Goal: Information Seeking & Learning: Compare options

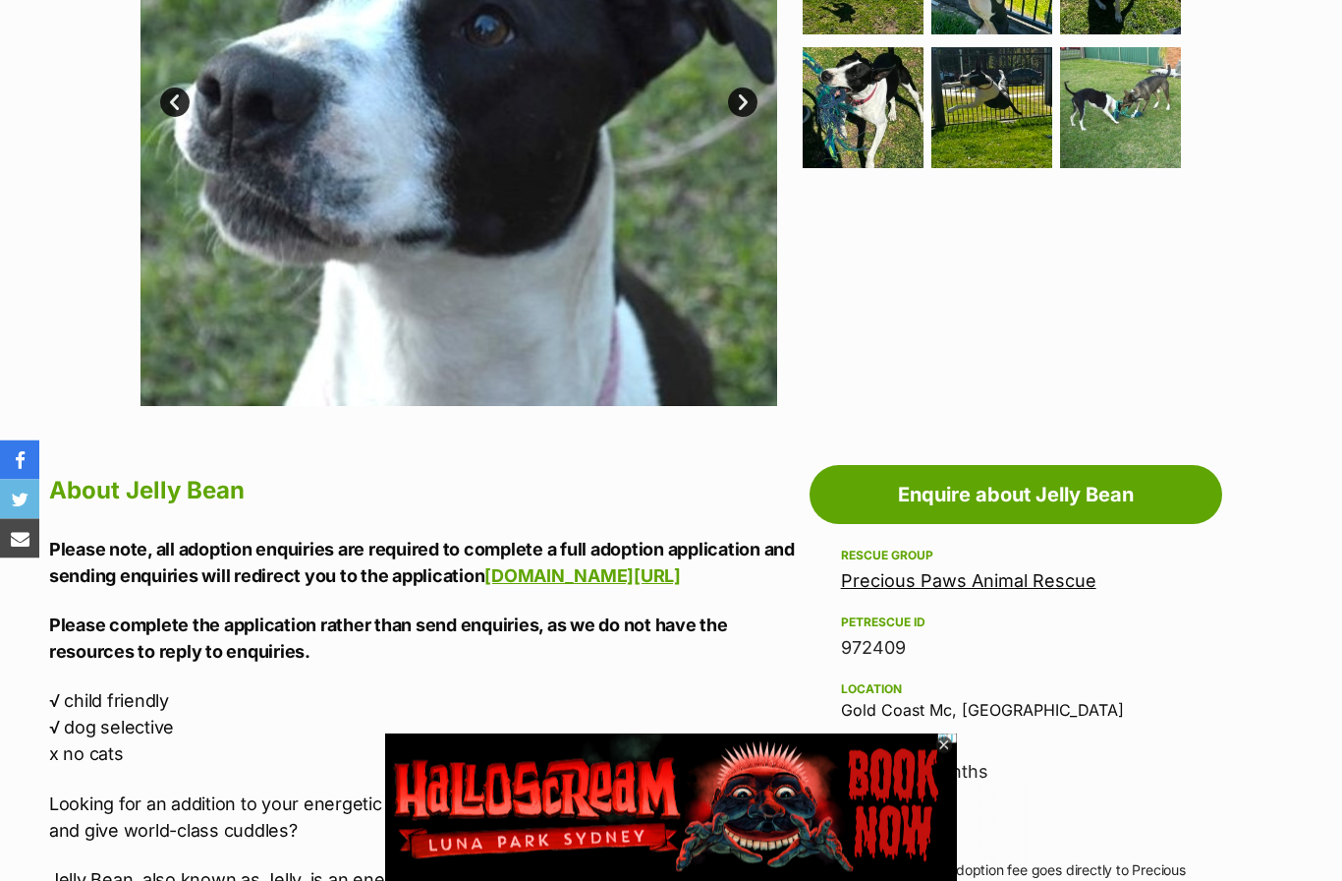
click at [948, 754] on icon at bounding box center [944, 745] width 17 height 17
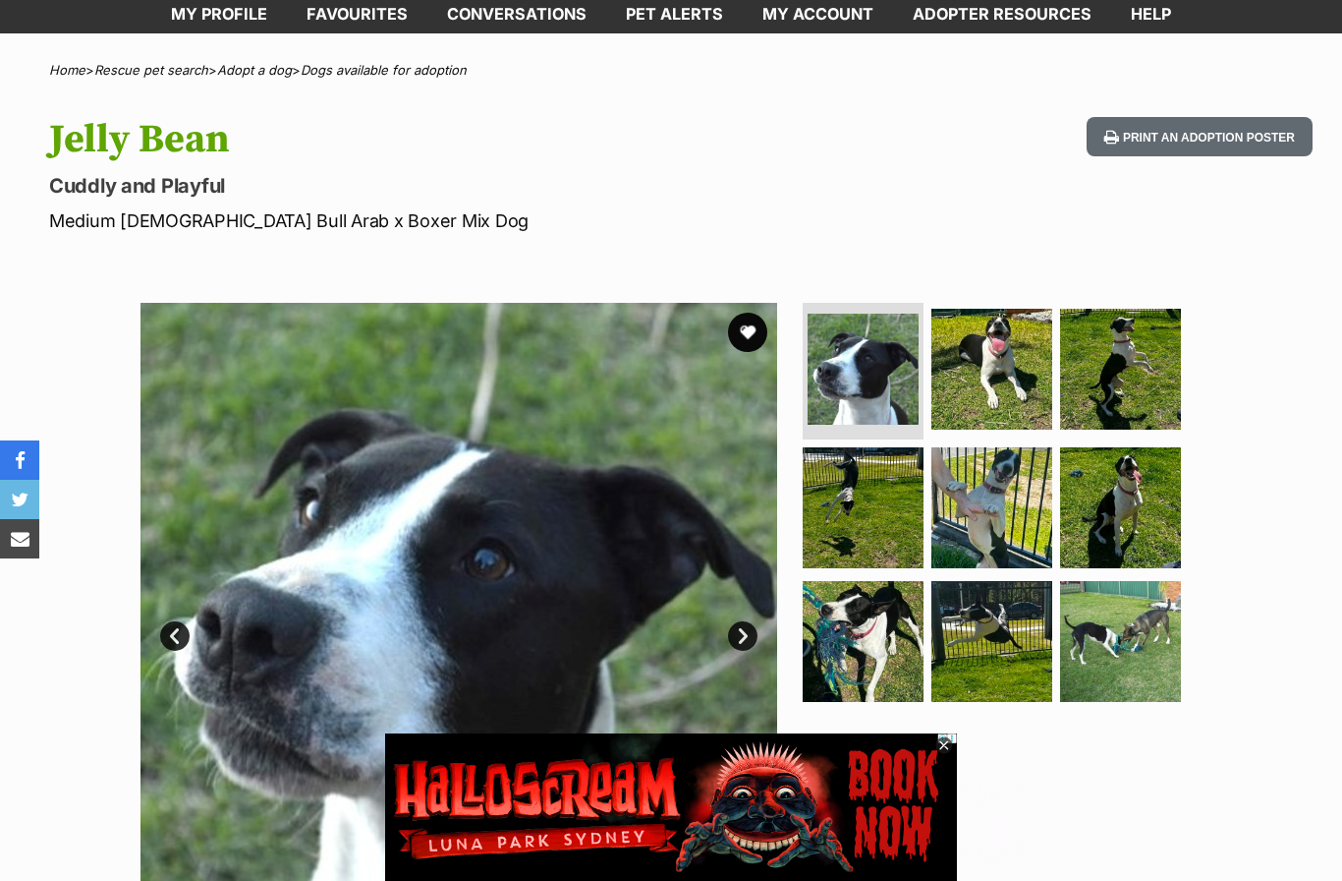
scroll to position [104, 0]
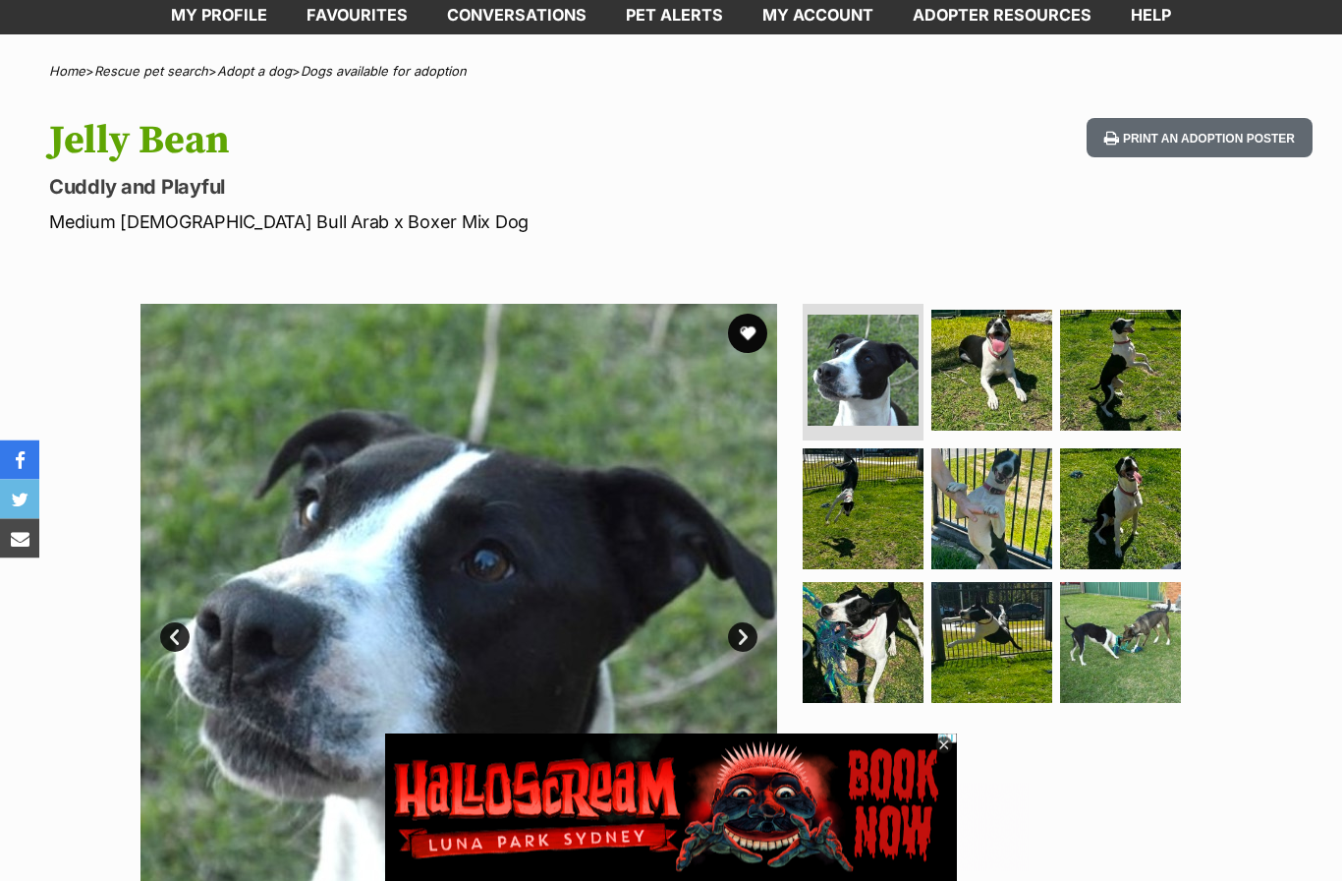
click at [951, 746] on icon at bounding box center [944, 745] width 17 height 17
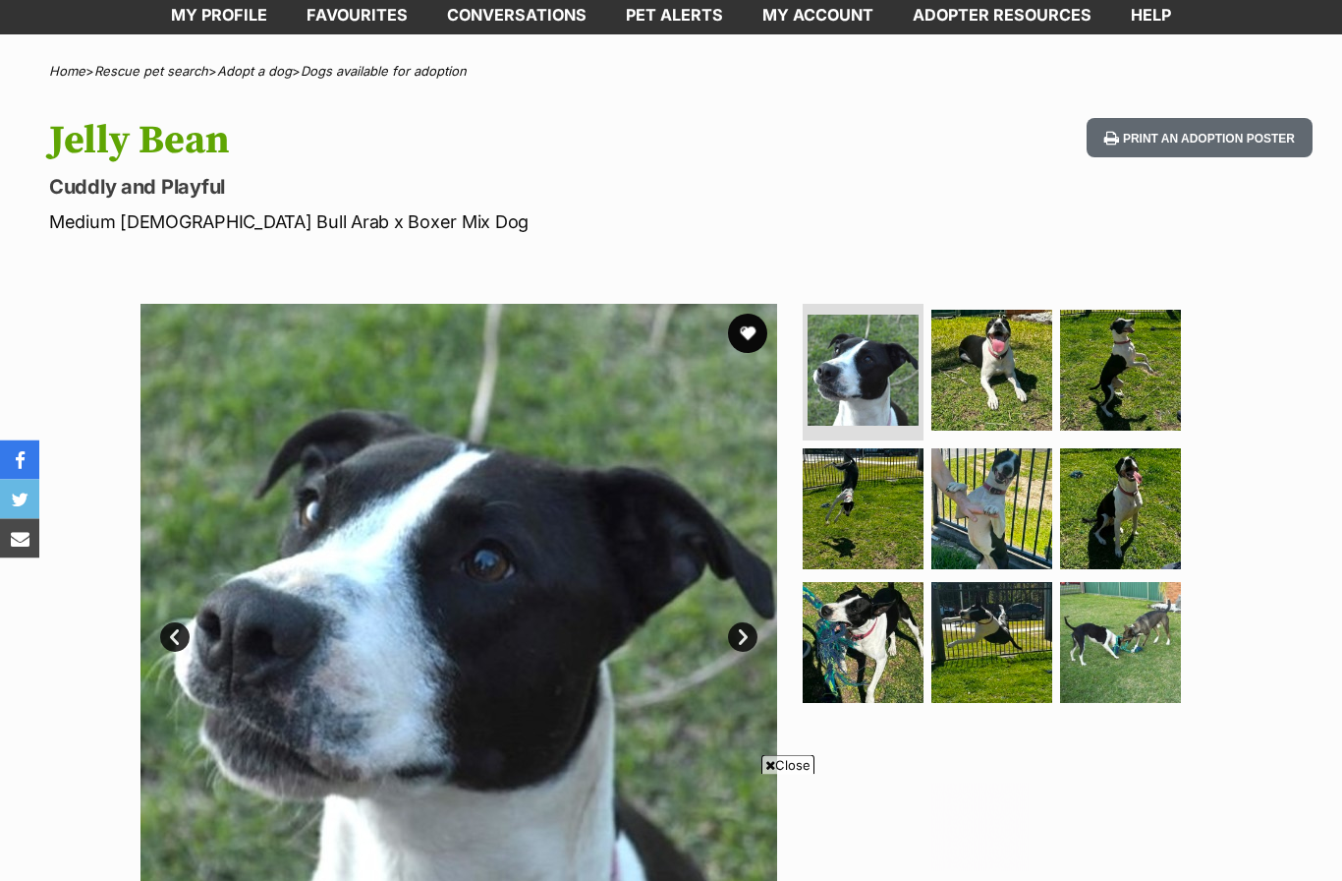
scroll to position [105, 0]
click at [782, 771] on span "Close" at bounding box center [788, 765] width 53 height 20
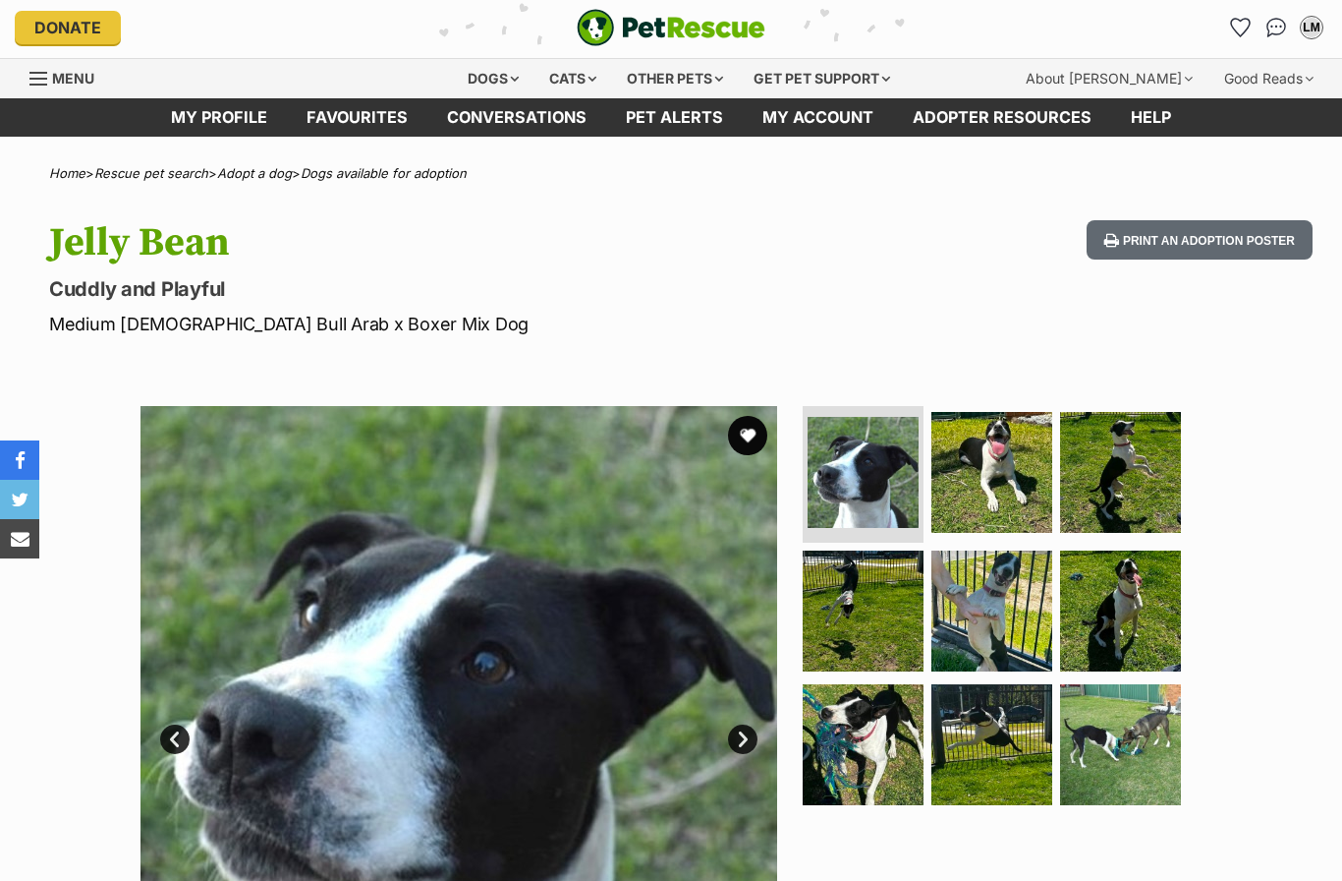
scroll to position [0, 0]
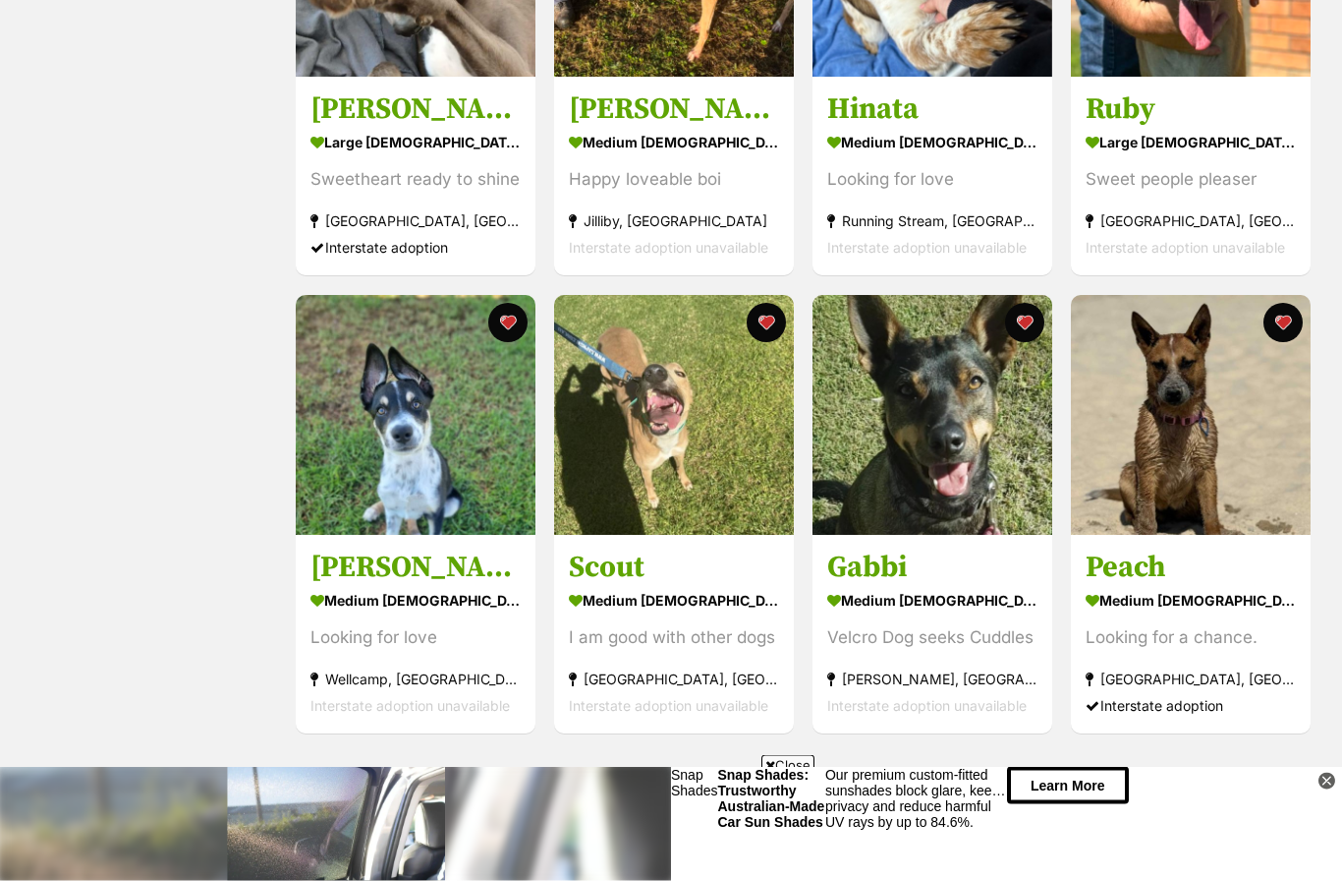
scroll to position [1480, 0]
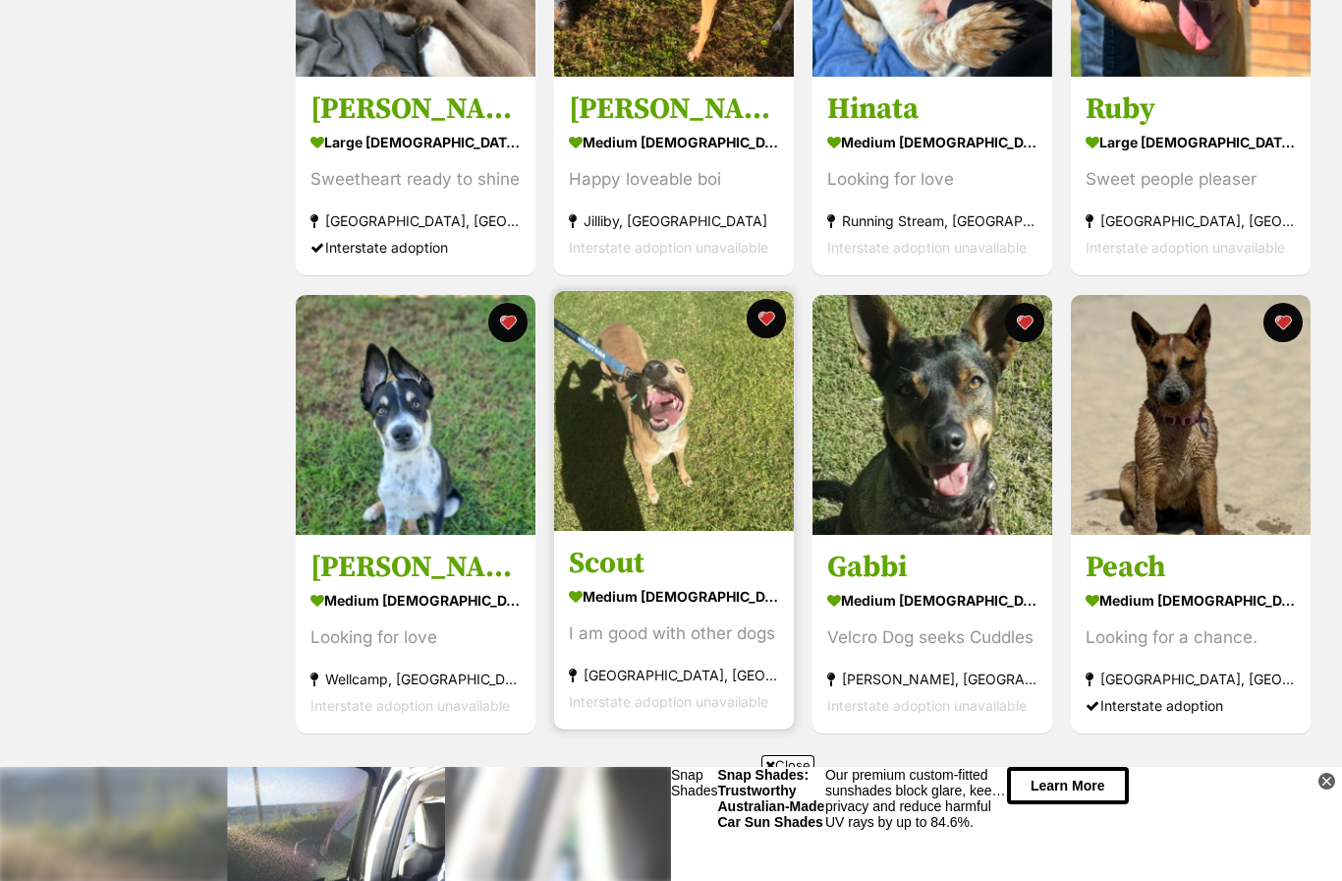
click at [669, 468] on img at bounding box center [674, 411] width 240 height 240
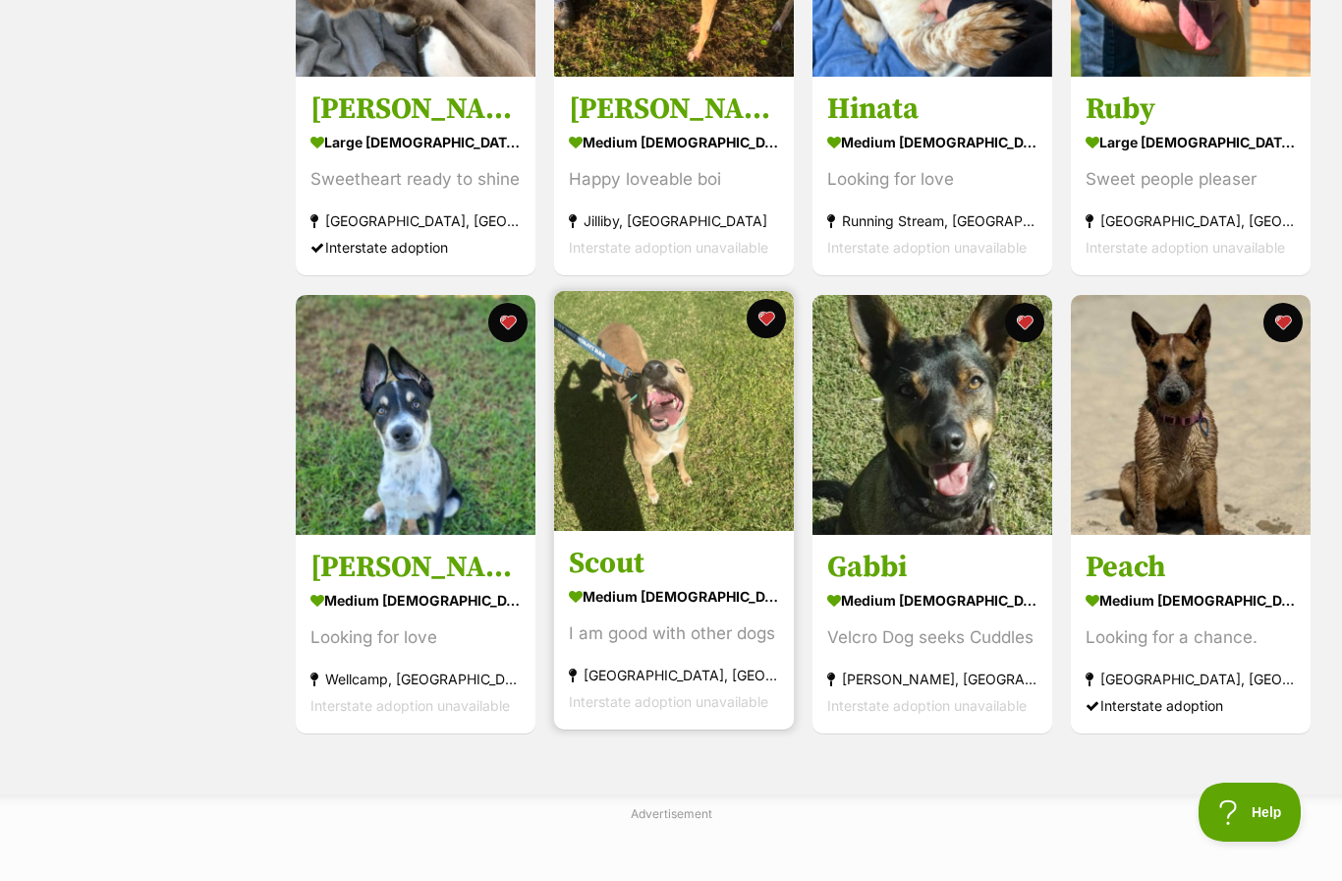
scroll to position [1561, 0]
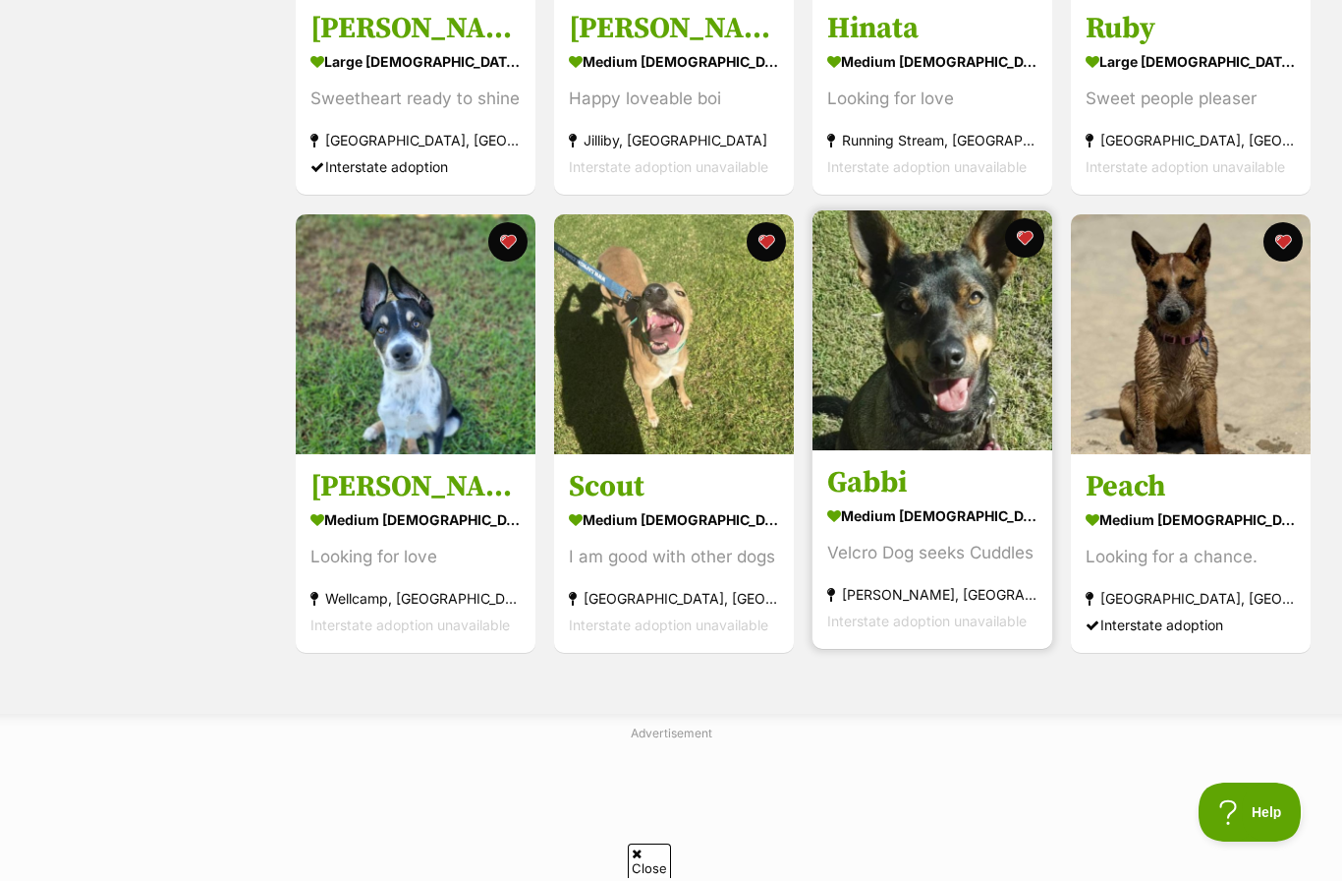
click at [960, 363] on img at bounding box center [933, 330] width 240 height 240
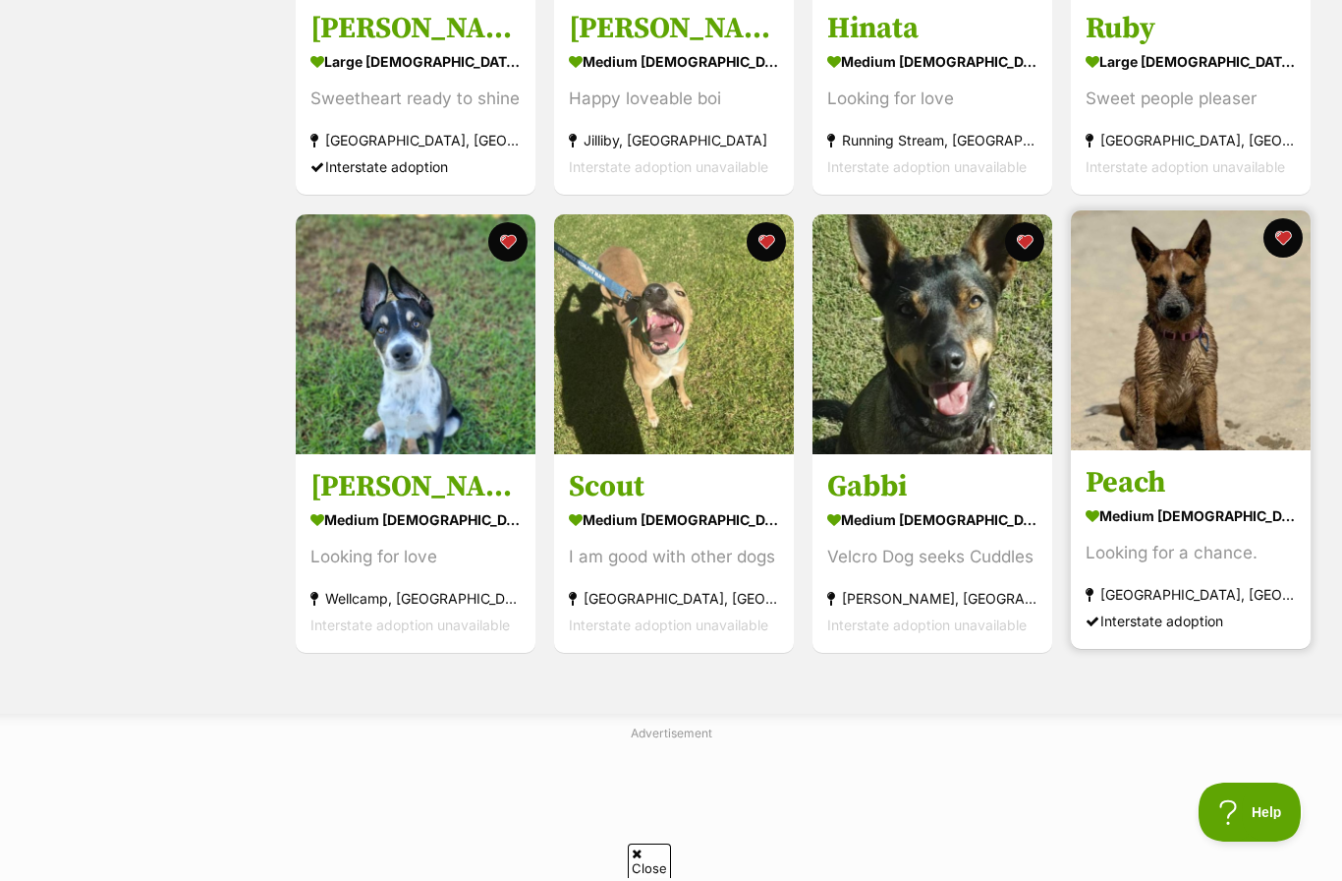
click at [1210, 346] on img at bounding box center [1191, 330] width 240 height 240
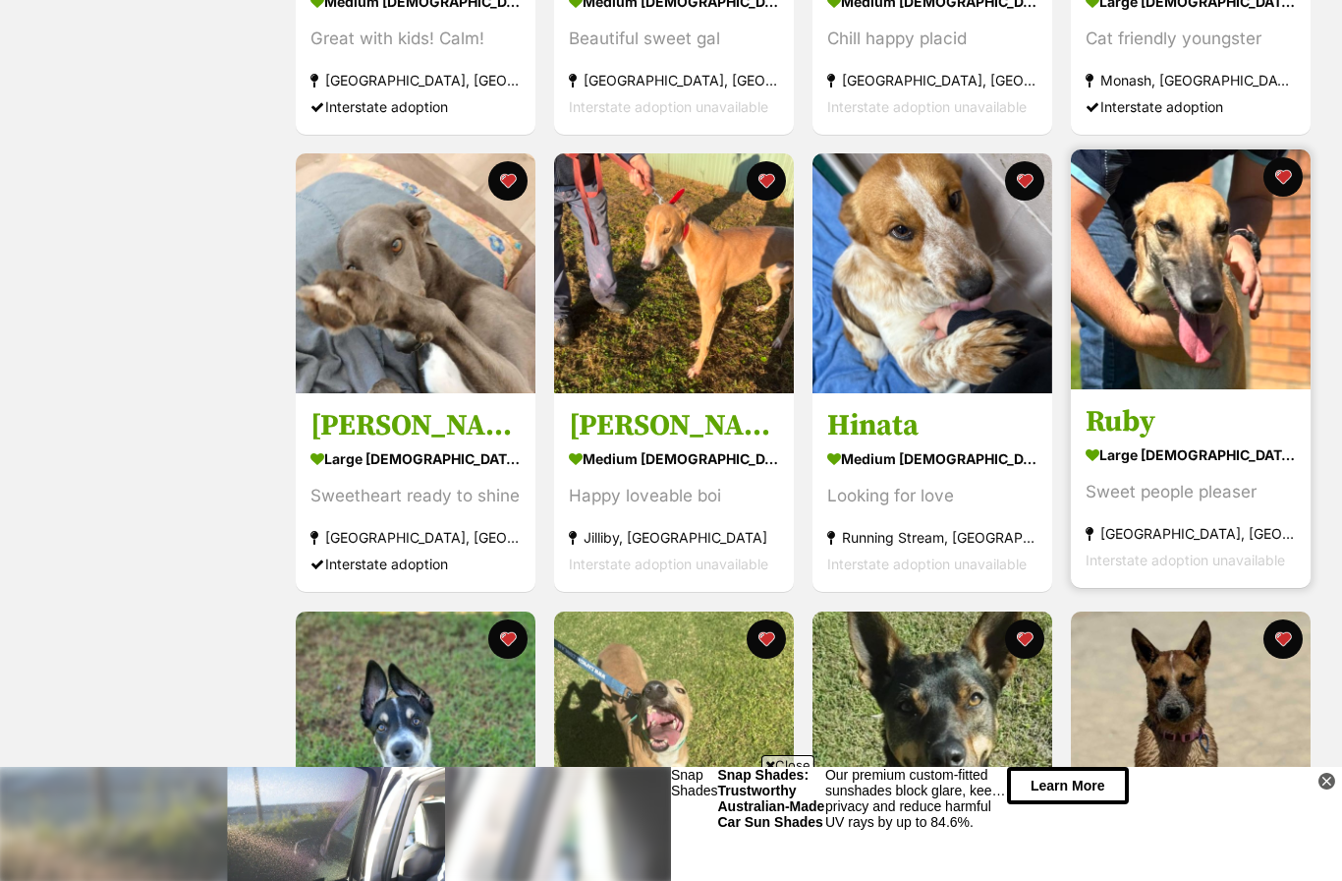
click at [1210, 310] on img at bounding box center [1191, 269] width 240 height 240
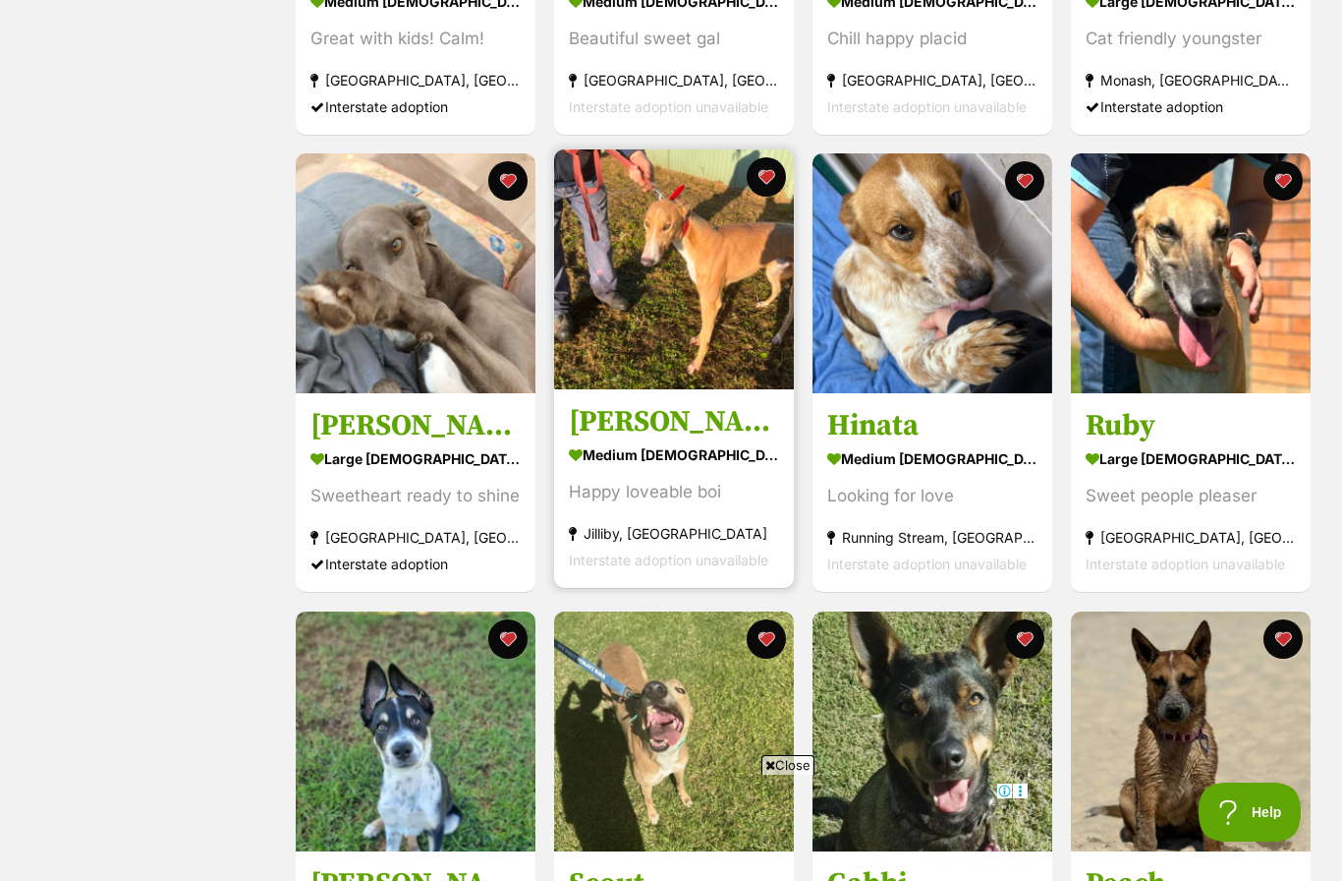
click at [725, 325] on img at bounding box center [674, 269] width 240 height 240
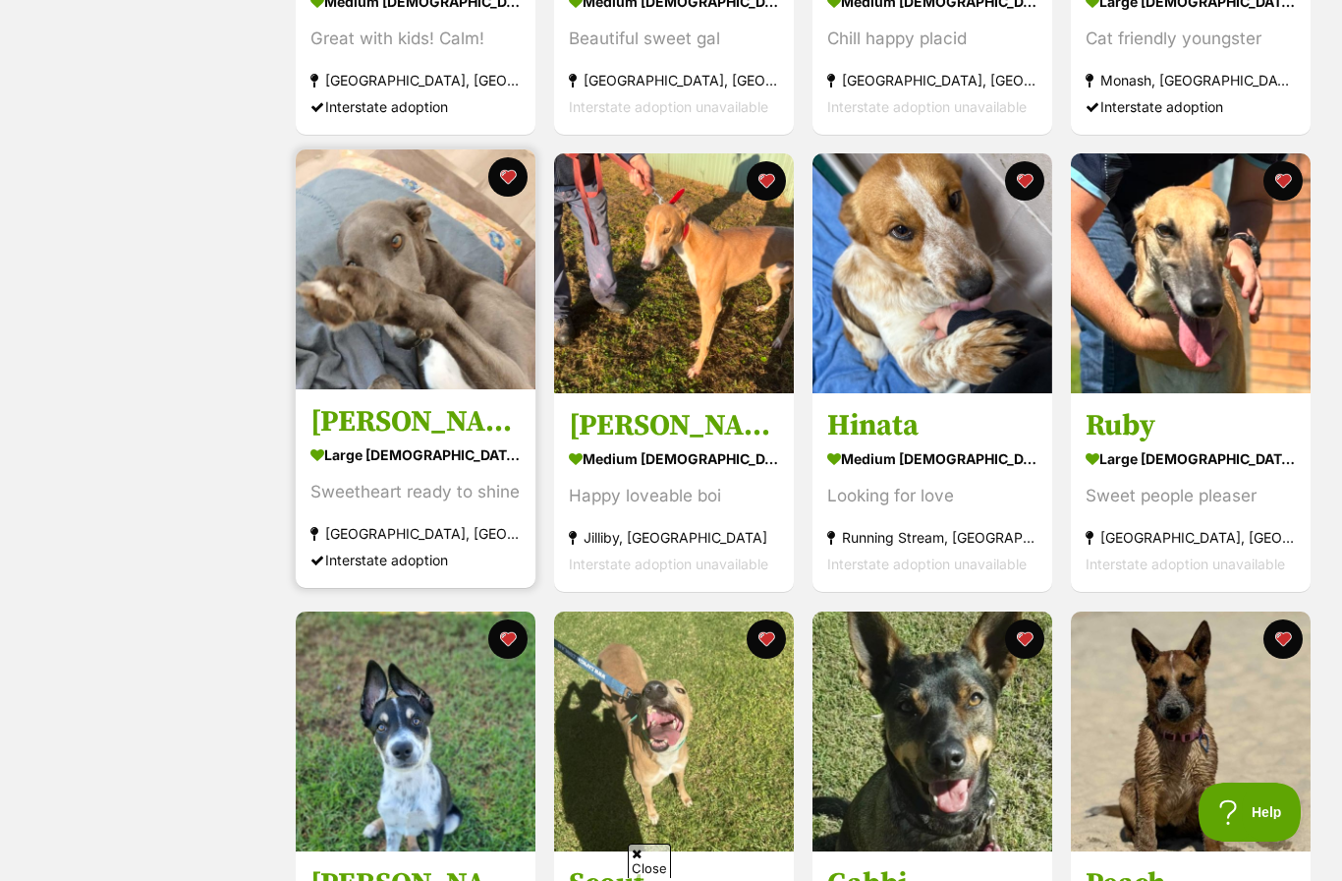
click at [458, 298] on img at bounding box center [416, 269] width 240 height 240
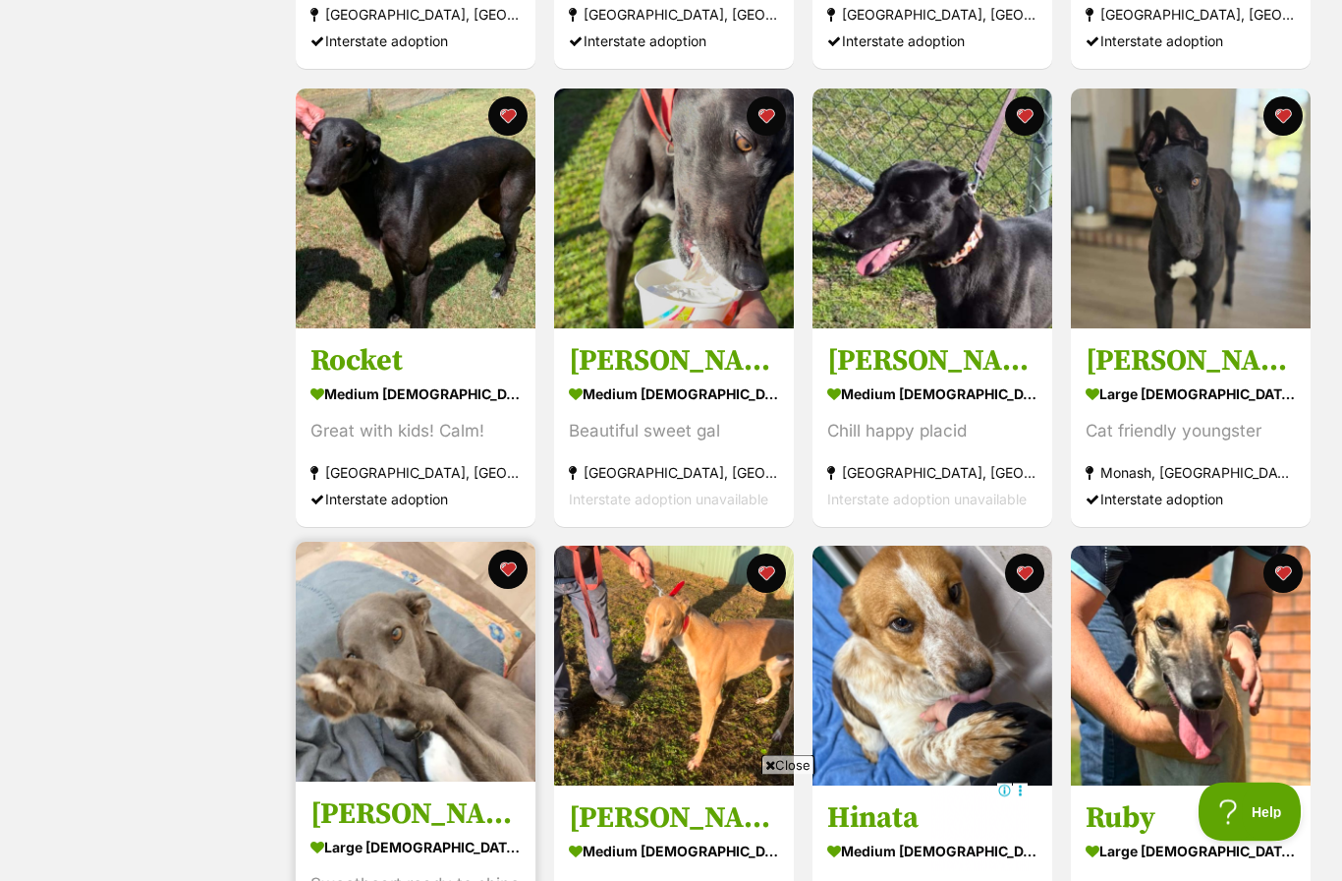
scroll to position [771, 0]
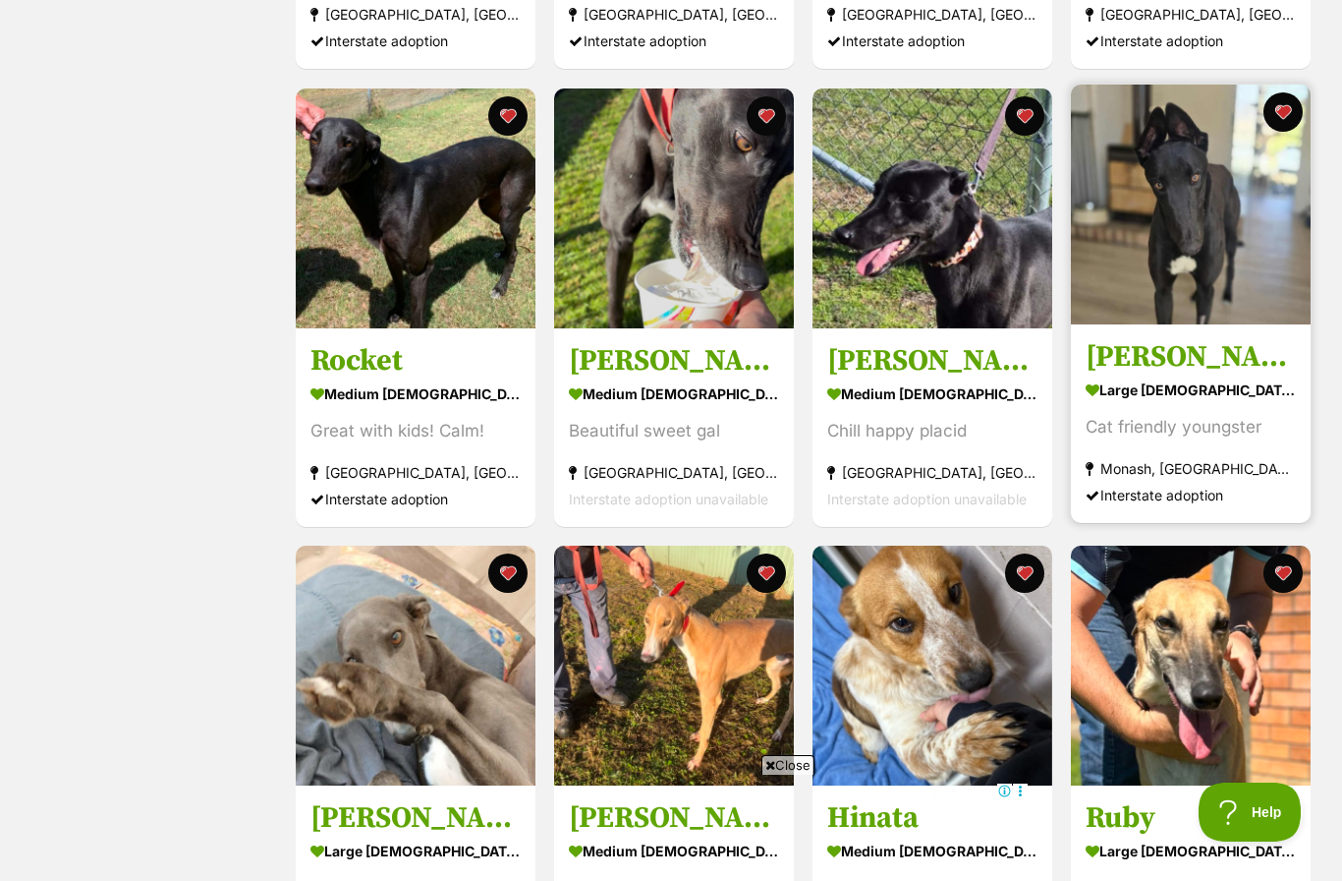
click at [1212, 244] on img at bounding box center [1191, 205] width 240 height 240
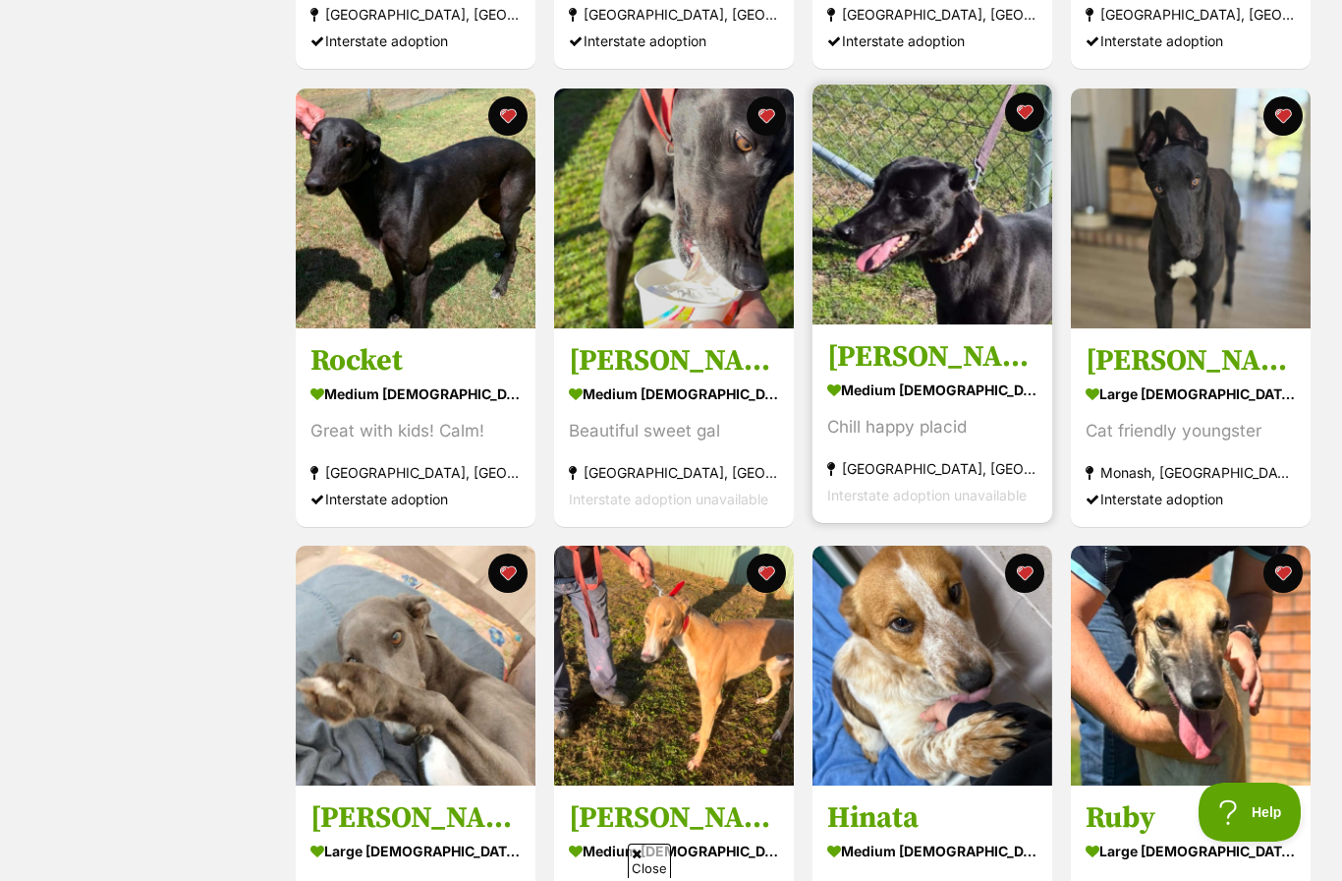
click at [944, 233] on img at bounding box center [933, 205] width 240 height 240
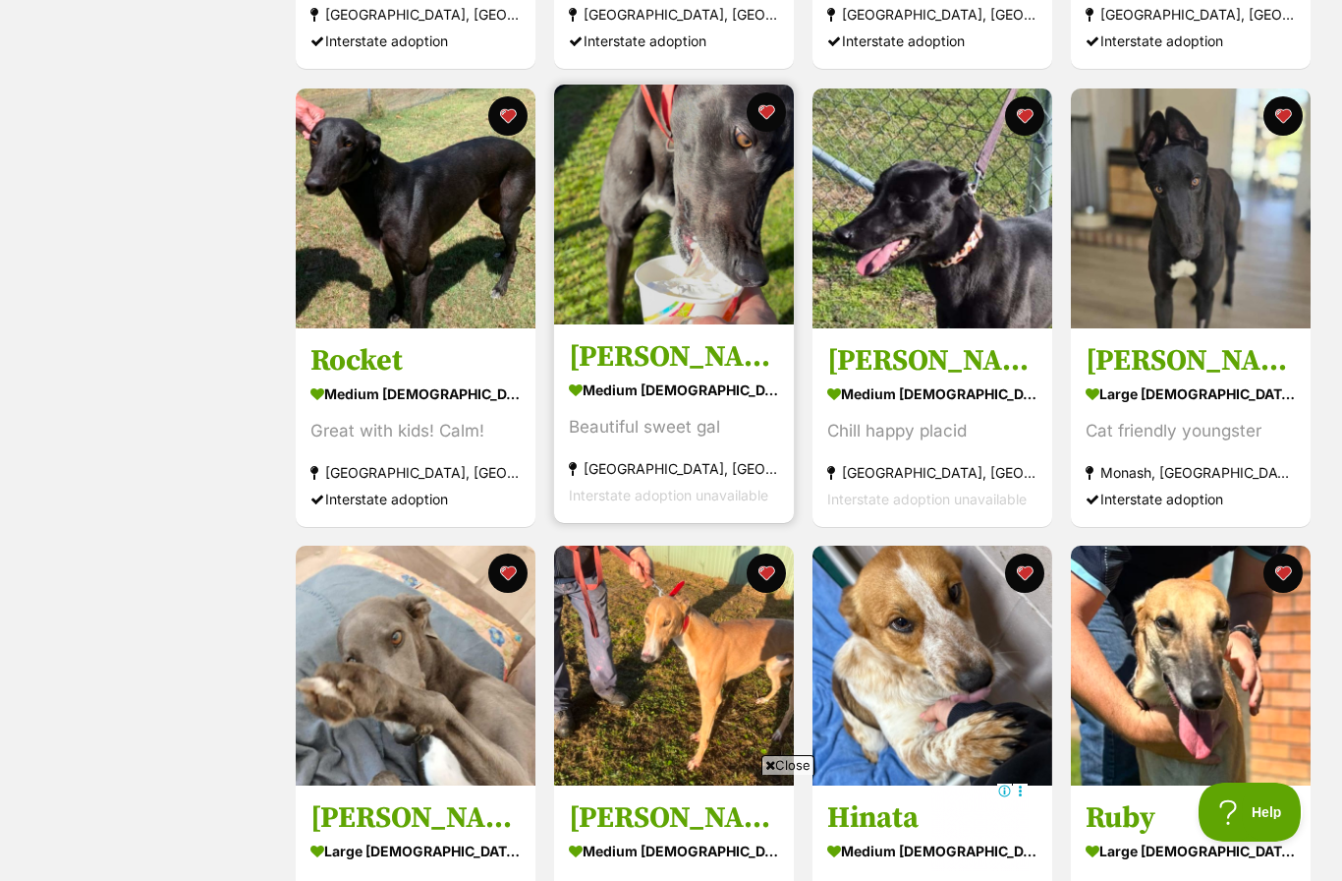
click at [717, 236] on img at bounding box center [674, 205] width 240 height 240
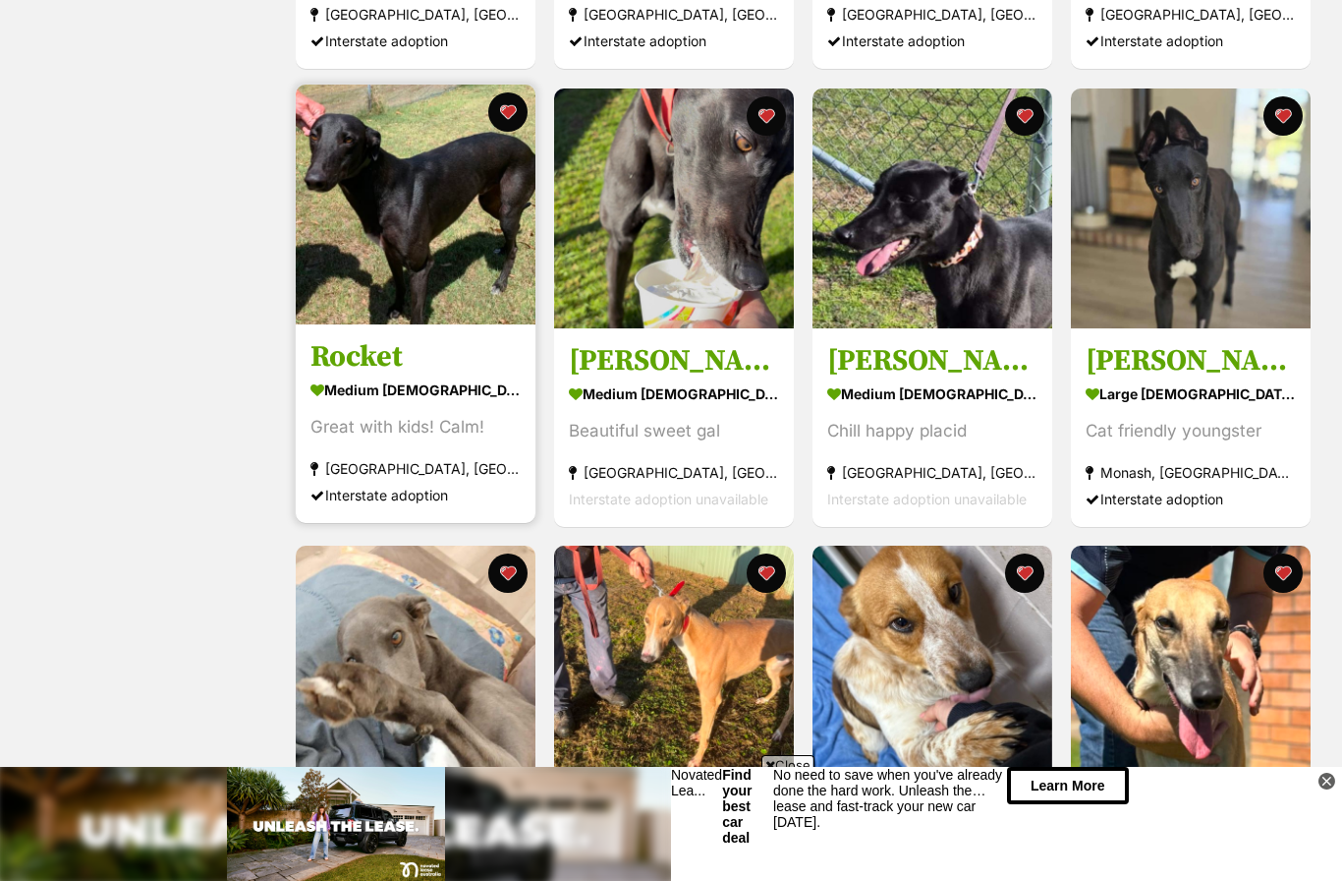
click at [481, 196] on img at bounding box center [416, 205] width 240 height 240
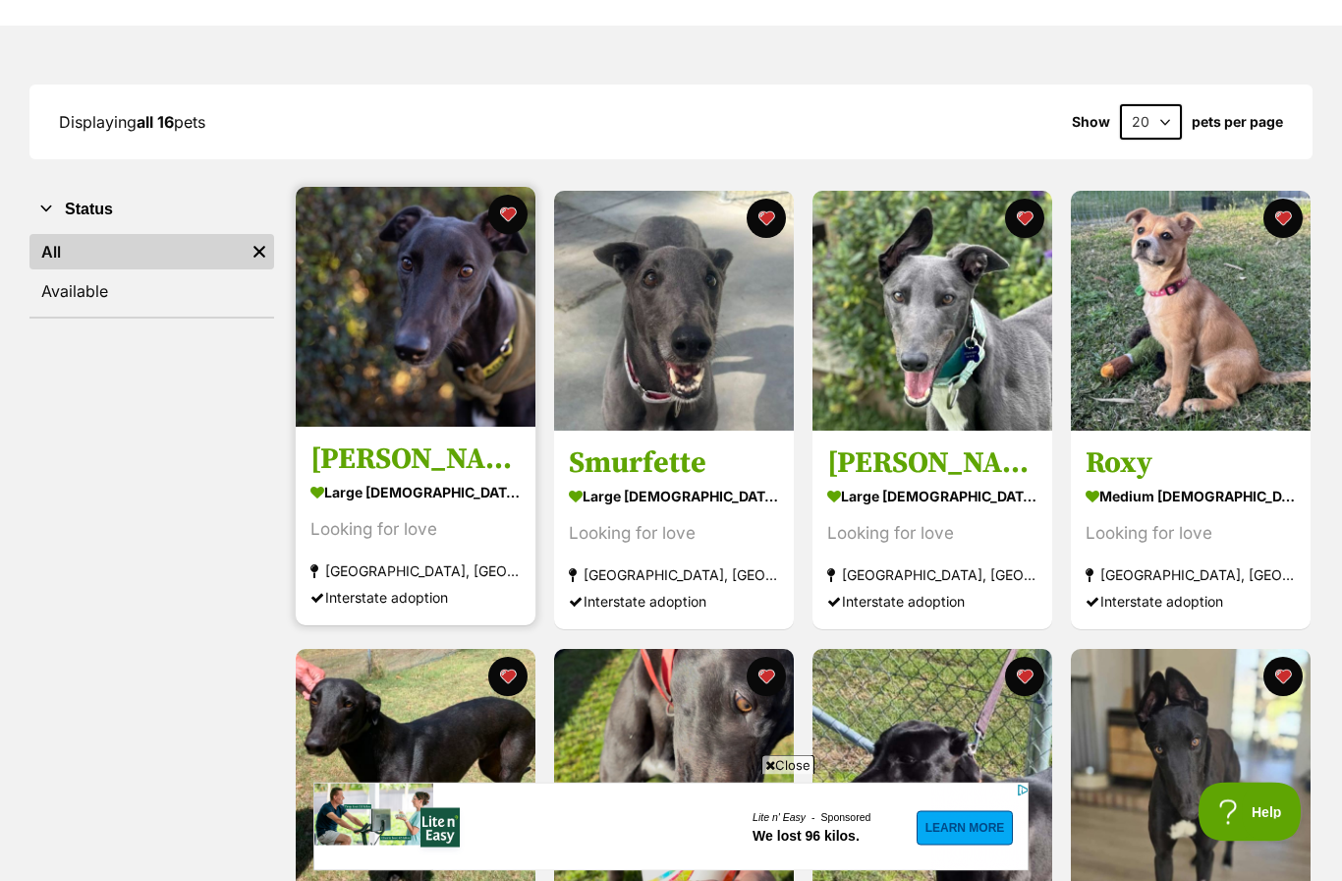
scroll to position [211, 0]
click at [435, 357] on img at bounding box center [416, 307] width 240 height 240
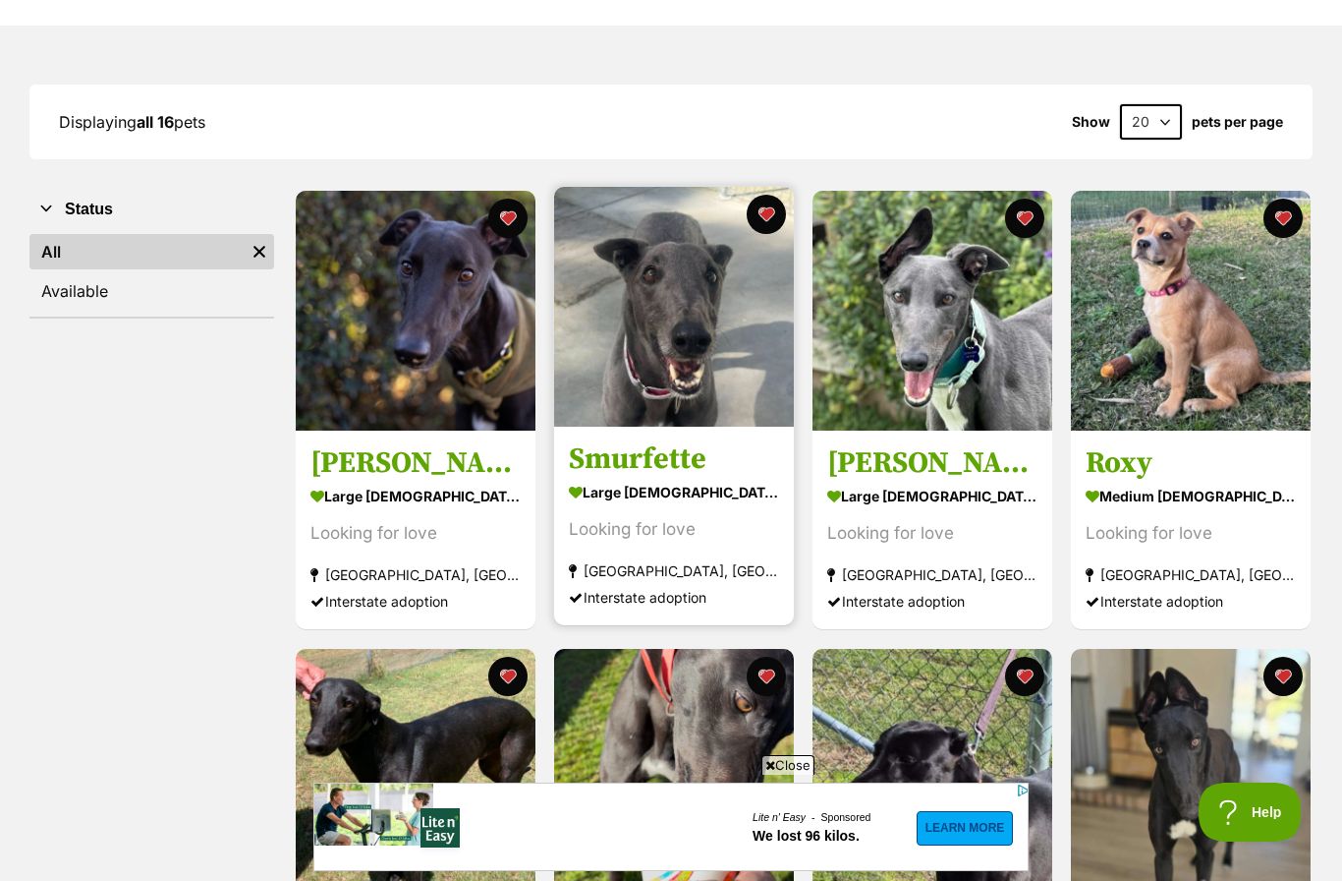
click at [726, 325] on img at bounding box center [674, 307] width 240 height 240
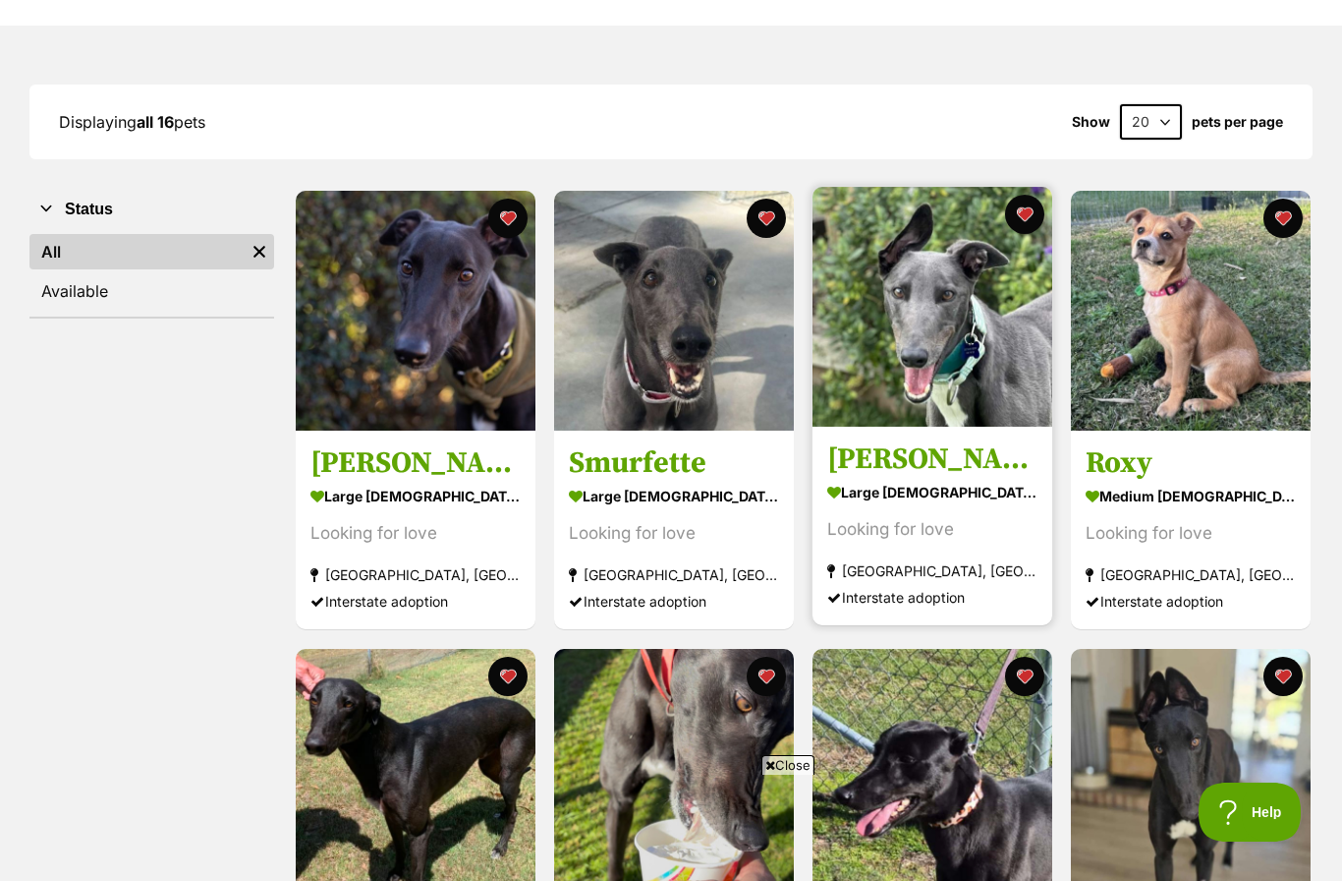
scroll to position [0, 0]
click at [941, 329] on img at bounding box center [933, 307] width 240 height 240
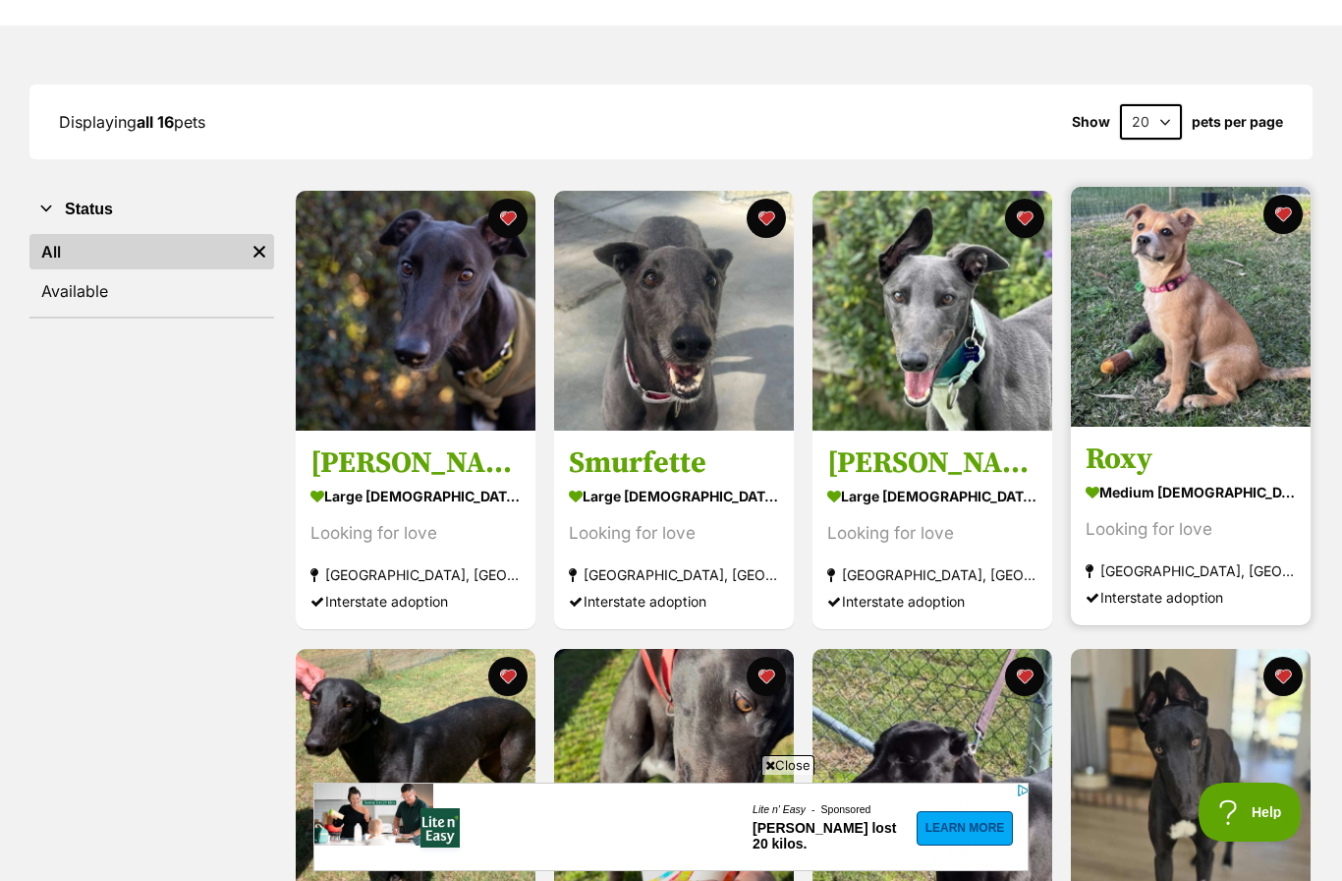
click at [1153, 350] on img at bounding box center [1191, 307] width 240 height 240
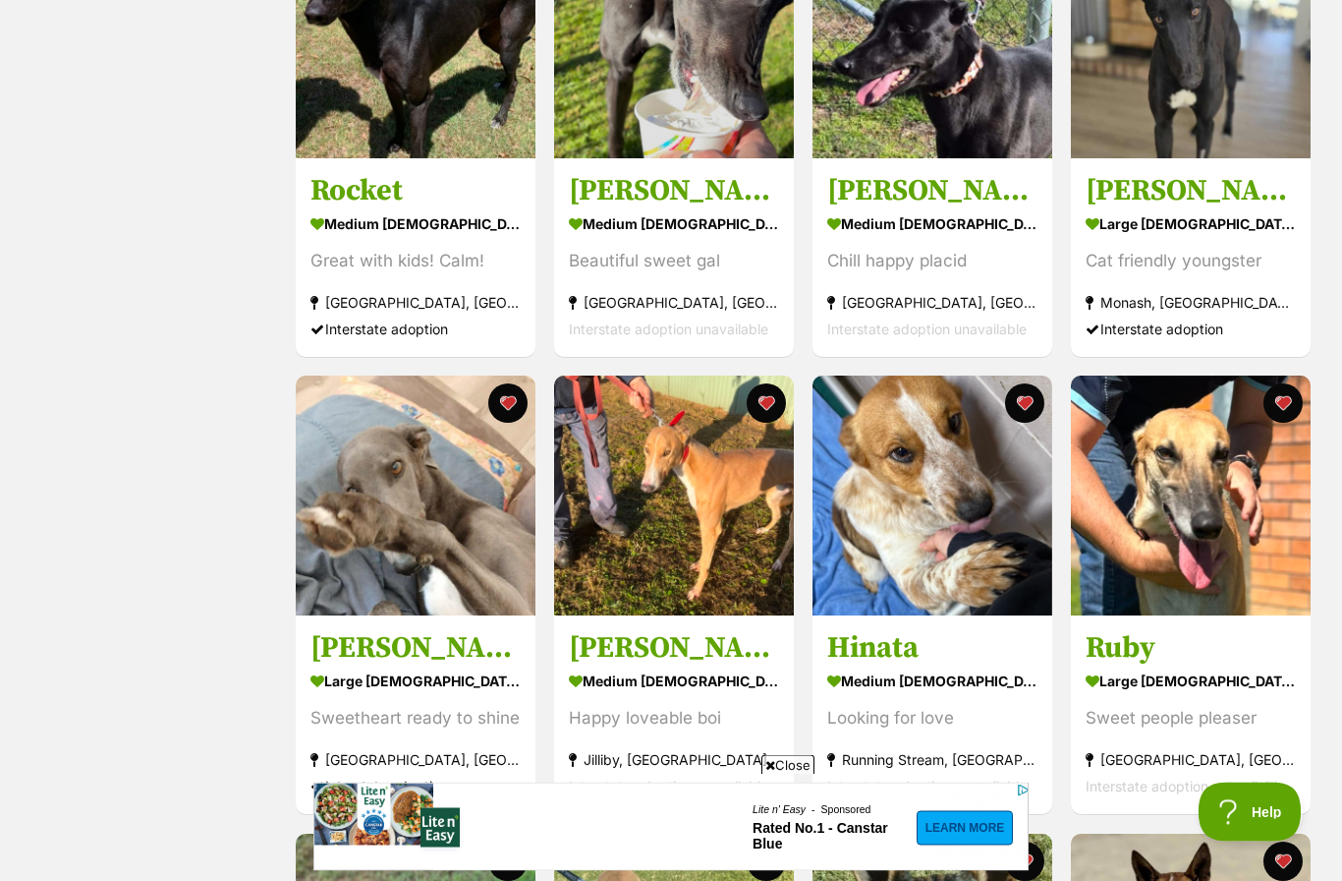
scroll to position [941, 0]
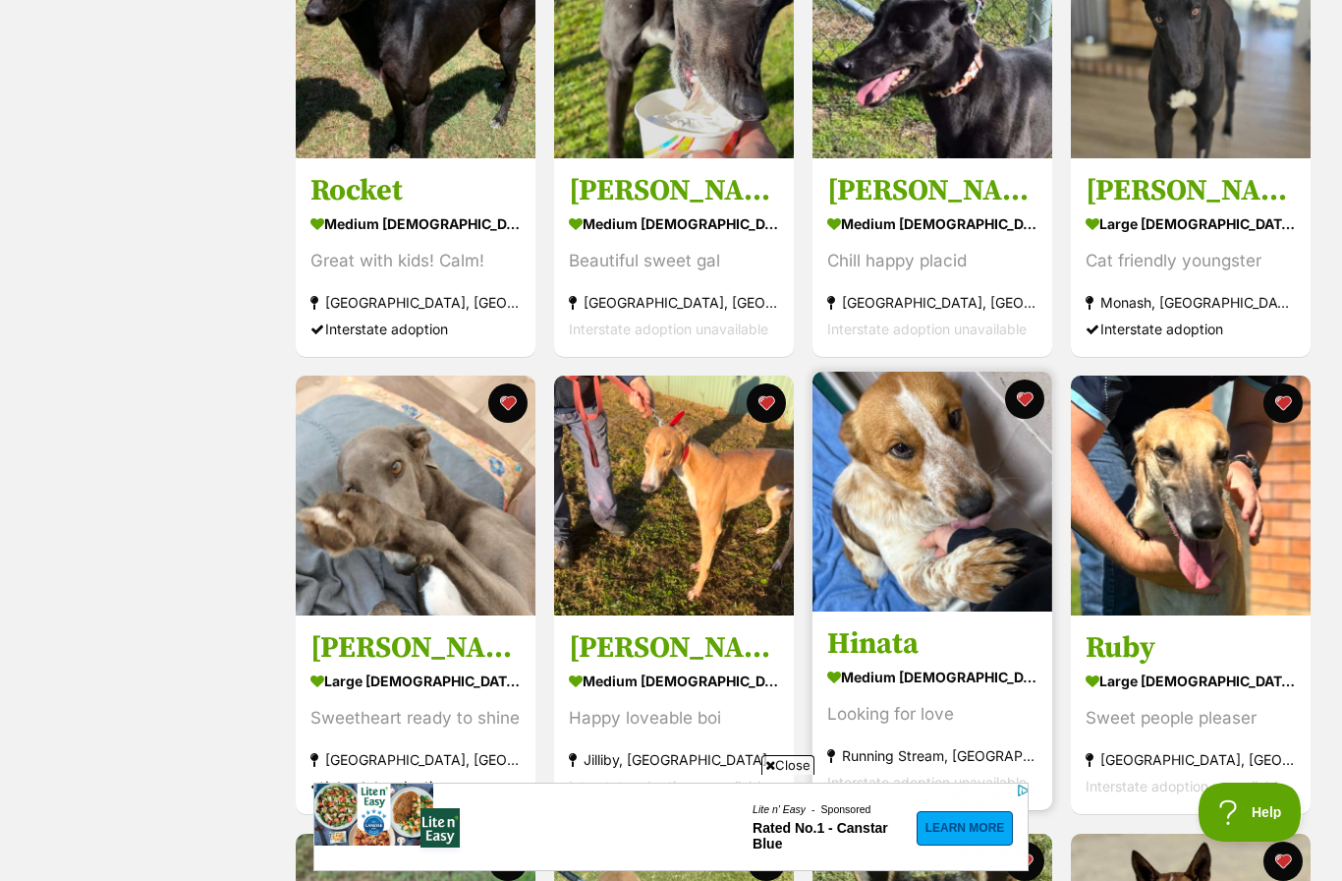
click at [929, 514] on img at bounding box center [933, 491] width 240 height 240
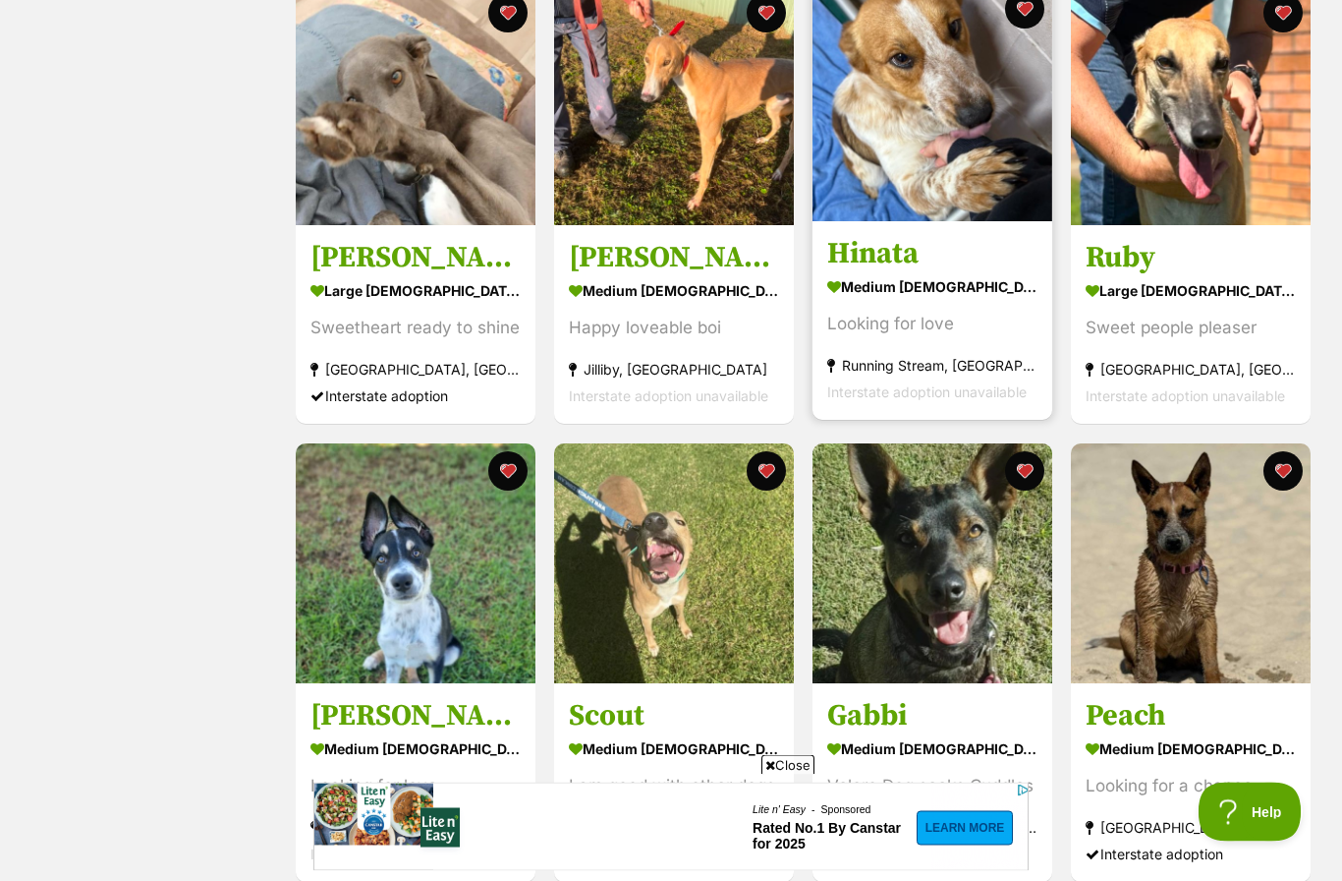
scroll to position [1332, 0]
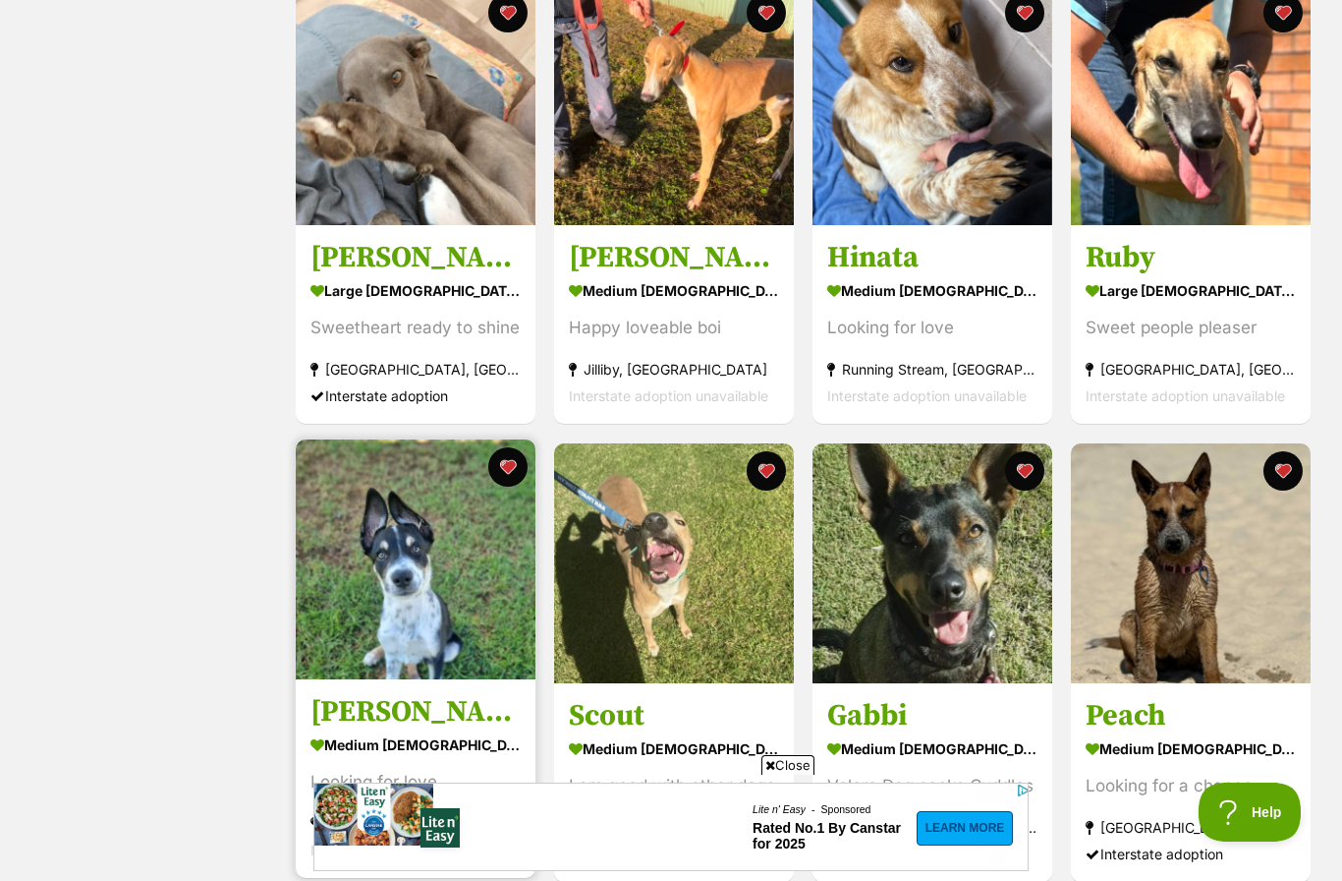
click at [487, 620] on img at bounding box center [416, 559] width 240 height 240
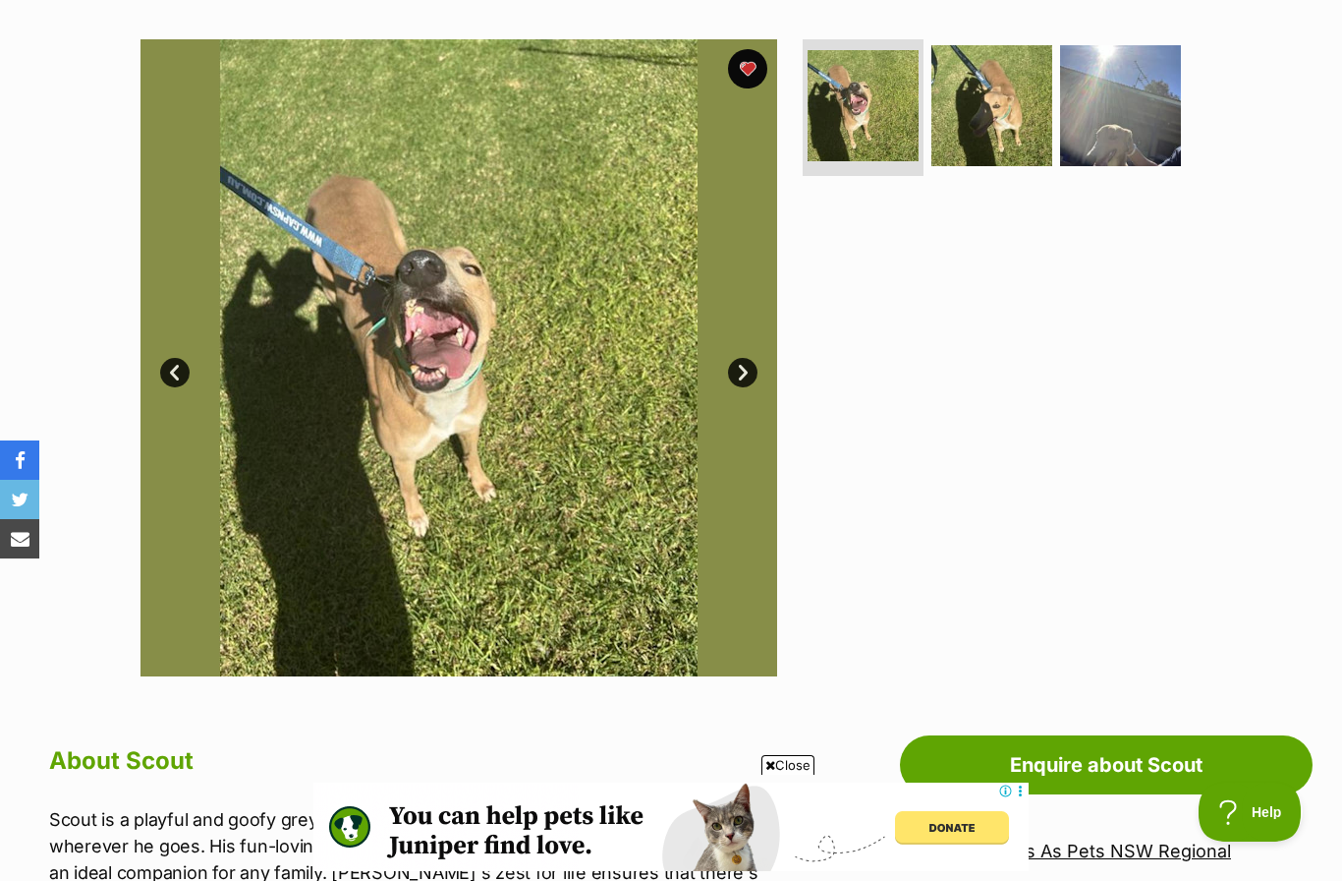
scroll to position [322, 0]
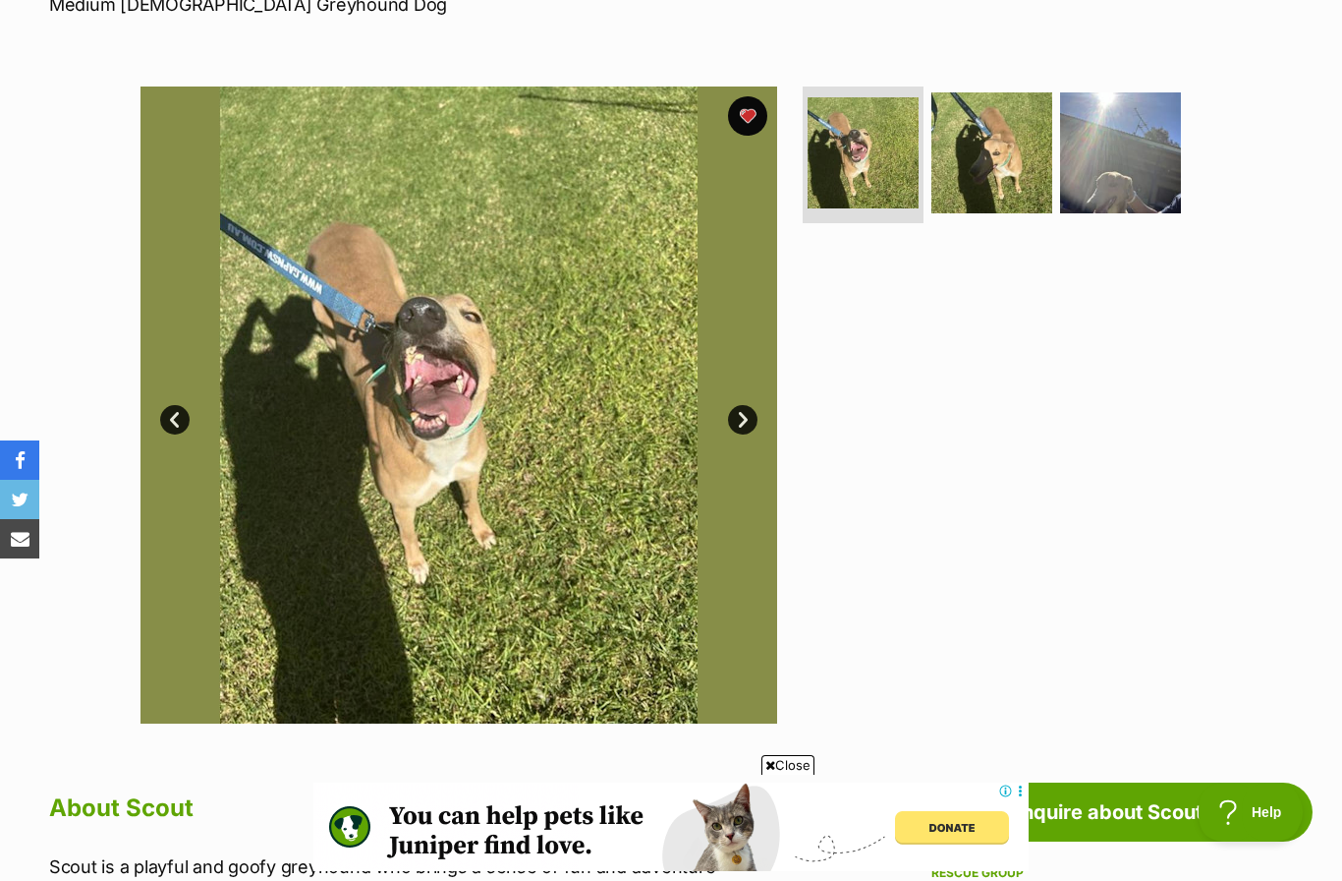
click at [747, 412] on link "Next" at bounding box center [742, 419] width 29 height 29
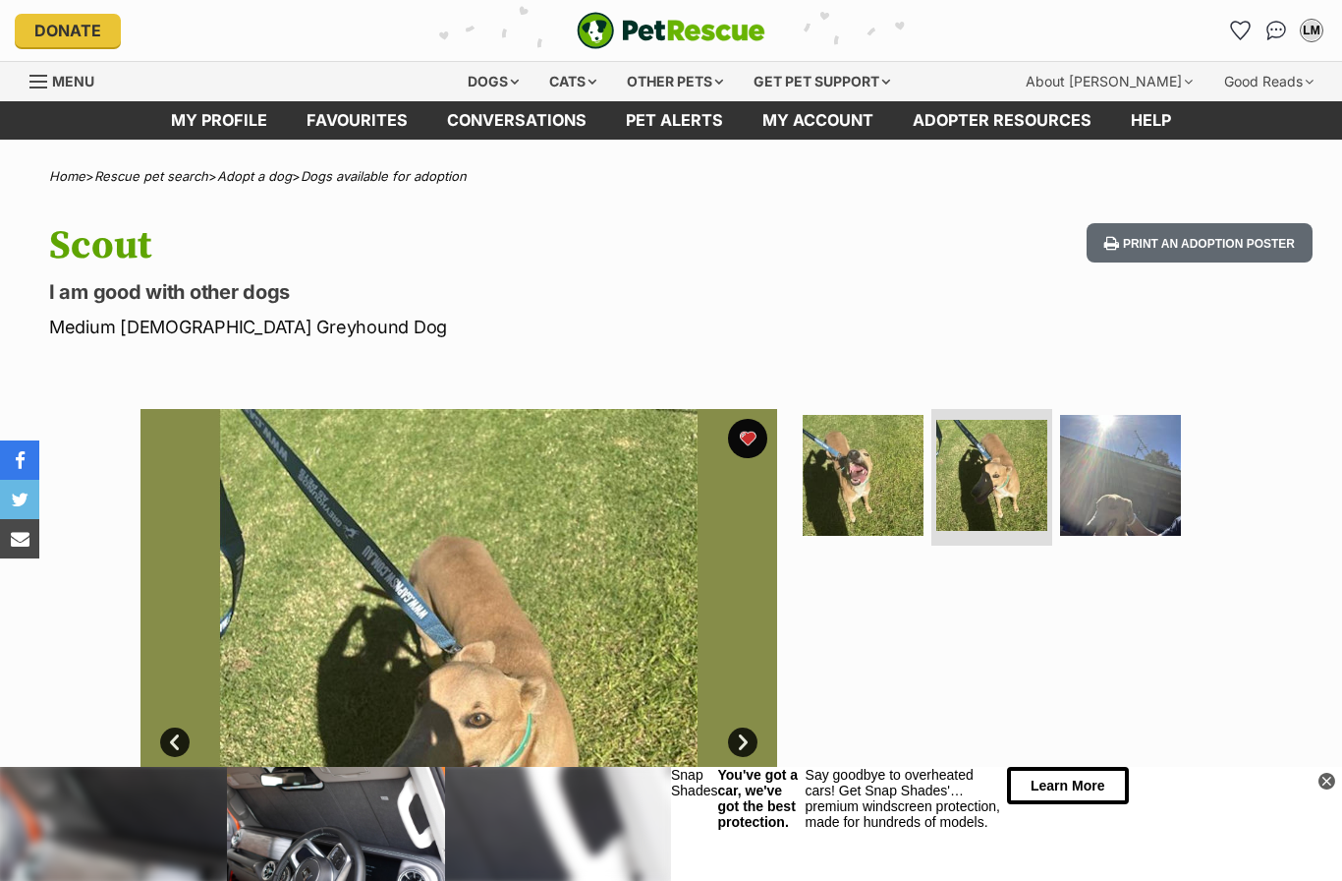
scroll to position [0, 0]
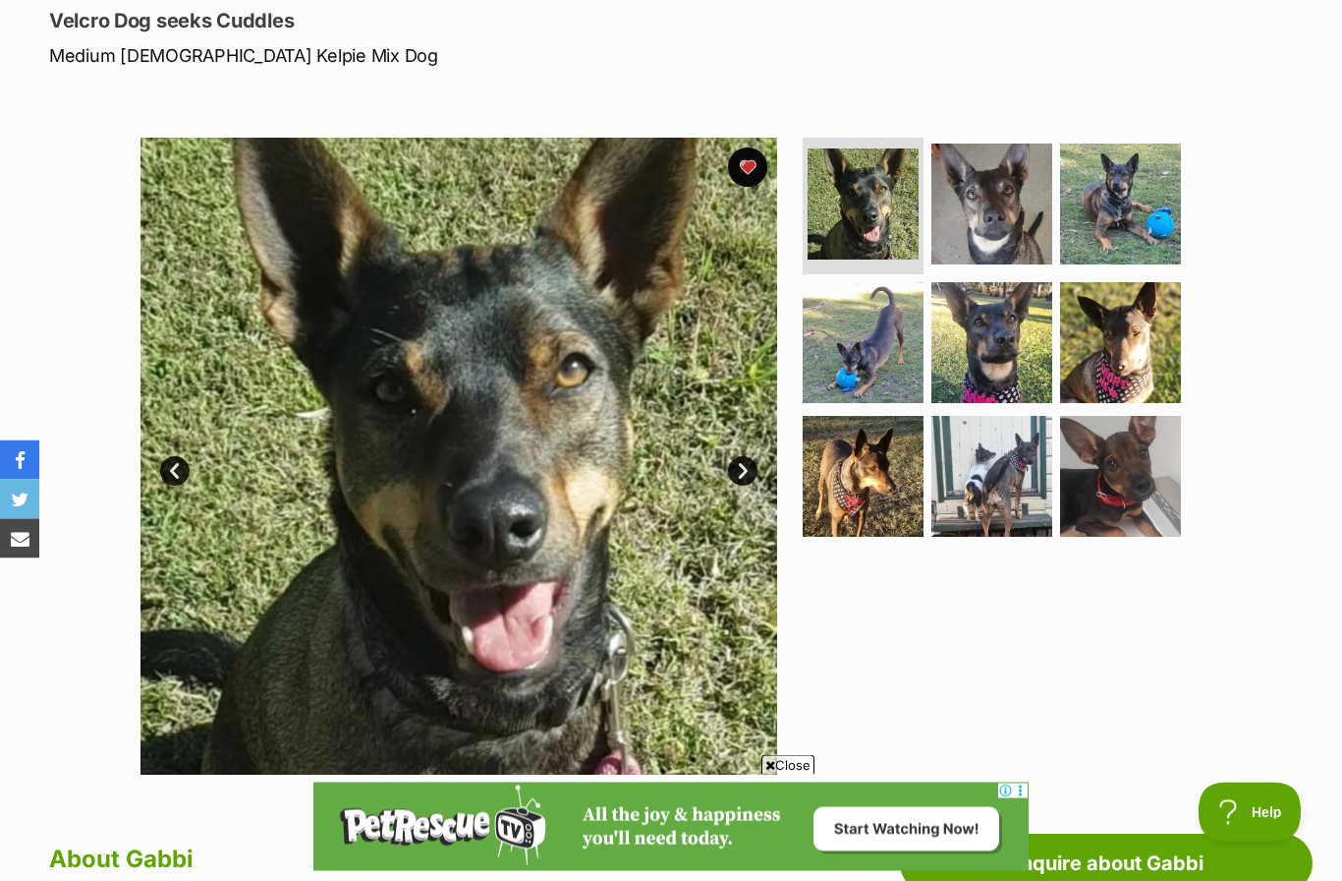
scroll to position [271, 0]
click at [564, 453] on img at bounding box center [459, 456] width 637 height 637
click at [604, 519] on img at bounding box center [459, 456] width 637 height 637
click at [739, 467] on link "Next" at bounding box center [742, 470] width 29 height 29
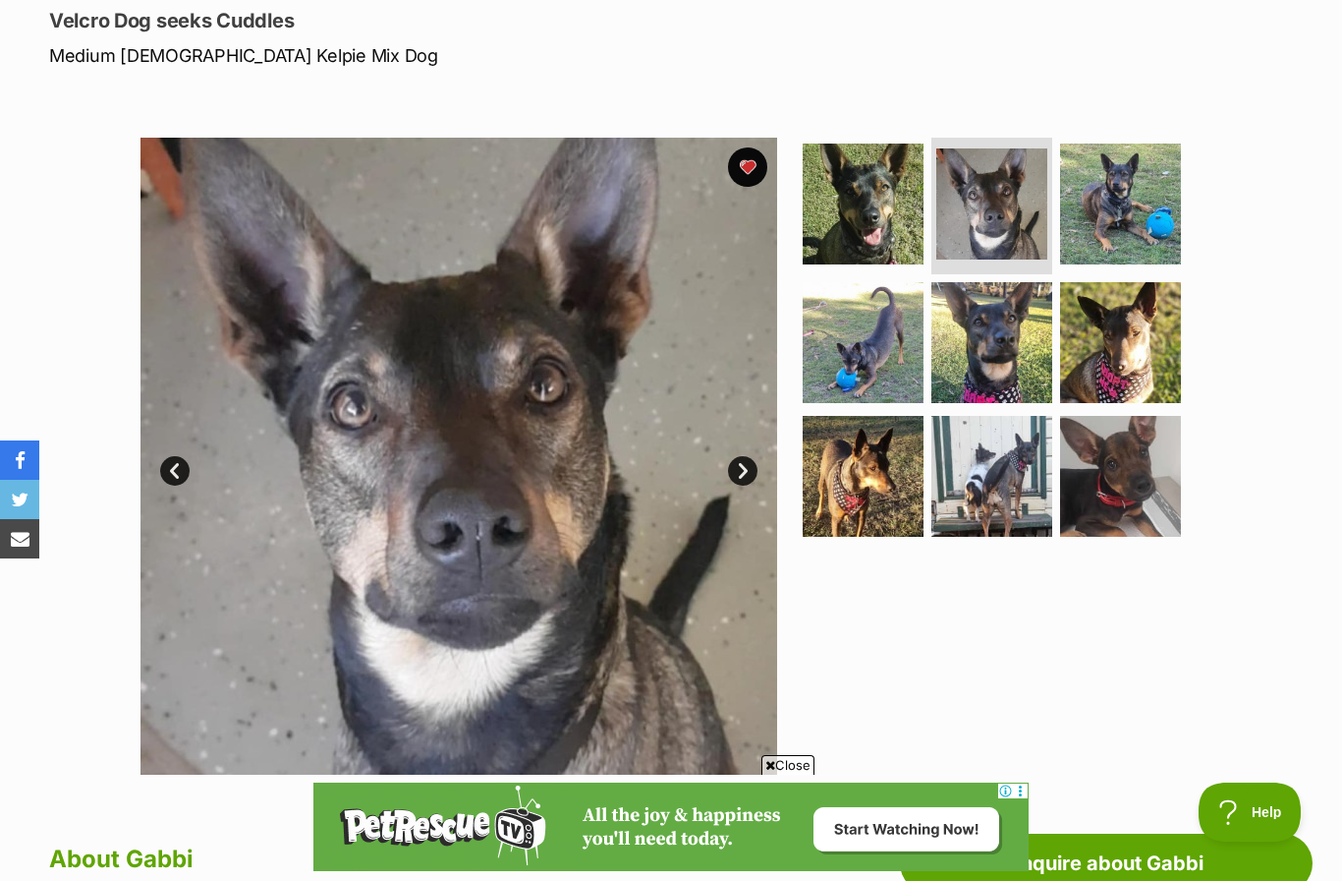
click at [746, 467] on link "Next" at bounding box center [742, 470] width 29 height 29
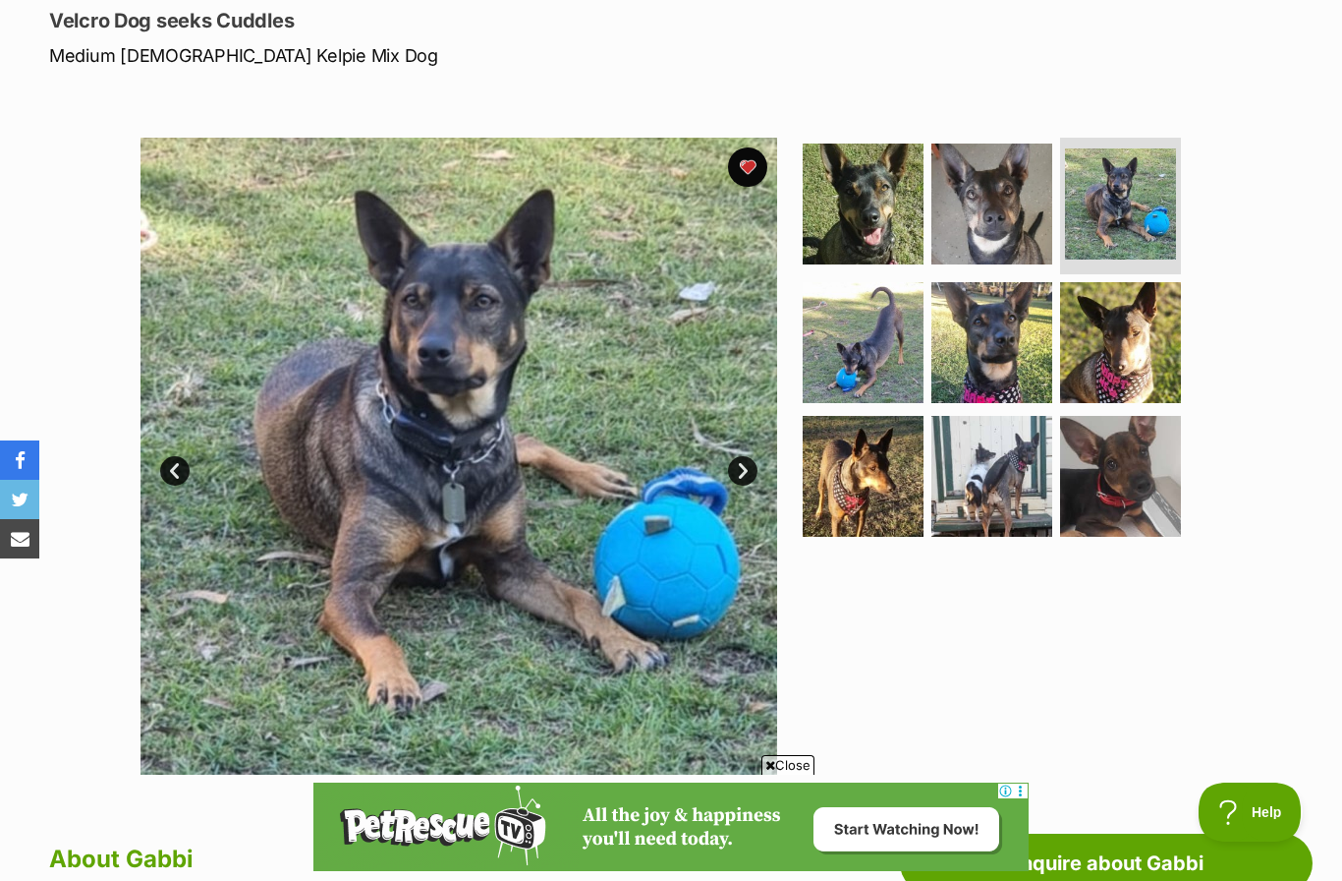
click at [745, 472] on link "Next" at bounding box center [742, 470] width 29 height 29
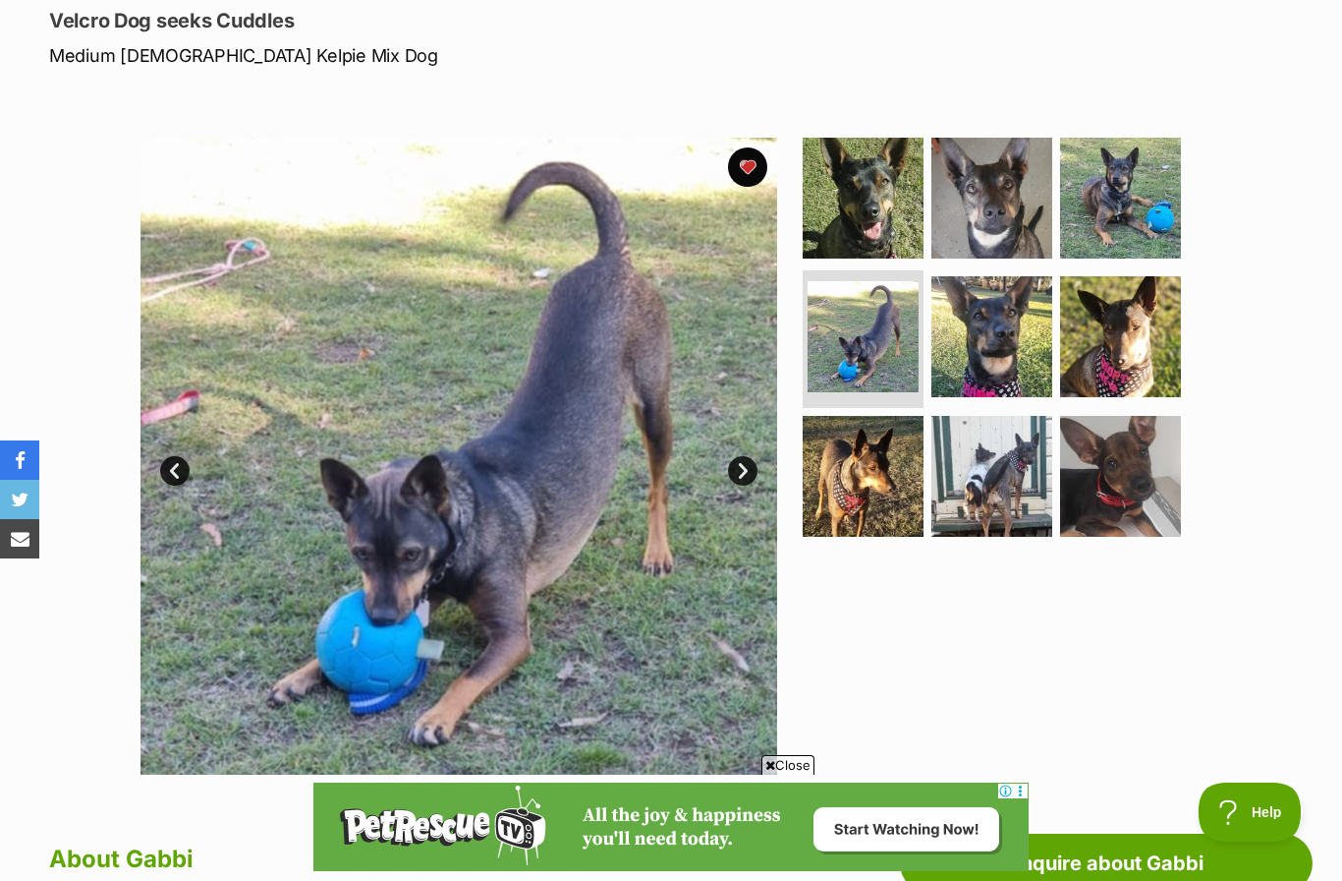
click at [754, 461] on link "Next" at bounding box center [742, 470] width 29 height 29
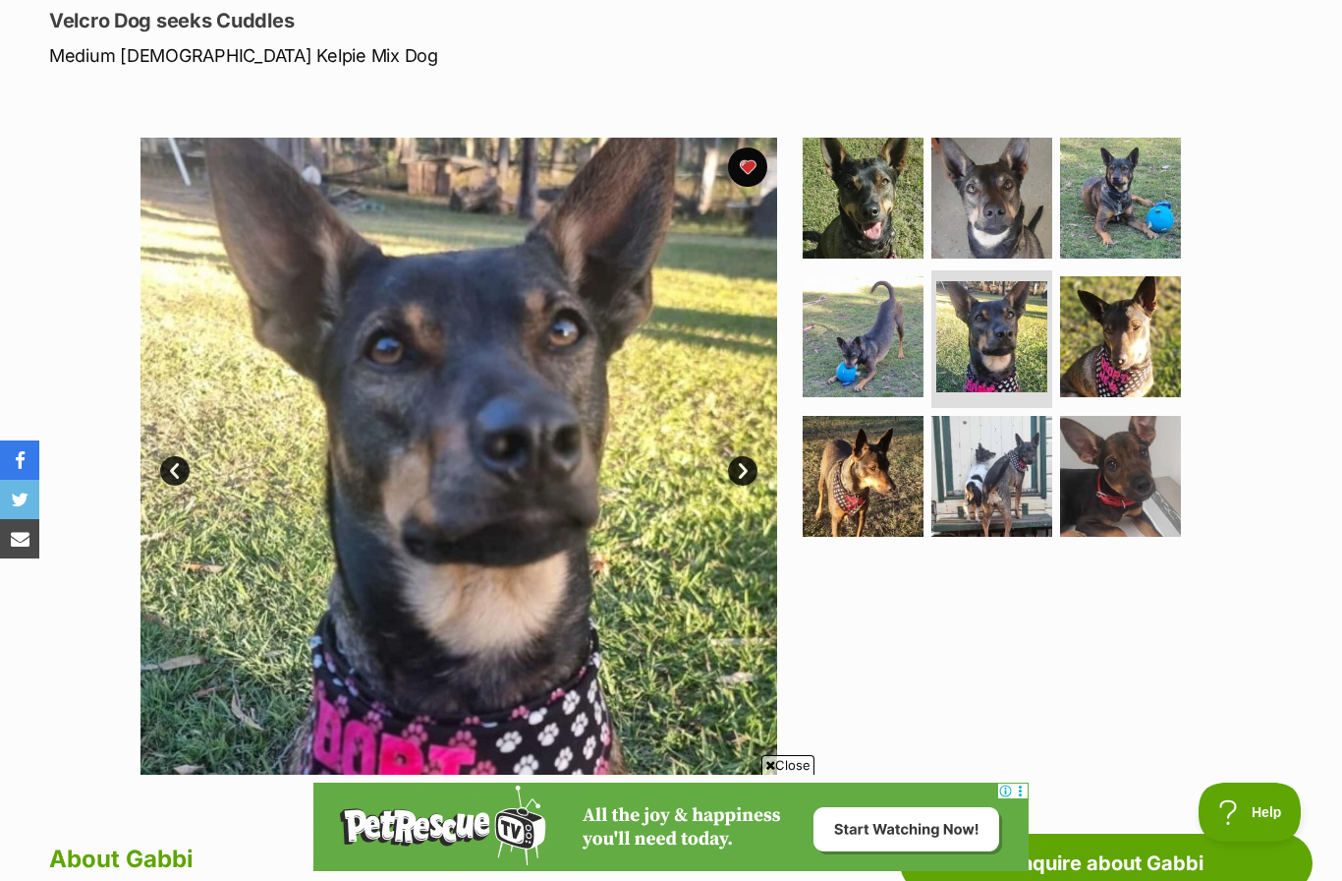
click at [744, 461] on link "Next" at bounding box center [742, 470] width 29 height 29
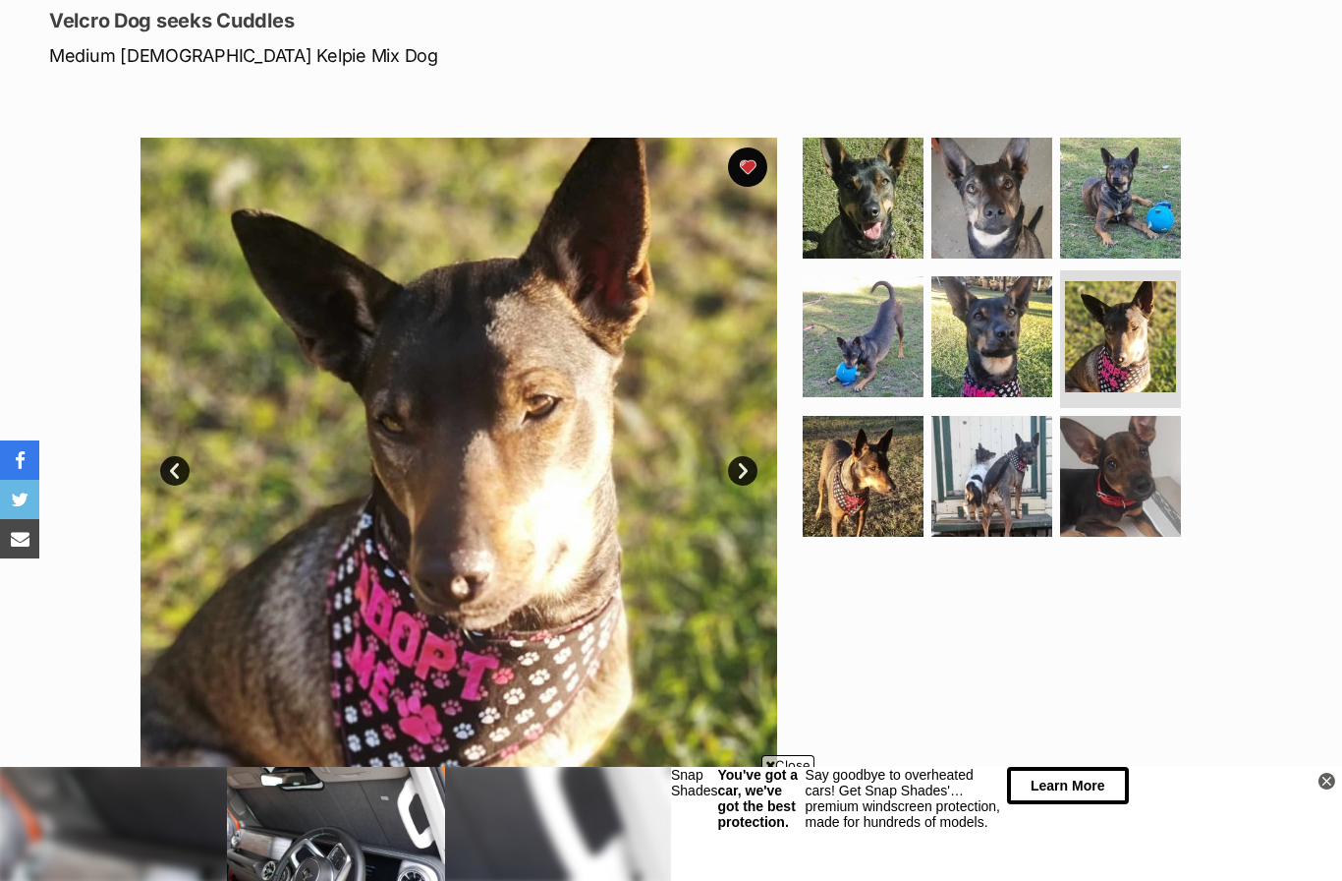
scroll to position [0, 0]
click at [744, 472] on link "Next" at bounding box center [742, 470] width 29 height 29
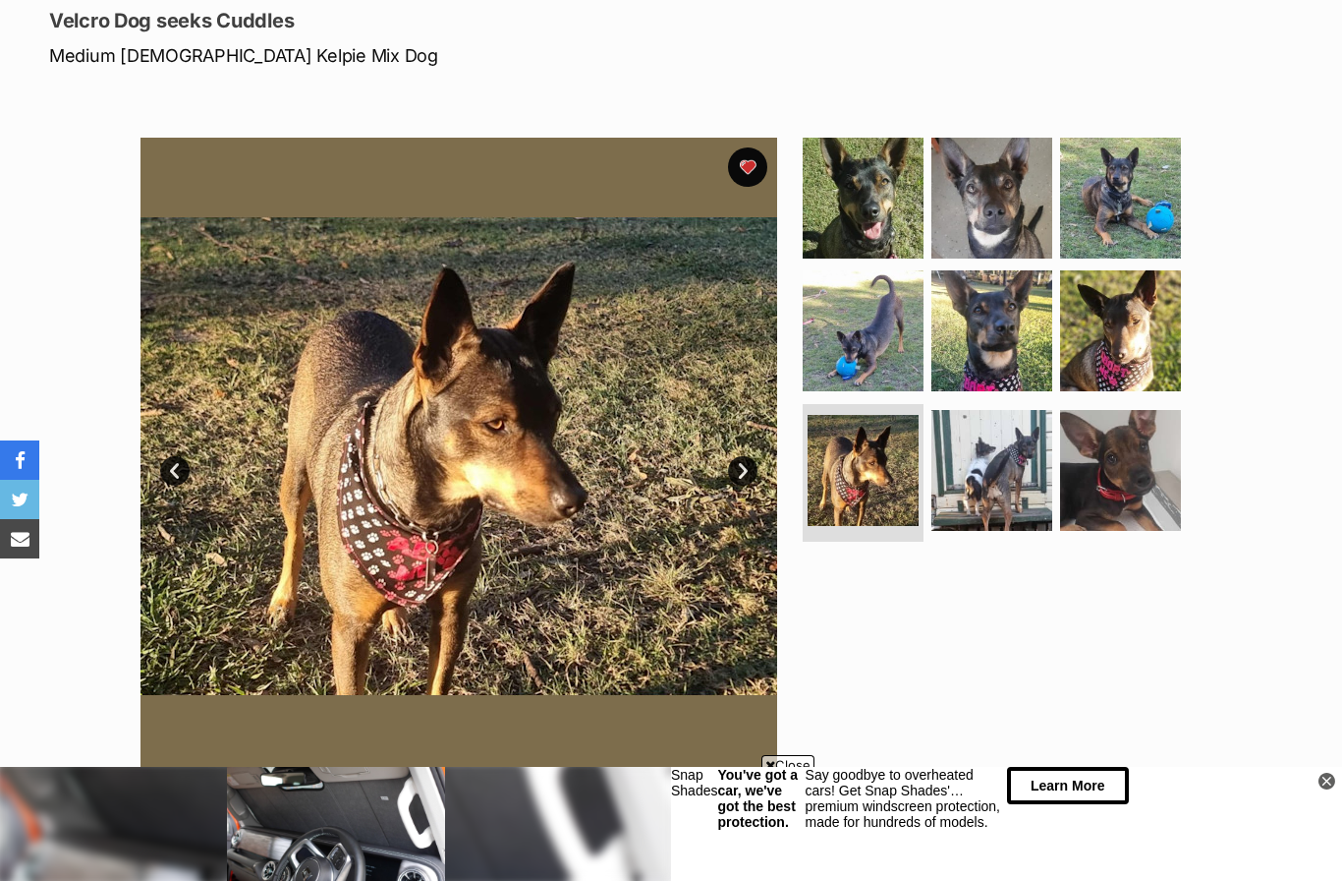
click at [749, 473] on link "Next" at bounding box center [742, 470] width 29 height 29
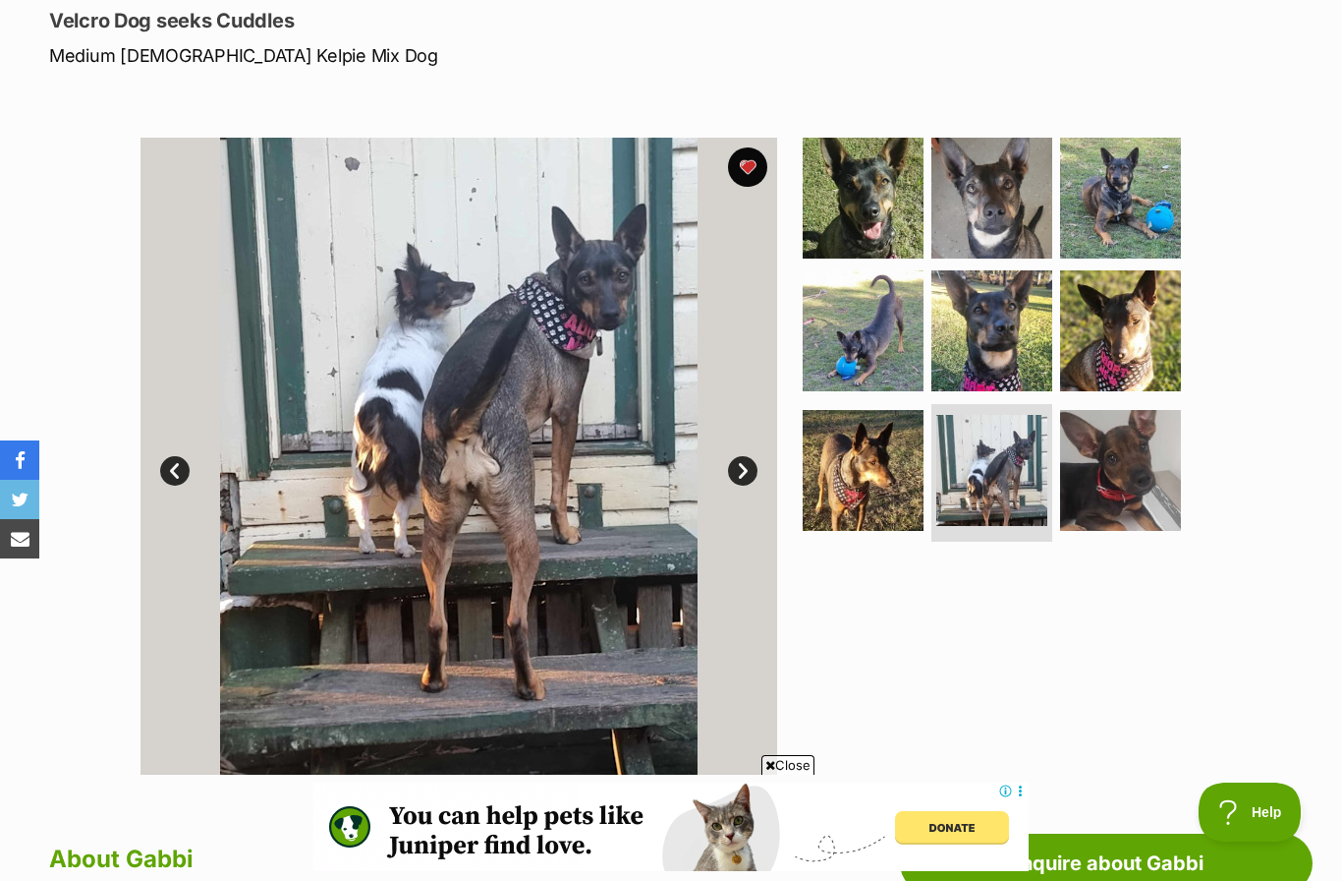
click at [747, 465] on link "Next" at bounding box center [742, 470] width 29 height 29
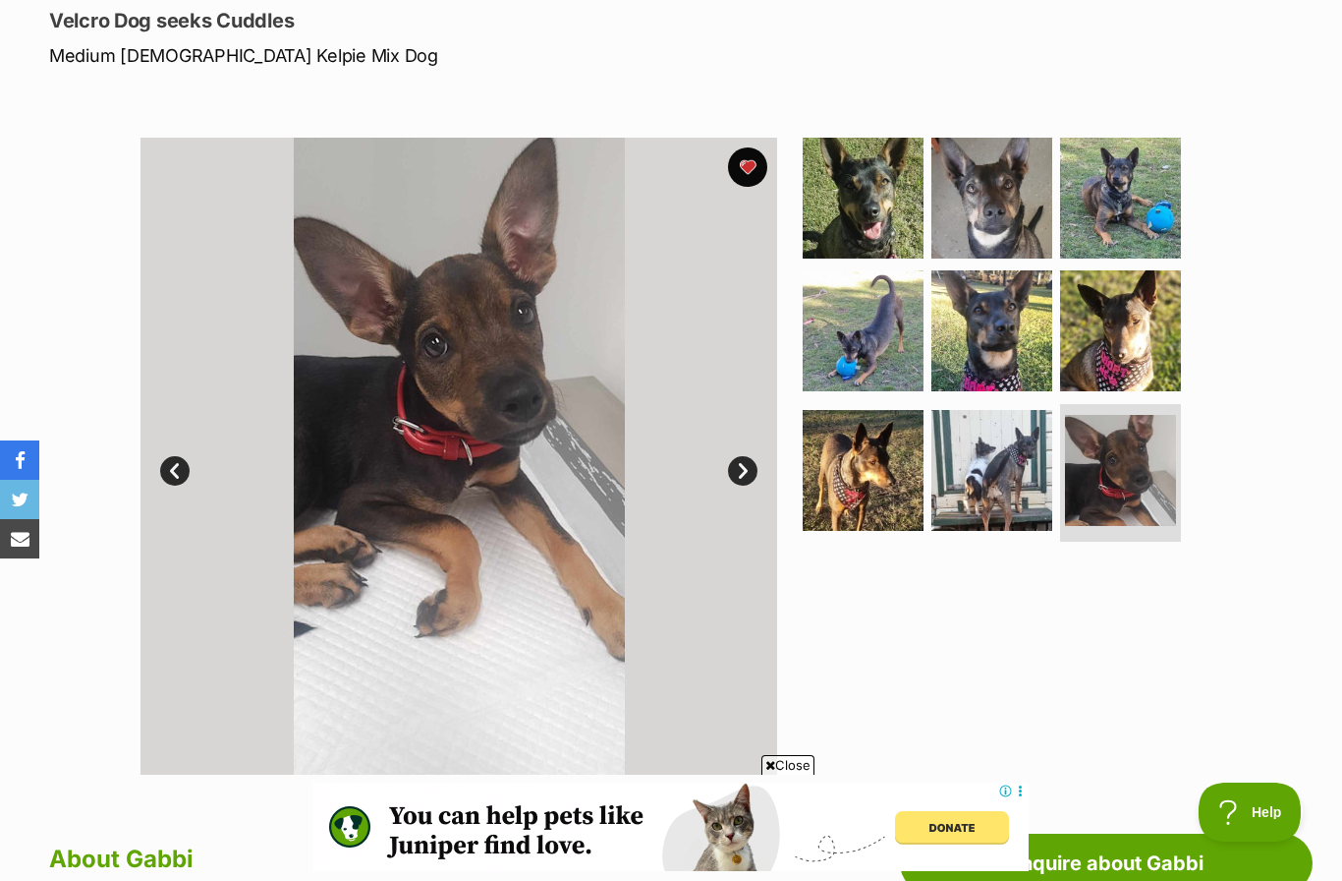
click at [750, 465] on link "Next" at bounding box center [742, 470] width 29 height 29
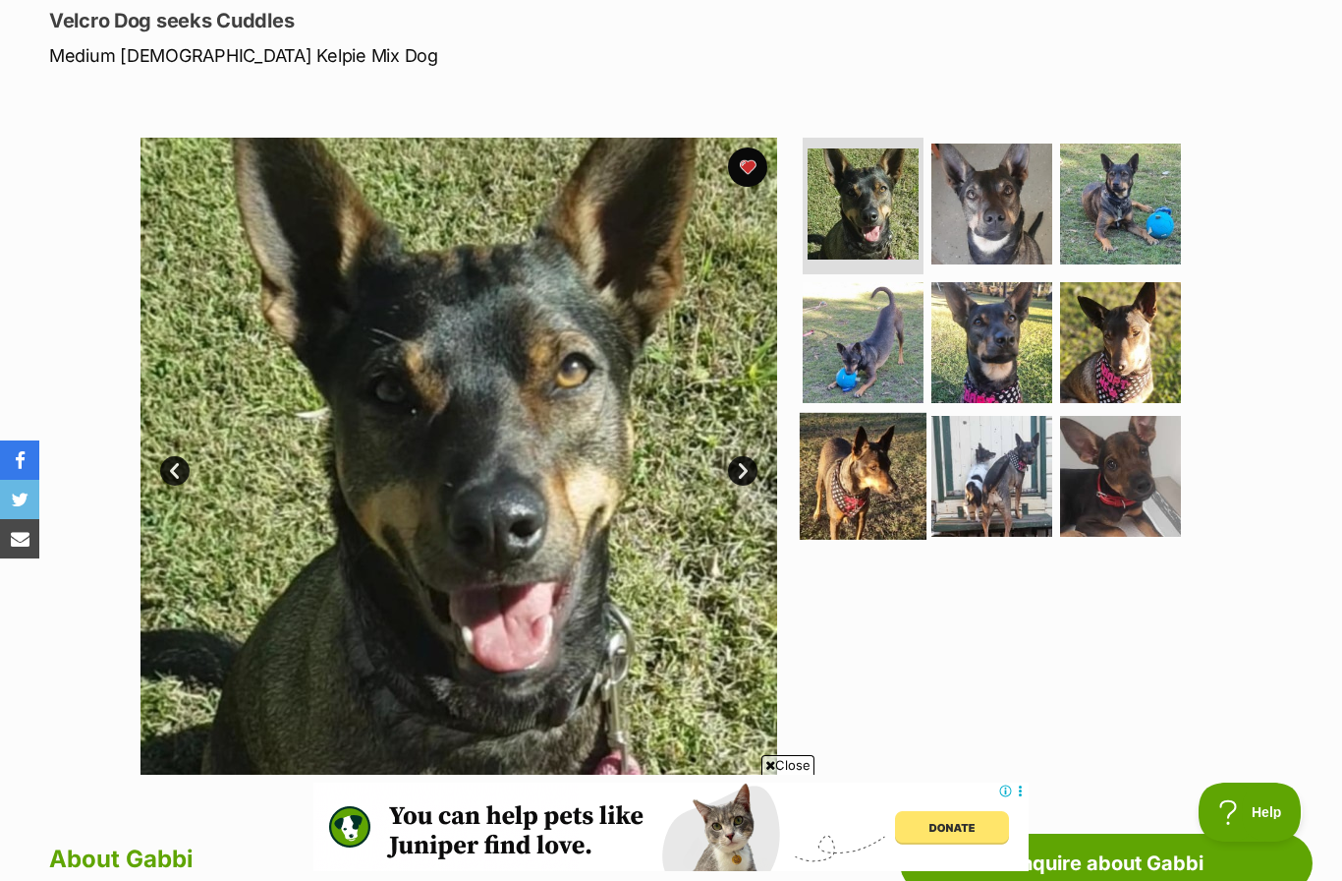
click at [866, 476] on img at bounding box center [863, 476] width 127 height 127
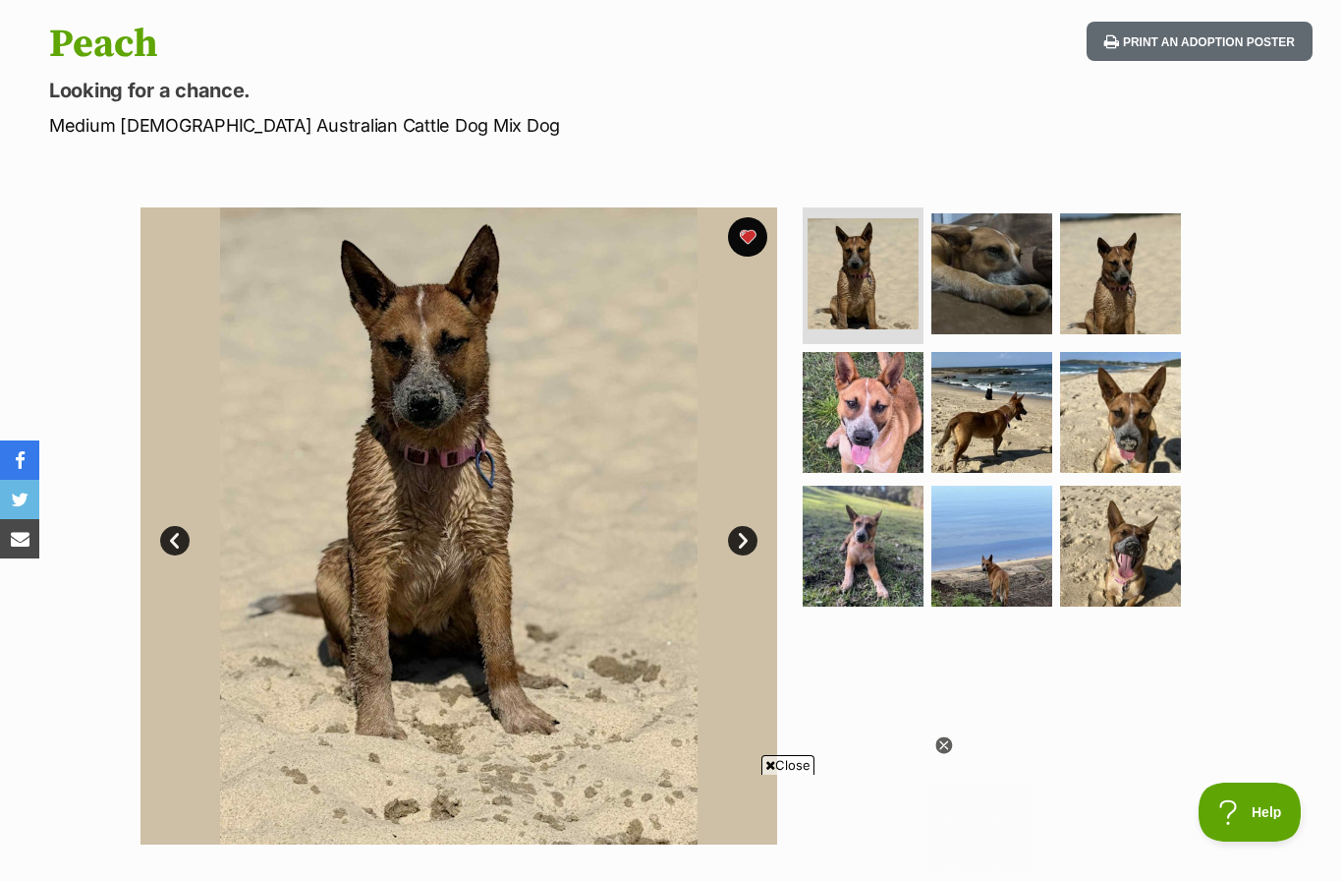
click at [743, 536] on link "Next" at bounding box center [742, 540] width 29 height 29
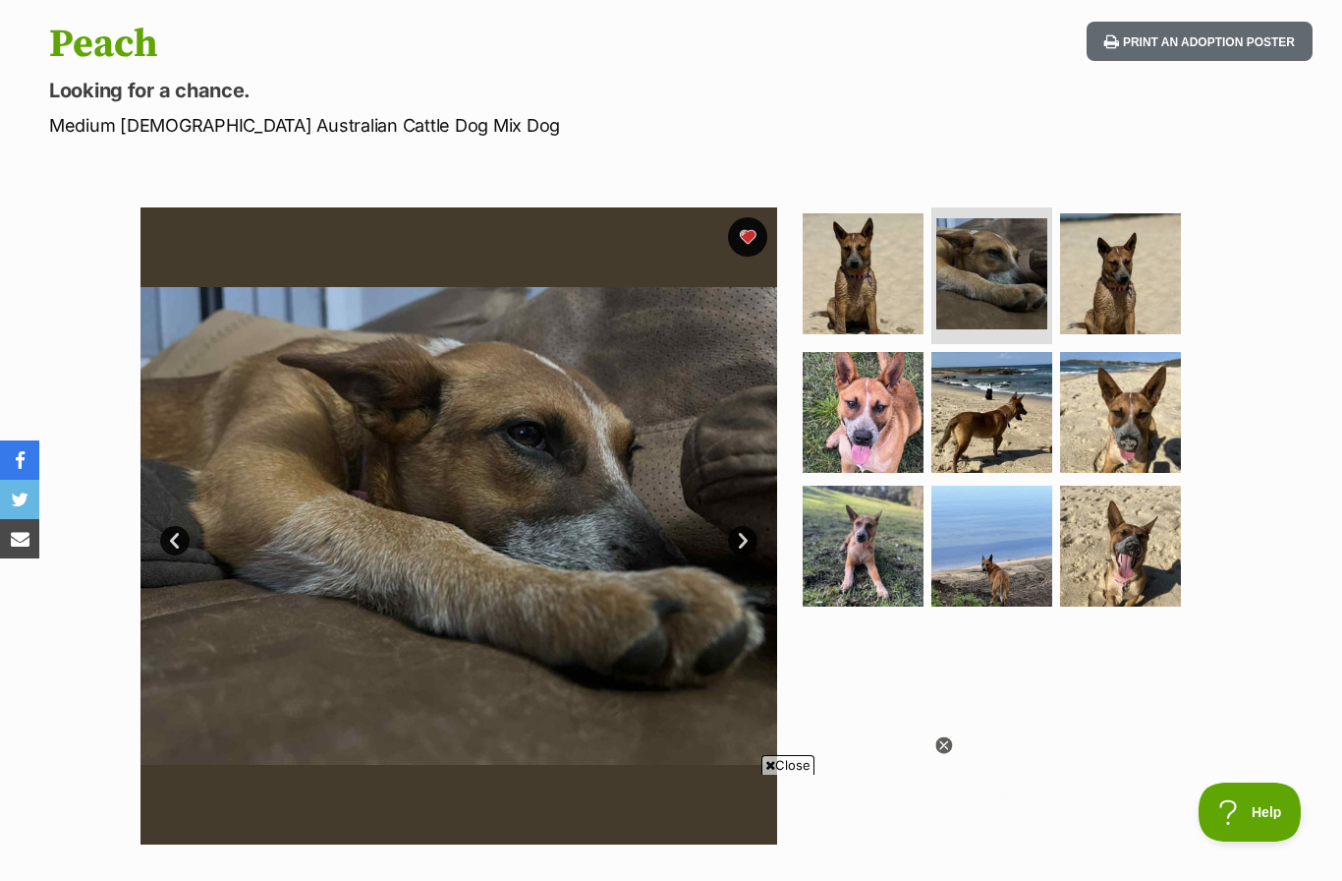
click at [743, 534] on link "Next" at bounding box center [742, 540] width 29 height 29
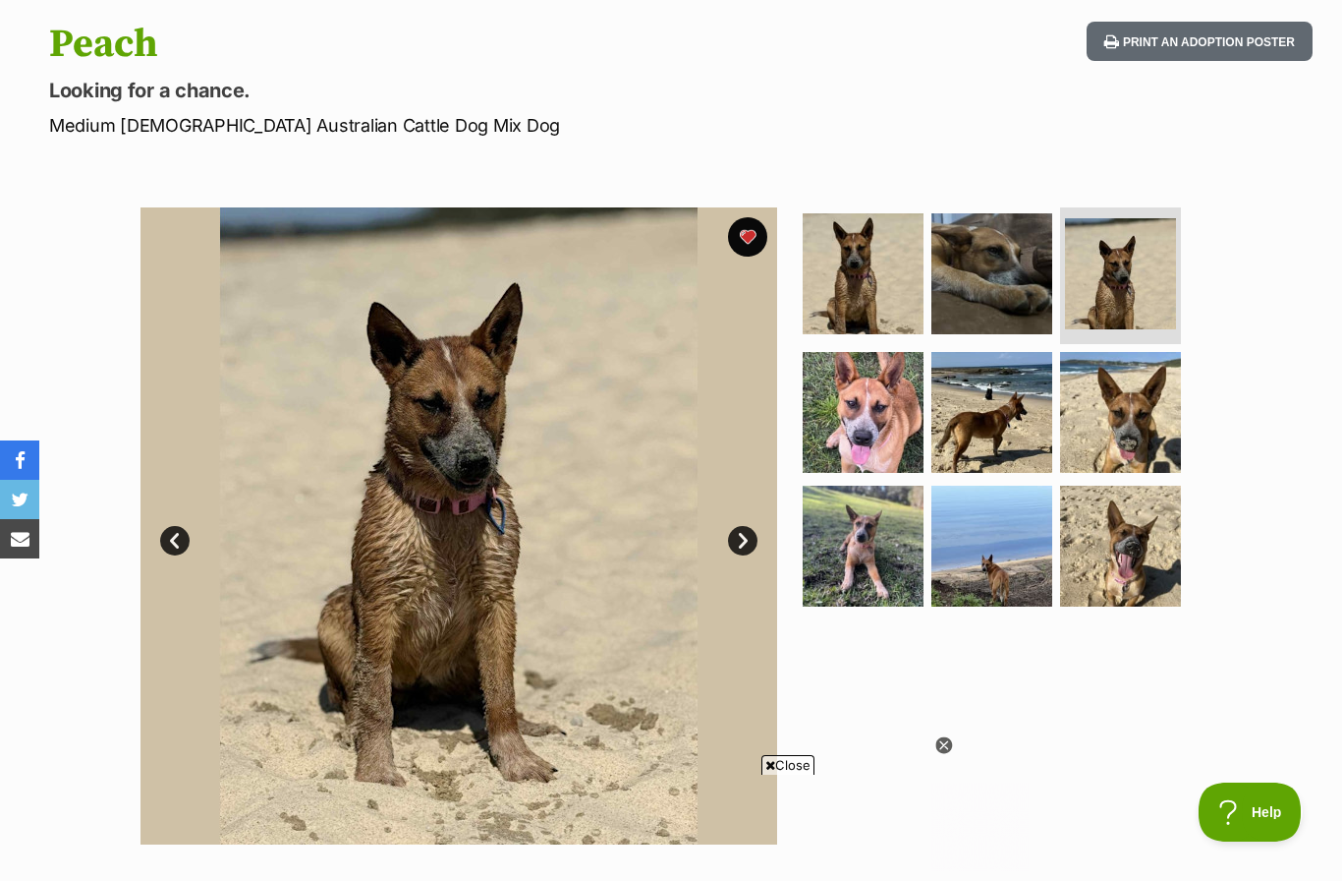
click at [751, 534] on link "Next" at bounding box center [742, 540] width 29 height 29
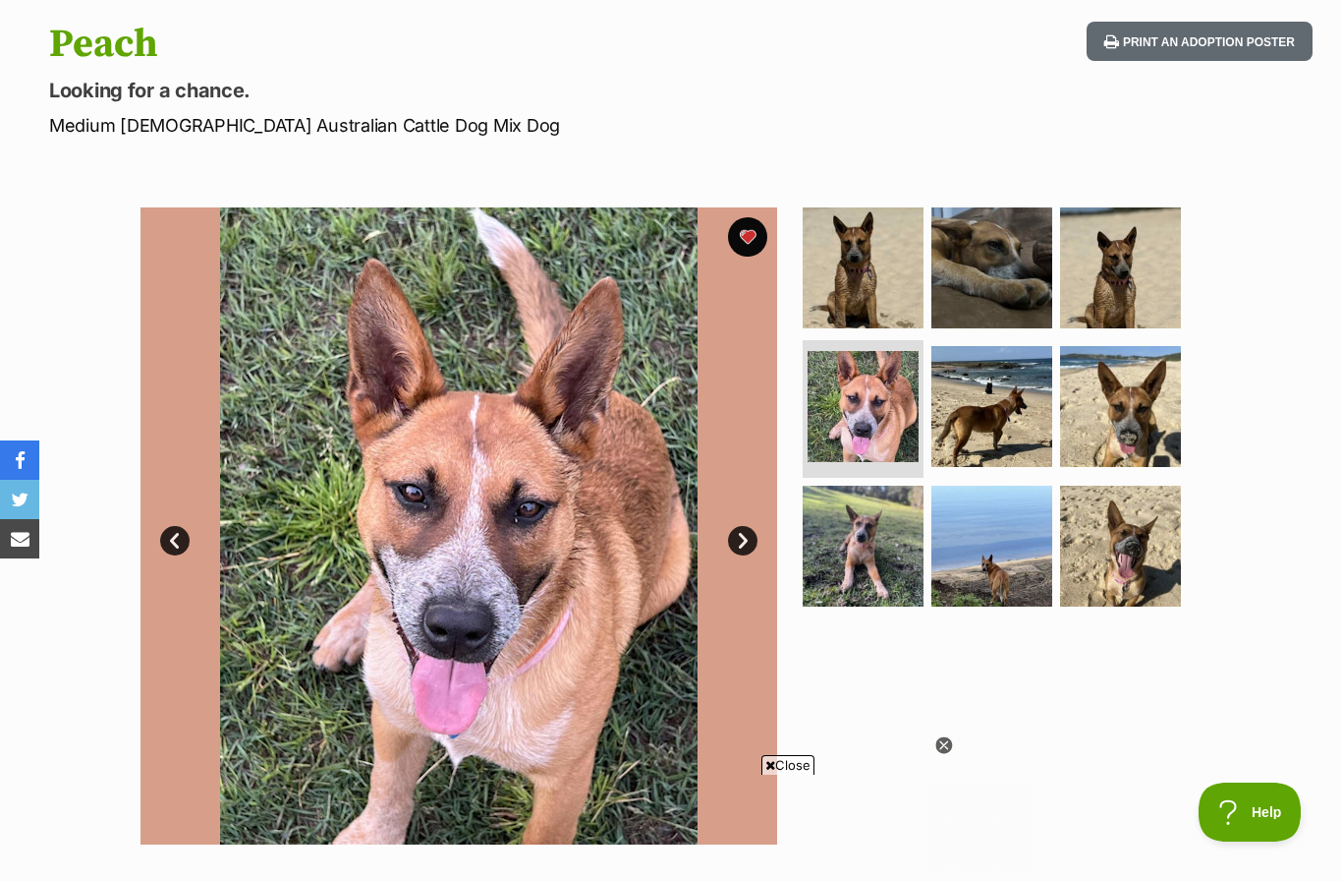
click at [740, 540] on link "Next" at bounding box center [742, 540] width 29 height 29
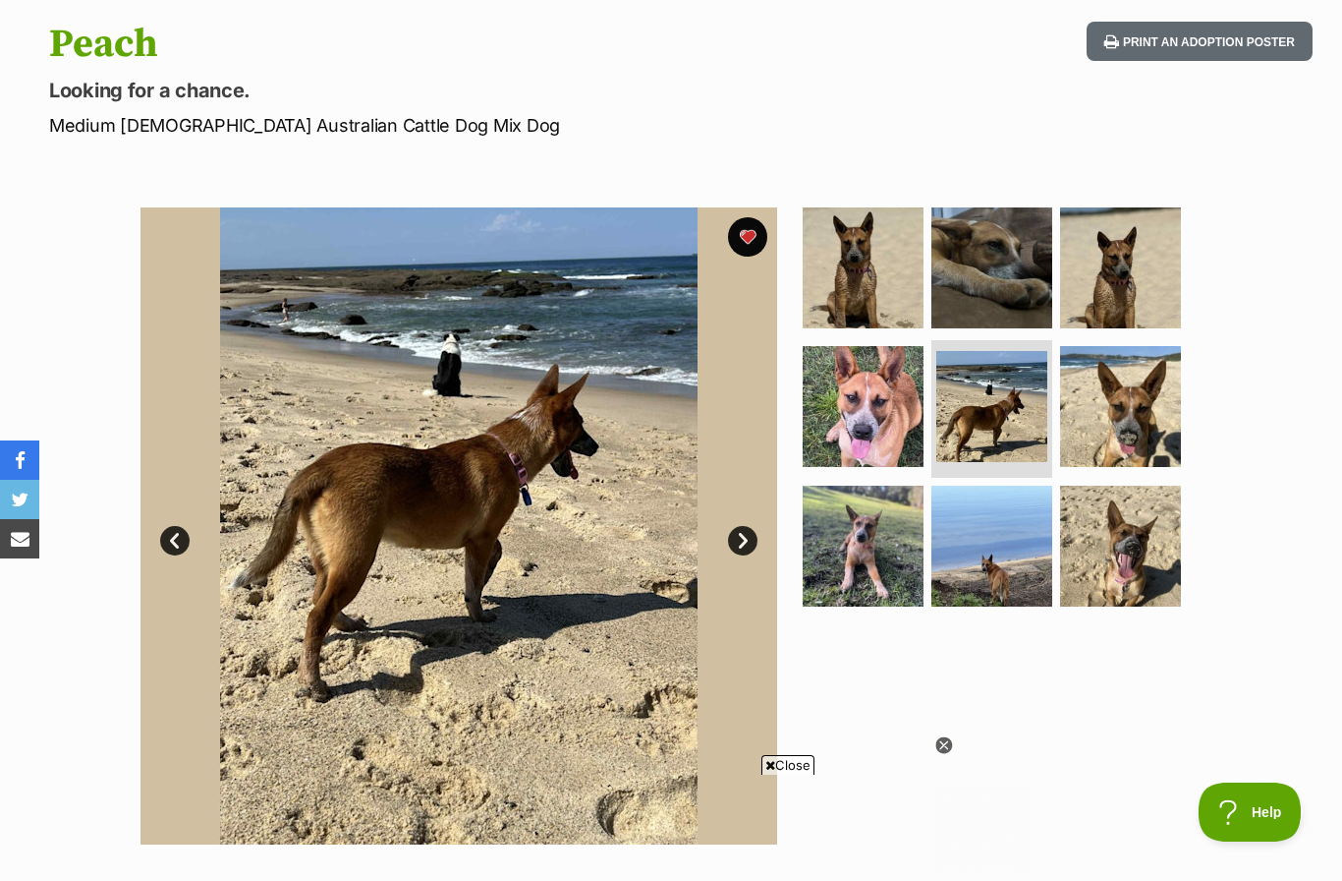
click at [740, 540] on link "Next" at bounding box center [742, 540] width 29 height 29
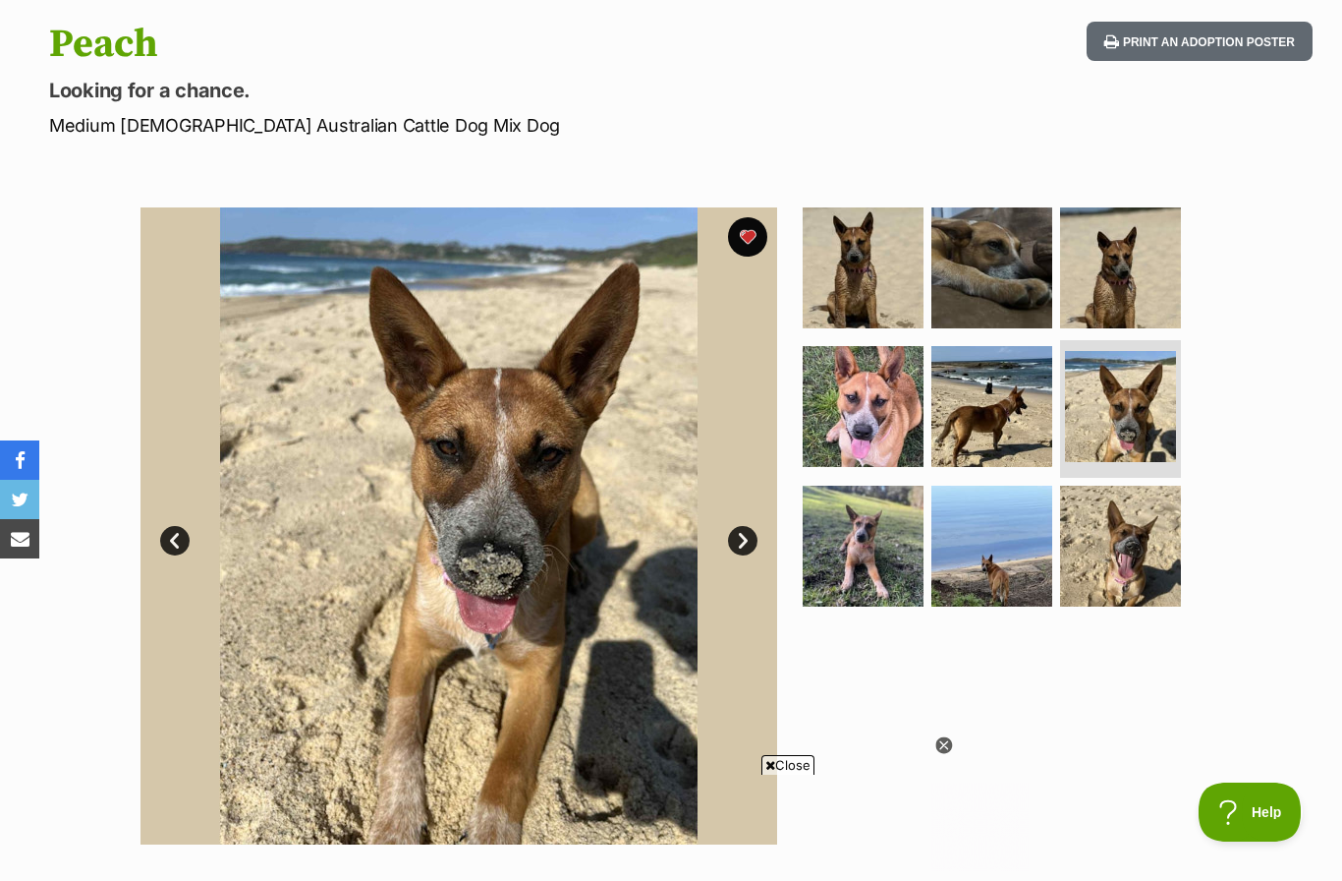
click at [740, 538] on link "Next" at bounding box center [742, 540] width 29 height 29
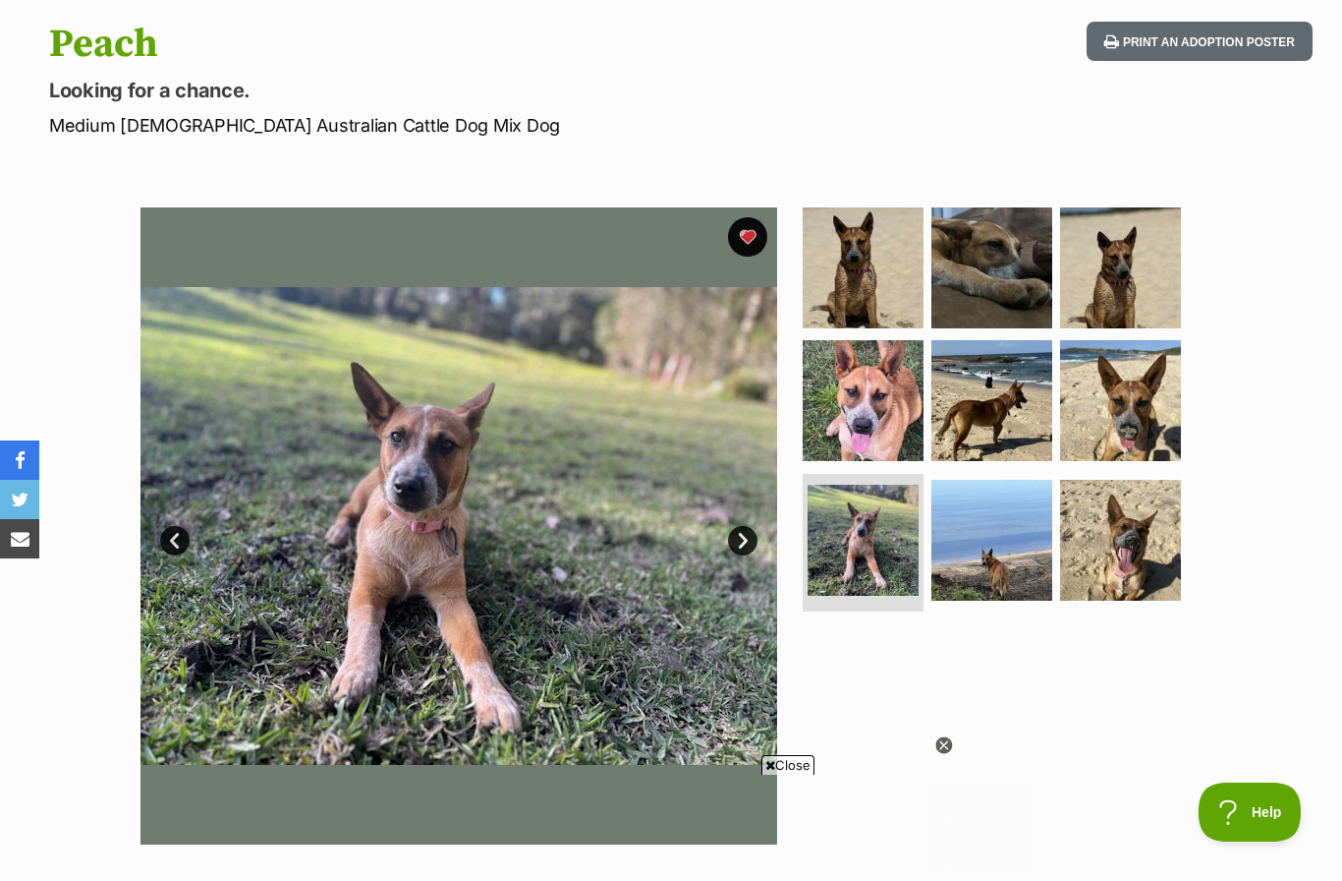
click at [740, 542] on link "Next" at bounding box center [742, 540] width 29 height 29
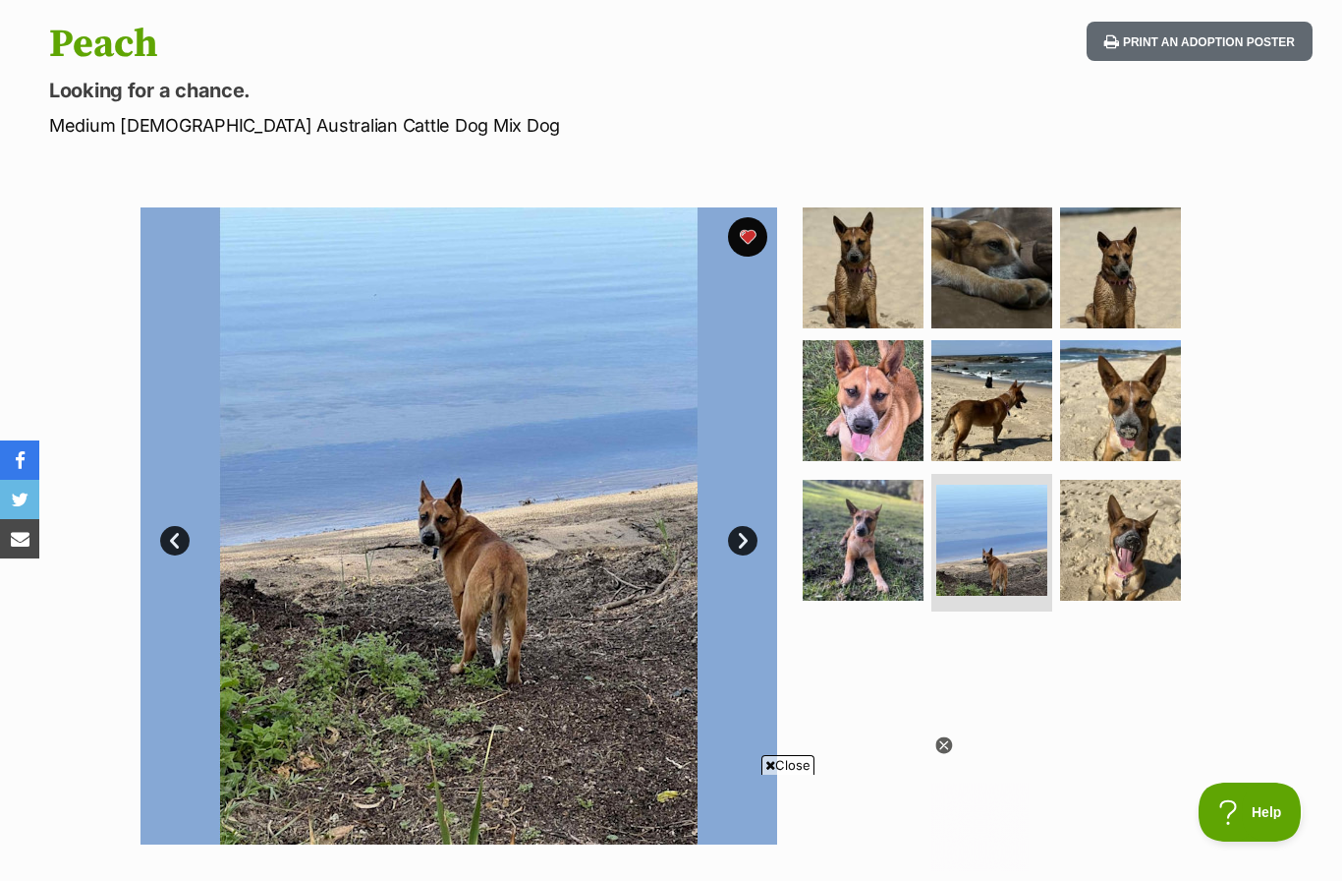
click at [742, 540] on link "Next" at bounding box center [742, 540] width 29 height 29
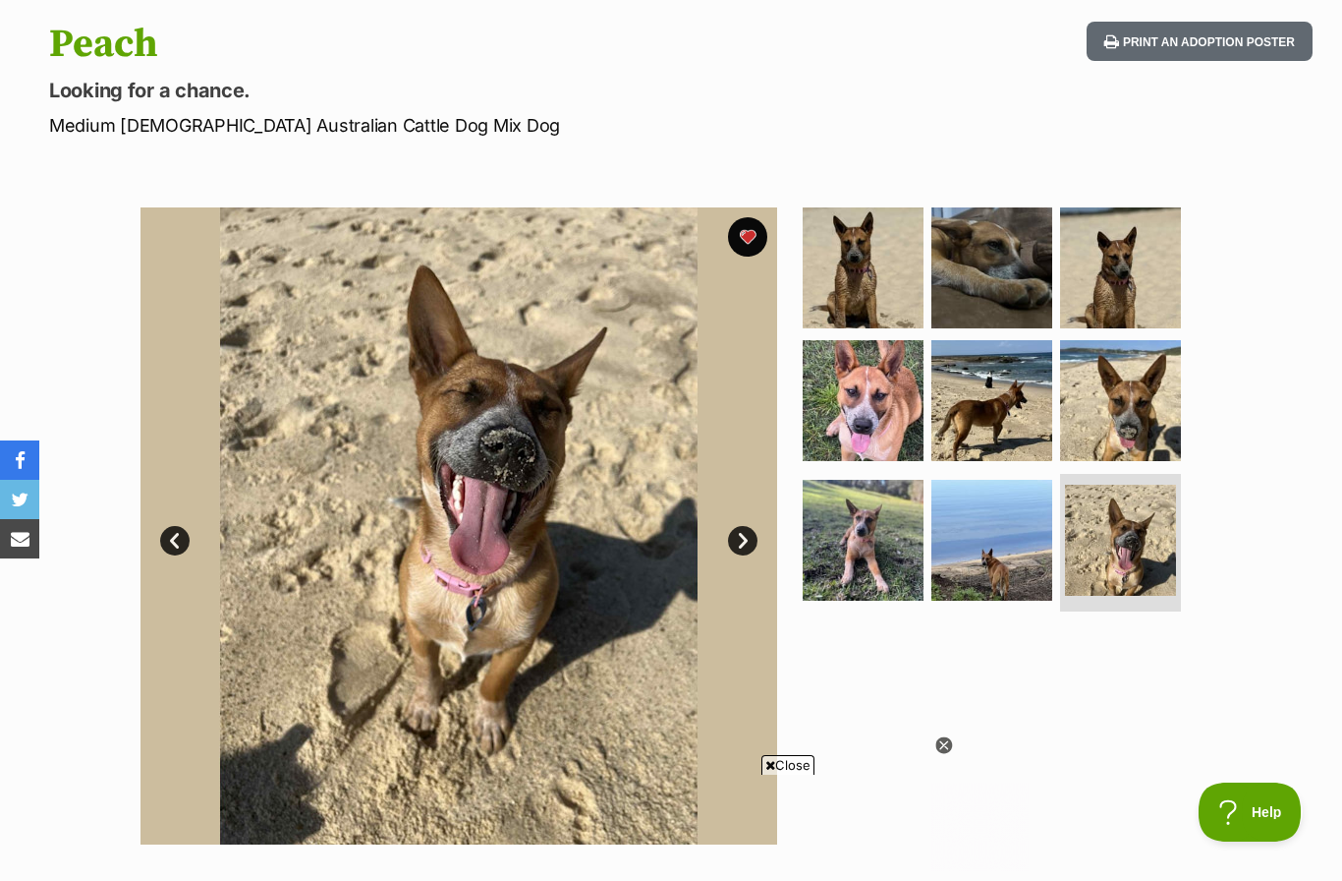
click at [742, 536] on link "Next" at bounding box center [742, 540] width 29 height 29
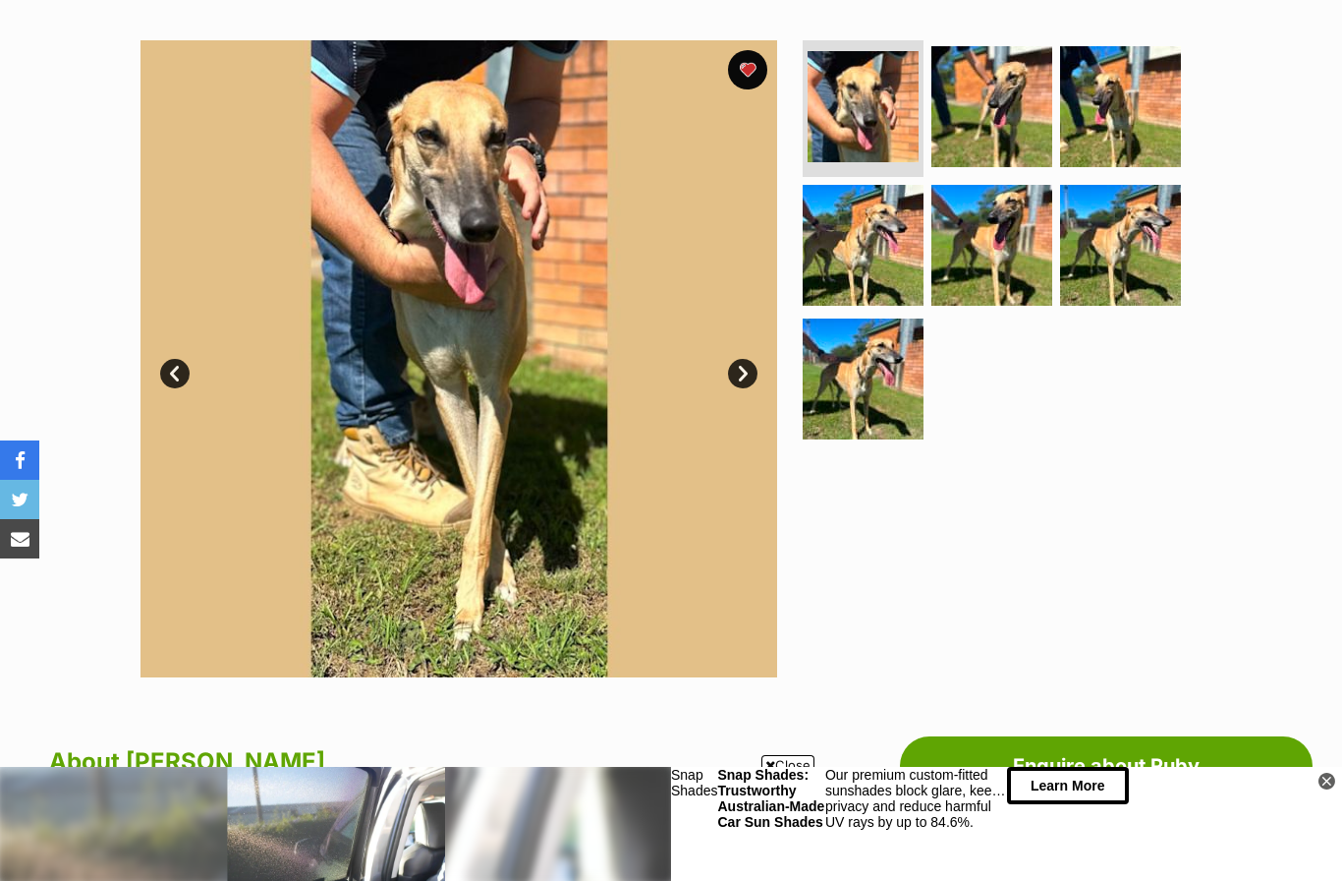
click at [746, 373] on link "Next" at bounding box center [742, 373] width 29 height 29
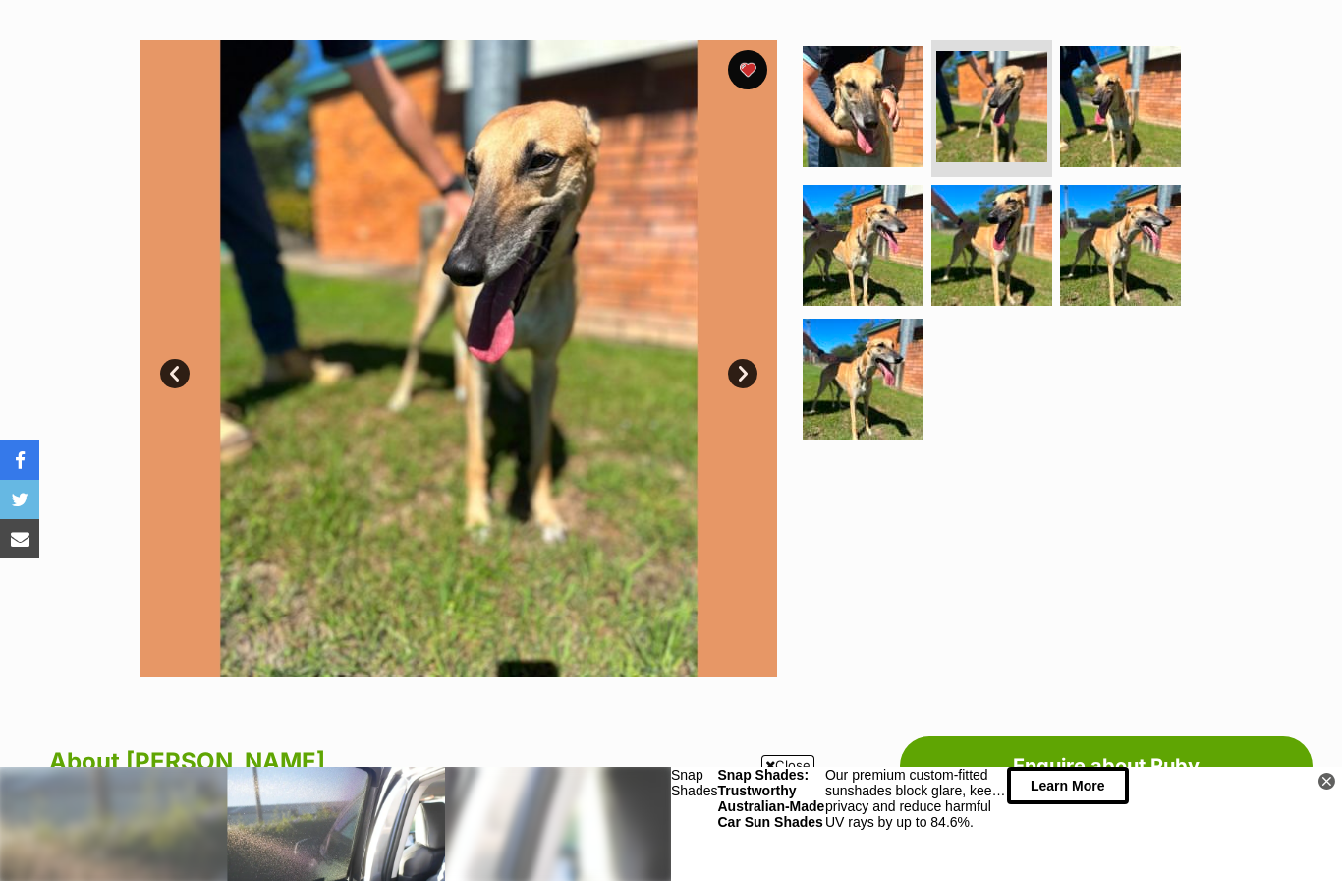
click at [751, 369] on link "Next" at bounding box center [742, 373] width 29 height 29
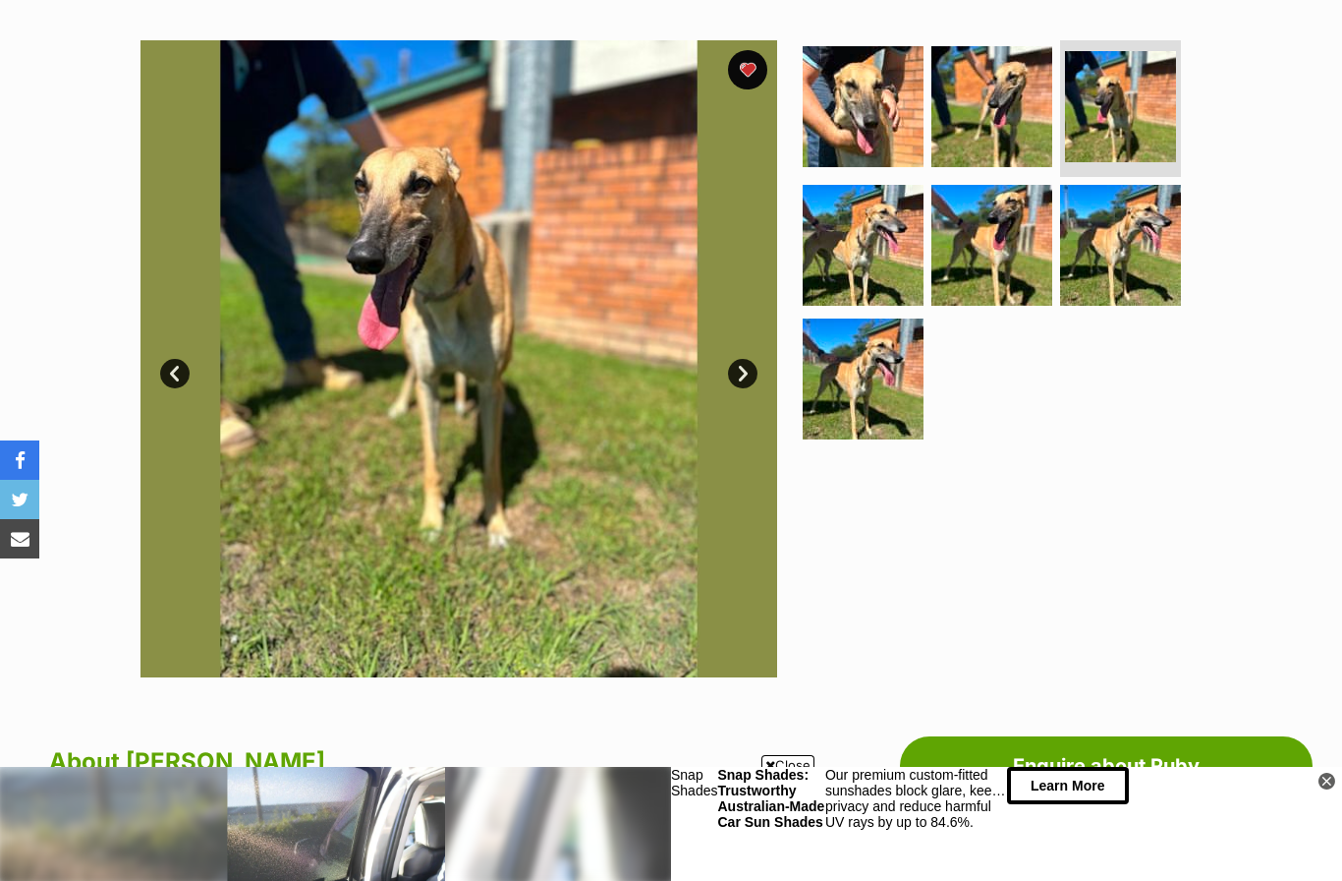
click at [753, 361] on link "Next" at bounding box center [742, 373] width 29 height 29
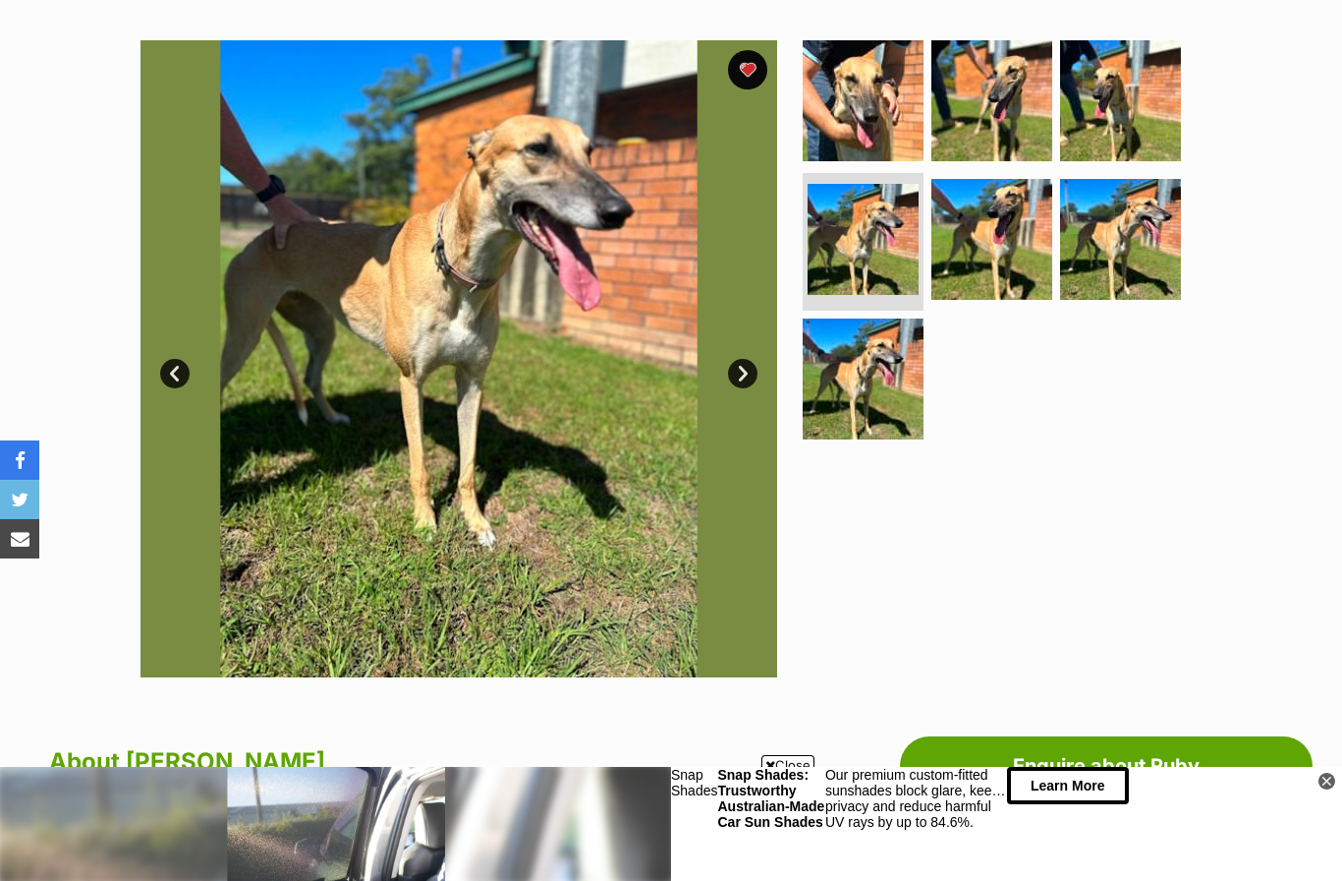
click at [748, 362] on link "Next" at bounding box center [742, 373] width 29 height 29
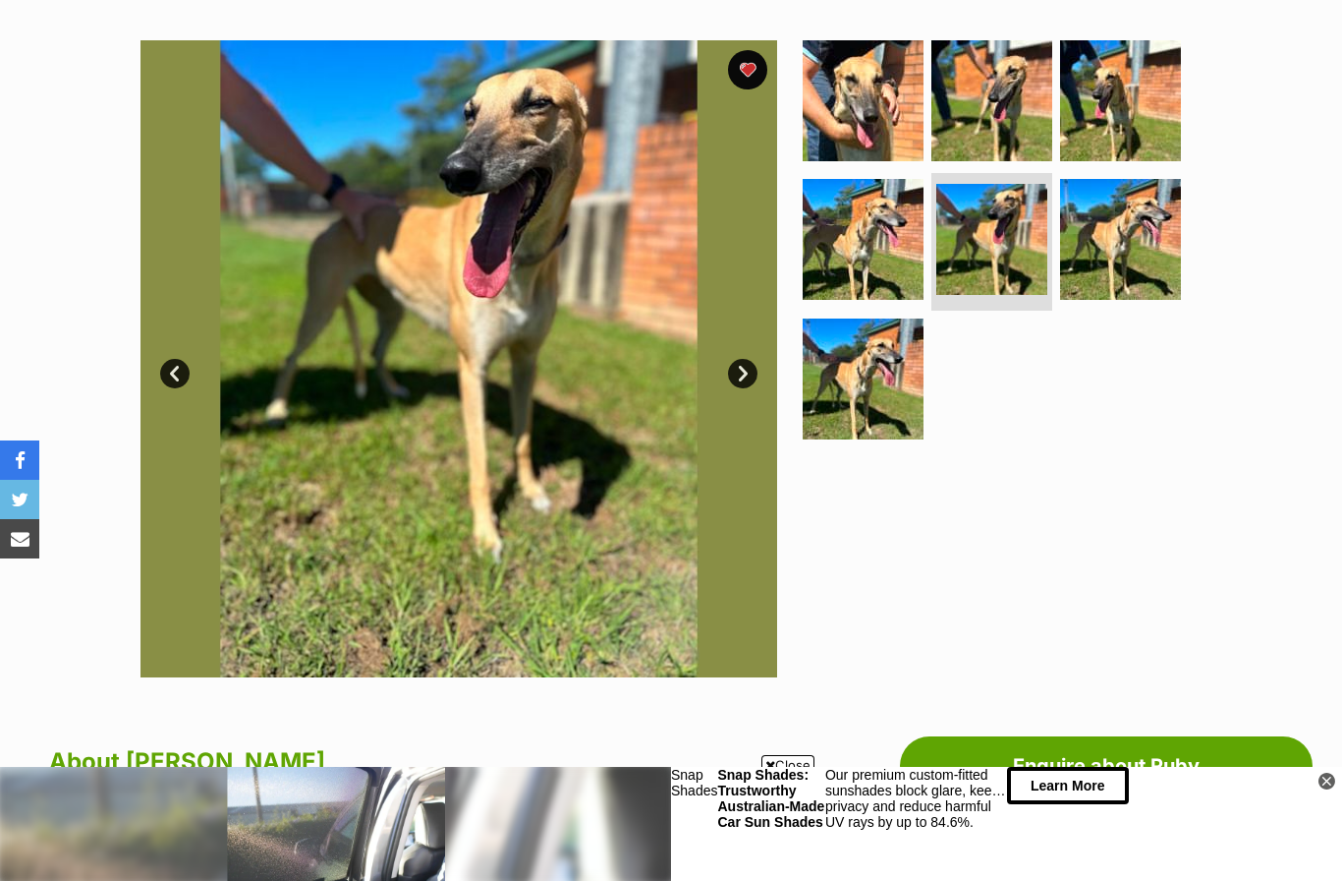
click at [744, 362] on link "Next" at bounding box center [742, 373] width 29 height 29
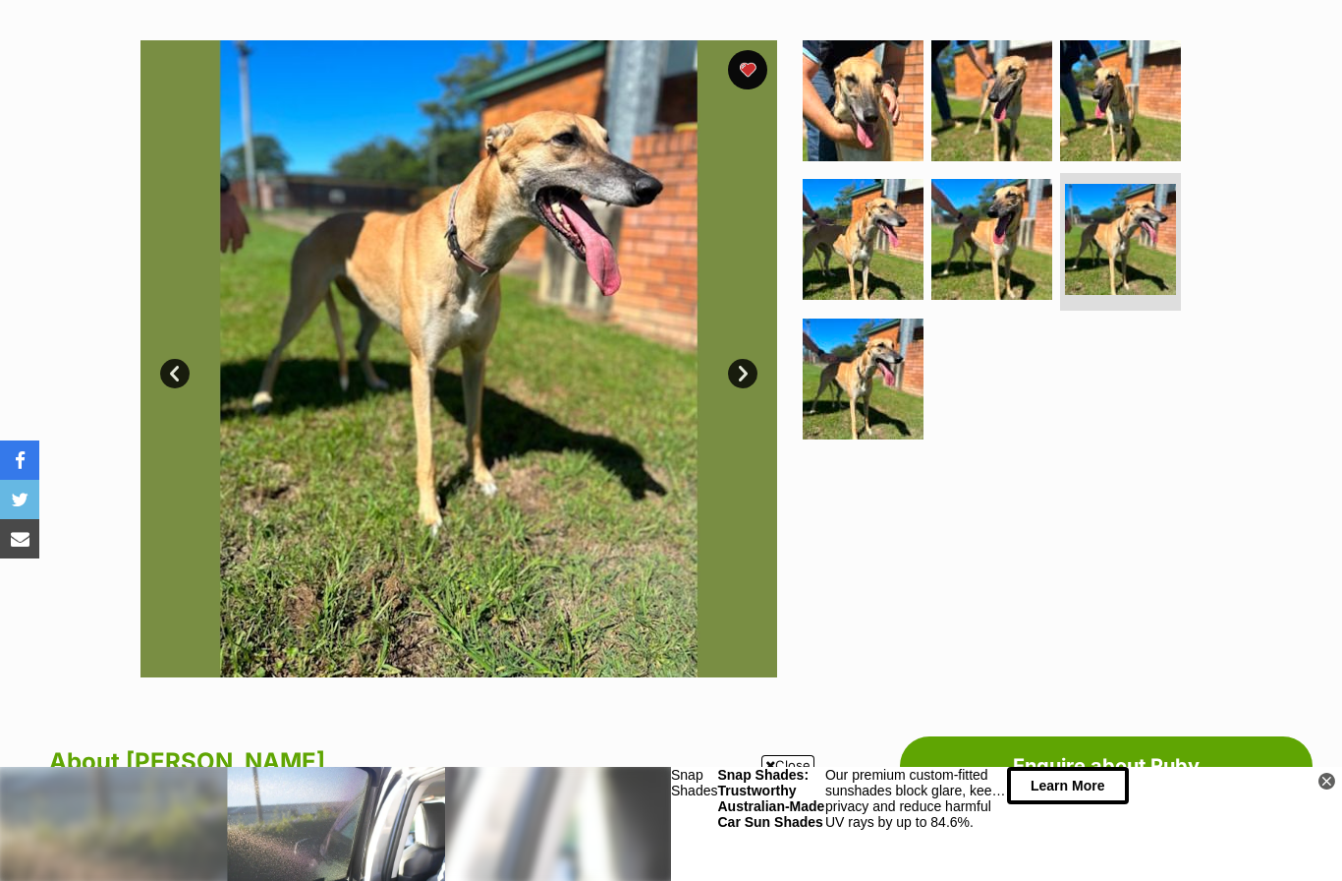
click at [750, 365] on link "Next" at bounding box center [742, 373] width 29 height 29
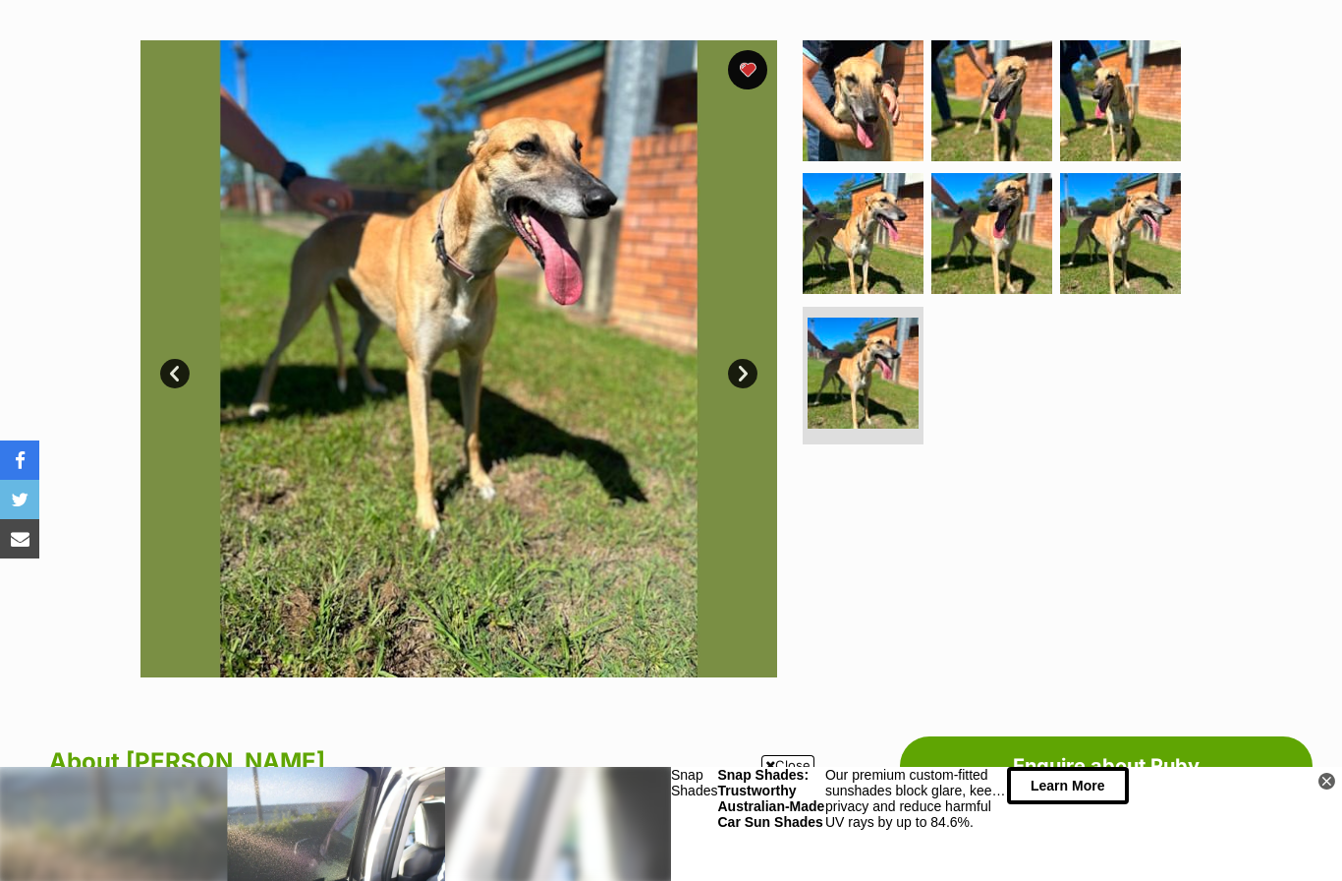
click at [747, 362] on link "Next" at bounding box center [742, 373] width 29 height 29
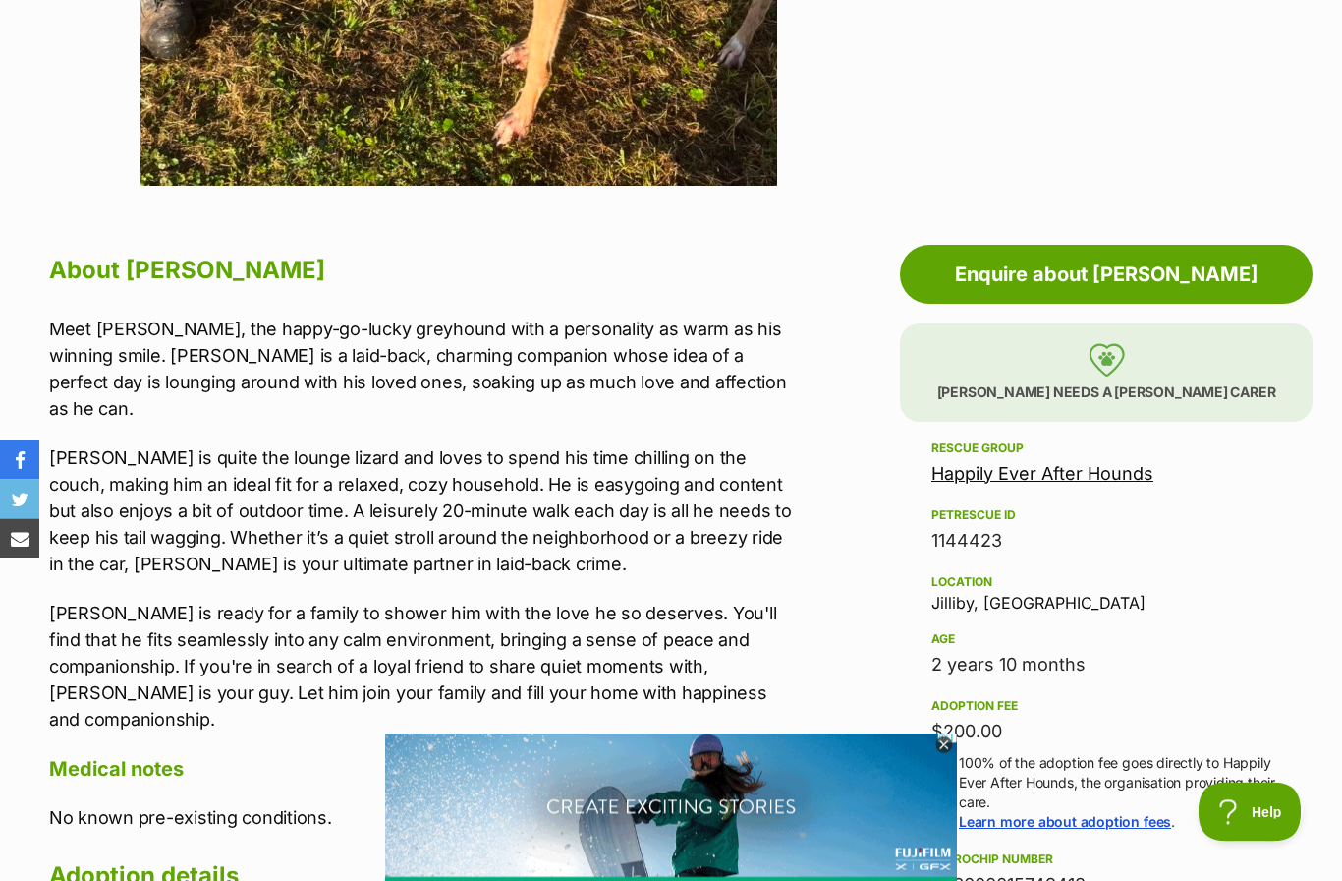
scroll to position [860, 0]
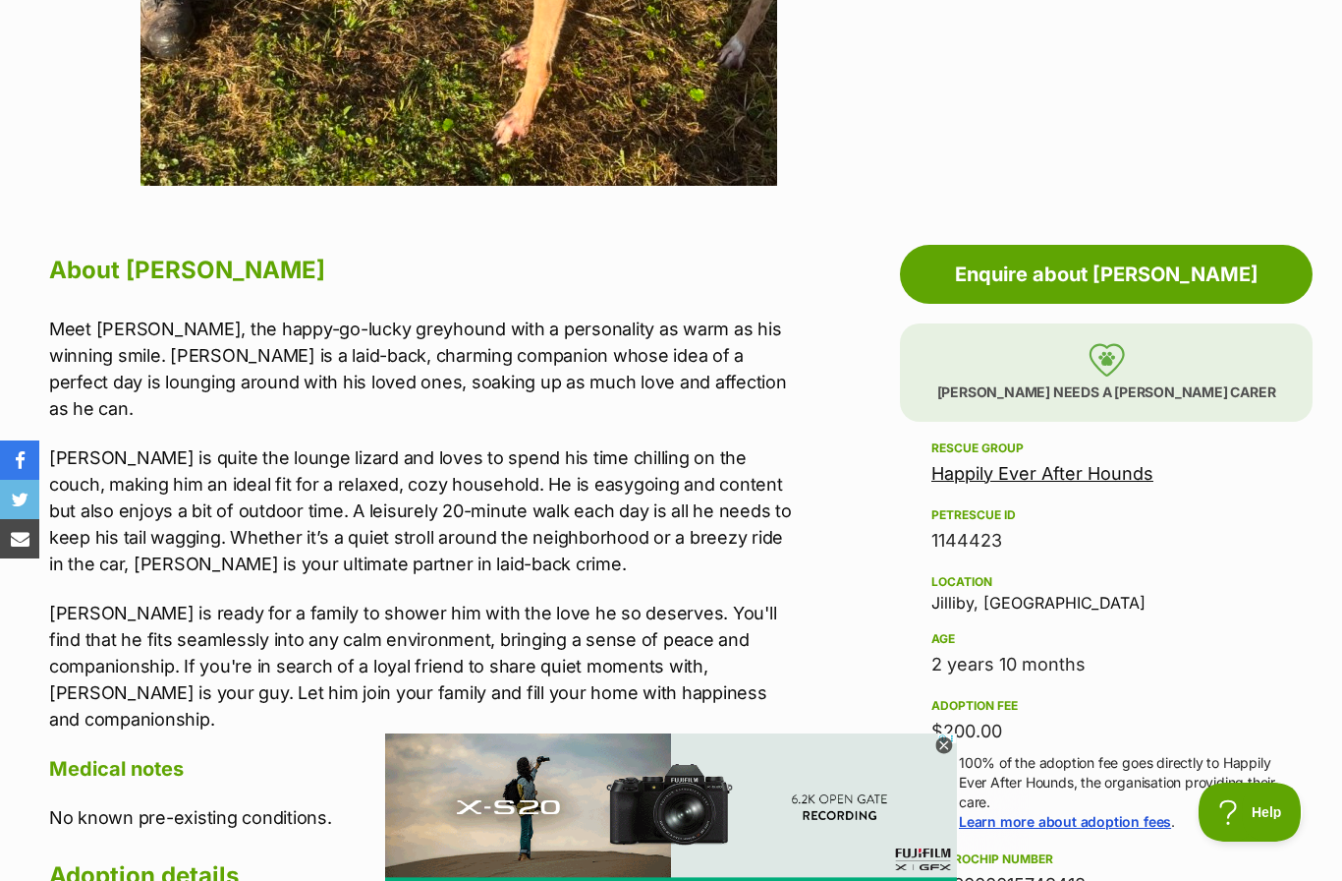
click at [949, 754] on icon at bounding box center [944, 745] width 17 height 17
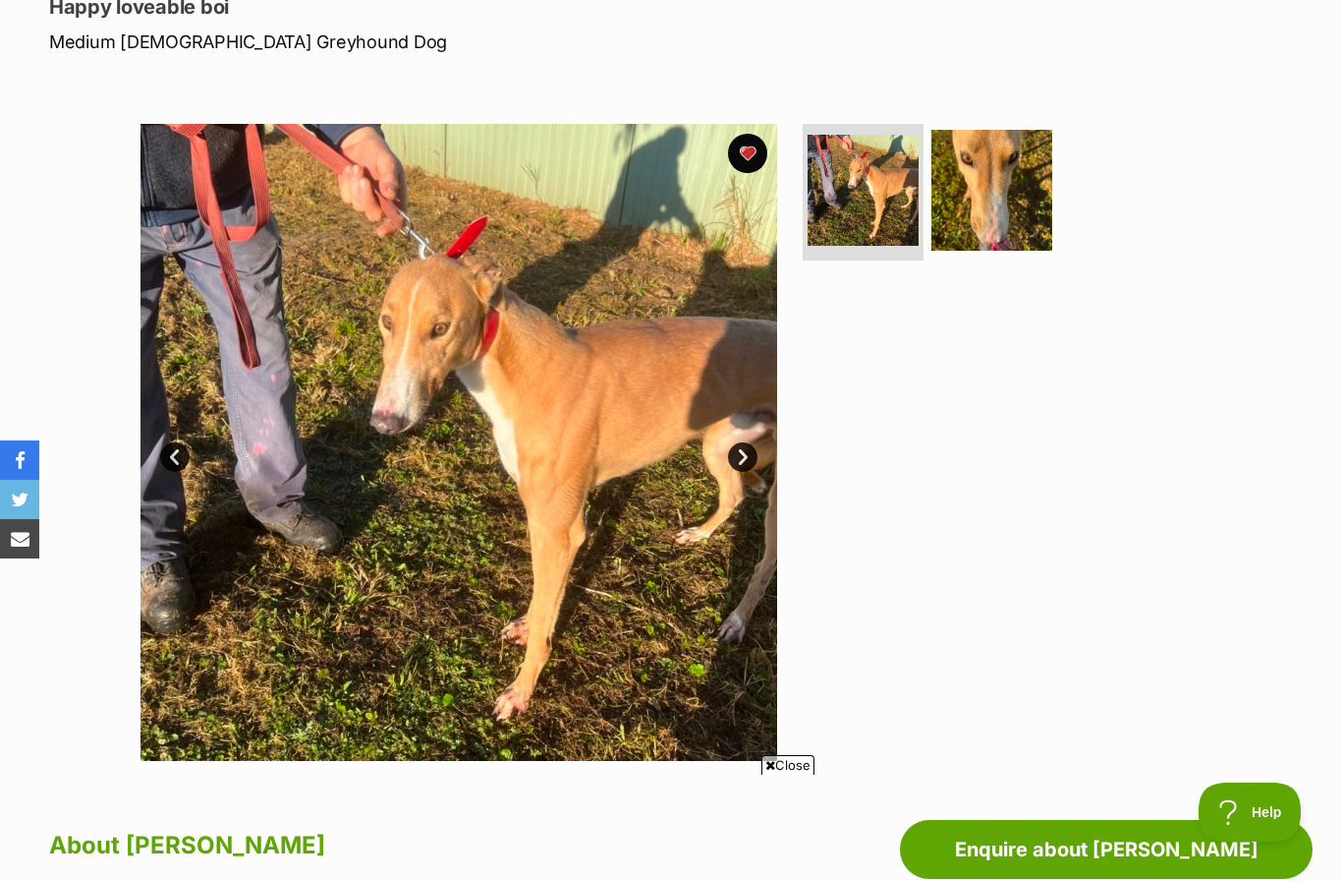
scroll to position [281, 0]
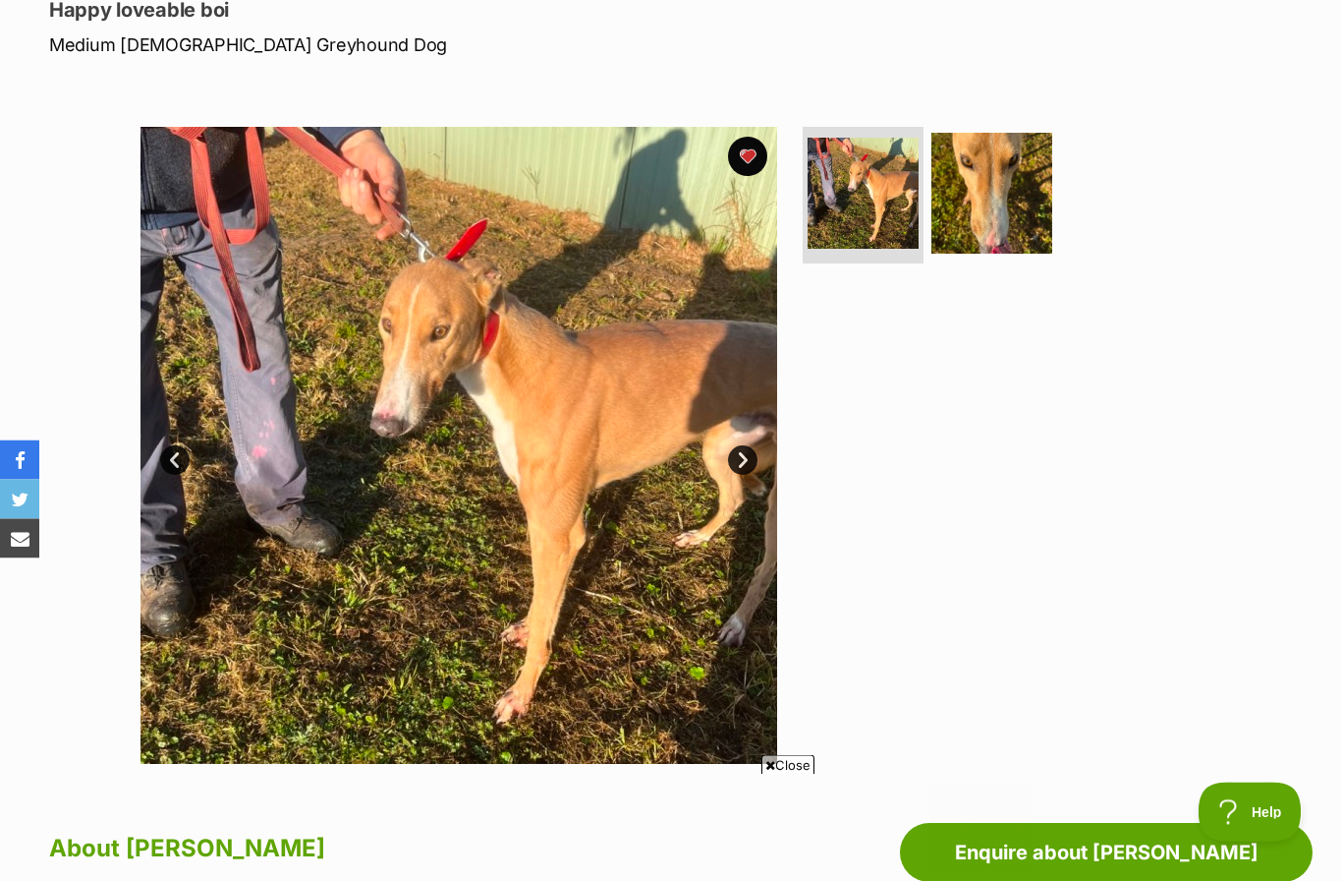
click at [747, 448] on link "Next" at bounding box center [742, 460] width 29 height 29
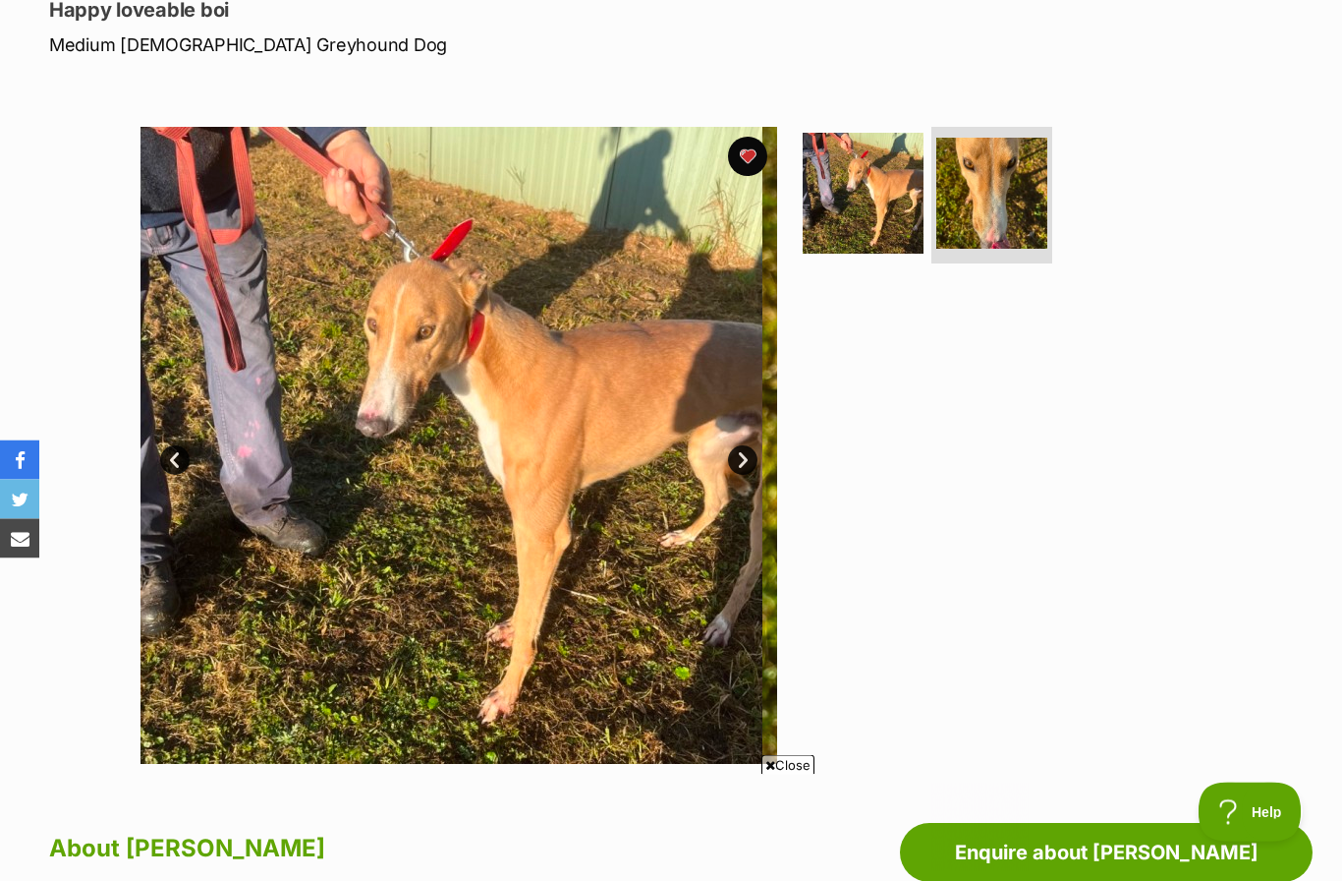
scroll to position [282, 0]
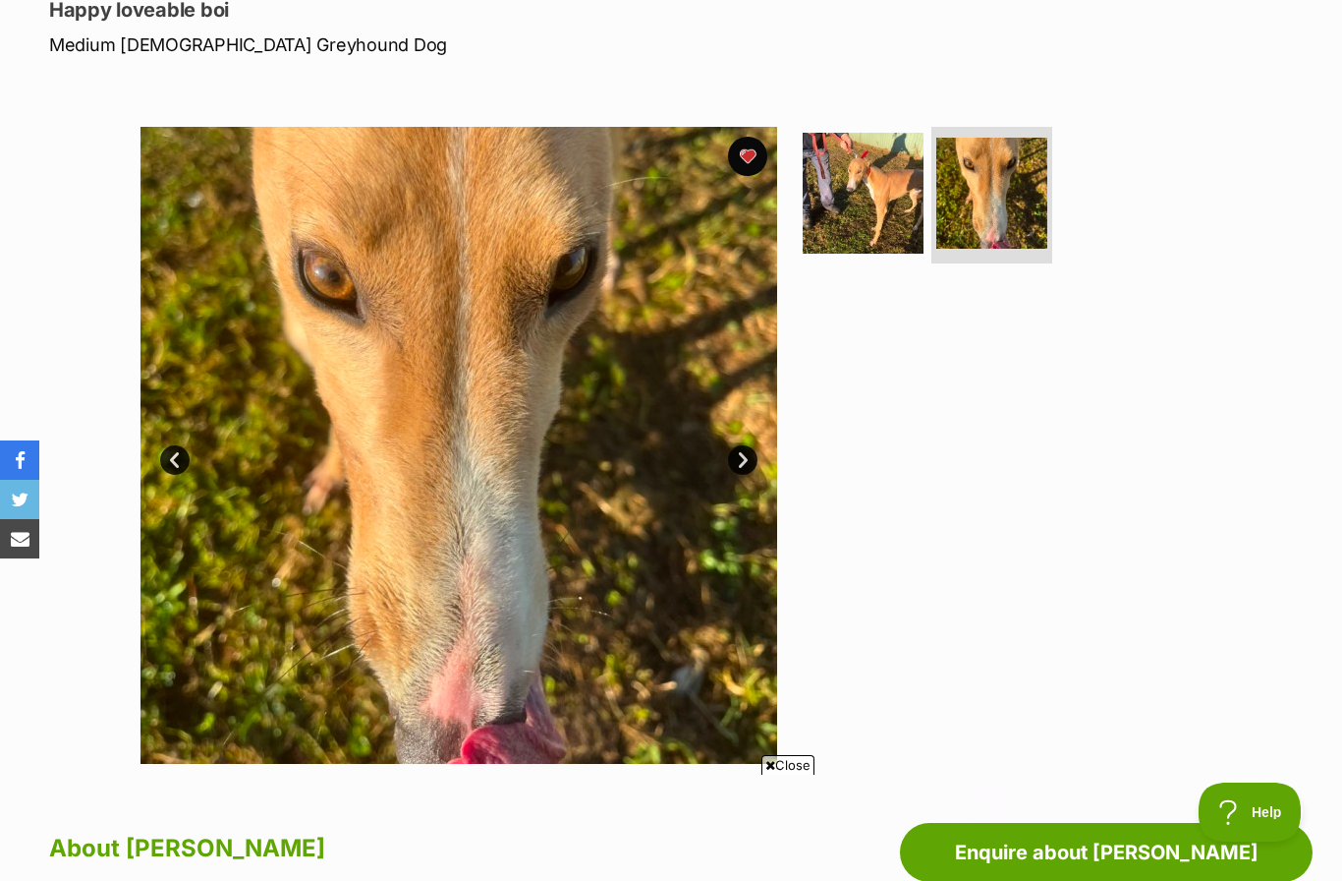
click at [741, 451] on link "Next" at bounding box center [742, 459] width 29 height 29
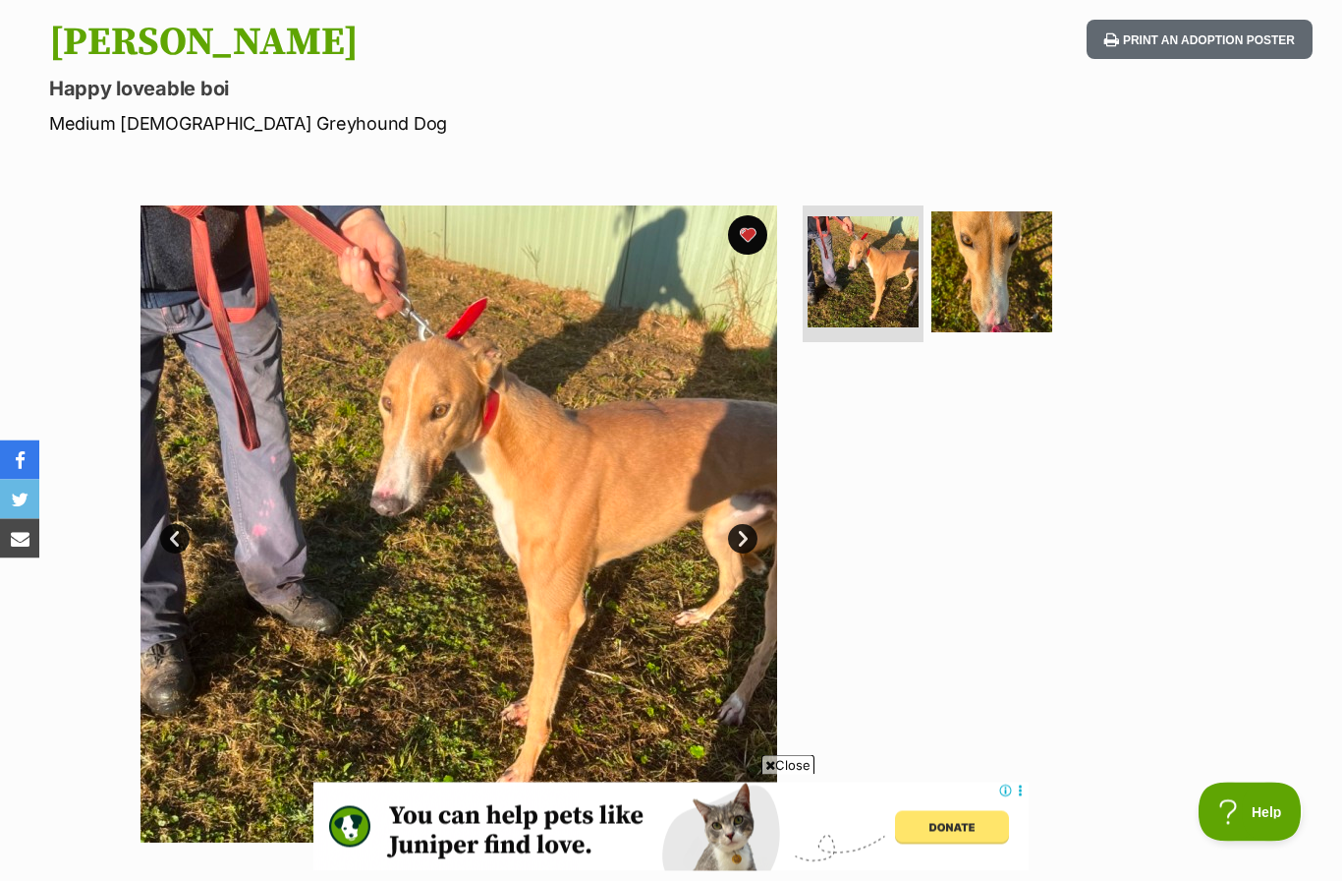
scroll to position [0, 0]
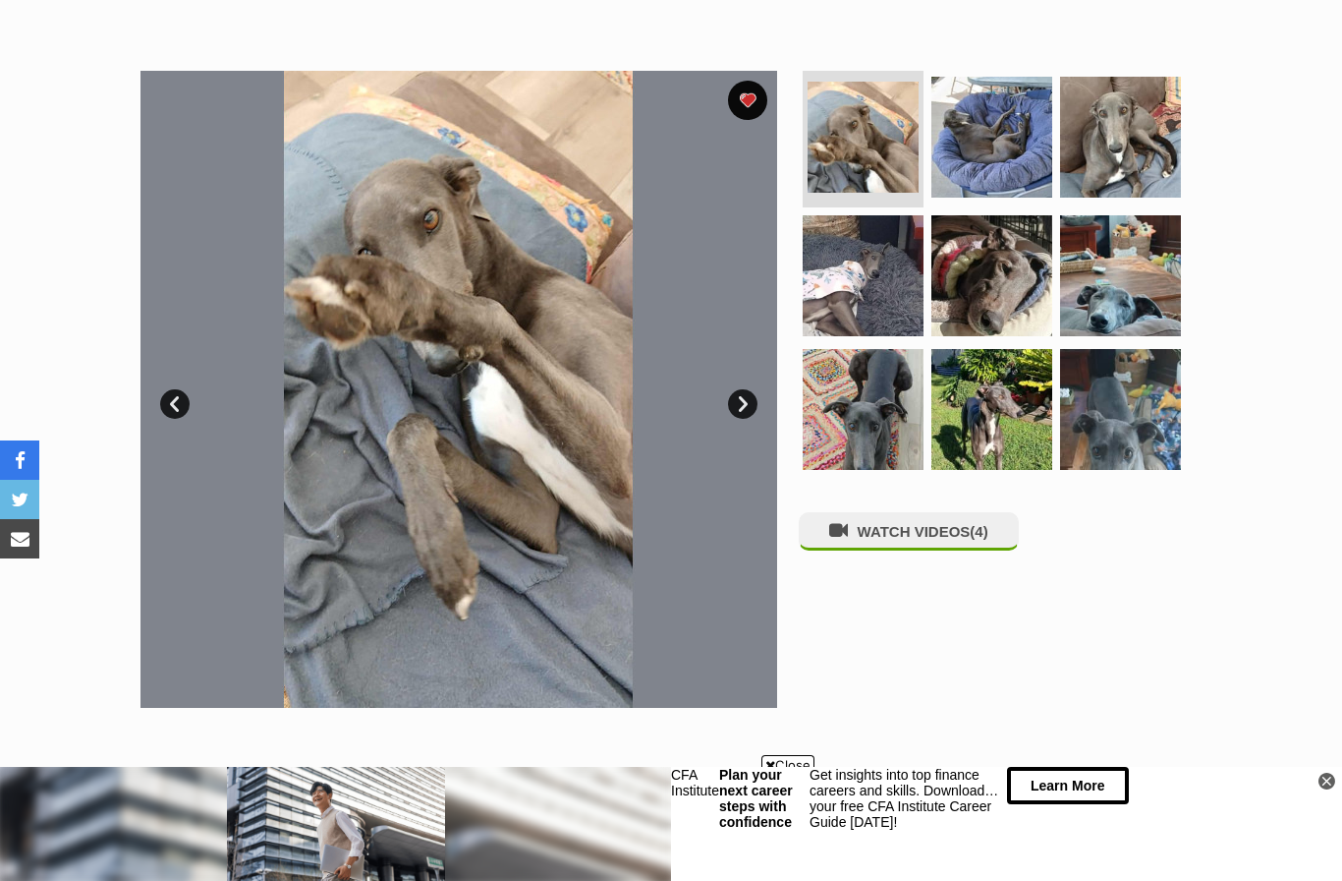
scroll to position [337, 0]
click at [744, 394] on link "Next" at bounding box center [742, 404] width 29 height 29
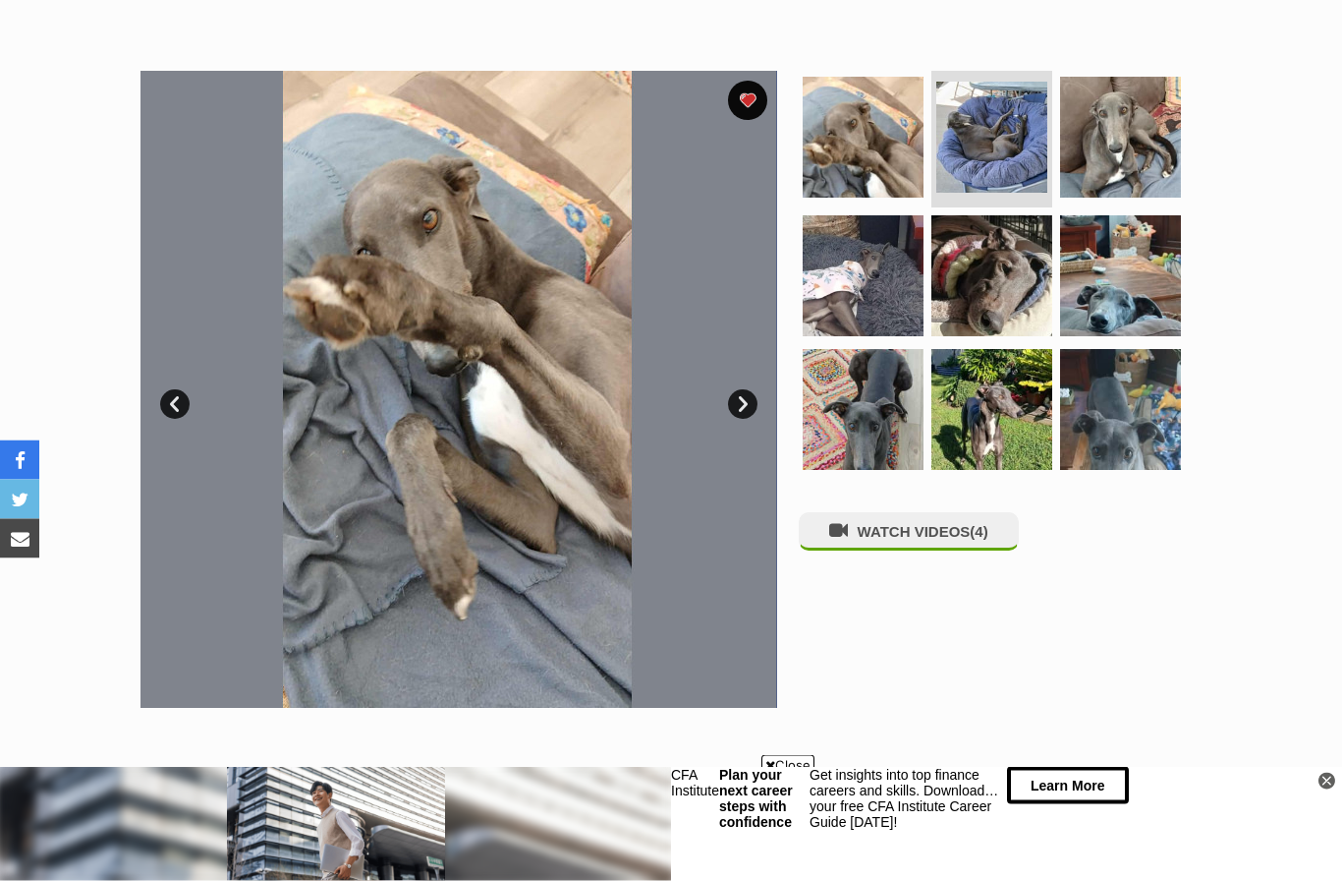
scroll to position [338, 0]
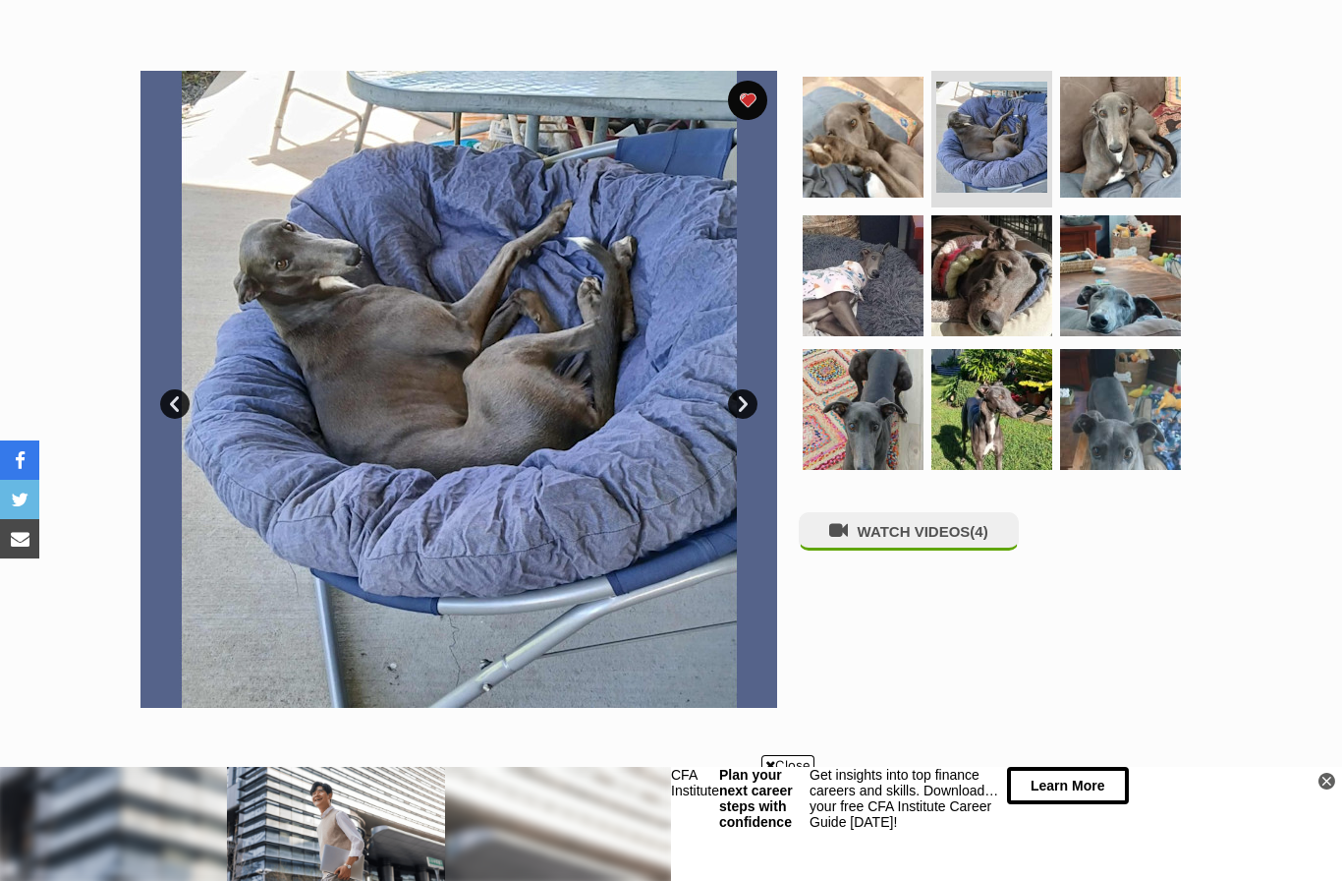
click at [744, 392] on link "Next" at bounding box center [742, 403] width 29 height 29
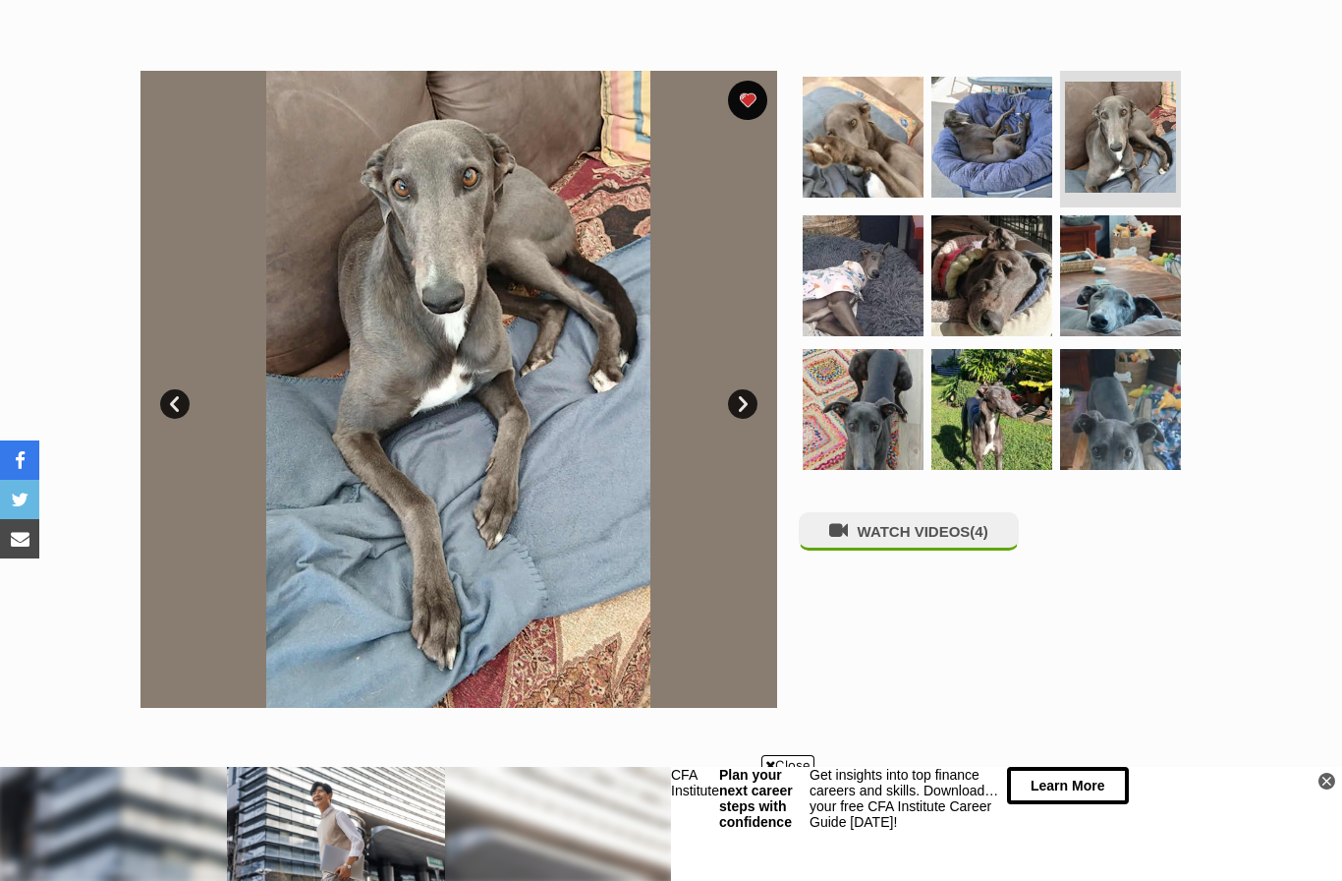
click at [744, 406] on link "Next" at bounding box center [742, 403] width 29 height 29
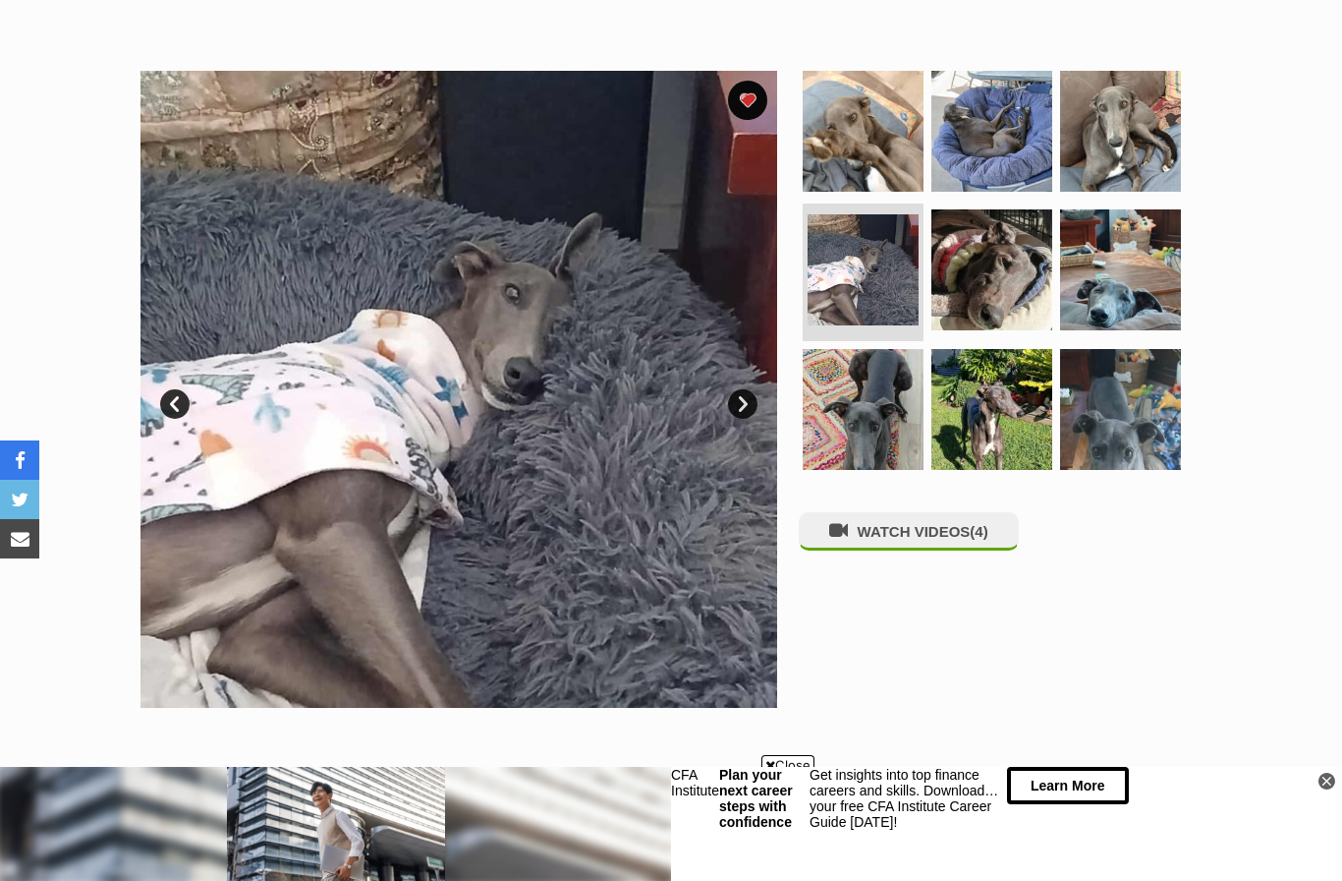
click at [740, 403] on link "Next" at bounding box center [742, 403] width 29 height 29
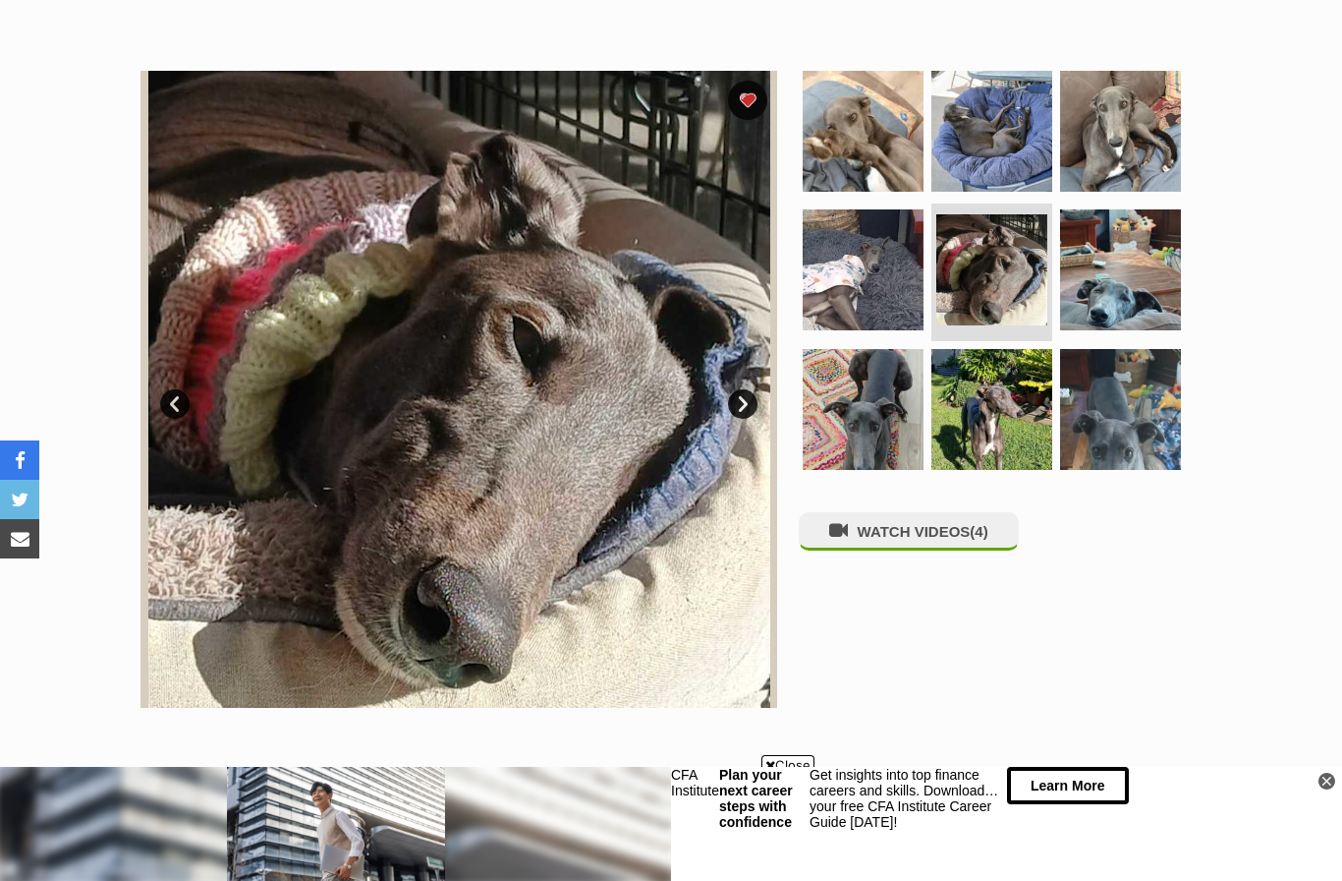
click at [743, 398] on link "Next" at bounding box center [742, 403] width 29 height 29
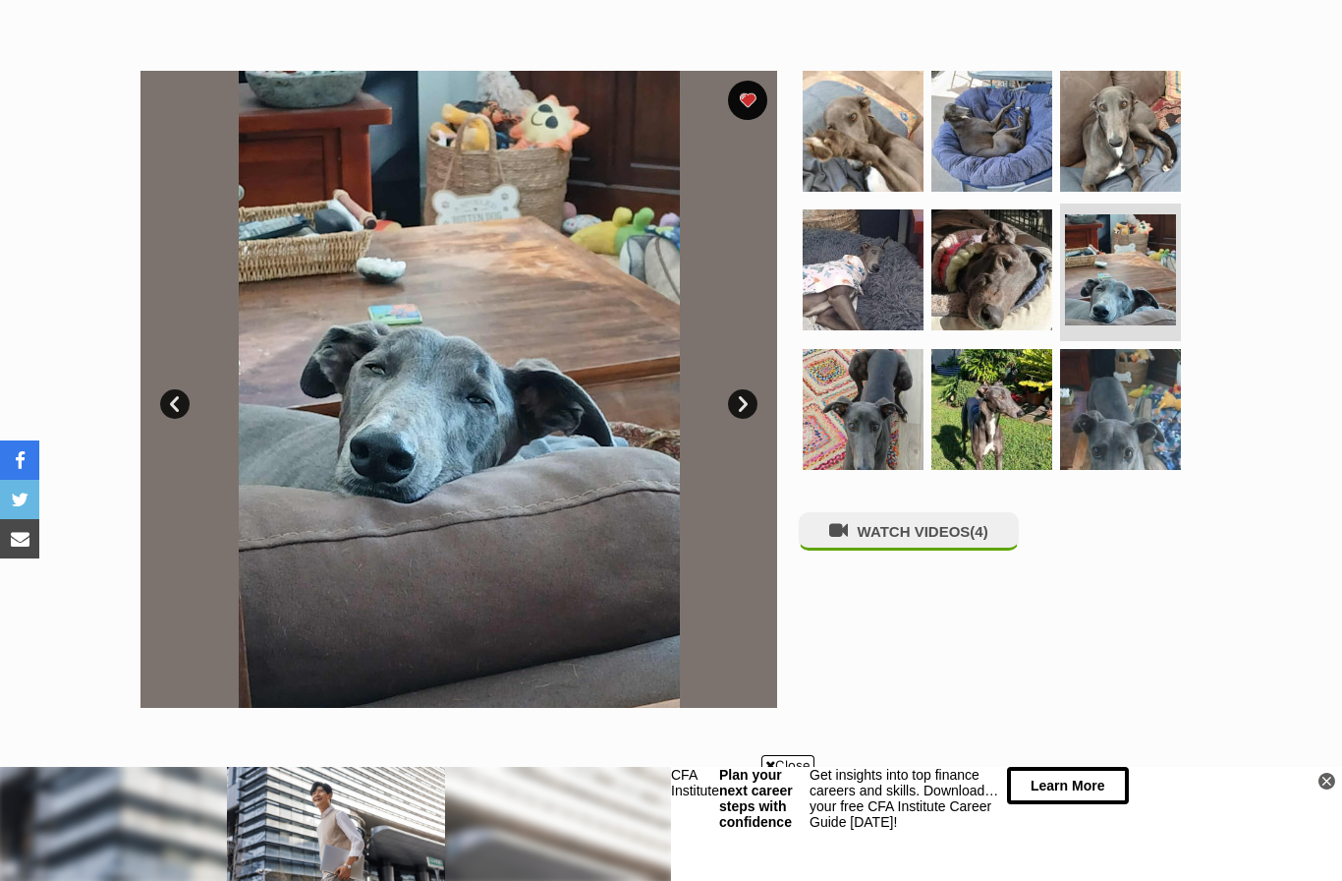
click at [738, 398] on link "Next" at bounding box center [742, 403] width 29 height 29
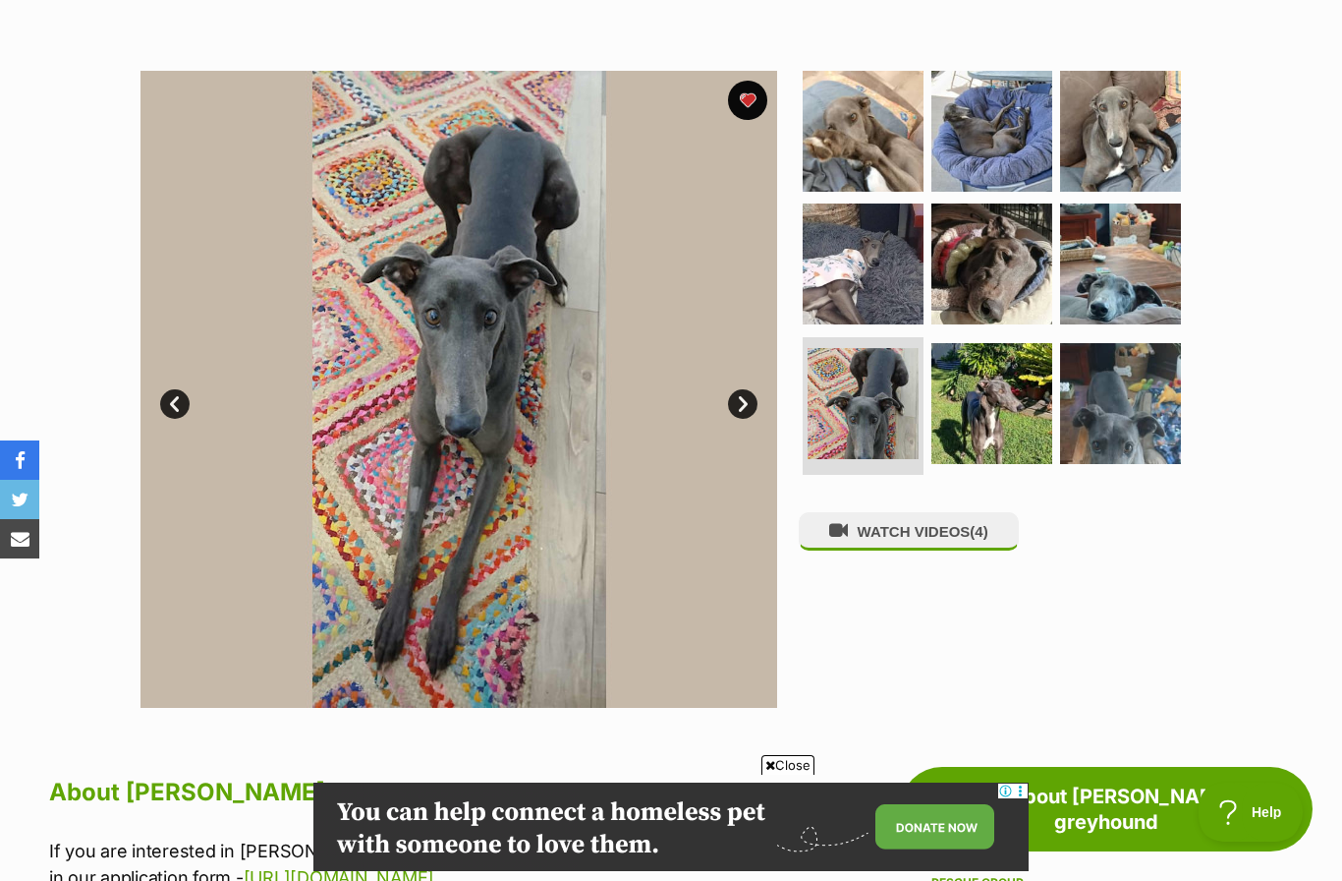
scroll to position [0, 0]
click at [742, 409] on link "Next" at bounding box center [742, 403] width 29 height 29
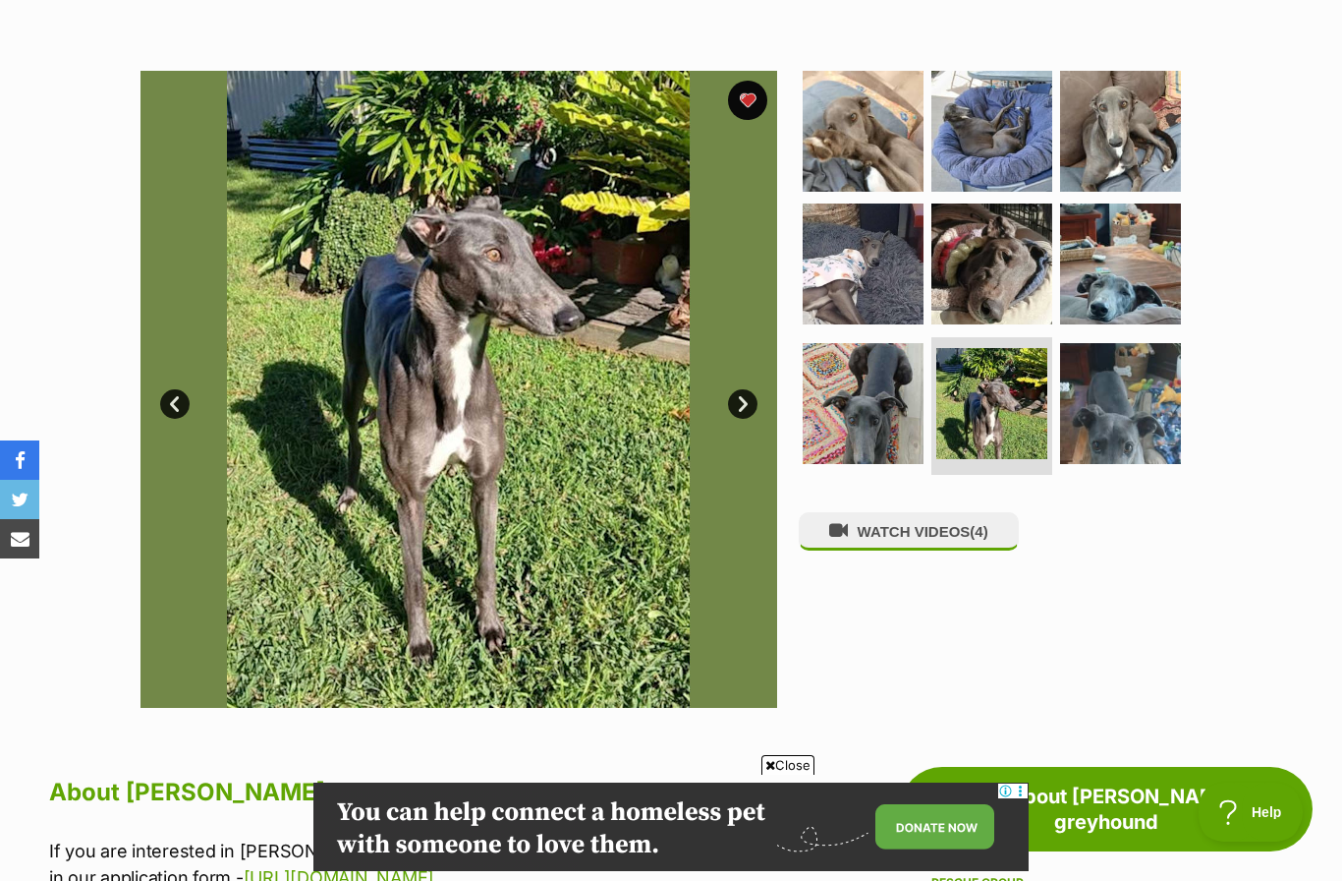
click at [745, 398] on link "Next" at bounding box center [742, 403] width 29 height 29
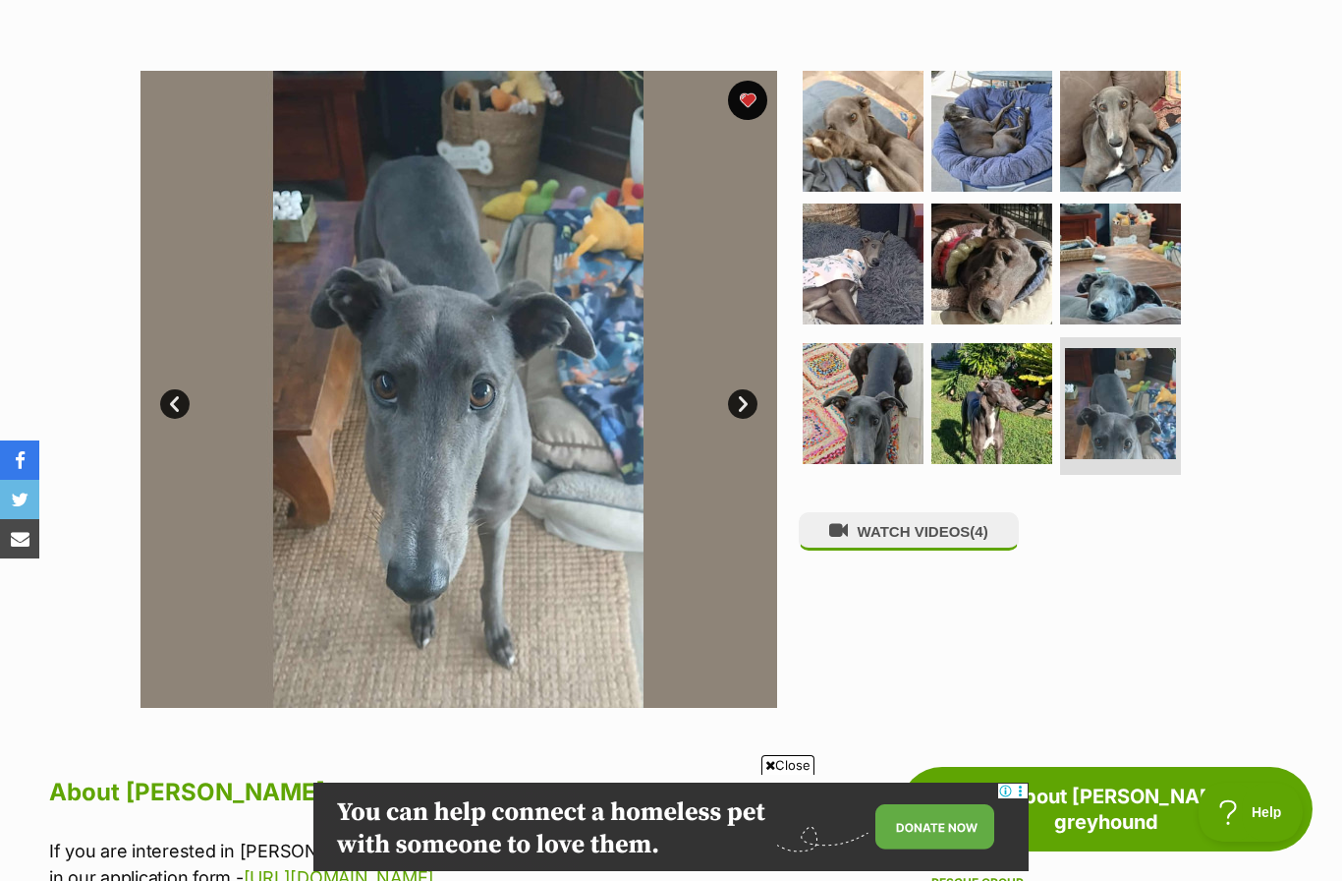
click at [741, 402] on link "Next" at bounding box center [742, 403] width 29 height 29
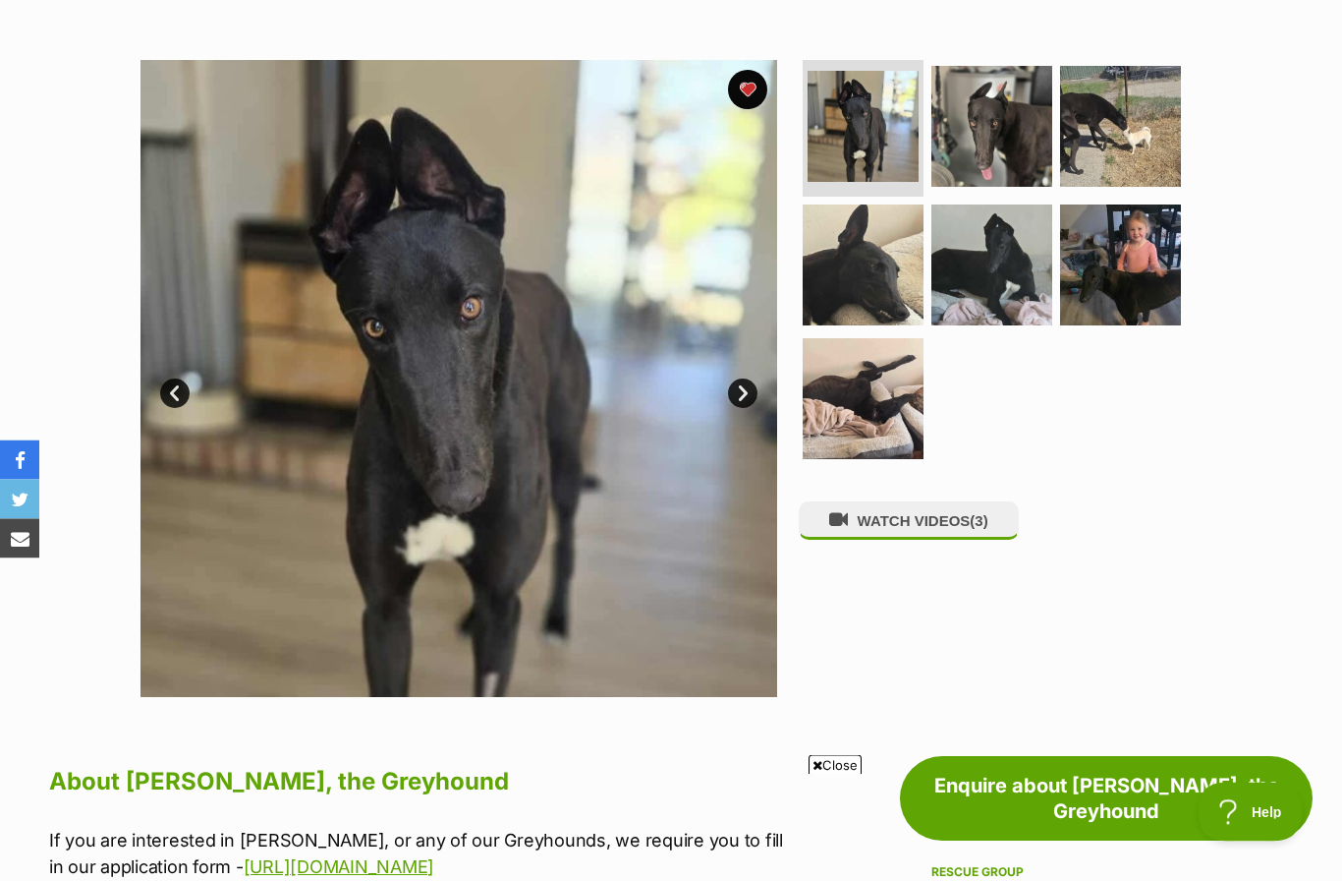
scroll to position [338, 0]
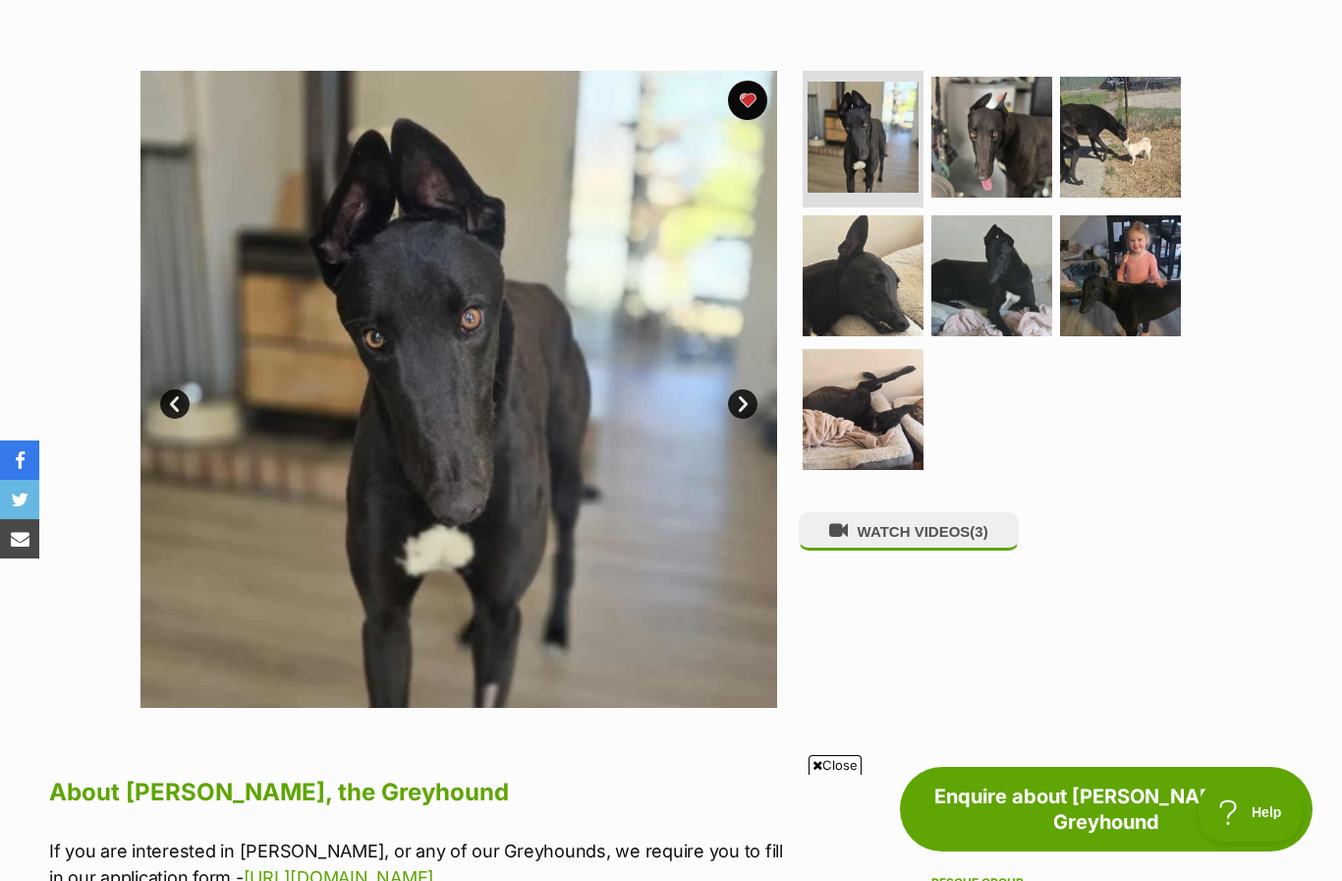
click at [749, 401] on link "Next" at bounding box center [742, 403] width 29 height 29
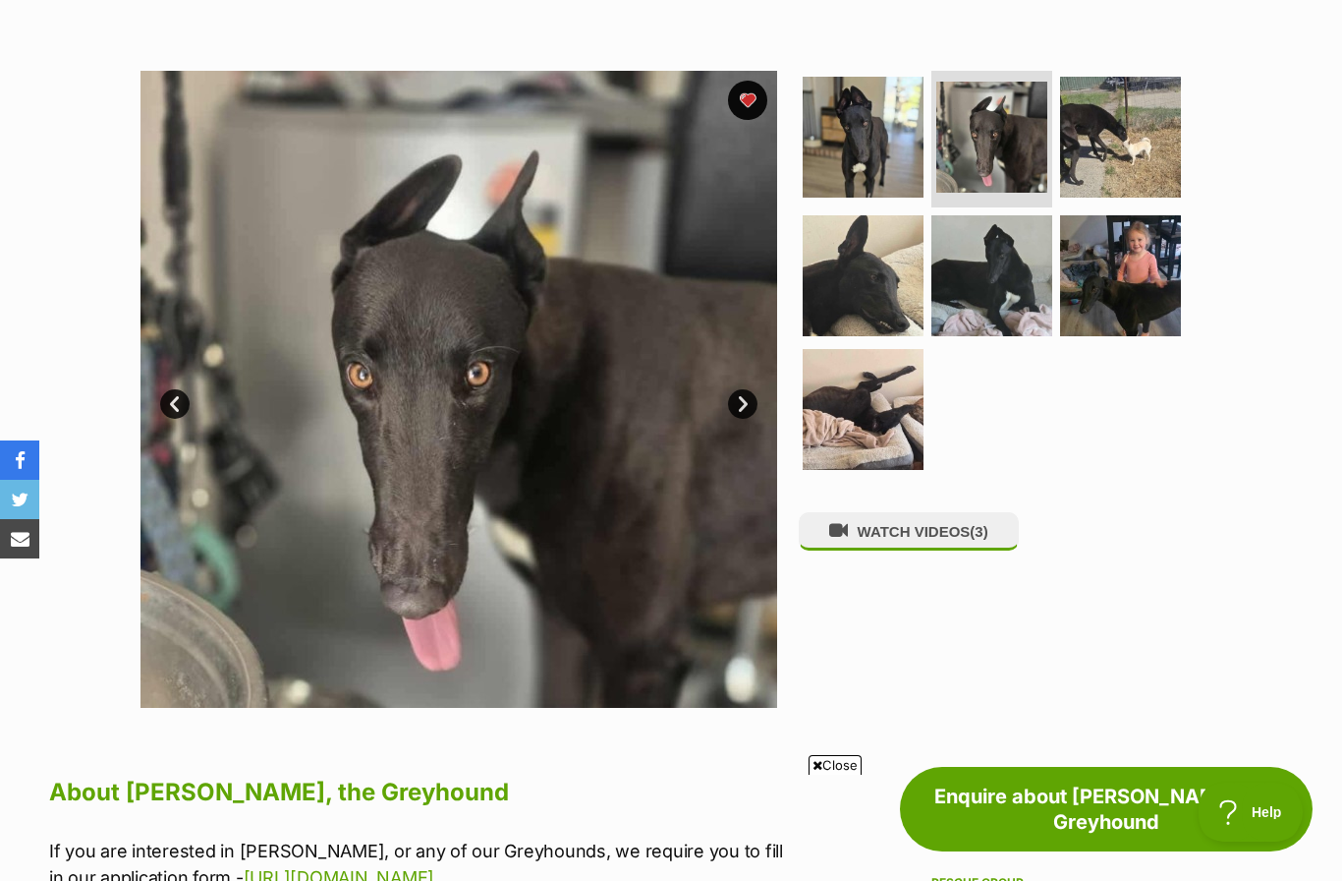
click at [746, 401] on link "Next" at bounding box center [742, 403] width 29 height 29
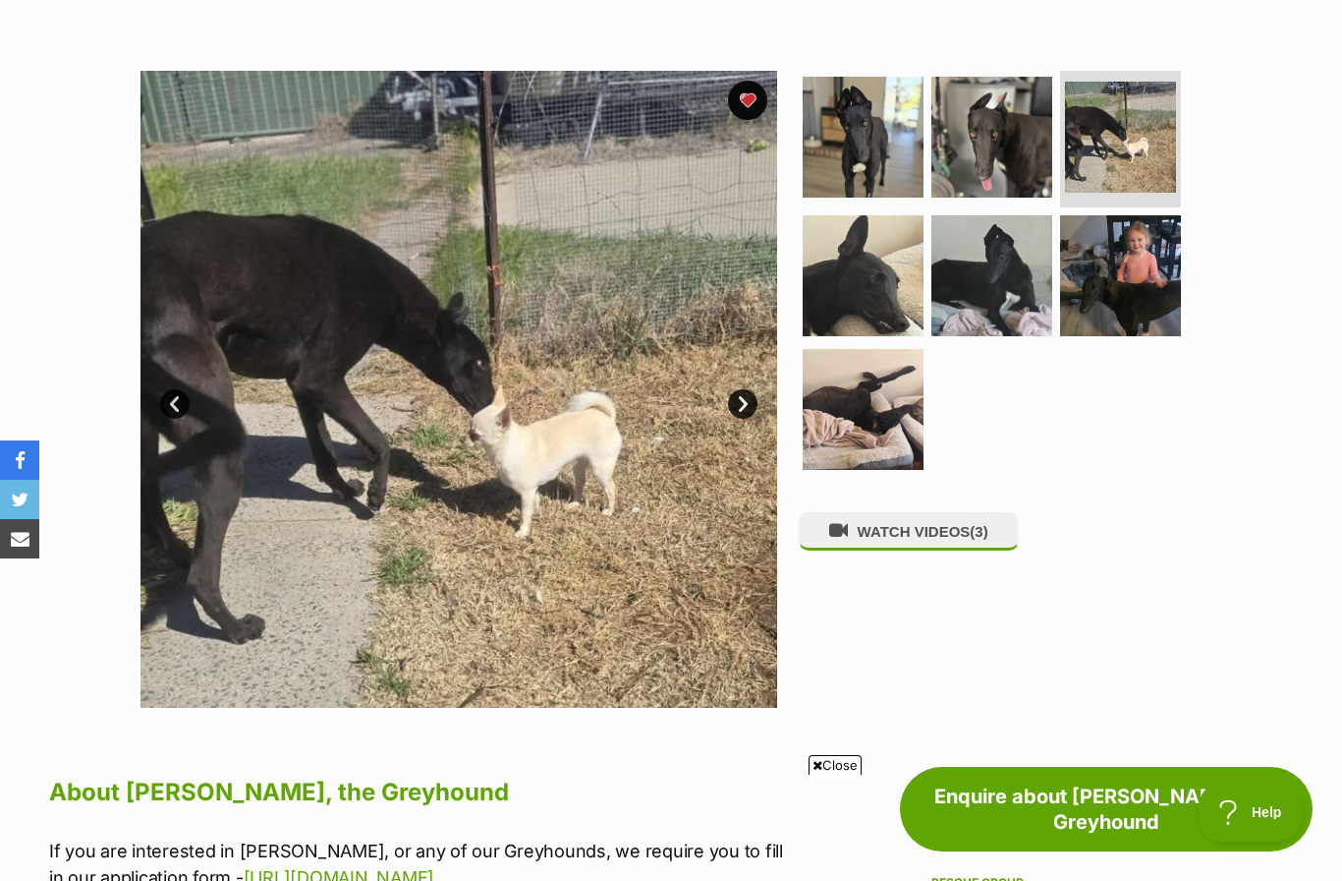
click at [744, 550] on img at bounding box center [459, 389] width 637 height 637
click at [747, 396] on link "Next" at bounding box center [742, 403] width 29 height 29
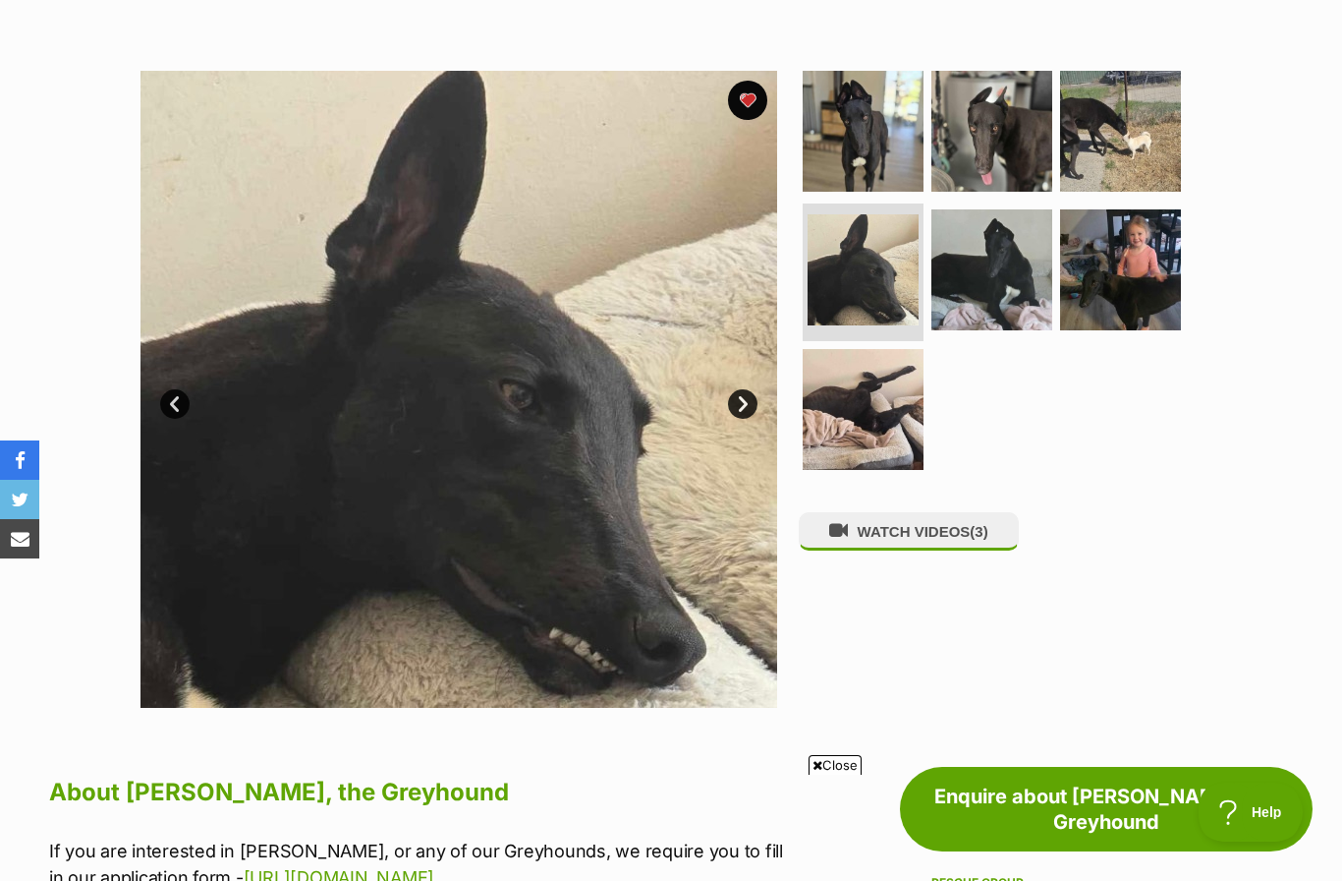
click at [749, 402] on link "Next" at bounding box center [742, 403] width 29 height 29
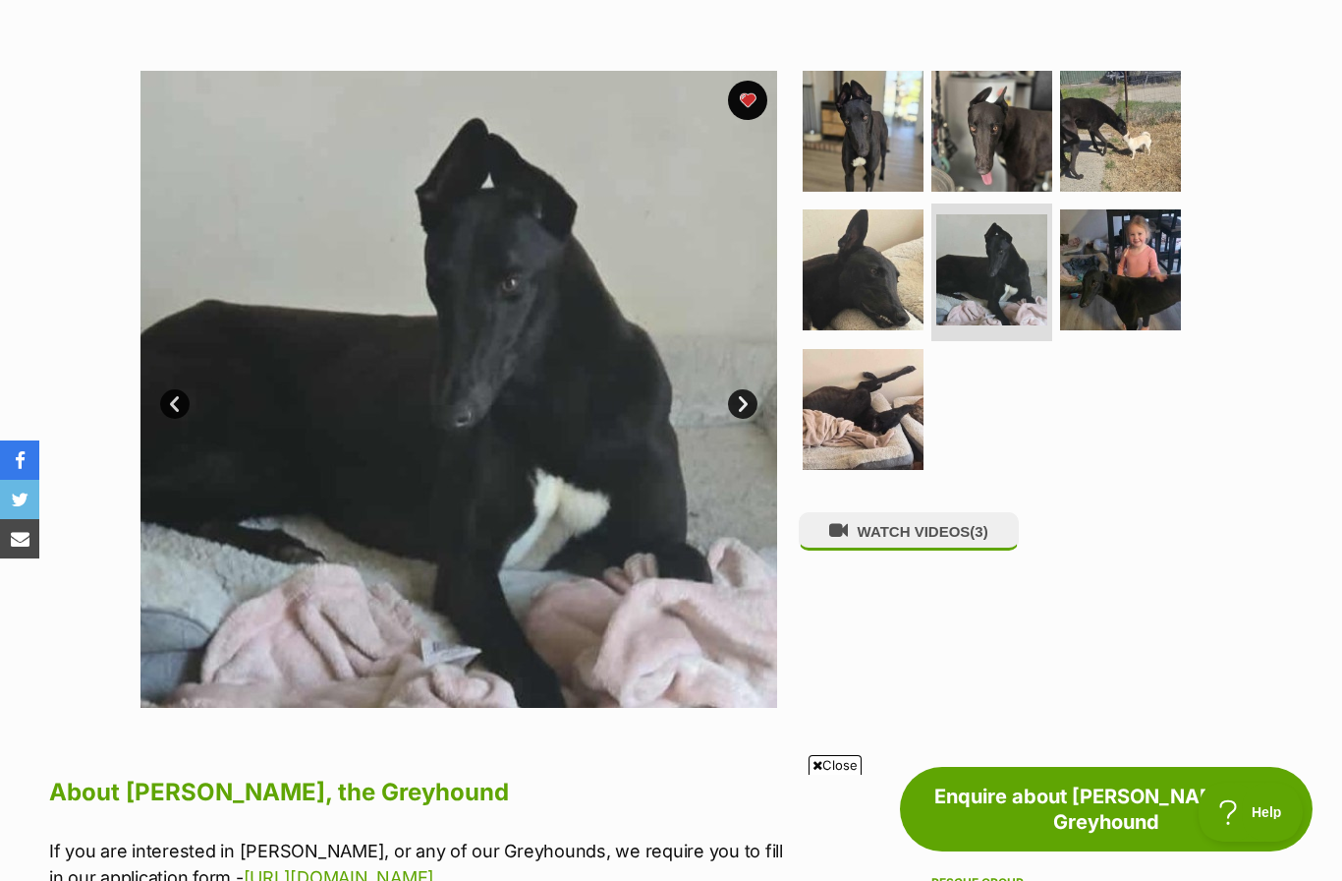
click at [746, 398] on link "Next" at bounding box center [742, 403] width 29 height 29
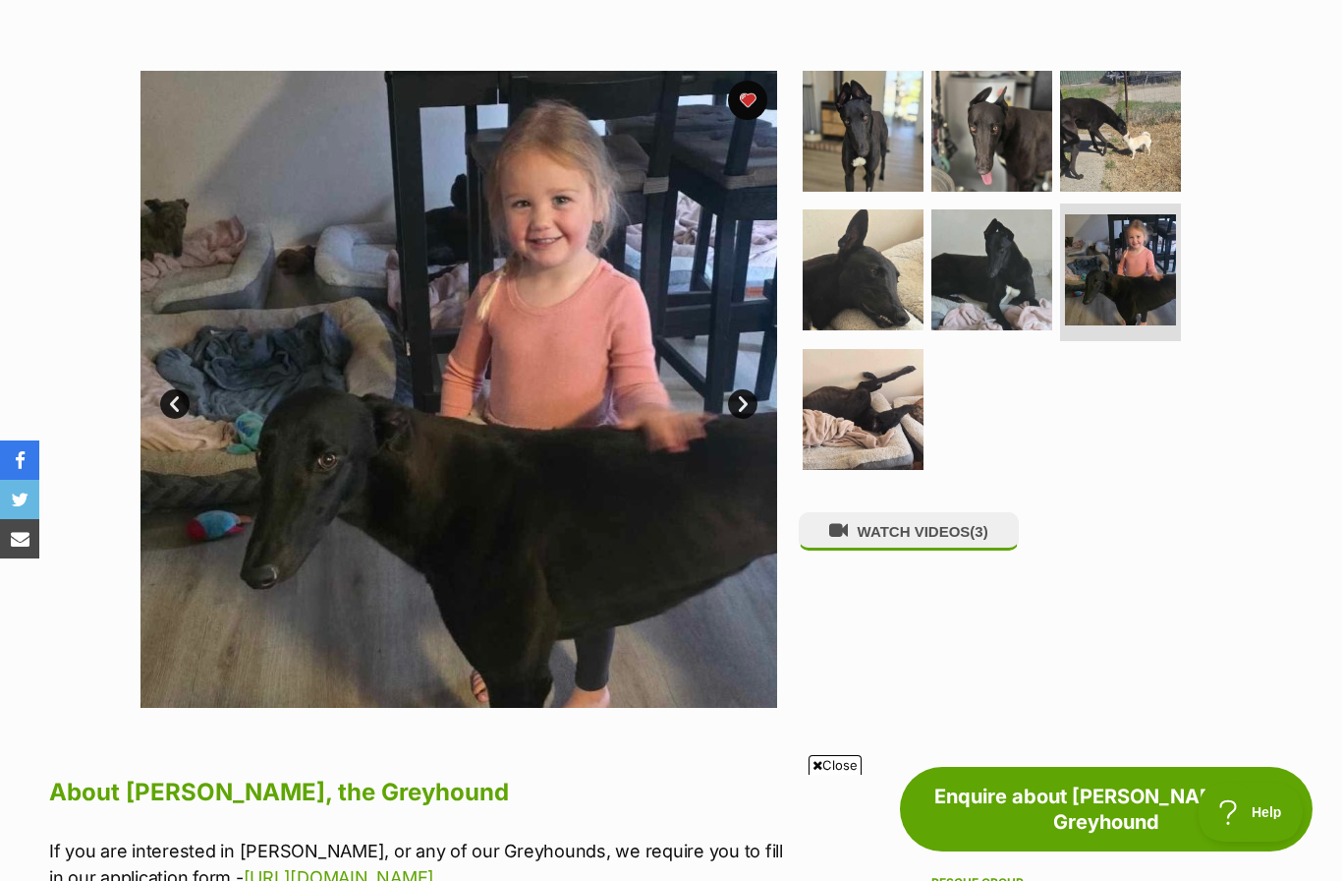
click at [748, 402] on link "Next" at bounding box center [742, 403] width 29 height 29
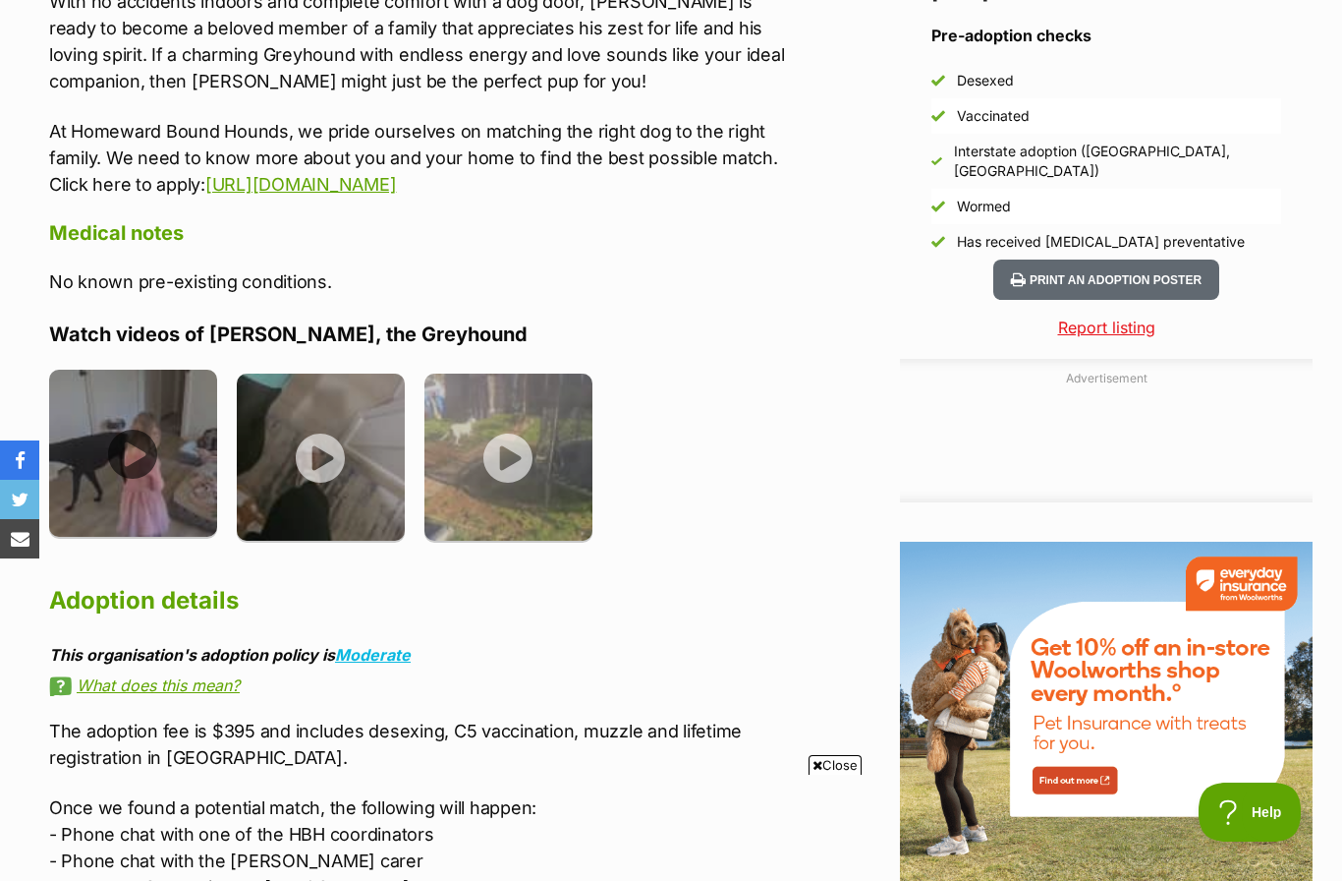
click at [131, 424] on img at bounding box center [133, 453] width 168 height 168
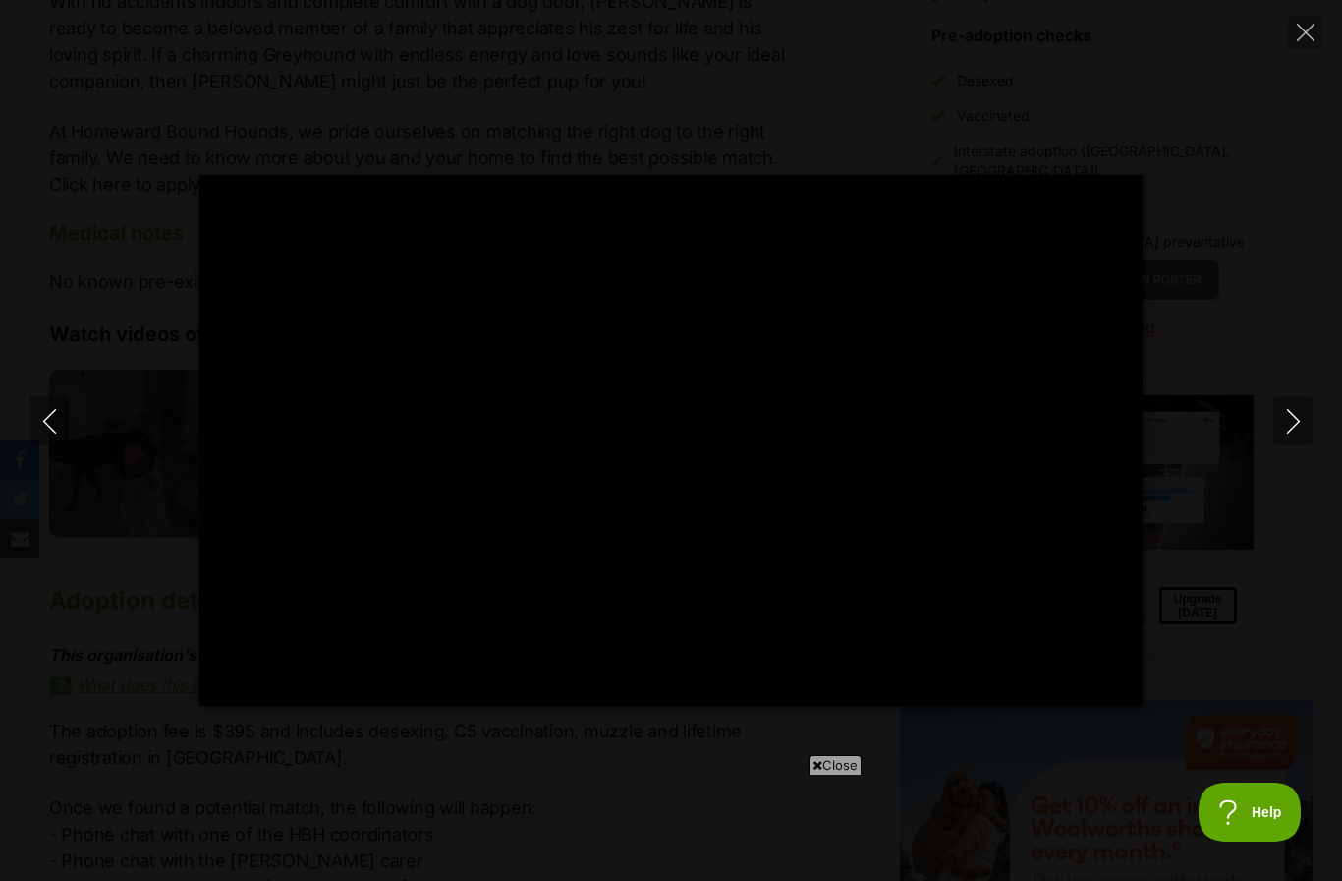
type input "100"
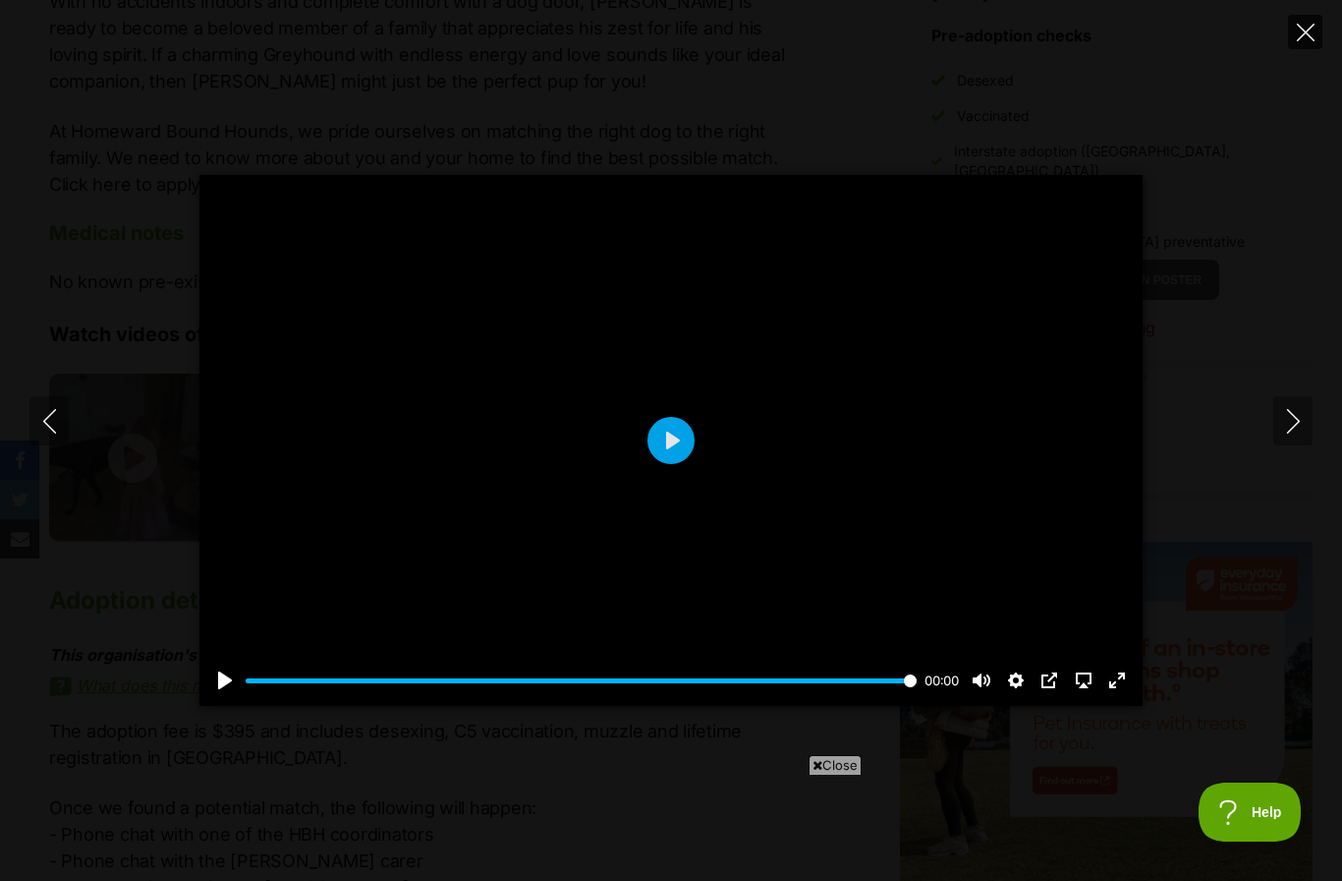
click at [1315, 31] on button "Close" at bounding box center [1305, 32] width 34 height 34
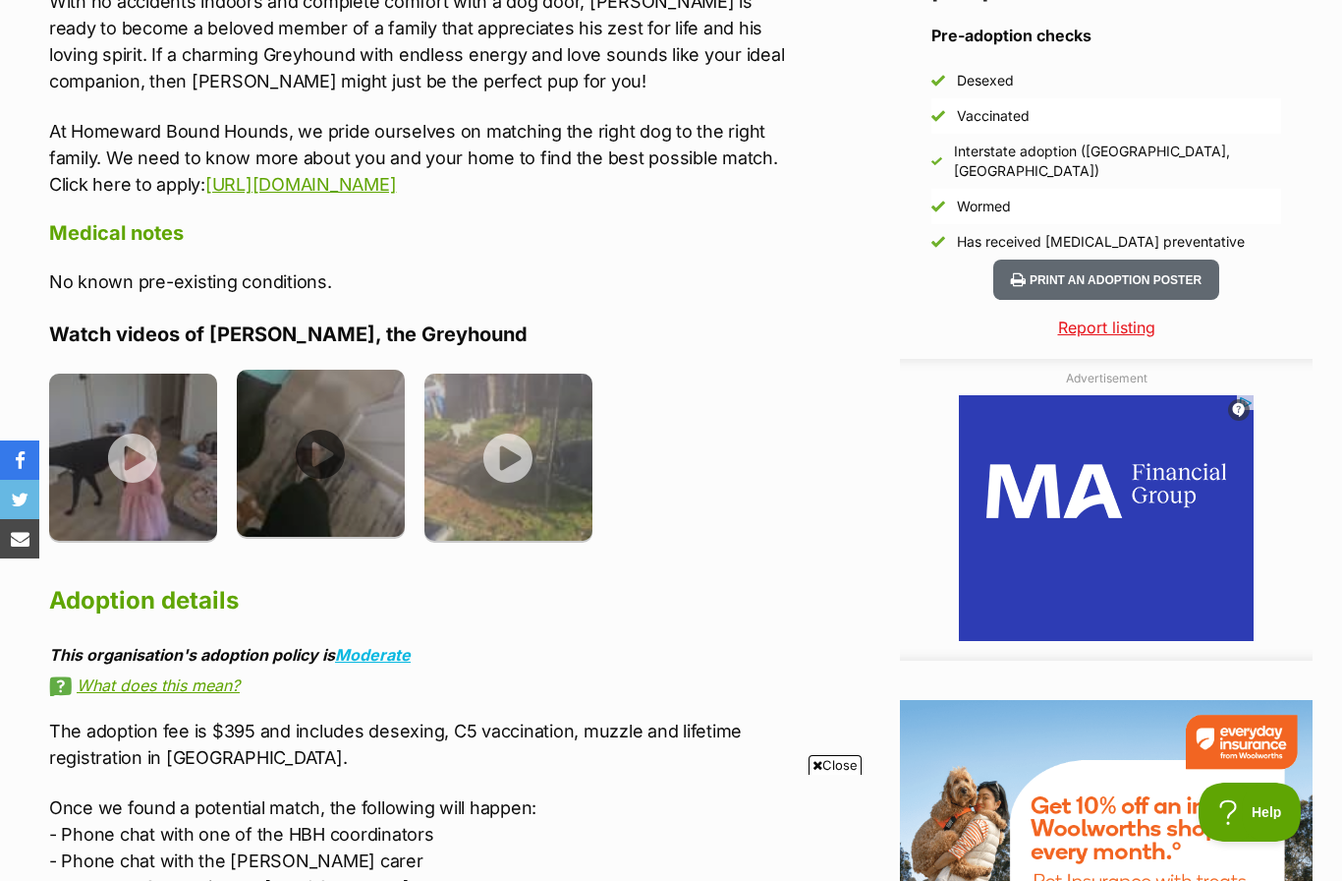
click at [323, 433] on img at bounding box center [321, 453] width 168 height 168
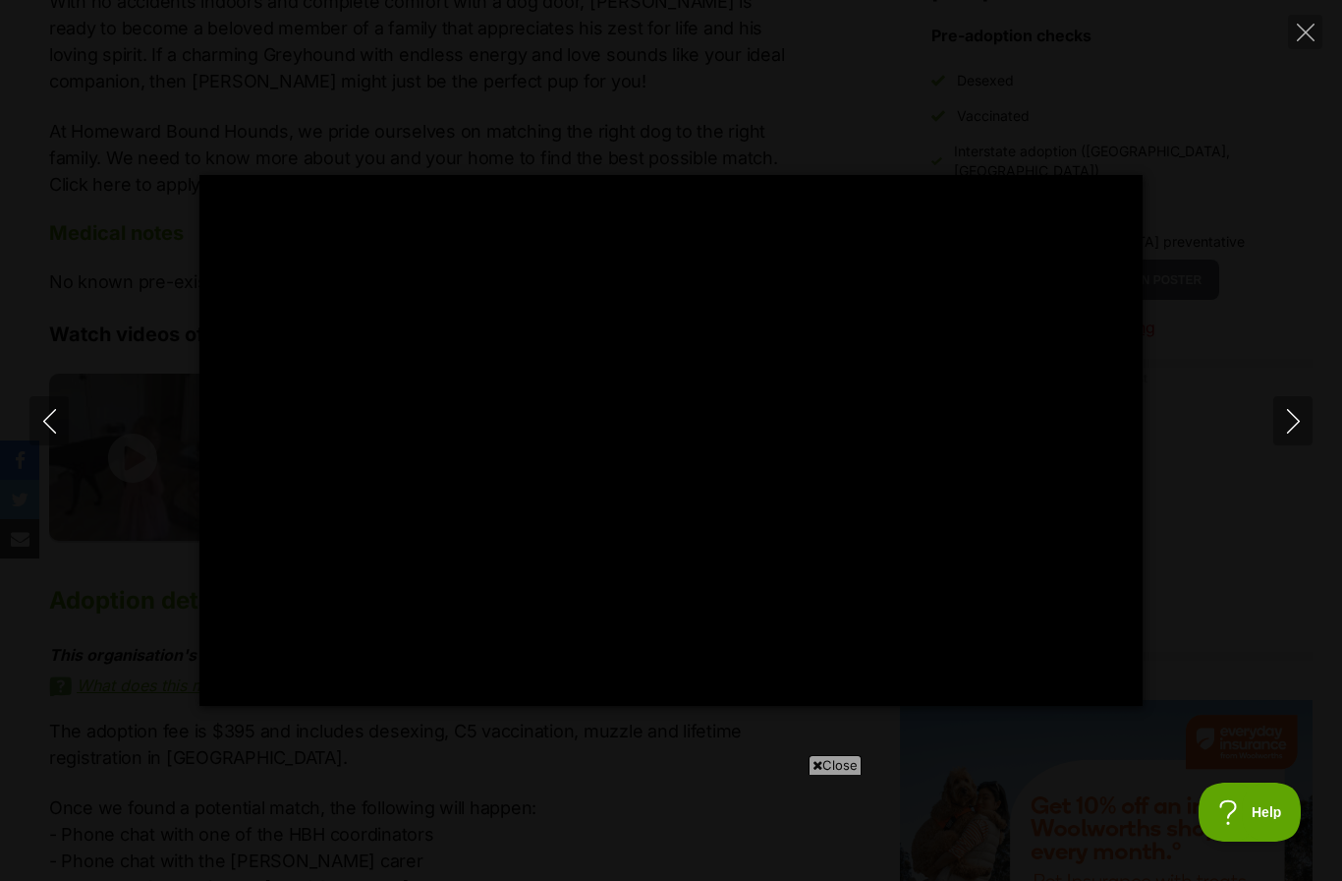
type input "100"
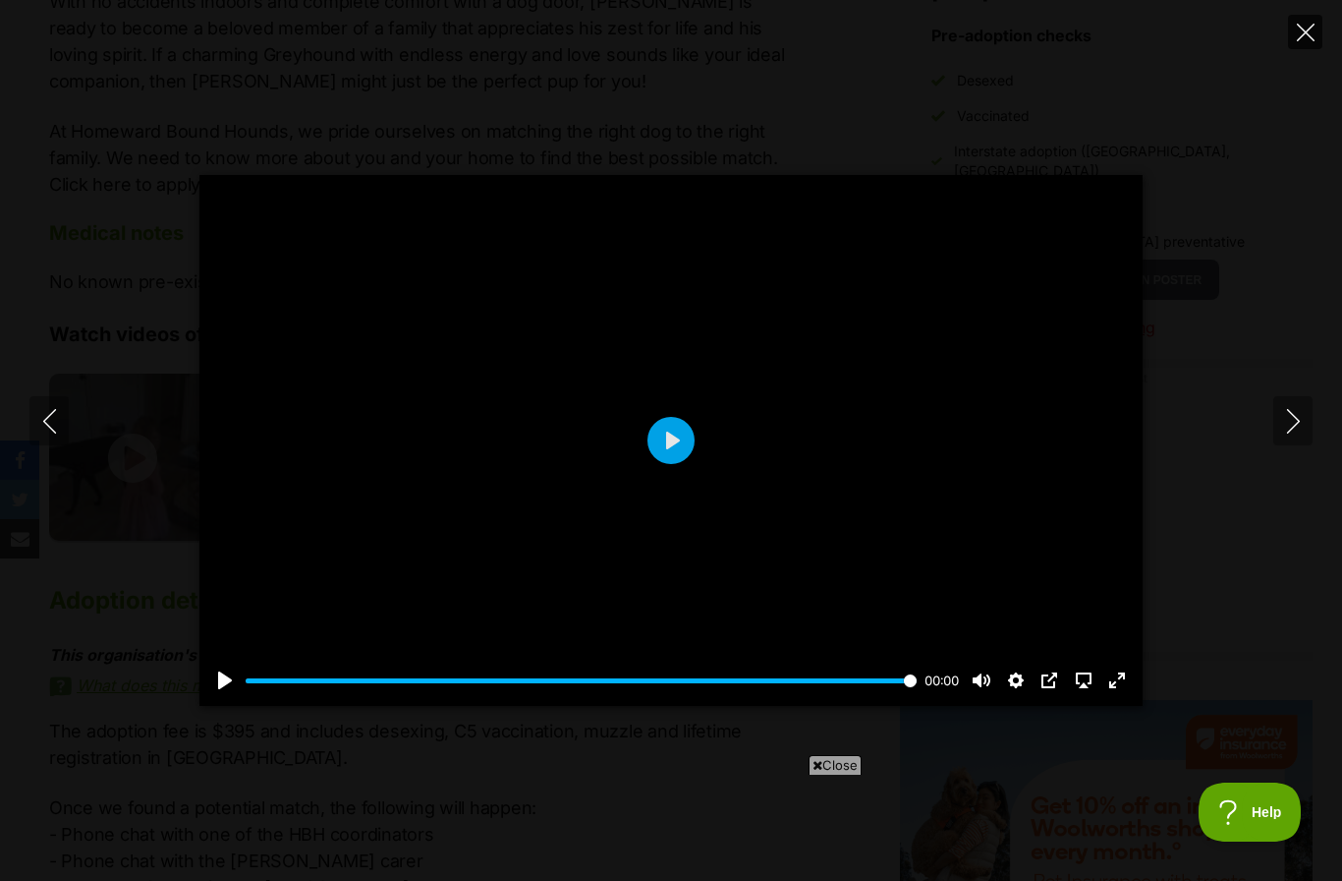
click at [1307, 38] on icon "Close" at bounding box center [1306, 33] width 18 height 18
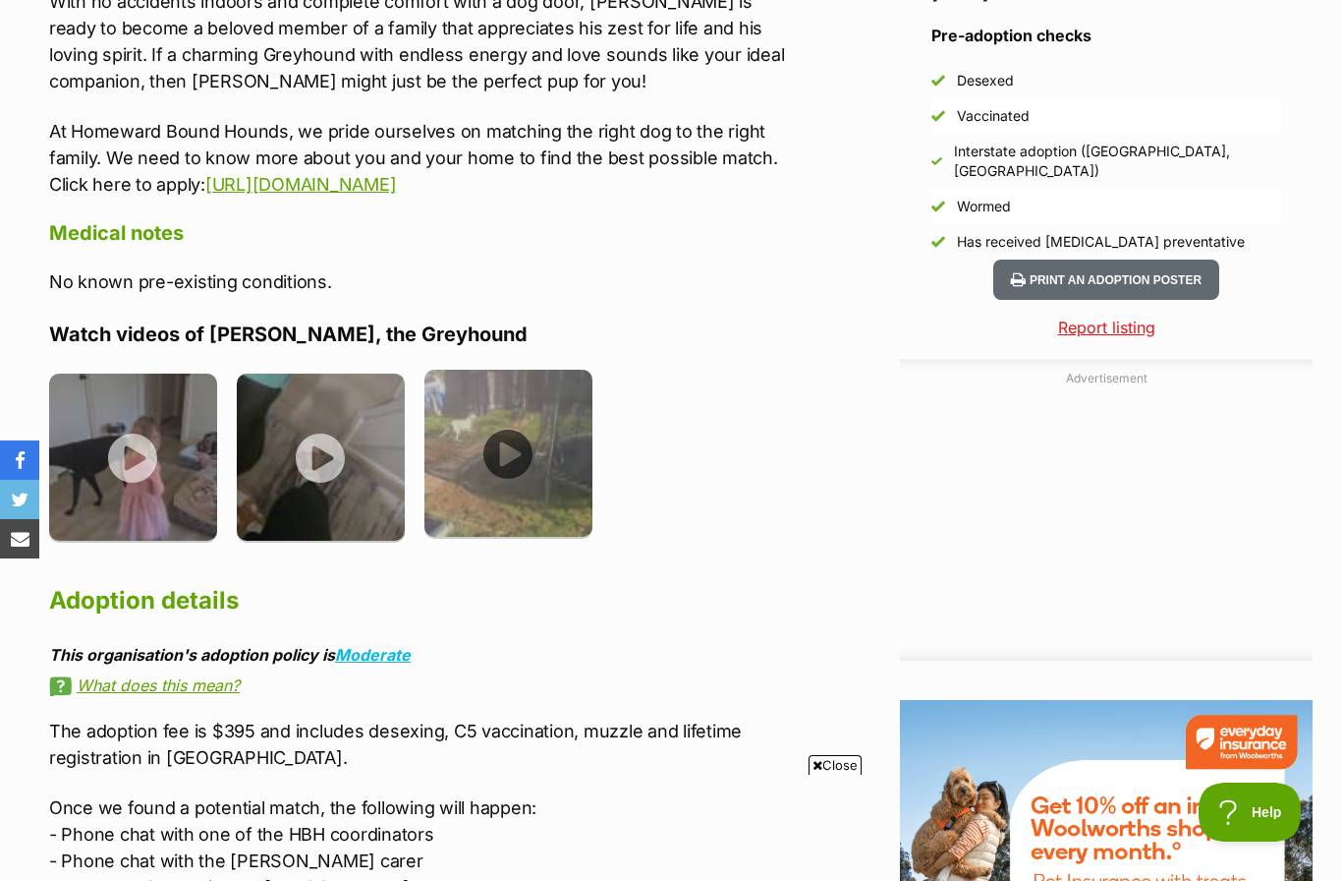
click at [514, 416] on img at bounding box center [509, 453] width 168 height 168
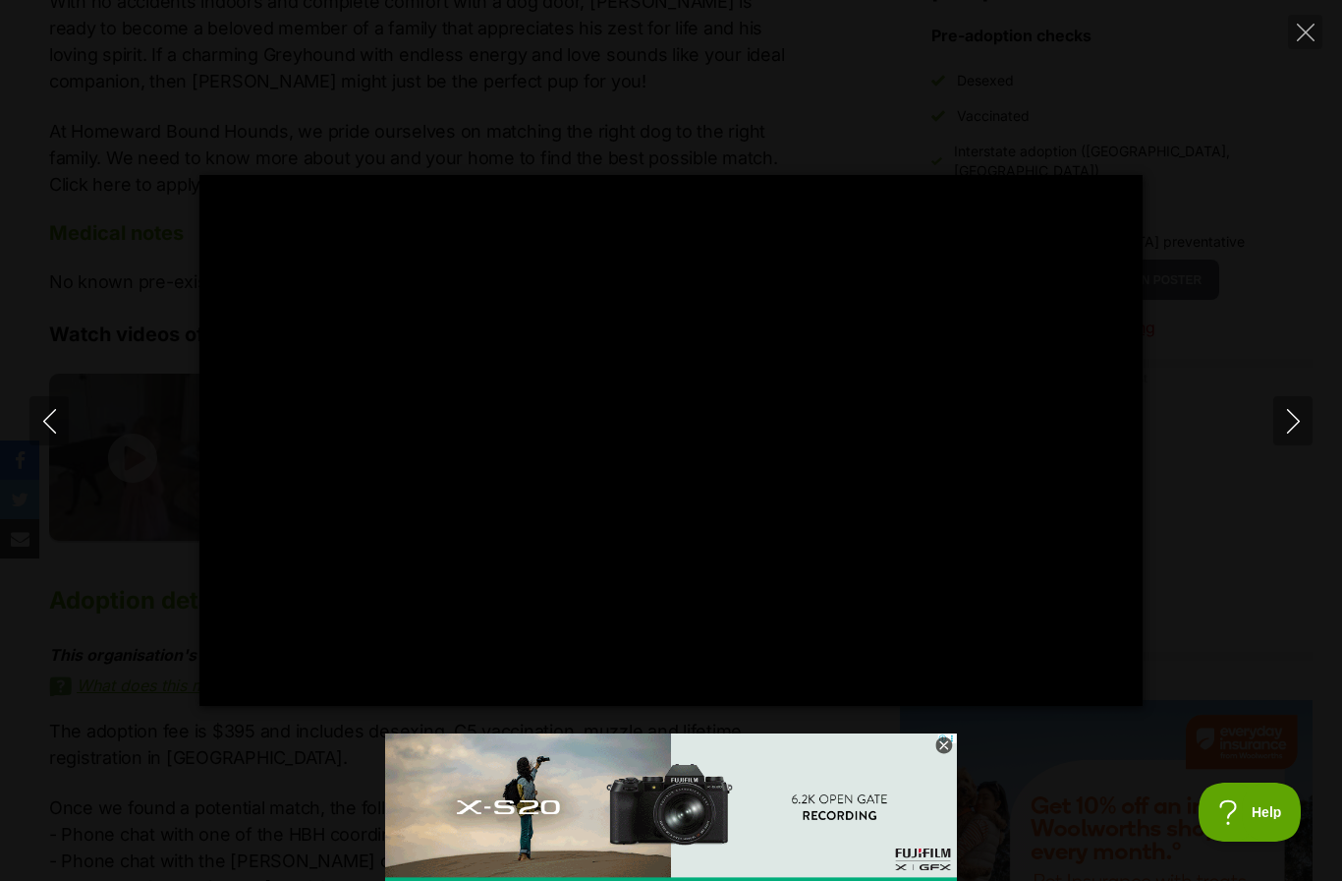
type input "100"
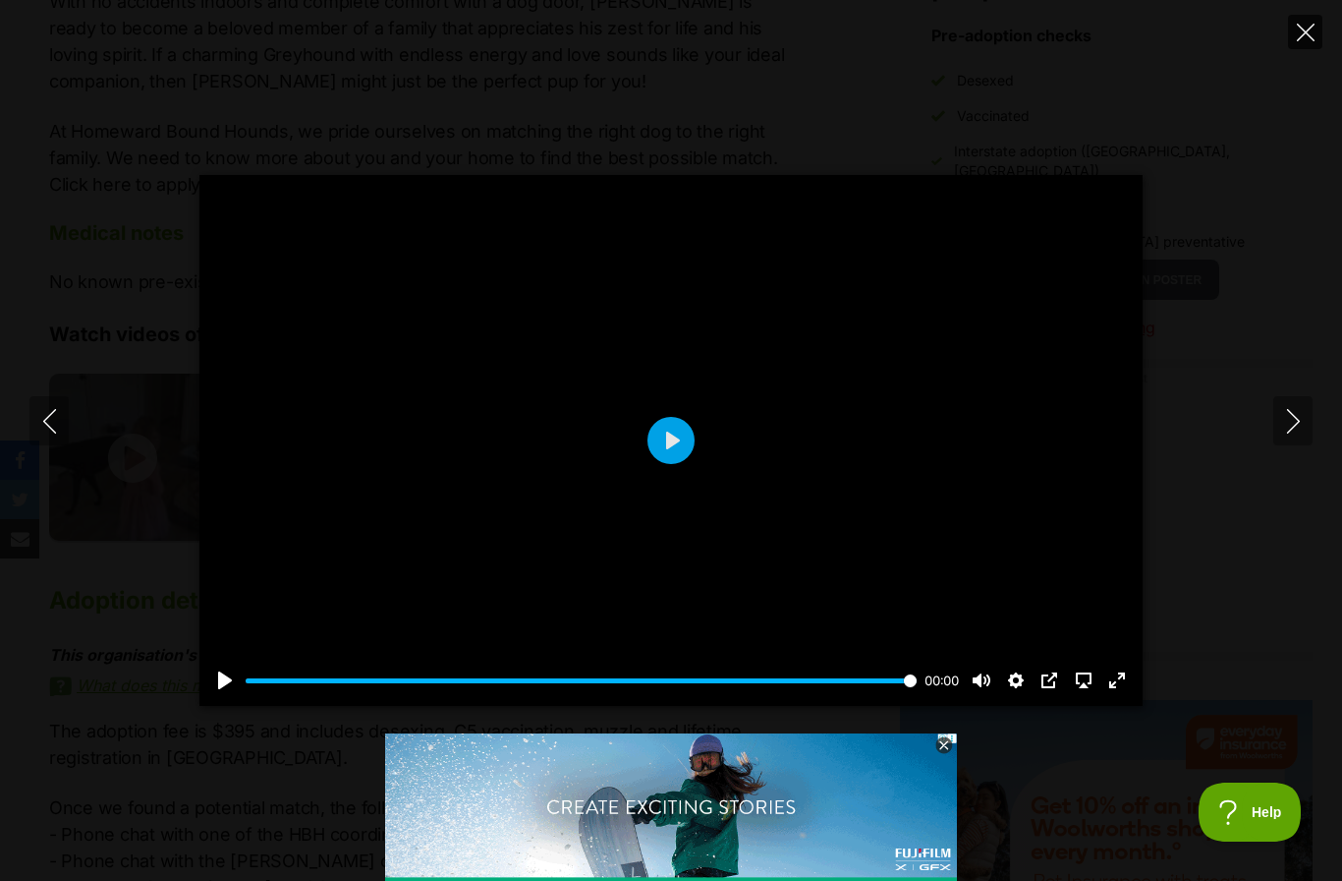
click at [1317, 34] on button "Close" at bounding box center [1305, 32] width 34 height 34
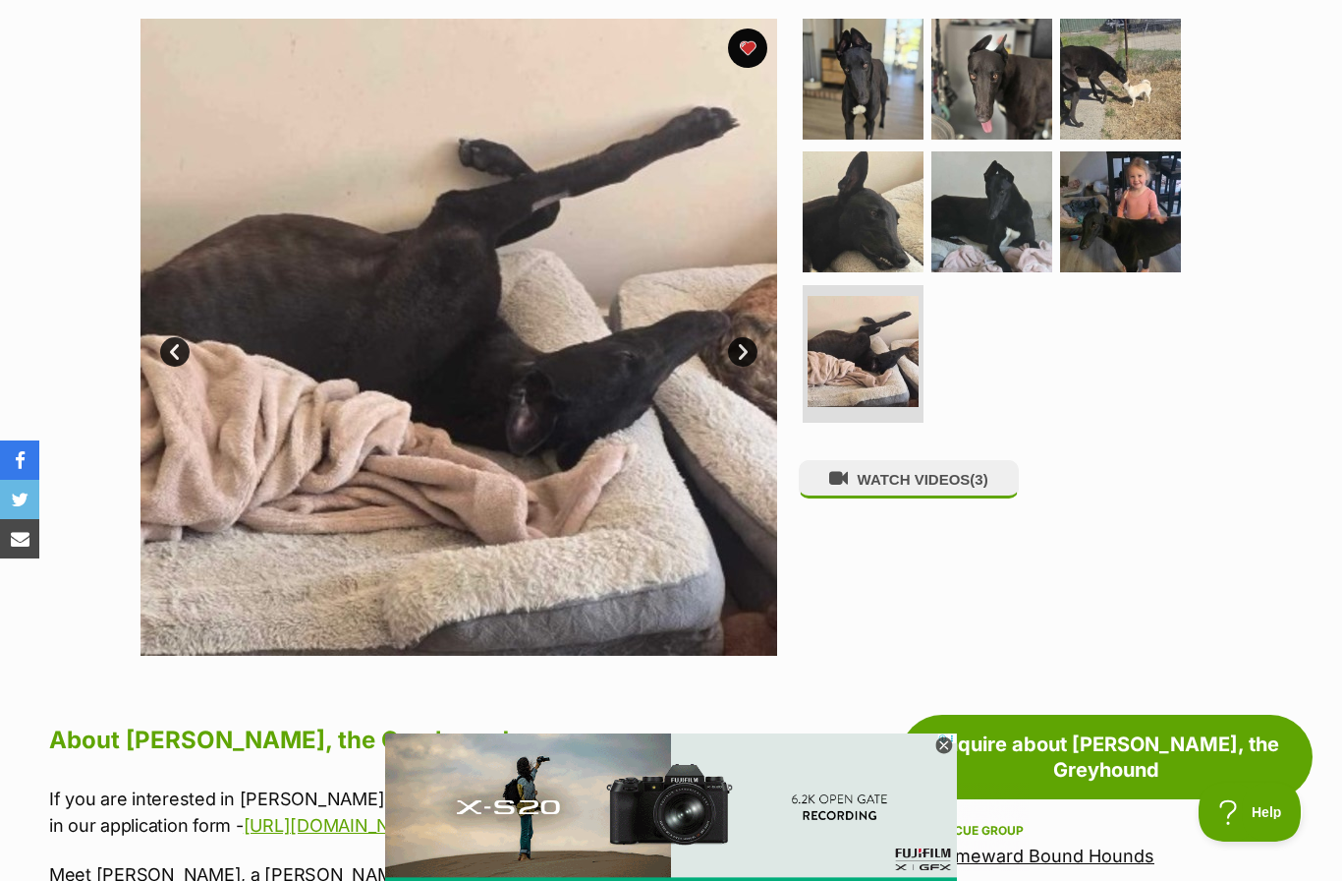
scroll to position [345, 0]
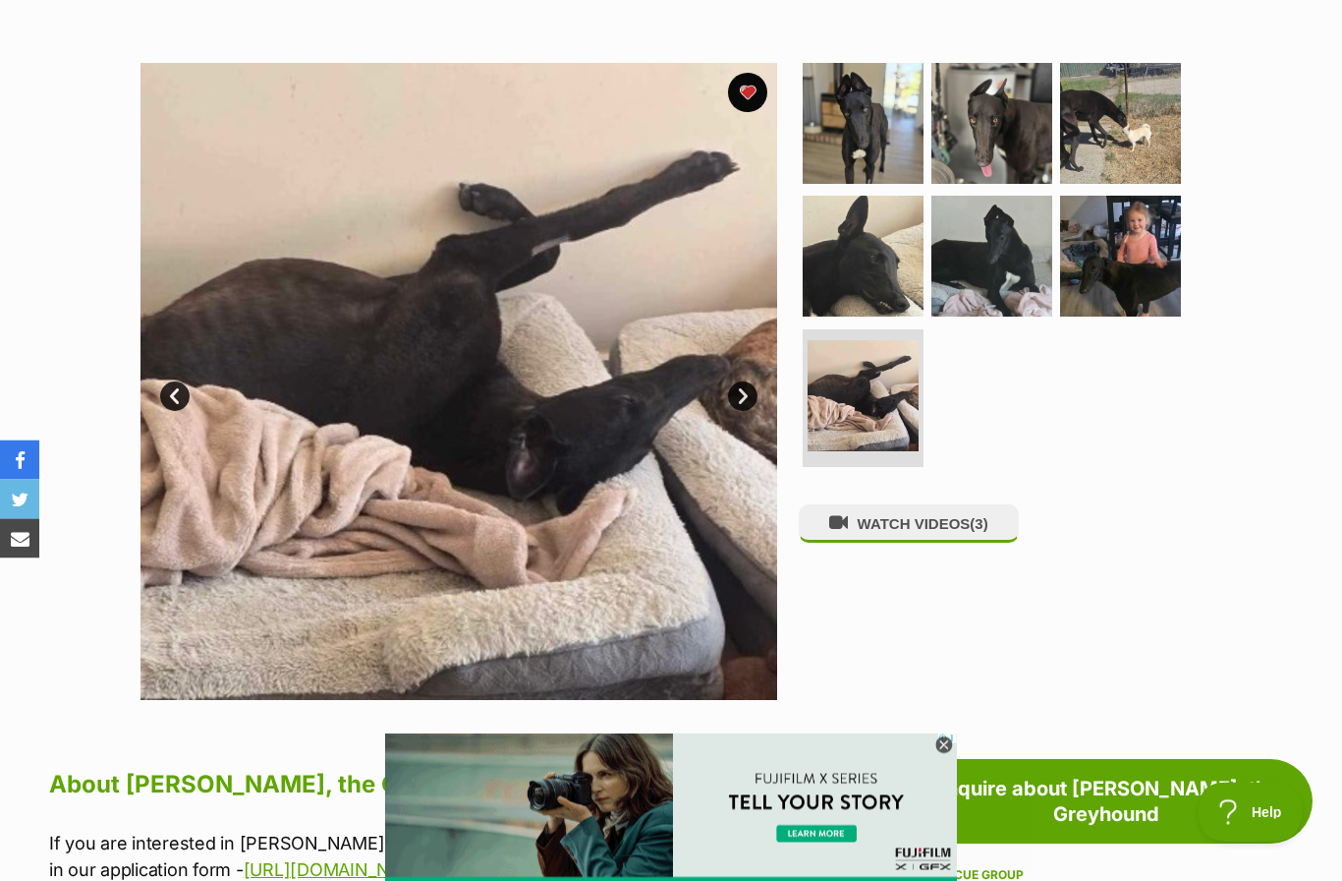
click at [750, 385] on link "Next" at bounding box center [742, 396] width 29 height 29
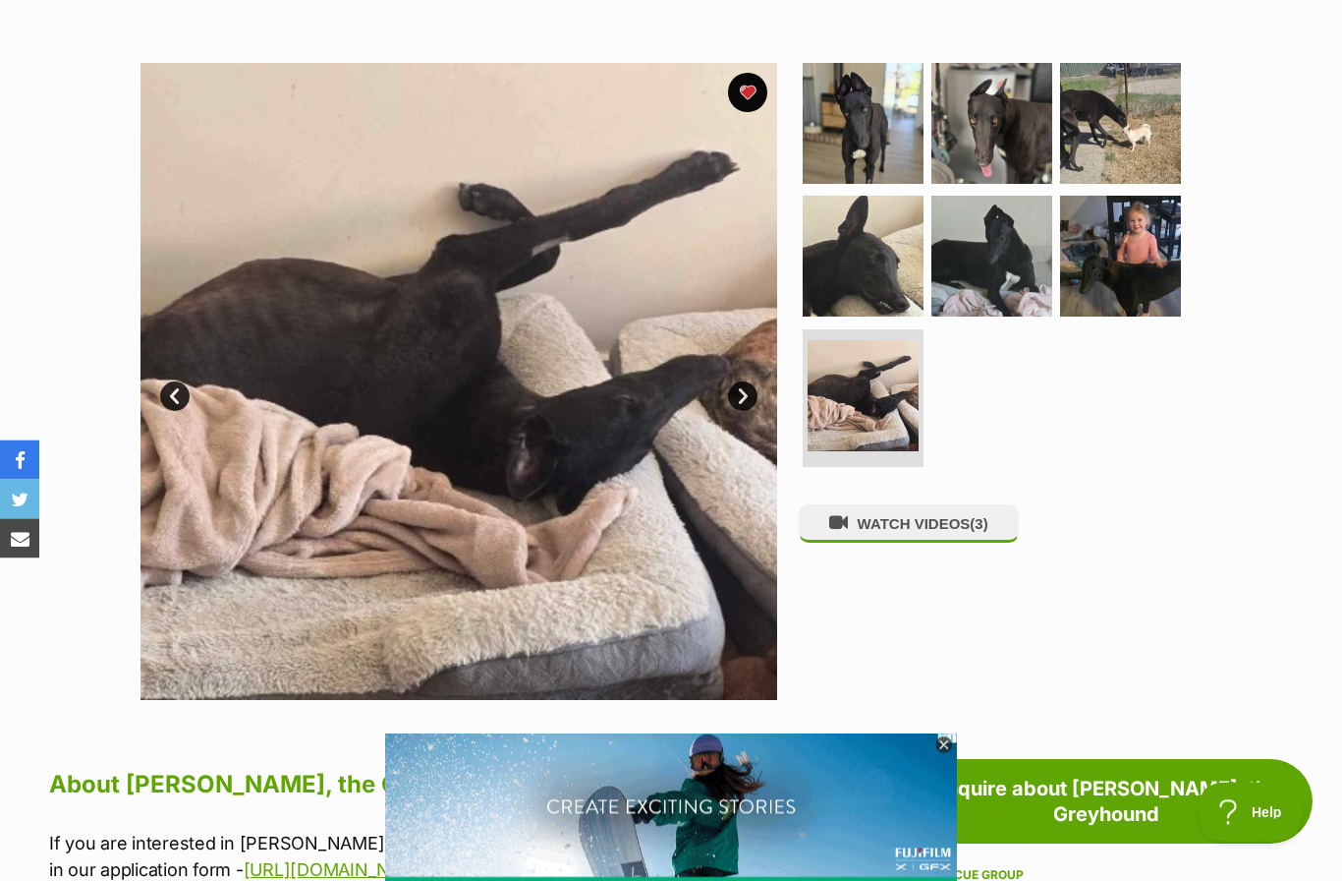
scroll to position [346, 0]
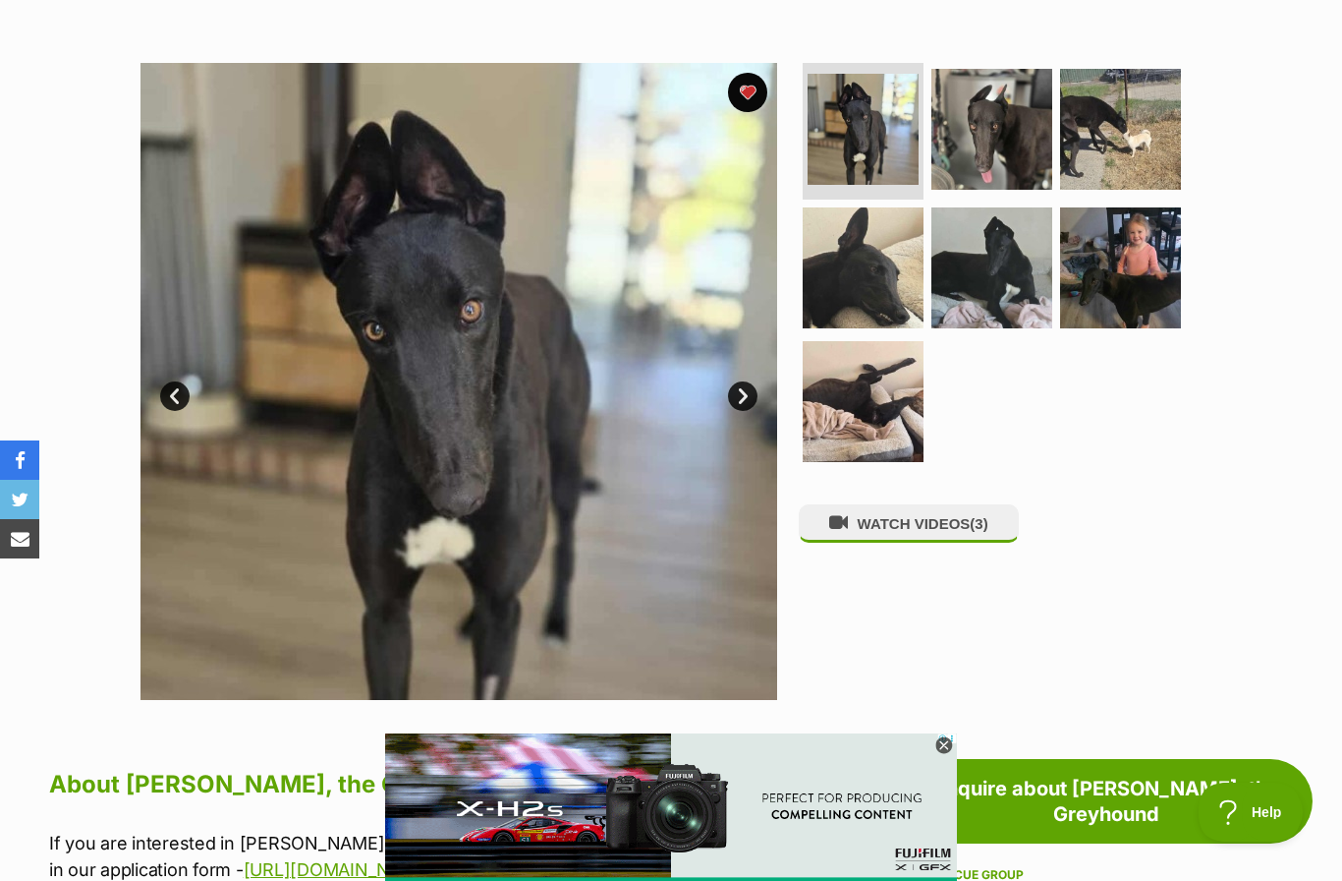
click at [745, 390] on link "Next" at bounding box center [742, 395] width 29 height 29
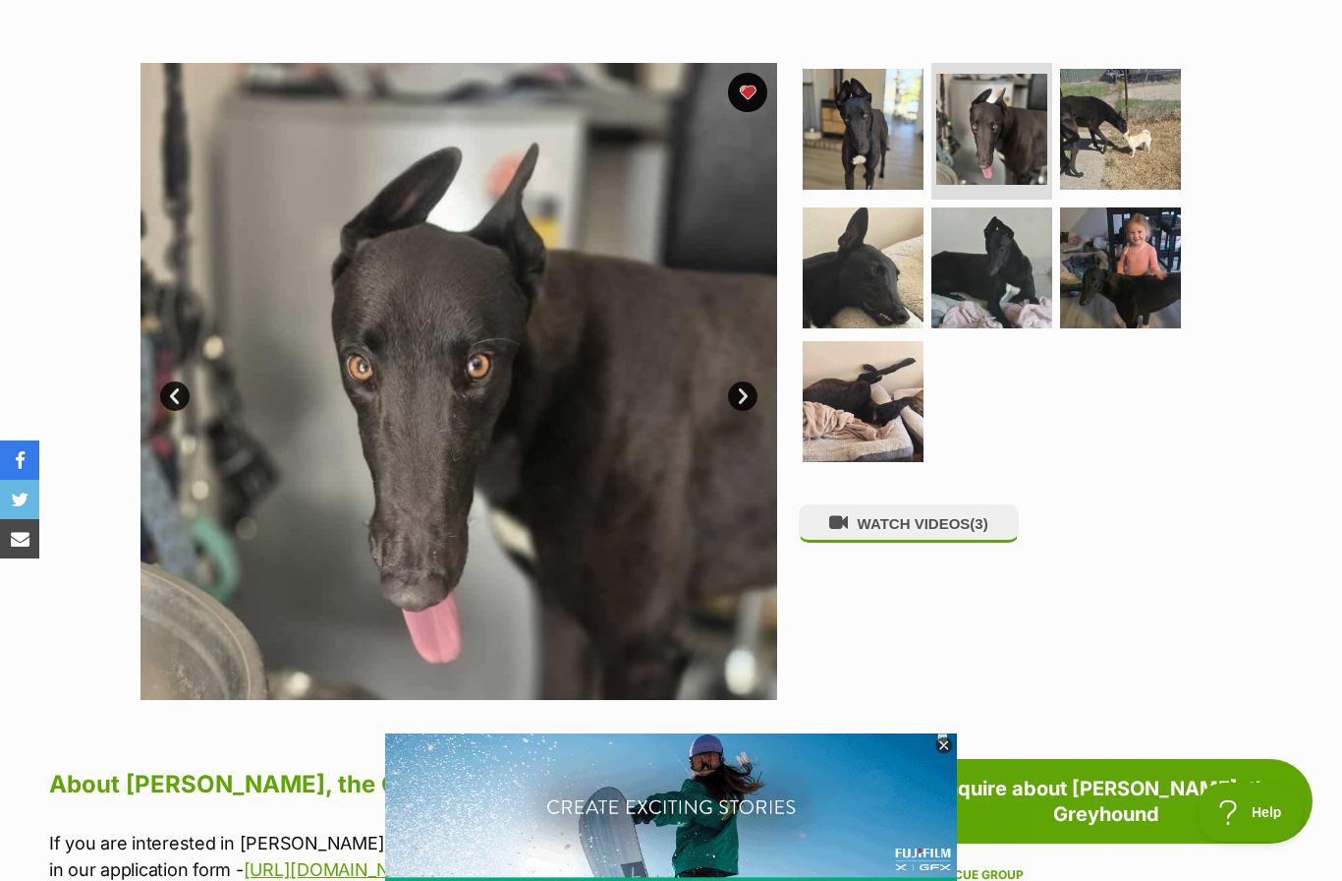
scroll to position [0, 0]
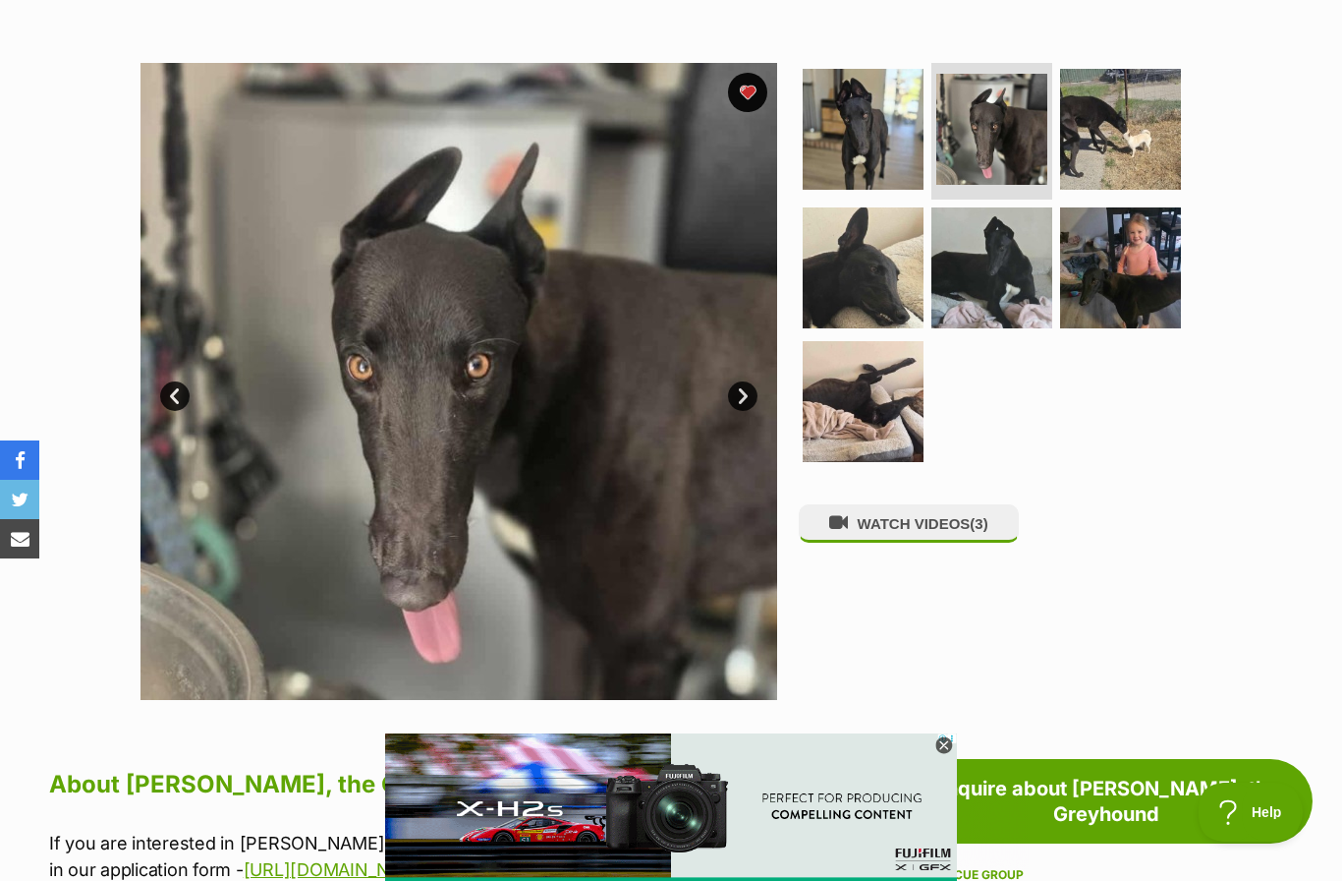
click at [748, 398] on link "Next" at bounding box center [742, 395] width 29 height 29
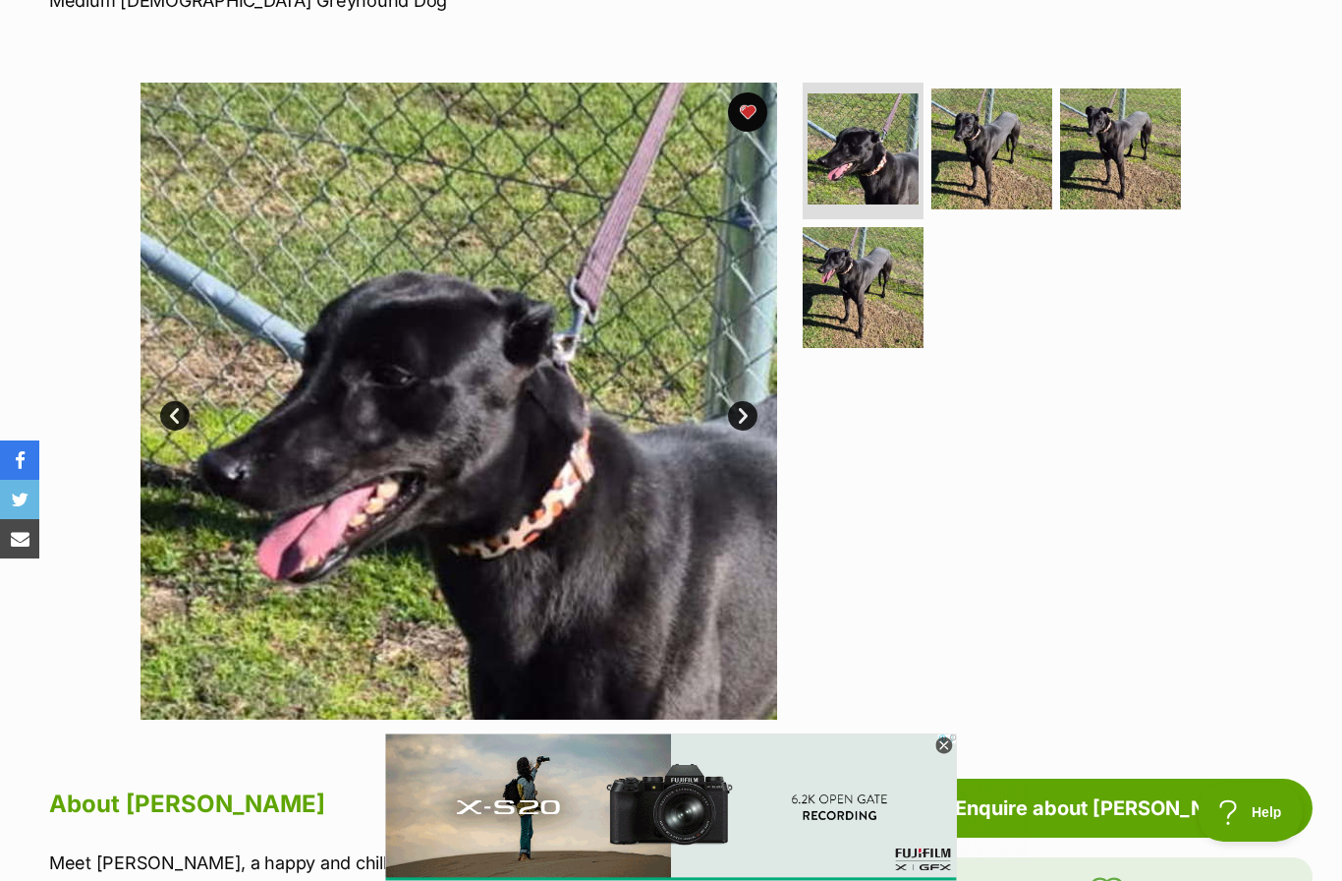
scroll to position [325, 0]
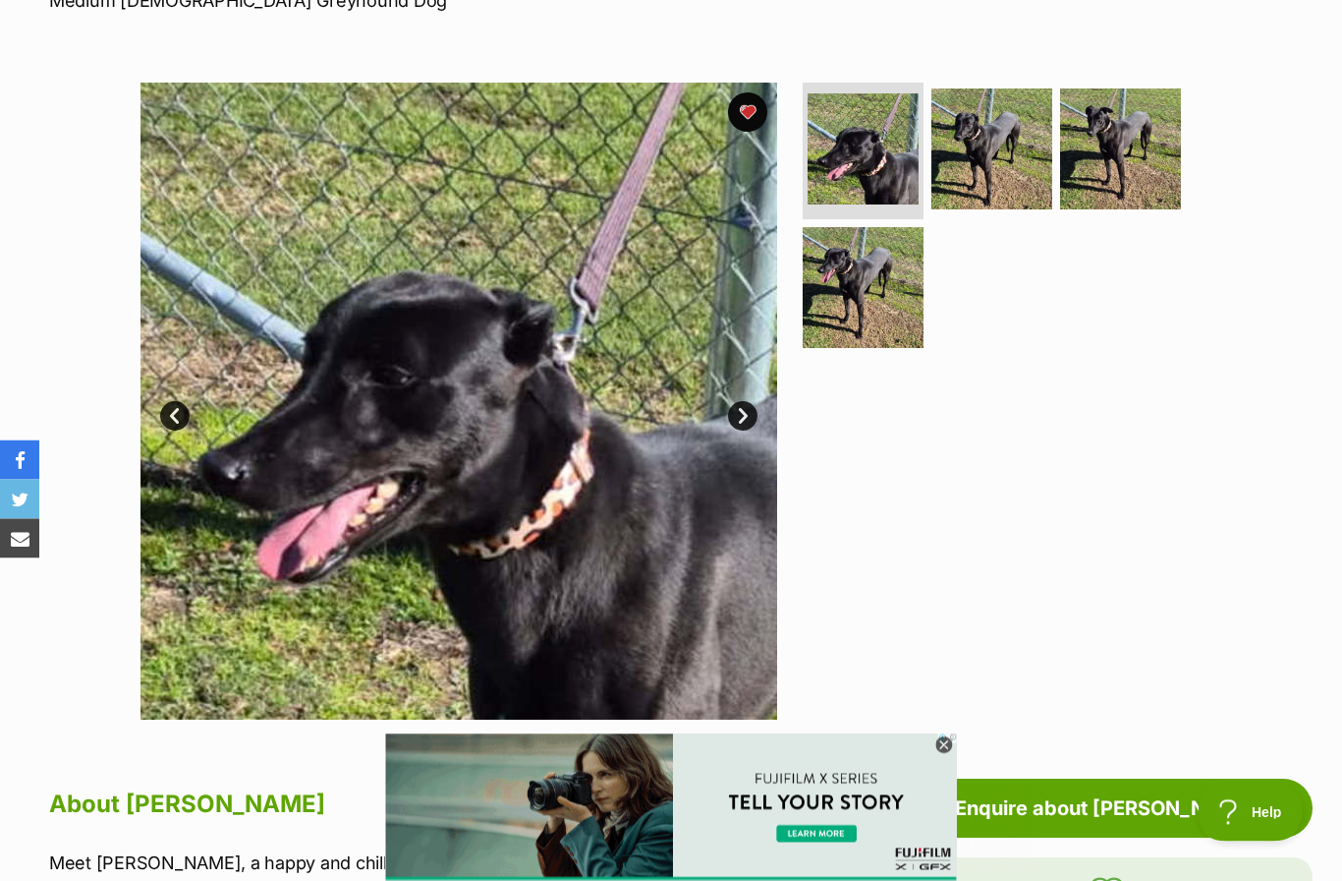
click at [742, 408] on link "Next" at bounding box center [742, 416] width 29 height 29
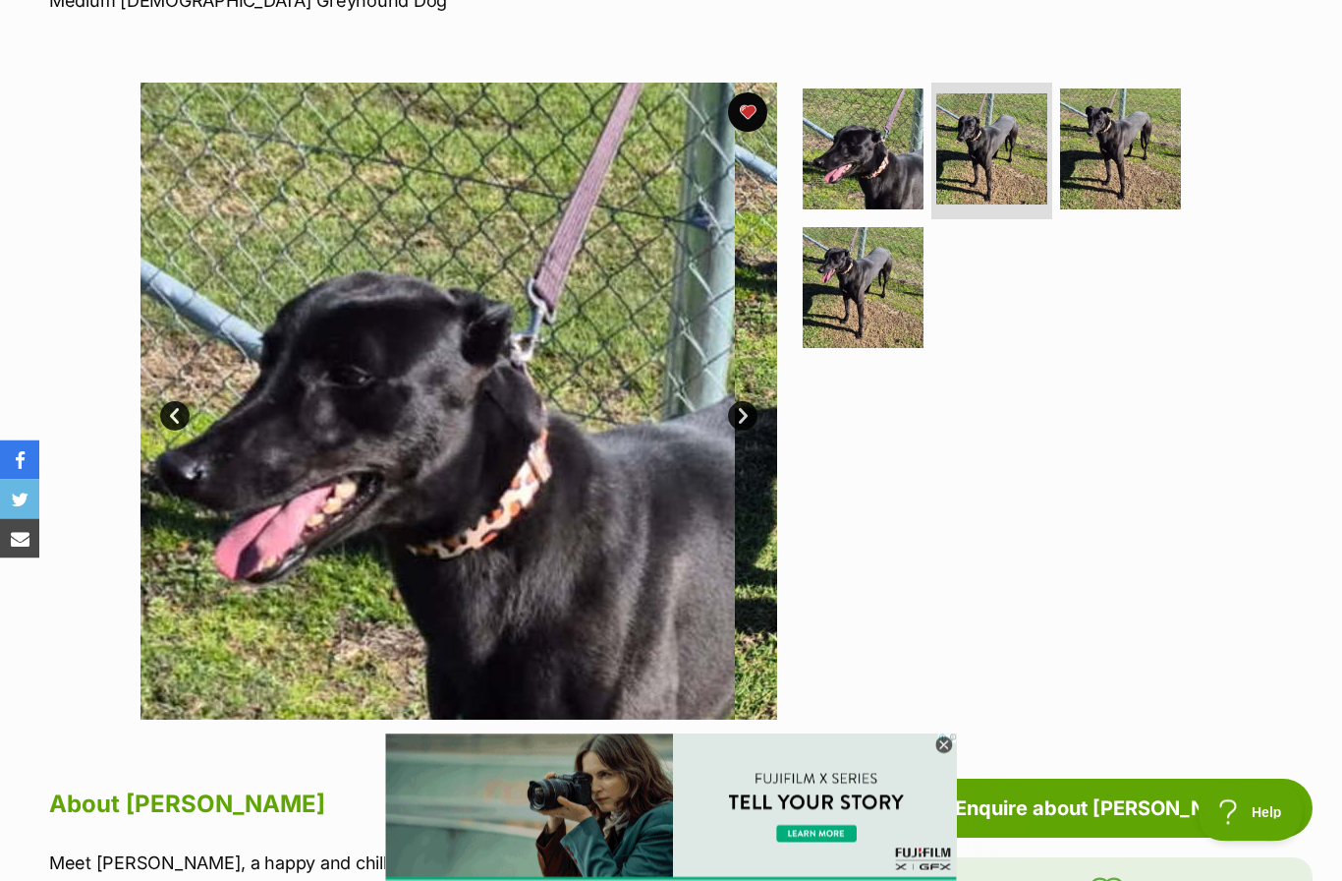
scroll to position [326, 0]
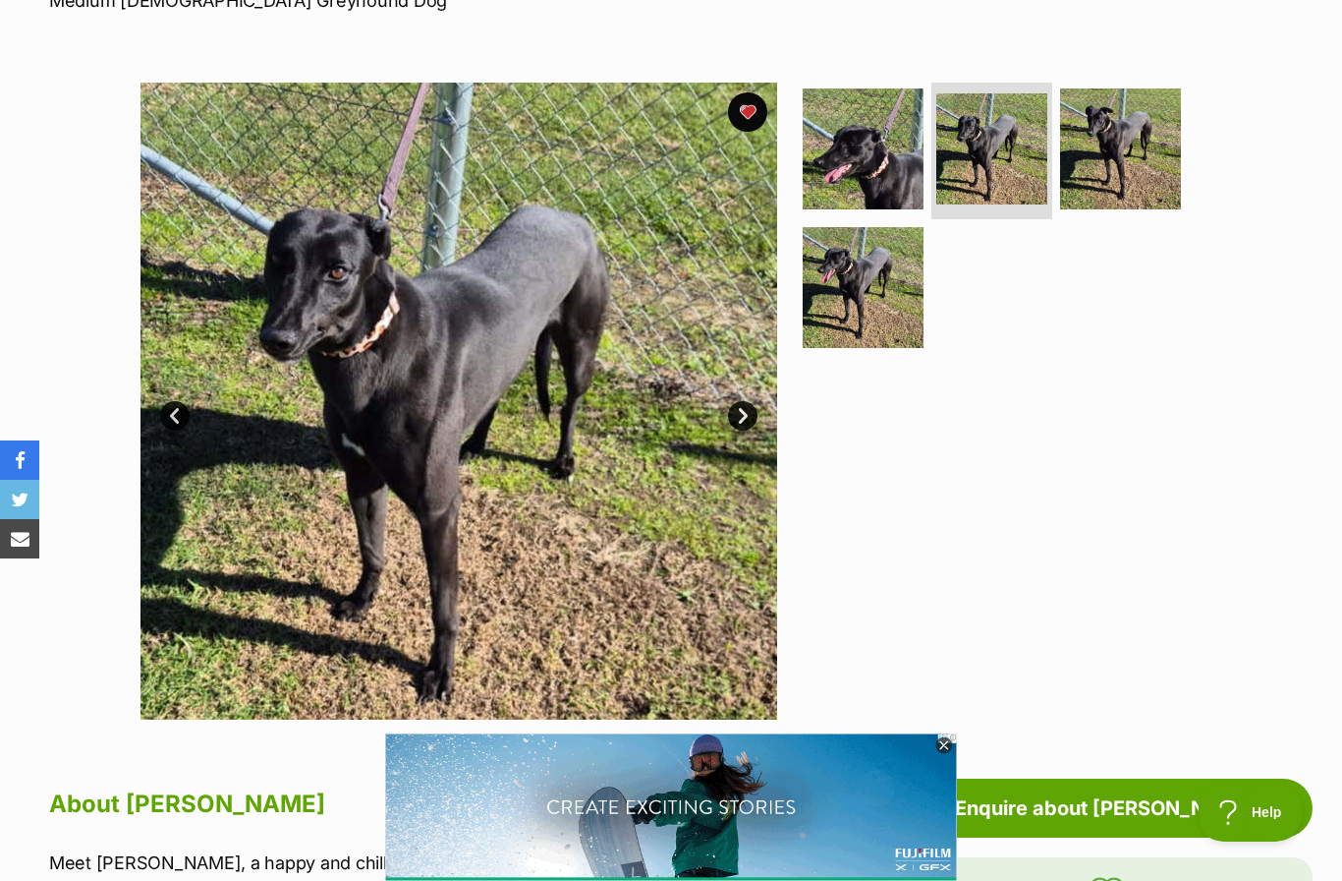
click at [739, 415] on link "Next" at bounding box center [742, 415] width 29 height 29
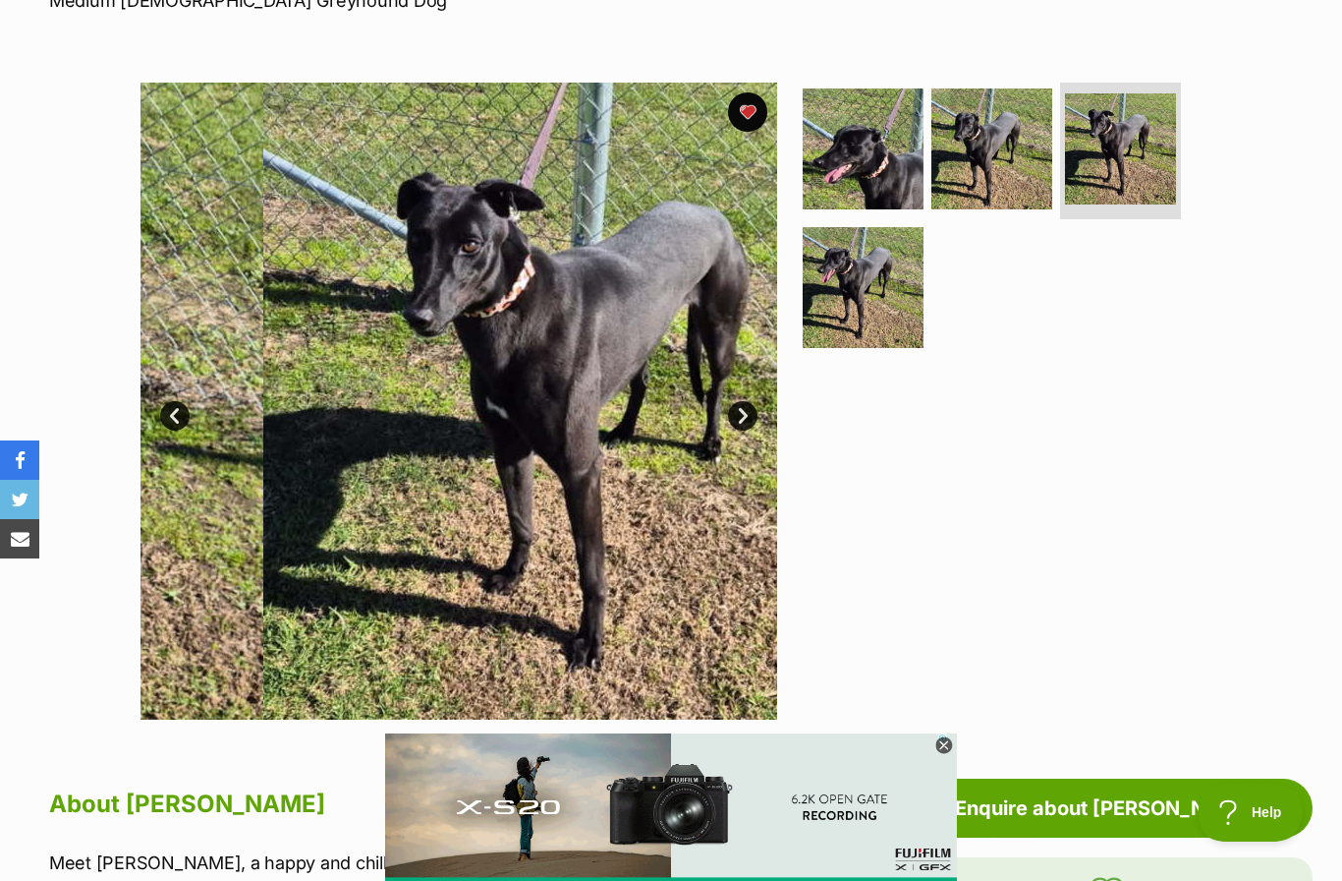
scroll to position [0, 0]
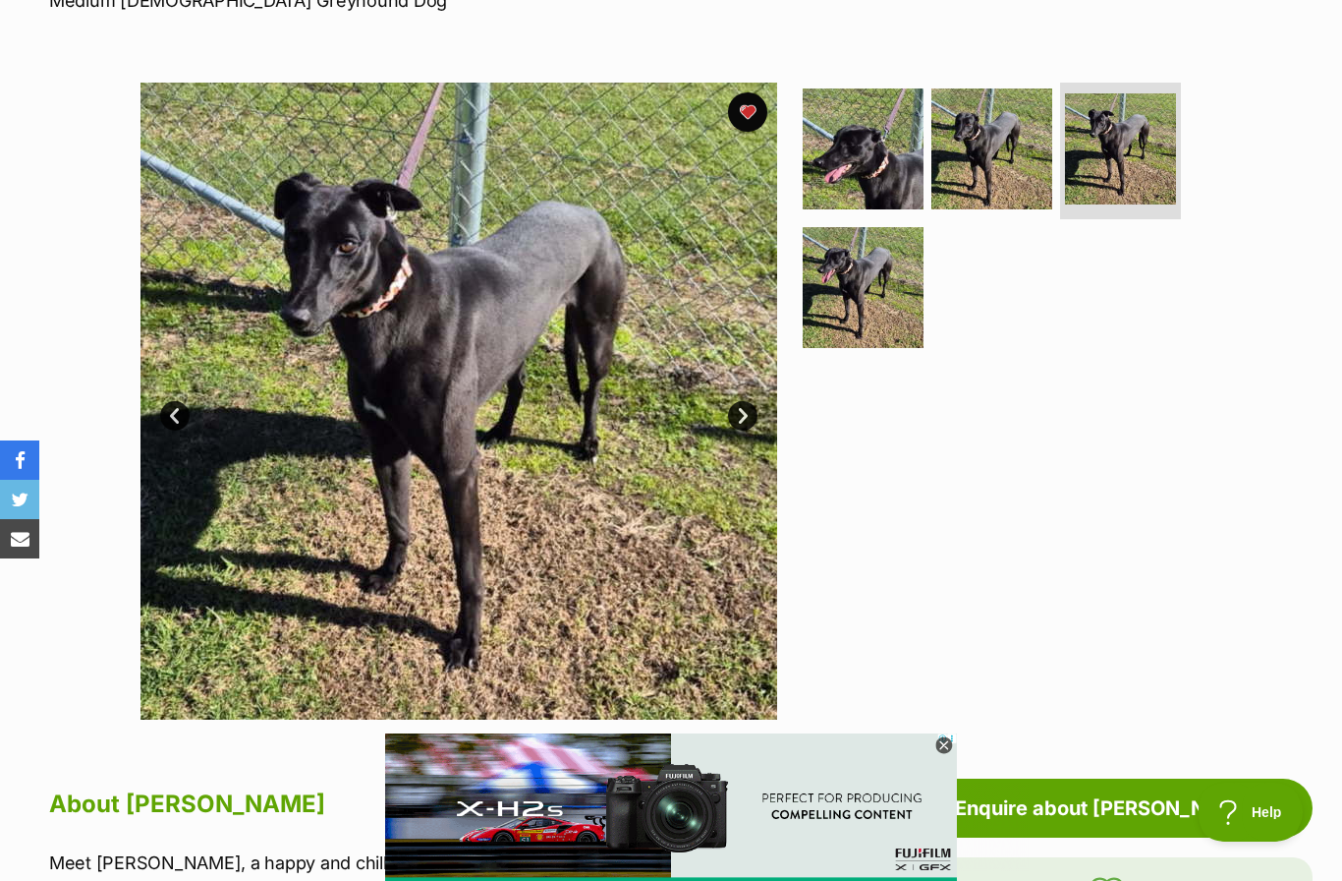
click at [746, 411] on link "Next" at bounding box center [742, 415] width 29 height 29
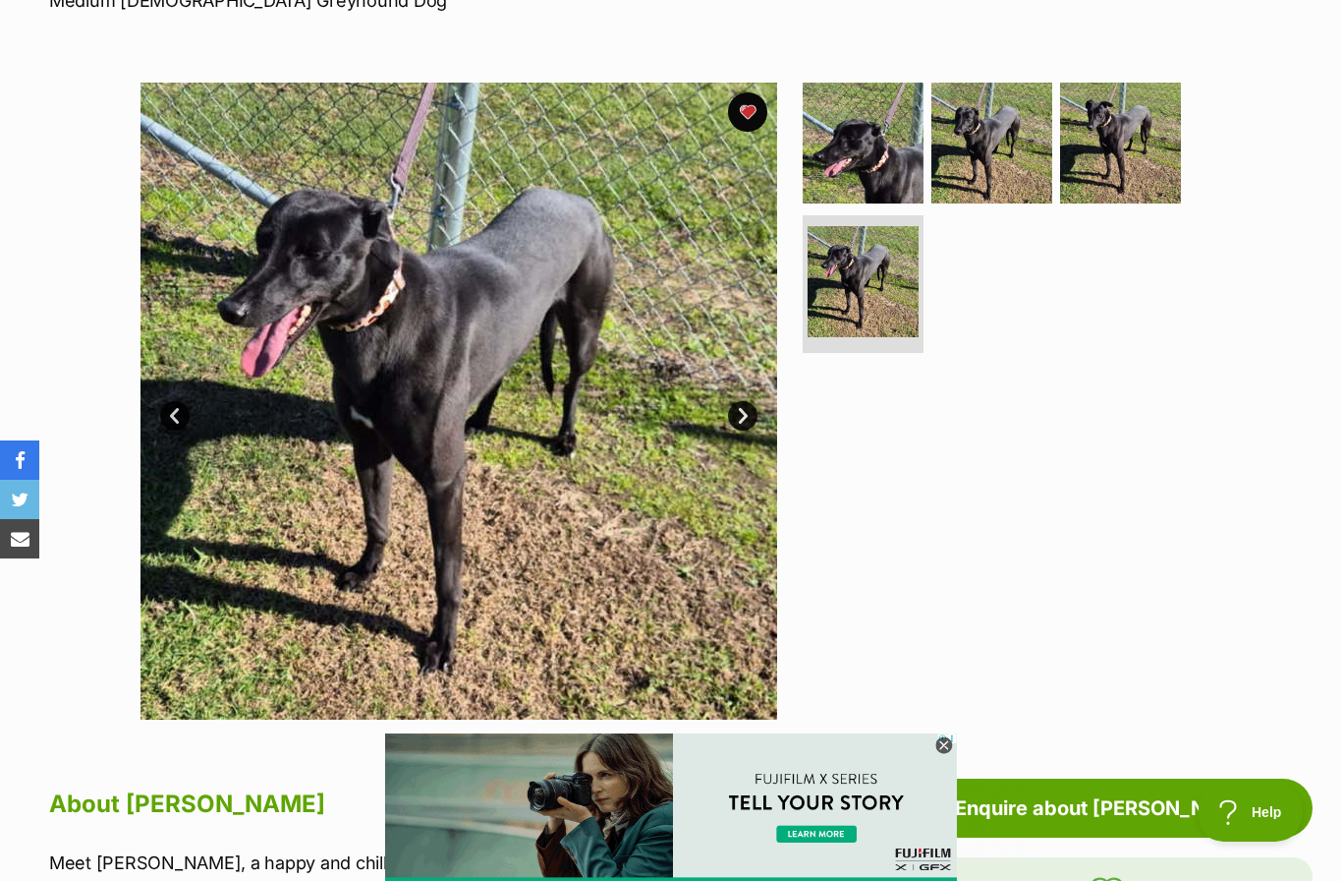
click at [745, 404] on link "Next" at bounding box center [742, 415] width 29 height 29
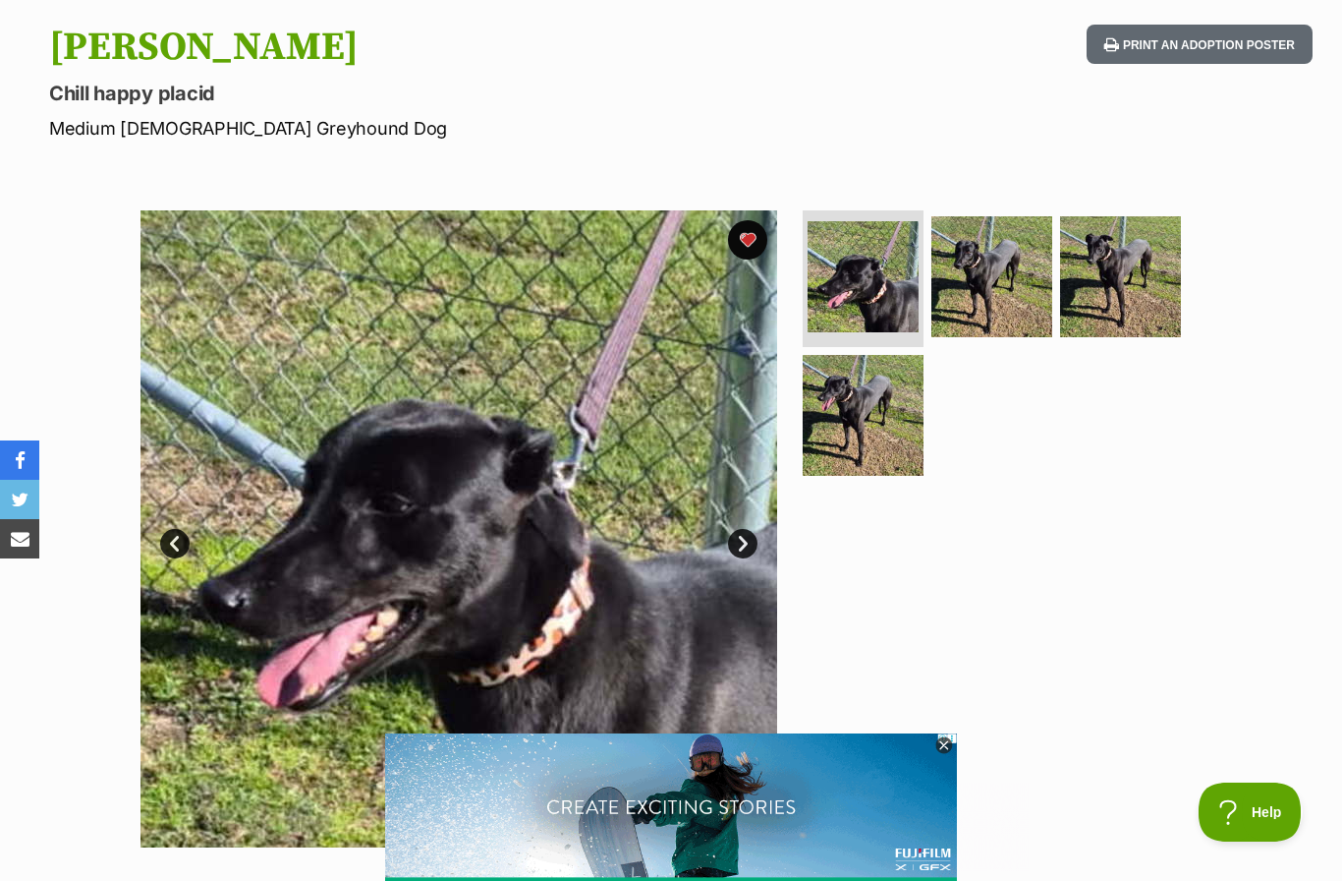
scroll to position [201, 0]
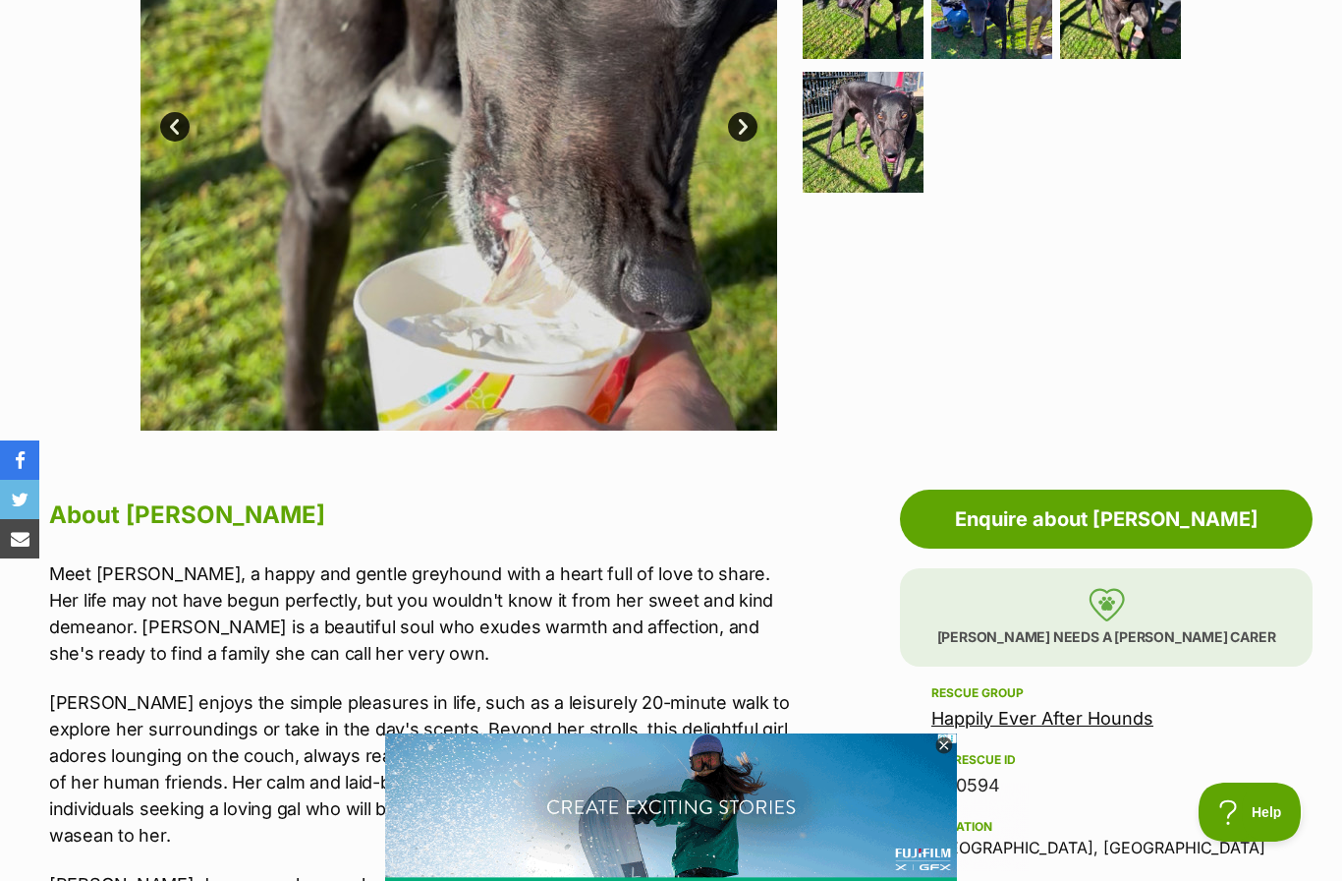
scroll to position [369, 0]
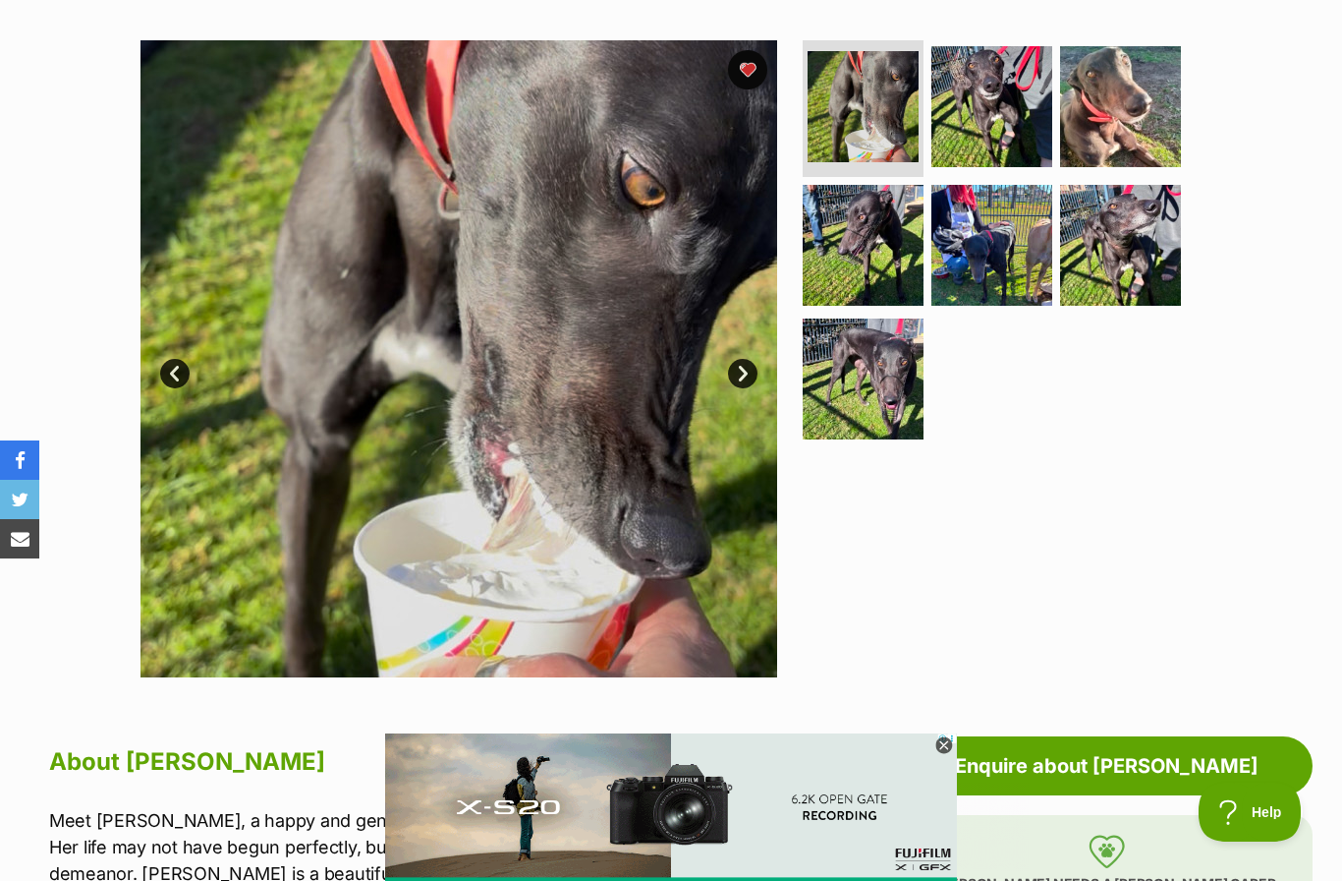
click at [753, 368] on link "Next" at bounding box center [742, 373] width 29 height 29
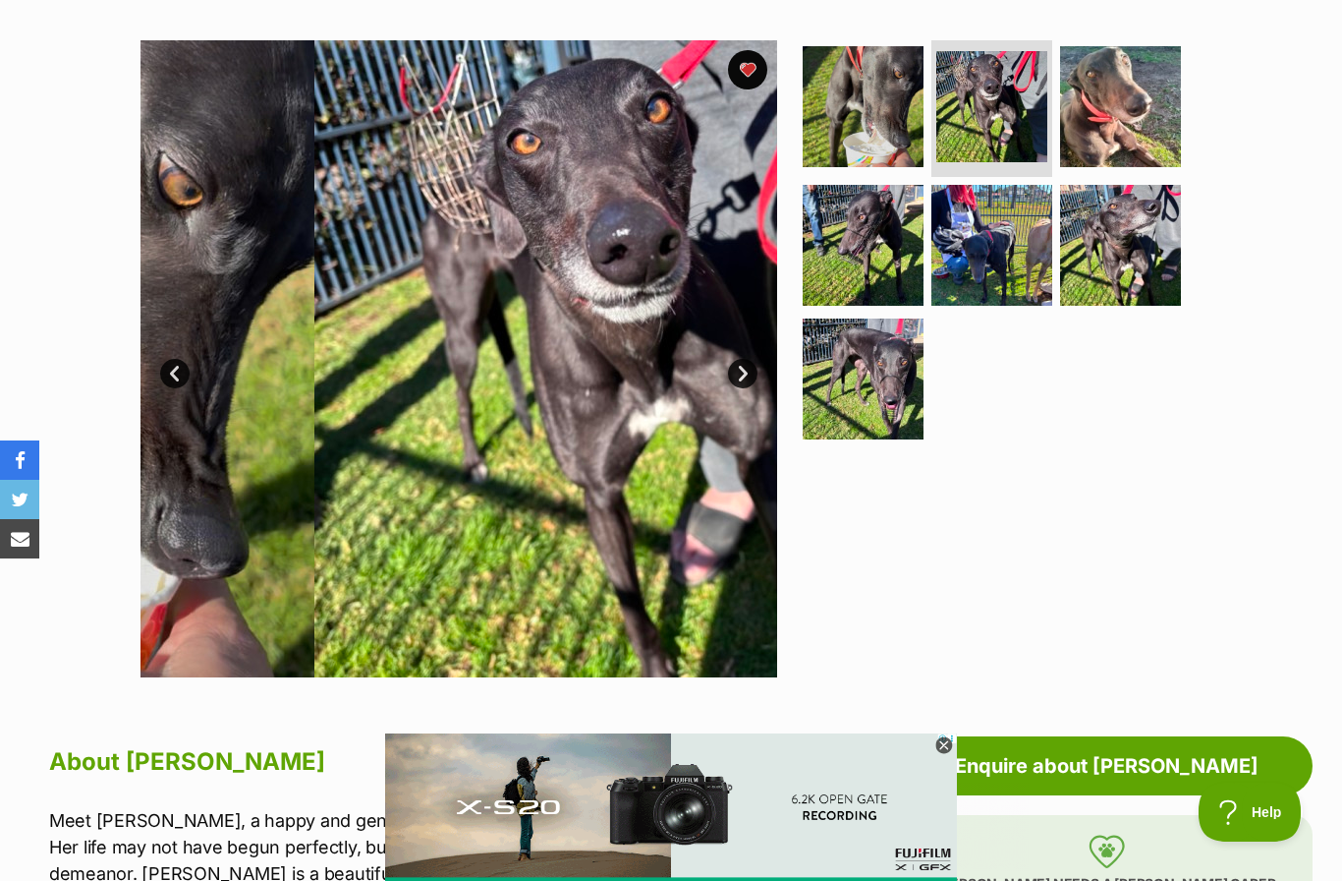
scroll to position [0, 0]
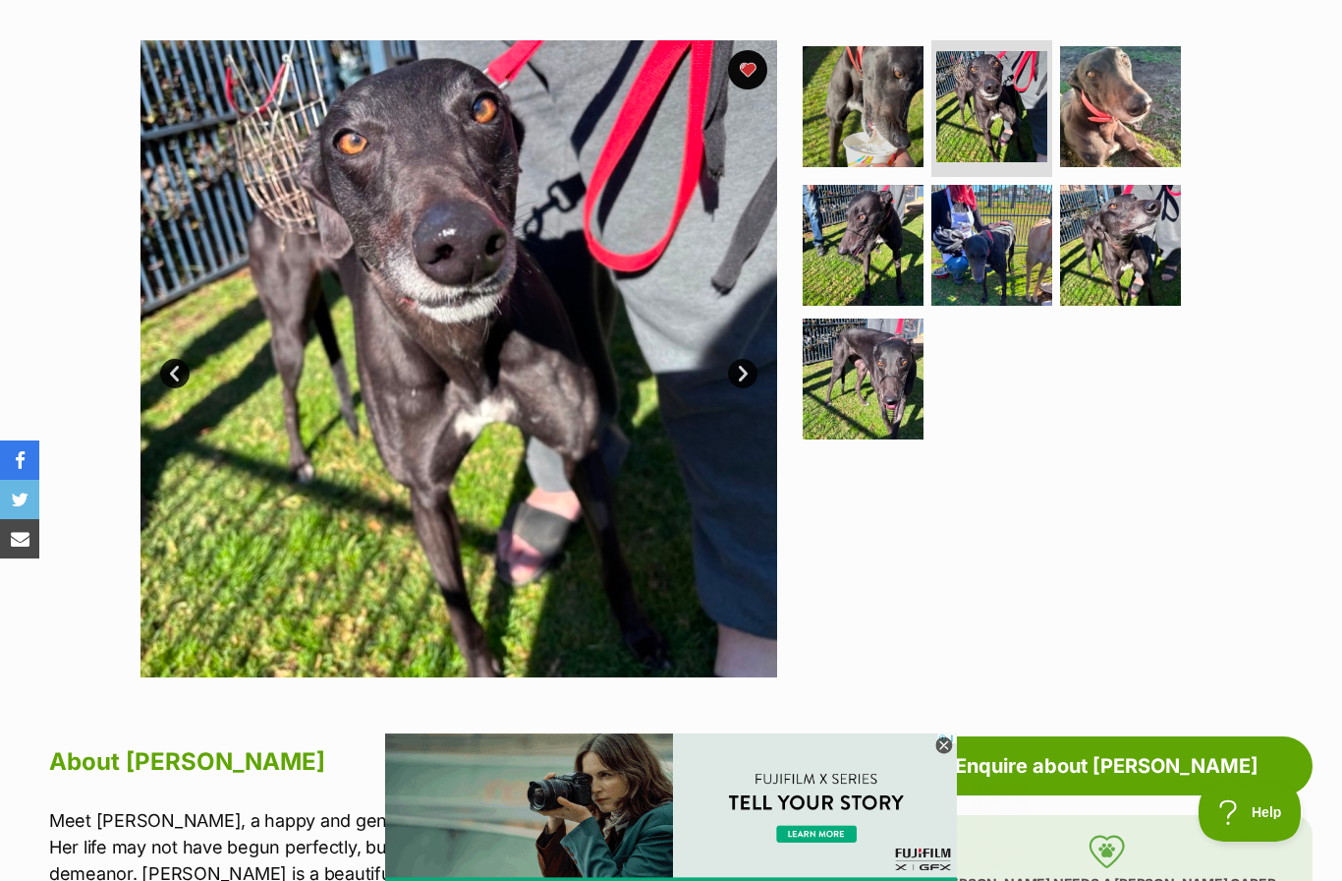
click at [756, 369] on link "Next" at bounding box center [742, 373] width 29 height 29
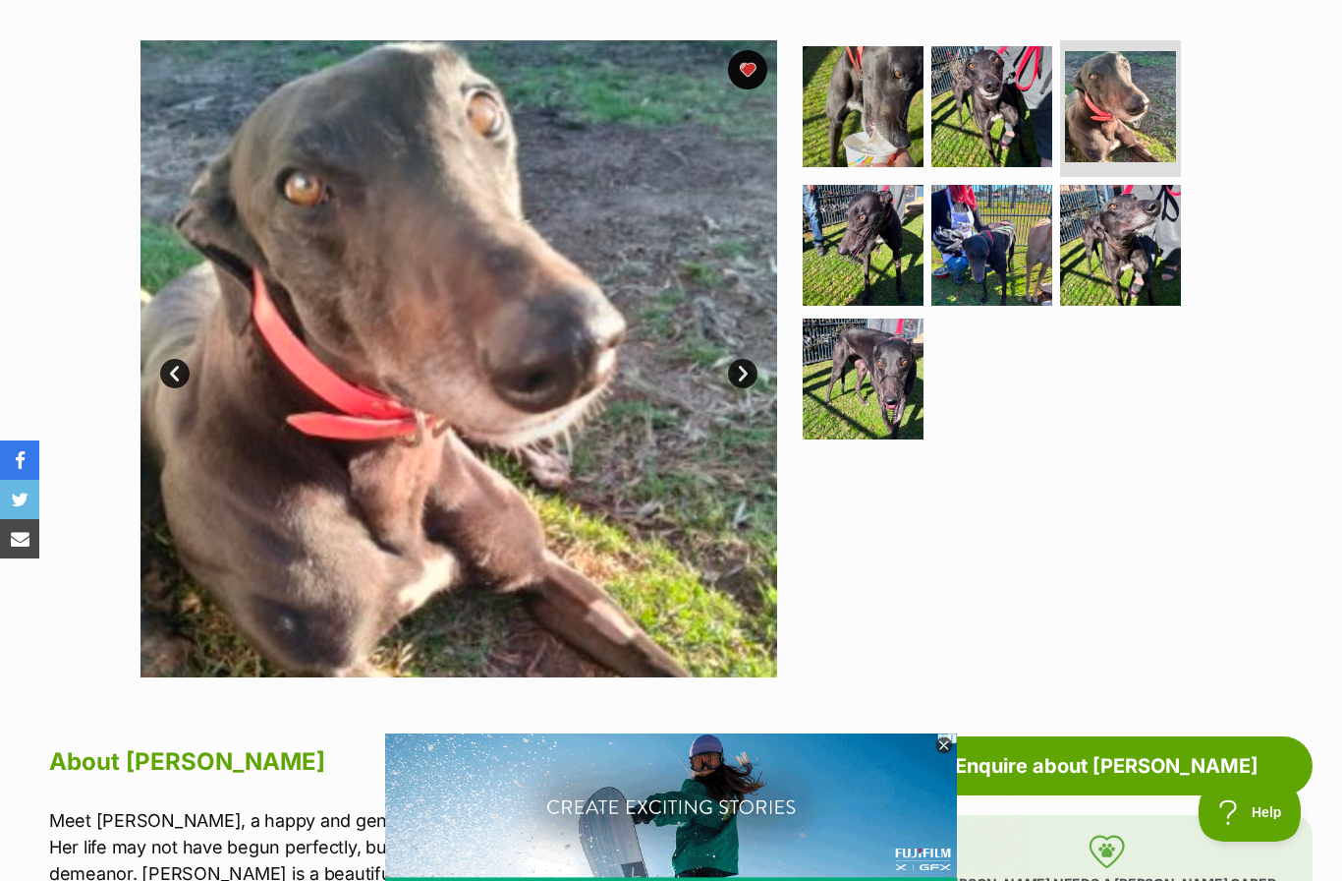
click at [750, 368] on link "Next" at bounding box center [742, 373] width 29 height 29
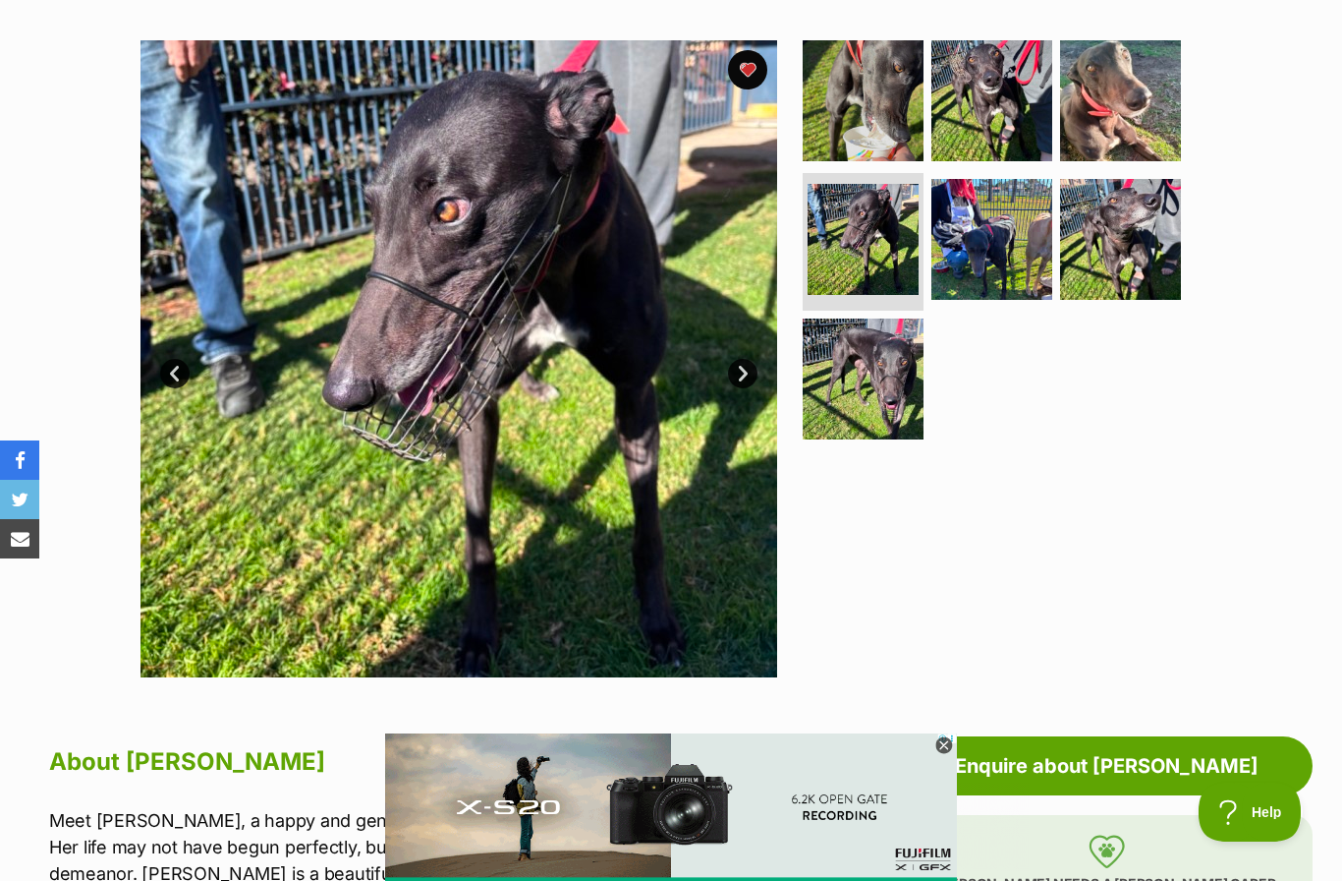
click at [743, 371] on link "Next" at bounding box center [742, 373] width 29 height 29
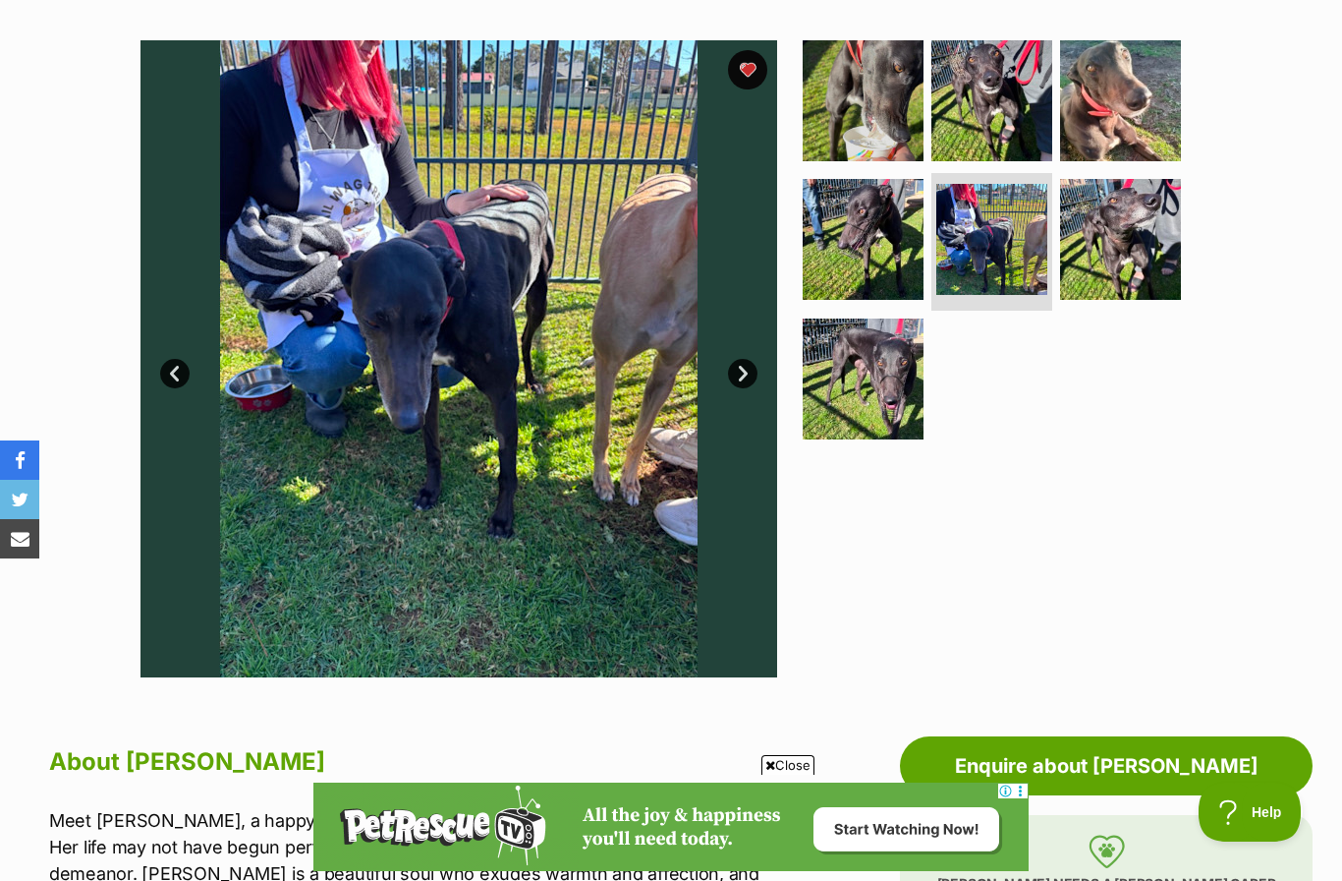
click at [742, 374] on link "Next" at bounding box center [742, 373] width 29 height 29
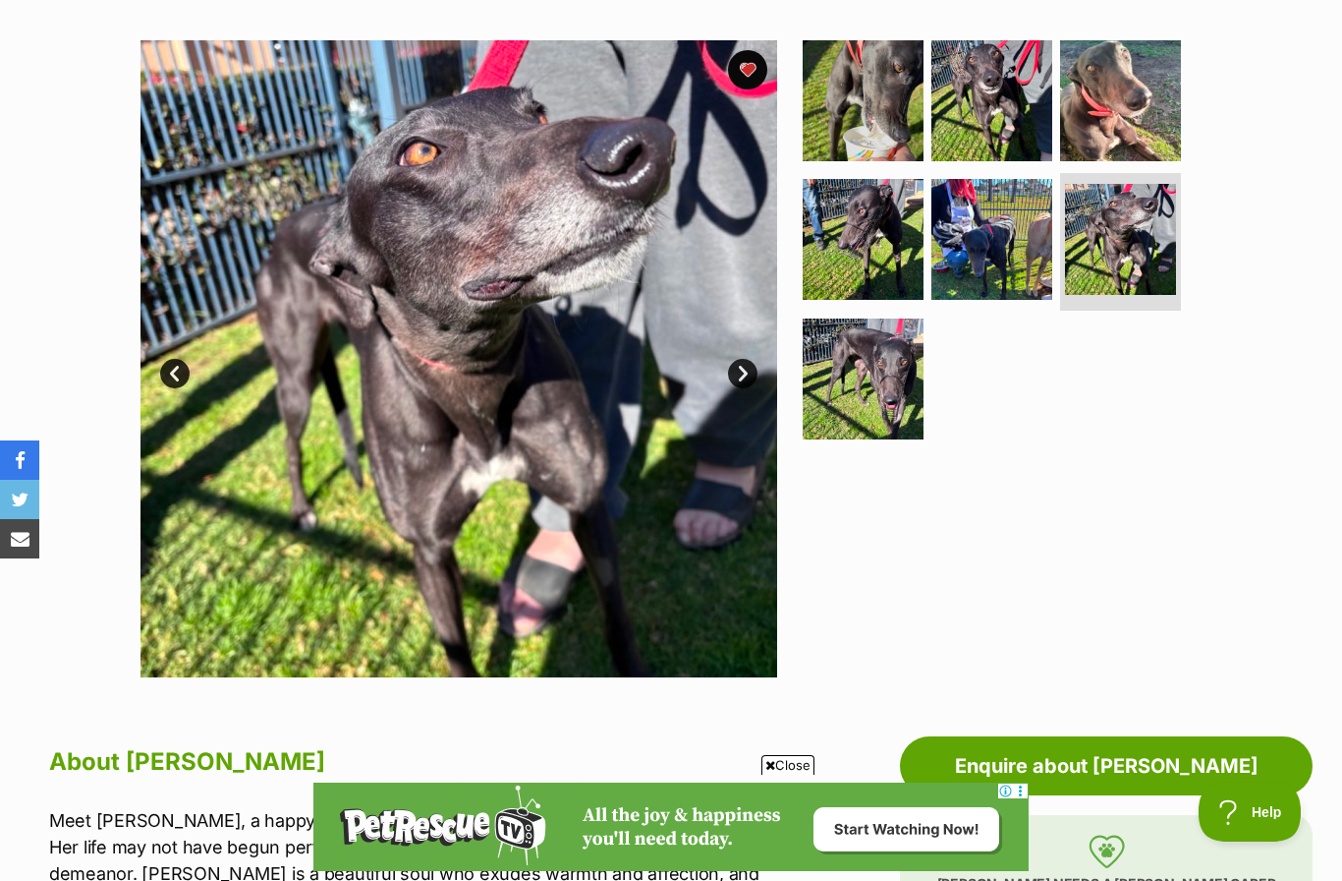
click at [746, 381] on link "Next" at bounding box center [742, 373] width 29 height 29
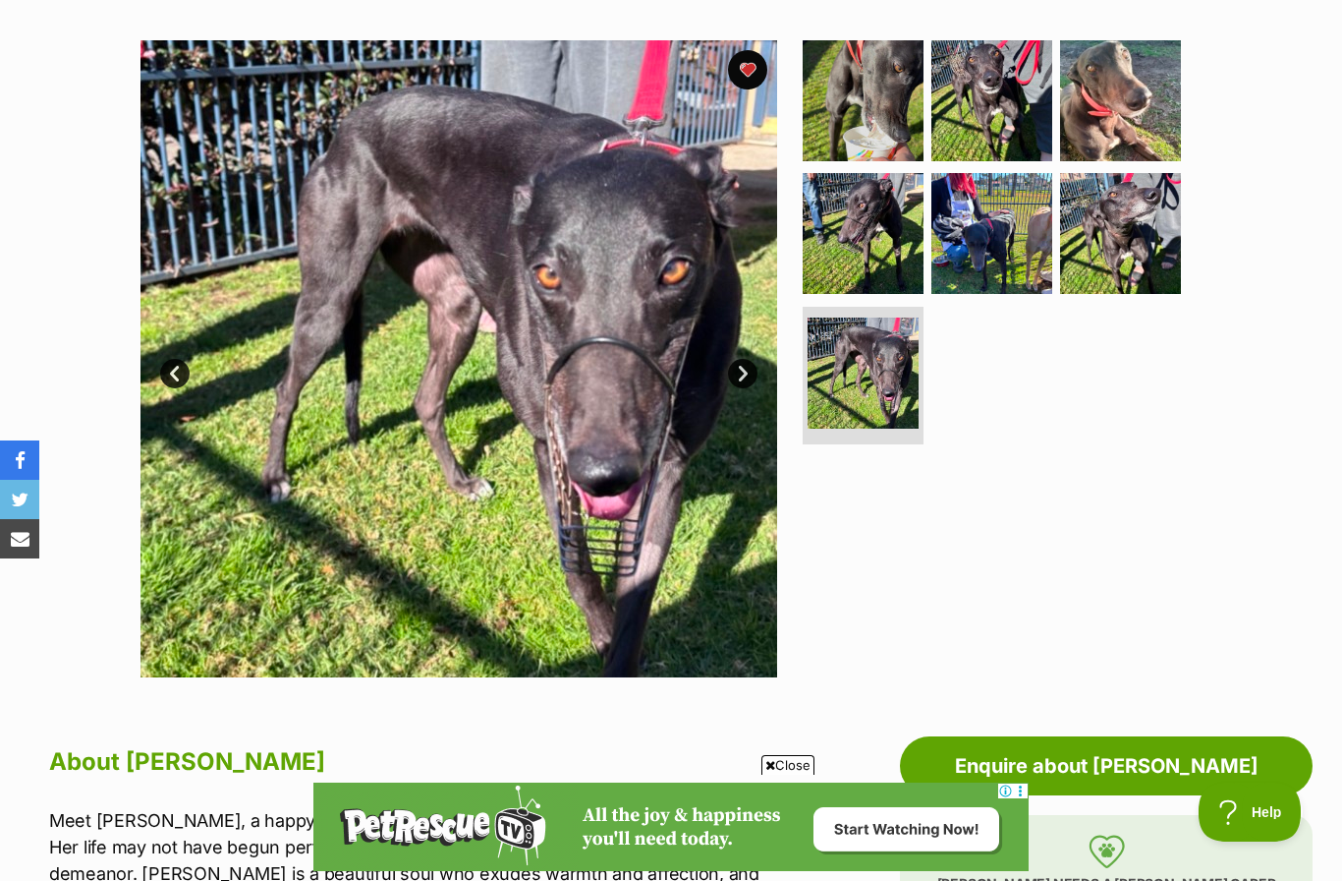
click at [750, 372] on link "Next" at bounding box center [742, 373] width 29 height 29
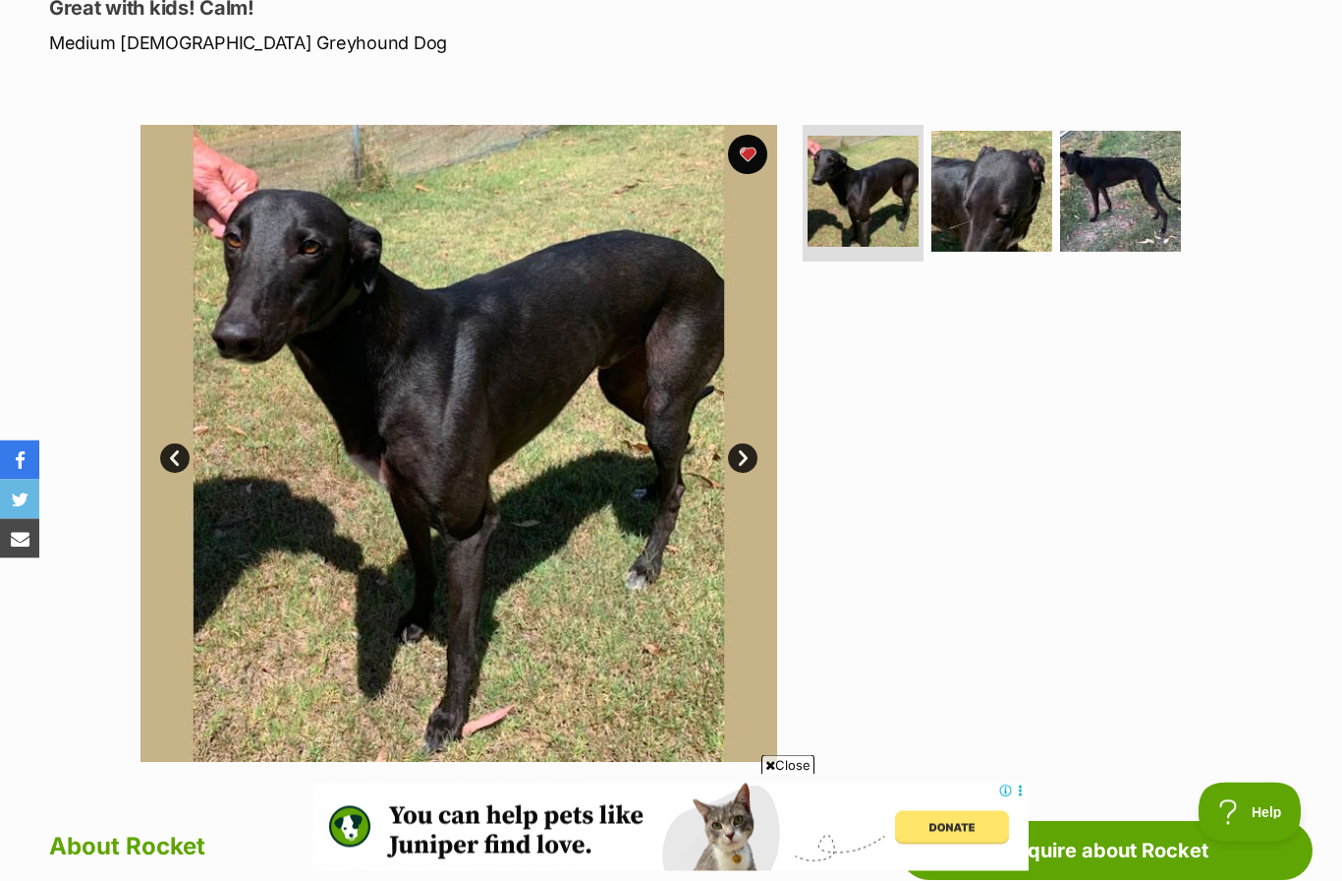
scroll to position [278, 0]
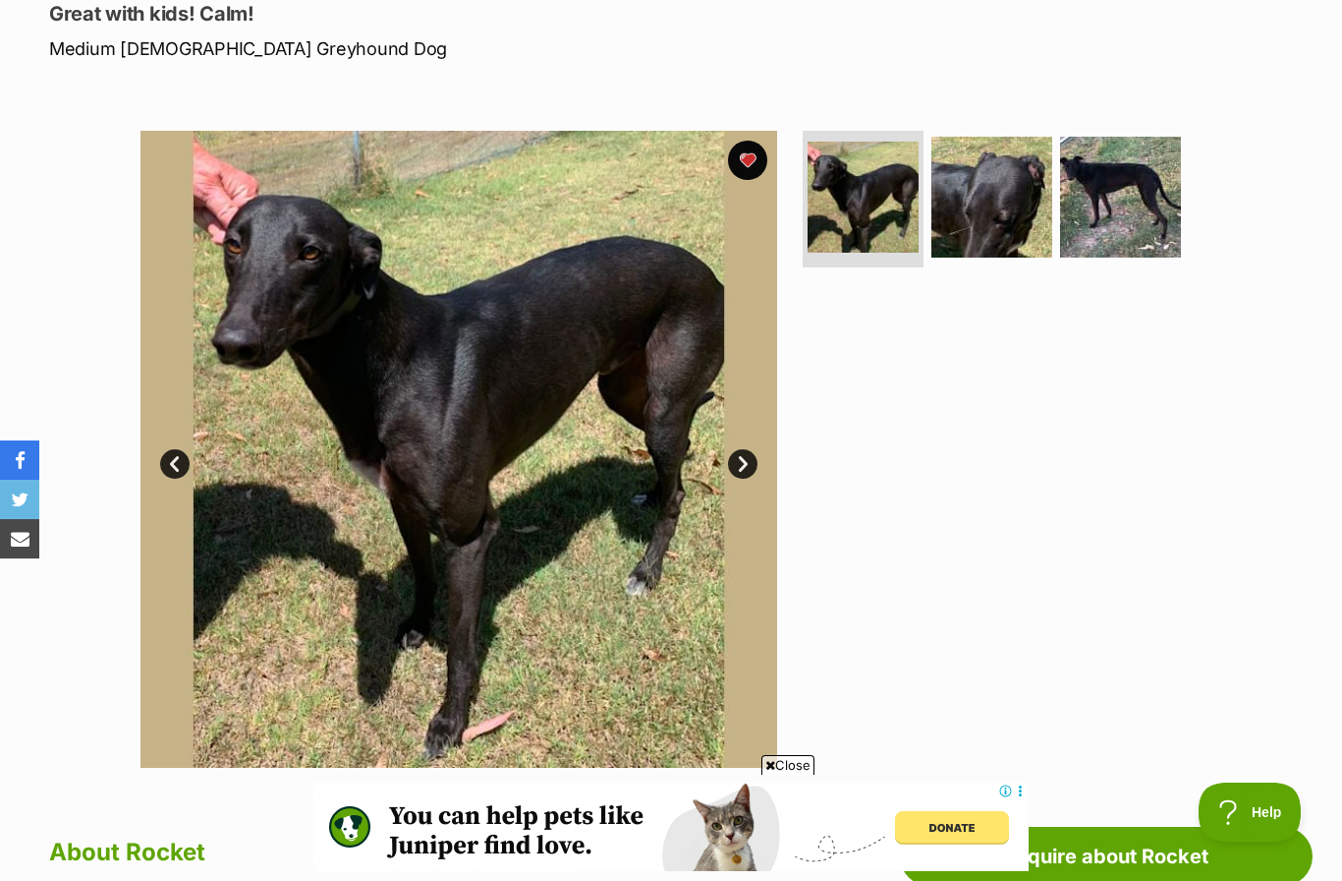
click at [751, 462] on link "Next" at bounding box center [742, 463] width 29 height 29
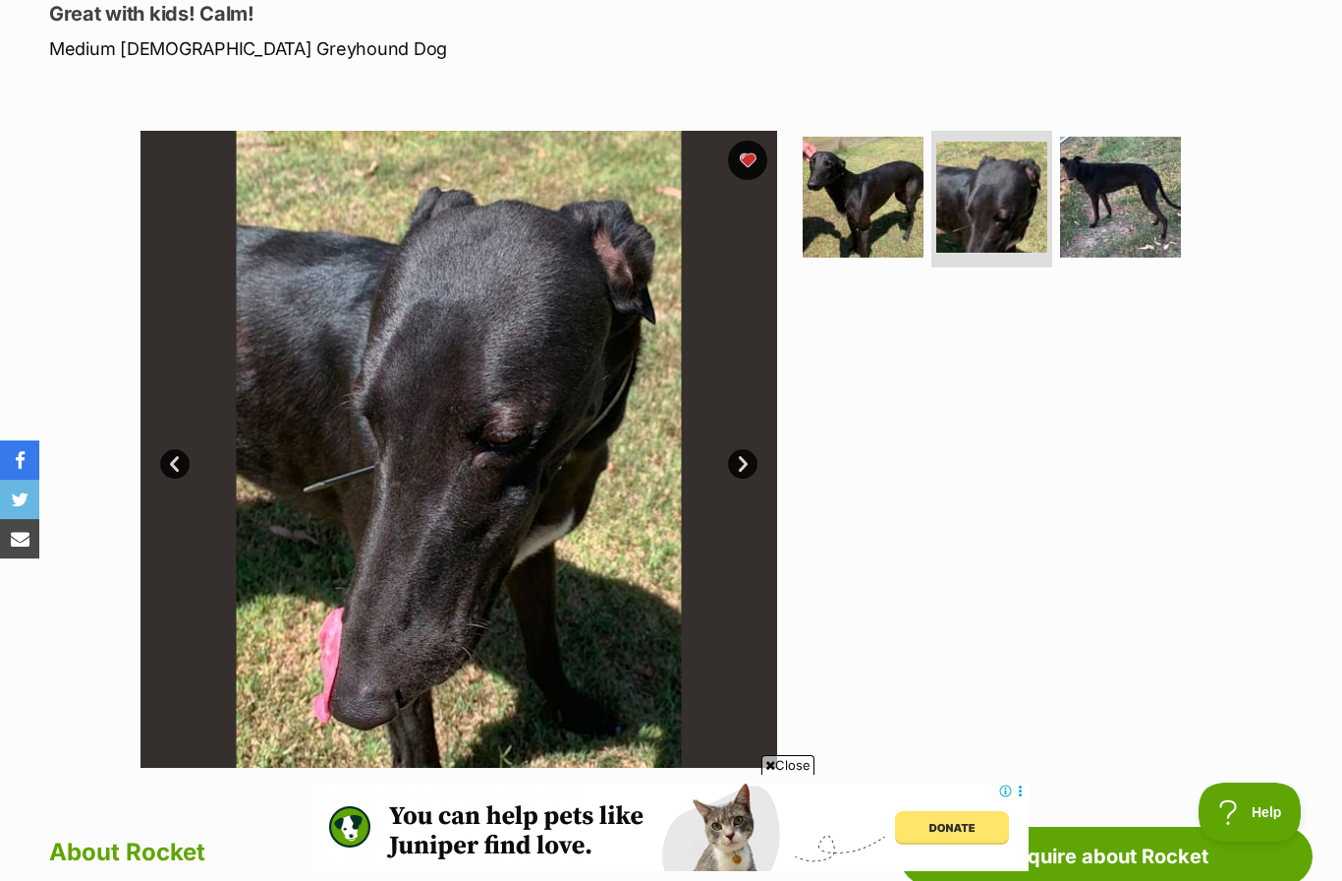
click at [750, 459] on link "Next" at bounding box center [742, 463] width 29 height 29
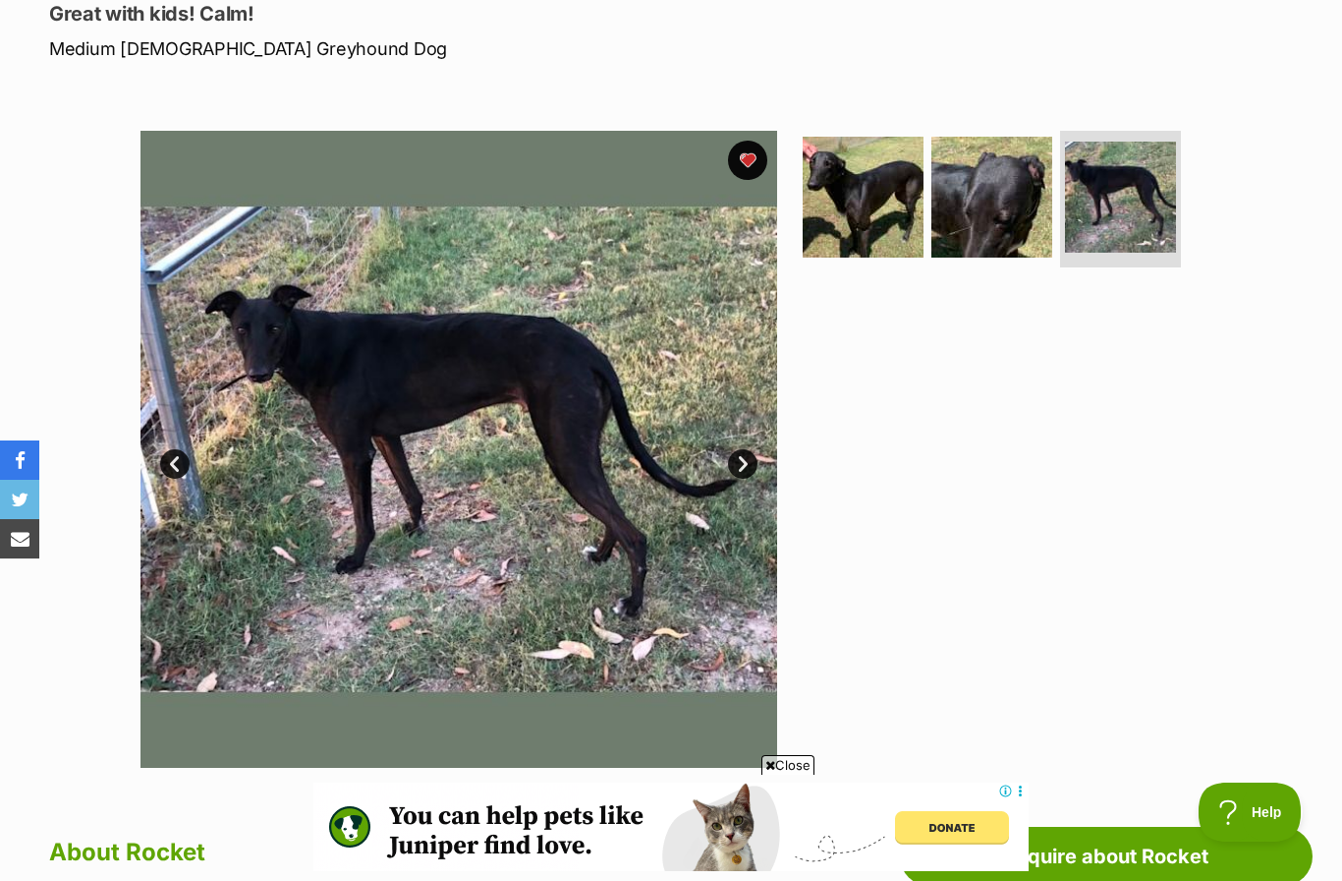
scroll to position [0, 0]
click at [749, 460] on link "Next" at bounding box center [742, 463] width 29 height 29
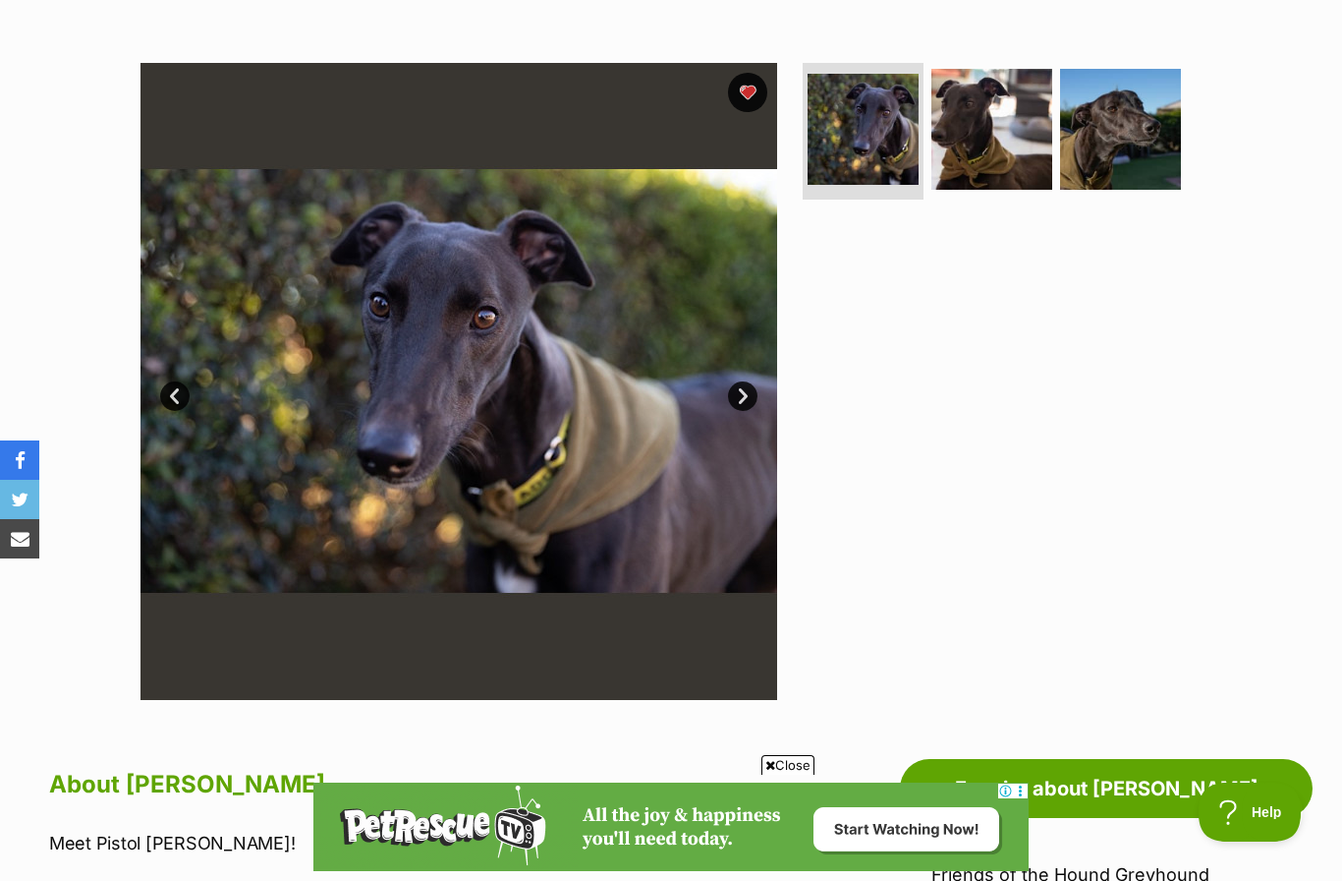
click at [754, 399] on link "Next" at bounding box center [742, 395] width 29 height 29
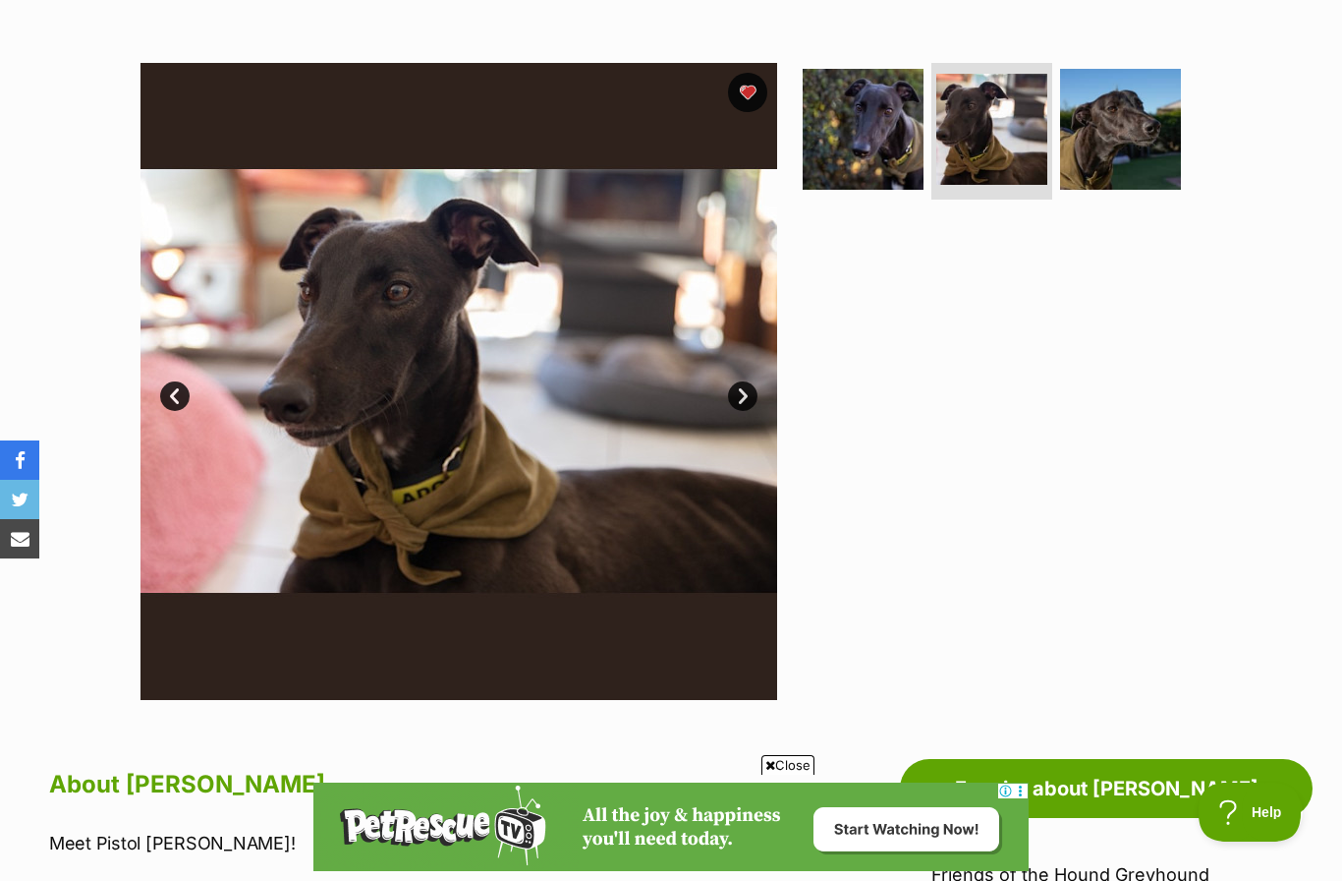
click at [747, 393] on link "Next" at bounding box center [742, 395] width 29 height 29
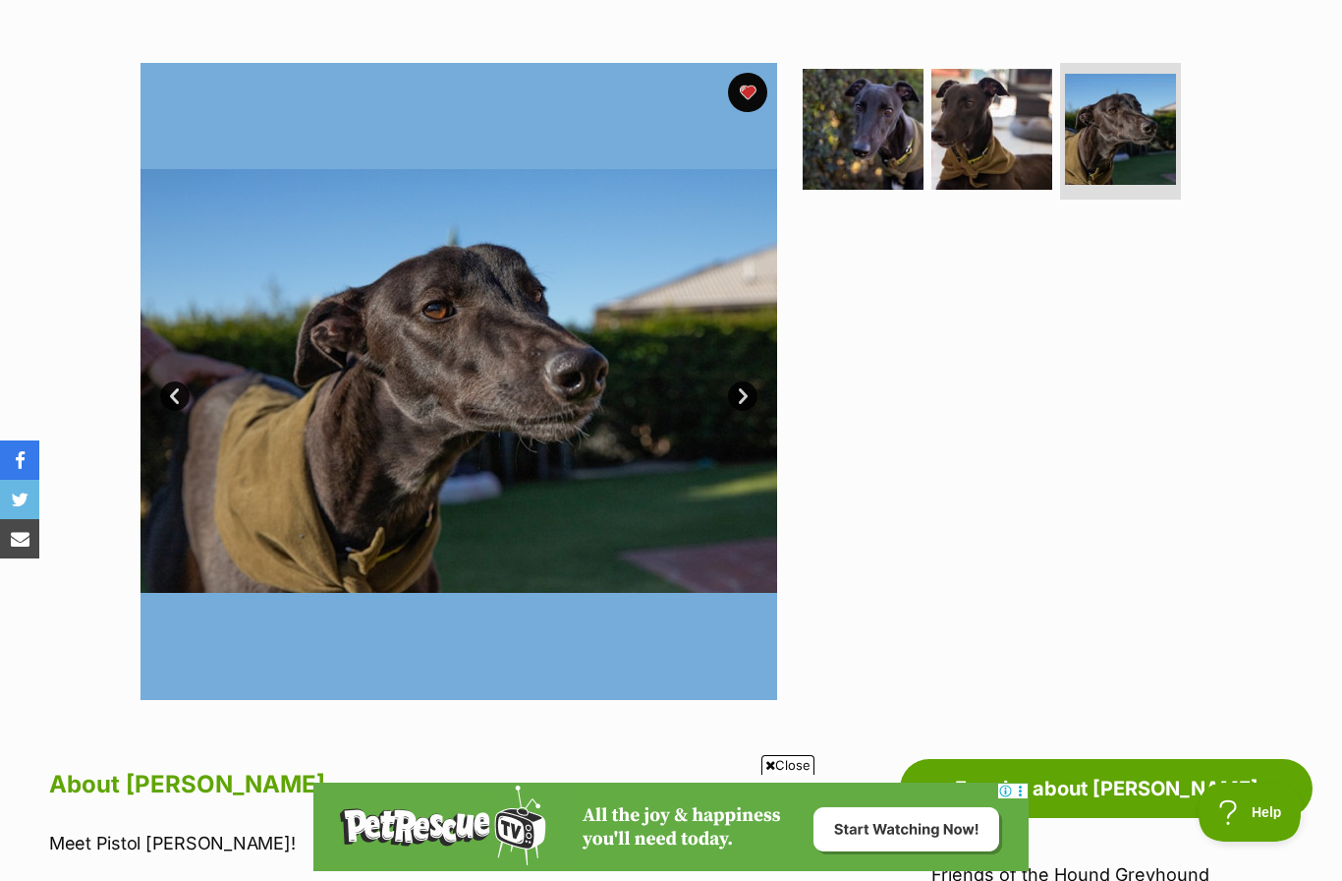
click at [745, 388] on link "Next" at bounding box center [742, 395] width 29 height 29
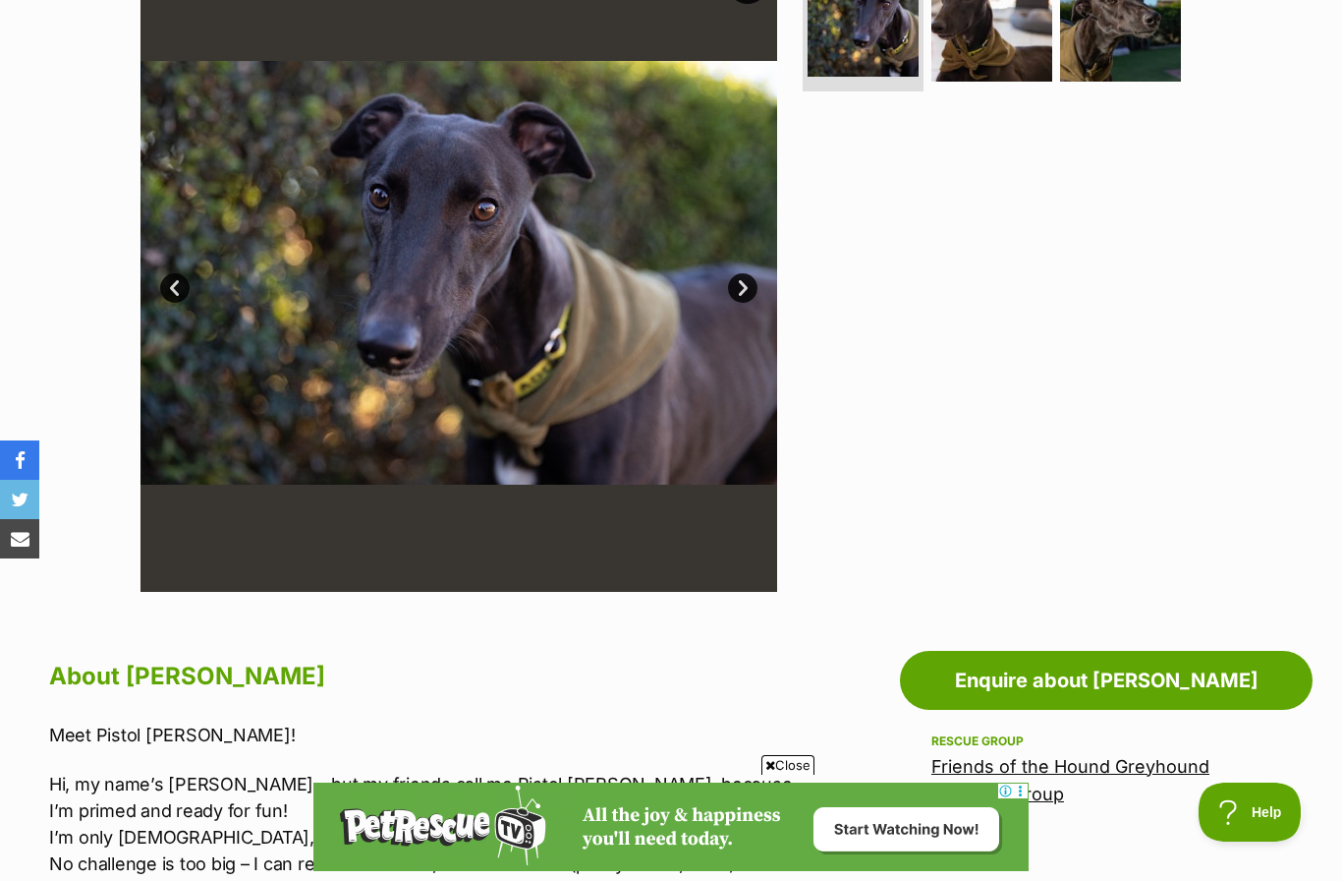
scroll to position [371, 0]
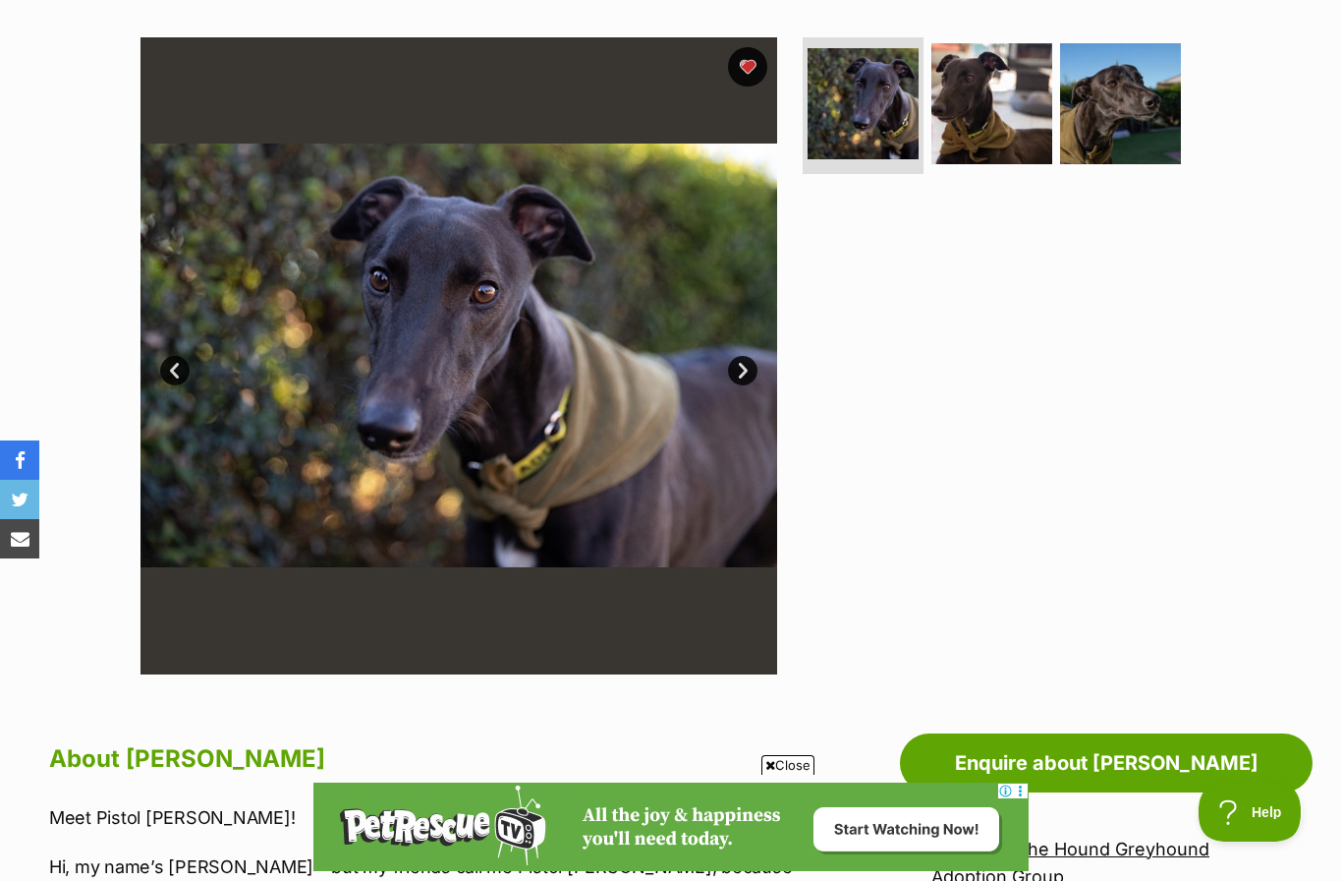
click at [751, 369] on link "Next" at bounding box center [742, 370] width 29 height 29
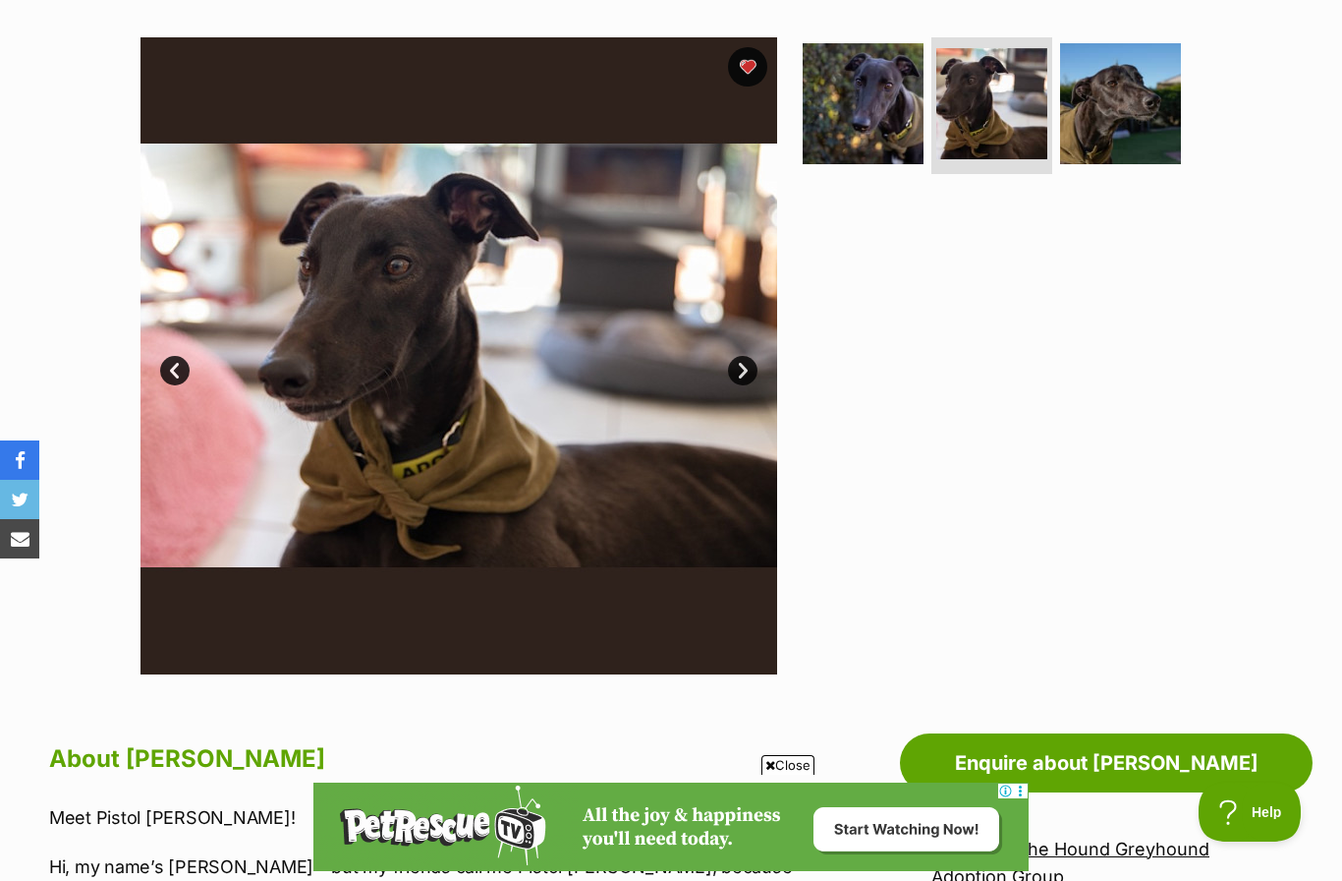
click at [749, 365] on link "Next" at bounding box center [742, 370] width 29 height 29
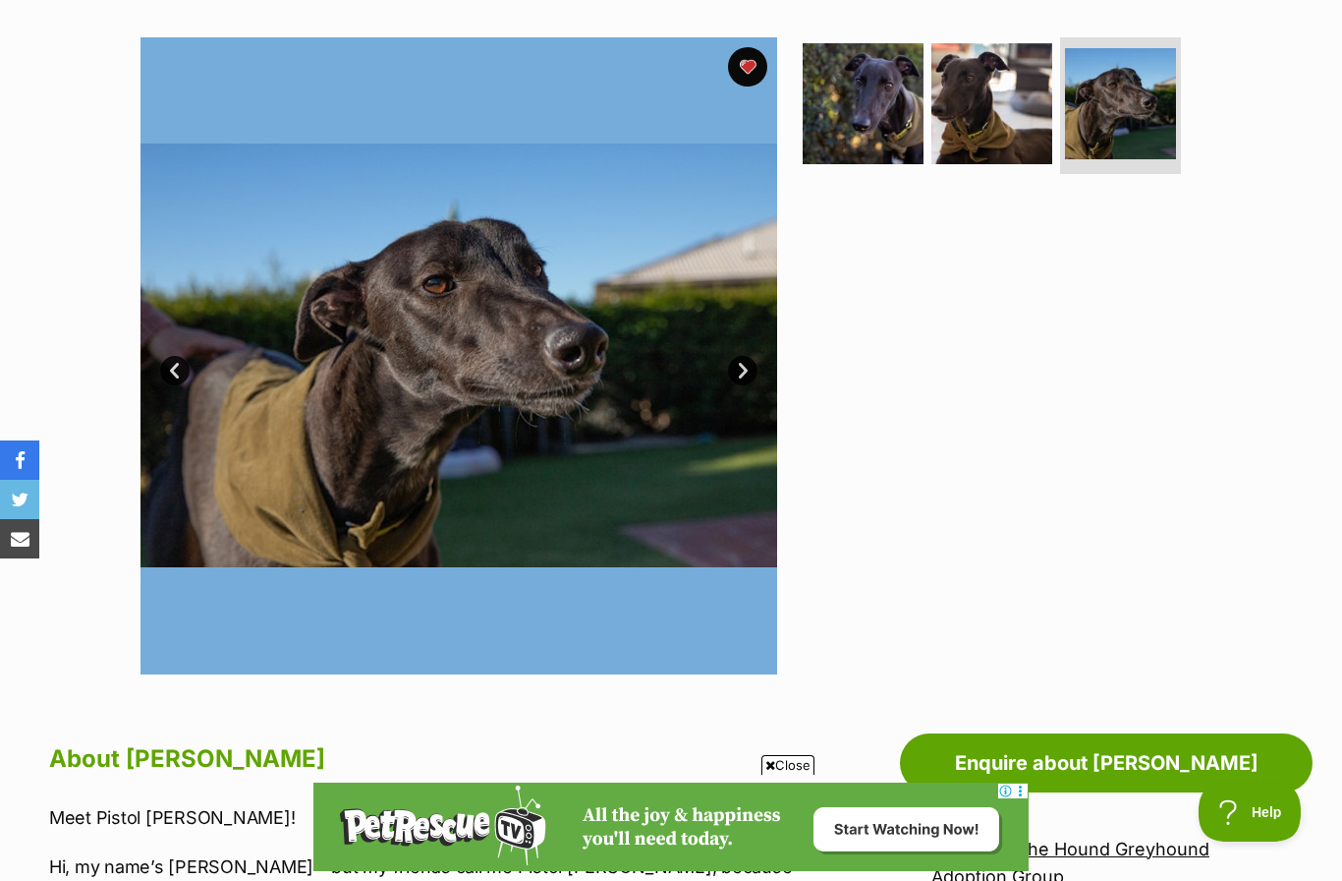
click at [756, 375] on link "Next" at bounding box center [742, 370] width 29 height 29
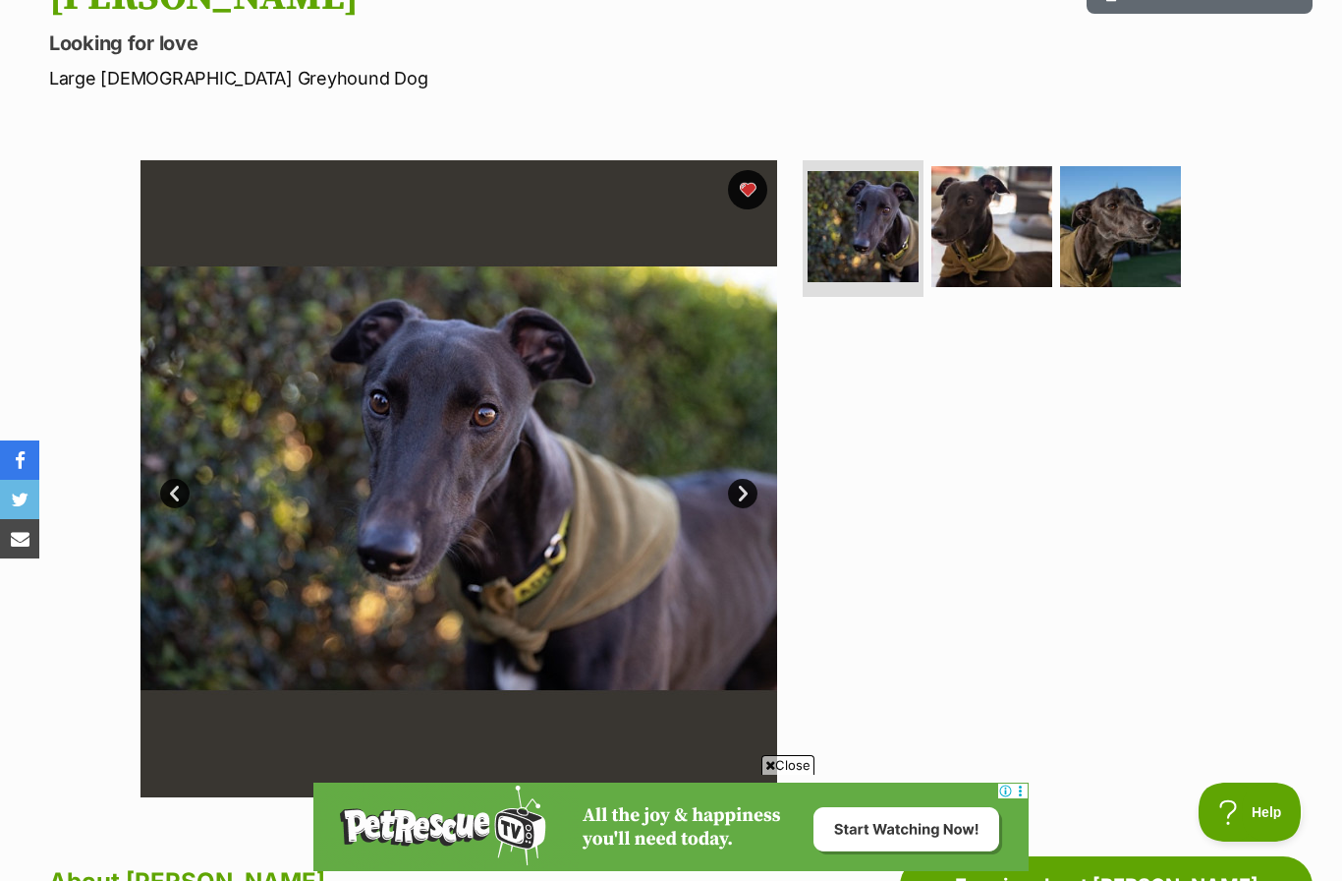
scroll to position [187, 0]
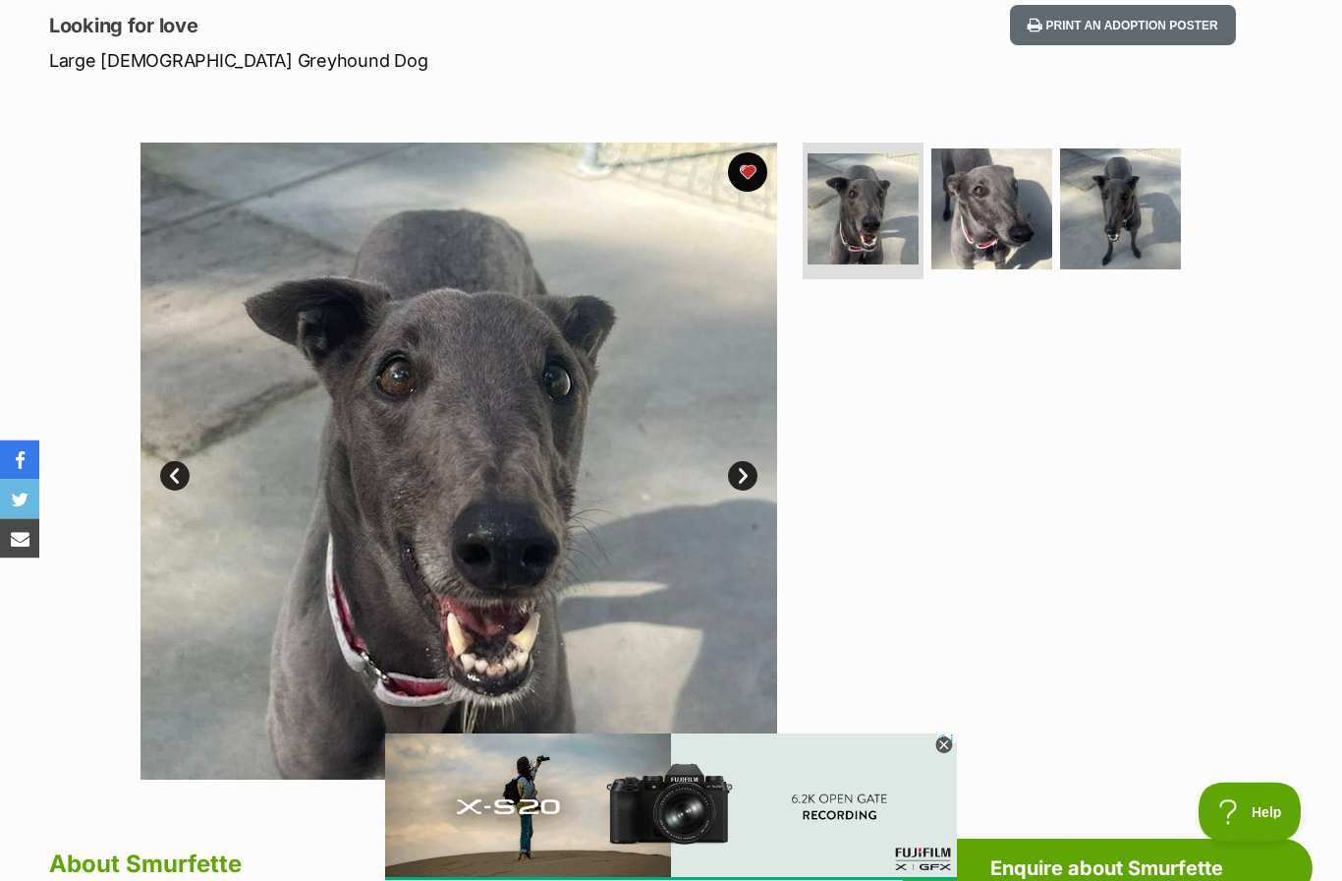
scroll to position [266, 0]
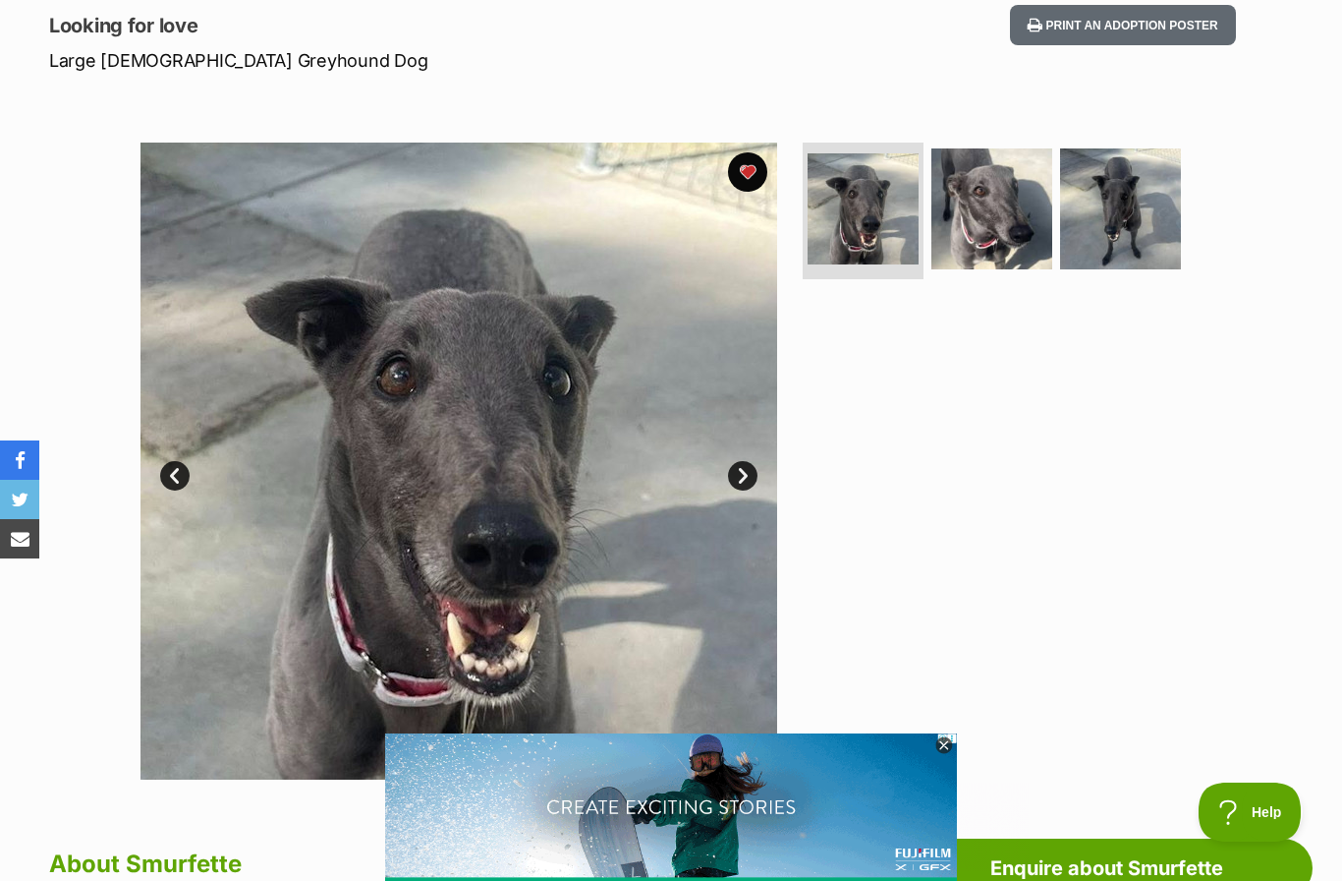
click at [741, 482] on link "Next" at bounding box center [742, 475] width 29 height 29
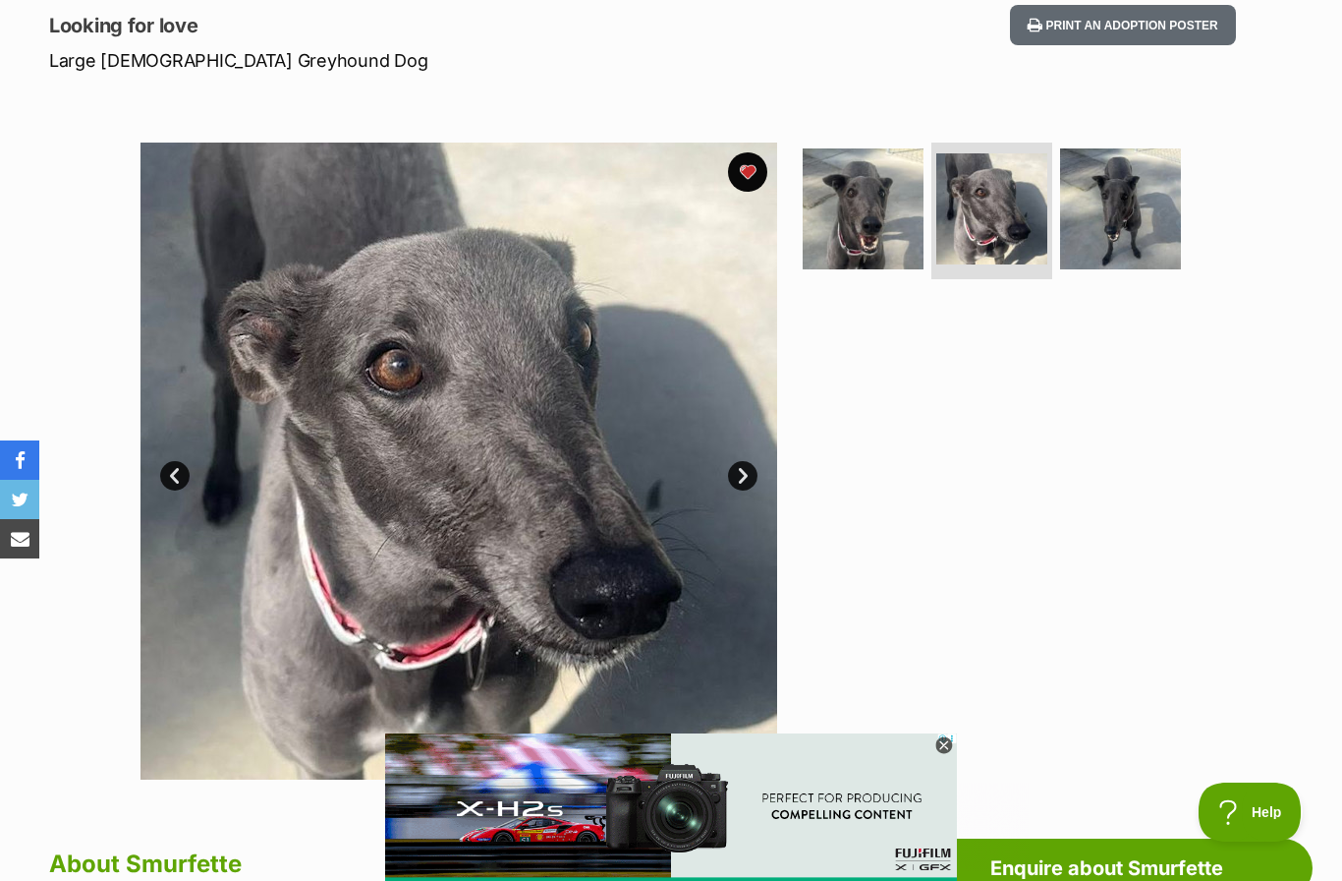
click at [744, 474] on link "Next" at bounding box center [742, 475] width 29 height 29
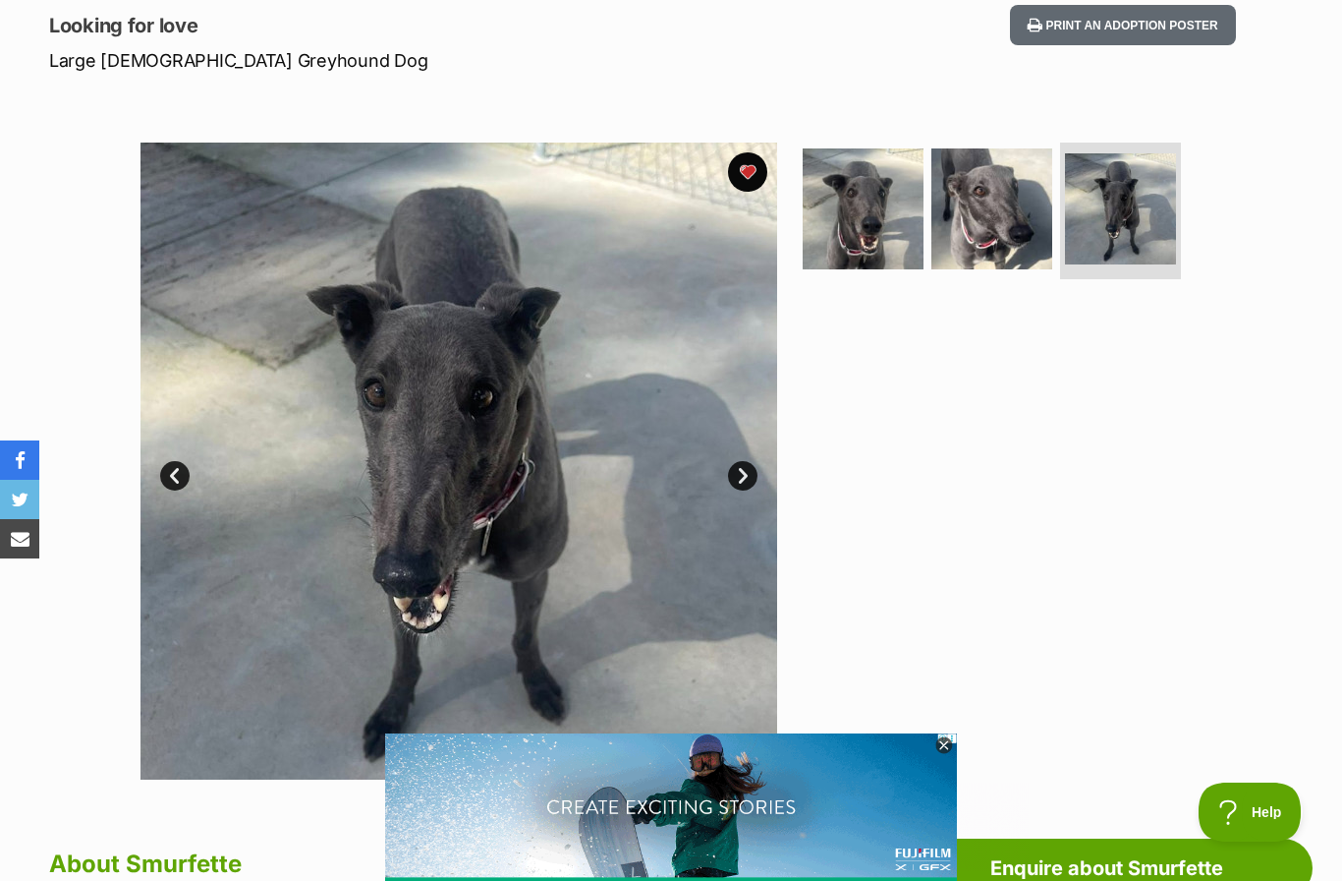
click at [739, 467] on link "Next" at bounding box center [742, 475] width 29 height 29
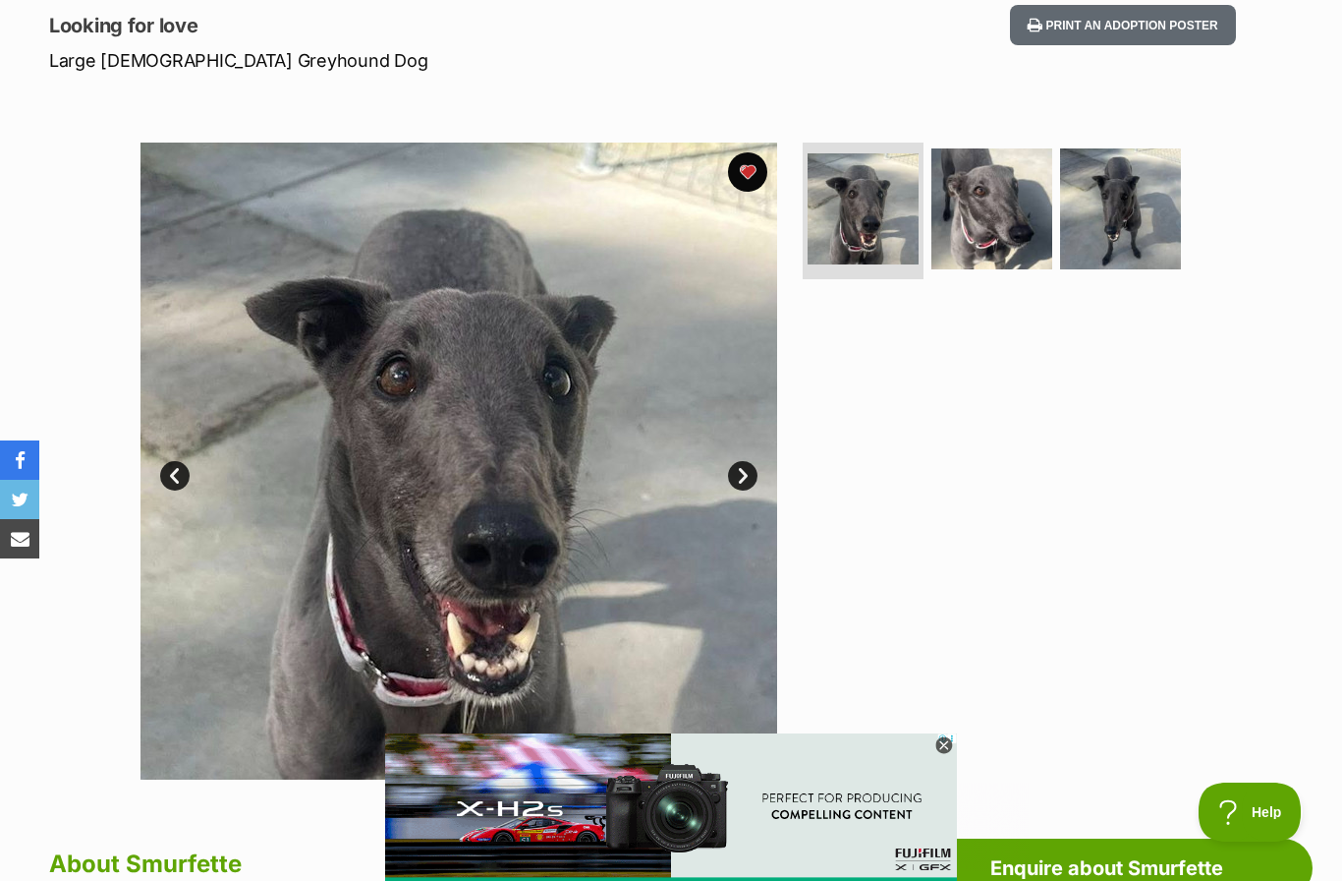
click at [749, 466] on link "Next" at bounding box center [742, 475] width 29 height 29
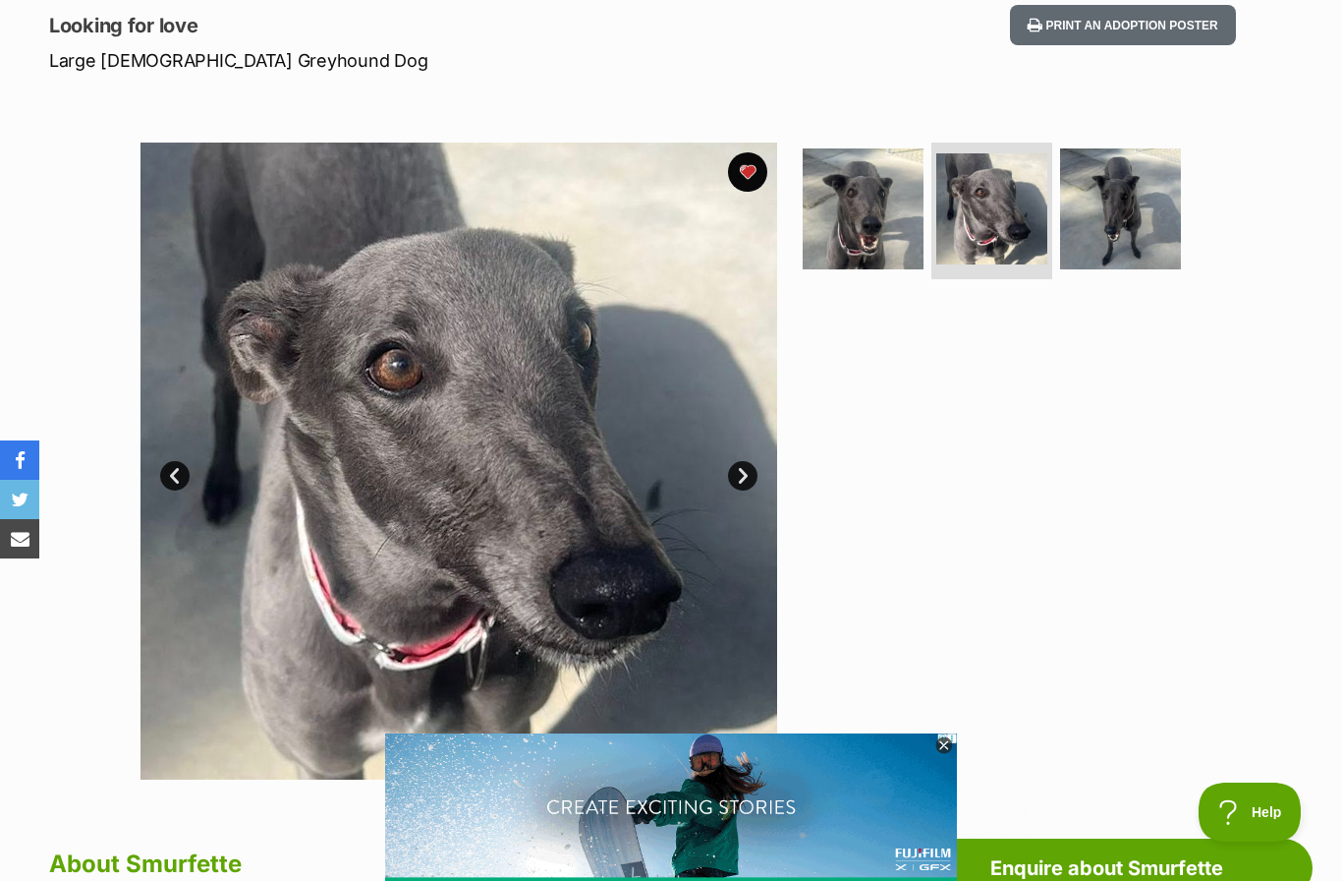
click at [747, 471] on link "Next" at bounding box center [742, 475] width 29 height 29
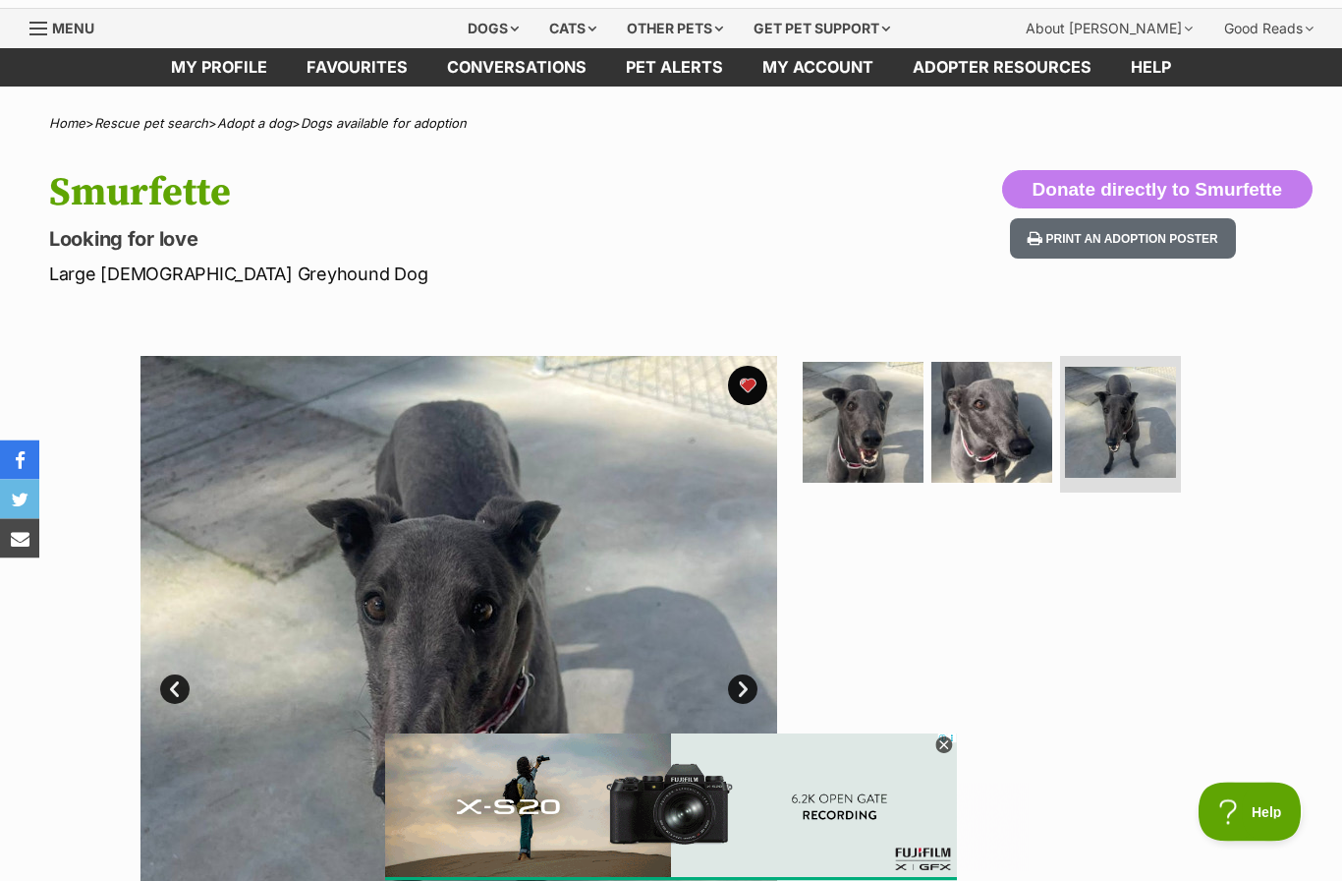
scroll to position [0, 0]
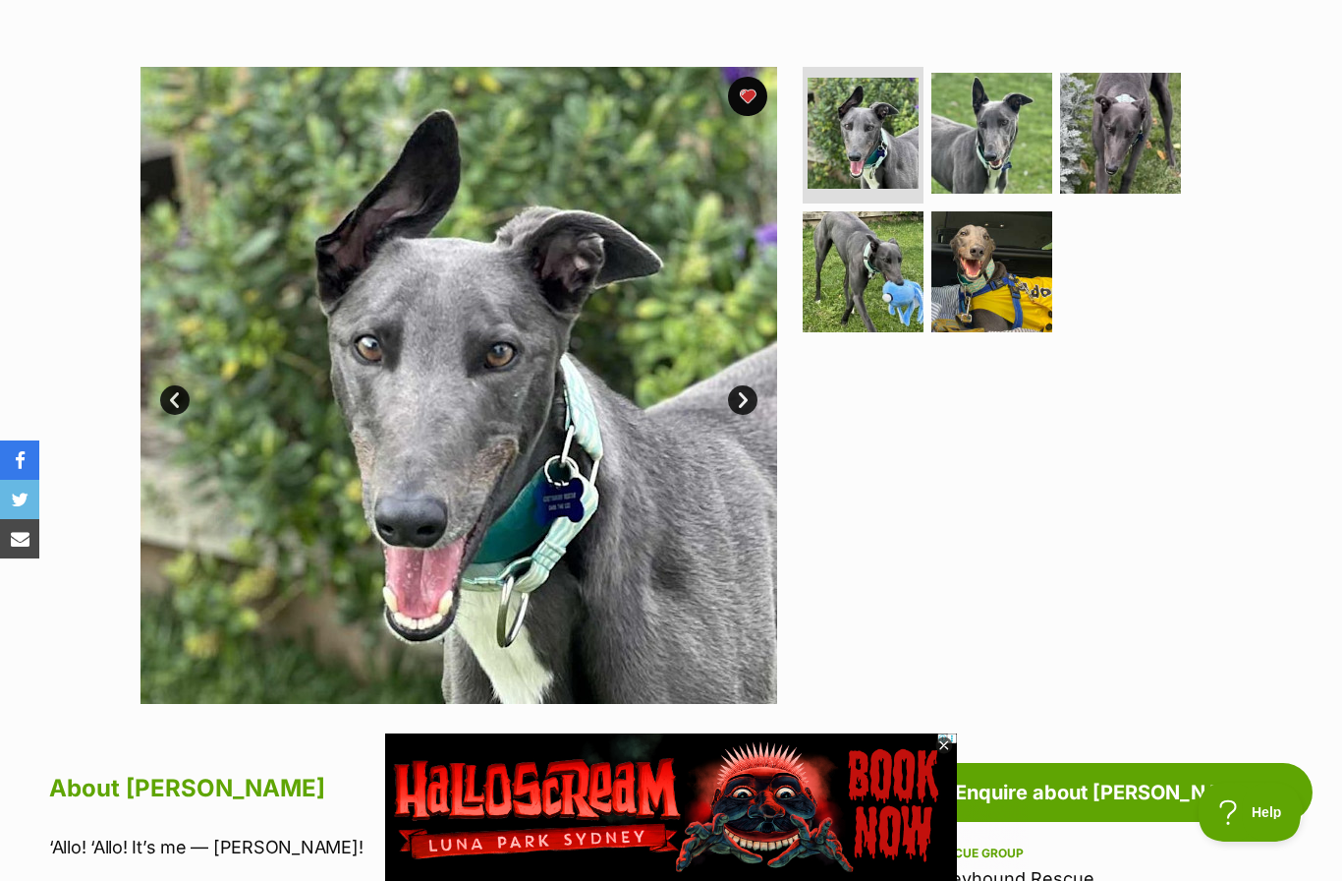
scroll to position [337, 0]
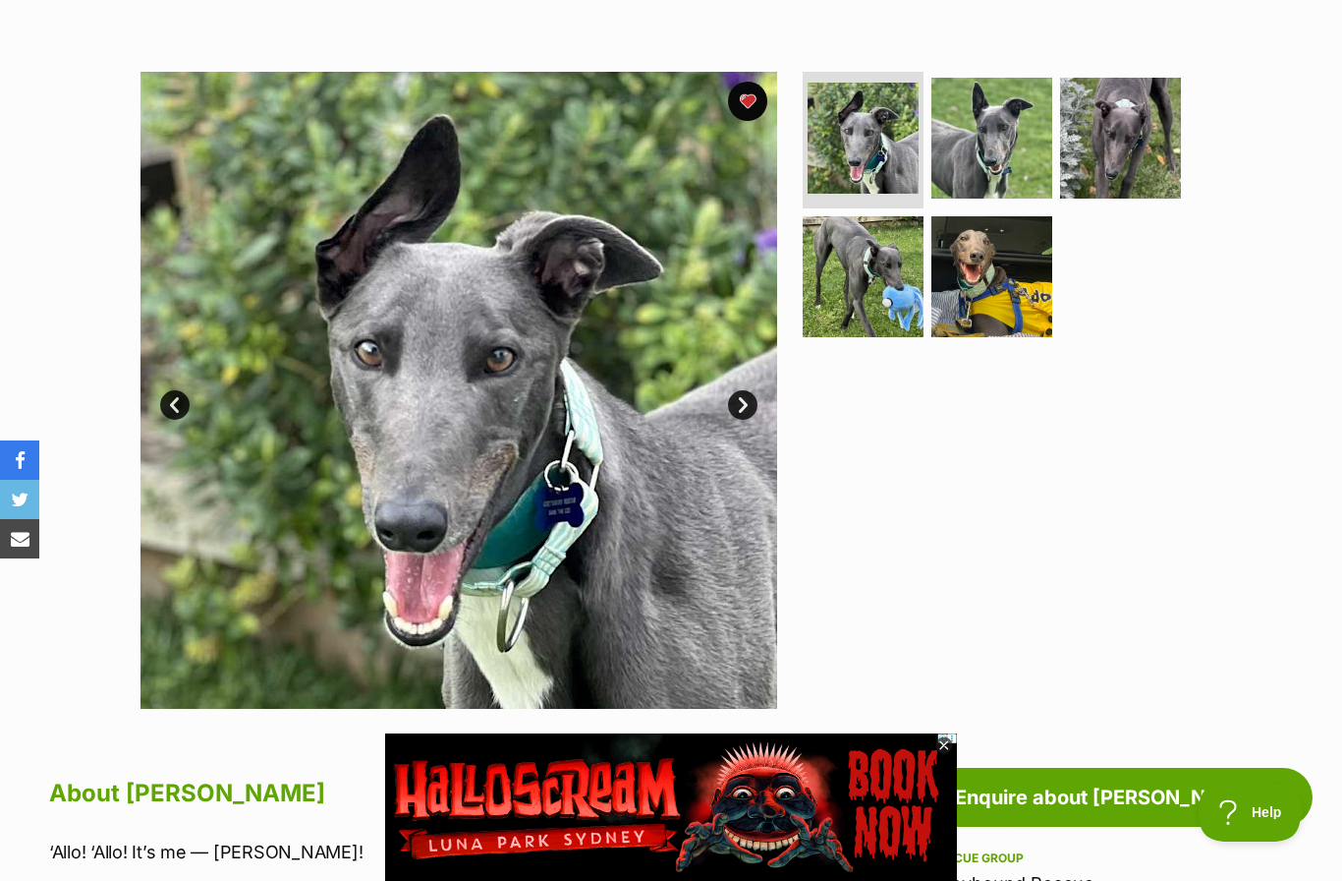
click at [749, 399] on link "Next" at bounding box center [742, 404] width 29 height 29
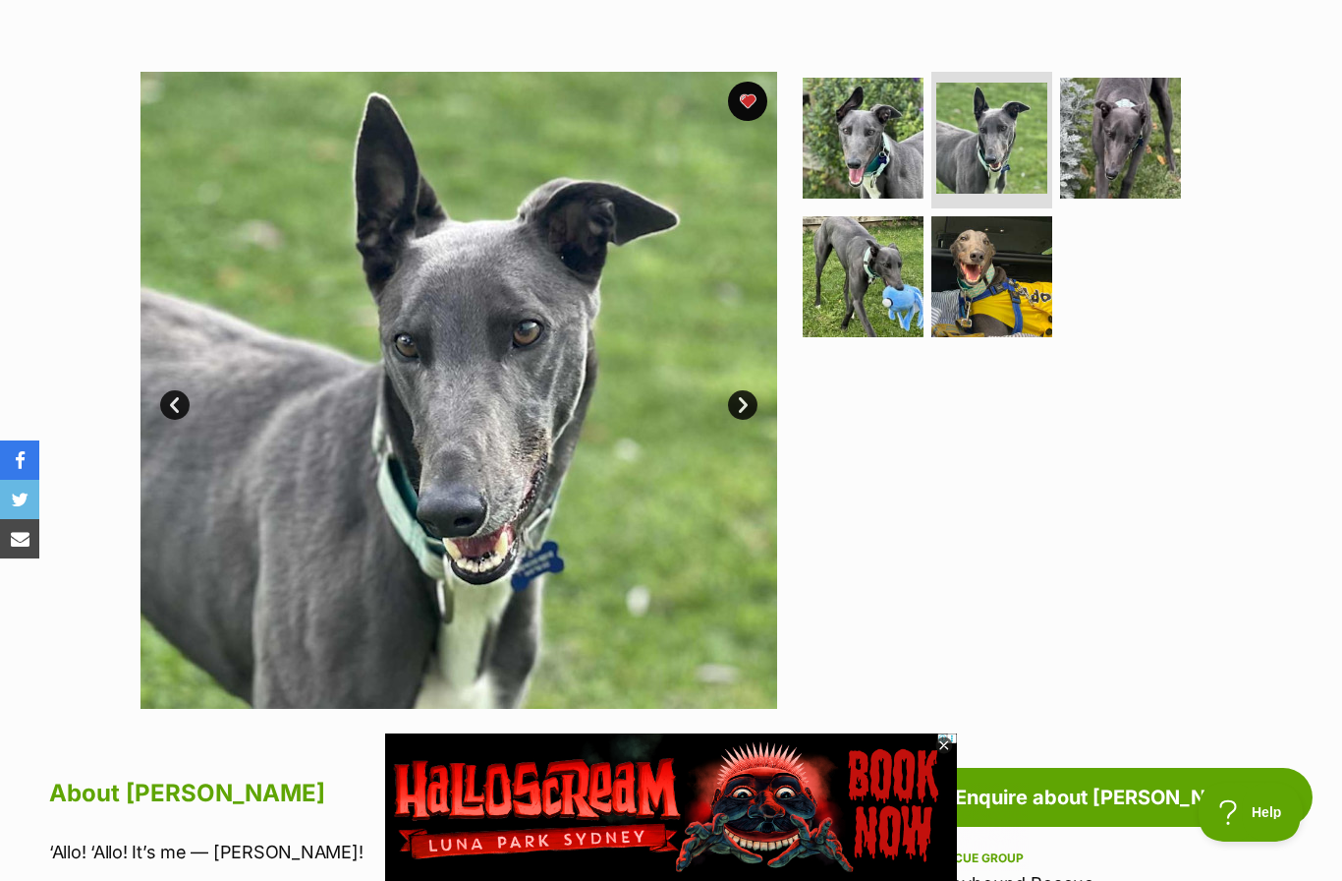
click at [749, 408] on link "Next" at bounding box center [742, 404] width 29 height 29
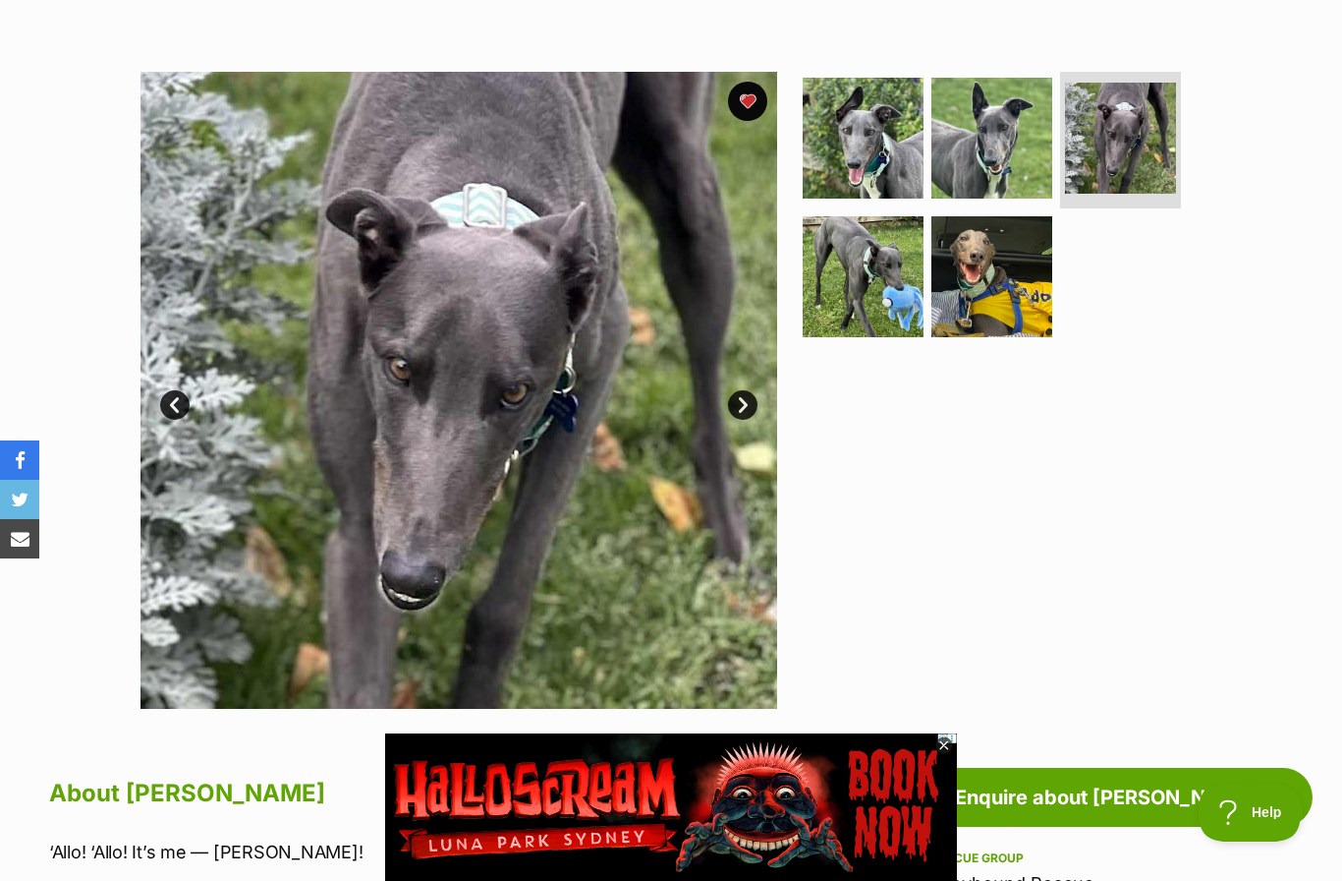
click at [743, 409] on link "Next" at bounding box center [742, 404] width 29 height 29
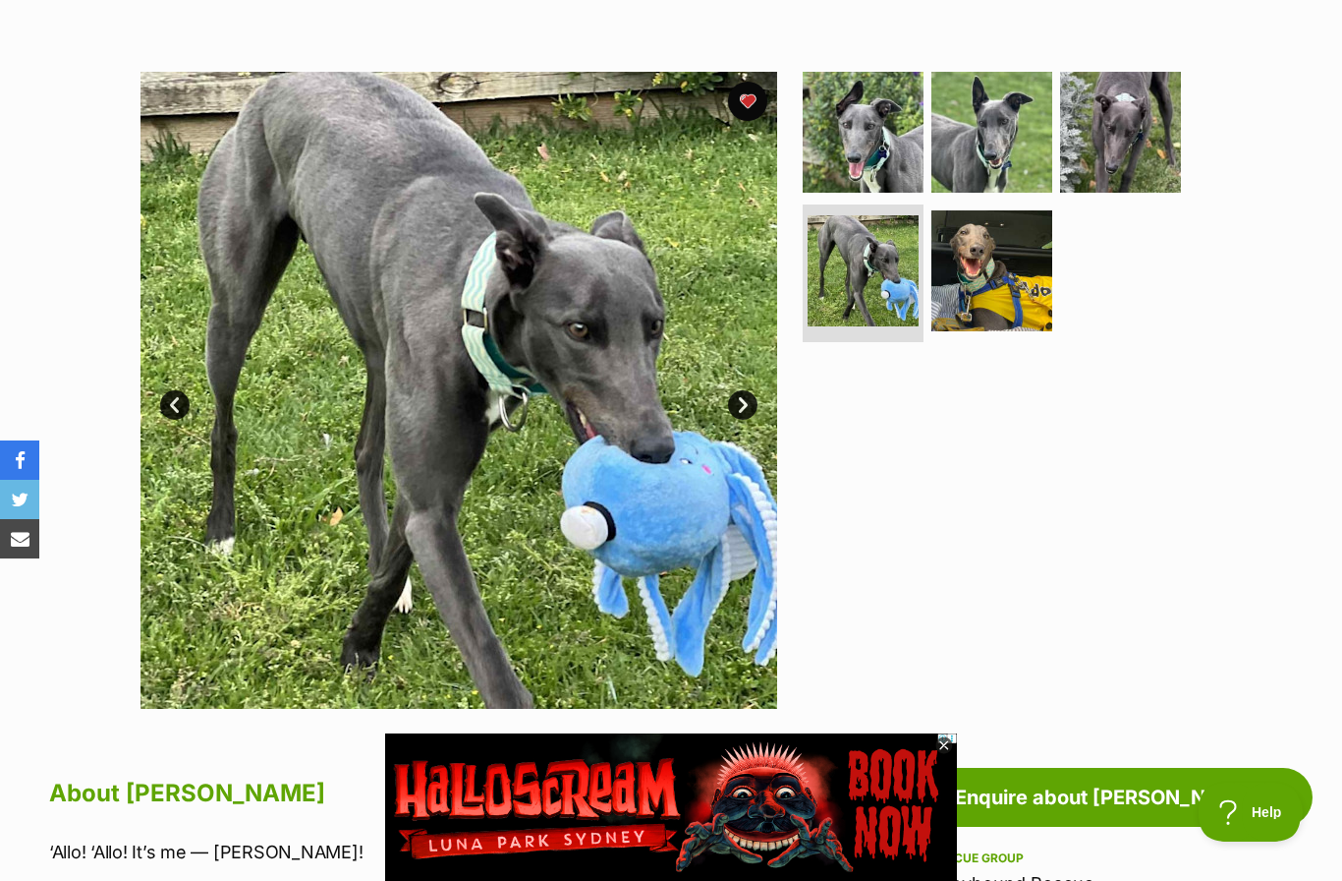
click at [747, 396] on link "Next" at bounding box center [742, 404] width 29 height 29
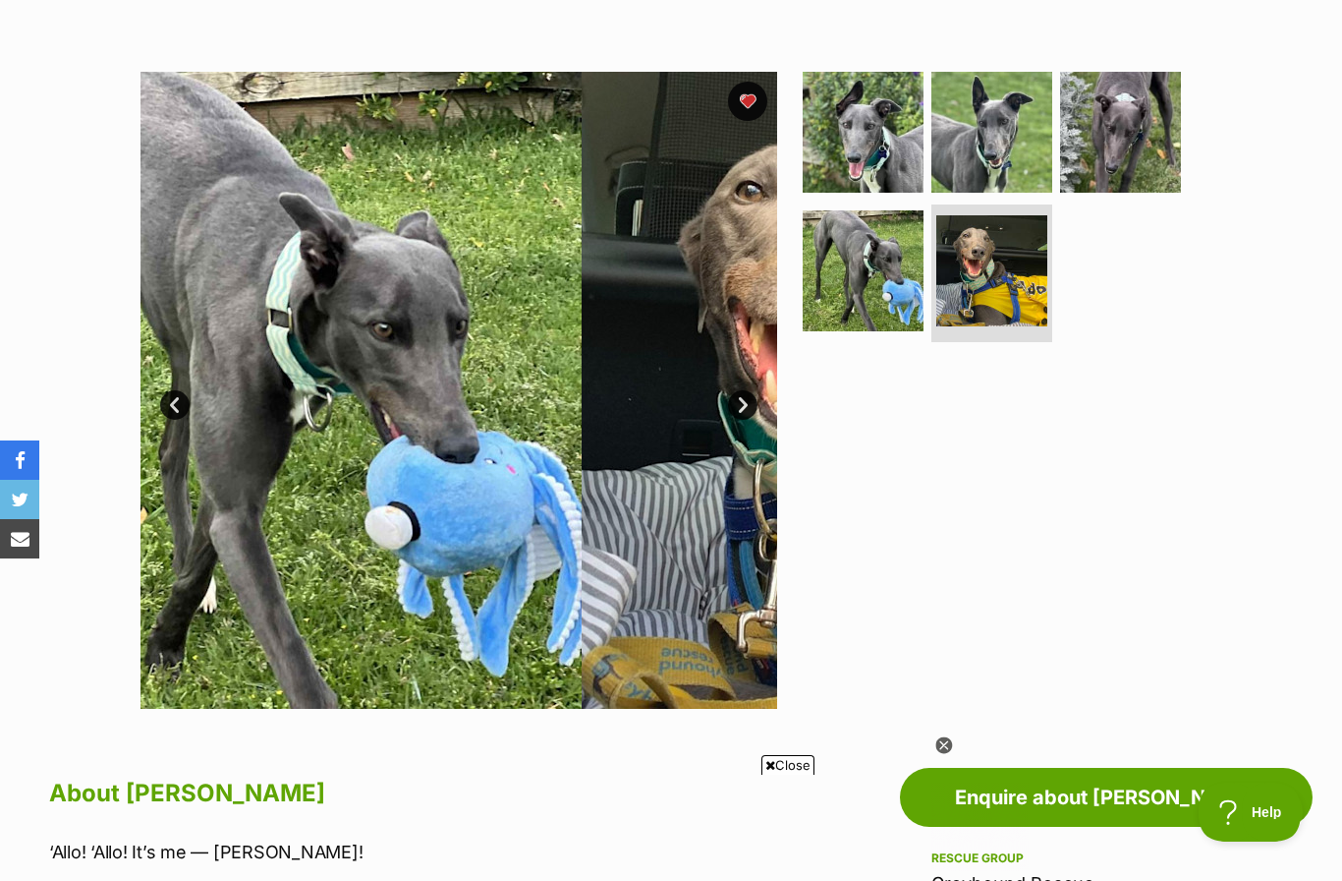
scroll to position [0, 0]
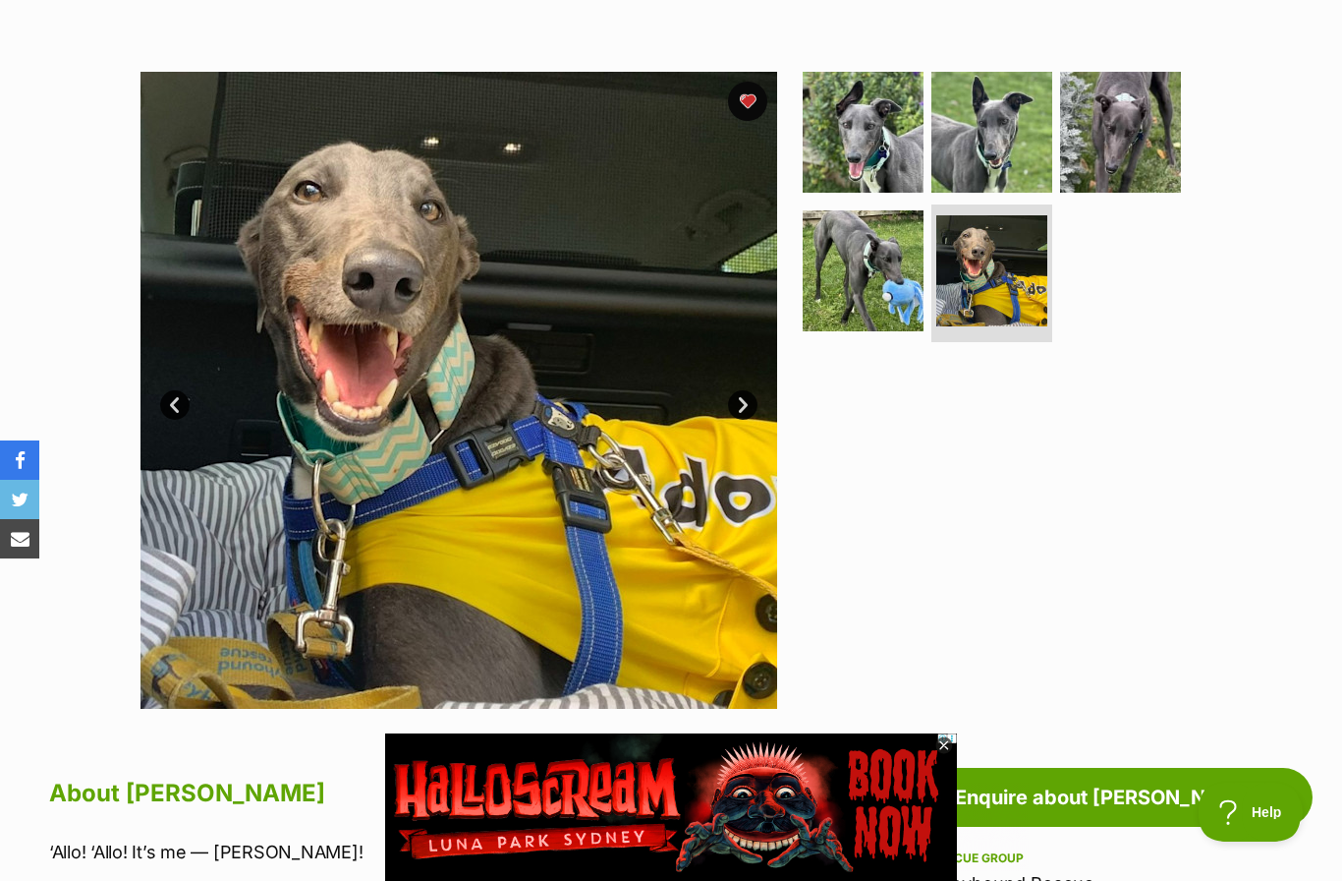
click at [735, 411] on link "Next" at bounding box center [742, 404] width 29 height 29
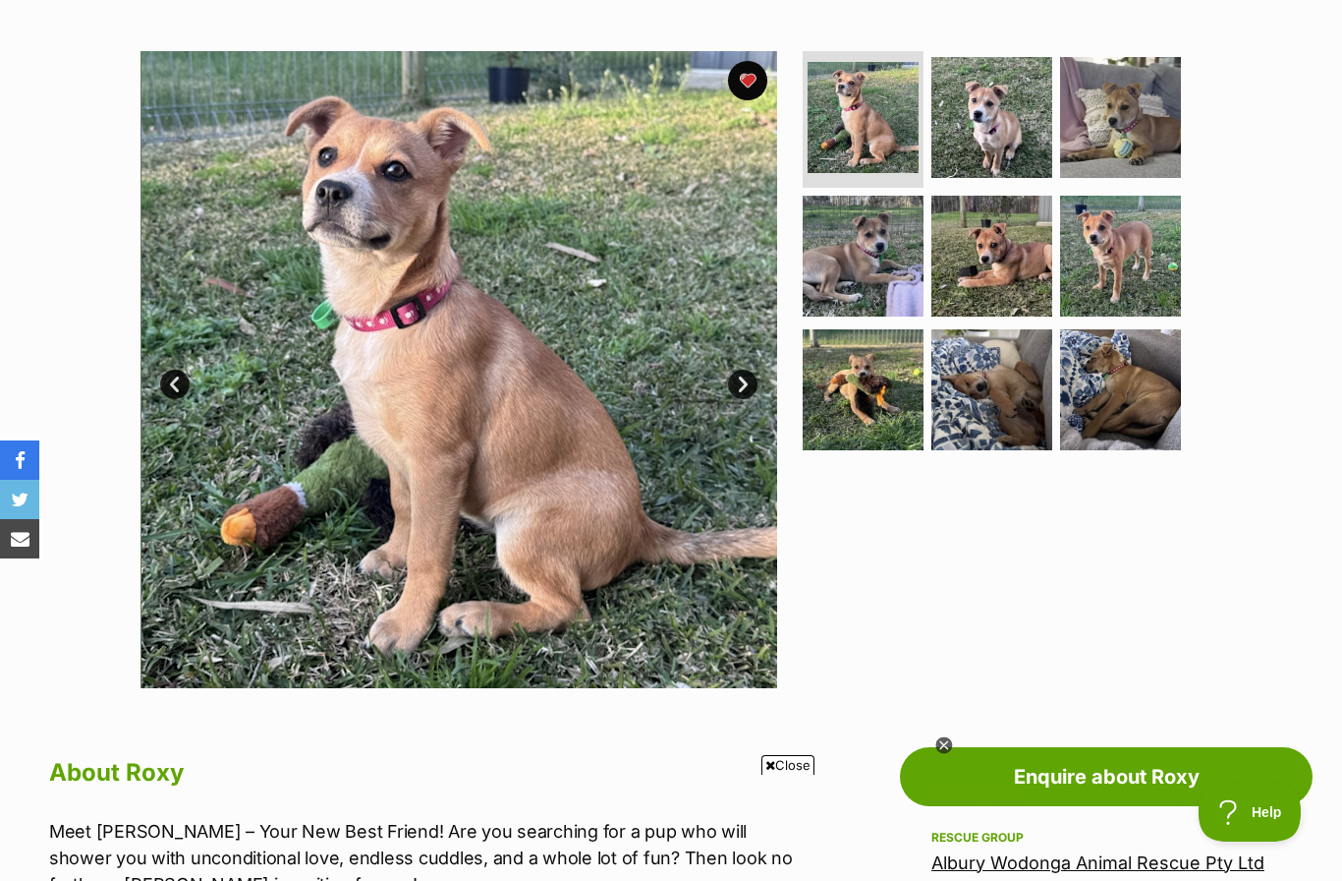
scroll to position [331, 0]
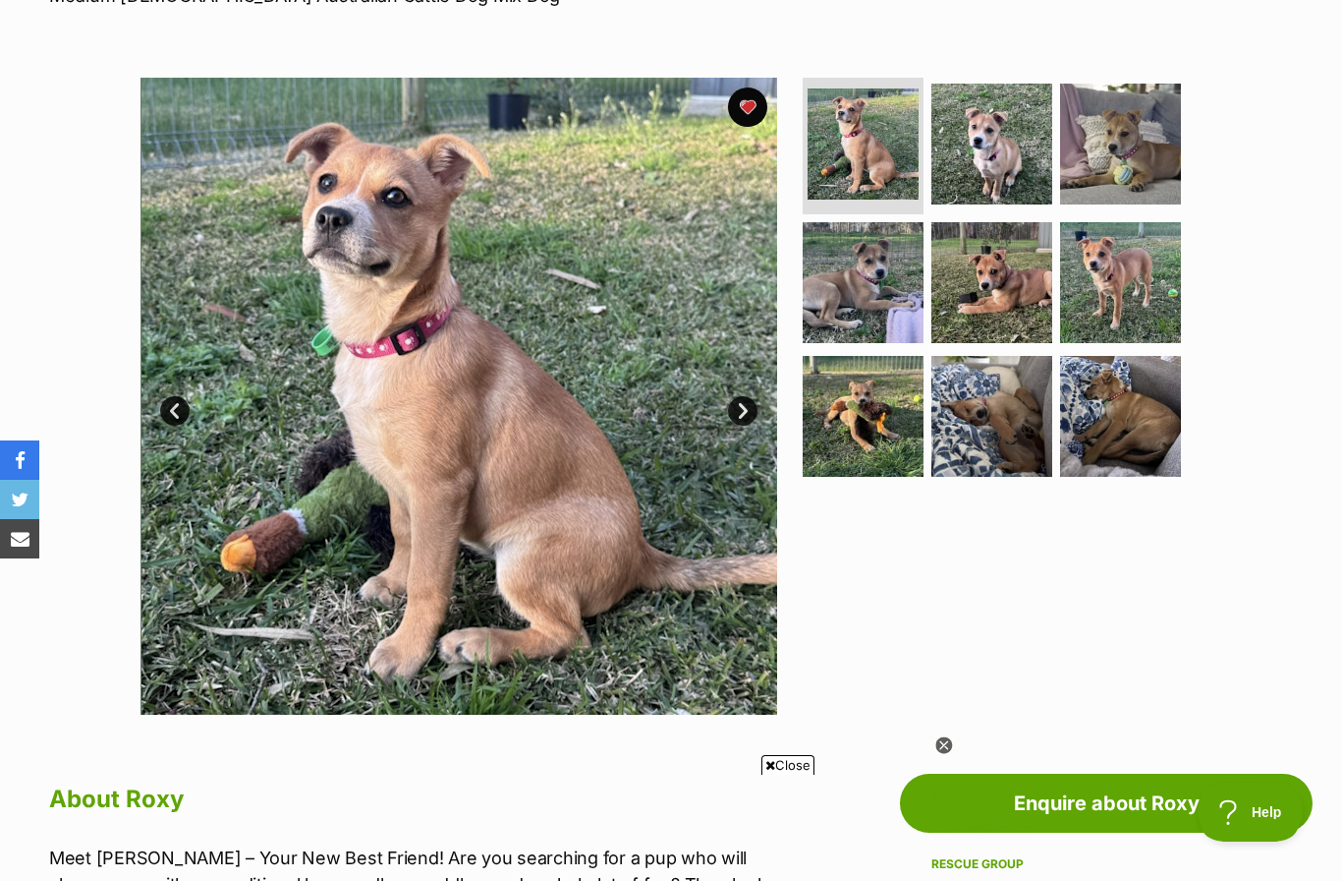
click at [746, 408] on link "Next" at bounding box center [742, 410] width 29 height 29
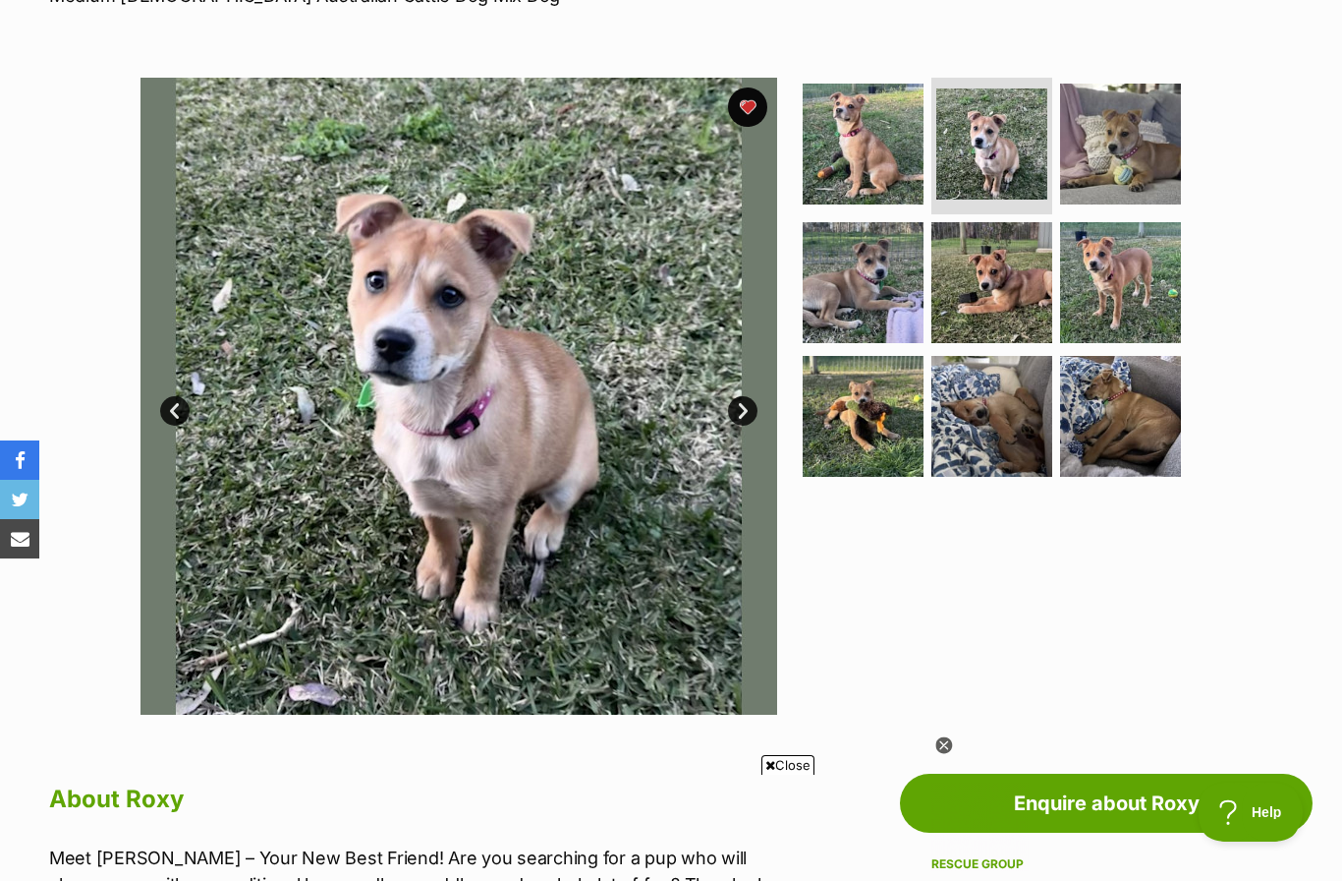
click at [750, 413] on link "Next" at bounding box center [742, 410] width 29 height 29
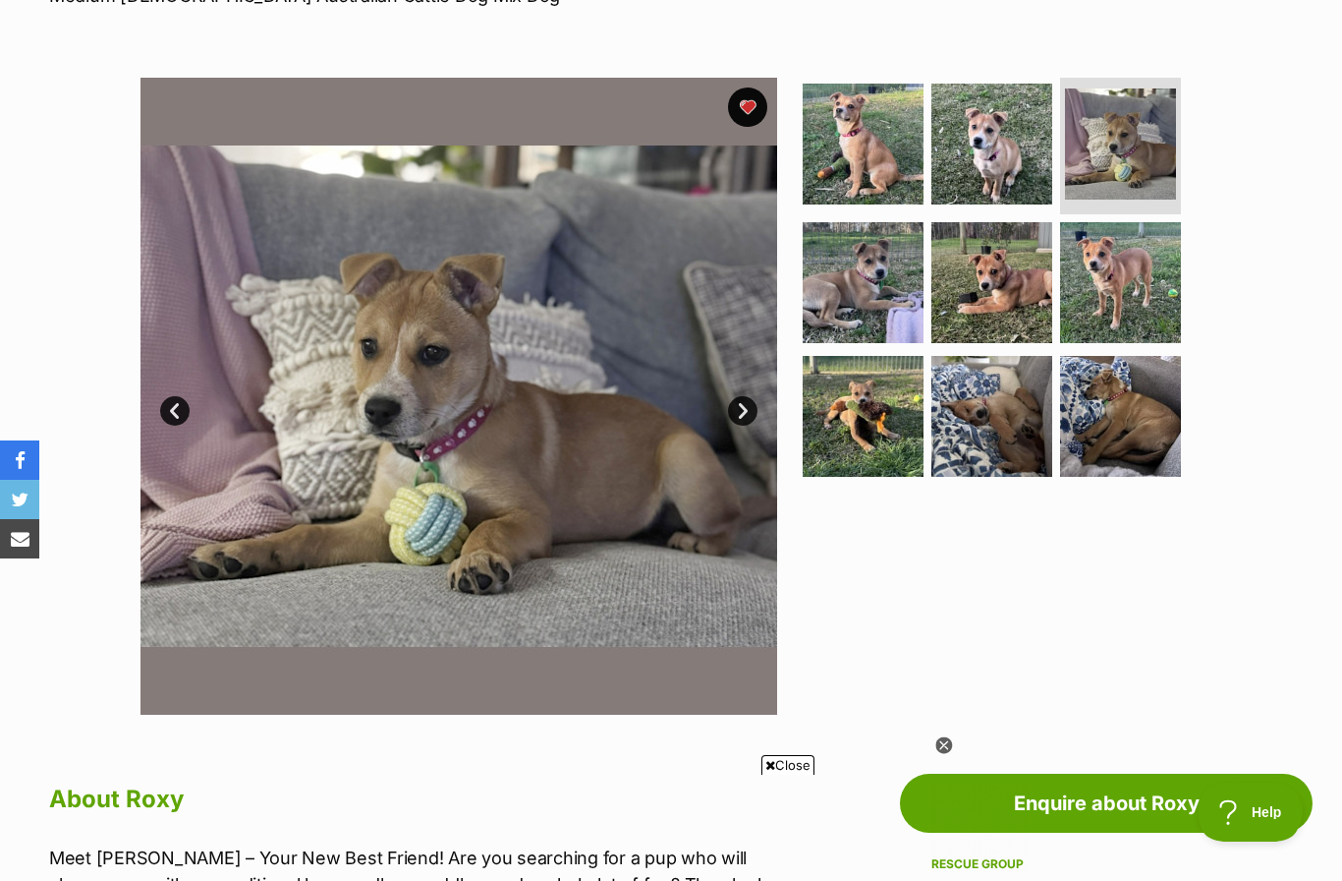
scroll to position [0, 0]
click at [749, 404] on link "Next" at bounding box center [742, 410] width 29 height 29
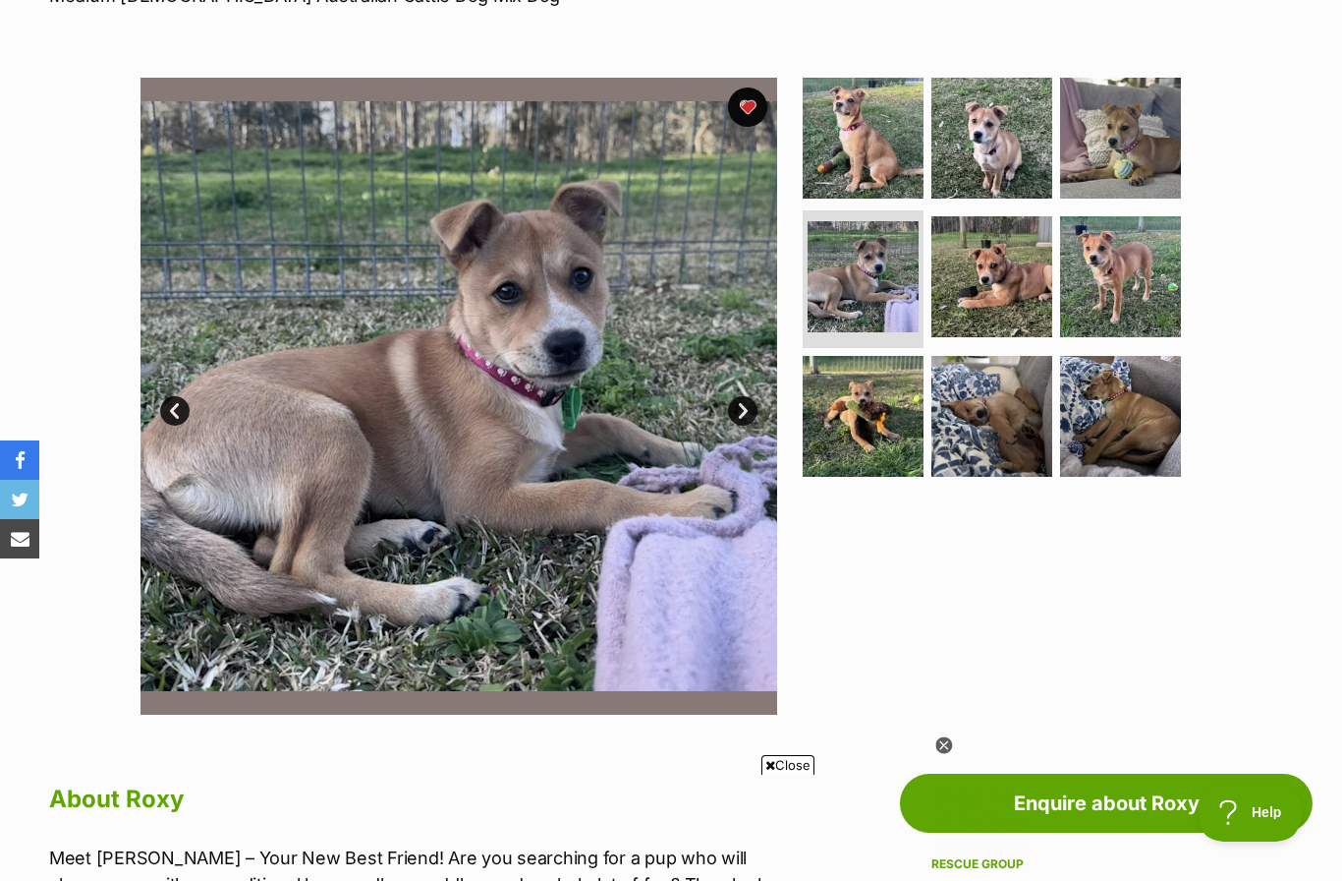
click at [748, 410] on link "Next" at bounding box center [742, 410] width 29 height 29
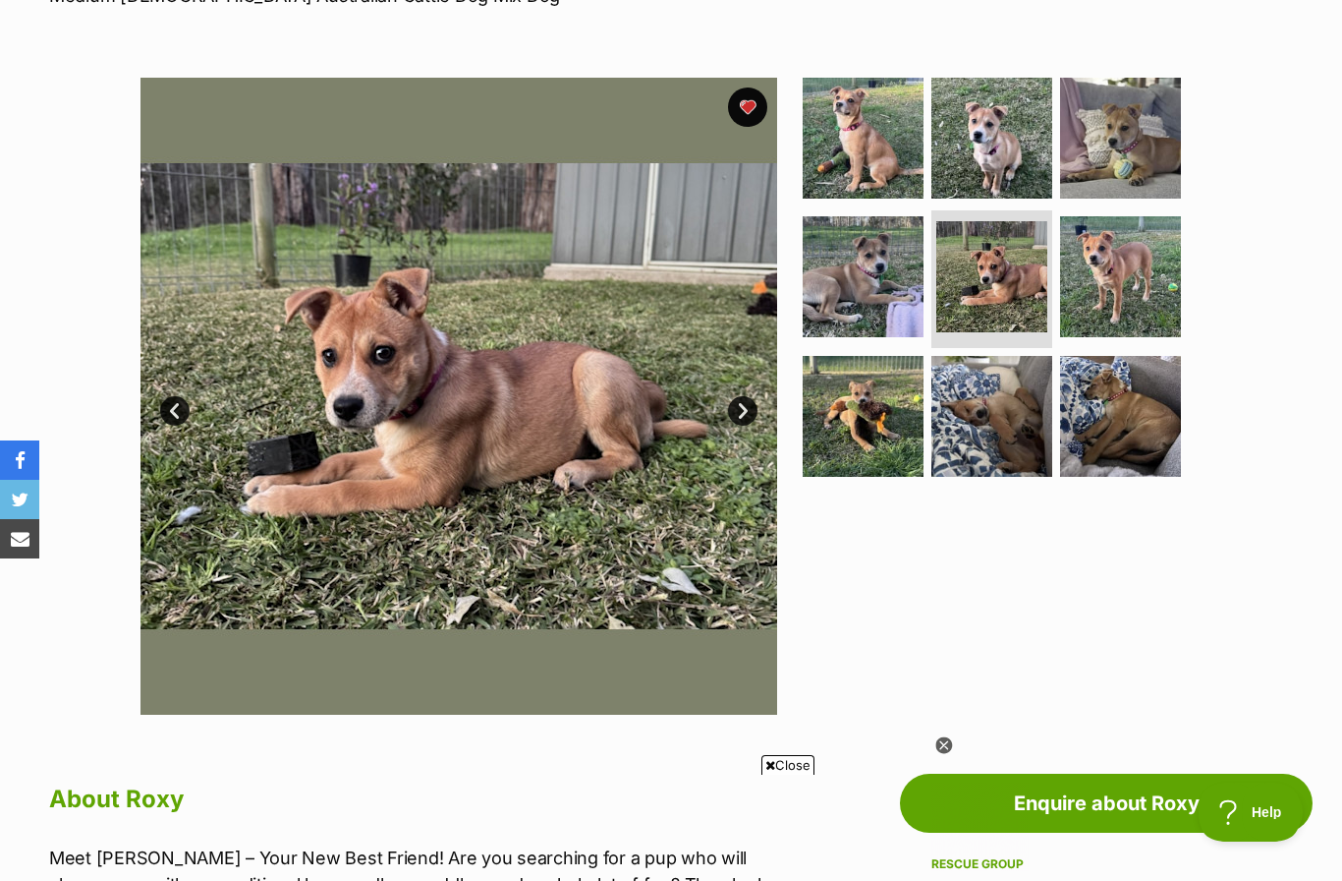
click at [737, 463] on img at bounding box center [459, 396] width 637 height 637
click at [744, 405] on link "Next" at bounding box center [742, 410] width 29 height 29
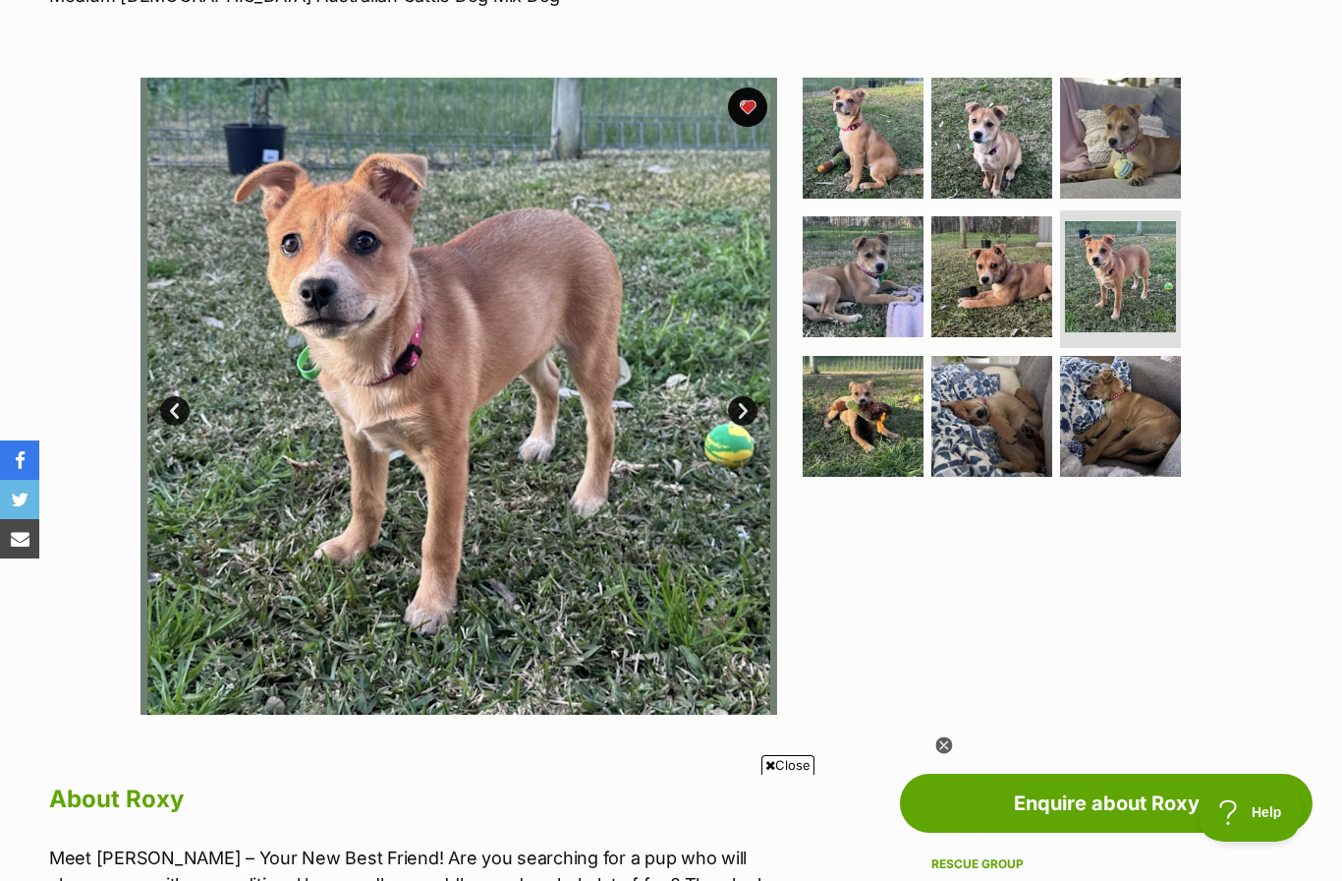
click at [752, 405] on link "Next" at bounding box center [742, 410] width 29 height 29
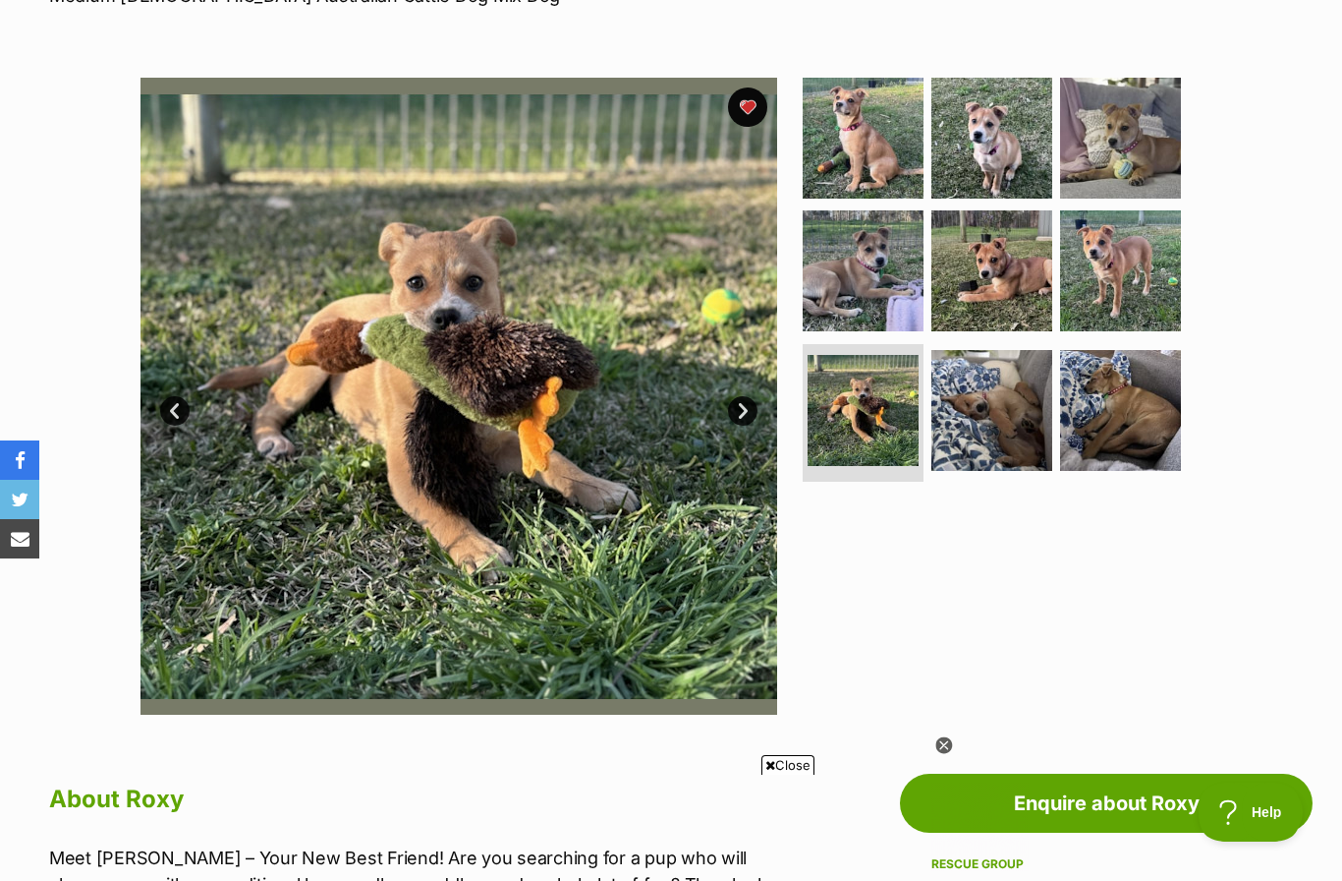
click at [744, 405] on link "Next" at bounding box center [742, 410] width 29 height 29
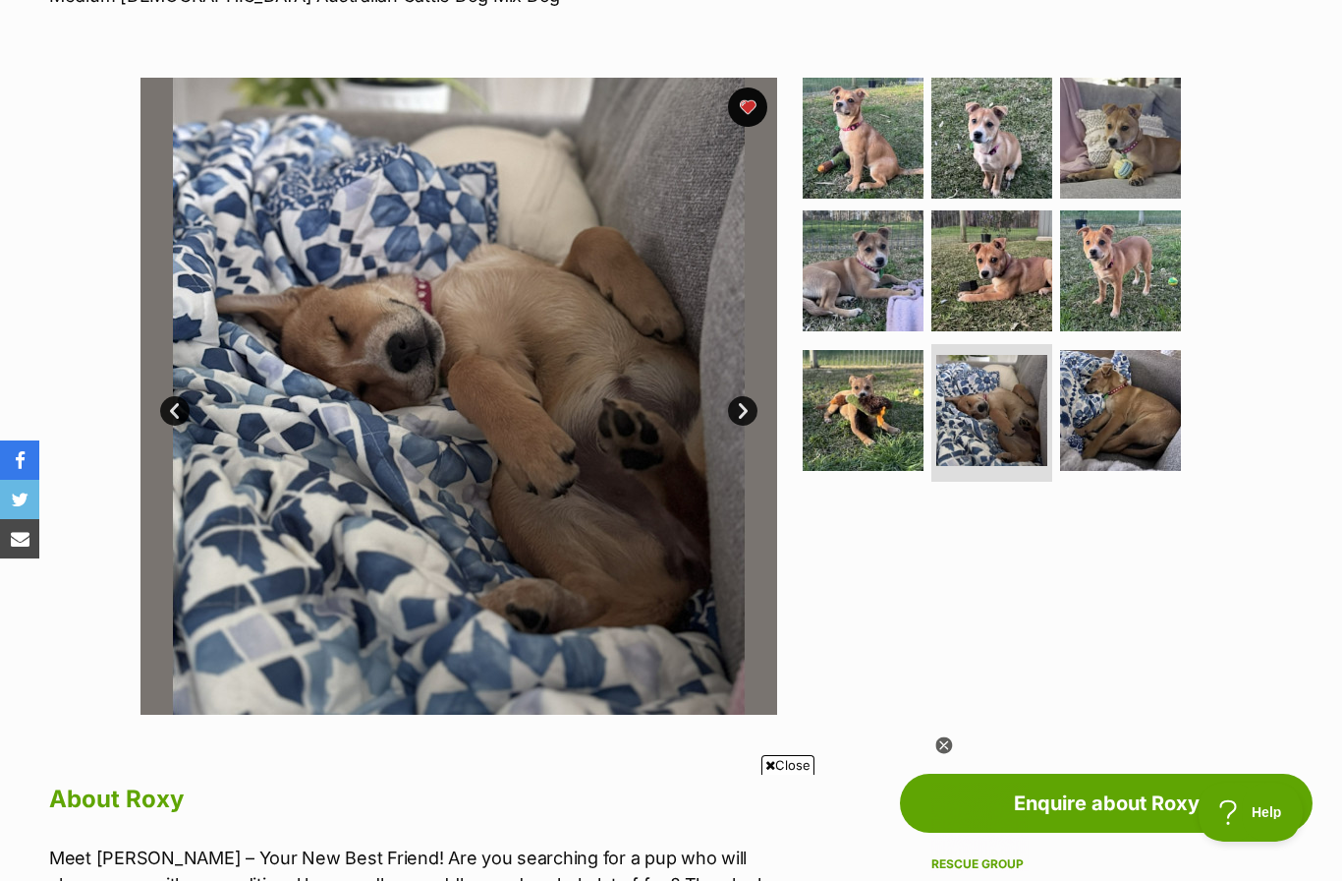
click at [747, 422] on link "Next" at bounding box center [742, 410] width 29 height 29
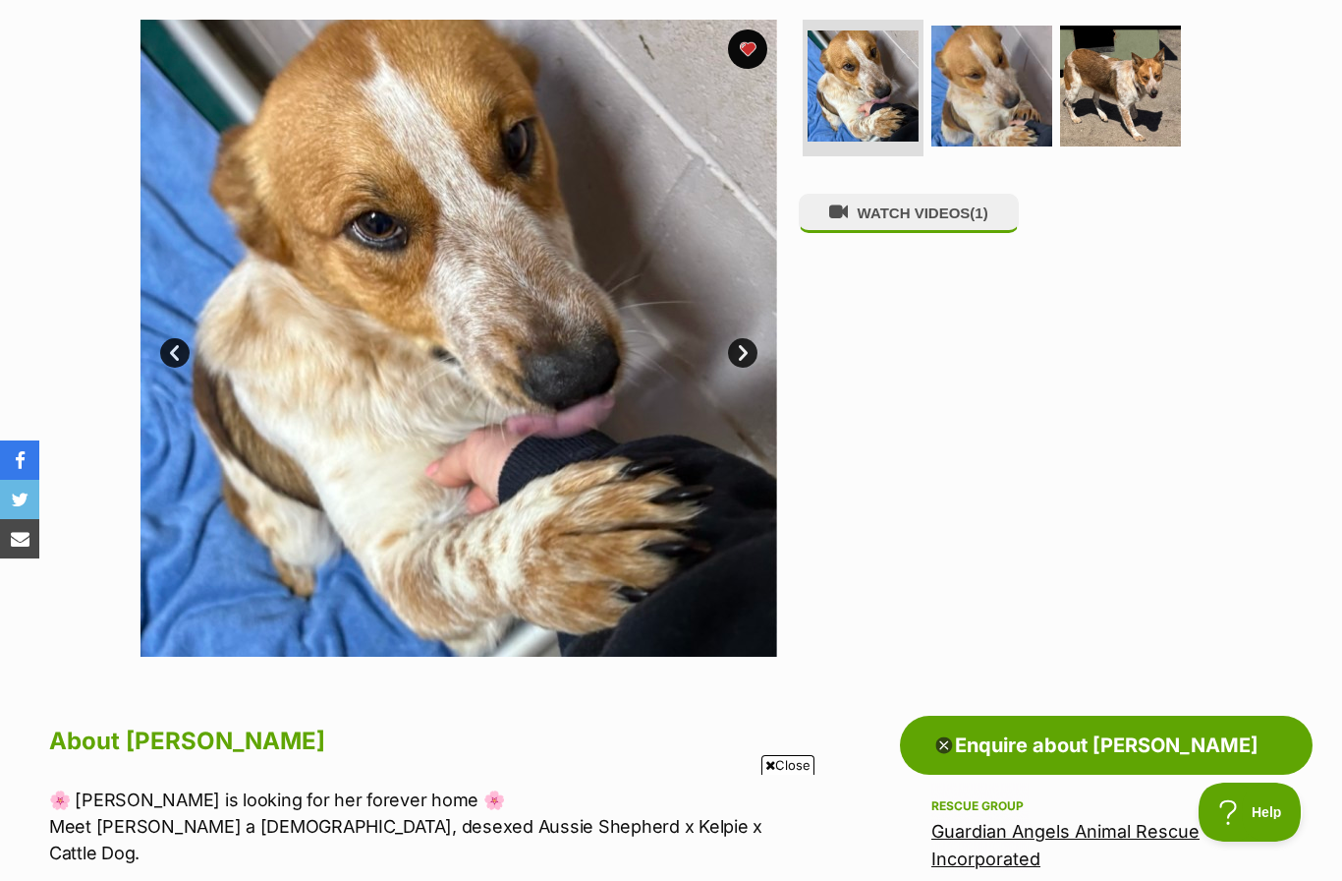
click at [754, 341] on link "Next" at bounding box center [742, 352] width 29 height 29
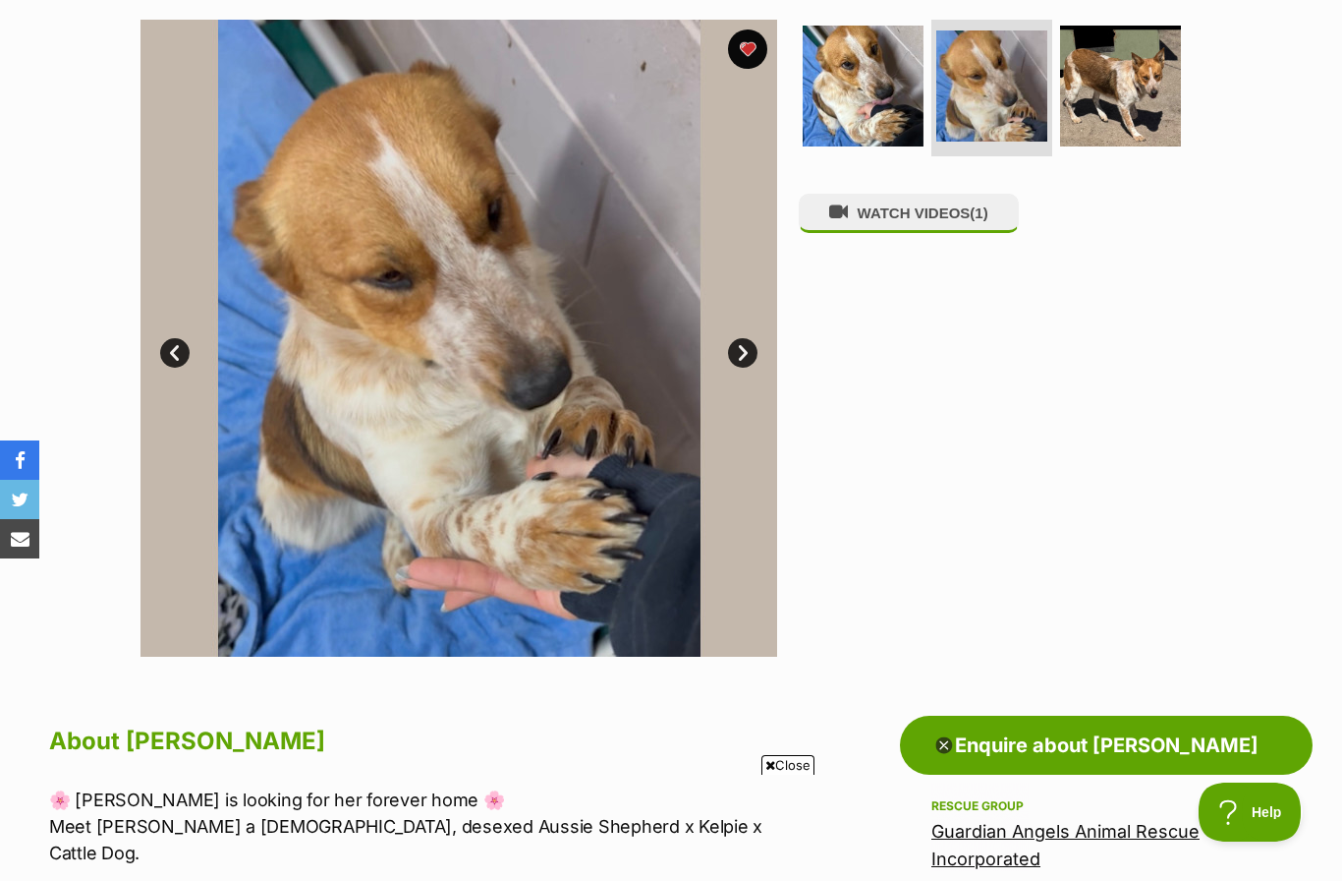
click at [744, 348] on link "Next" at bounding box center [742, 352] width 29 height 29
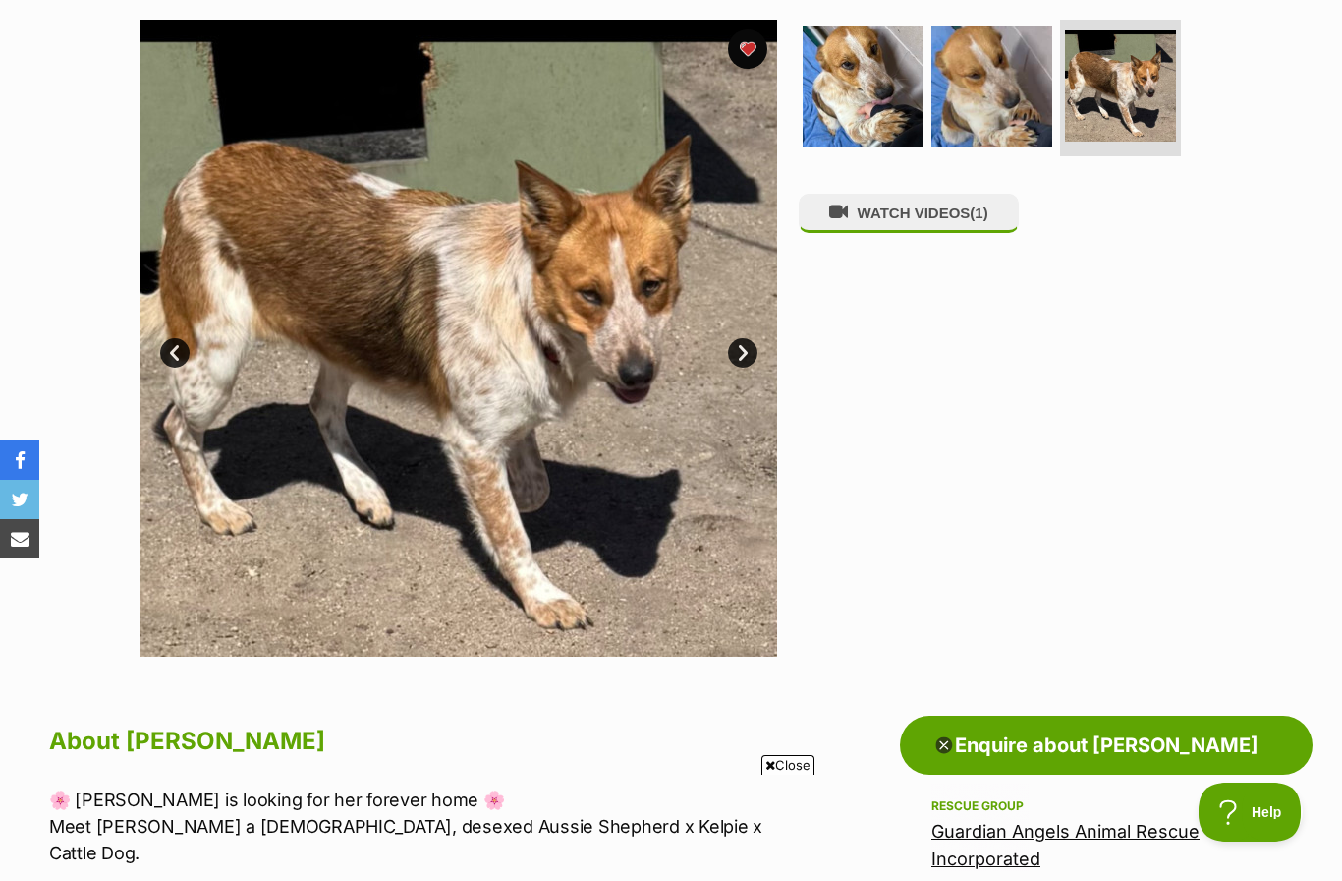
click at [745, 358] on link "Next" at bounding box center [742, 352] width 29 height 29
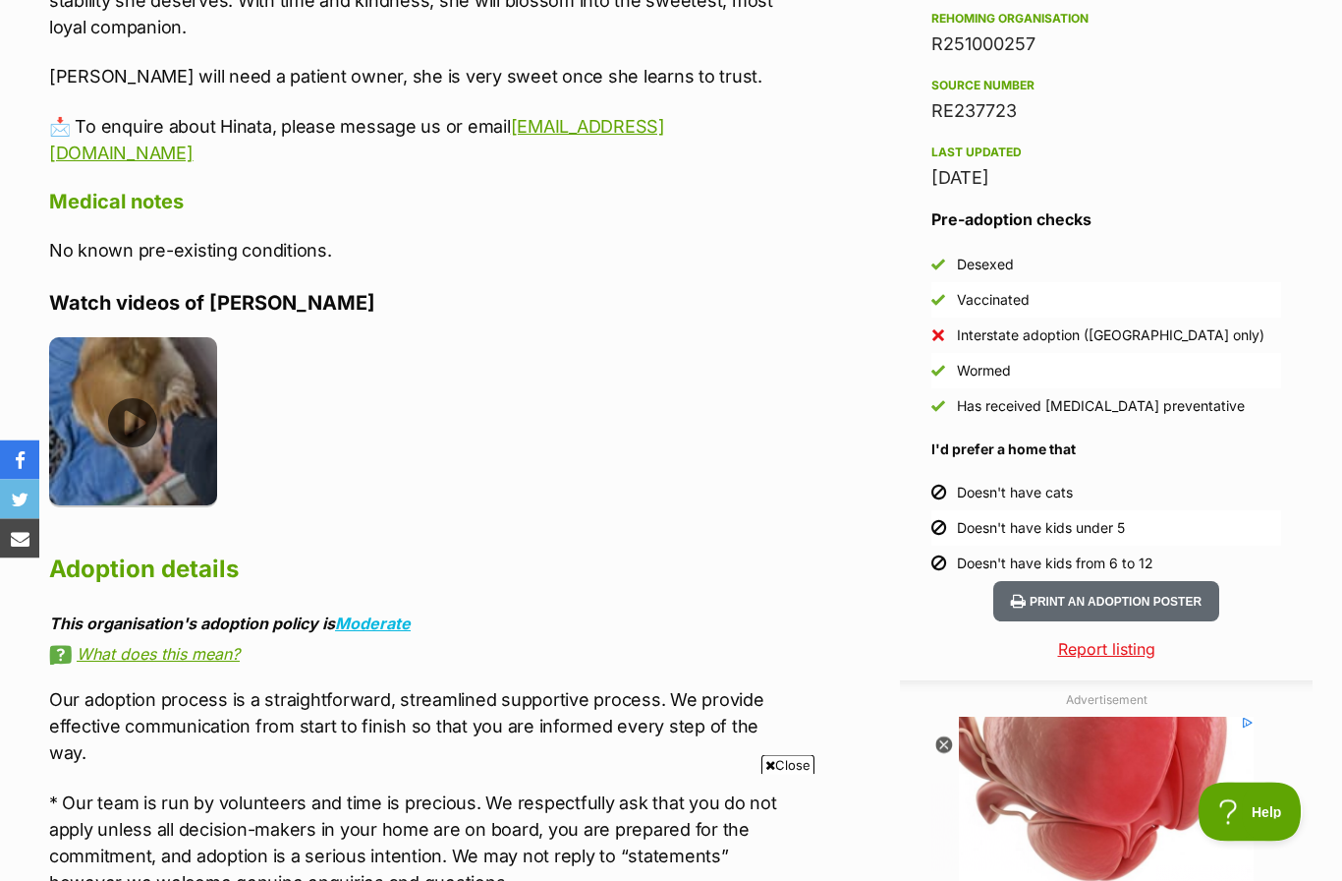
scroll to position [1681, 0]
click at [146, 363] on img at bounding box center [133, 421] width 168 height 168
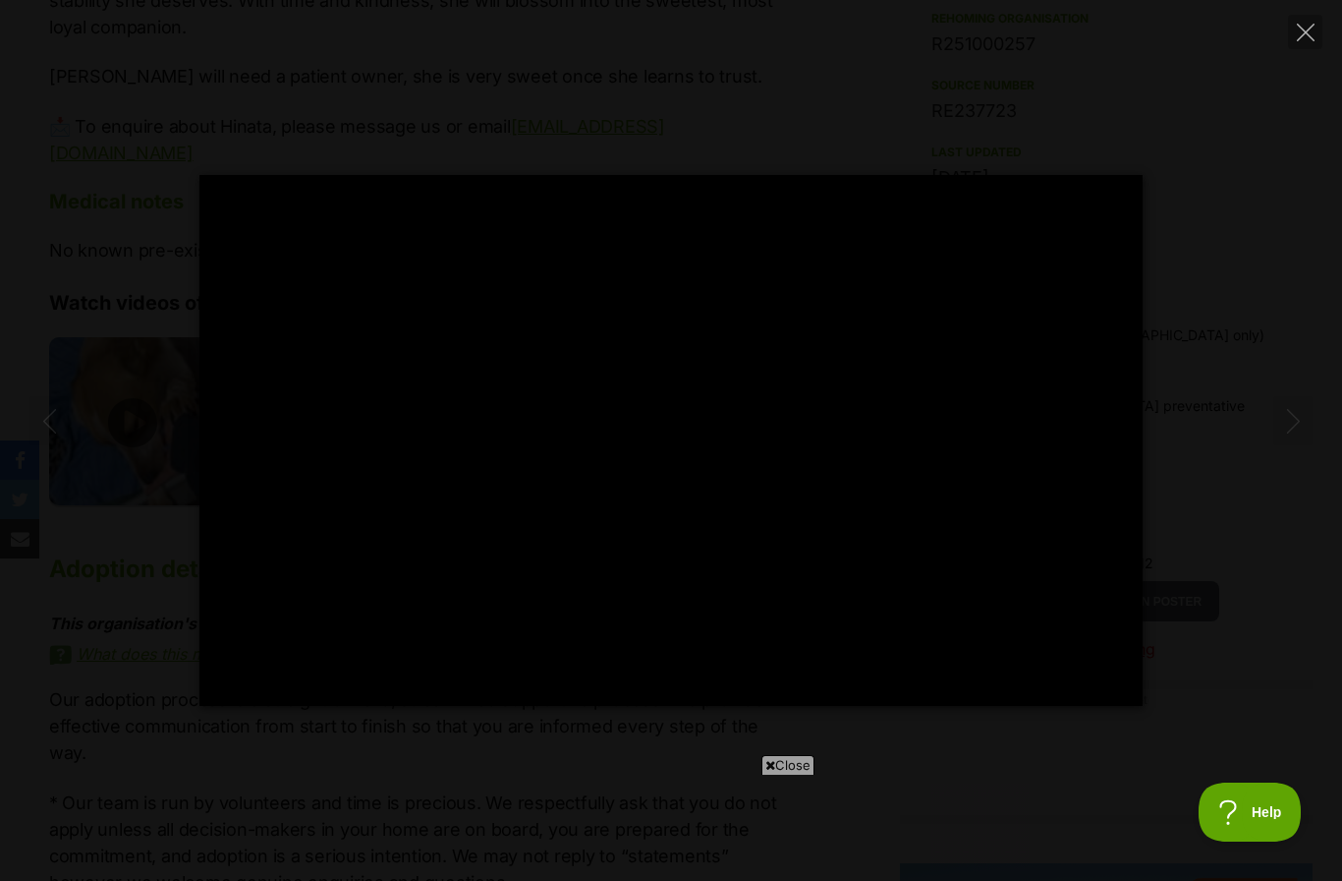
scroll to position [0, 0]
type input "100"
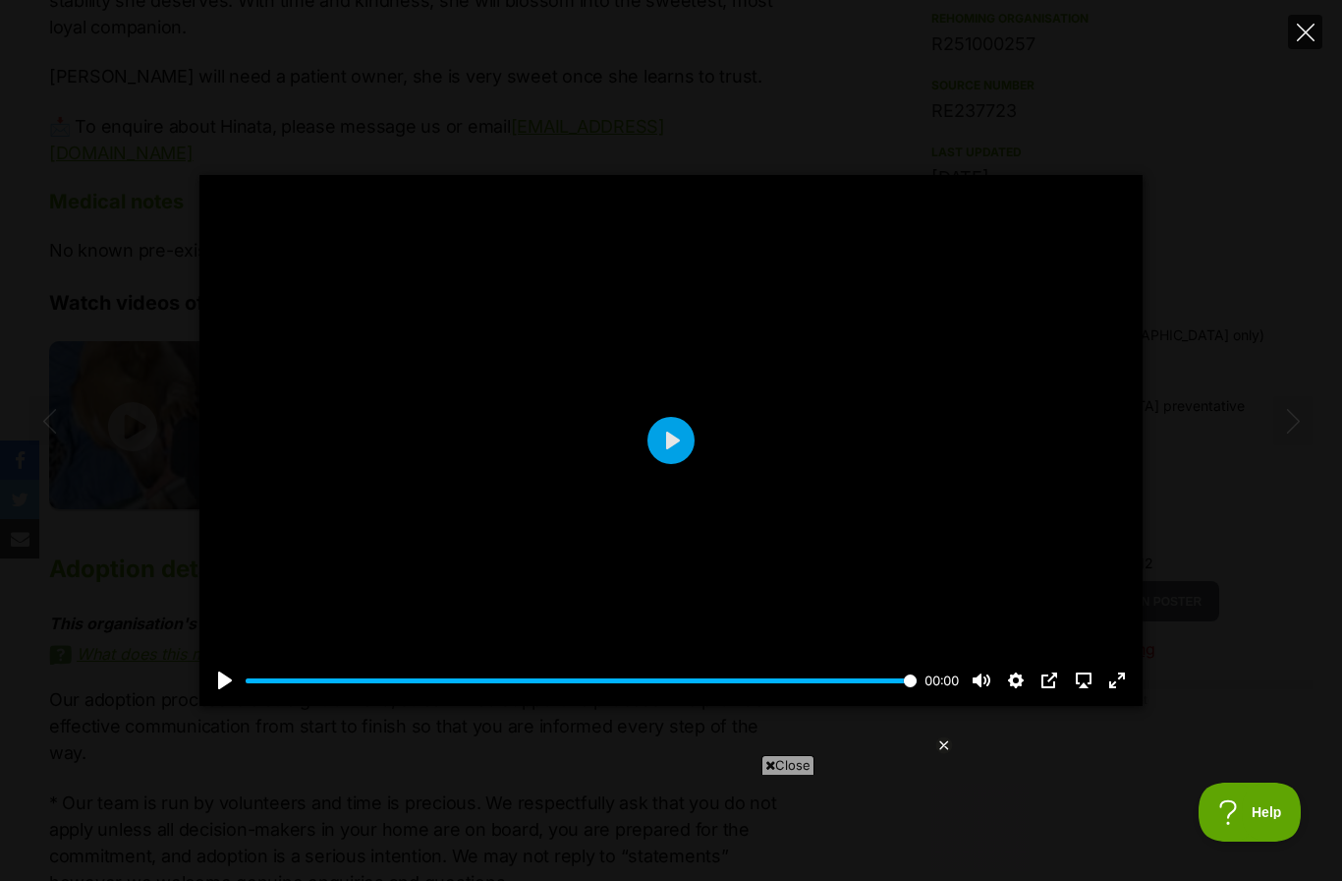
click at [1297, 46] on button "Close" at bounding box center [1305, 32] width 34 height 34
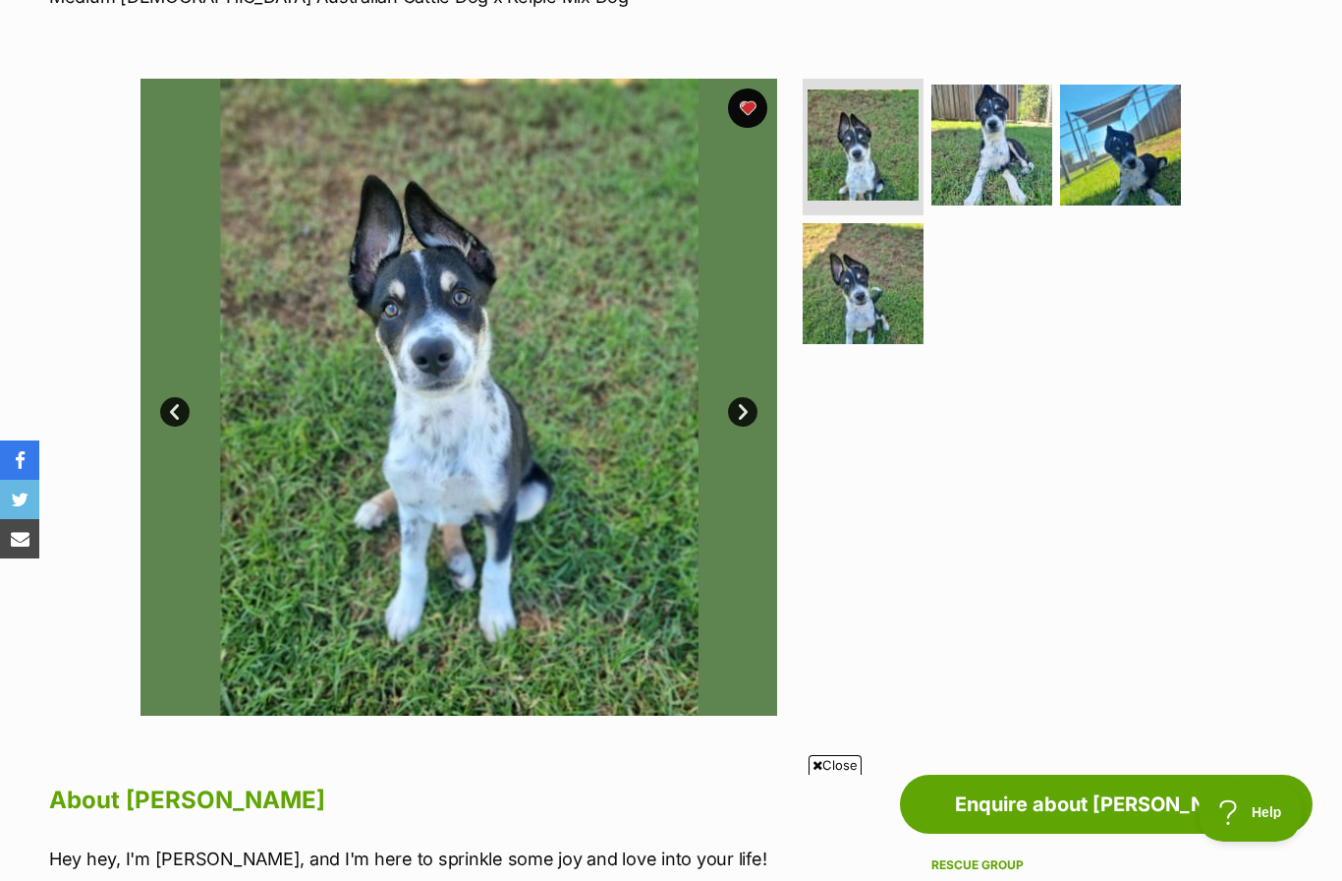
scroll to position [295, 0]
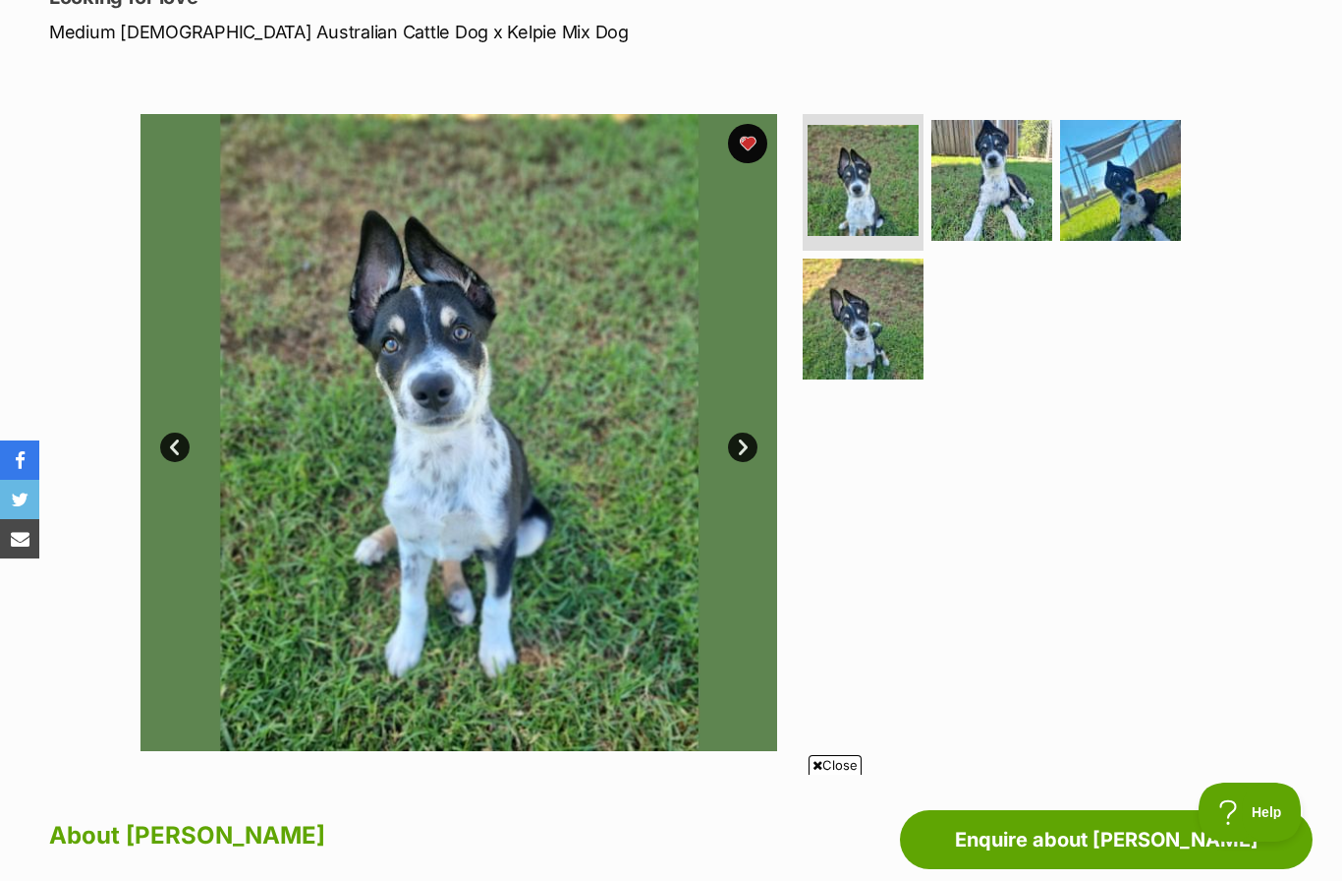
click at [742, 436] on link "Next" at bounding box center [742, 446] width 29 height 29
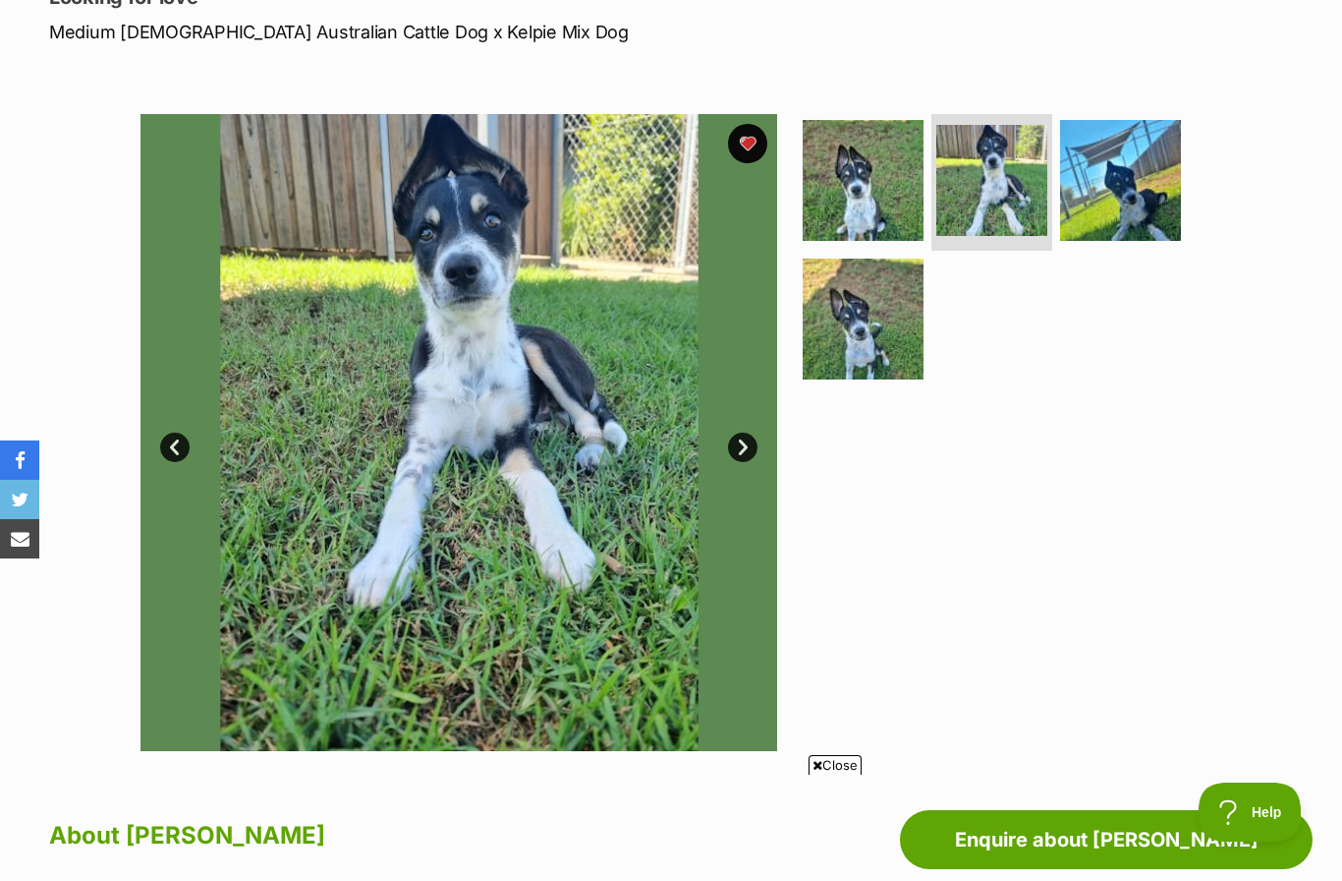
click at [749, 445] on link "Next" at bounding box center [742, 446] width 29 height 29
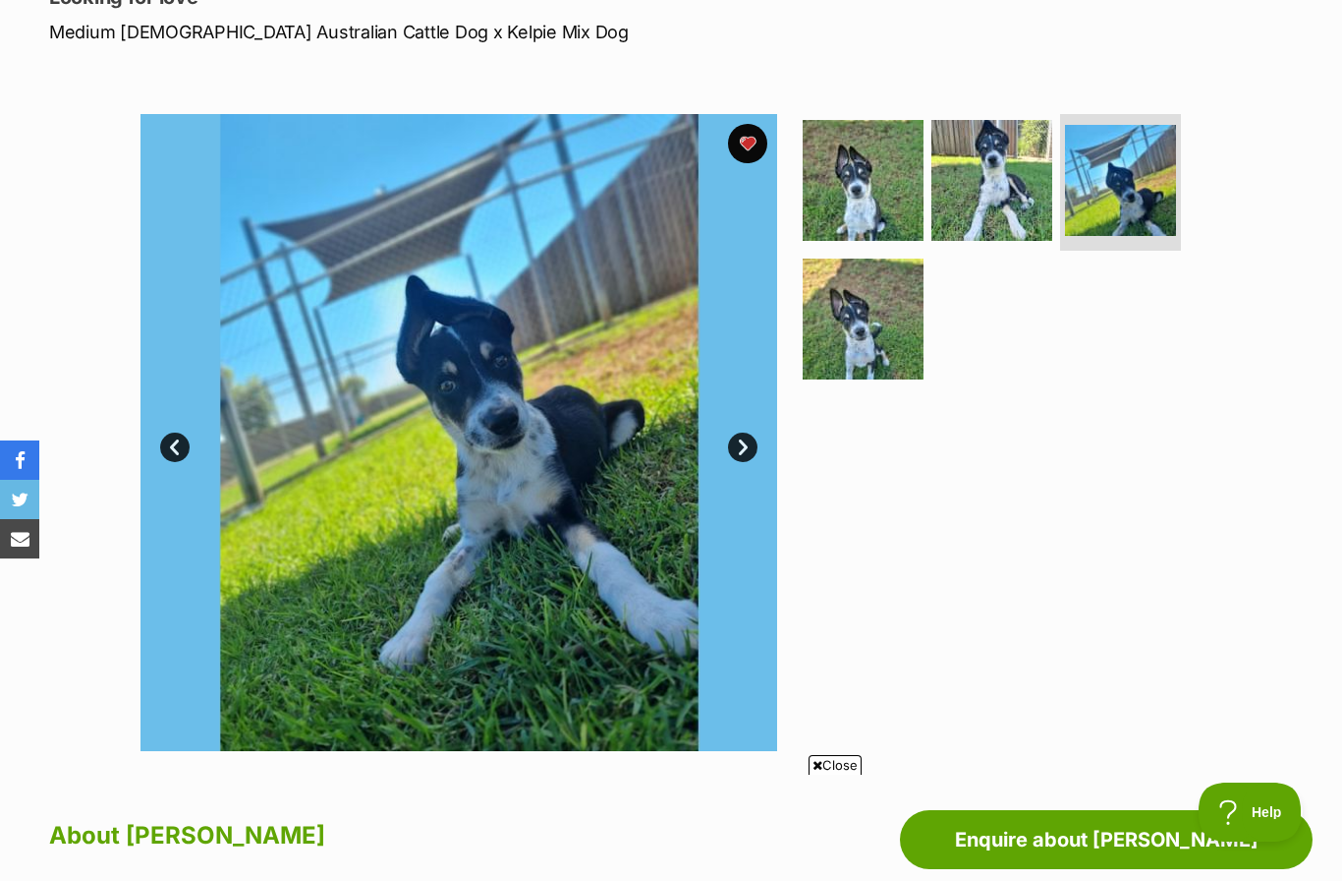
click at [741, 444] on link "Next" at bounding box center [742, 446] width 29 height 29
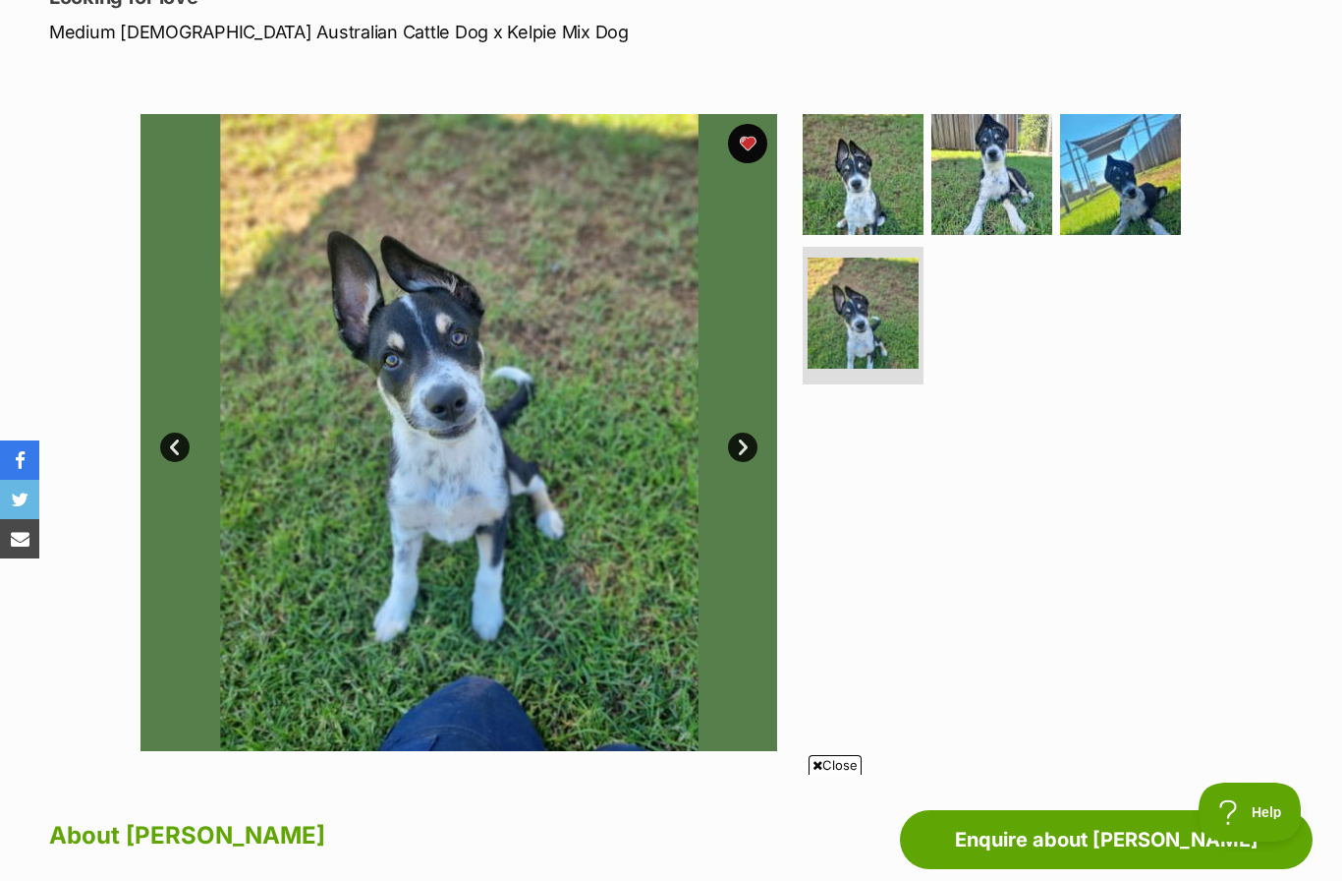
click at [739, 517] on img at bounding box center [459, 432] width 637 height 637
click at [752, 441] on link "Next" at bounding box center [742, 446] width 29 height 29
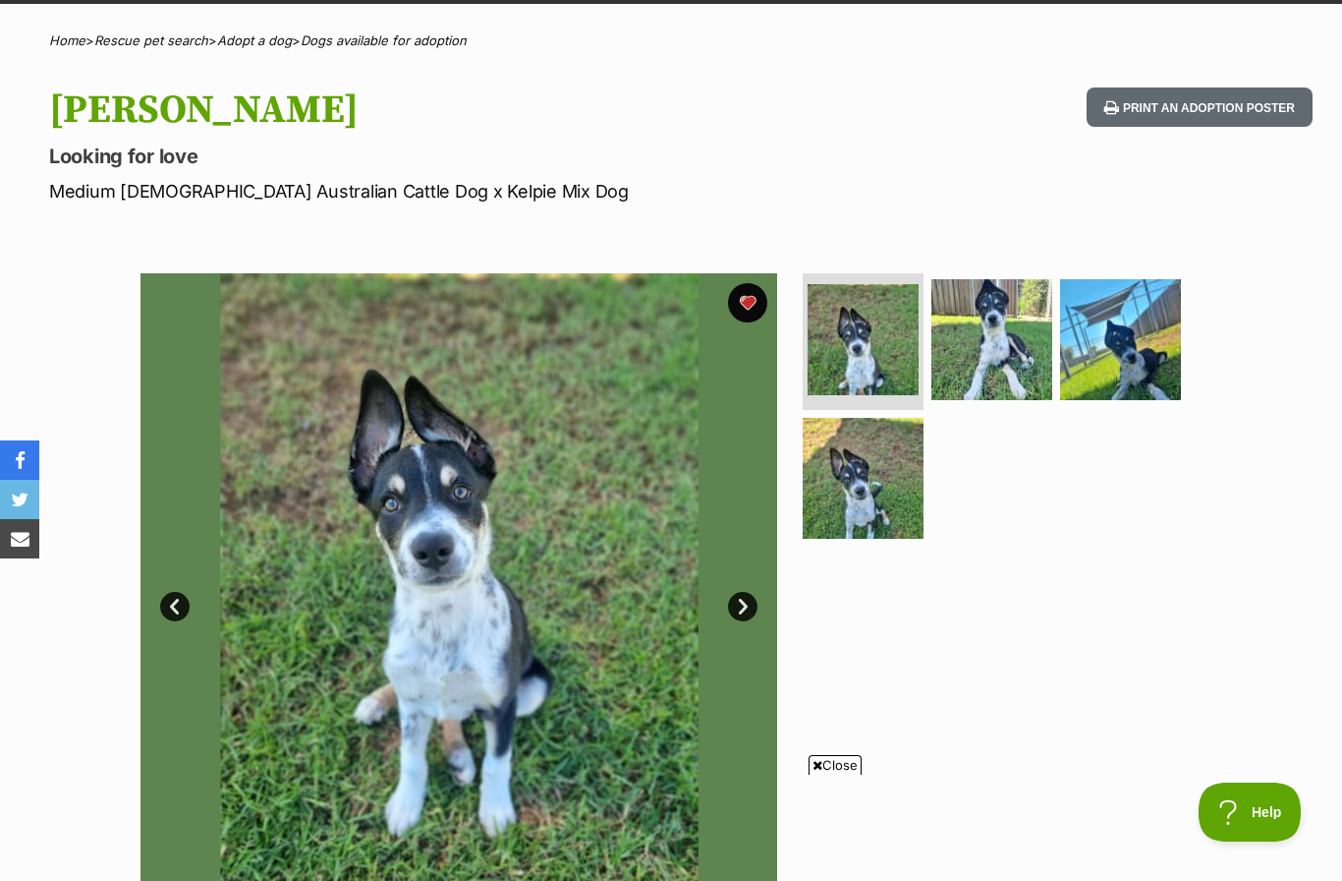
scroll to position [0, 0]
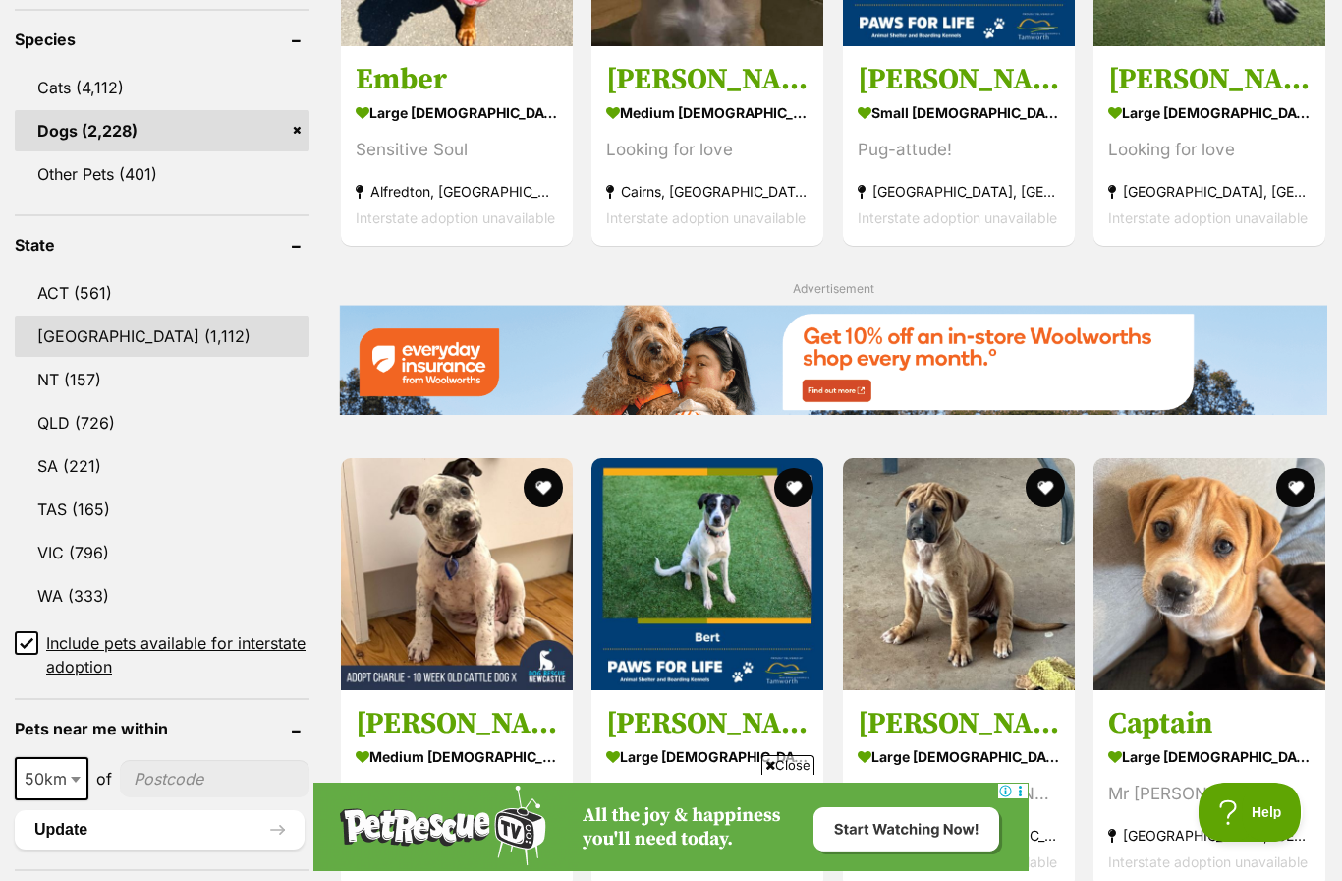
click at [181, 336] on link "[GEOGRAPHIC_DATA] (1,112)" at bounding box center [162, 335] width 295 height 41
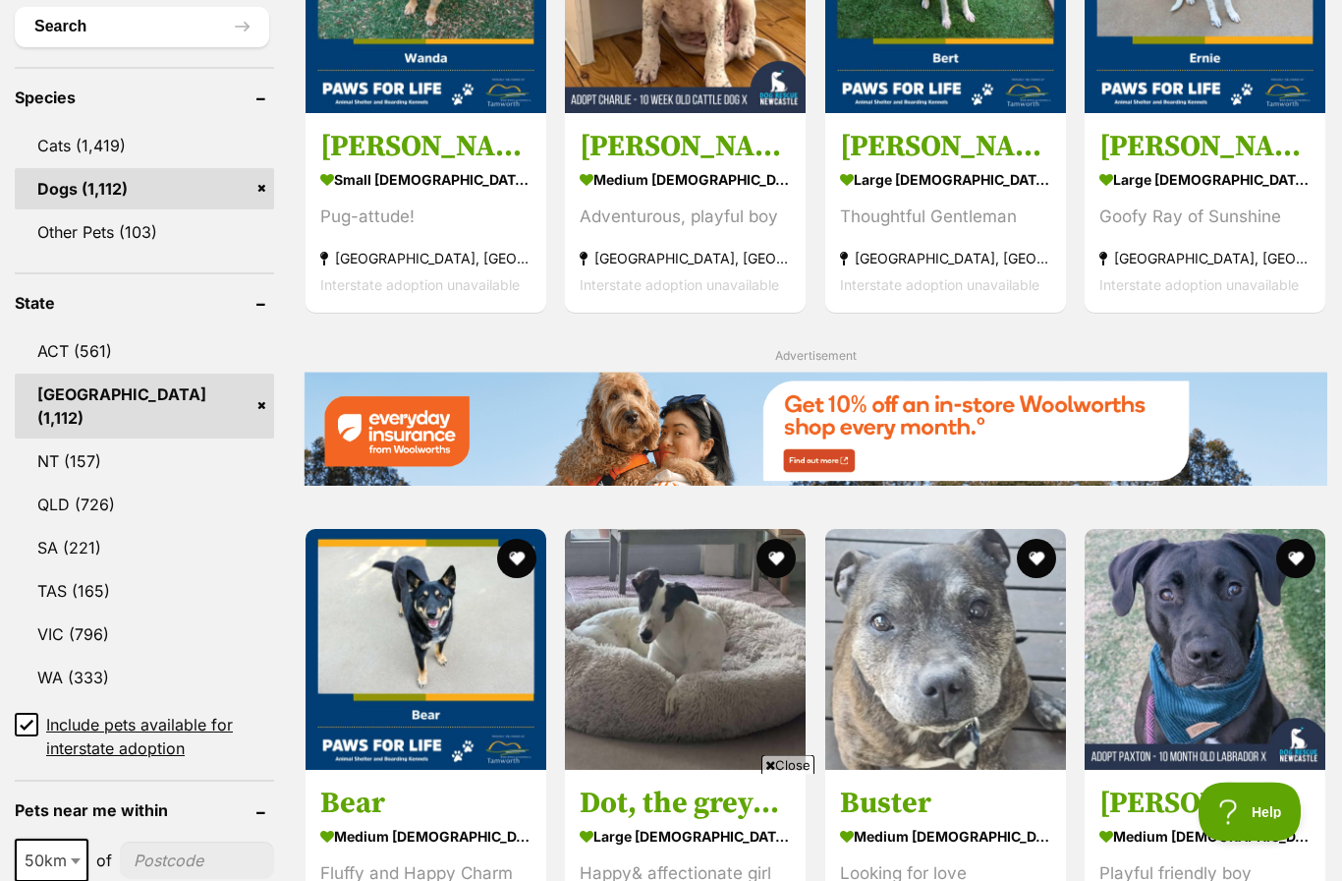
scroll to position [769, 0]
click at [147, 505] on link "QLD (726)" at bounding box center [144, 503] width 259 height 41
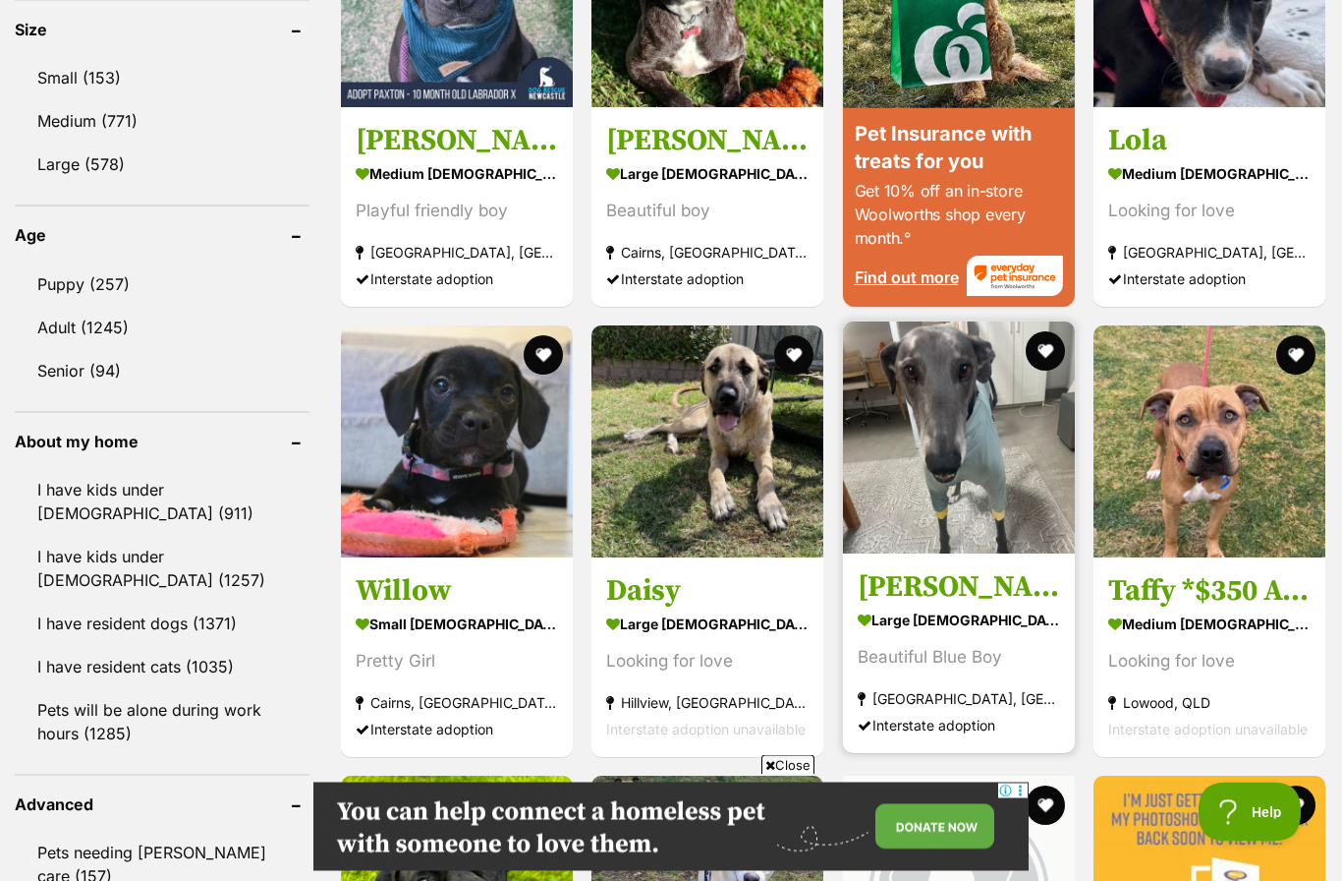
scroll to position [1859, 0]
click at [965, 487] on img at bounding box center [959, 437] width 232 height 232
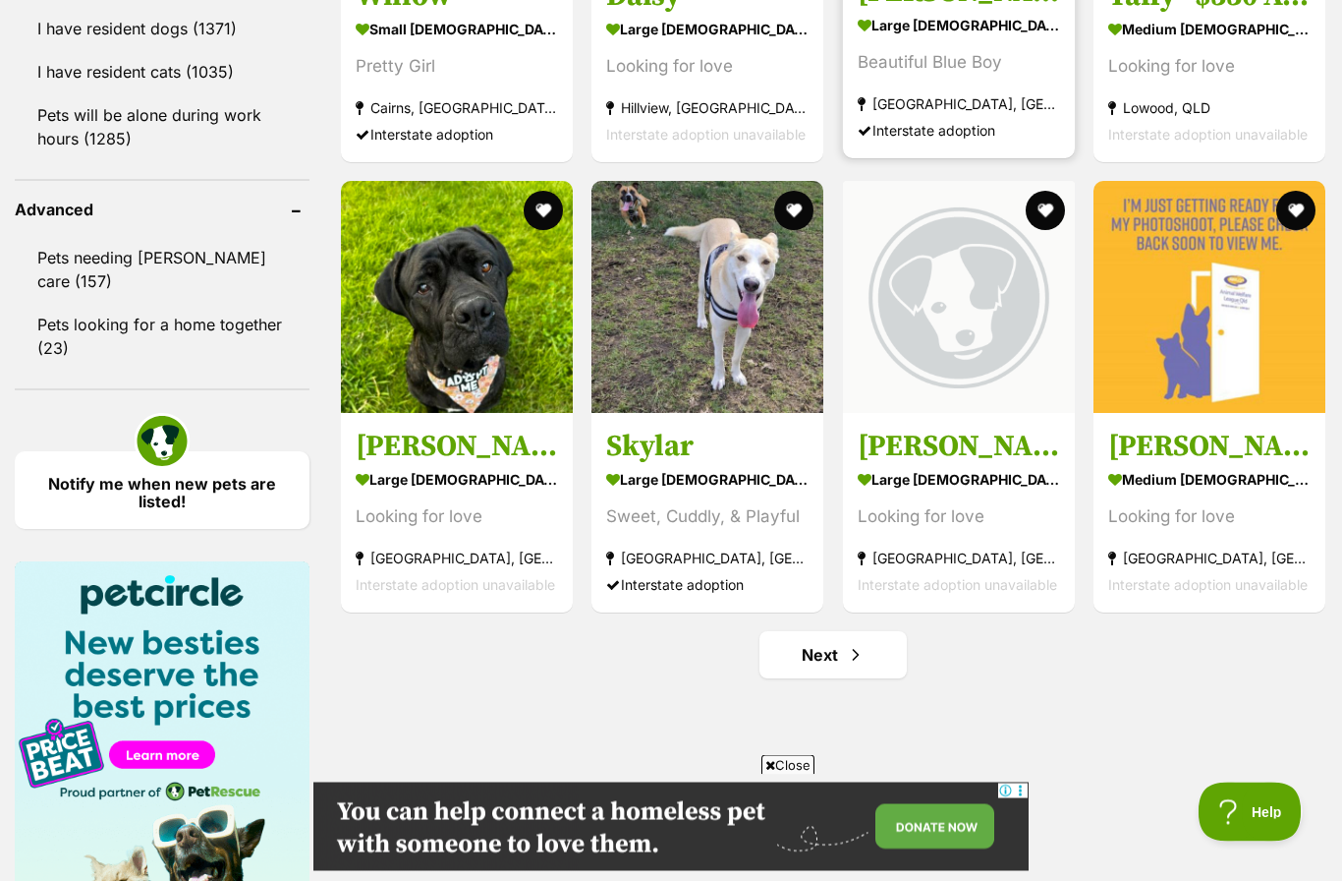
scroll to position [2455, 0]
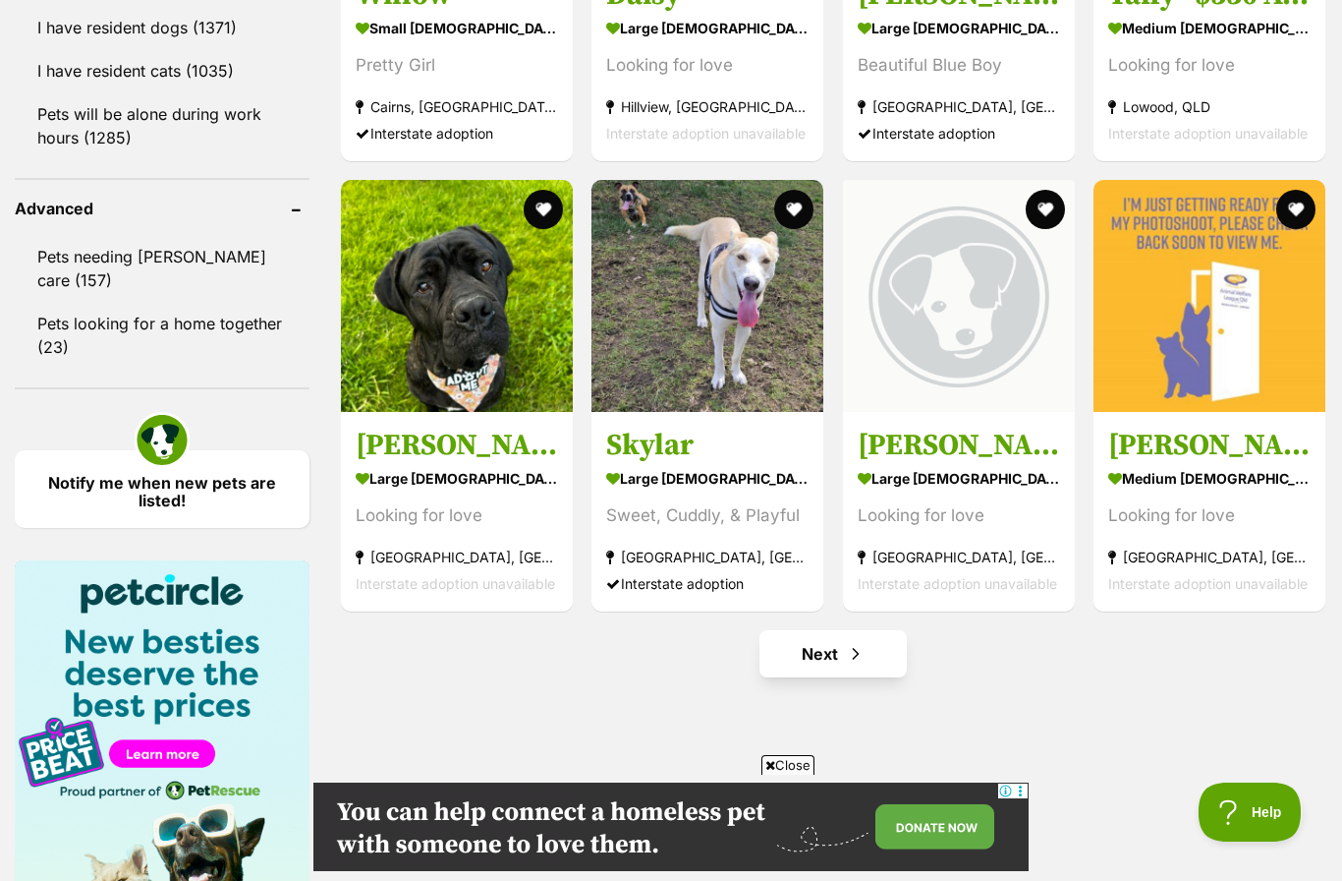
click at [844, 667] on link "Next" at bounding box center [833, 653] width 147 height 47
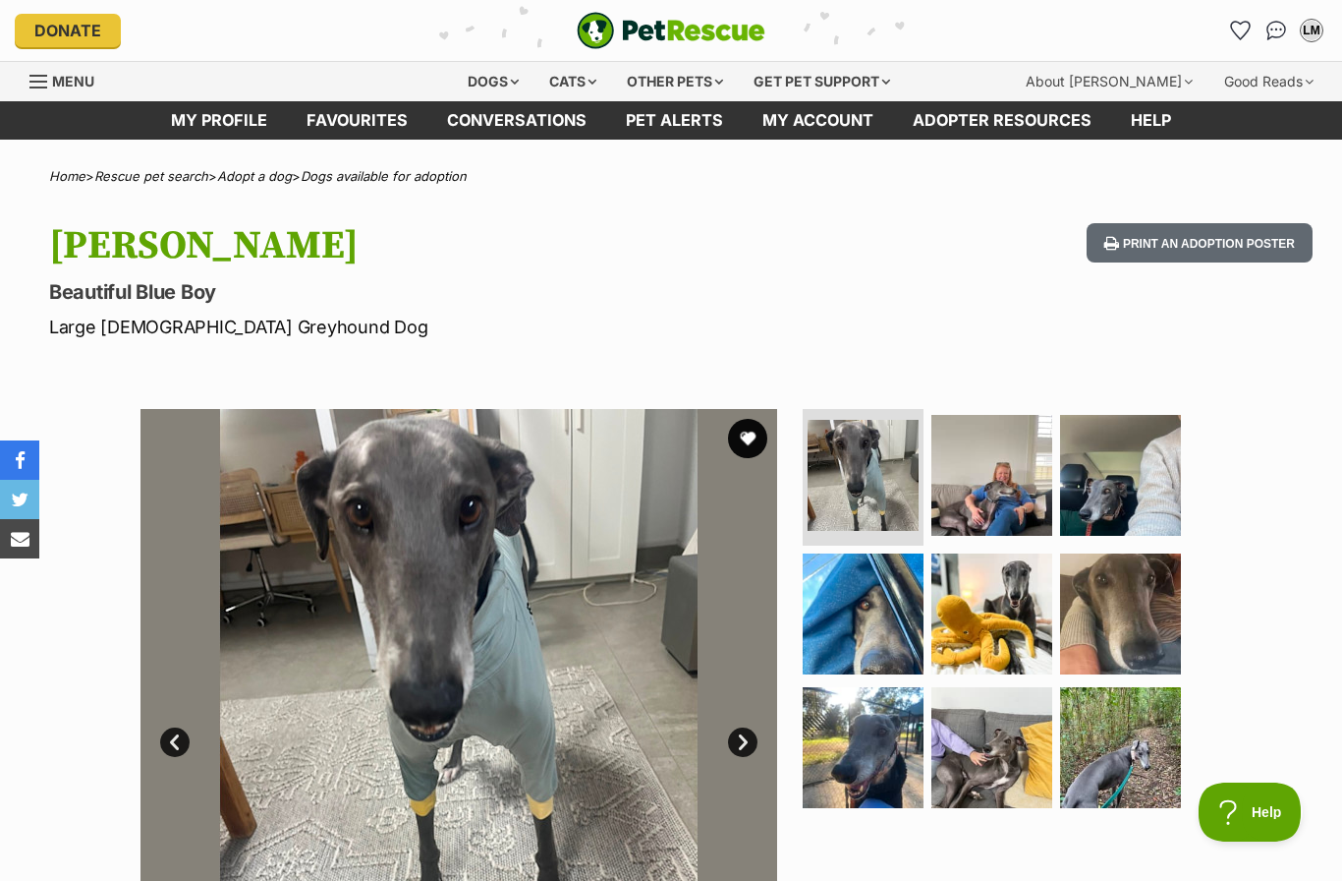
click at [754, 741] on link "Next" at bounding box center [742, 741] width 29 height 29
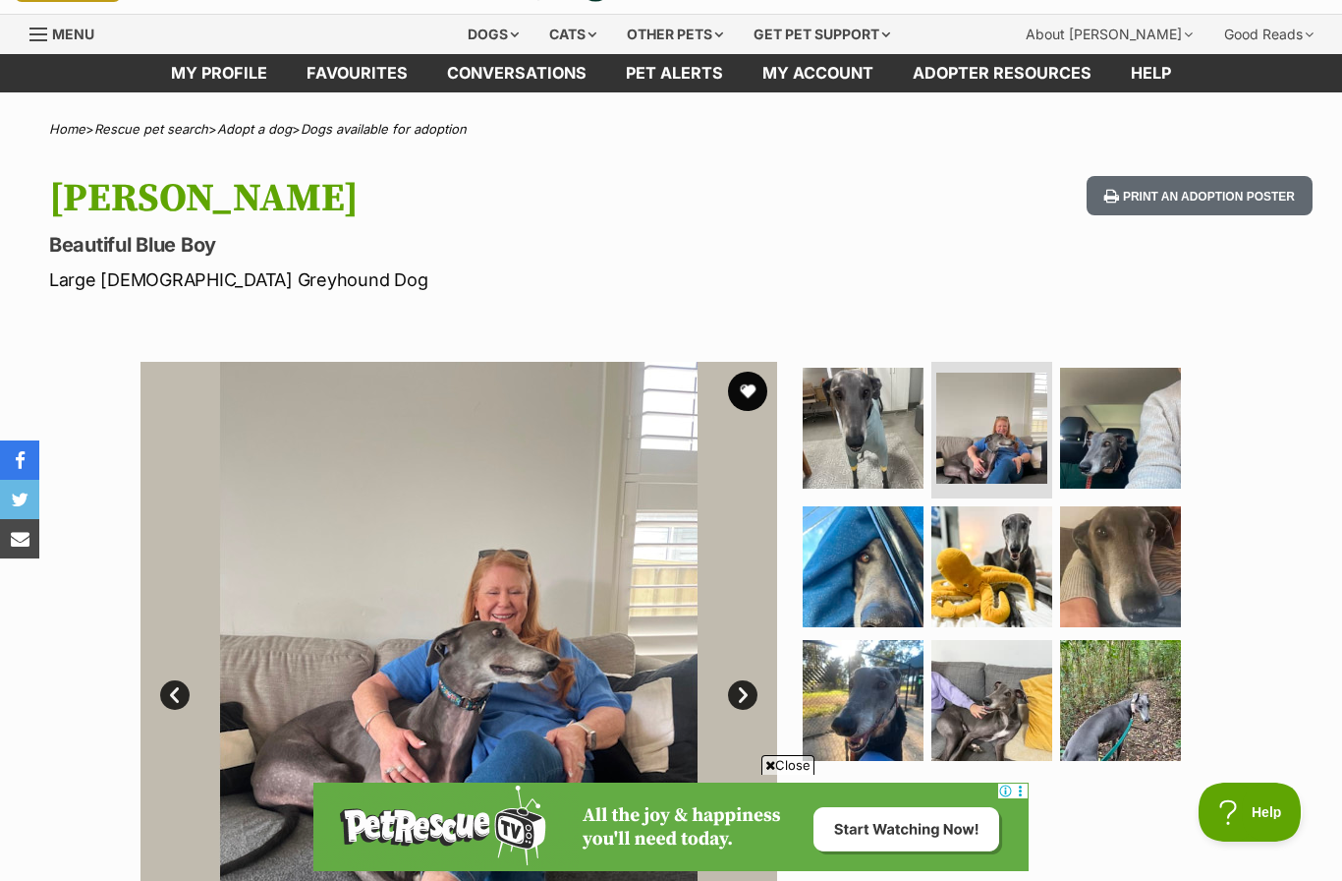
scroll to position [64, 0]
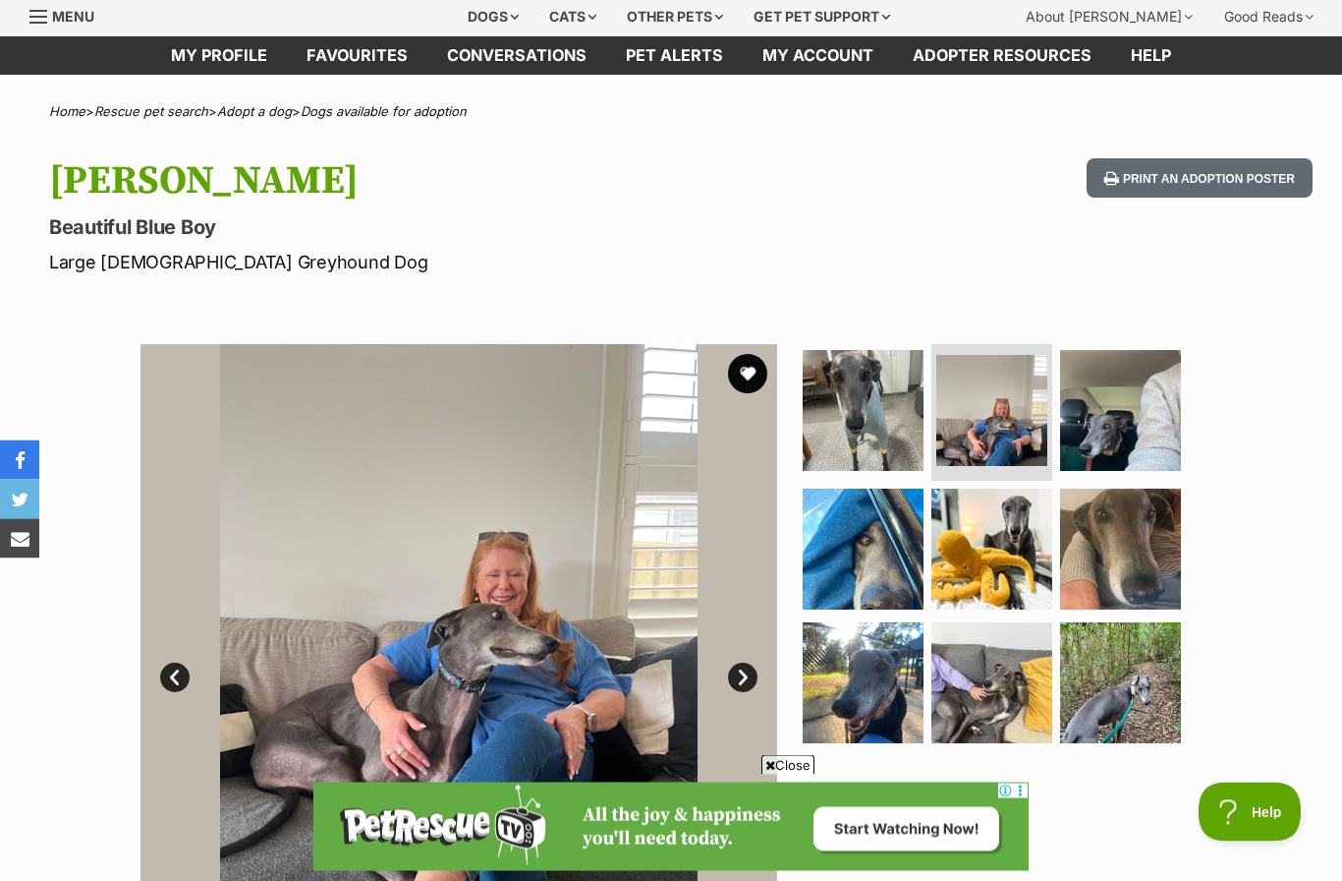
click at [740, 698] on img at bounding box center [459, 663] width 637 height 637
click at [745, 676] on link "Next" at bounding box center [742, 677] width 29 height 29
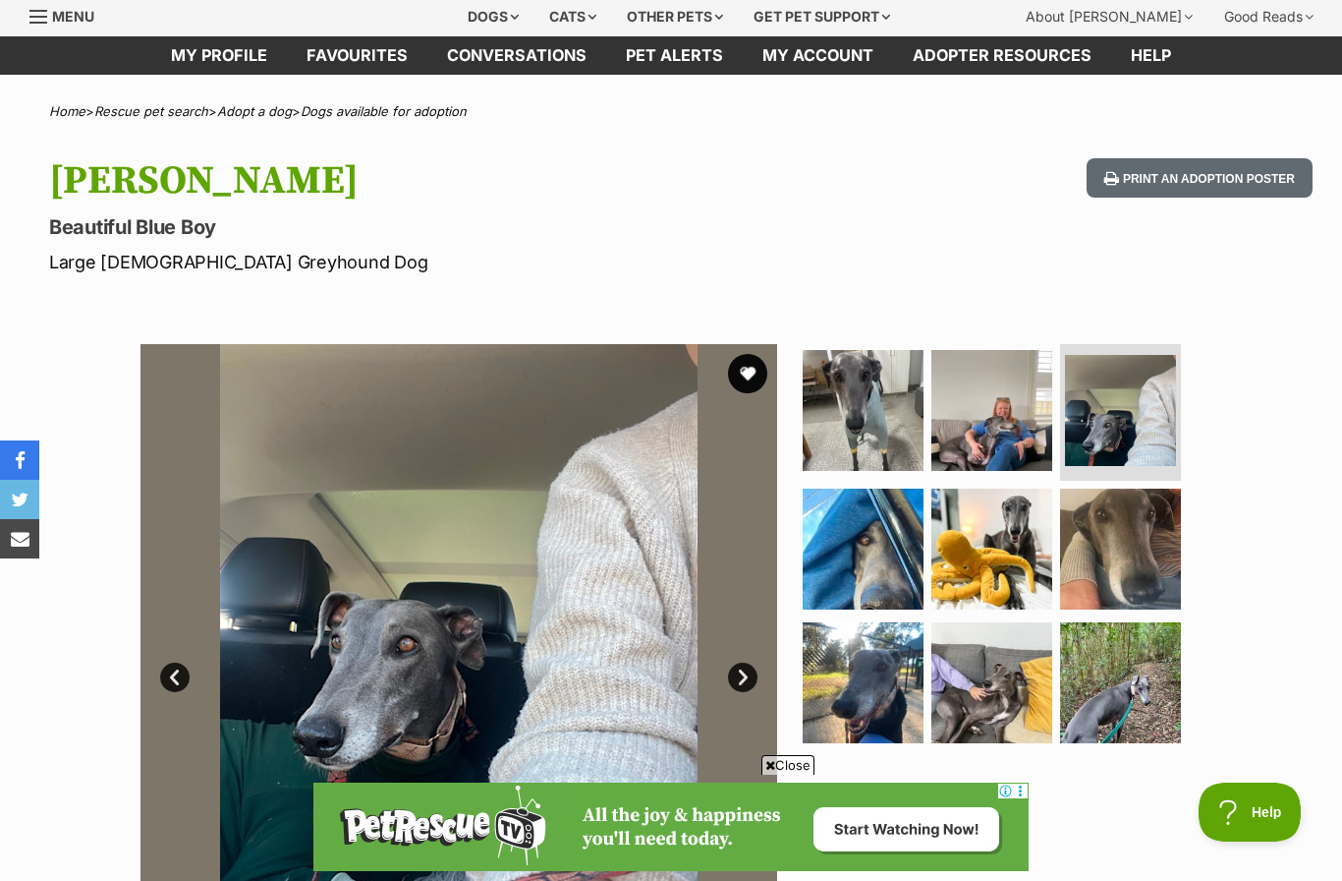
click at [745, 674] on link "Next" at bounding box center [742, 676] width 29 height 29
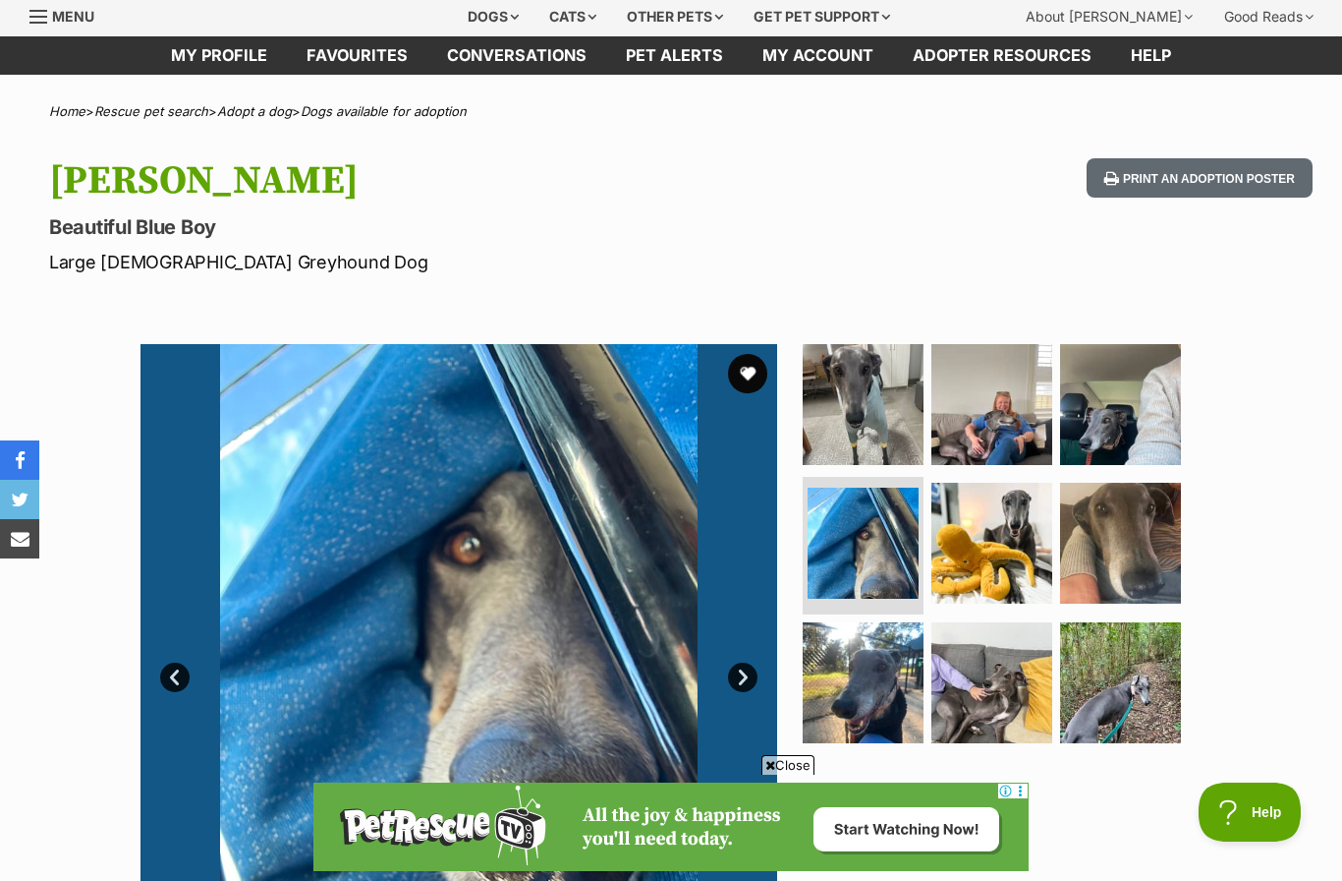
click at [752, 684] on link "Next" at bounding box center [742, 676] width 29 height 29
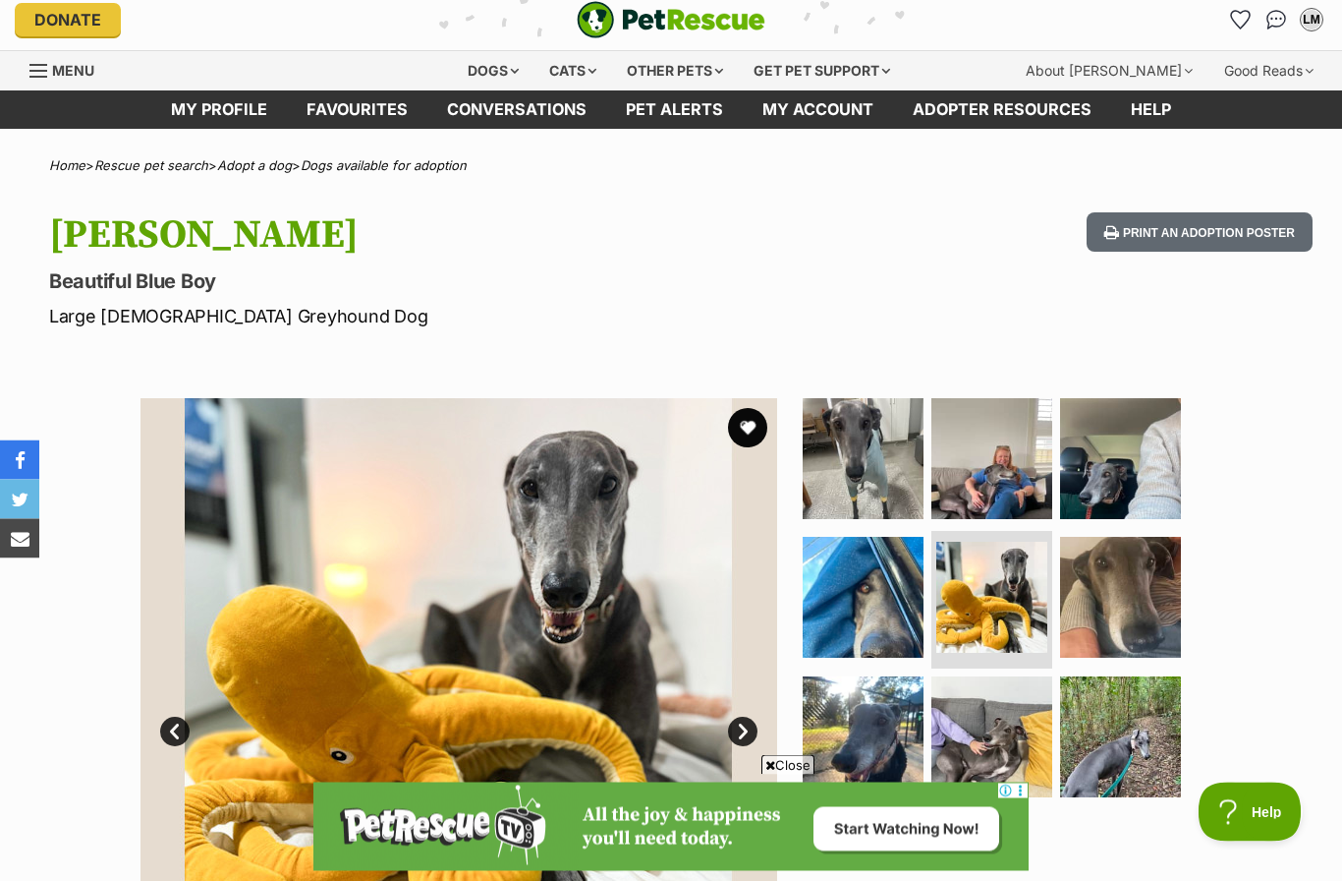
scroll to position [0, 0]
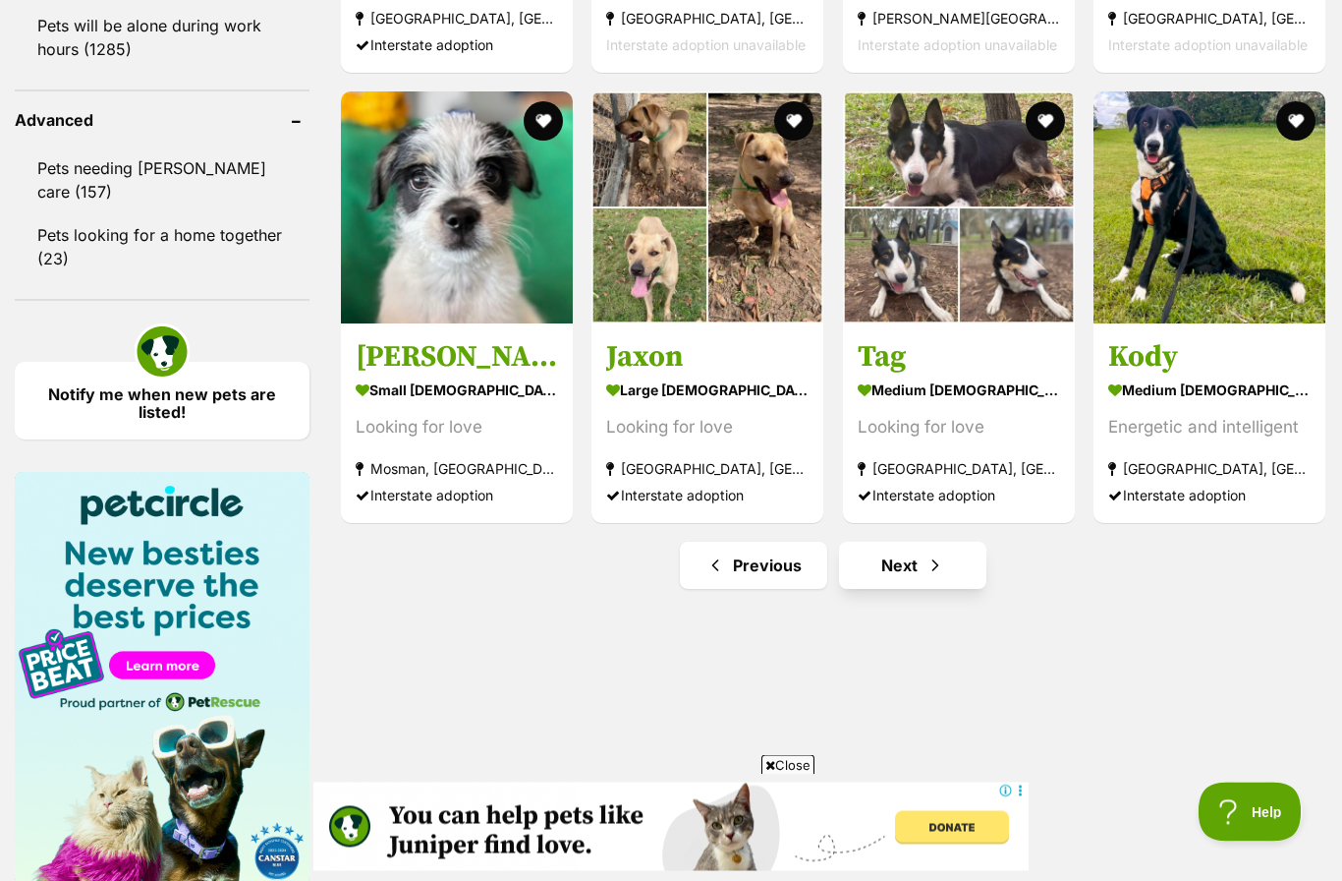
scroll to position [2543, 0]
click at [920, 579] on link "Next" at bounding box center [912, 564] width 147 height 47
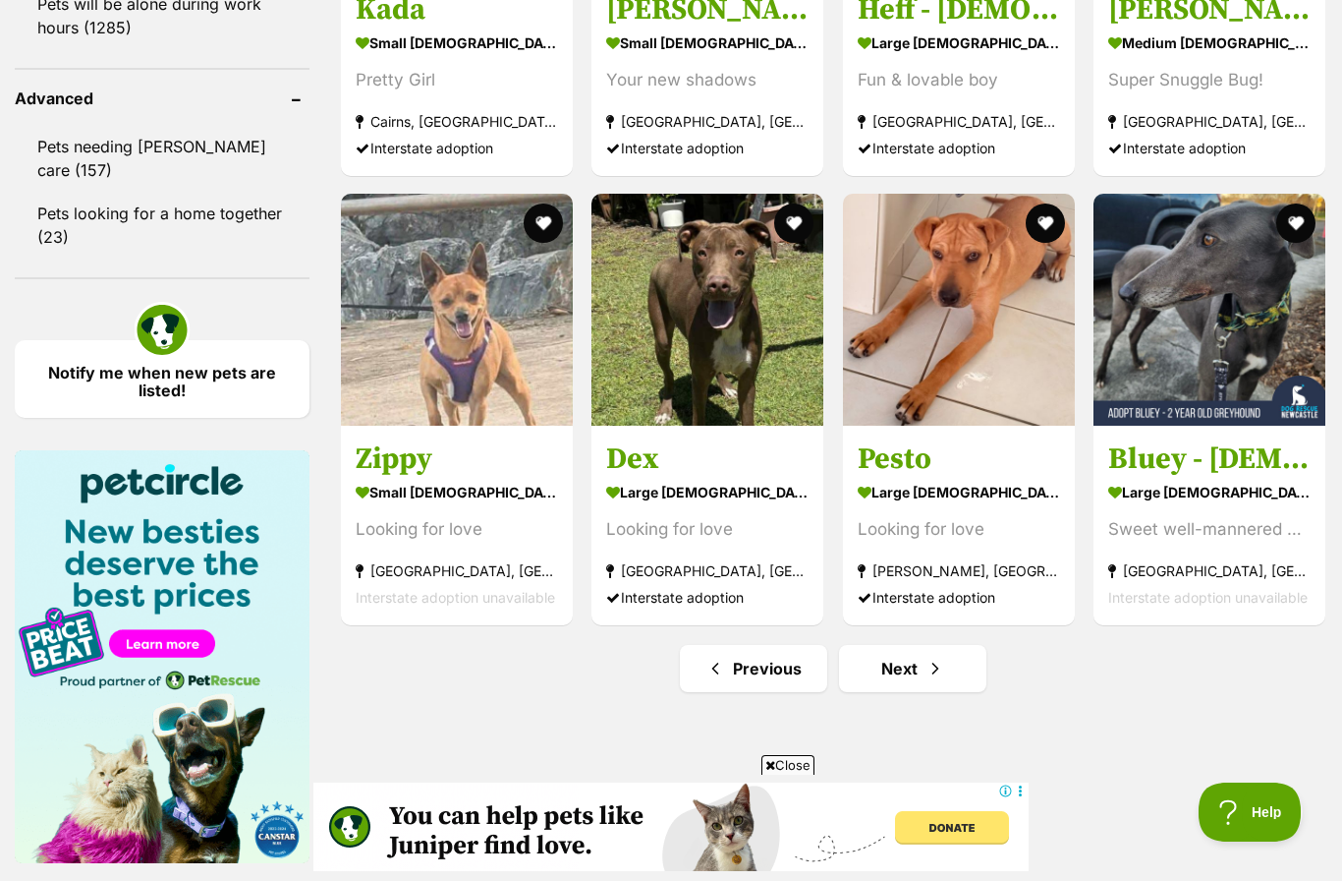
scroll to position [2611, 0]
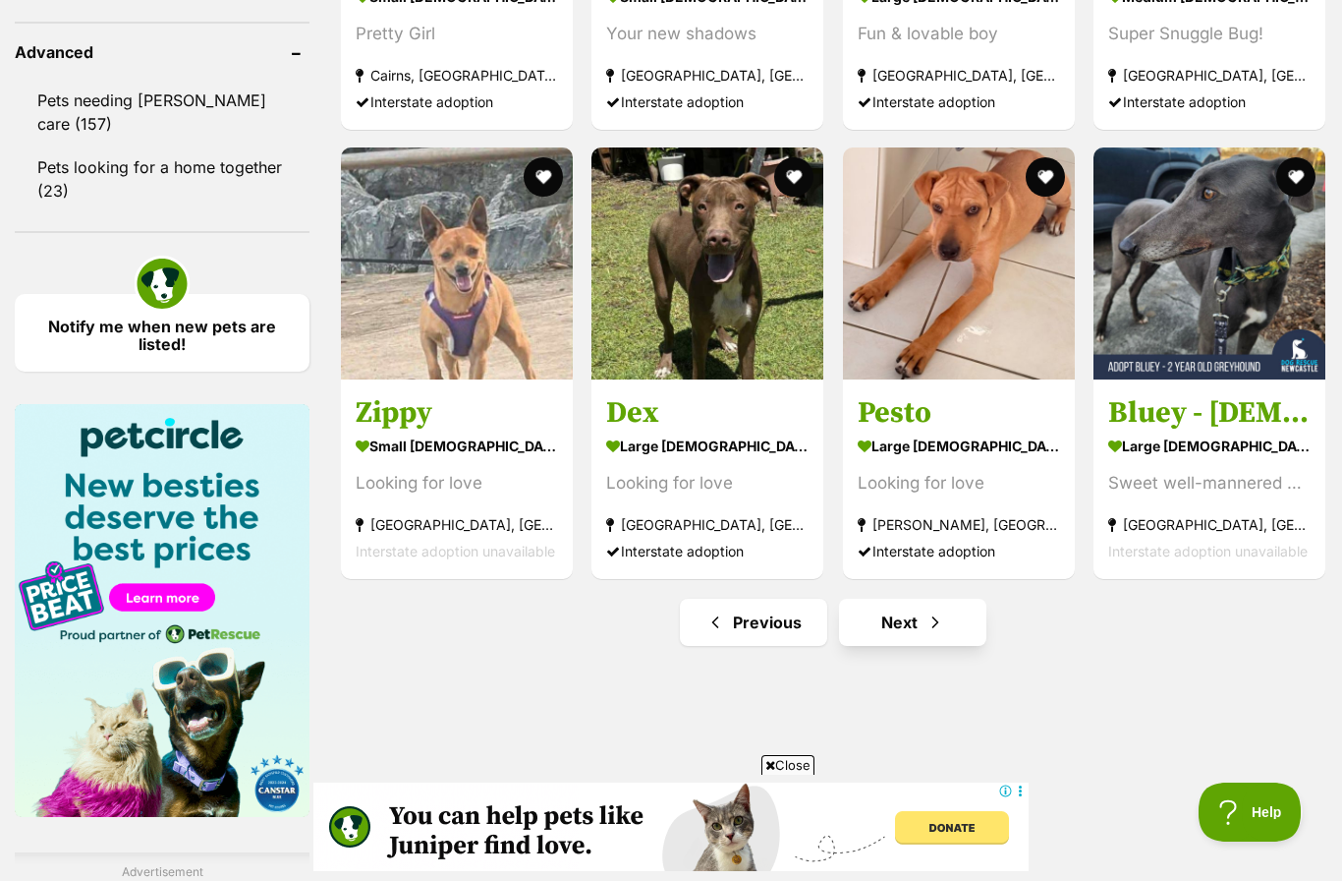
click at [908, 622] on link "Next" at bounding box center [912, 621] width 147 height 47
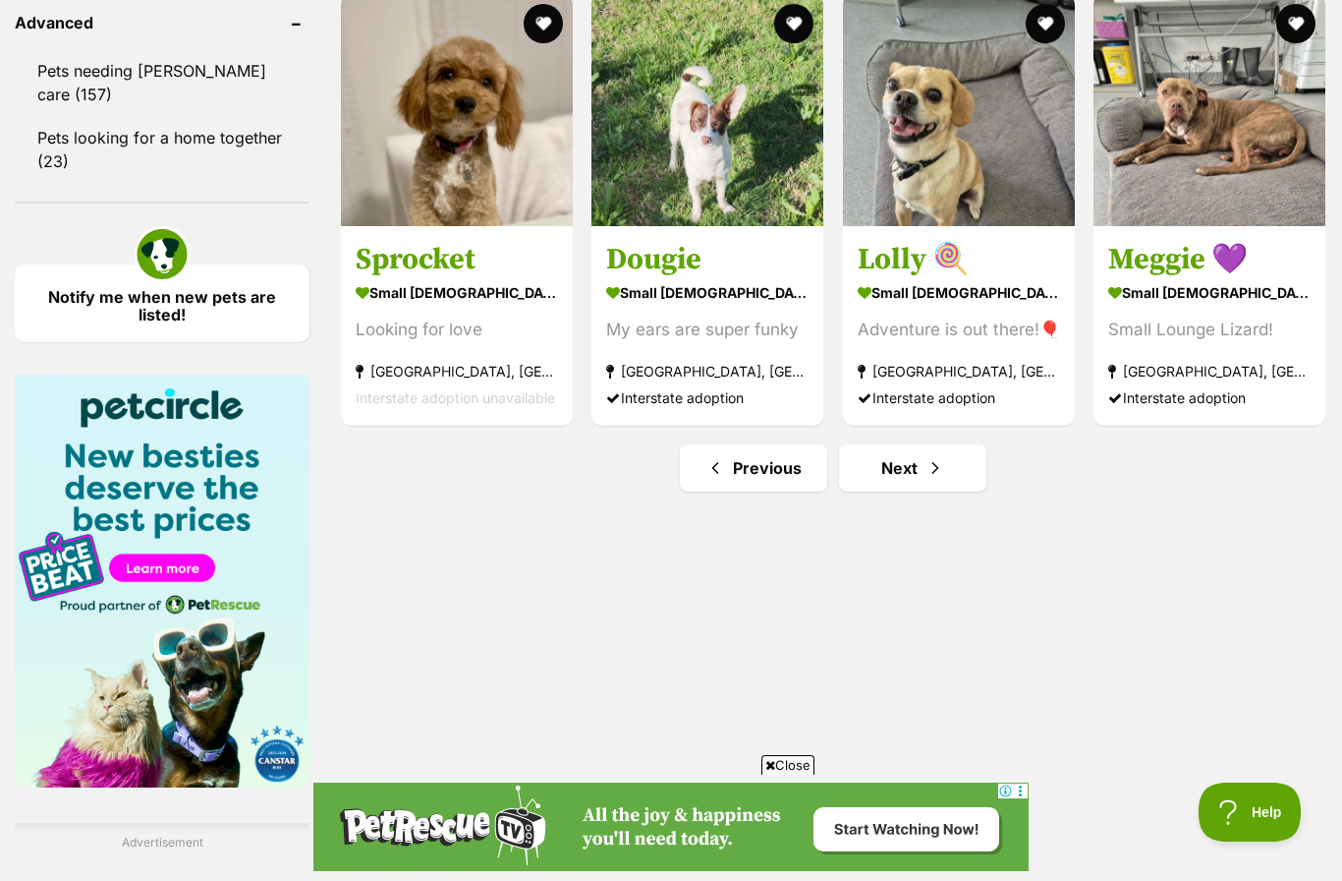
scroll to position [2791, 0]
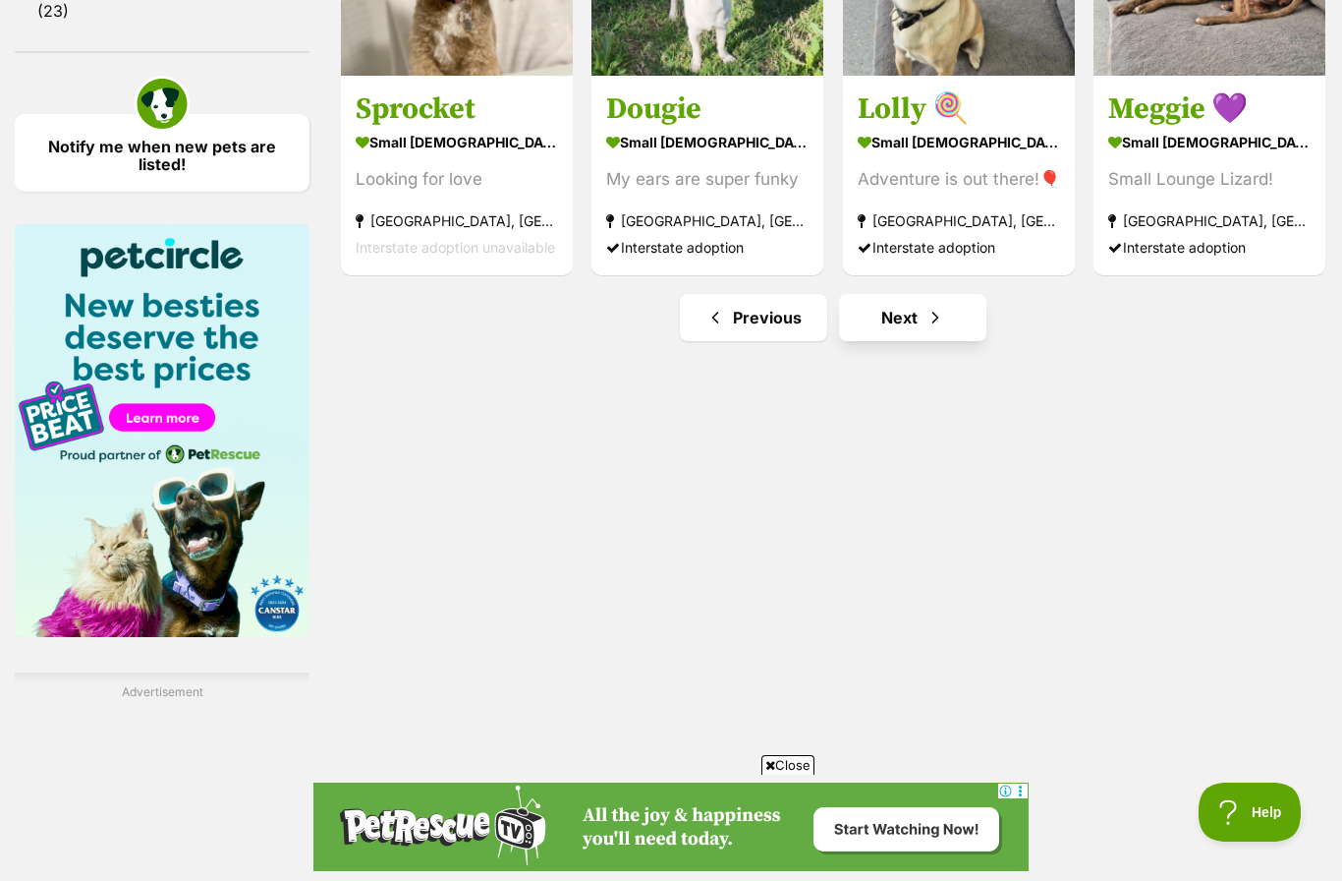
click at [912, 325] on link "Next" at bounding box center [912, 317] width 147 height 47
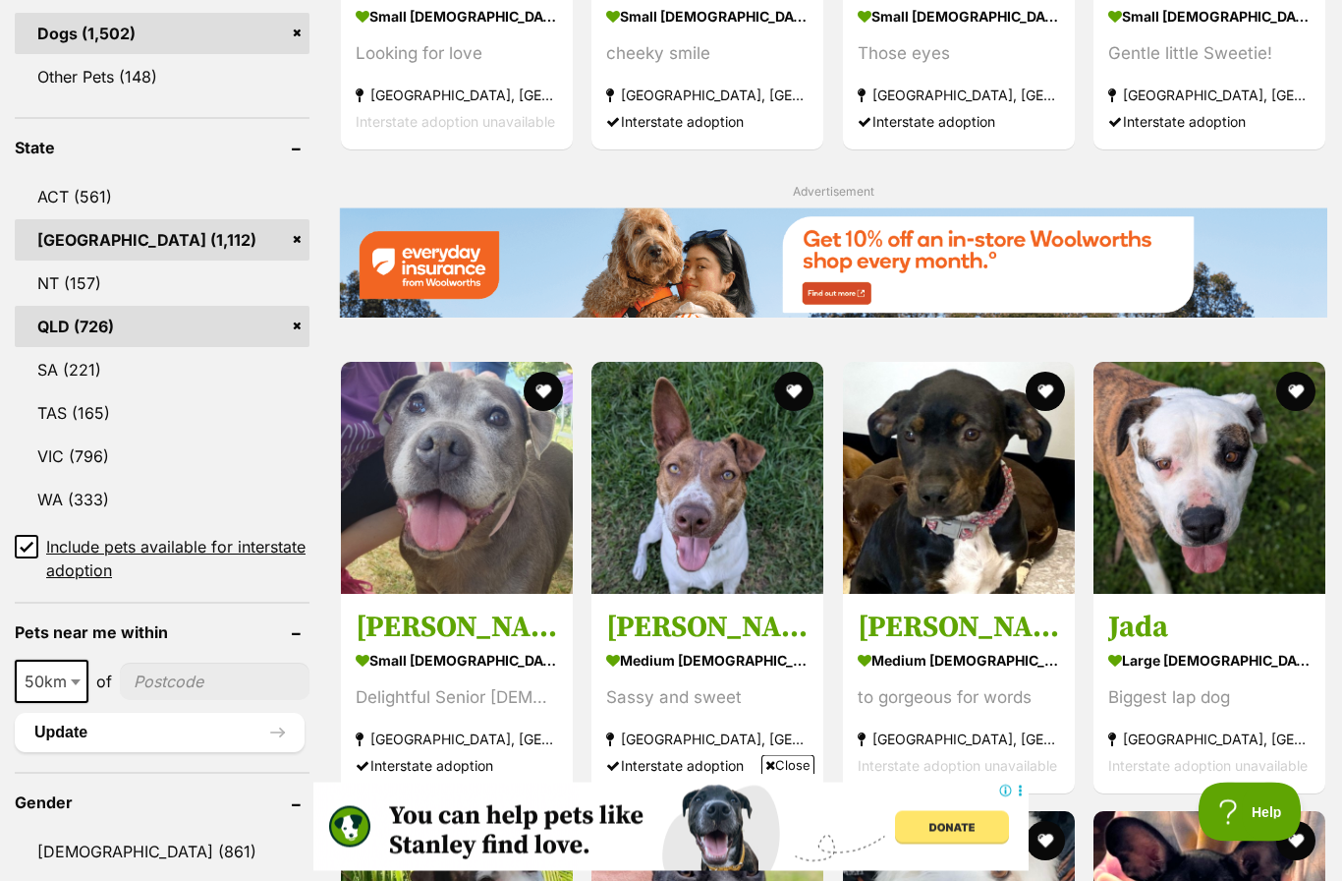
scroll to position [953, 0]
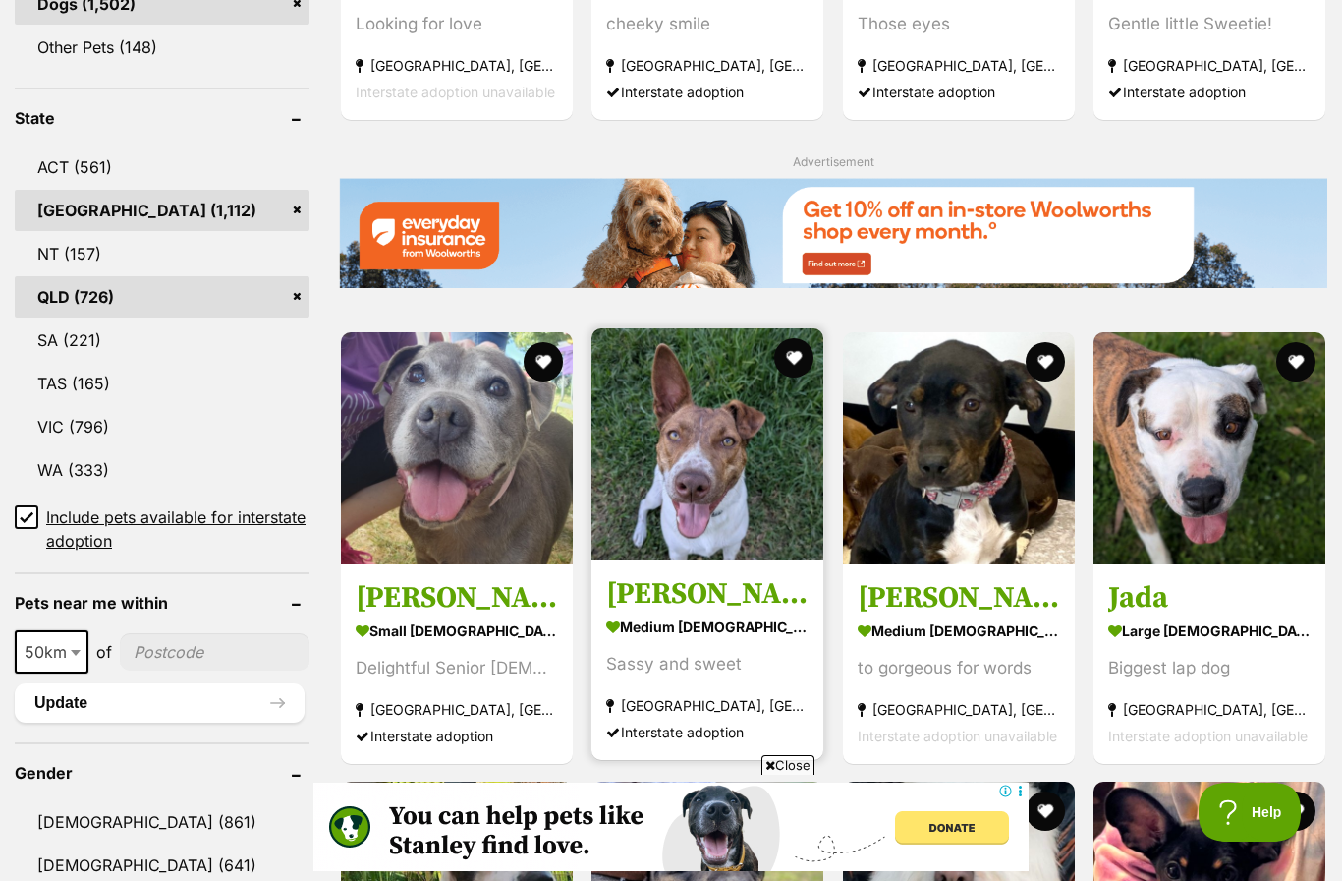
click at [733, 493] on img at bounding box center [708, 444] width 232 height 232
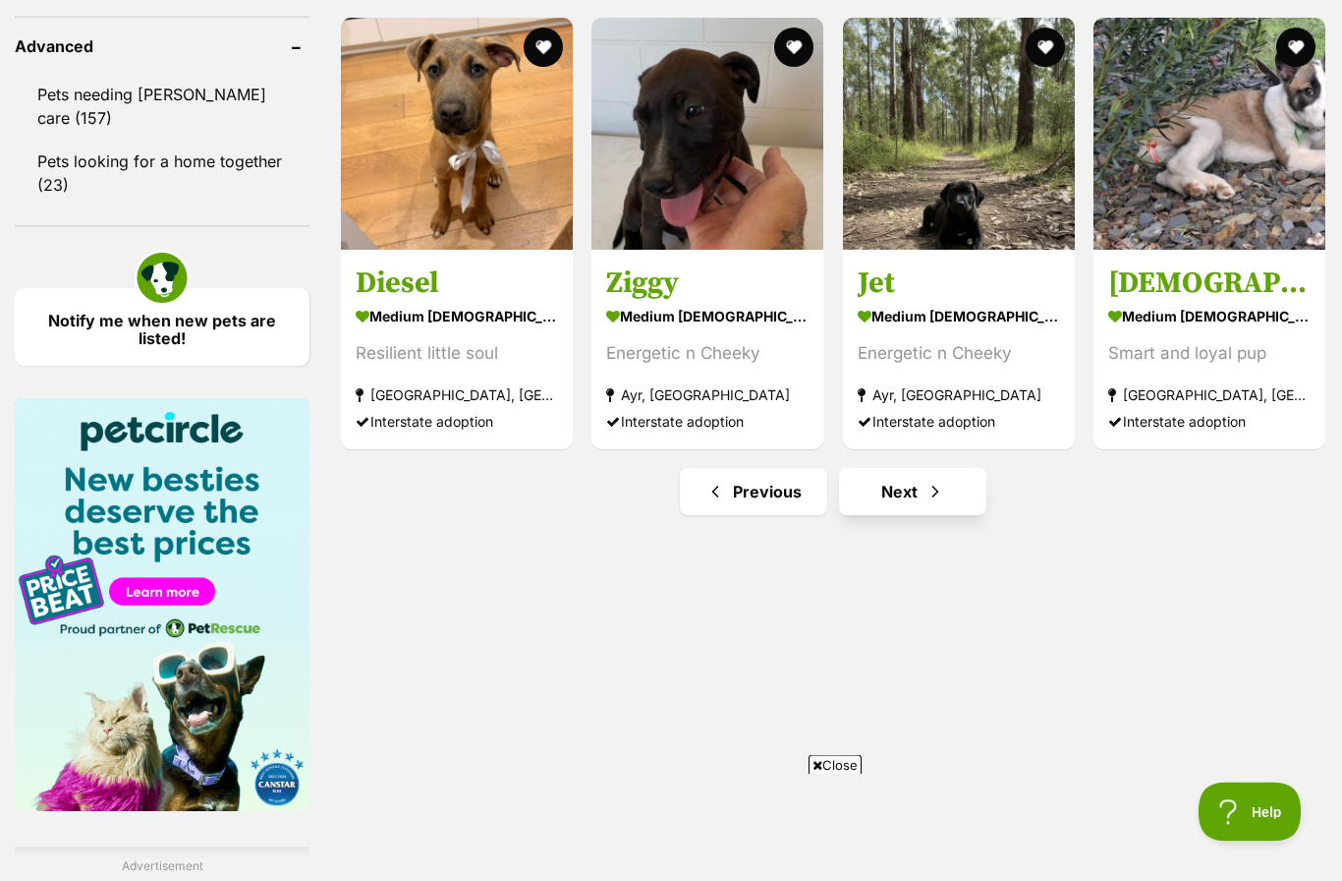
scroll to position [2617, 0]
click at [932, 486] on span "Next page" at bounding box center [936, 492] width 20 height 24
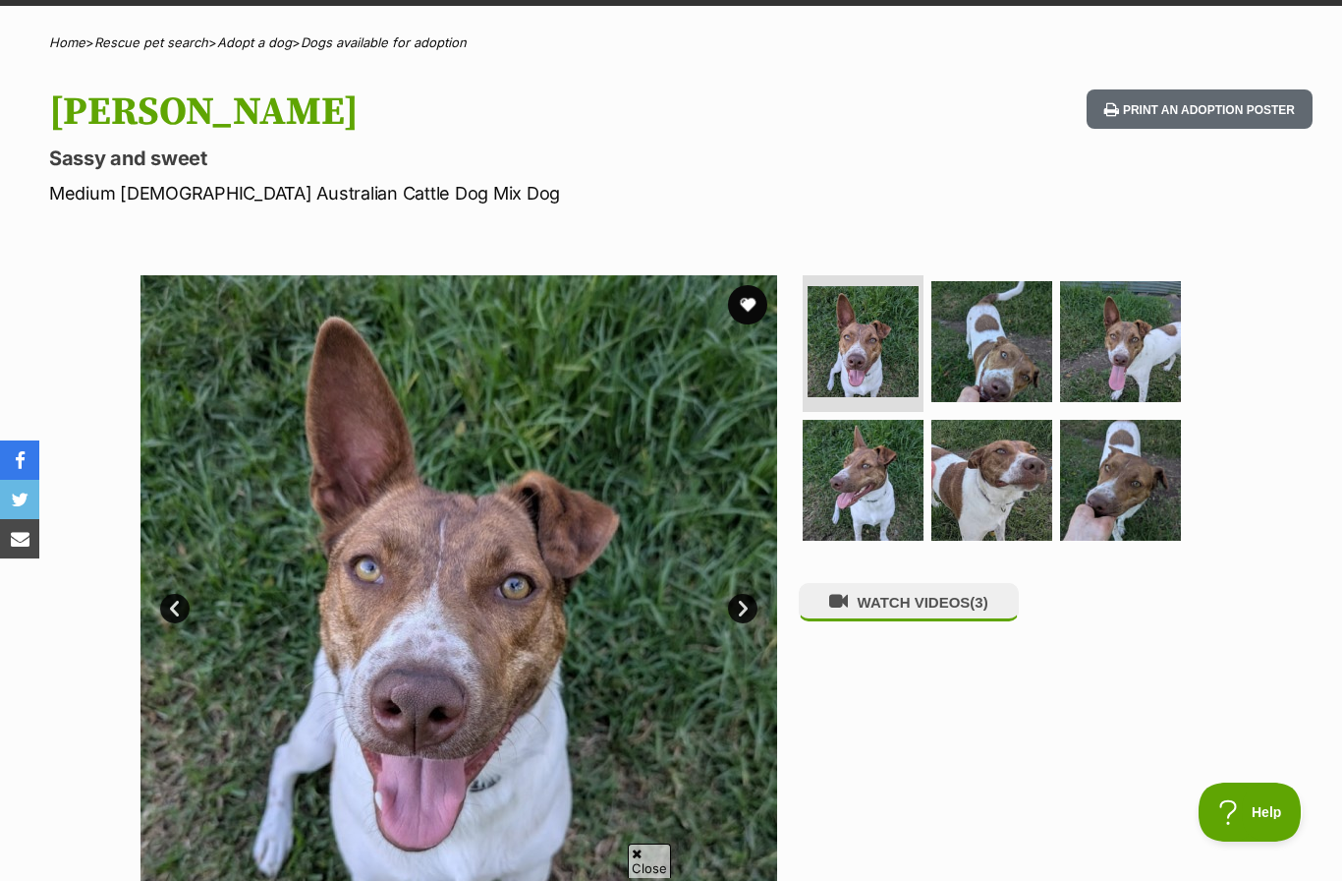
scroll to position [199, 0]
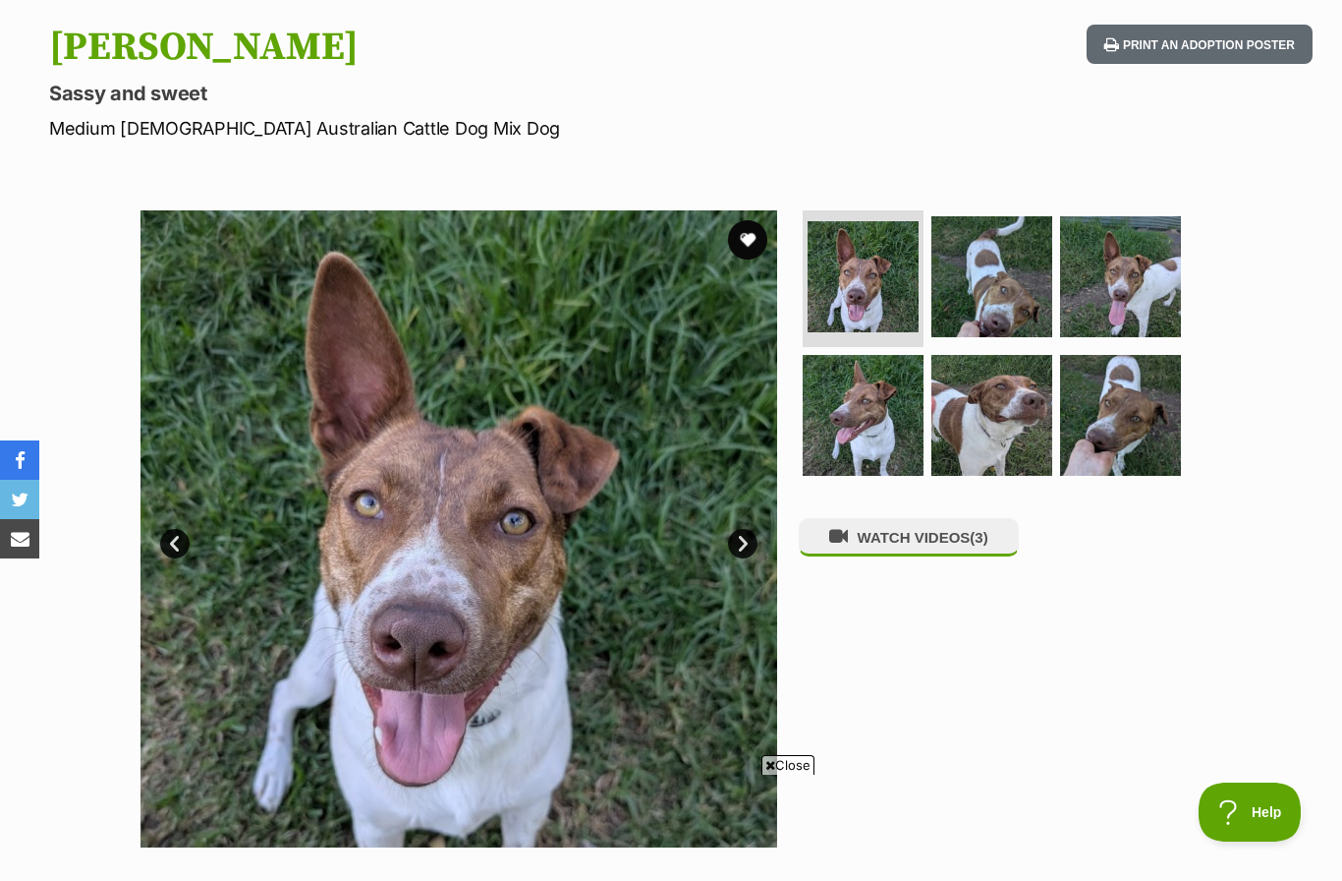
click at [736, 553] on link "Next" at bounding box center [742, 543] width 29 height 29
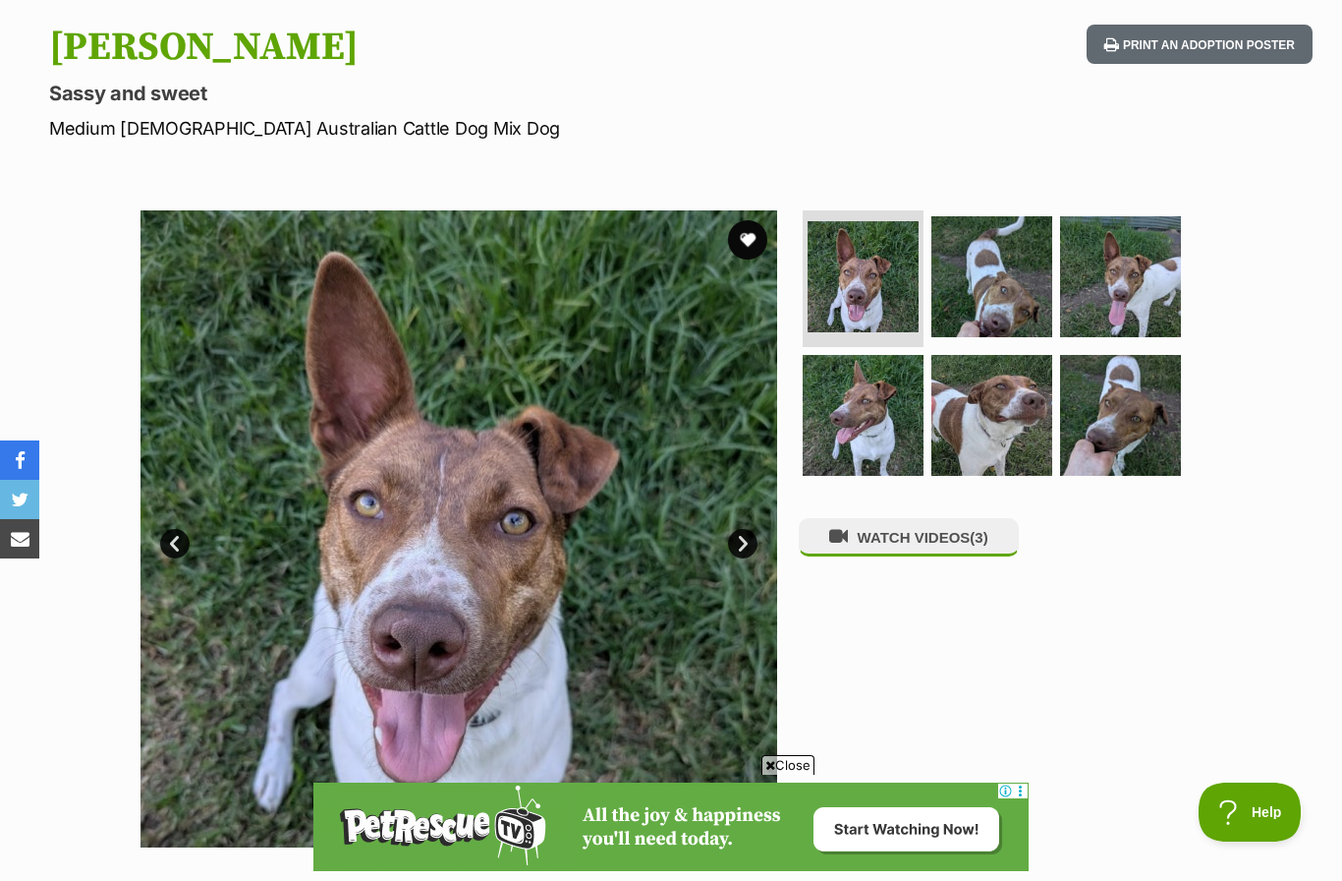
scroll to position [0, 0]
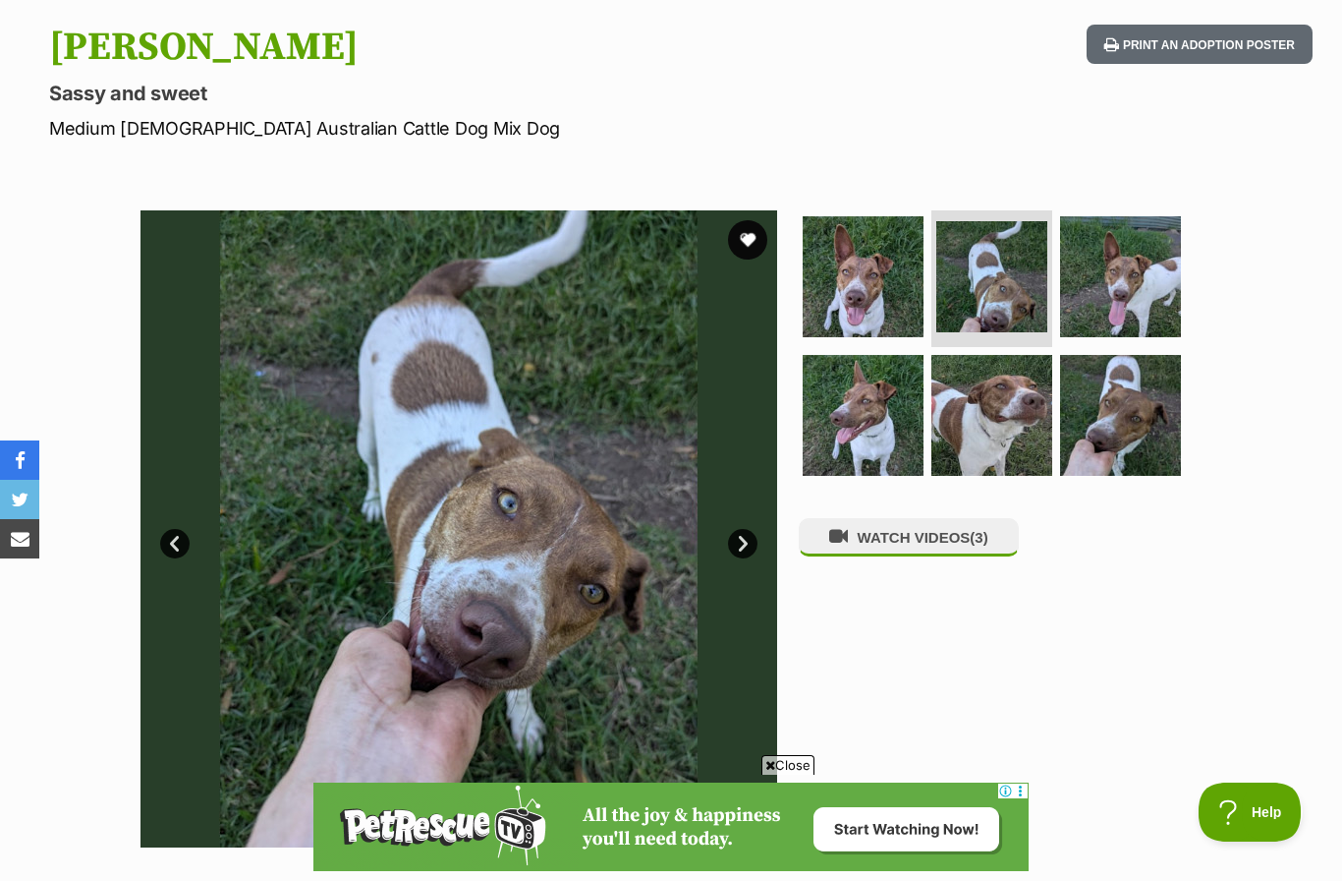
click at [745, 539] on link "Next" at bounding box center [742, 543] width 29 height 29
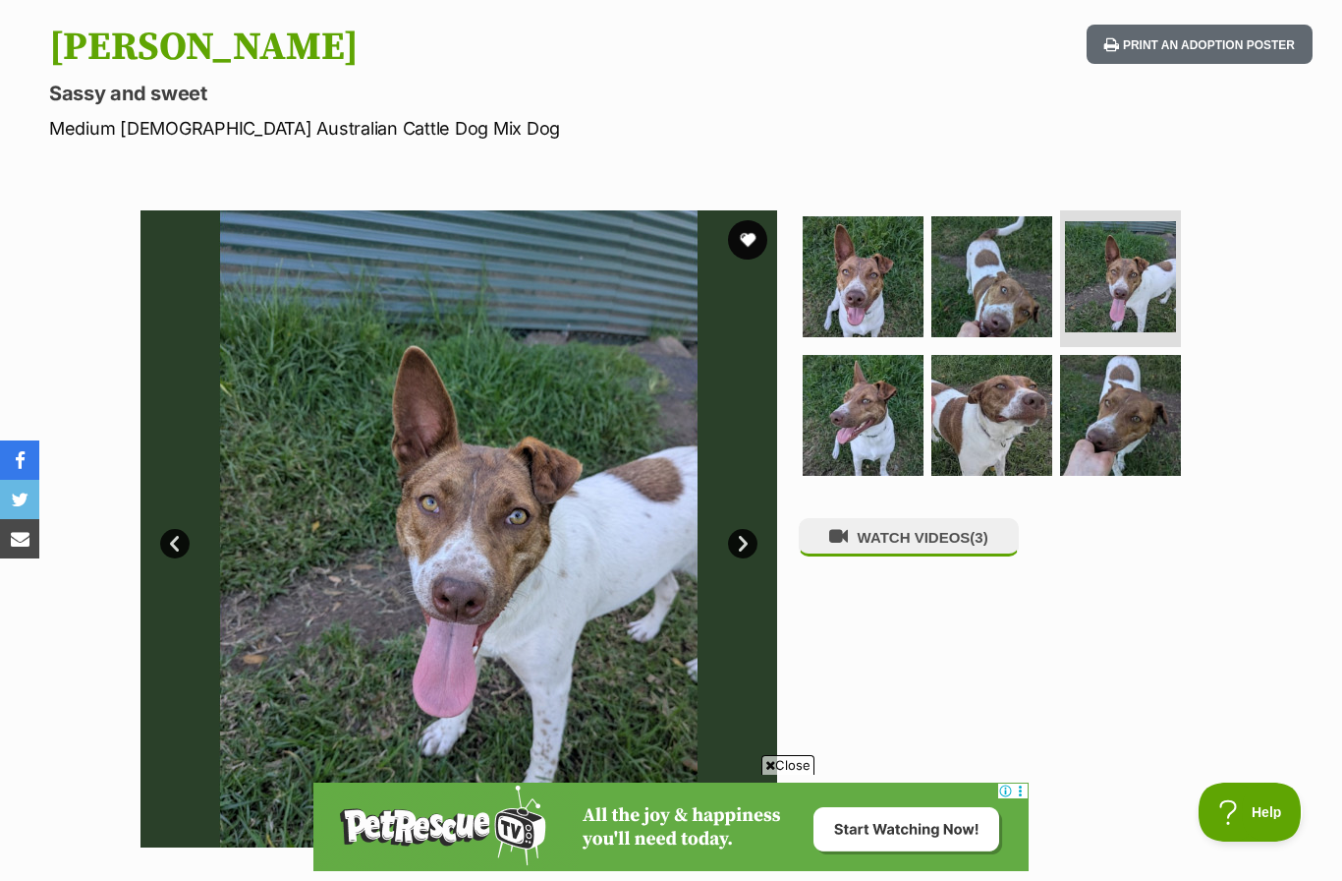
click at [744, 541] on link "Next" at bounding box center [742, 543] width 29 height 29
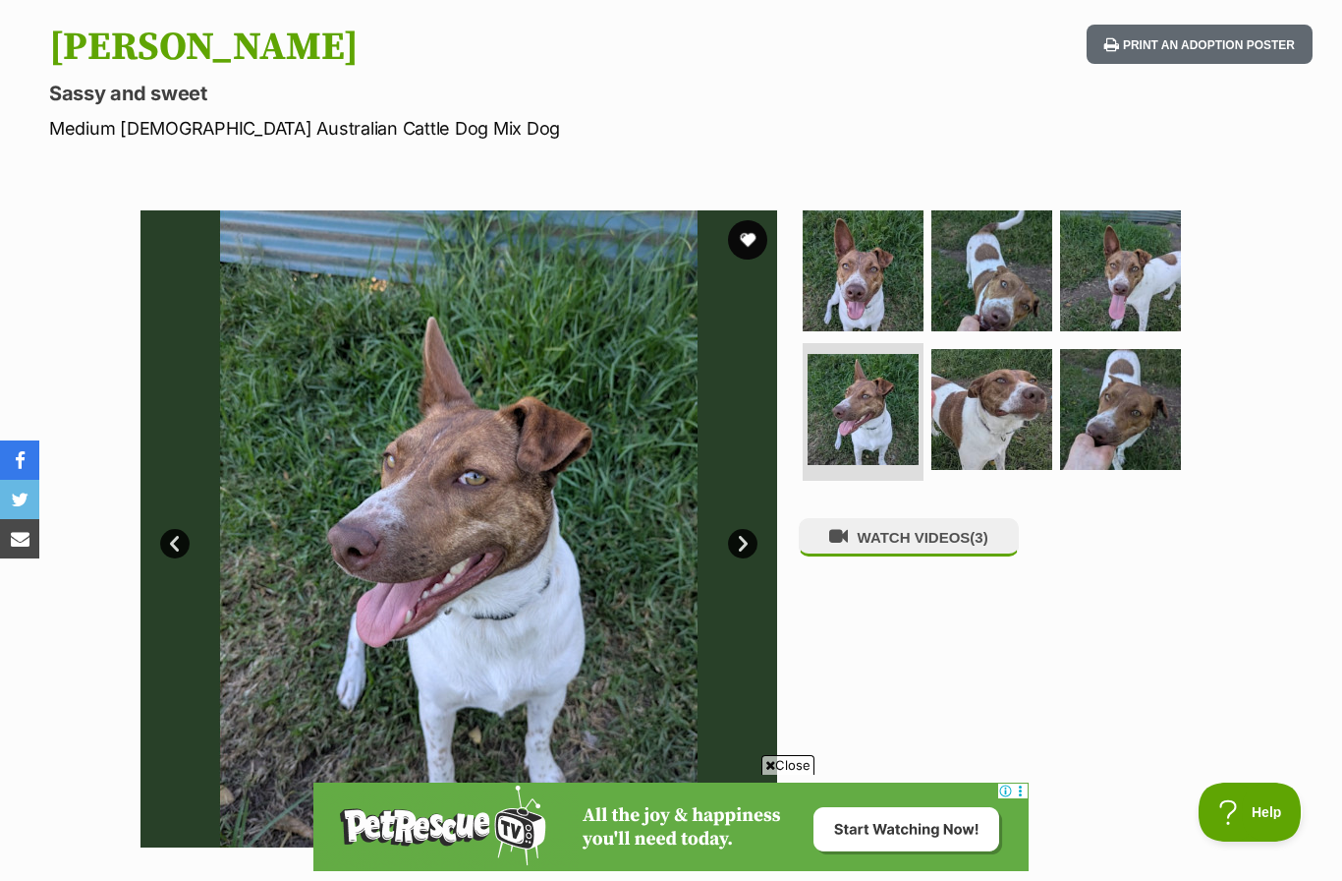
click at [737, 550] on link "Next" at bounding box center [742, 543] width 29 height 29
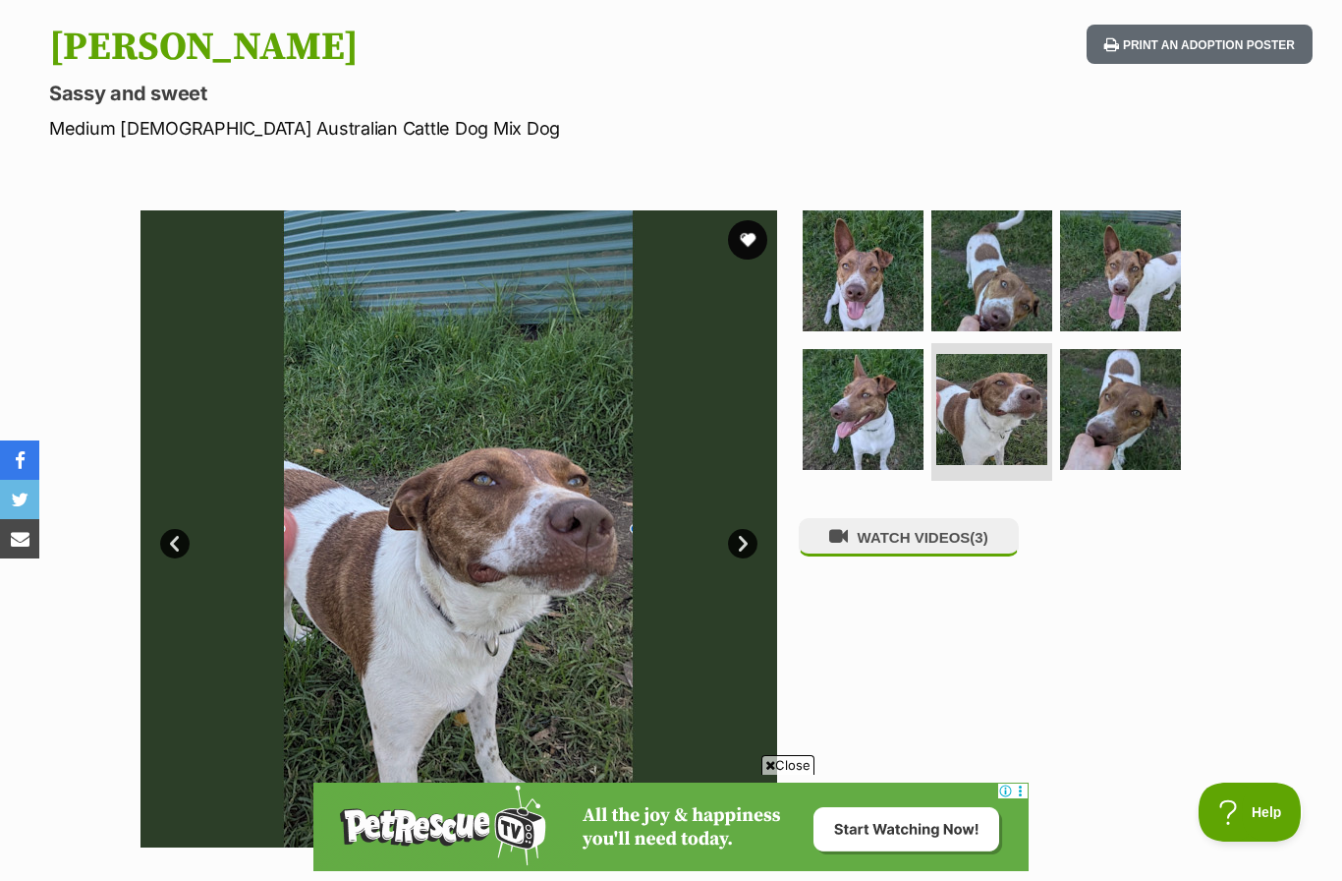
click at [751, 527] on img at bounding box center [459, 528] width 637 height 637
click at [753, 531] on link "Next" at bounding box center [742, 543] width 29 height 29
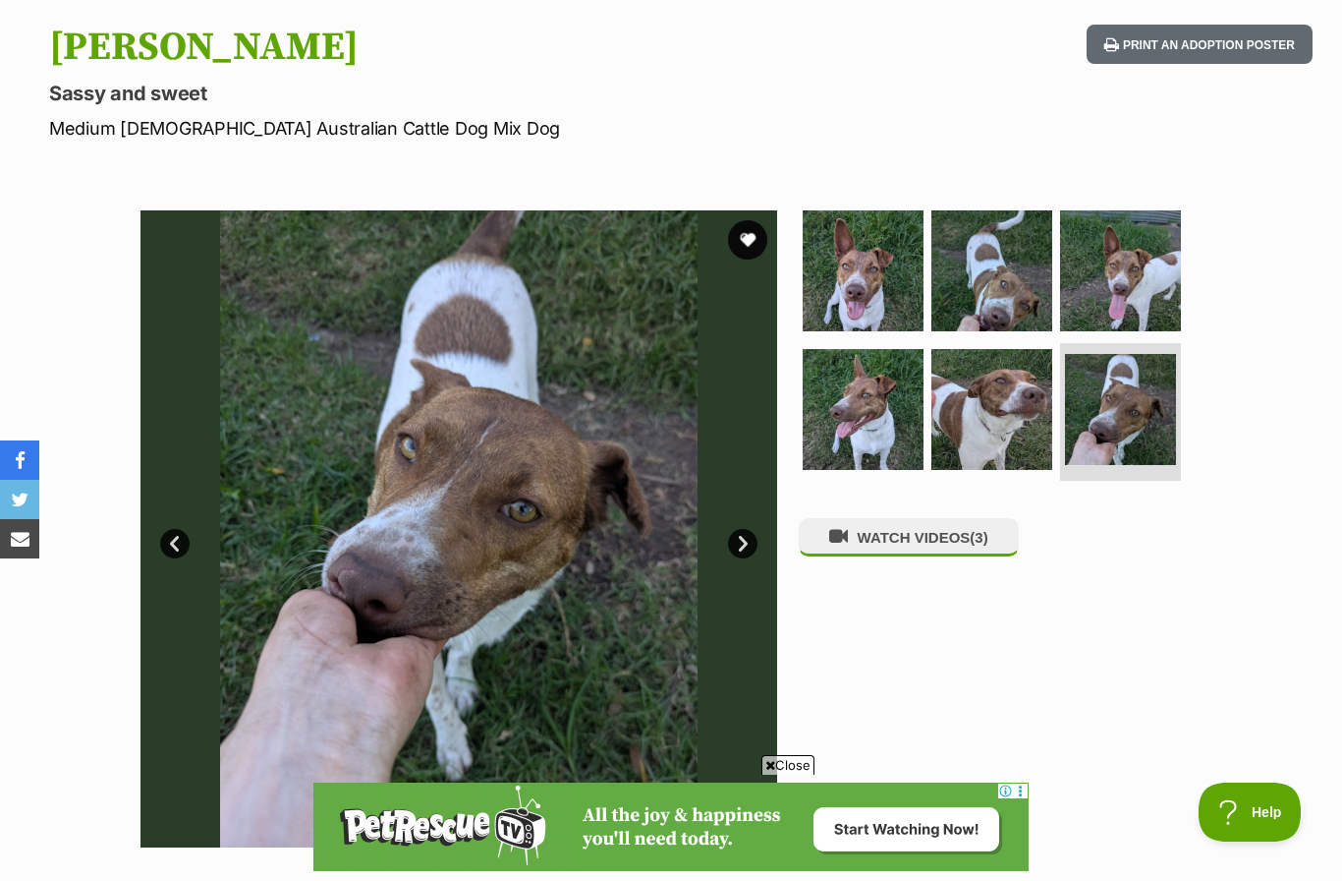
click at [752, 543] on link "Next" at bounding box center [742, 543] width 29 height 29
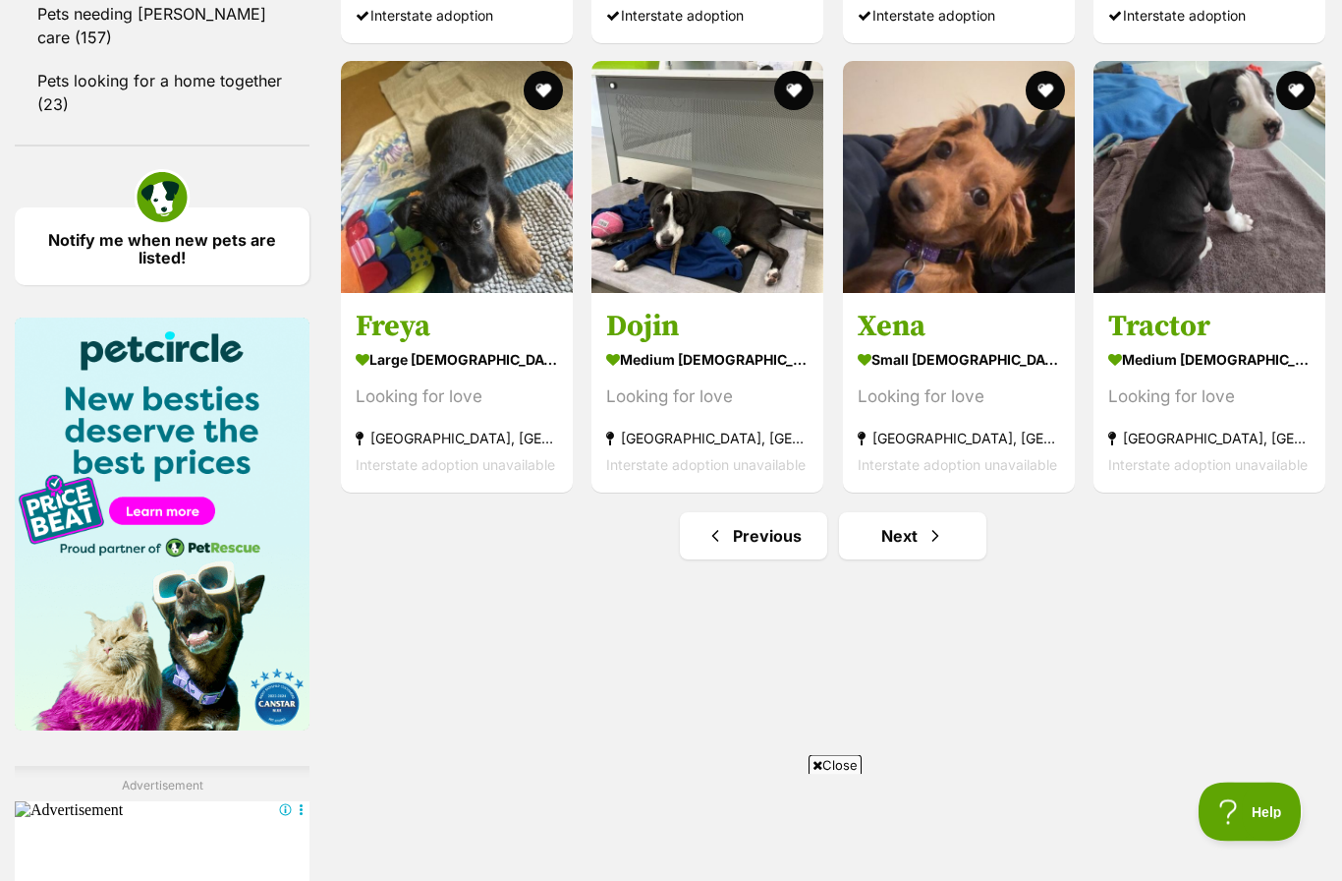
scroll to position [2705, 0]
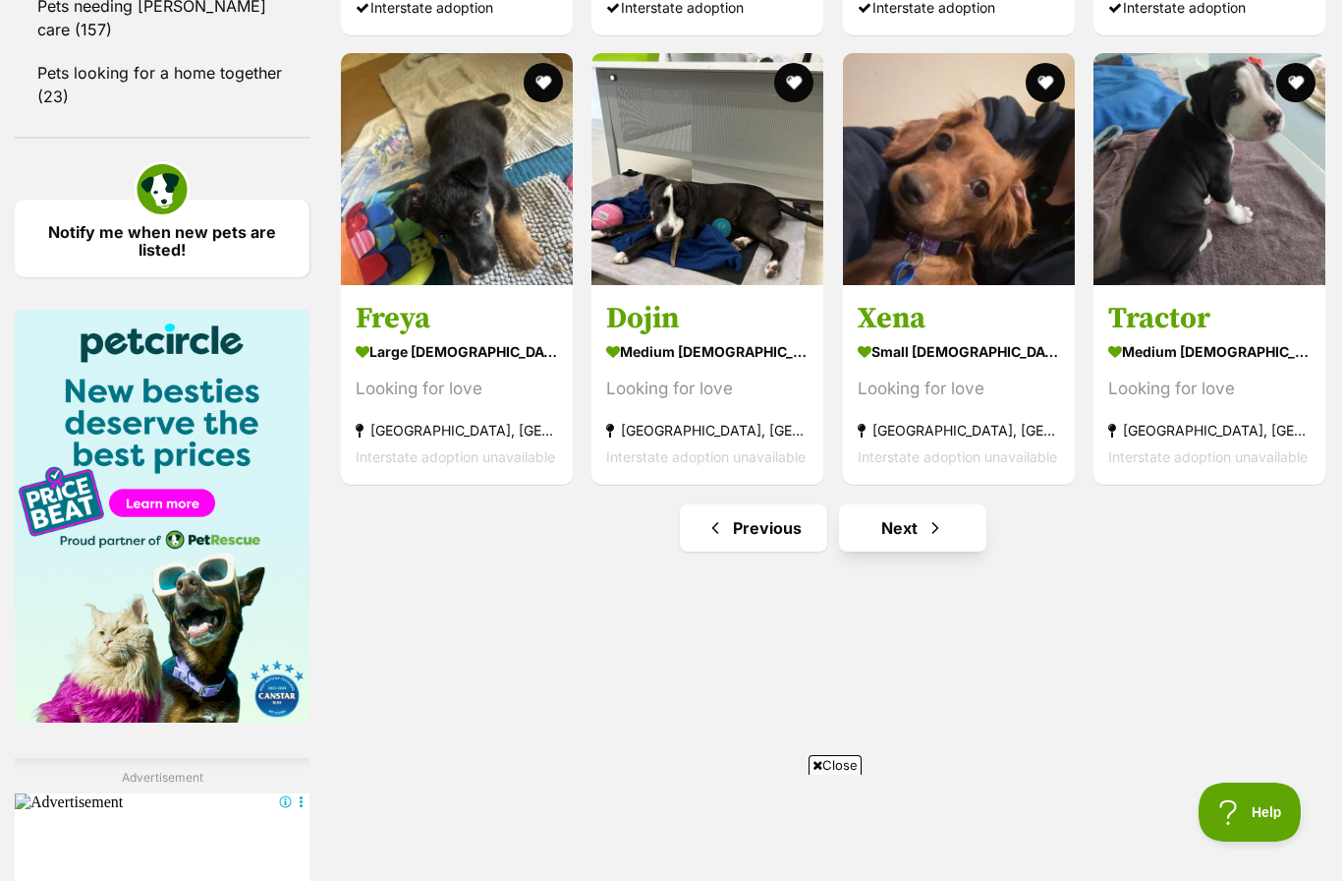
click at [936, 530] on span "Next page" at bounding box center [936, 528] width 20 height 24
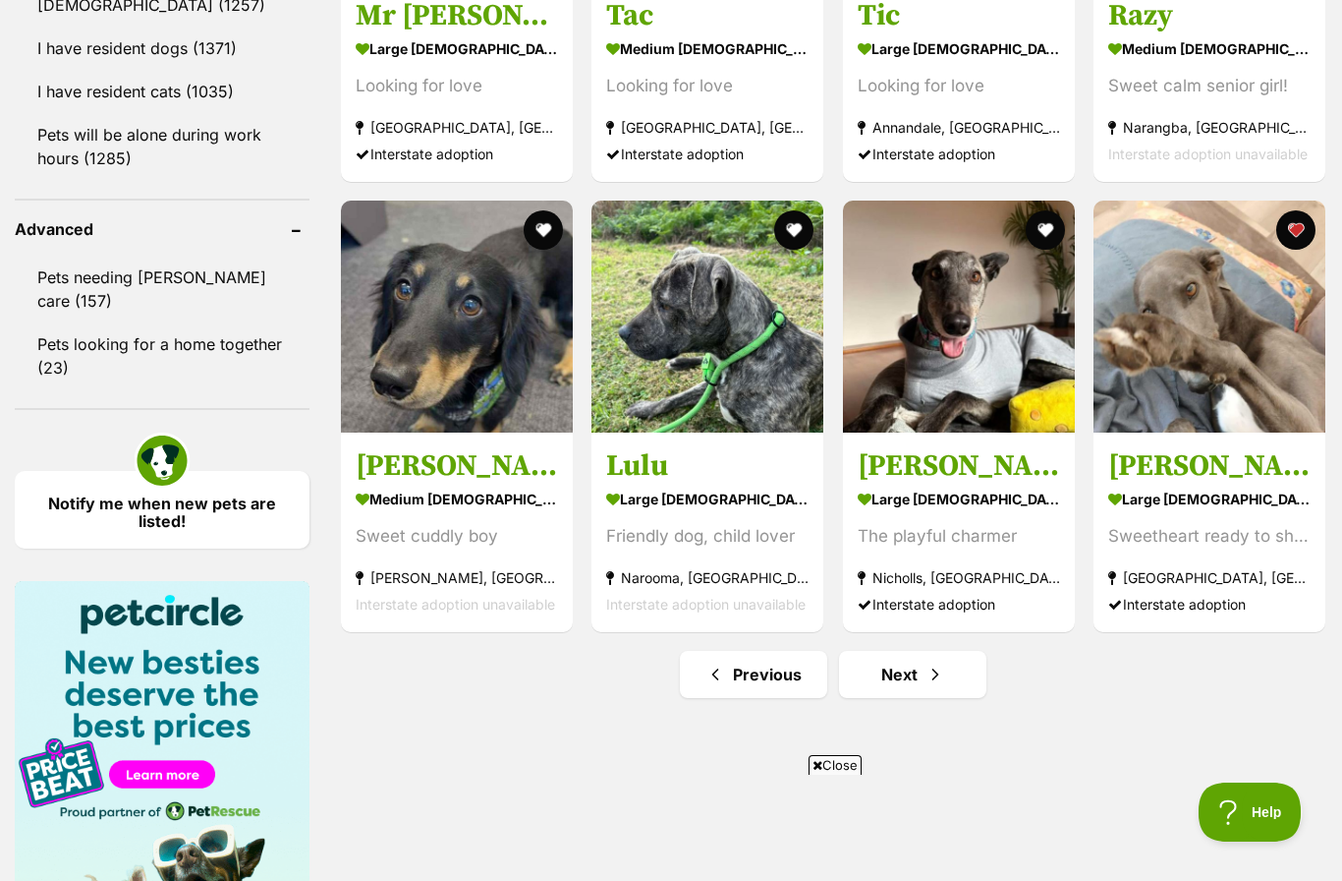
scroll to position [2531, 0]
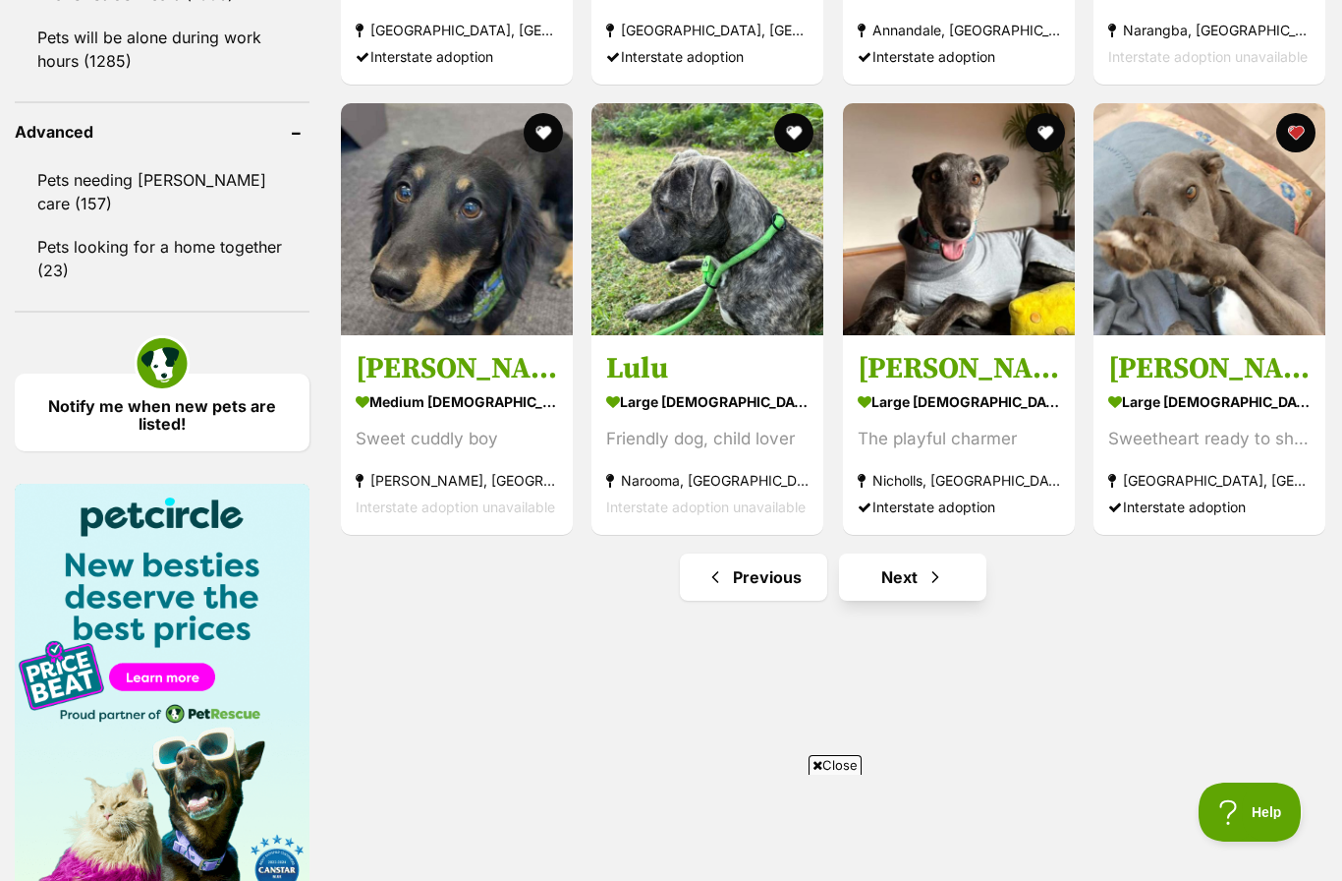
click at [926, 577] on span "Next page" at bounding box center [936, 577] width 20 height 24
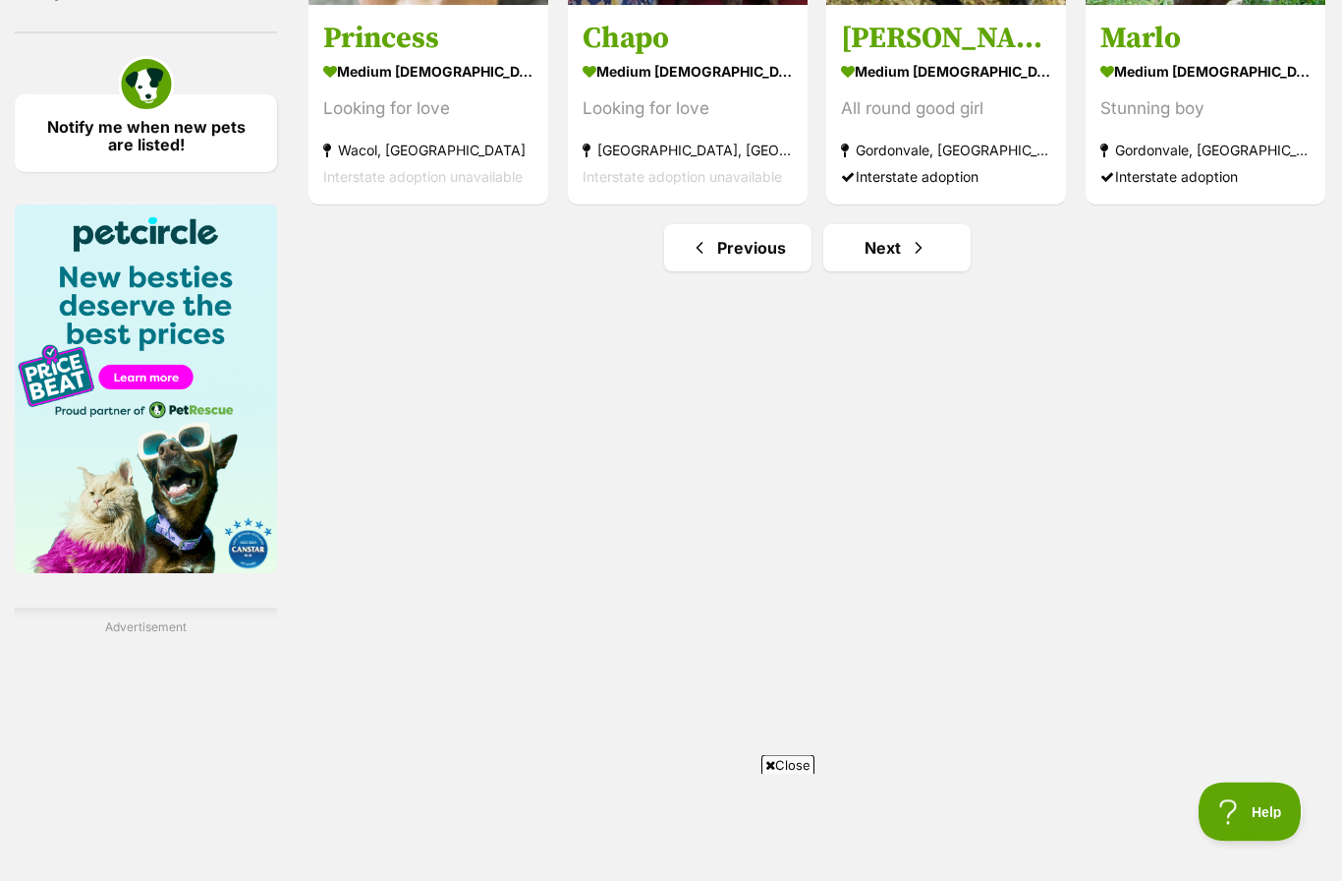
scroll to position [2917, 0]
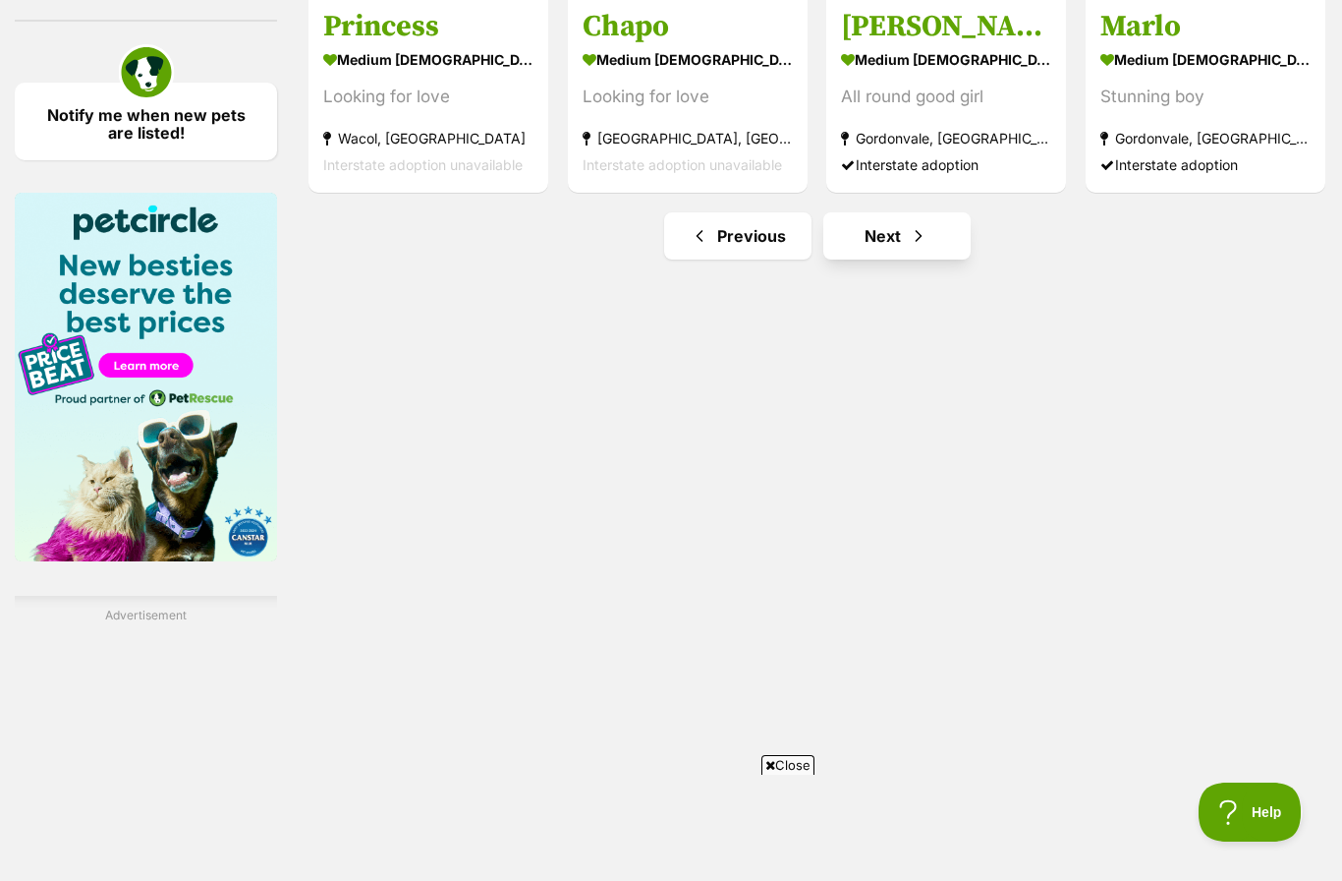
click at [909, 248] on span "Next page" at bounding box center [919, 236] width 20 height 24
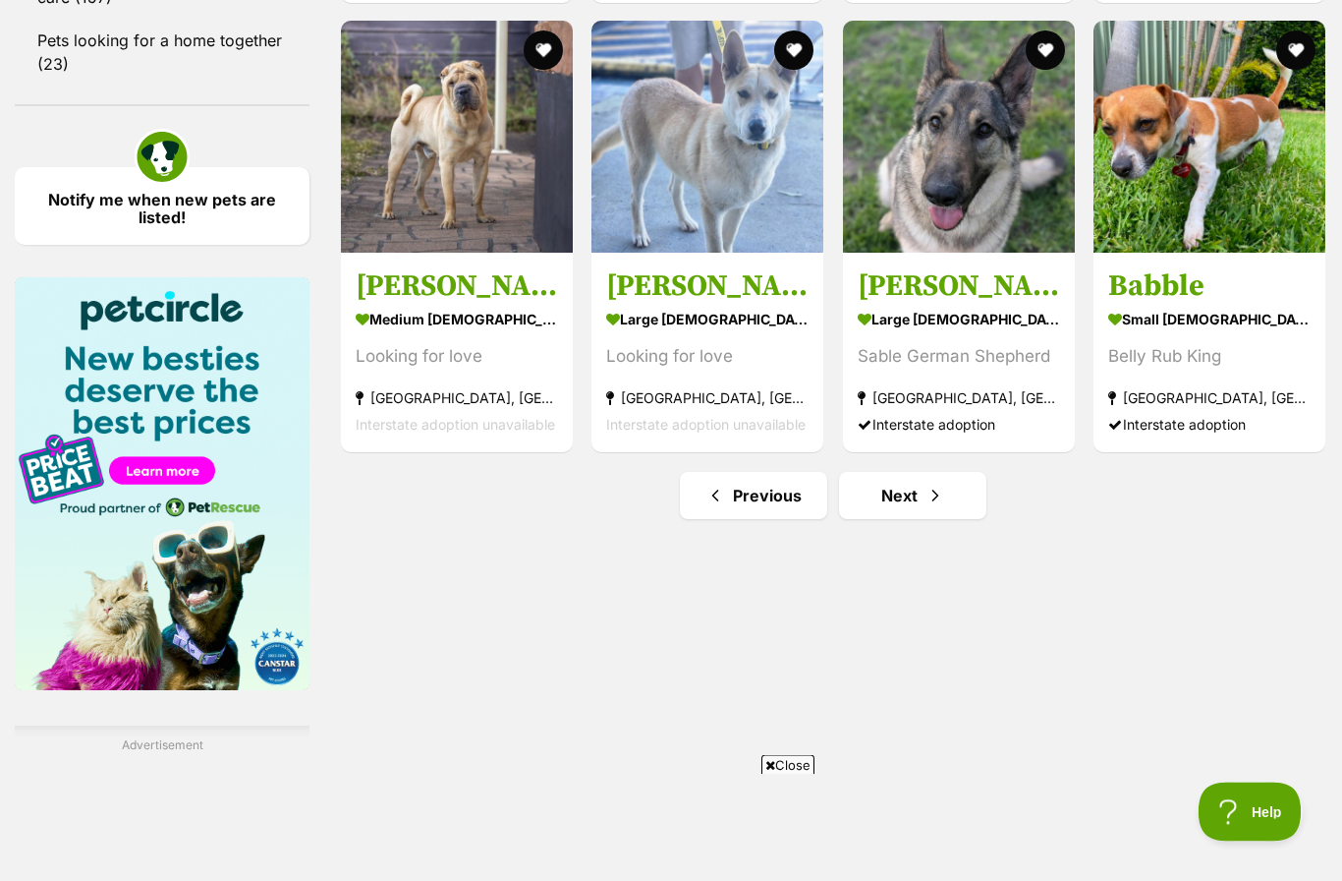
scroll to position [2738, 0]
click at [927, 503] on span "Next page" at bounding box center [936, 495] width 20 height 24
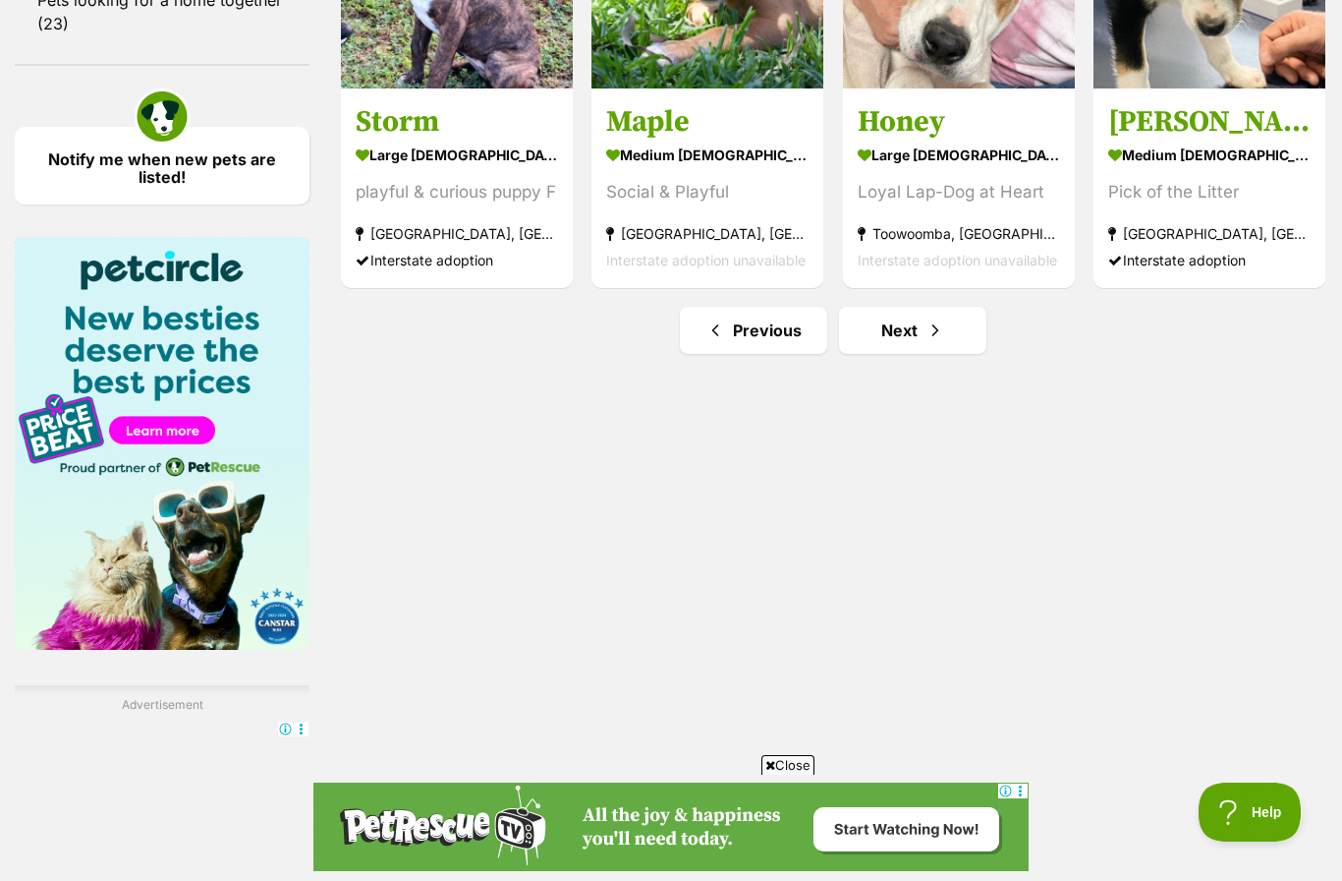
scroll to position [2760, 0]
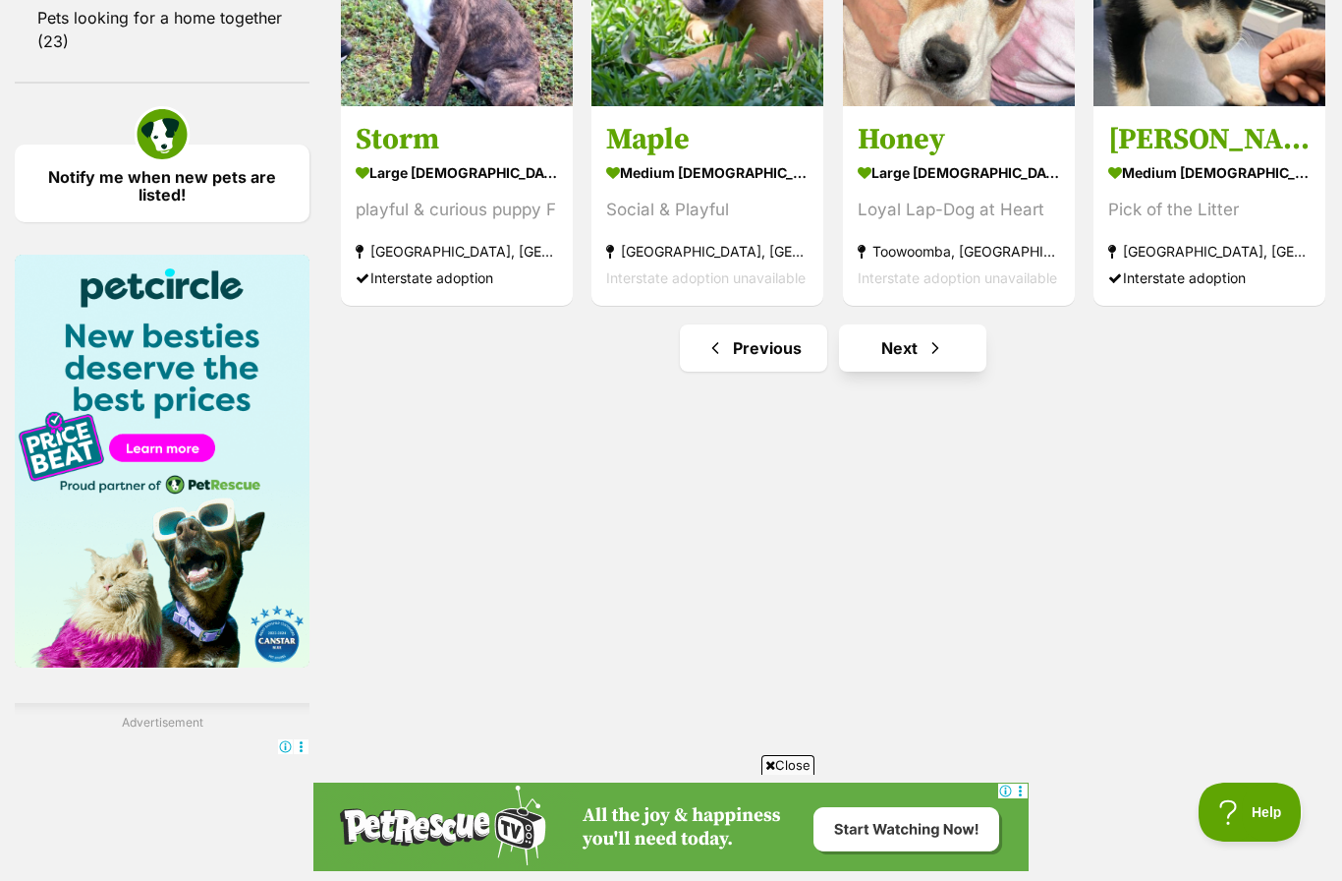
click at [924, 359] on link "Next" at bounding box center [912, 347] width 147 height 47
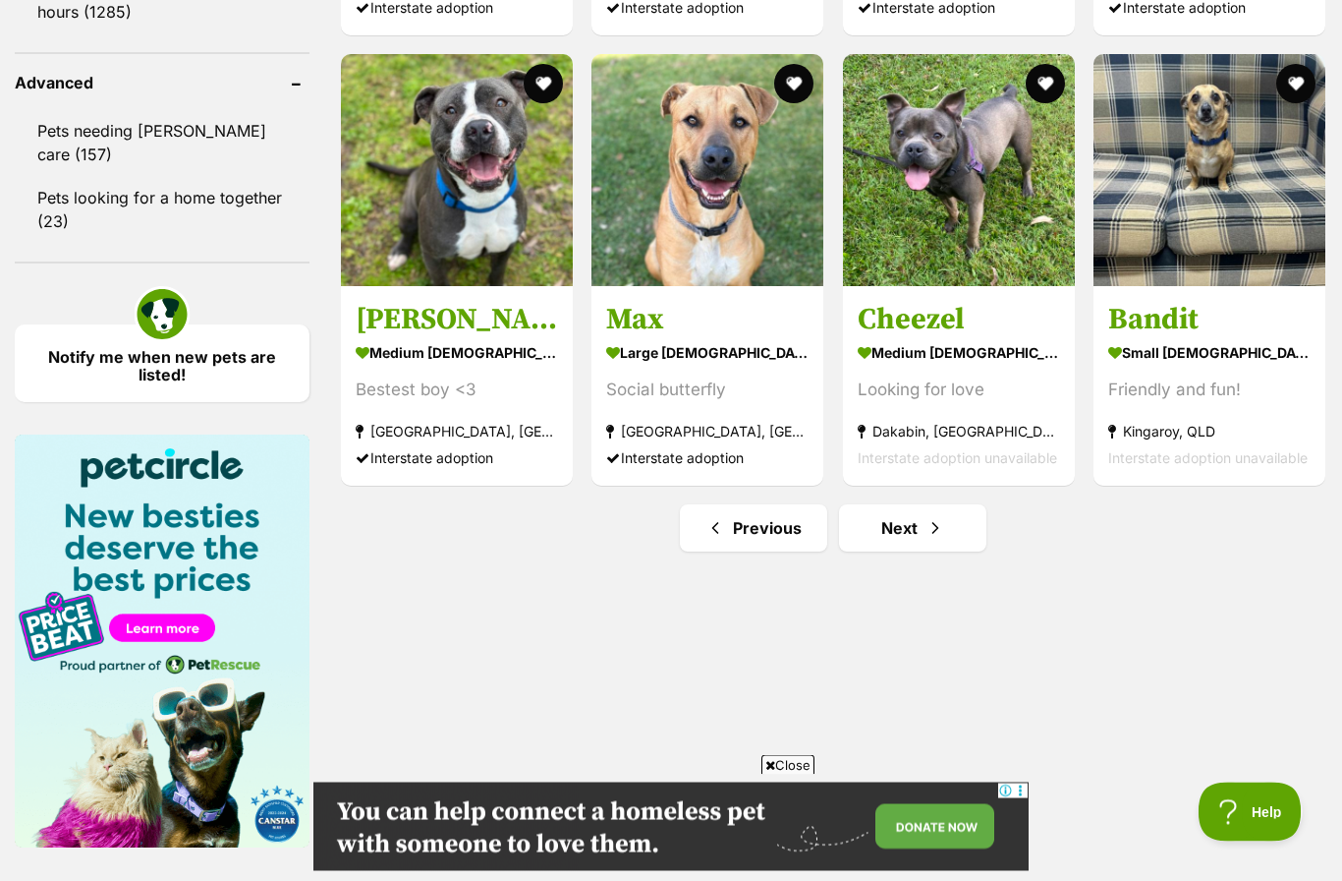
scroll to position [2605, 0]
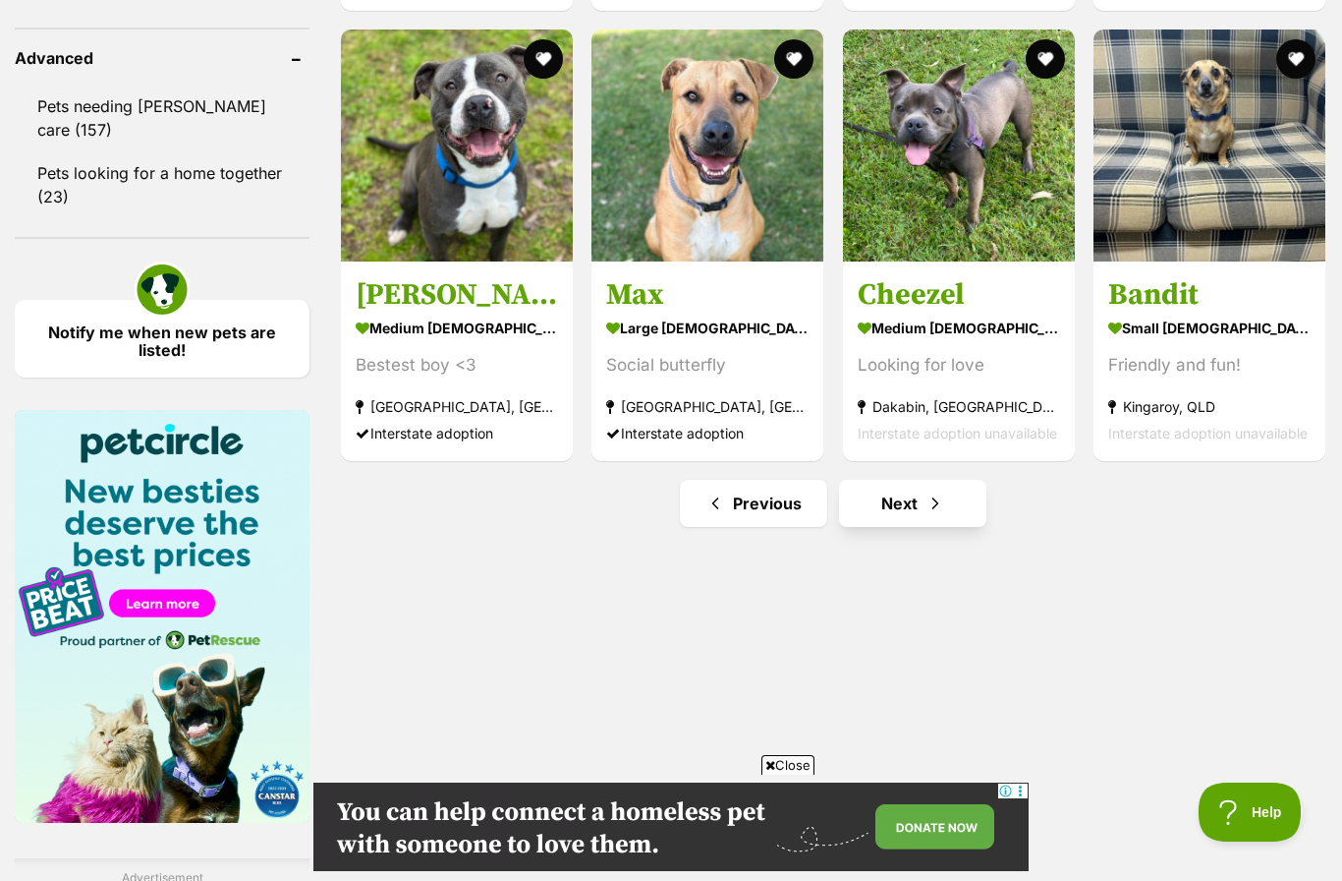
click at [929, 490] on link "Next" at bounding box center [912, 503] width 147 height 47
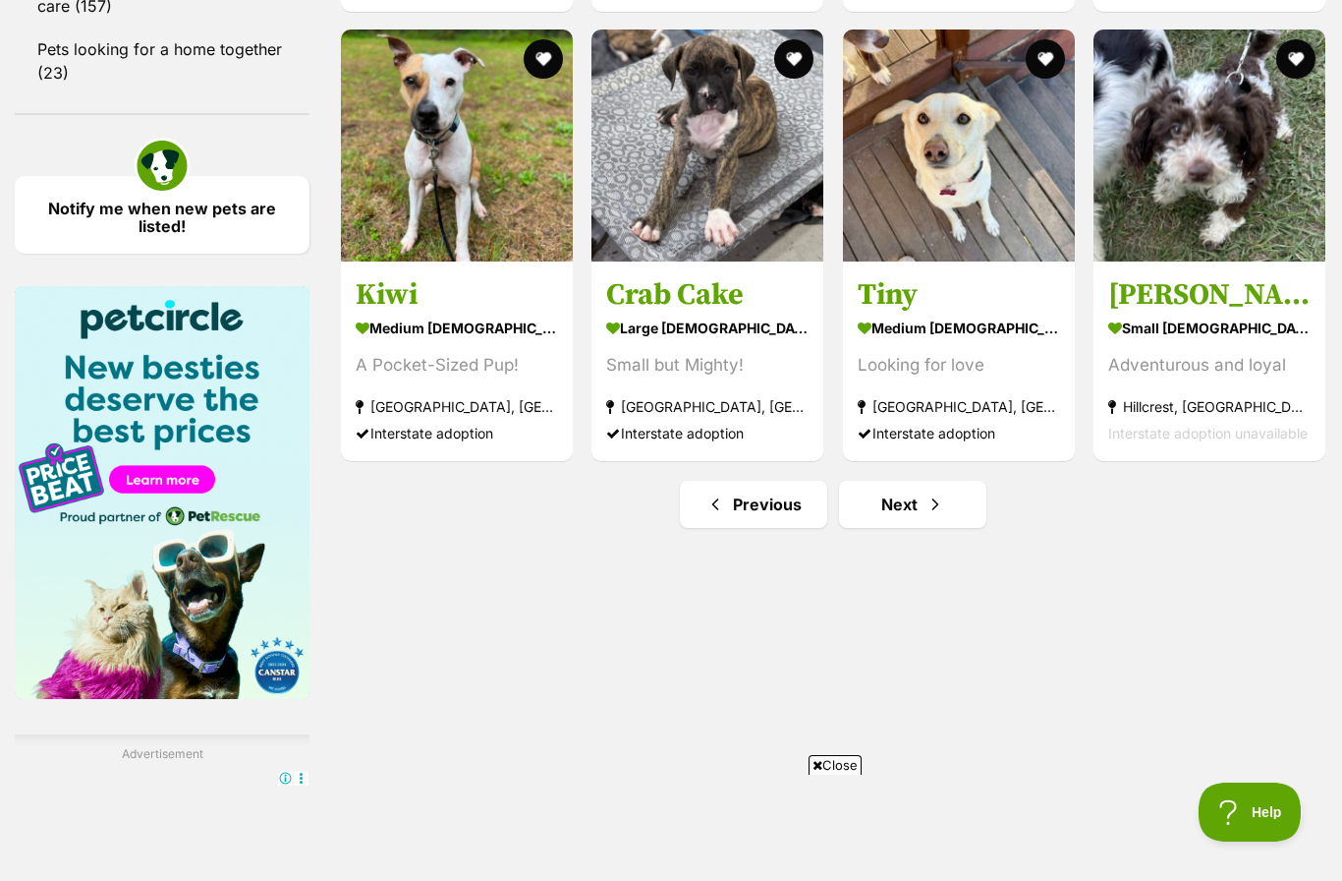
scroll to position [2767, 0]
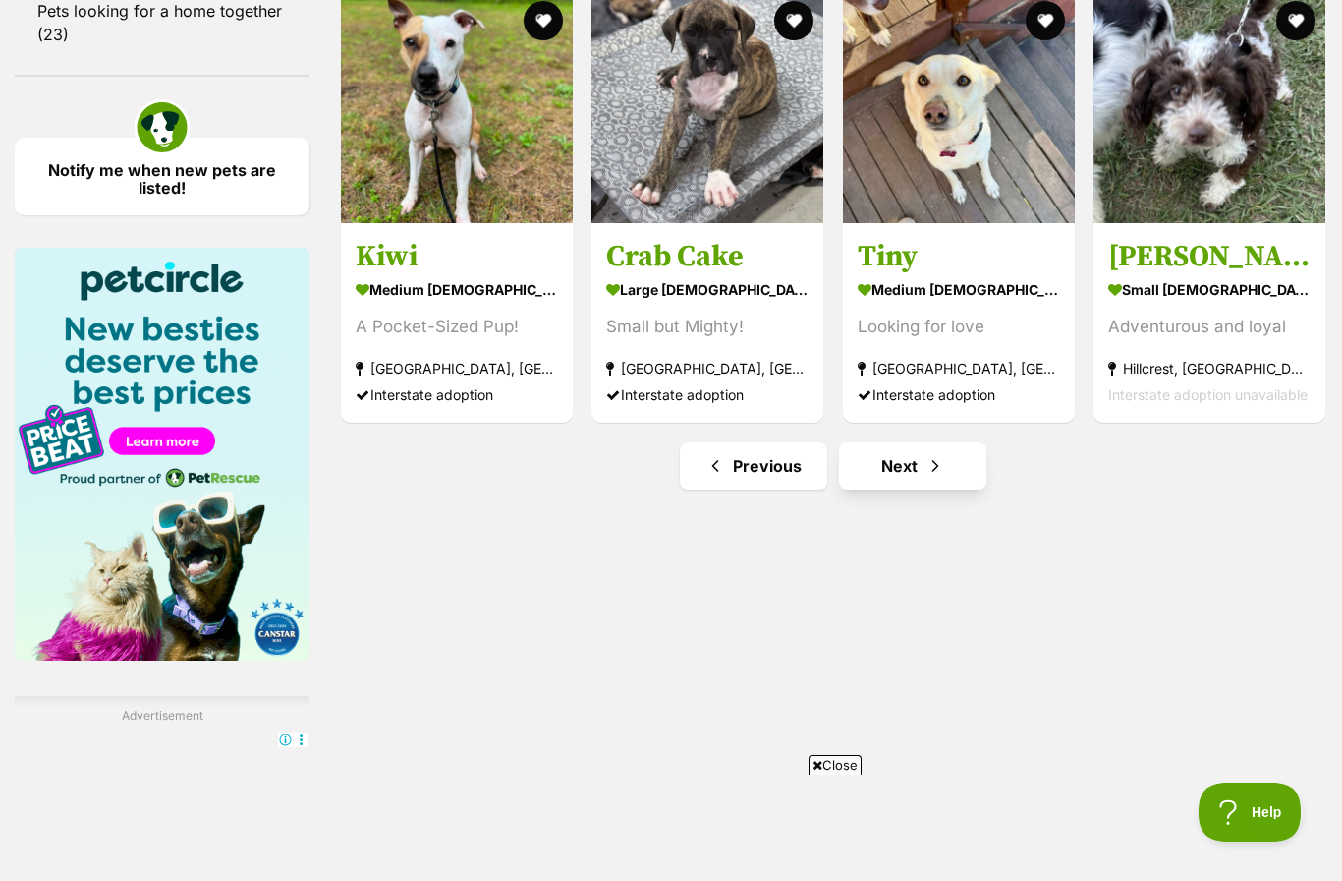
click at [929, 474] on span "Next page" at bounding box center [936, 466] width 20 height 24
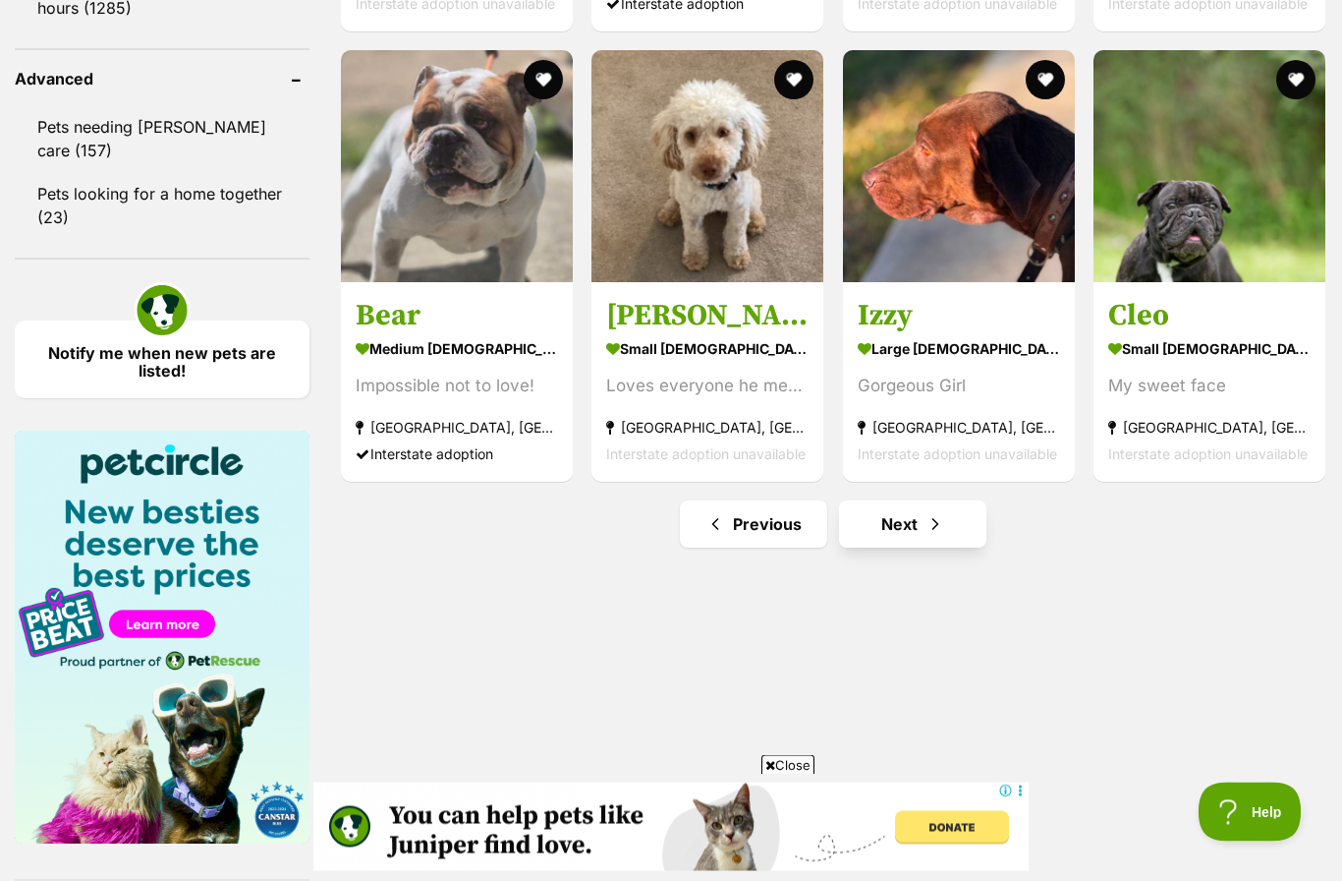
scroll to position [2585, 0]
click at [934, 511] on link "Next" at bounding box center [912, 523] width 147 height 47
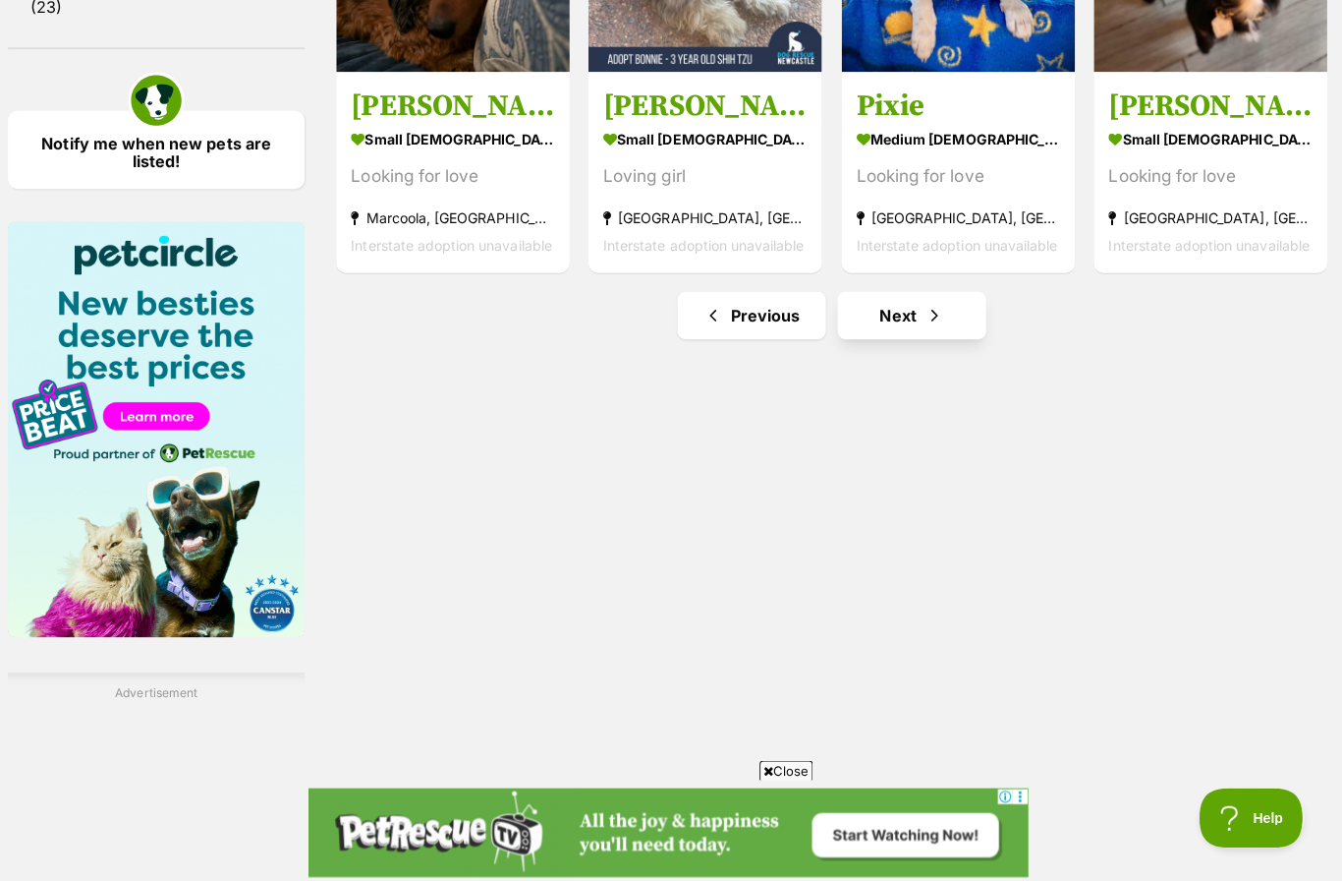
scroll to position [2796, 0]
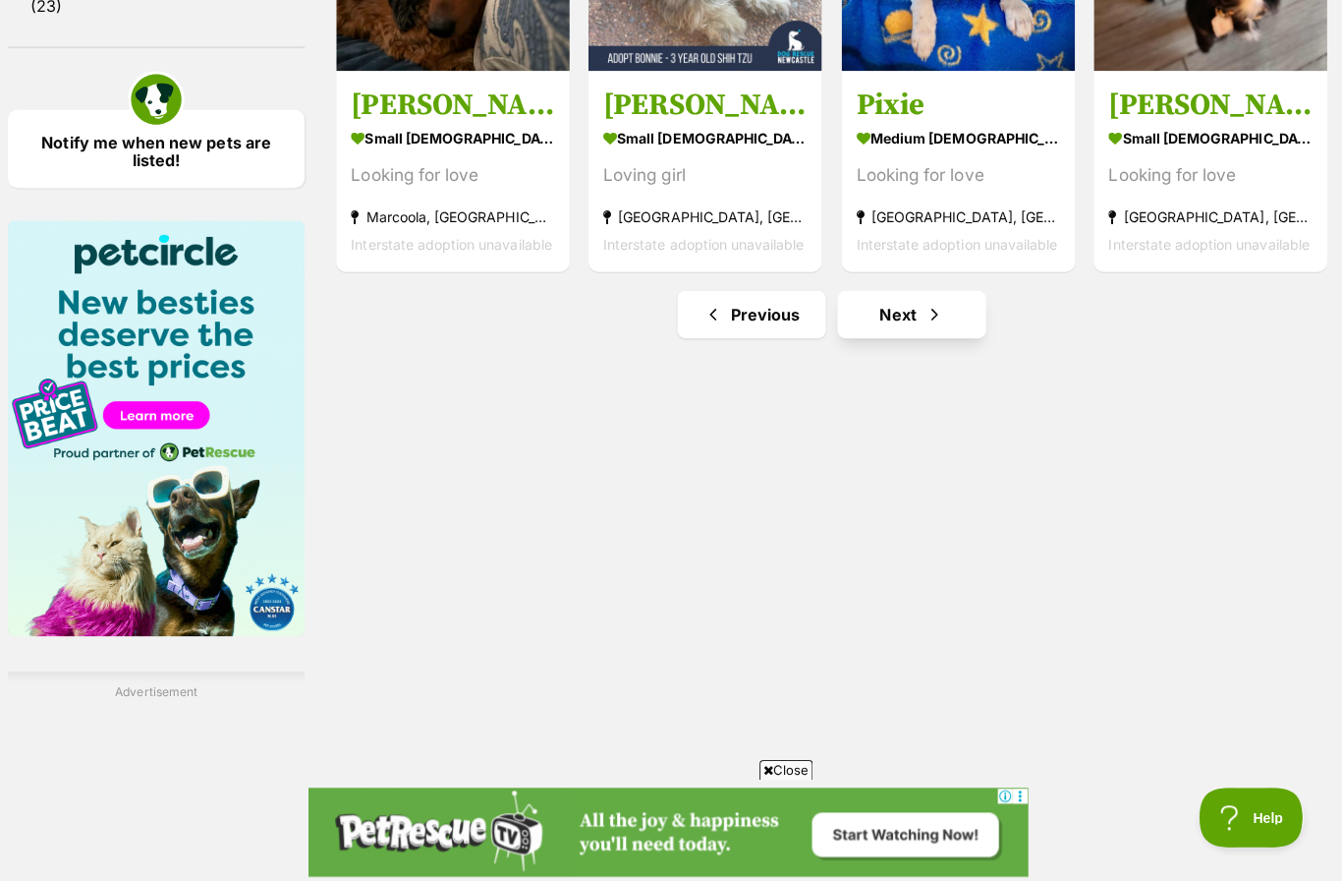
click at [917, 315] on link "Next" at bounding box center [912, 312] width 147 height 47
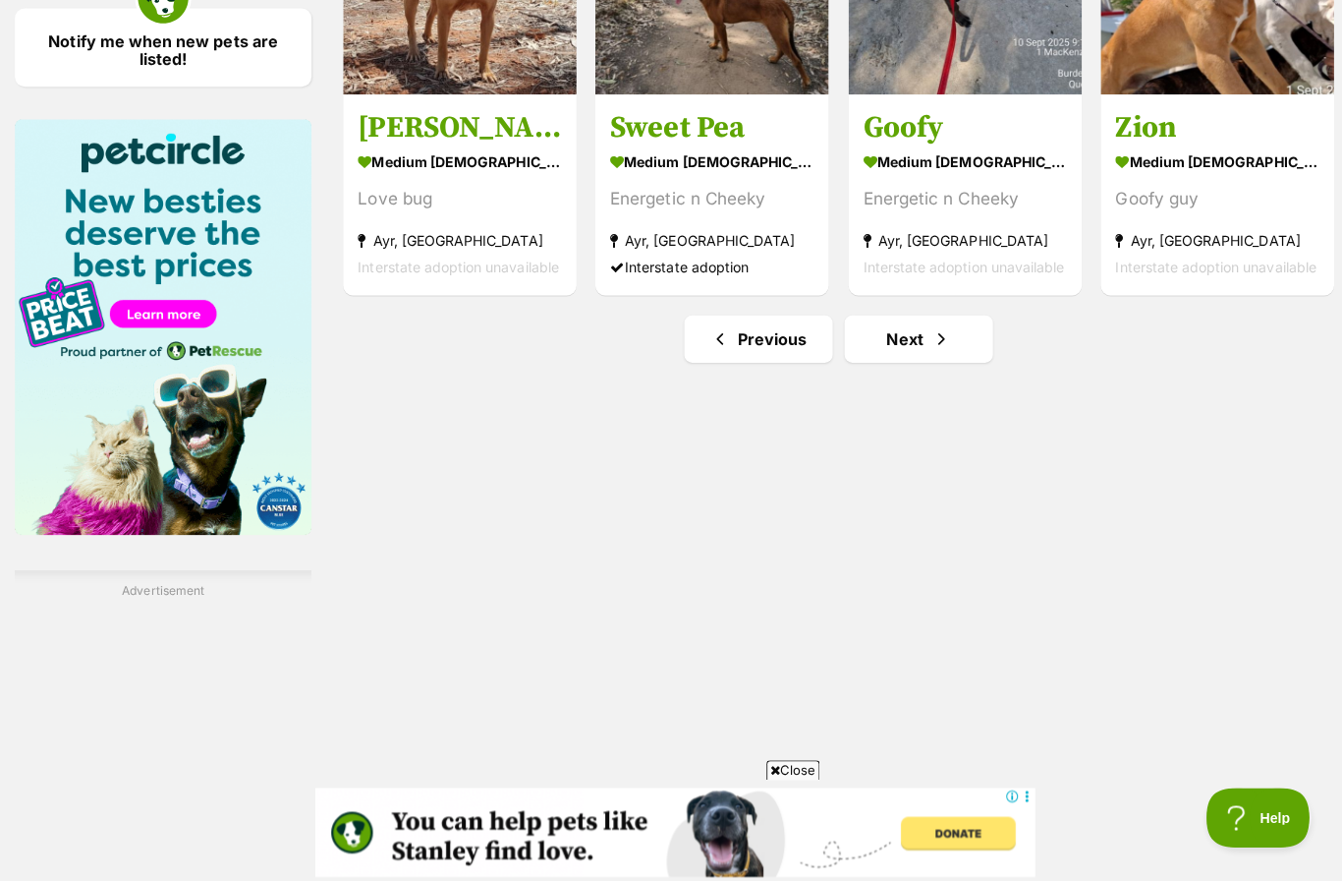
scroll to position [2897, 0]
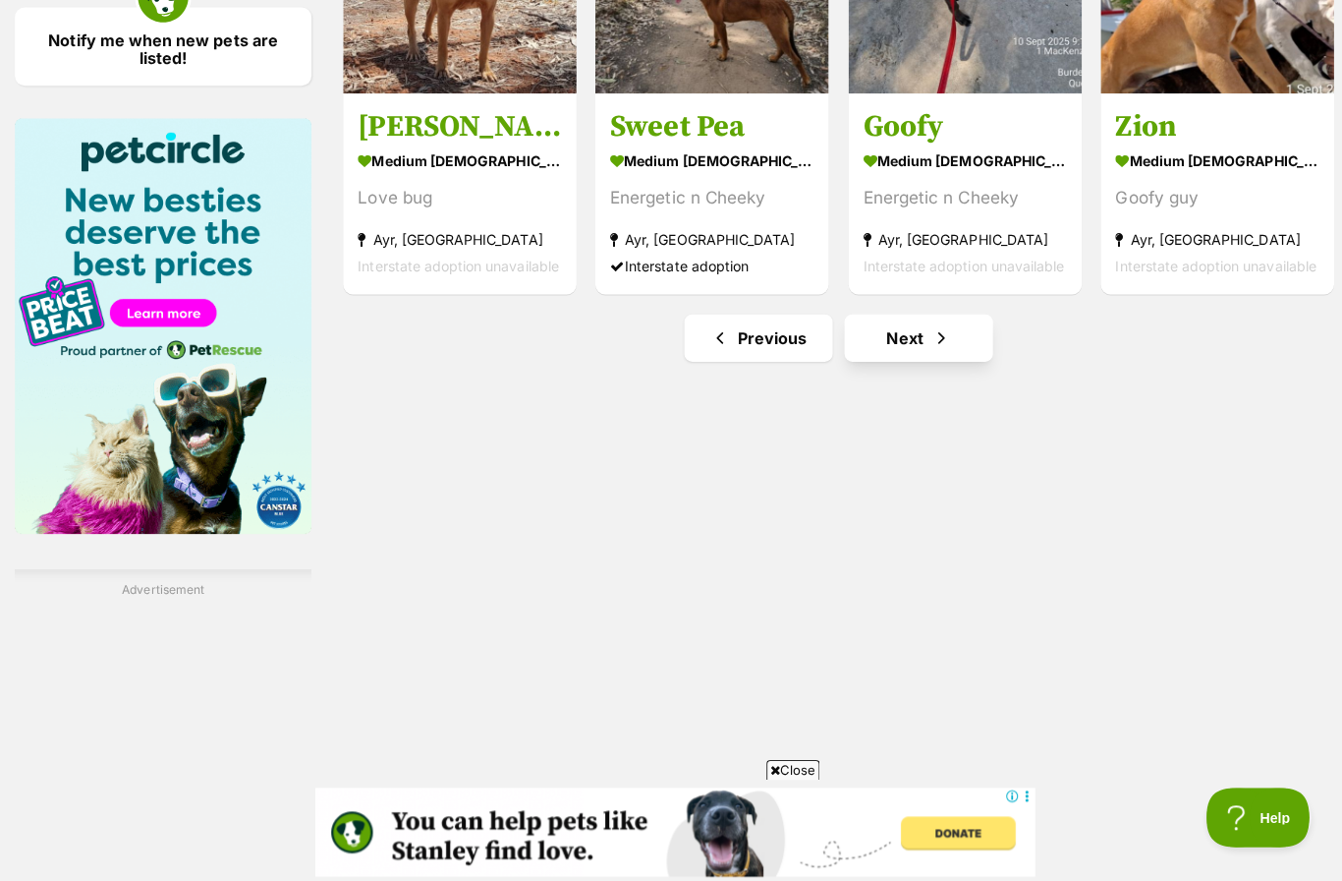
click at [929, 336] on span "Next page" at bounding box center [936, 336] width 20 height 24
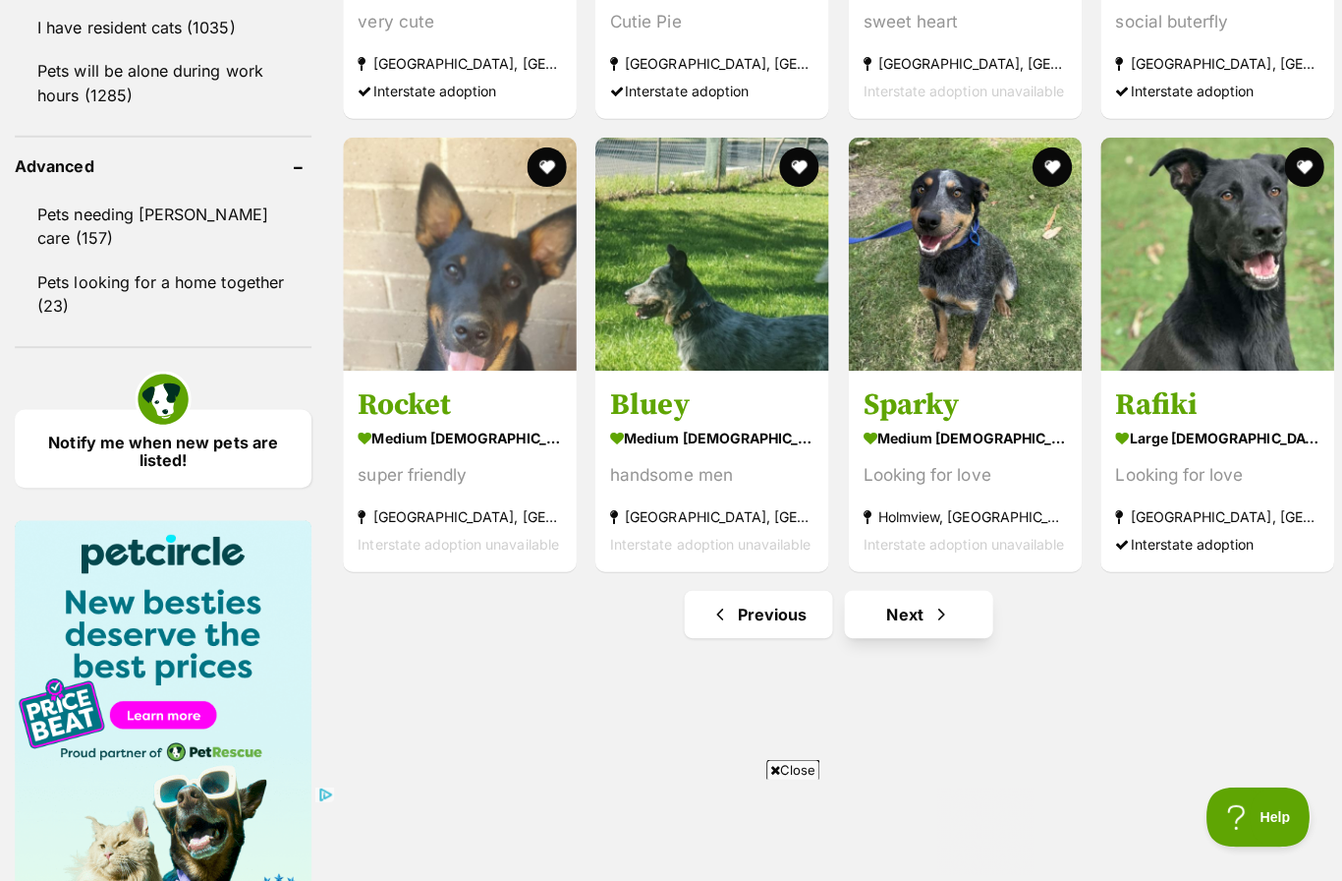
scroll to position [2498, 0]
click at [933, 600] on span "Next page" at bounding box center [936, 610] width 20 height 24
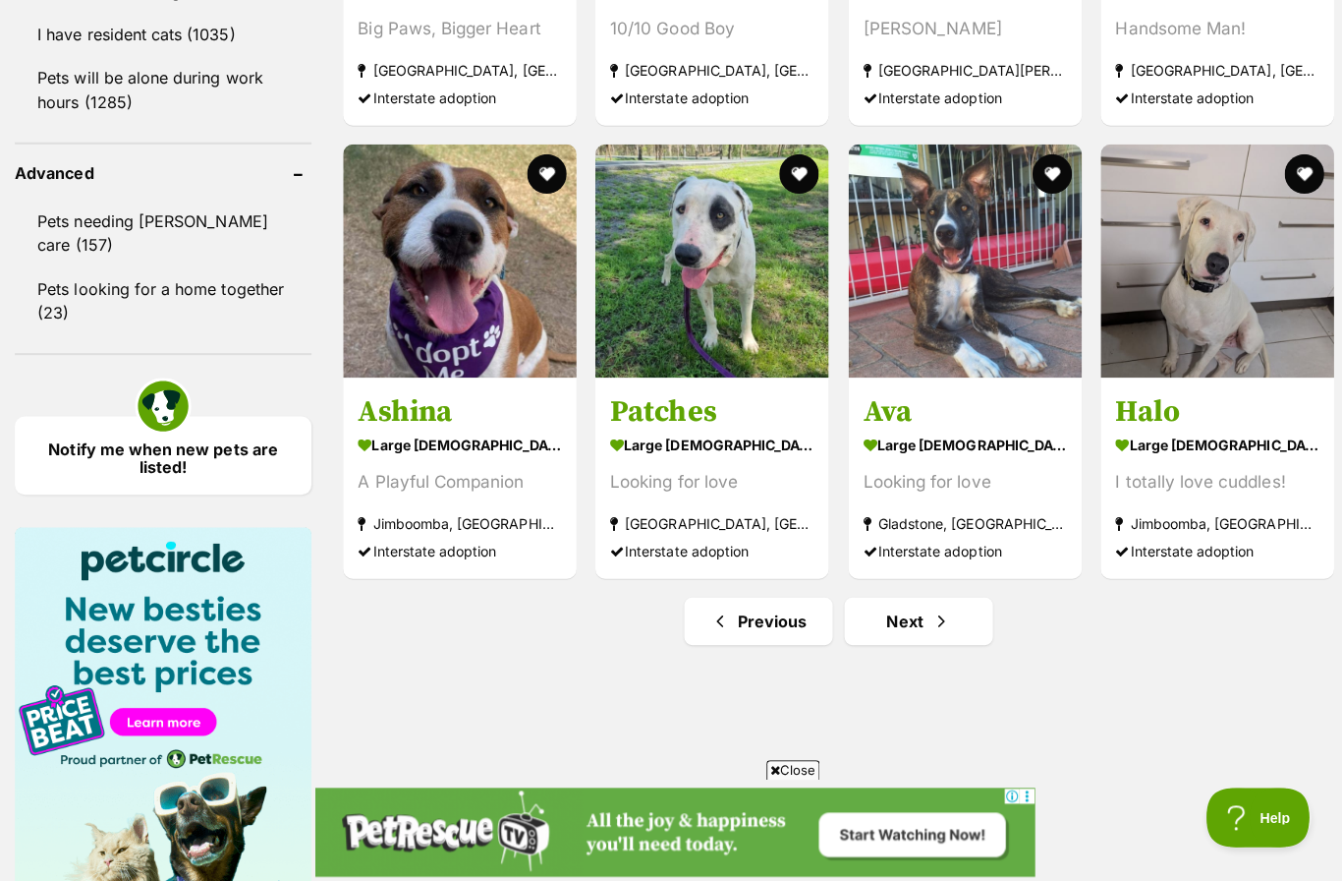
scroll to position [2507, 0]
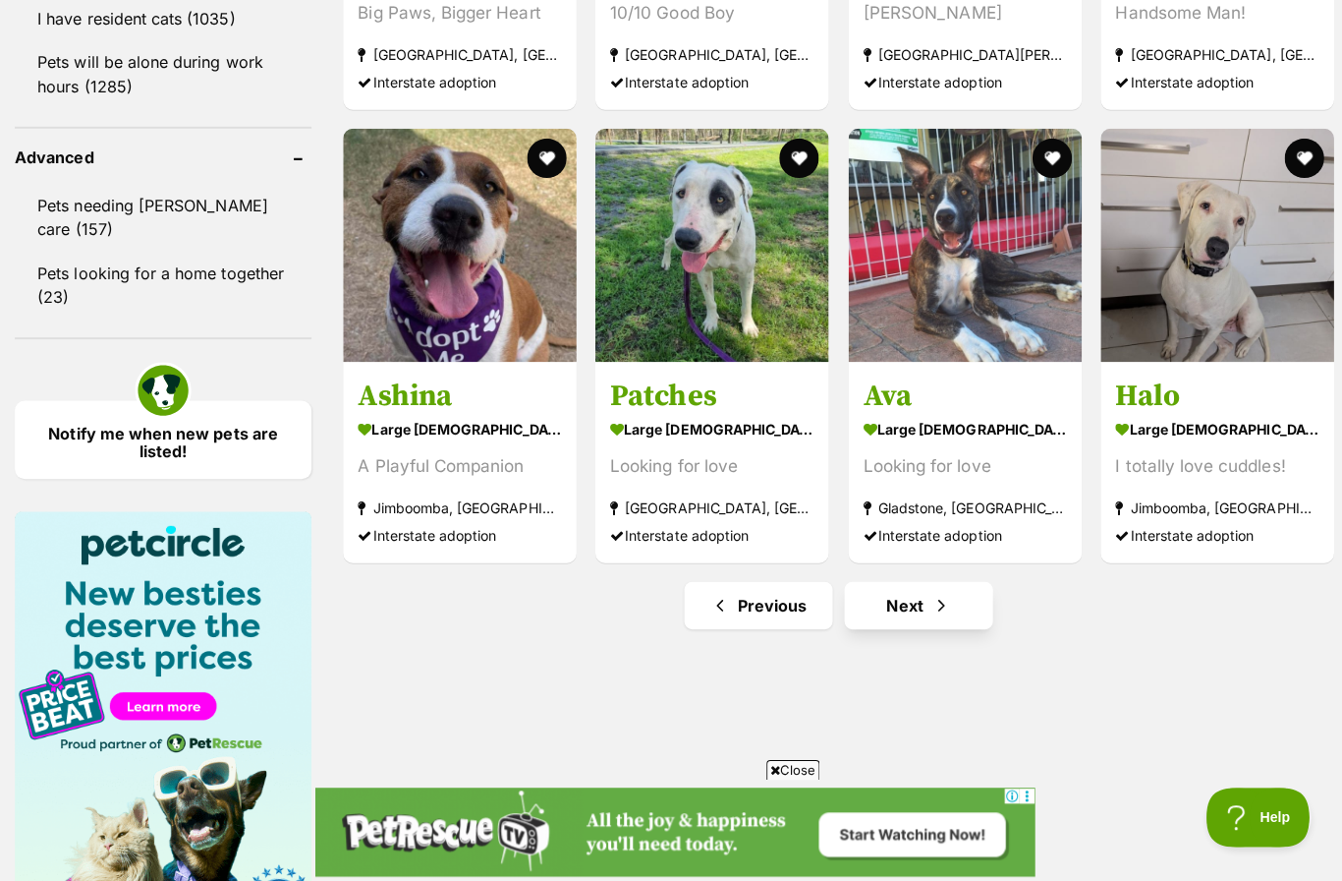
click at [929, 609] on span "Next page" at bounding box center [936, 602] width 20 height 24
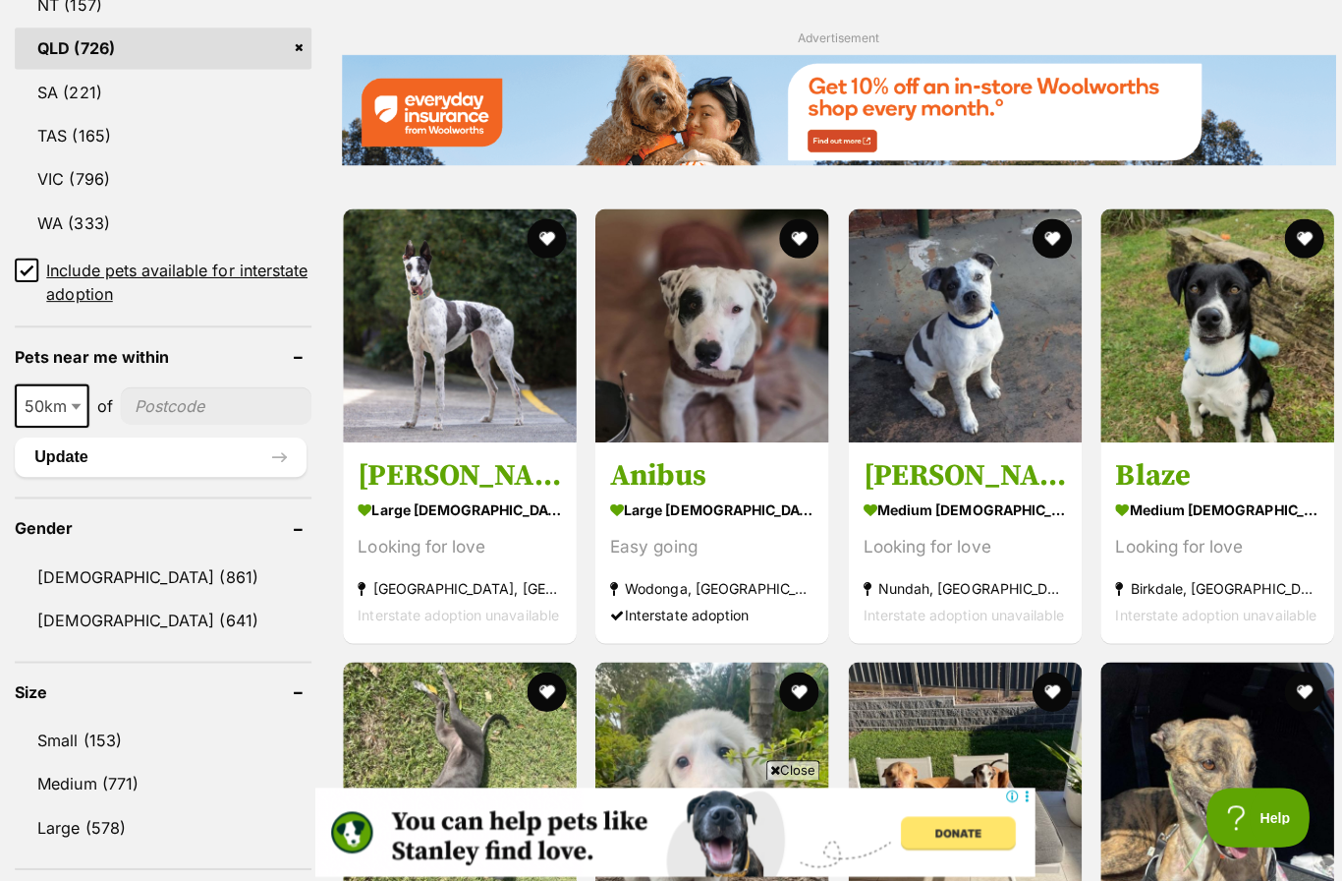
scroll to position [1202, 0]
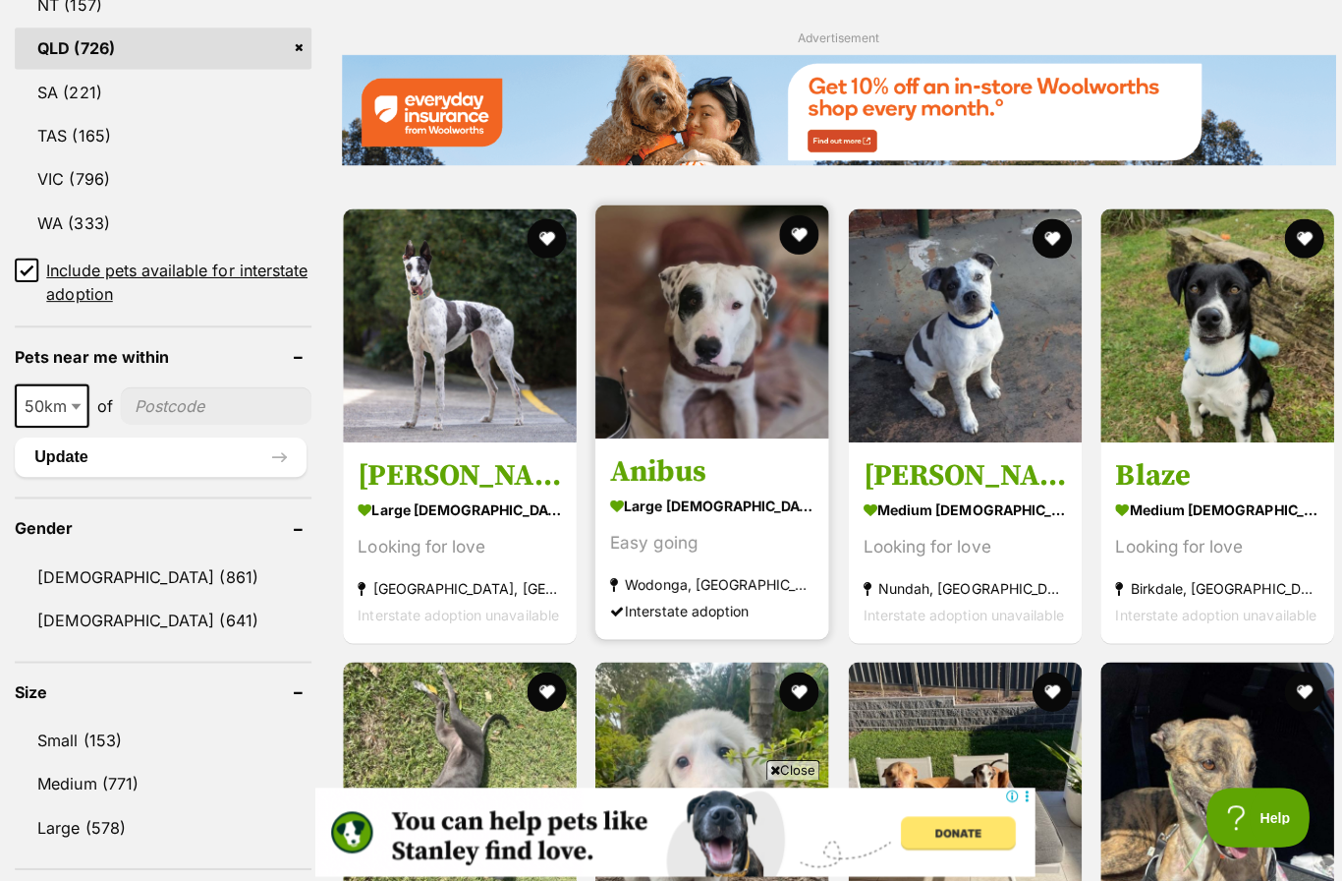
click at [748, 367] on img at bounding box center [708, 319] width 232 height 232
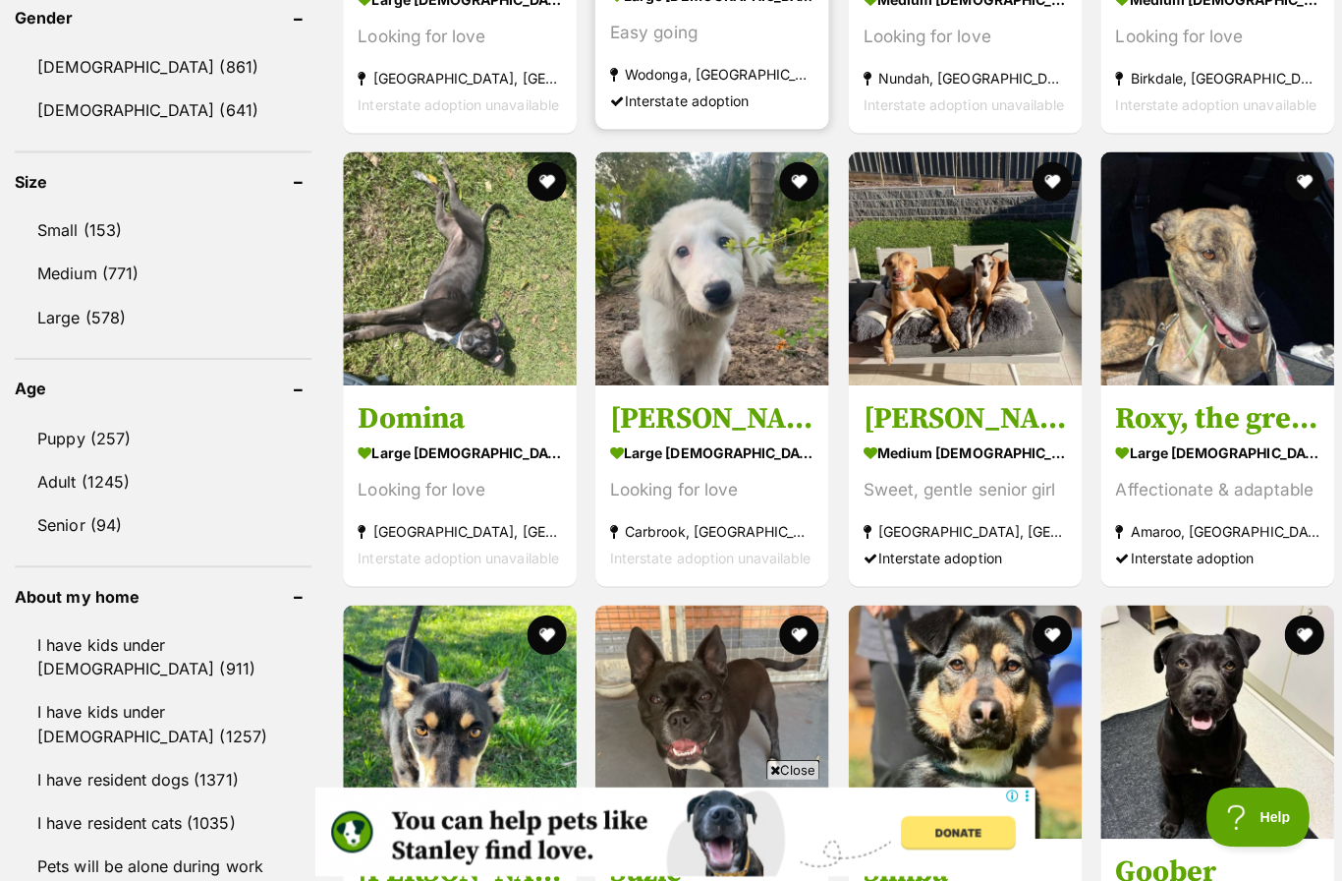
scroll to position [1898, 0]
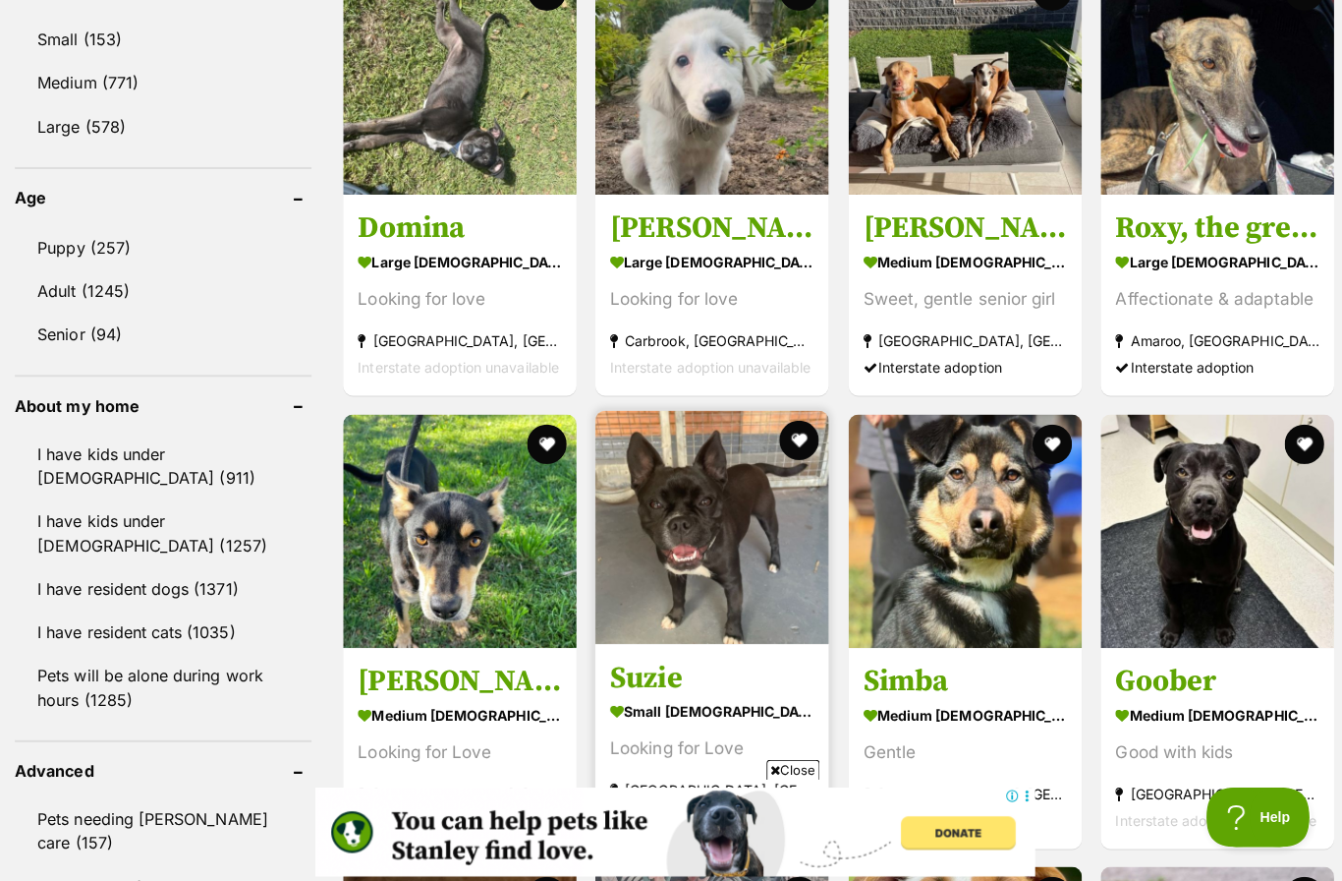
click at [798, 721] on section "small female Dog Looking for Love Picton, NSW Interstate adoption unavailable" at bounding box center [707, 757] width 202 height 133
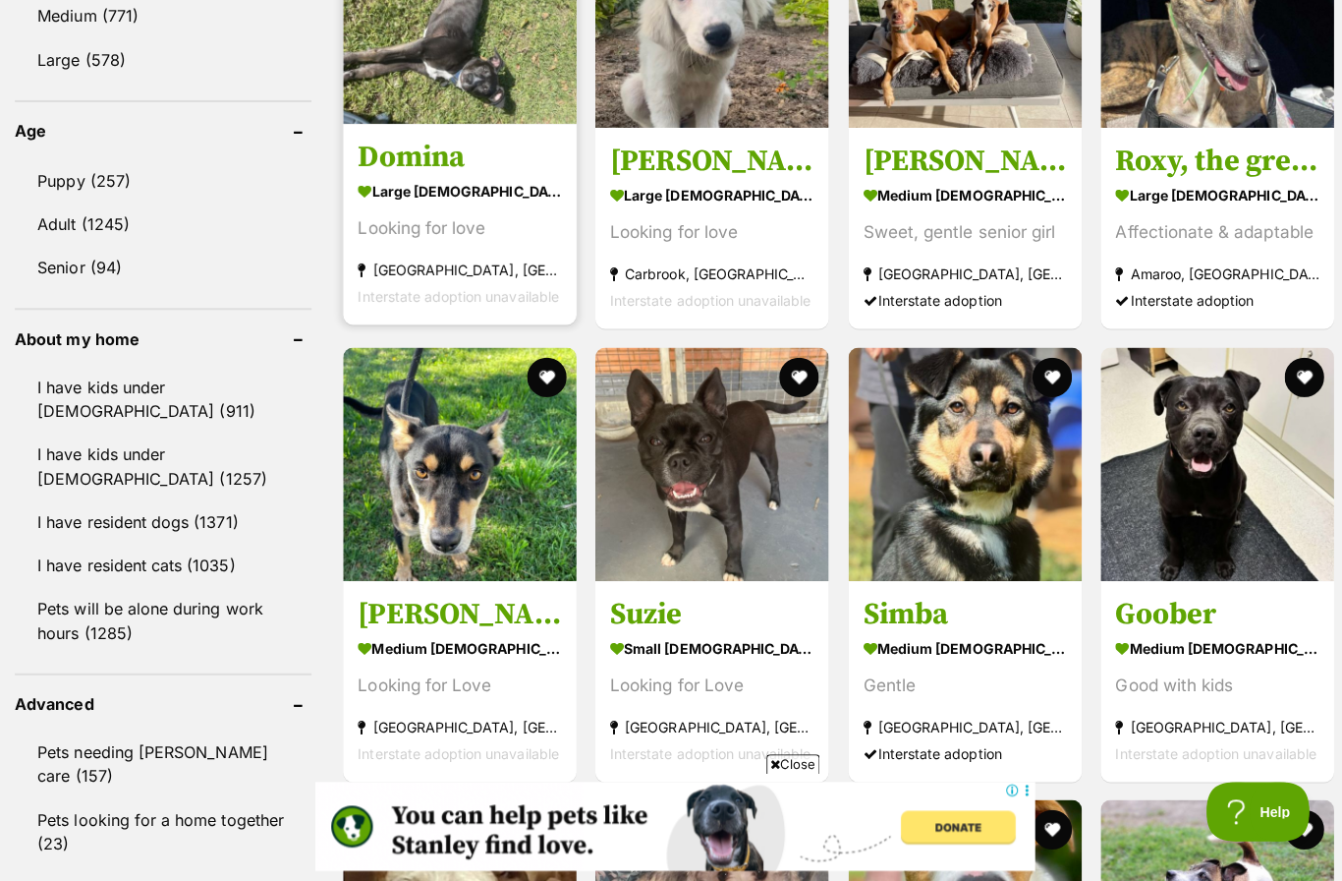
click at [442, 68] on img at bounding box center [457, 13] width 232 height 232
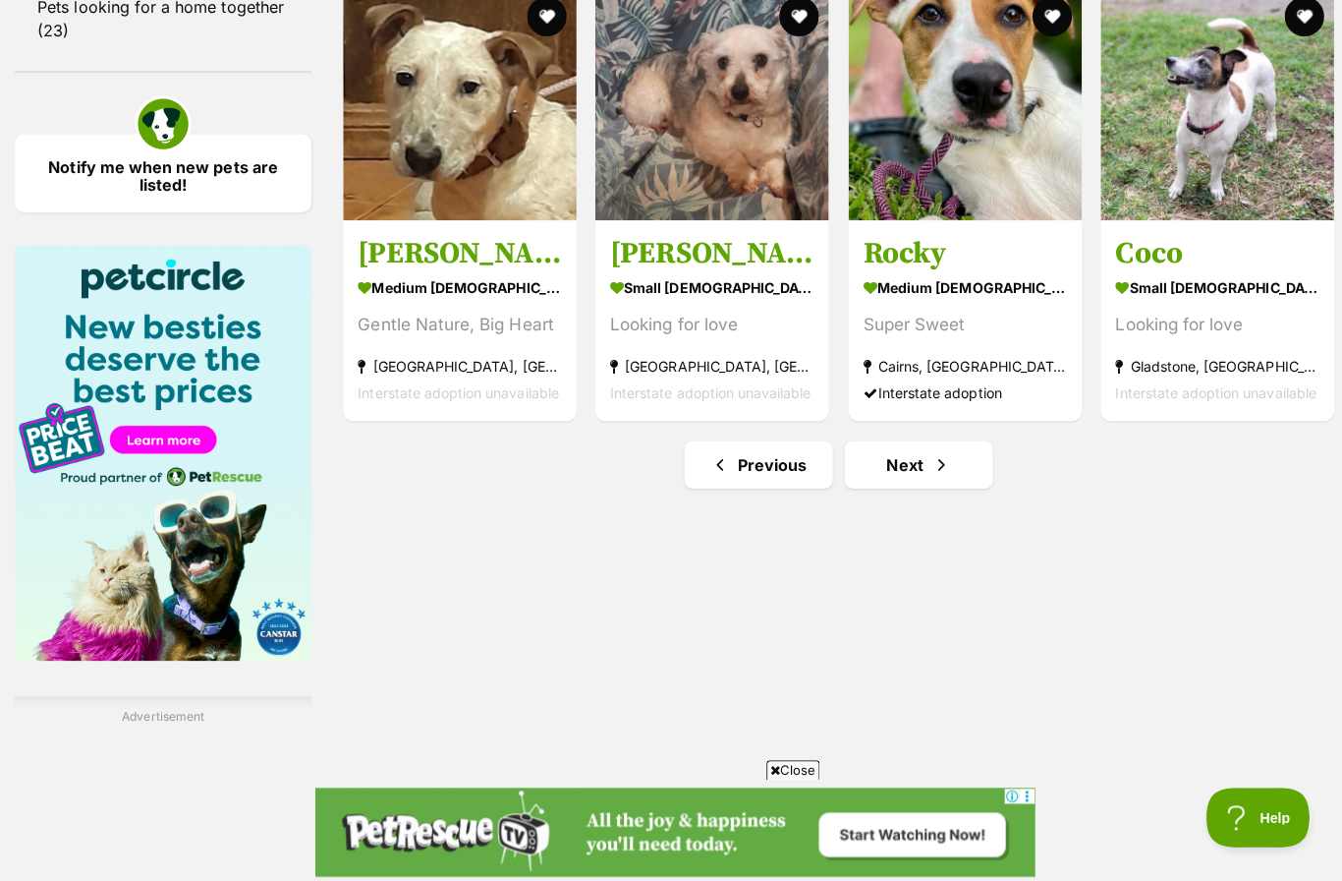
scroll to position [2808, 0]
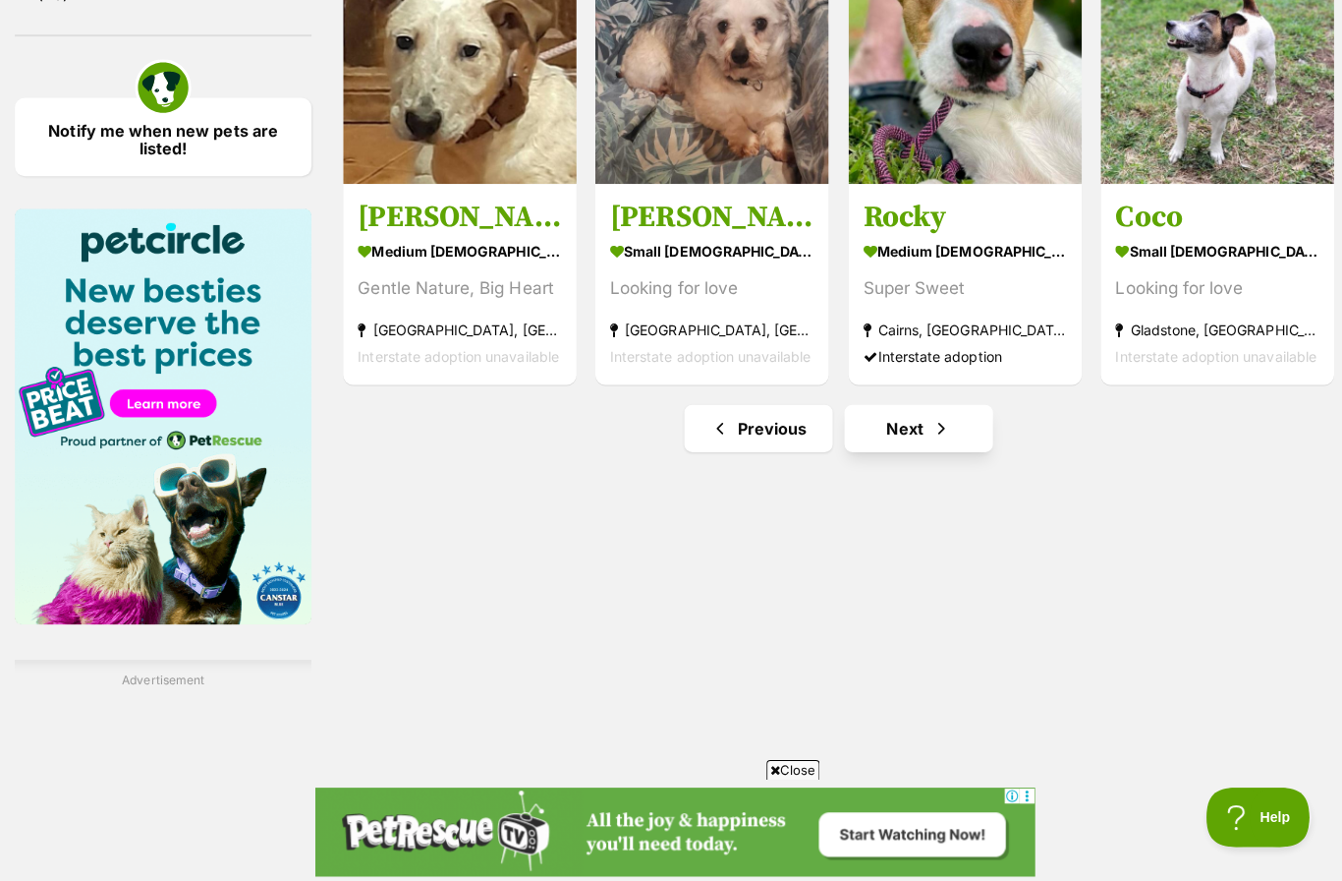
click at [934, 419] on span "Next page" at bounding box center [936, 426] width 20 height 24
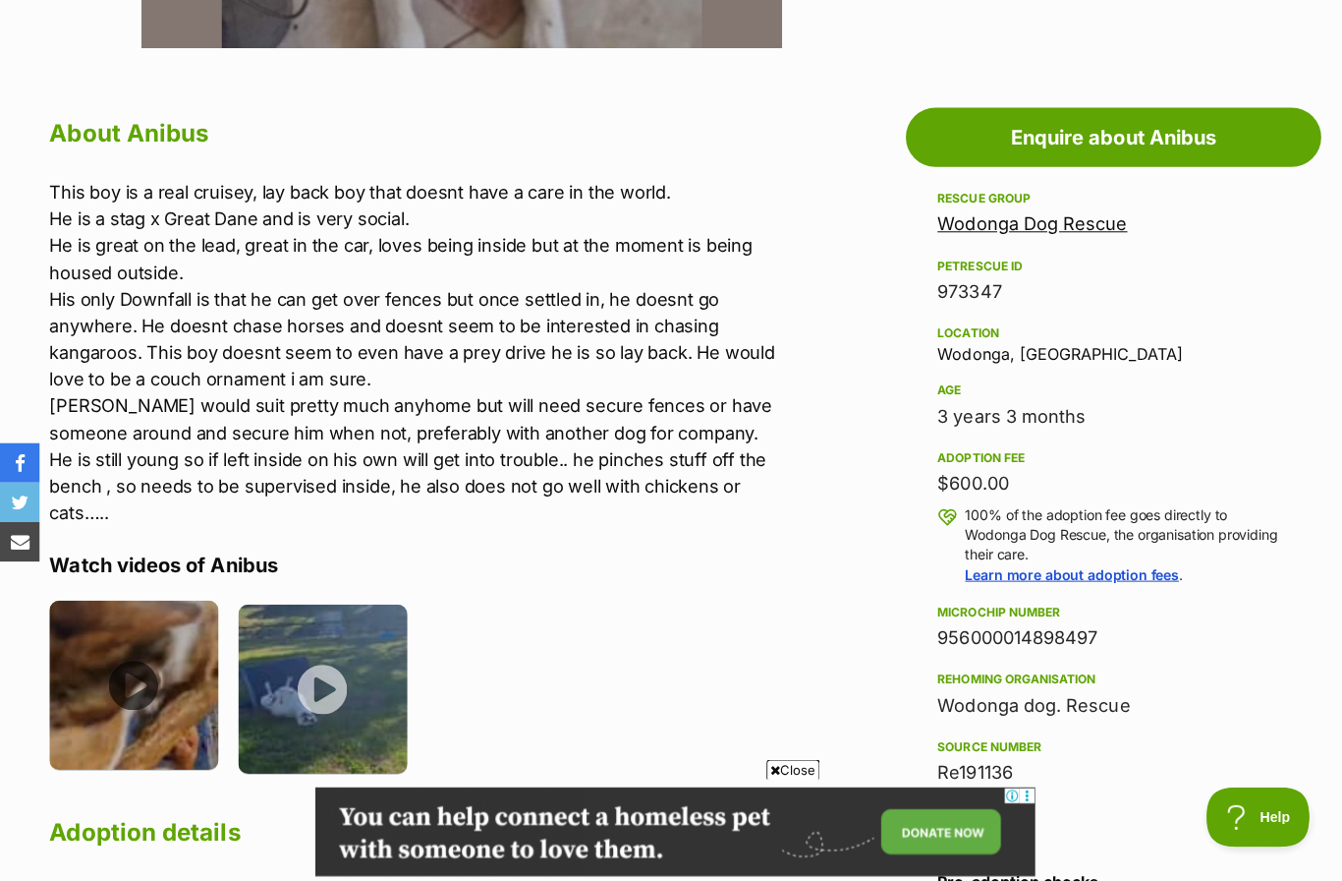
scroll to position [997, 0]
click at [142, 648] on img at bounding box center [133, 681] width 168 height 168
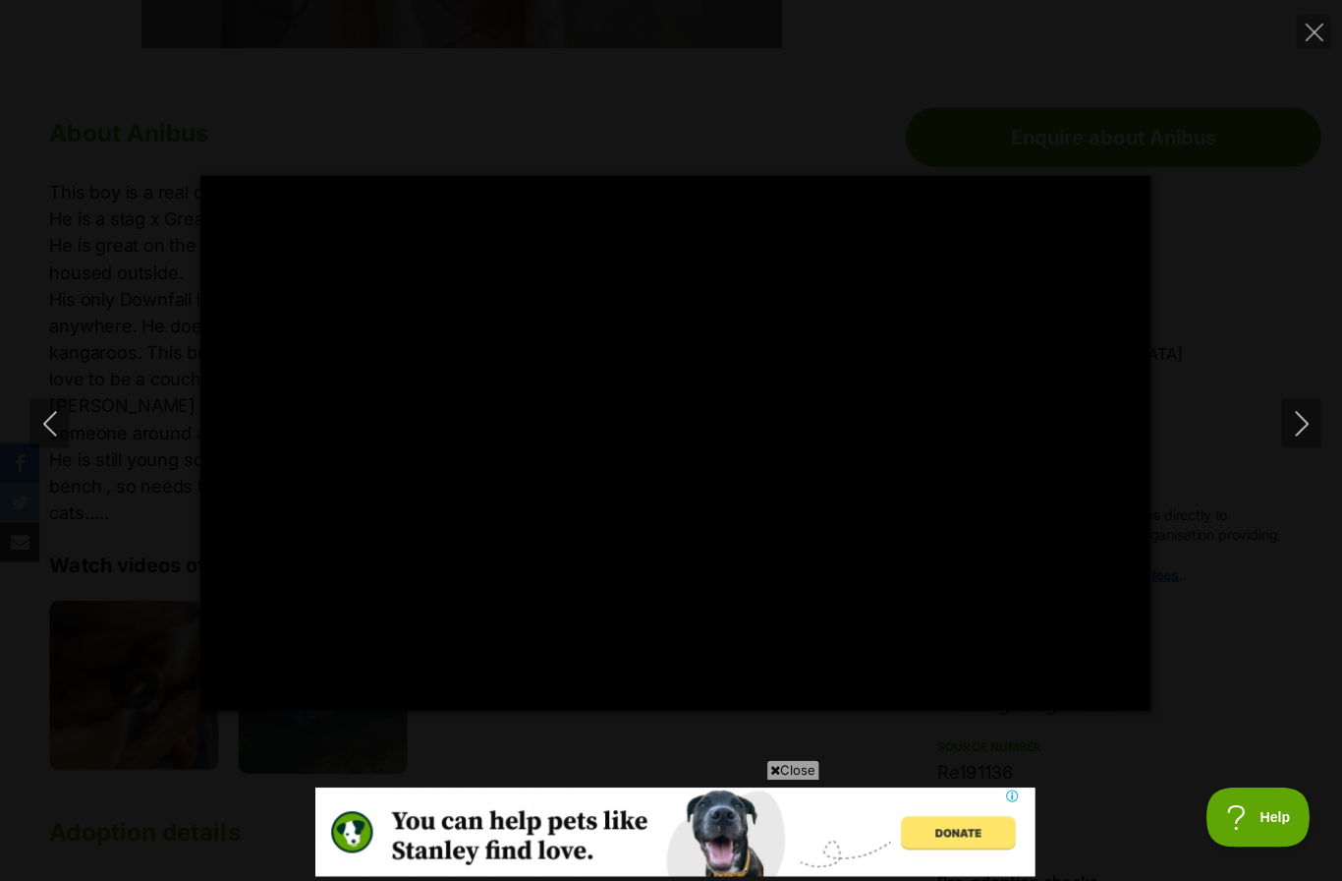
scroll to position [0, 0]
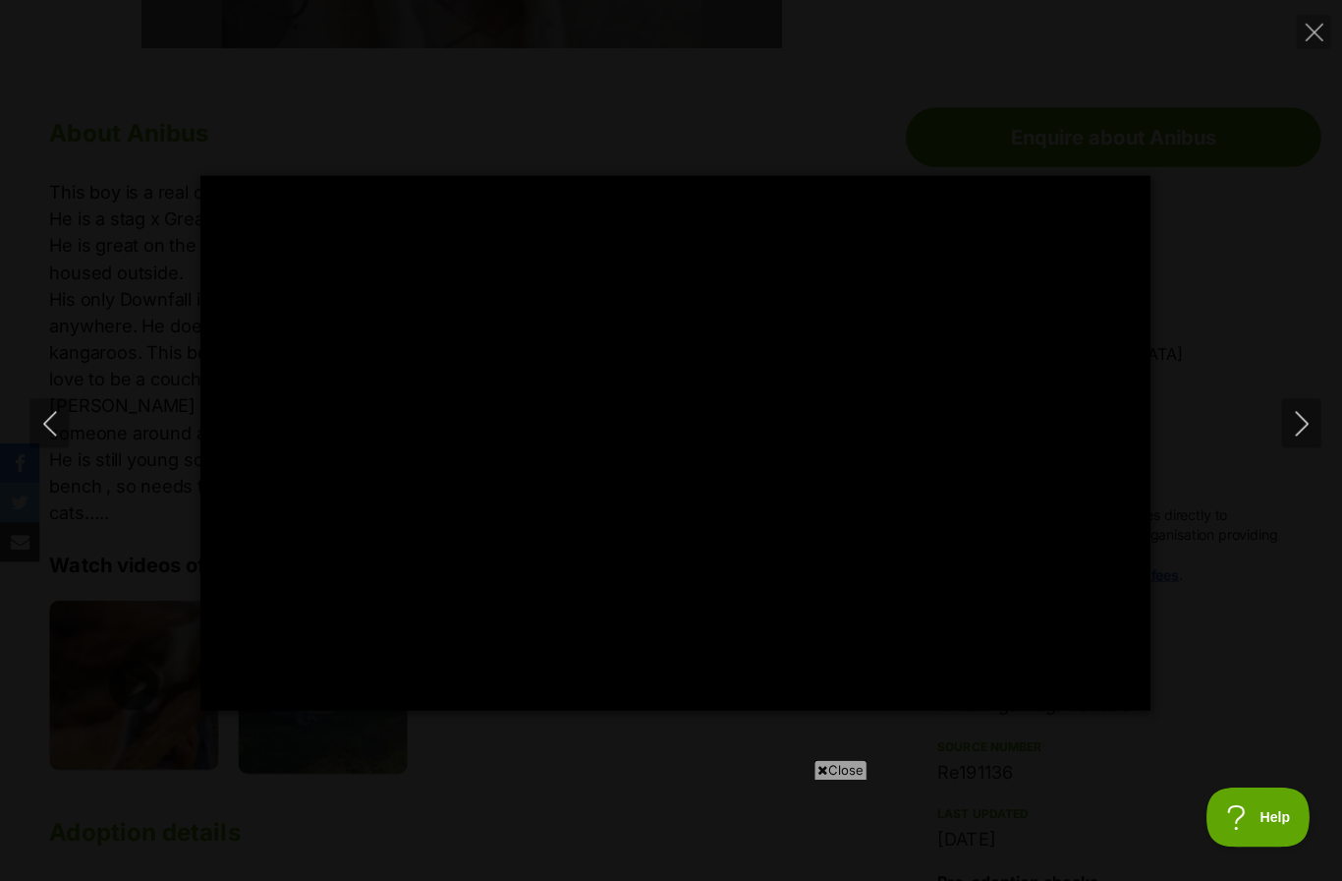
type input "100"
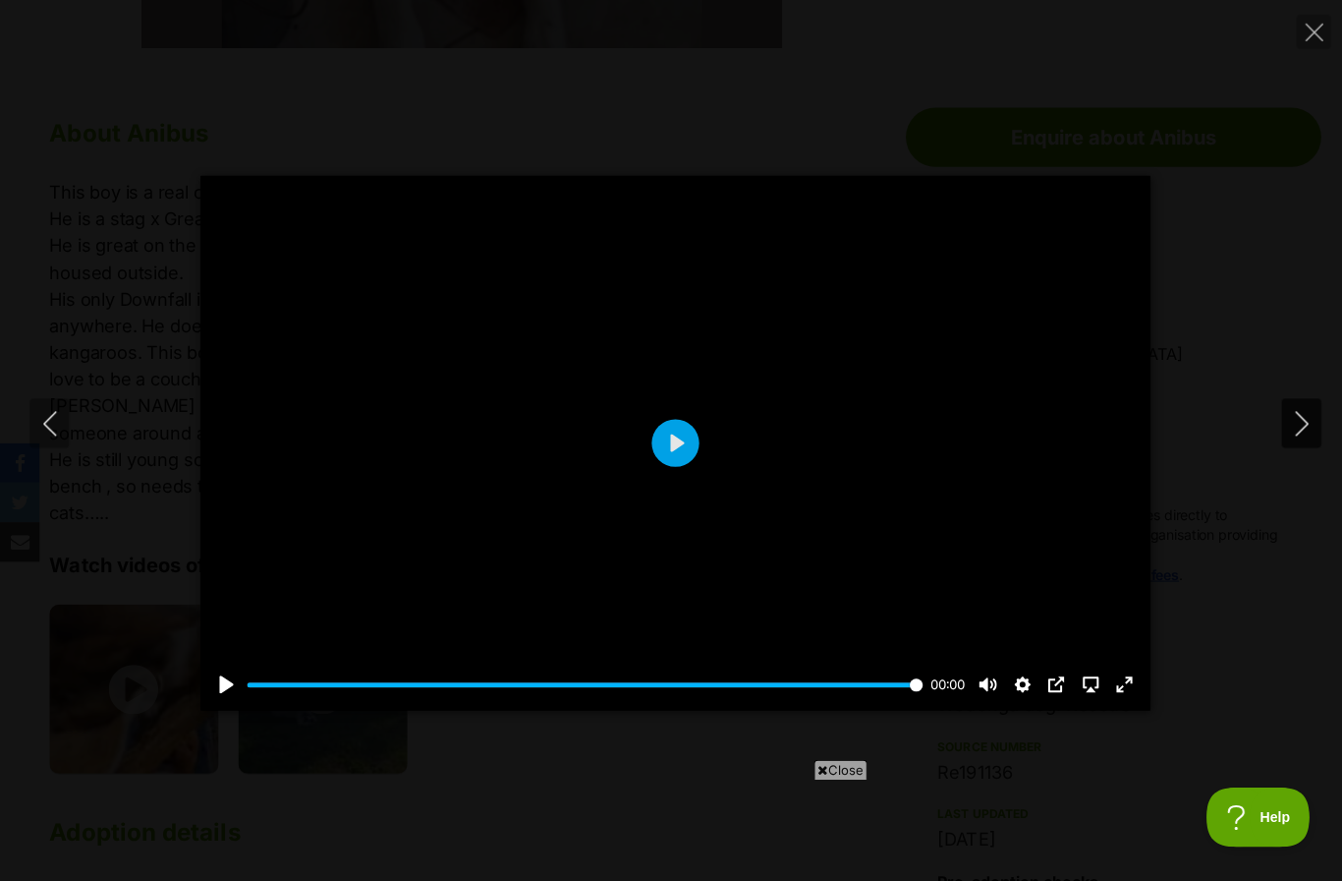
click at [1278, 445] on button "Next" at bounding box center [1293, 420] width 39 height 49
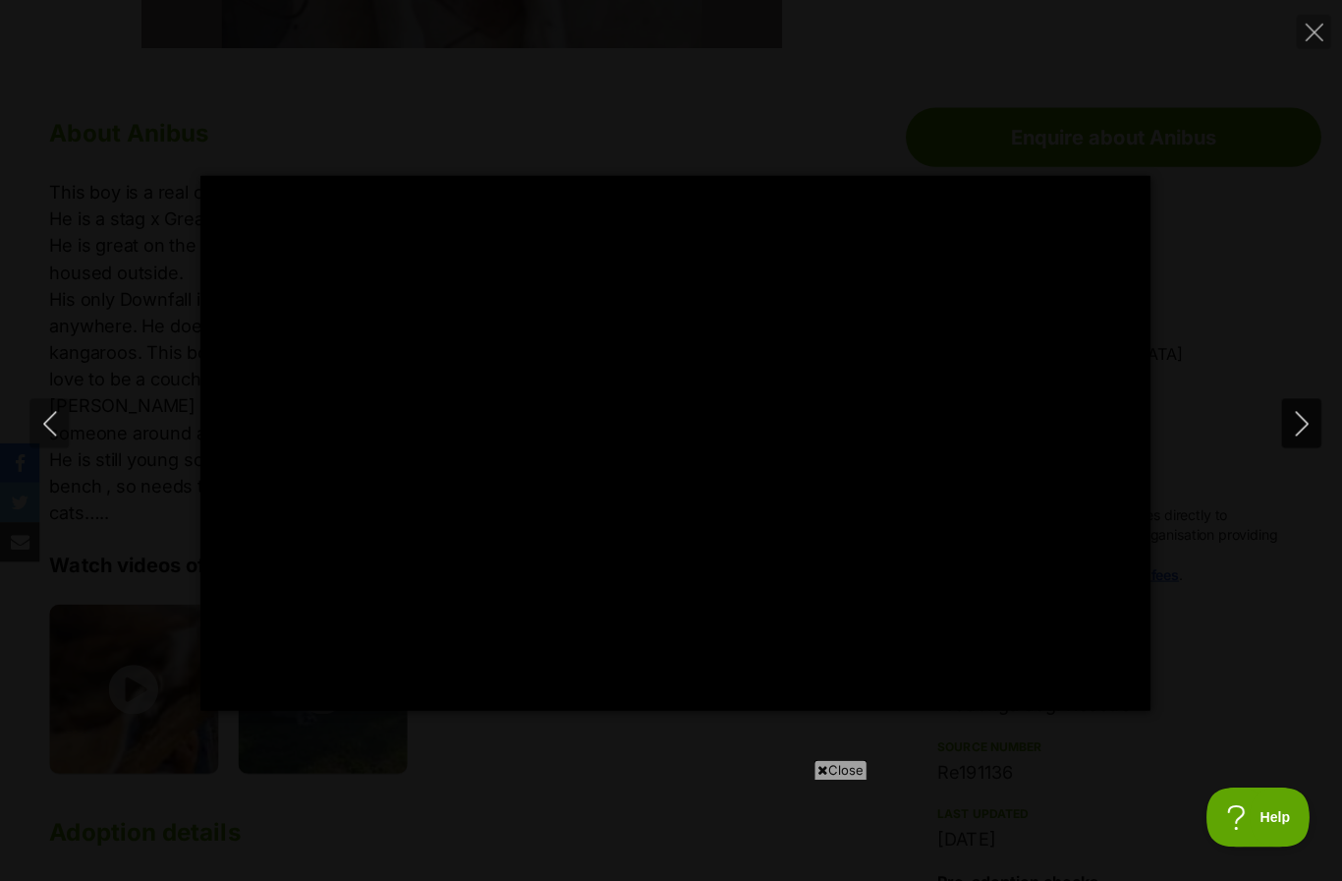
type input "100"
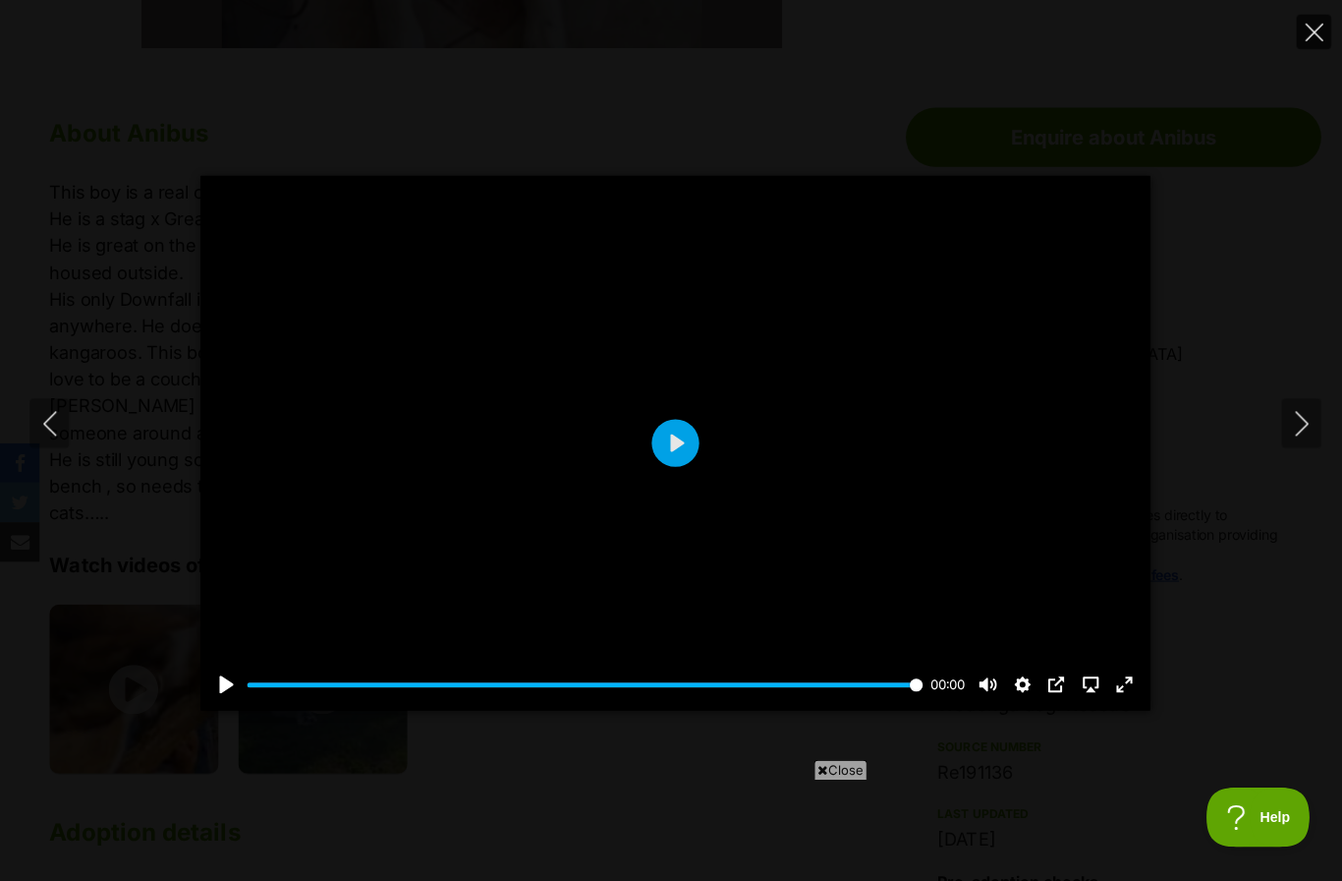
click at [1306, 24] on icon "Close" at bounding box center [1306, 33] width 18 height 18
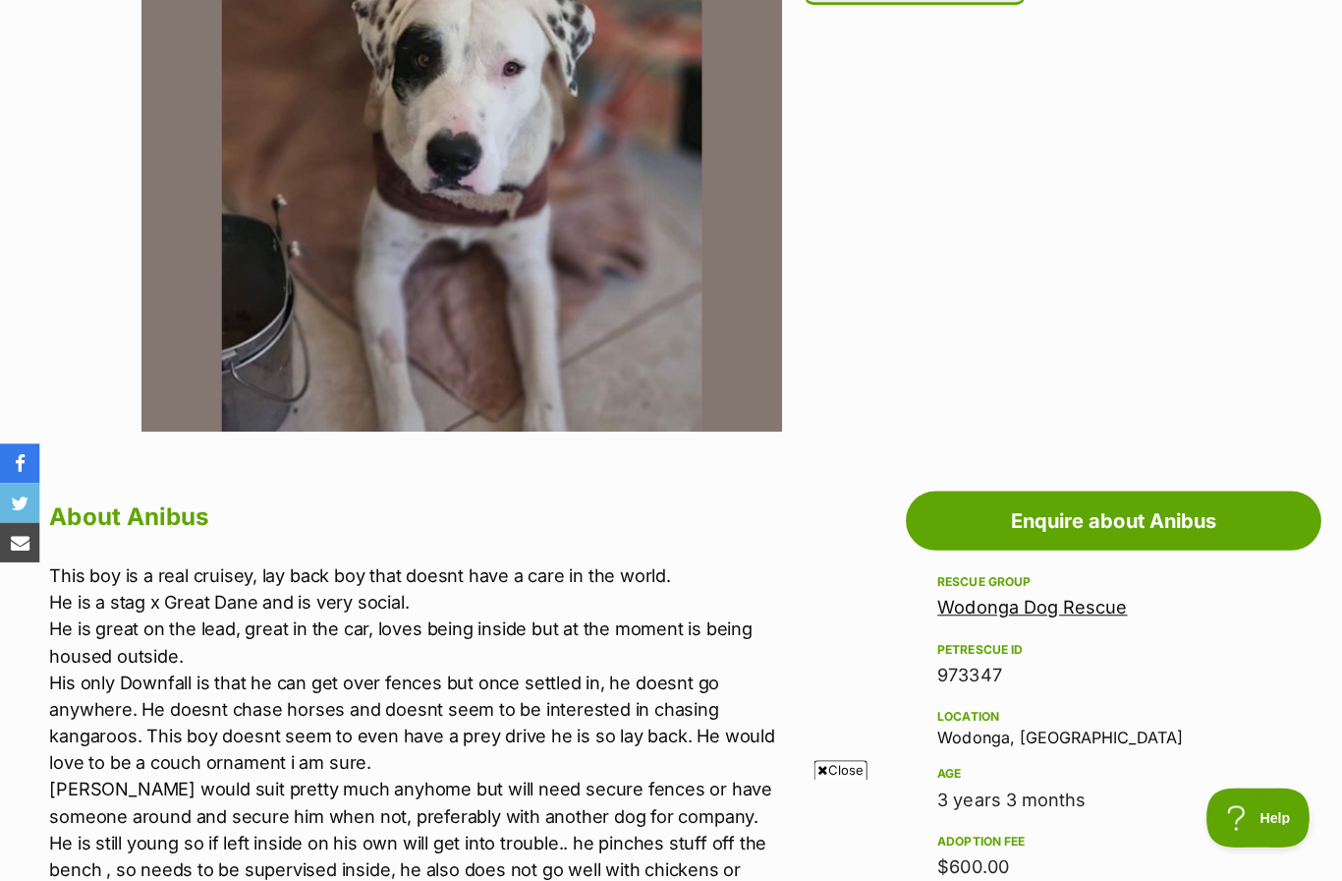
scroll to position [614, 0]
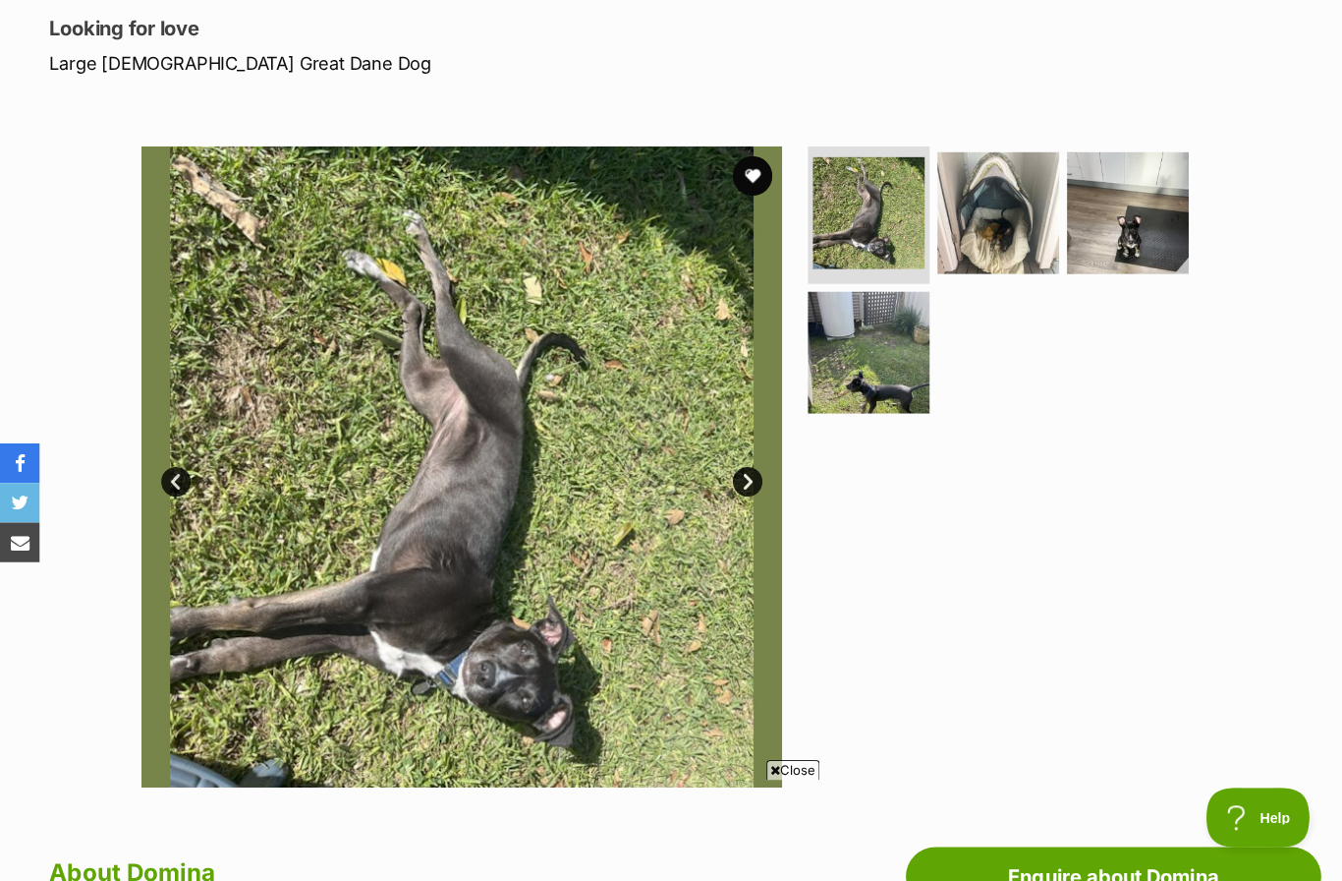
click at [756, 477] on link "Next" at bounding box center [742, 478] width 29 height 29
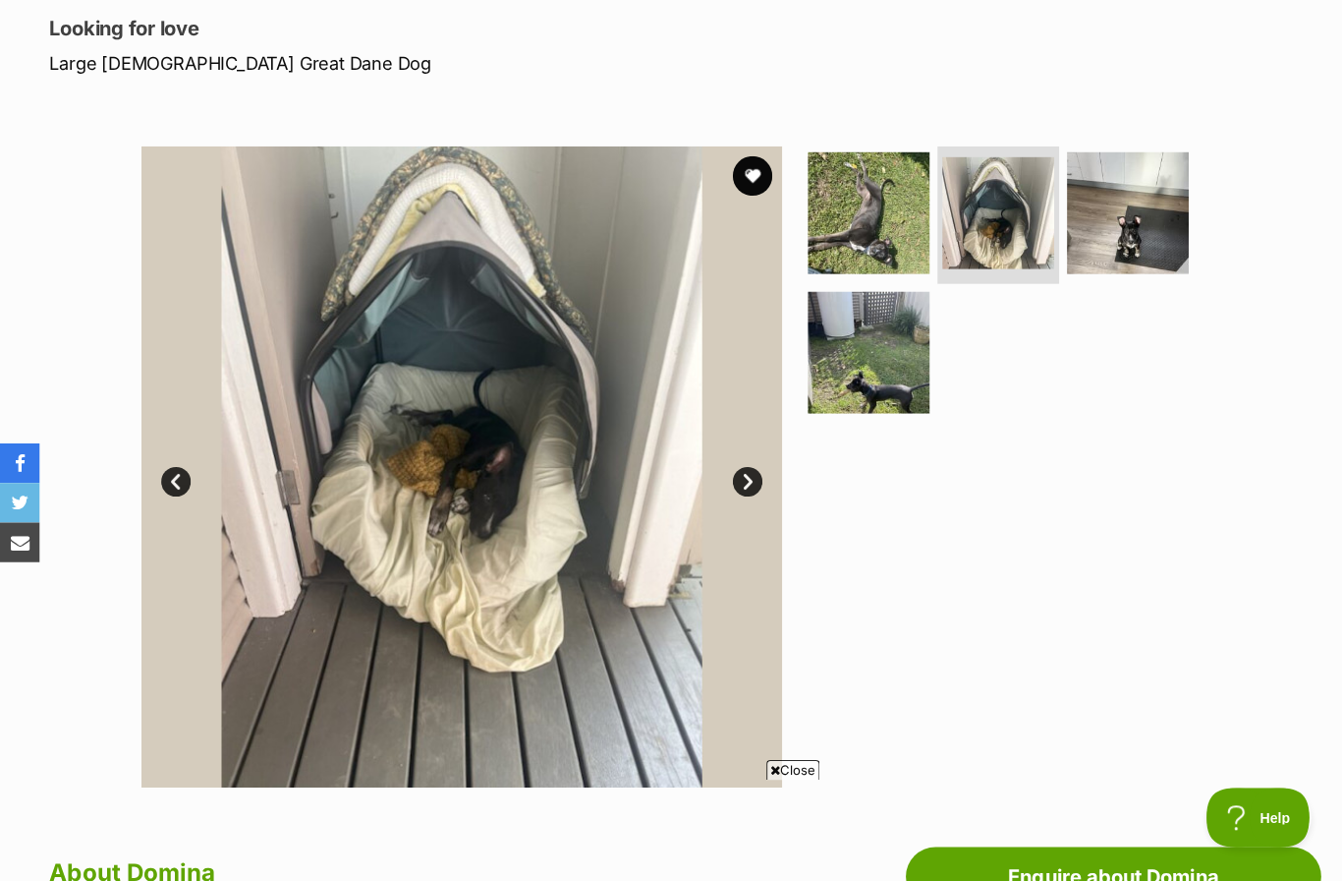
click at [751, 475] on link "Next" at bounding box center [742, 478] width 29 height 29
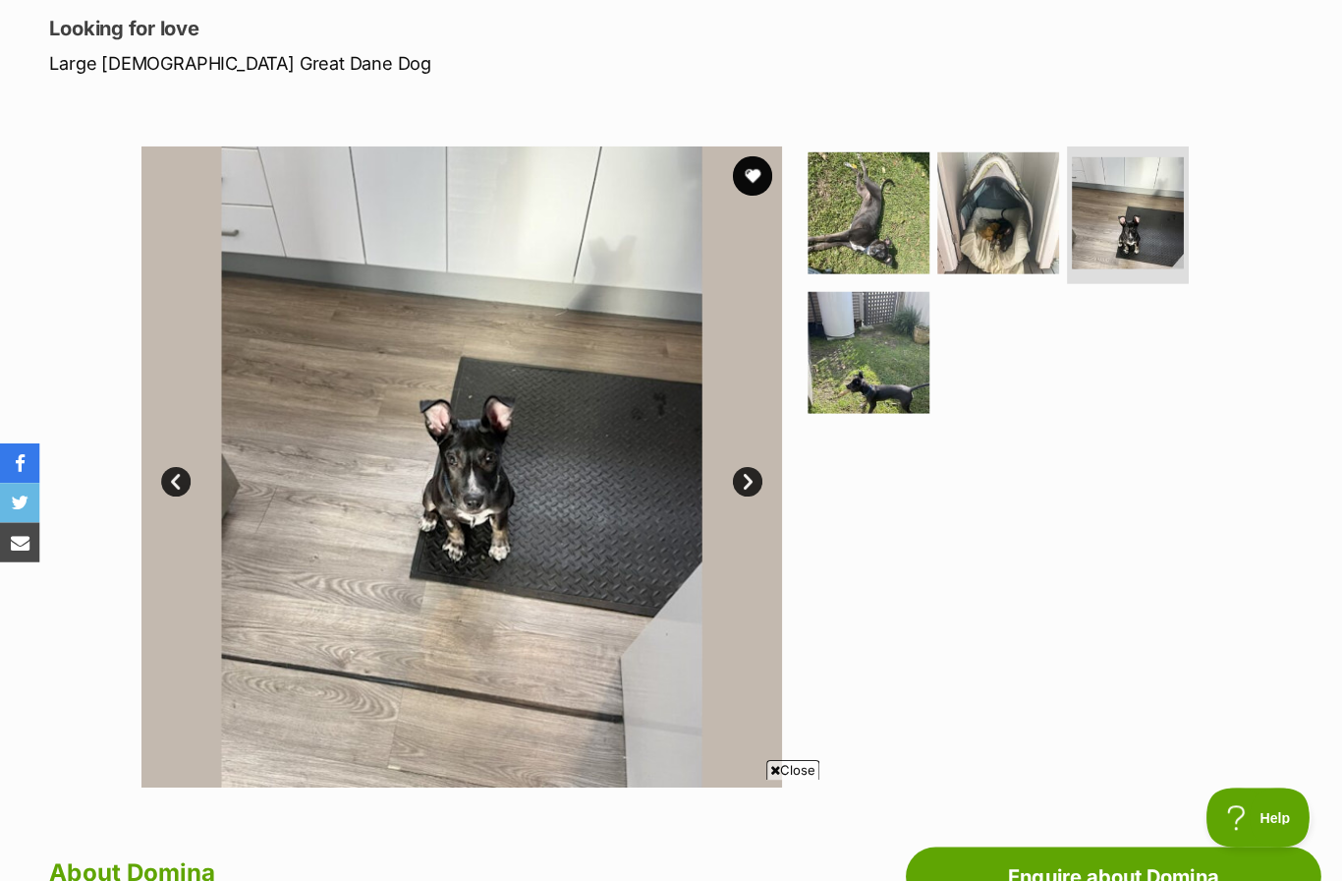
click at [754, 475] on link "Next" at bounding box center [742, 478] width 29 height 29
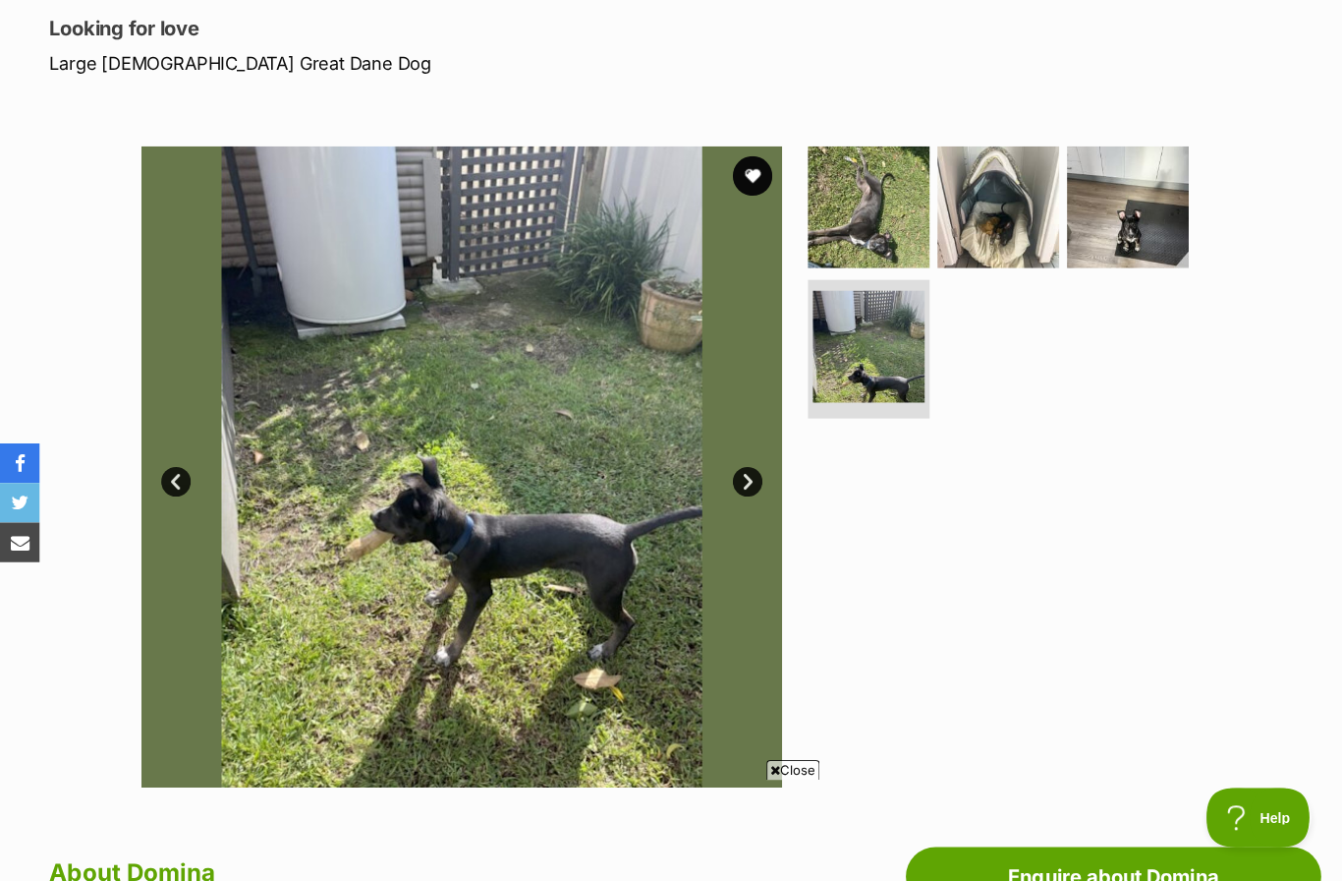
click at [757, 600] on img at bounding box center [459, 463] width 637 height 637
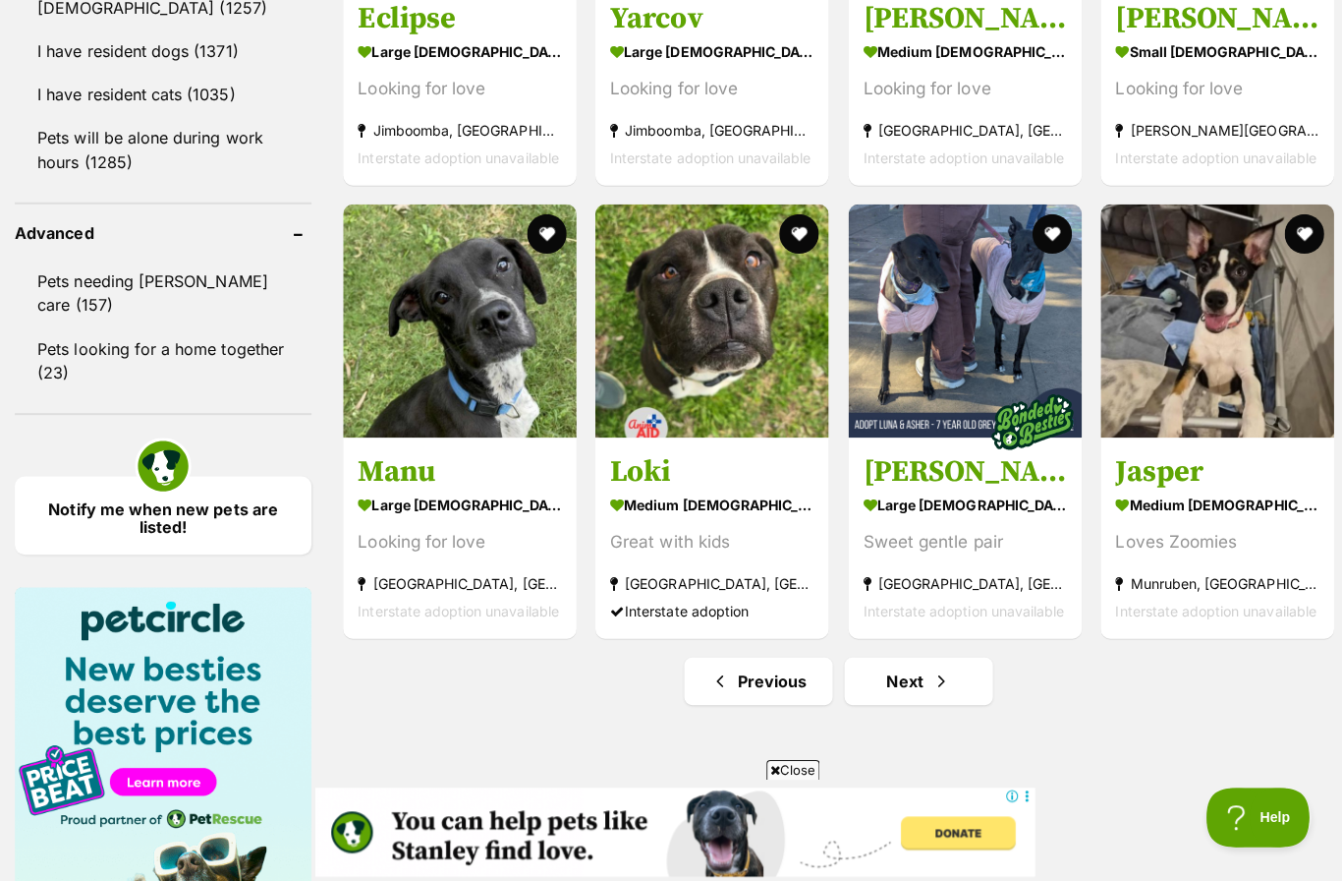
scroll to position [2467, 0]
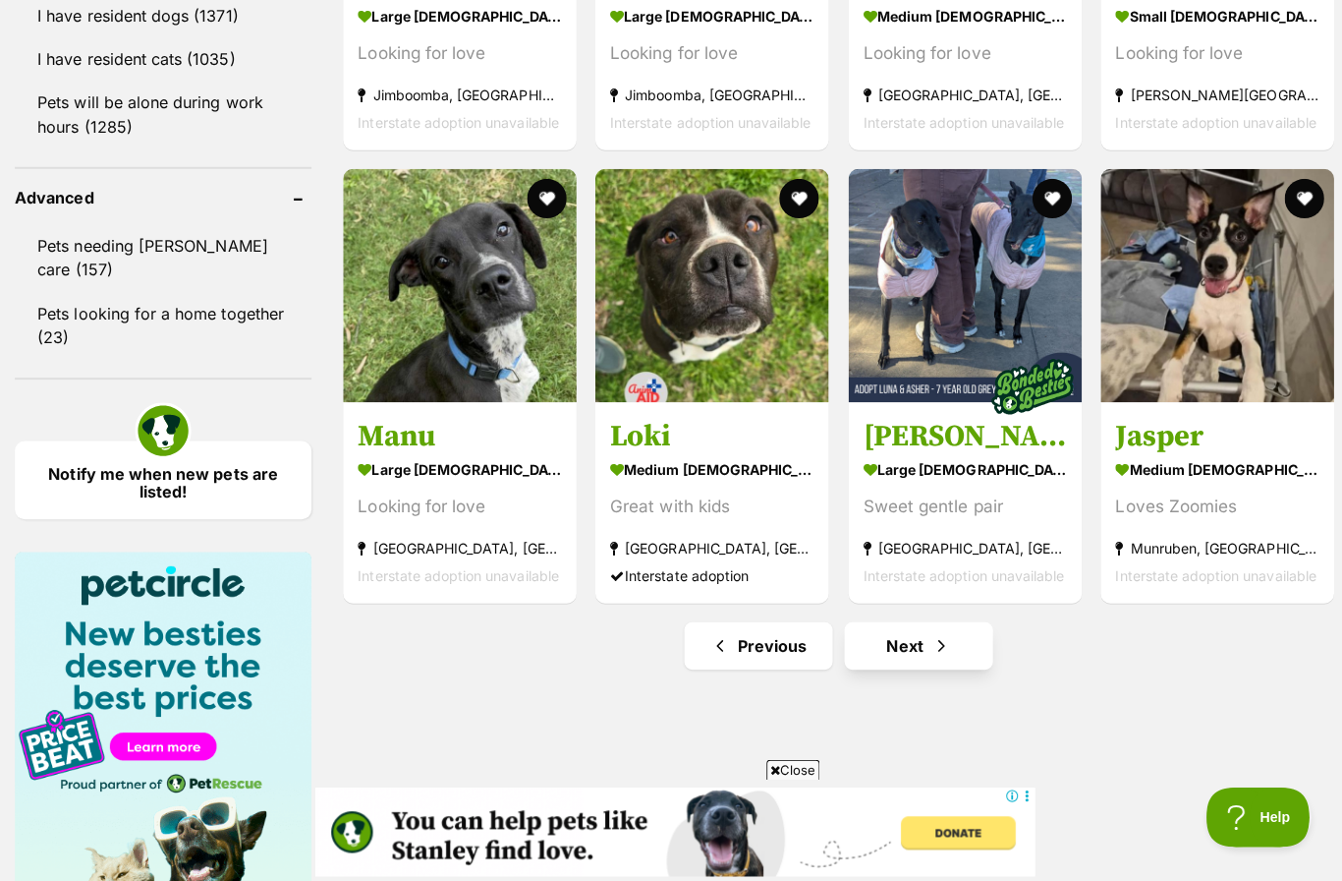
click at [936, 632] on span "Next page" at bounding box center [936, 642] width 20 height 24
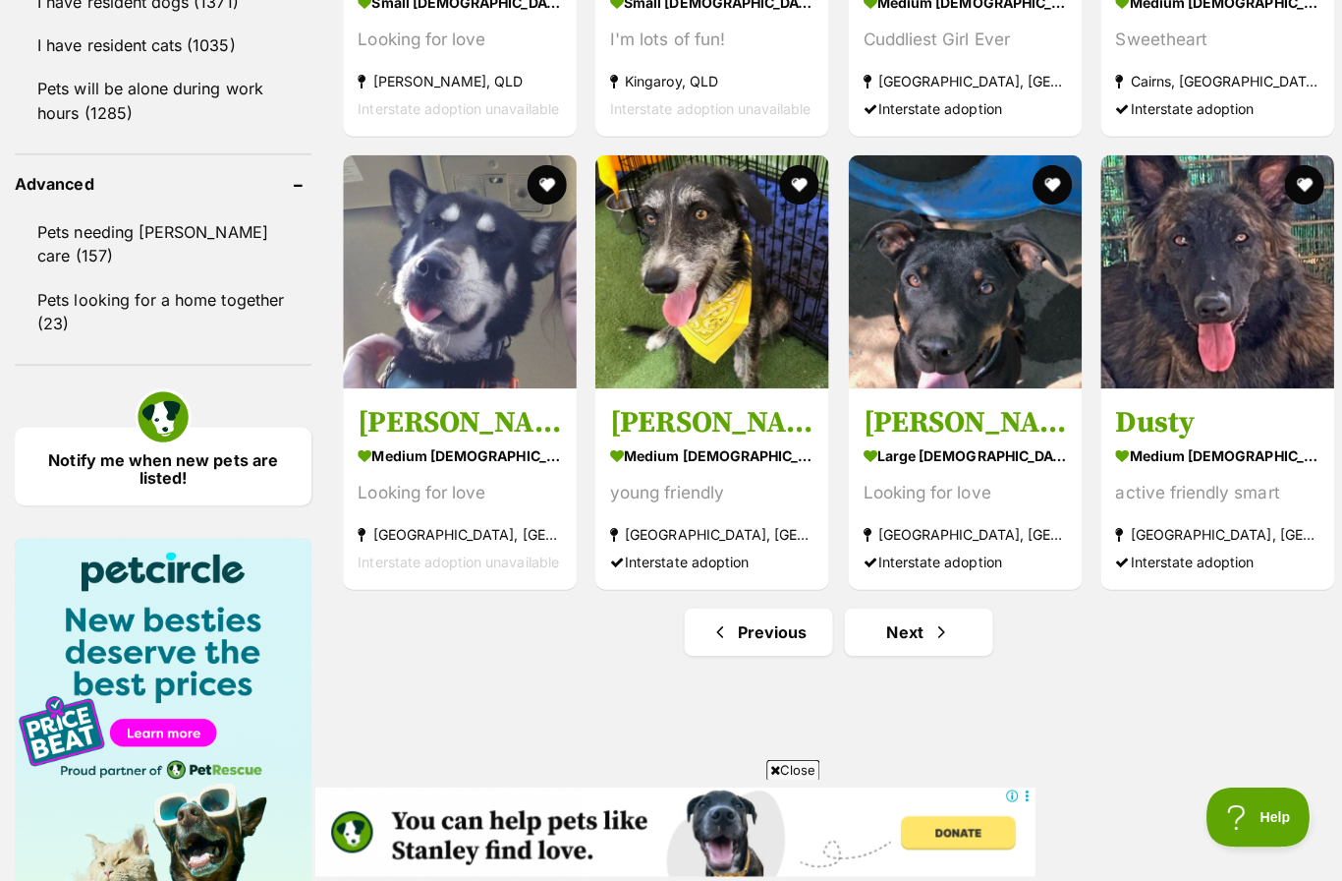
scroll to position [2480, 0]
click at [936, 625] on span "Next page" at bounding box center [936, 628] width 20 height 24
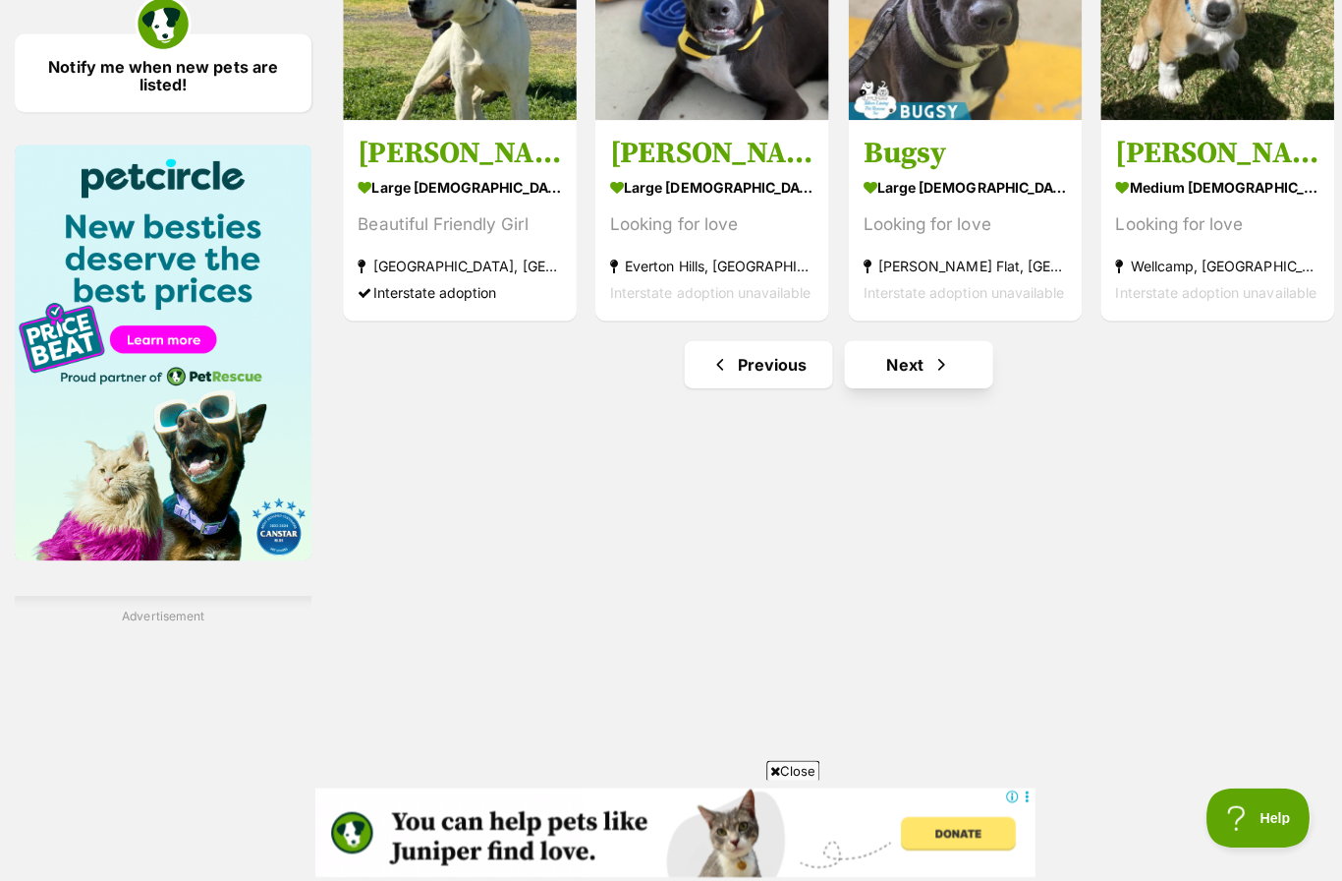
scroll to position [2871, 0]
click at [923, 367] on link "Next" at bounding box center [912, 361] width 147 height 47
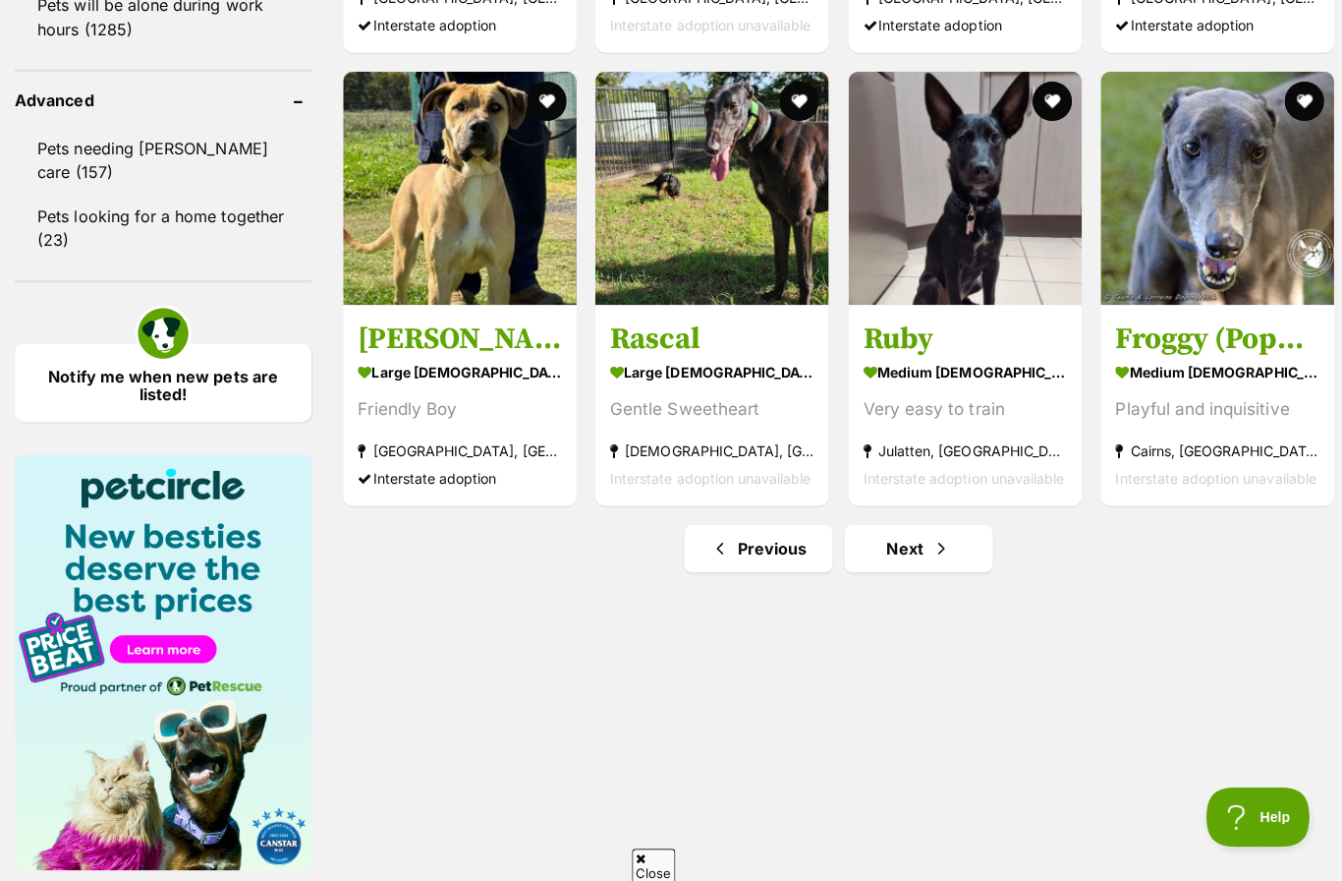
scroll to position [2563, 0]
click at [942, 547] on span "Next page" at bounding box center [936, 546] width 20 height 24
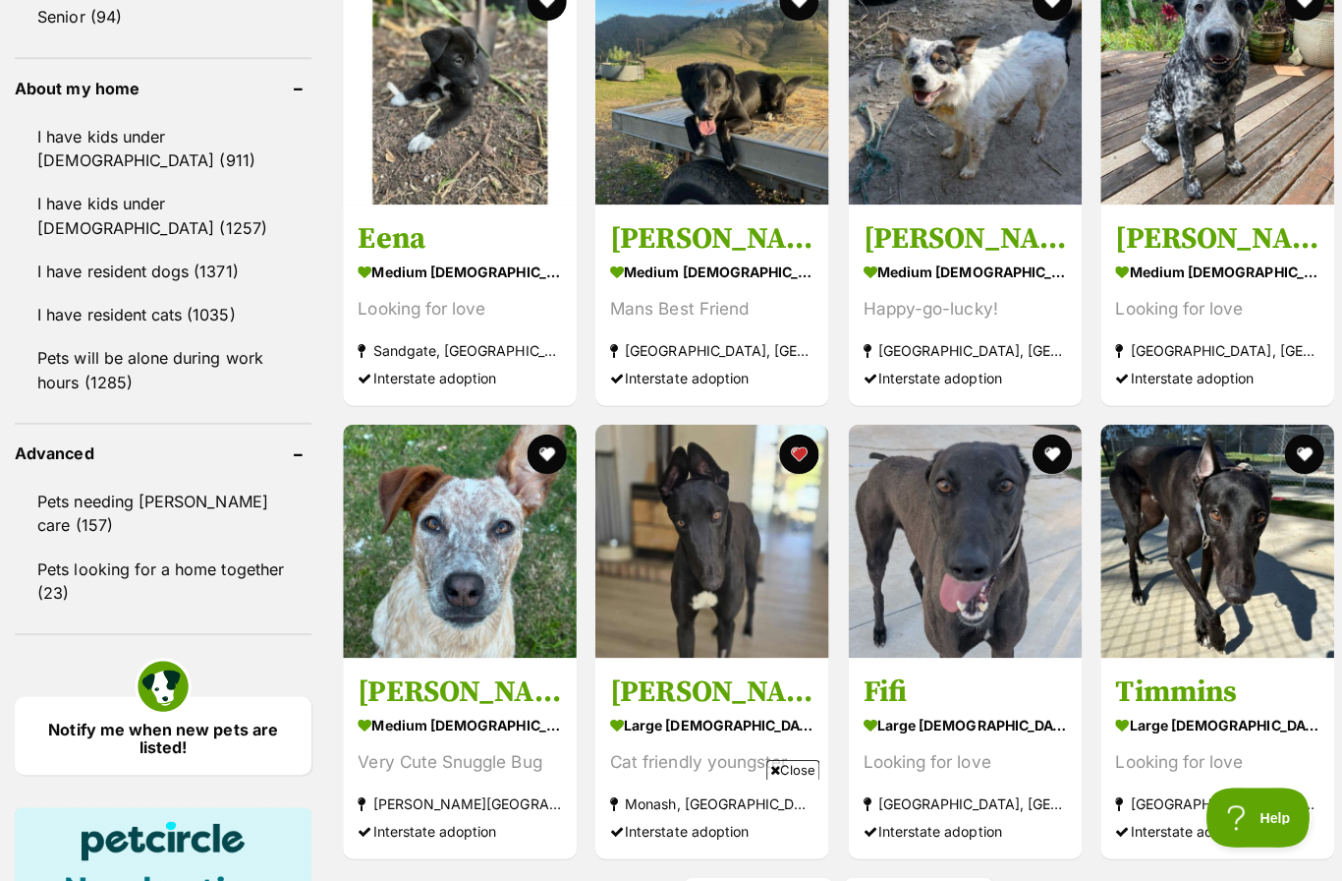
scroll to position [2439, 0]
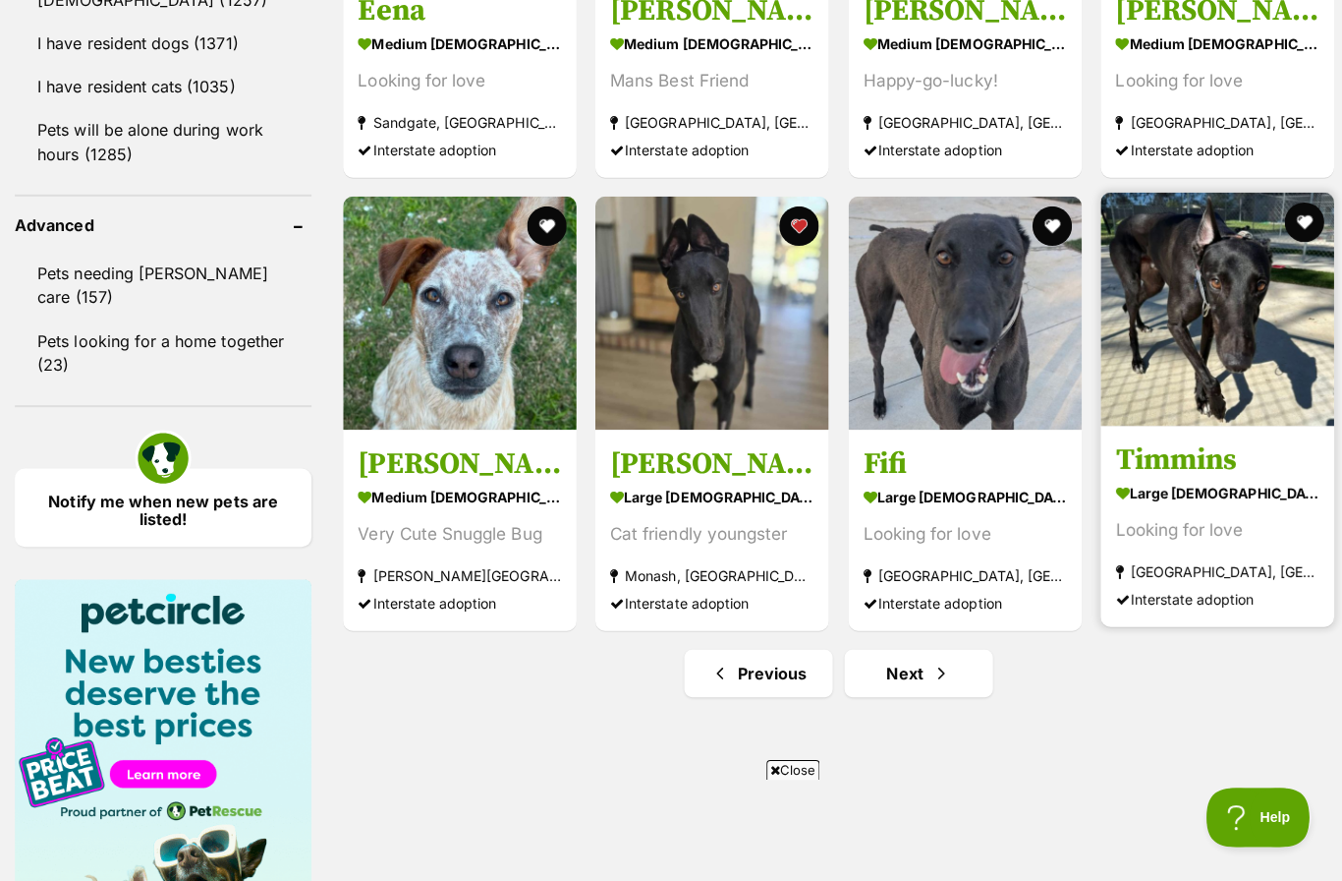
click at [1168, 356] on img at bounding box center [1210, 308] width 232 height 232
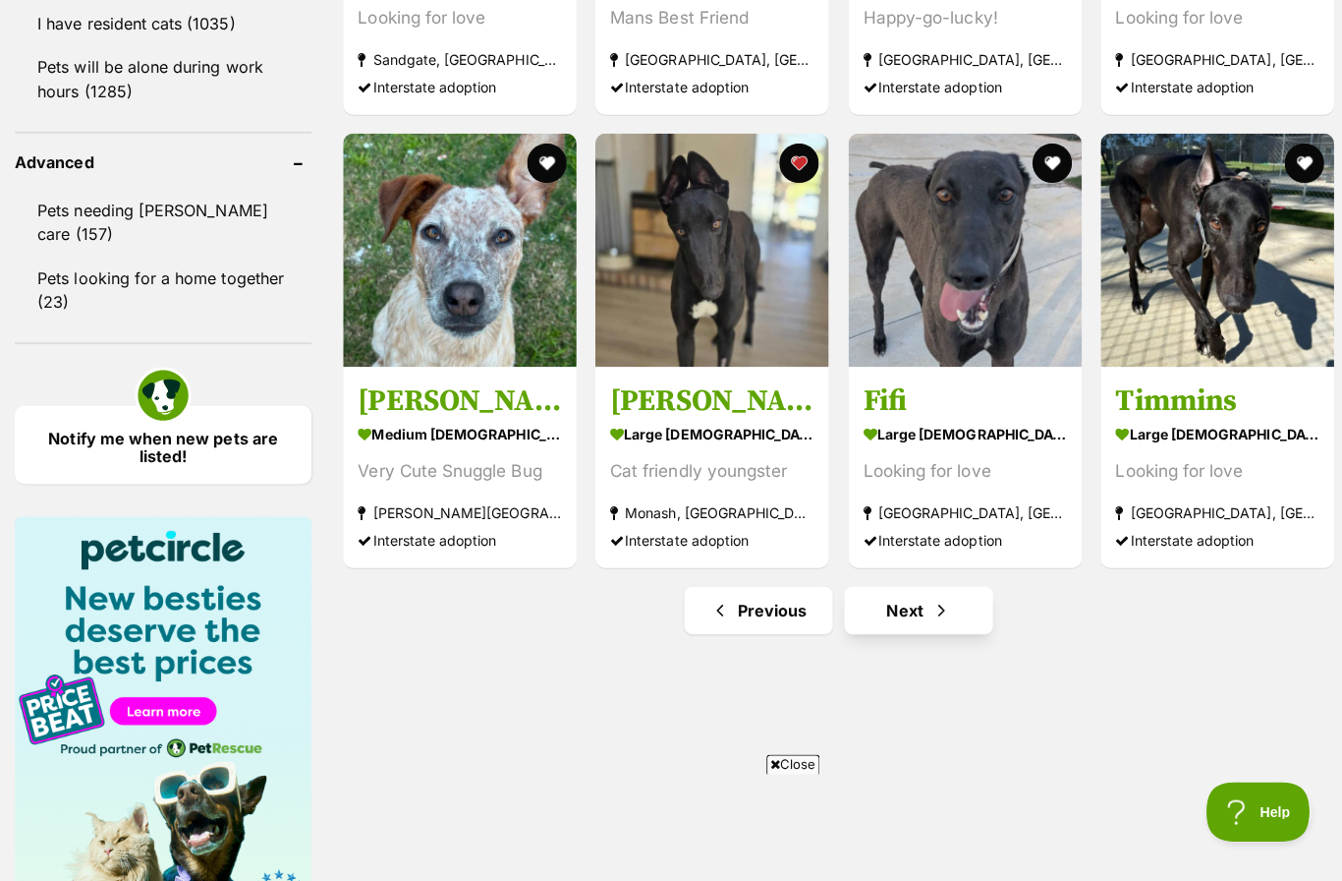
click at [938, 607] on span "Next page" at bounding box center [936, 612] width 20 height 24
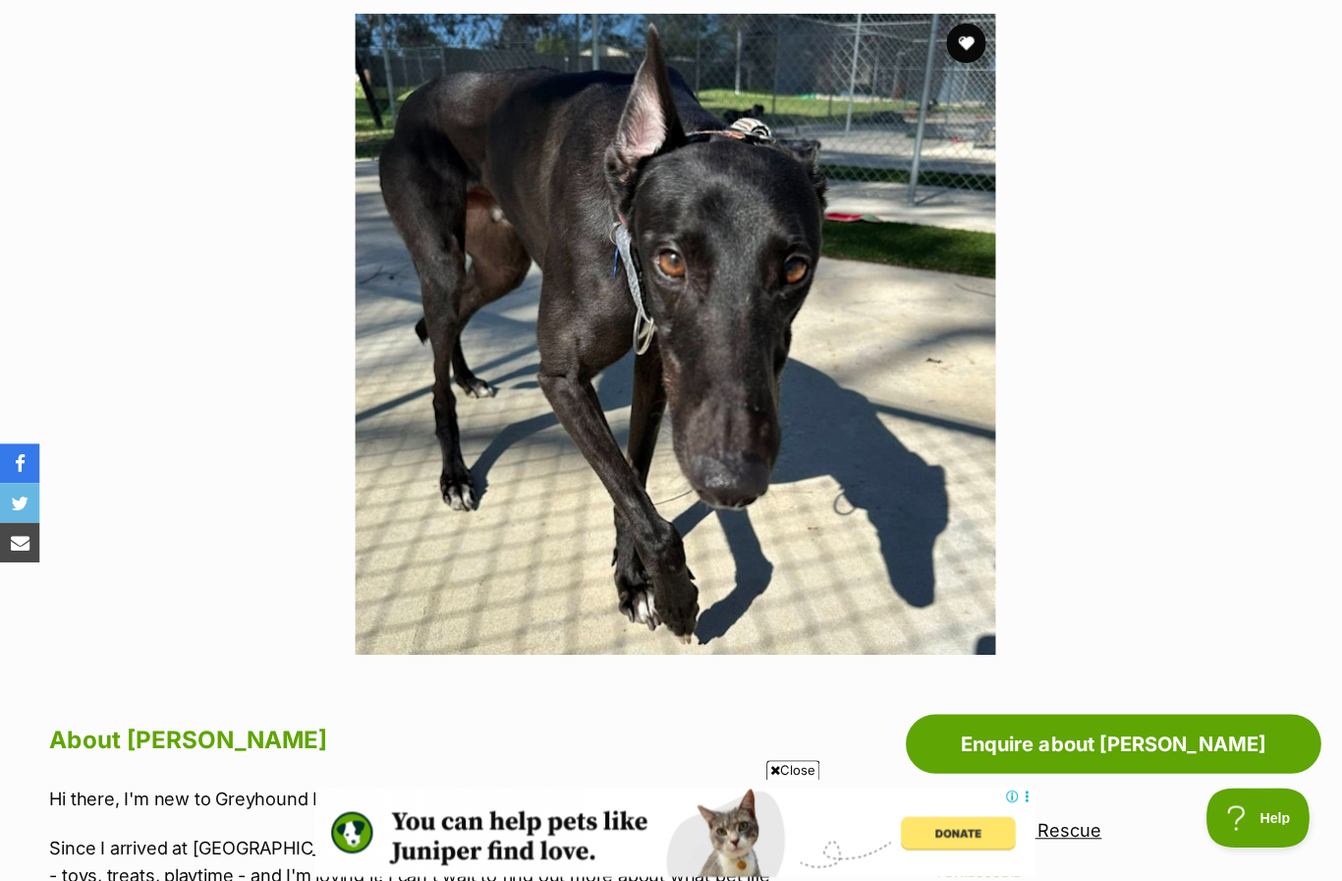
scroll to position [366, 0]
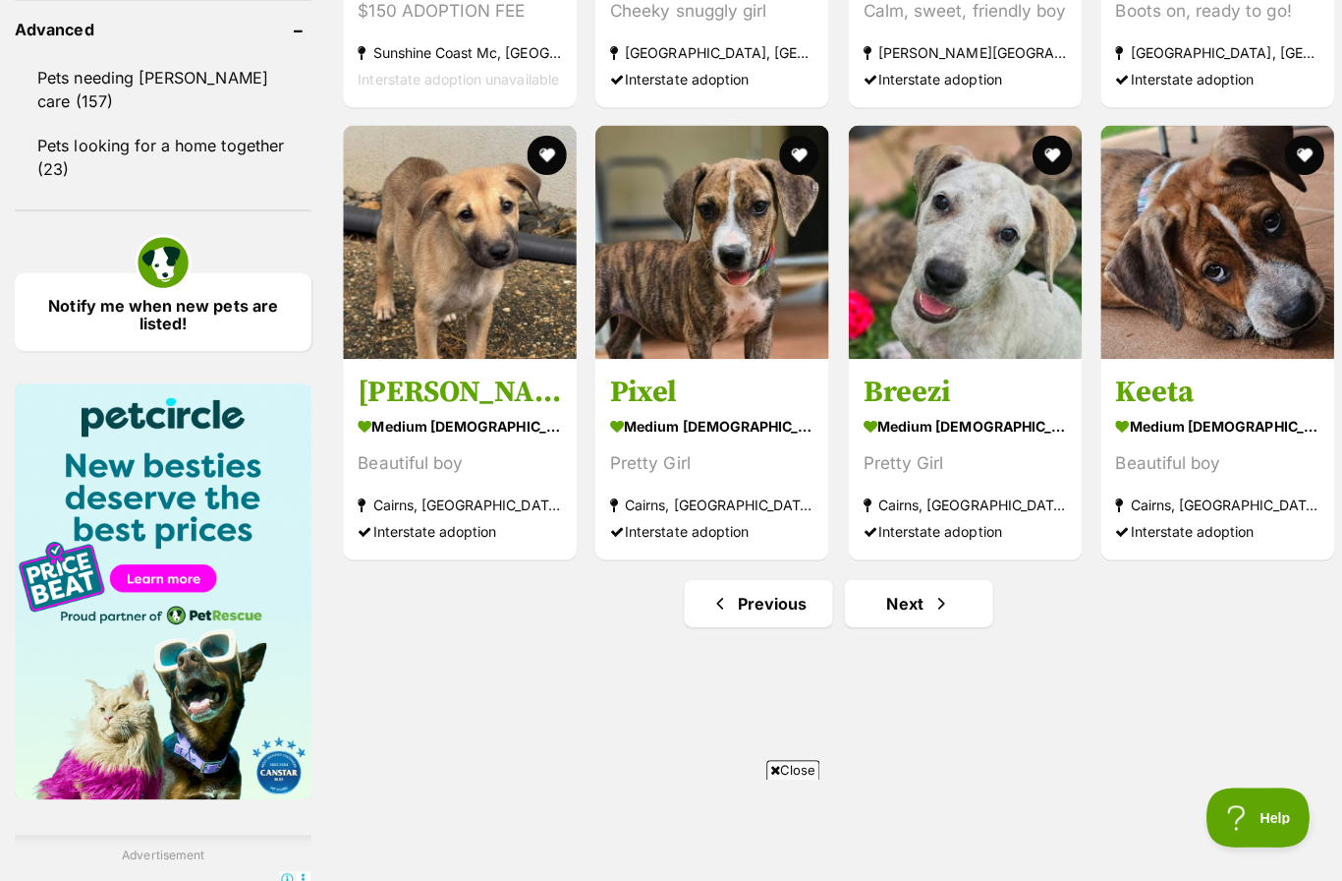
scroll to position [2634, 0]
click at [943, 597] on span "Next page" at bounding box center [936, 600] width 20 height 24
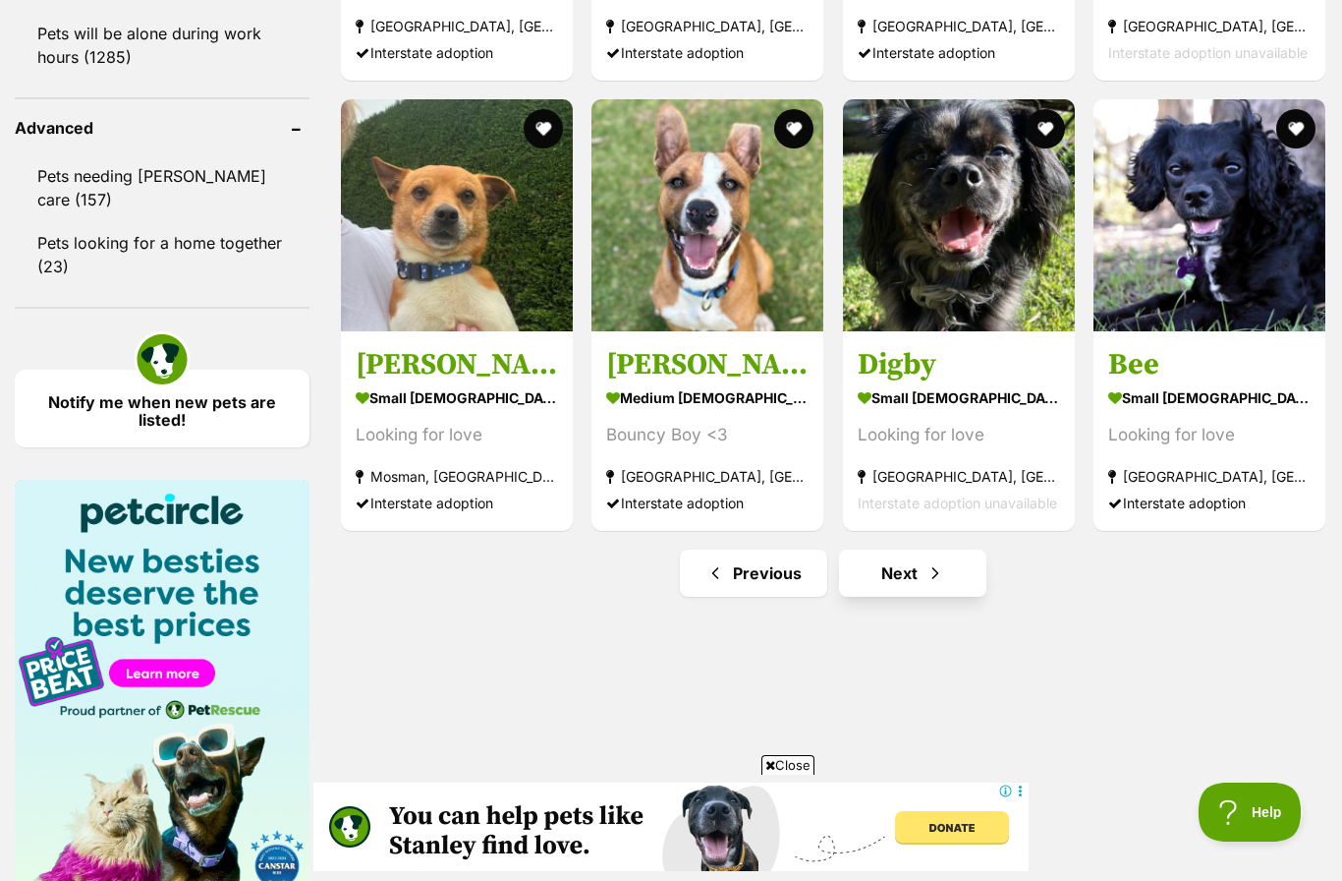
click at [921, 576] on link "Next" at bounding box center [912, 572] width 147 height 47
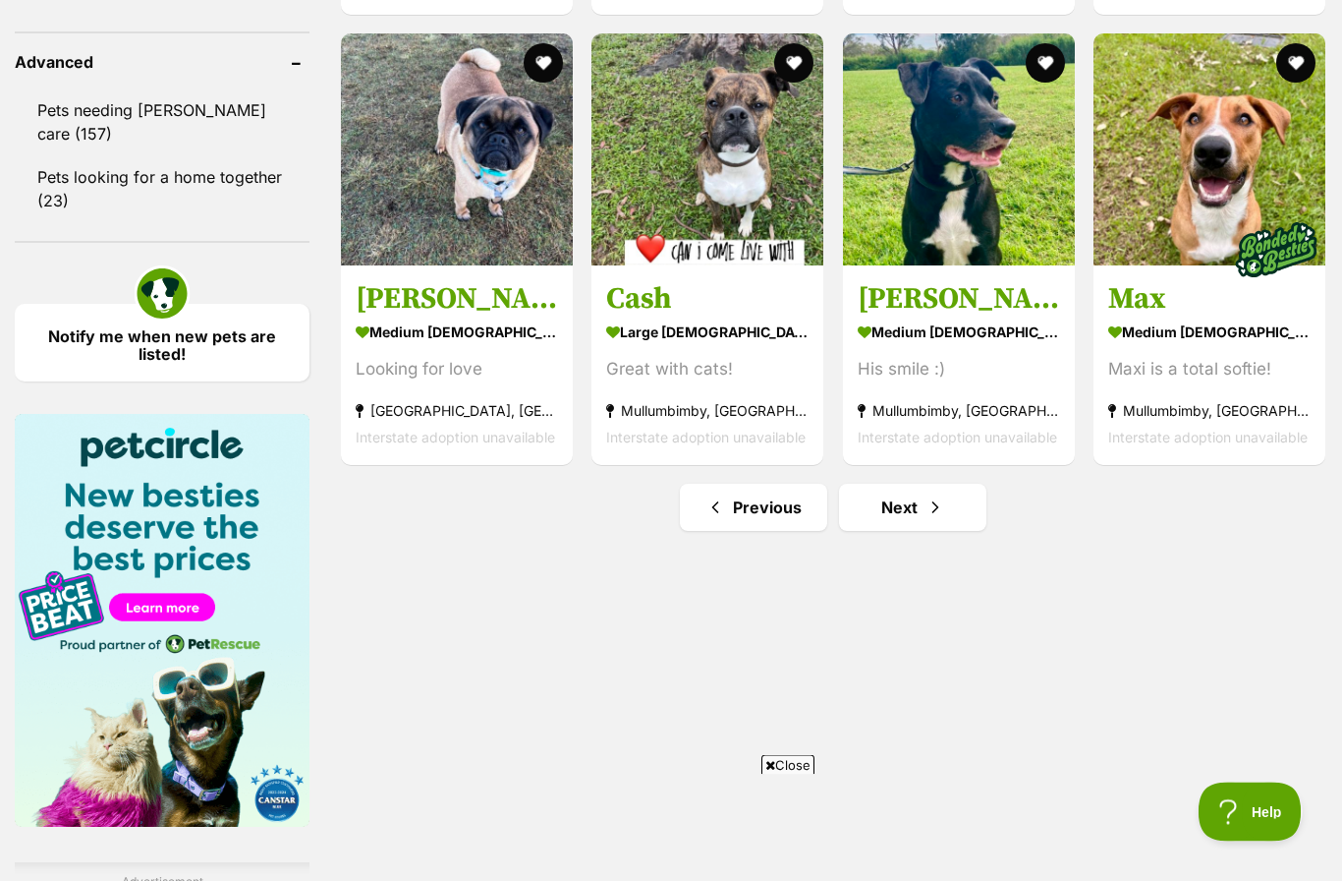
scroll to position [2601, 0]
click at [941, 494] on link "Next" at bounding box center [912, 506] width 147 height 47
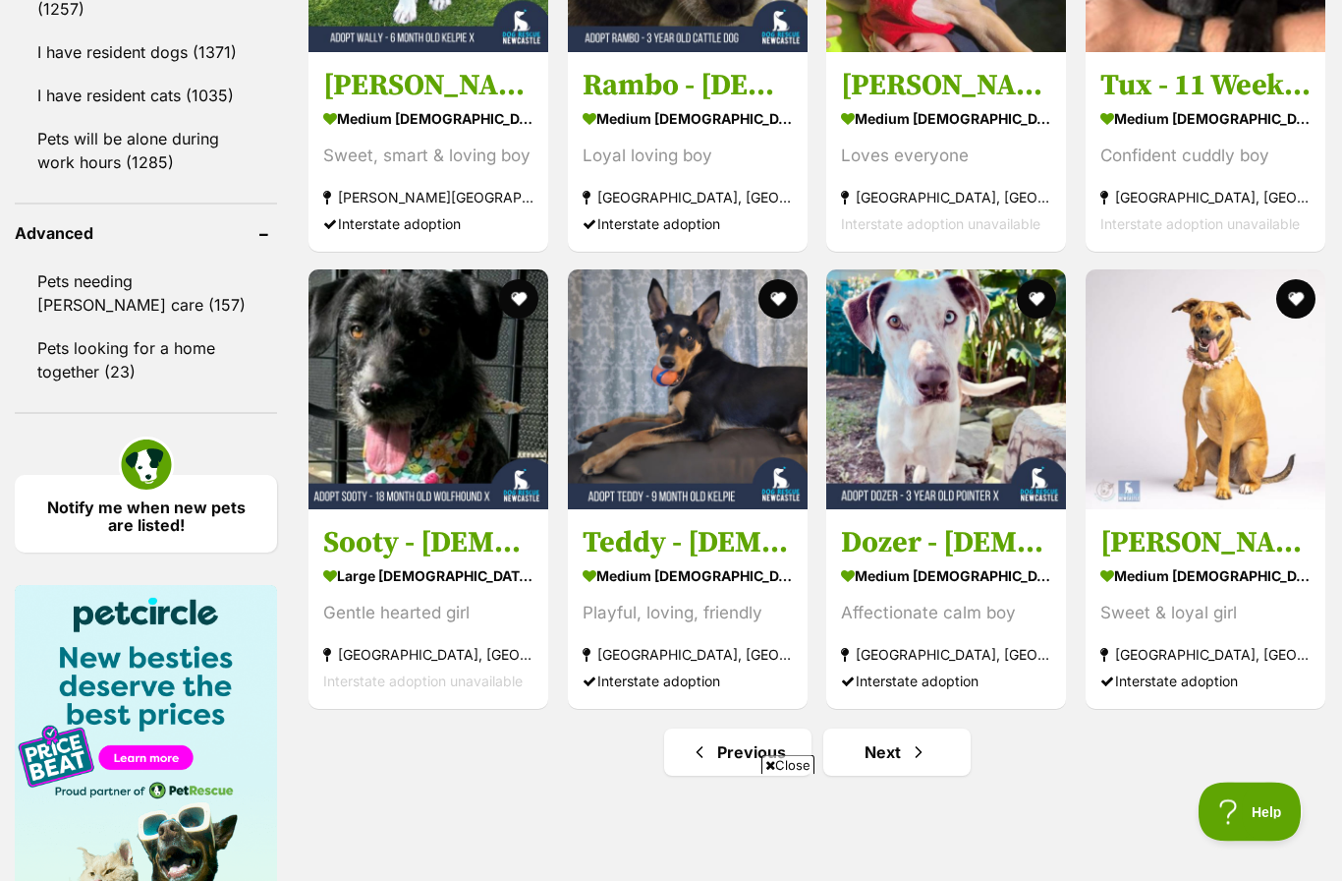
scroll to position [2526, 0]
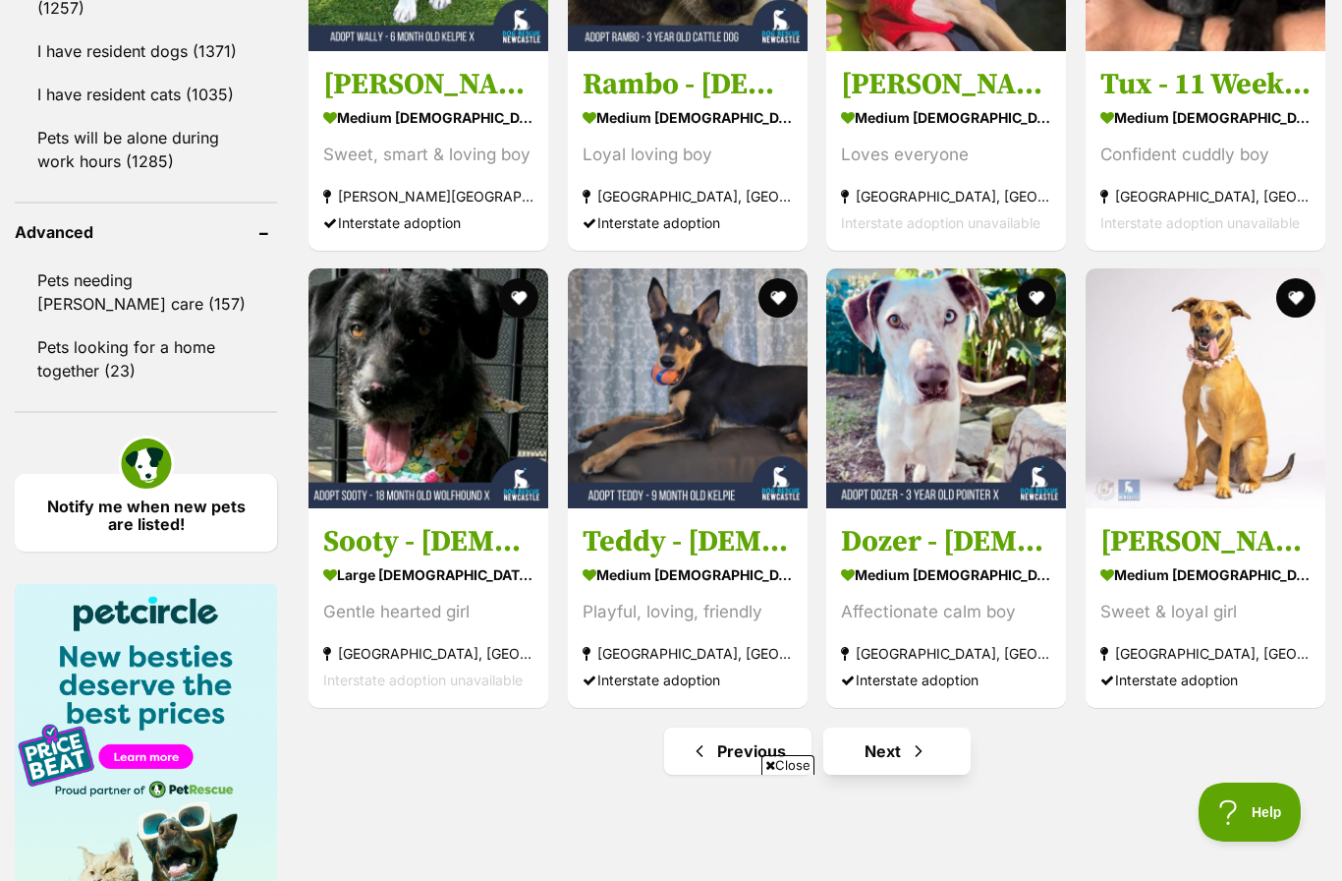
click at [909, 763] on span "Next page" at bounding box center [919, 751] width 20 height 24
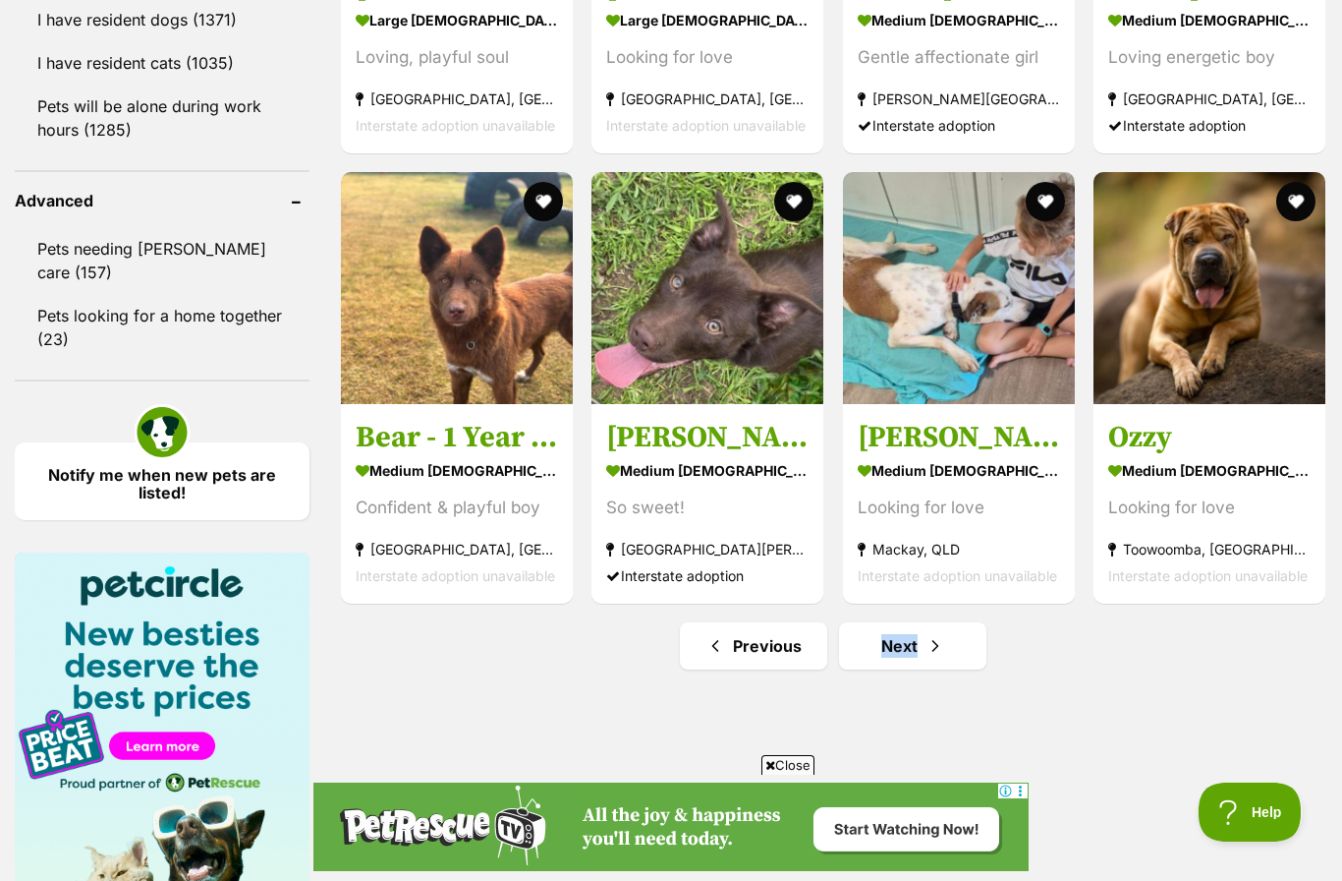
scroll to position [2464, 0]
click at [938, 635] on span "Next page" at bounding box center [936, 645] width 20 height 24
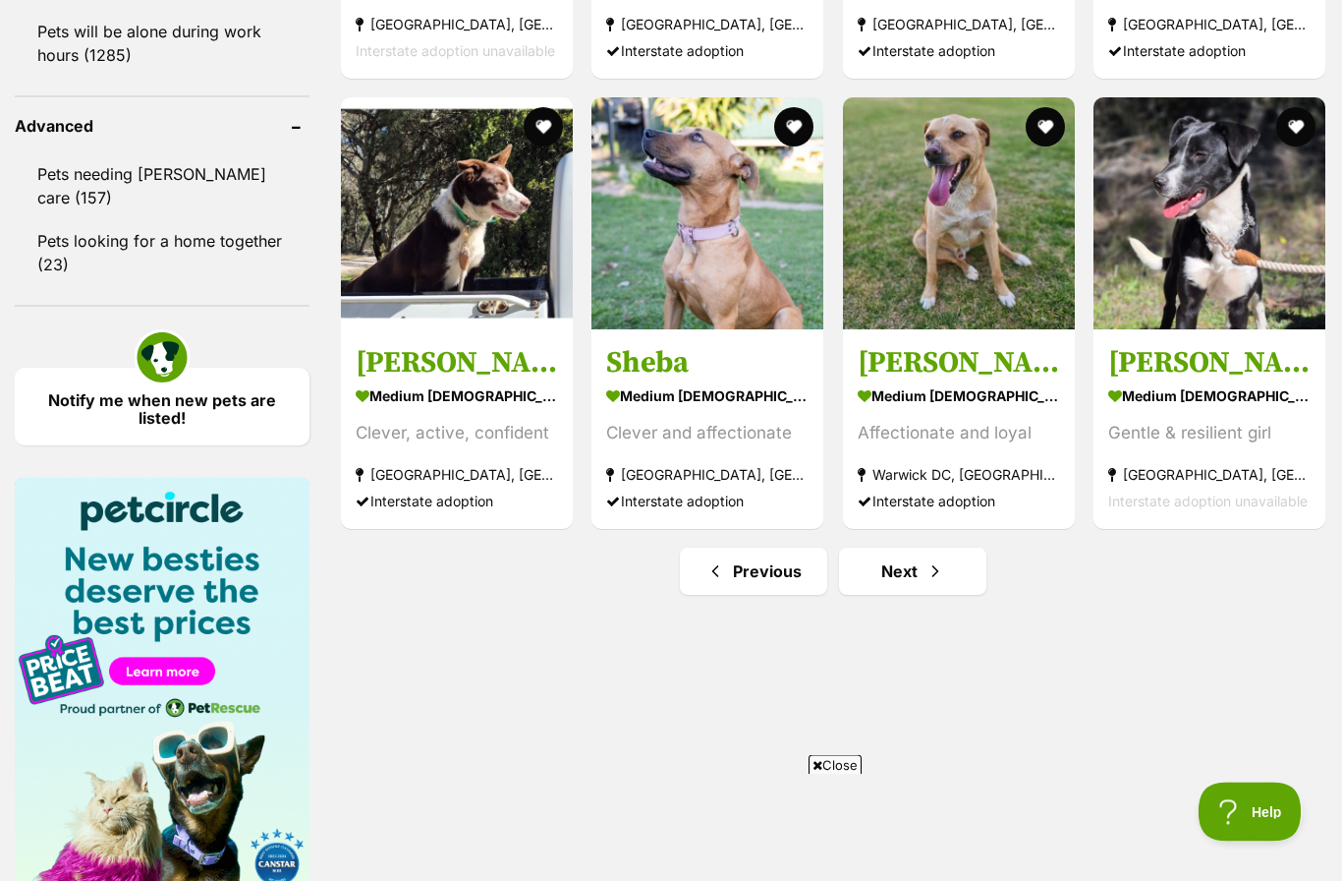
scroll to position [2537, 0]
click at [935, 572] on span "Next page" at bounding box center [936, 571] width 20 height 24
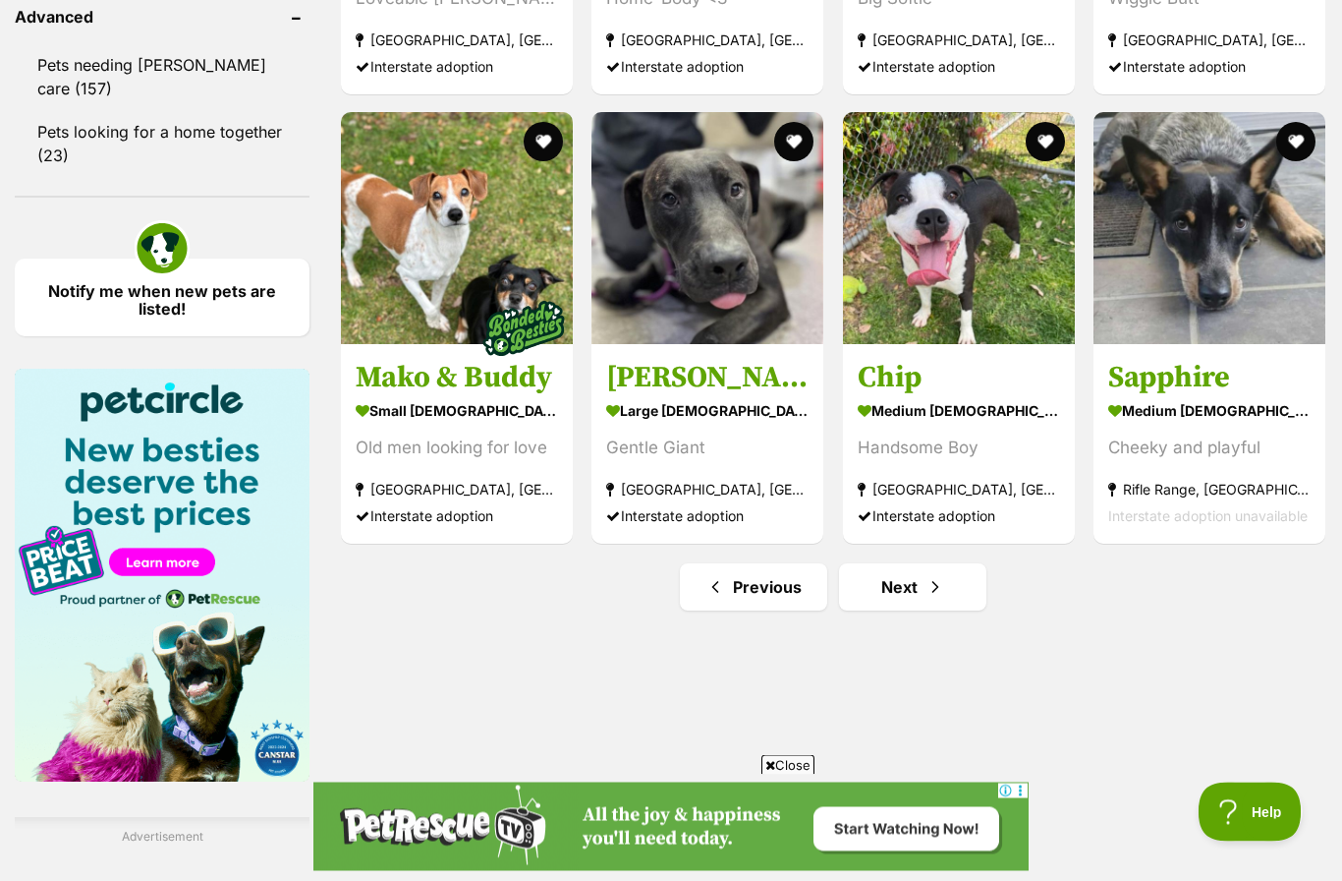
scroll to position [2646, 0]
click at [922, 588] on link "Next" at bounding box center [912, 586] width 147 height 47
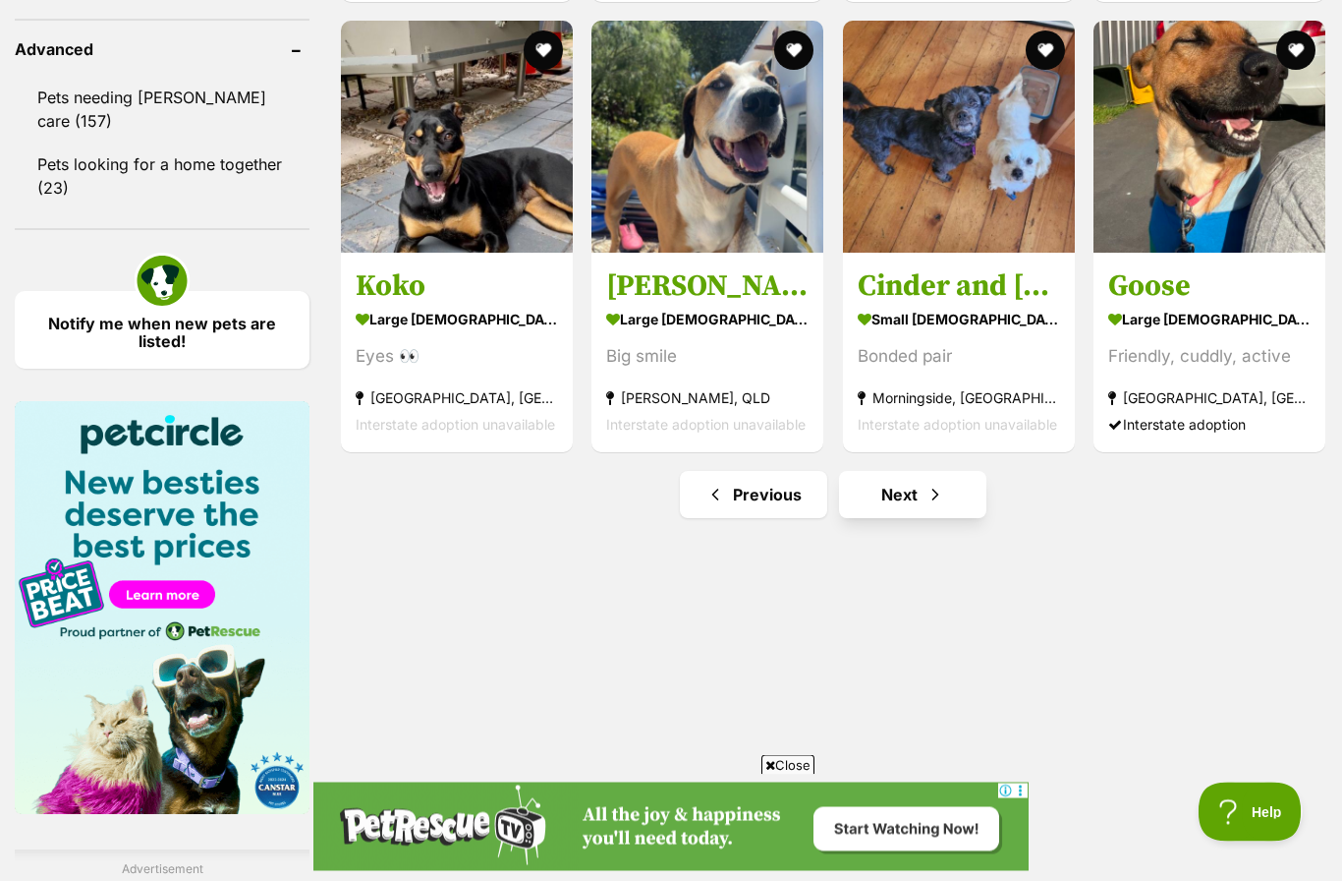
scroll to position [2614, 0]
click at [929, 500] on span "Next page" at bounding box center [936, 495] width 20 height 24
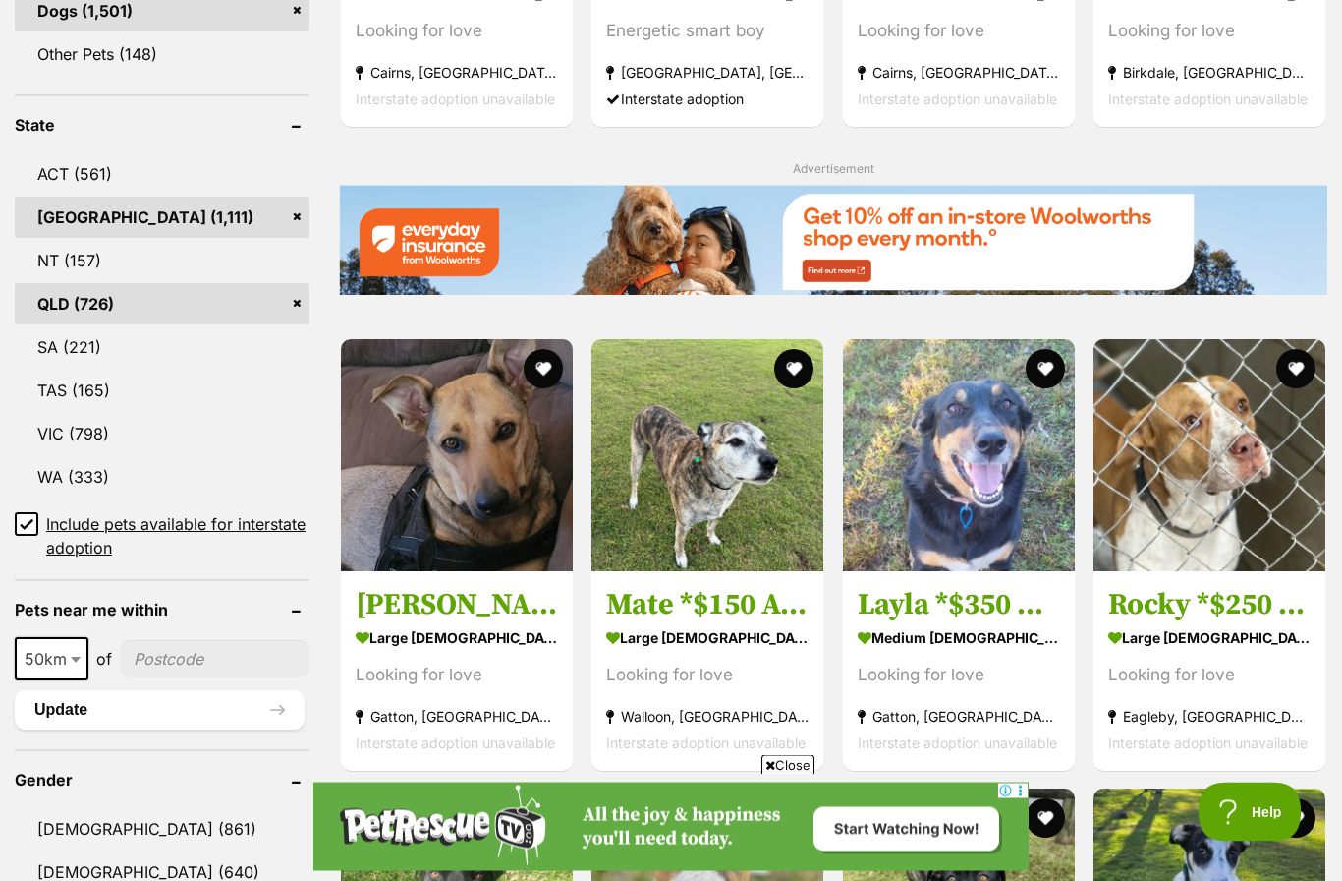
scroll to position [946, 0]
